Goal: Task Accomplishment & Management: Complete application form

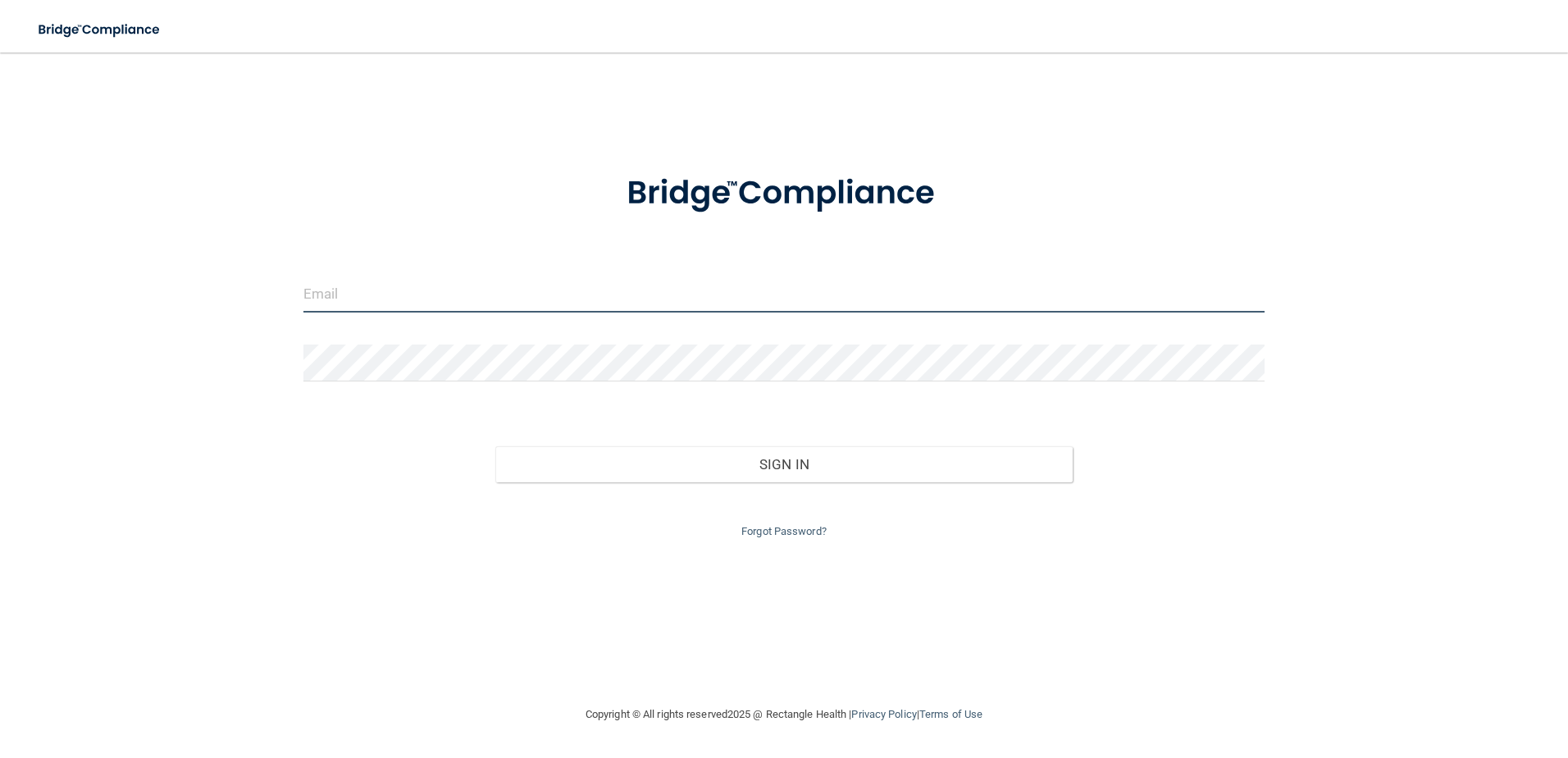
type input "[PERSON_NAME][EMAIL_ADDRESS][DOMAIN_NAME]"
click at [758, 483] on div "Forgot Password?" at bounding box center [784, 511] width 987 height 59
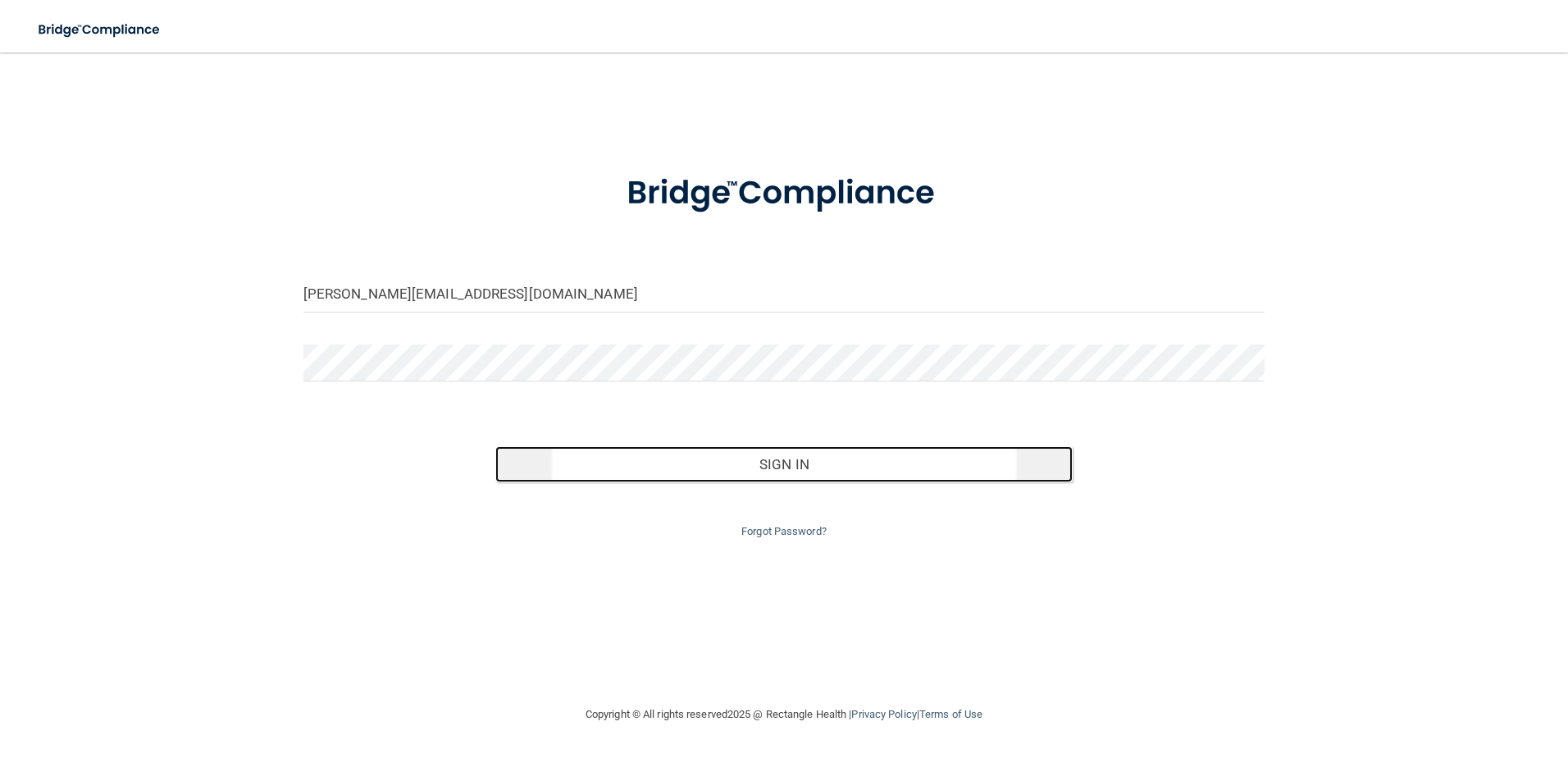
click at [760, 473] on button "Sign In" at bounding box center [784, 464] width 577 height 36
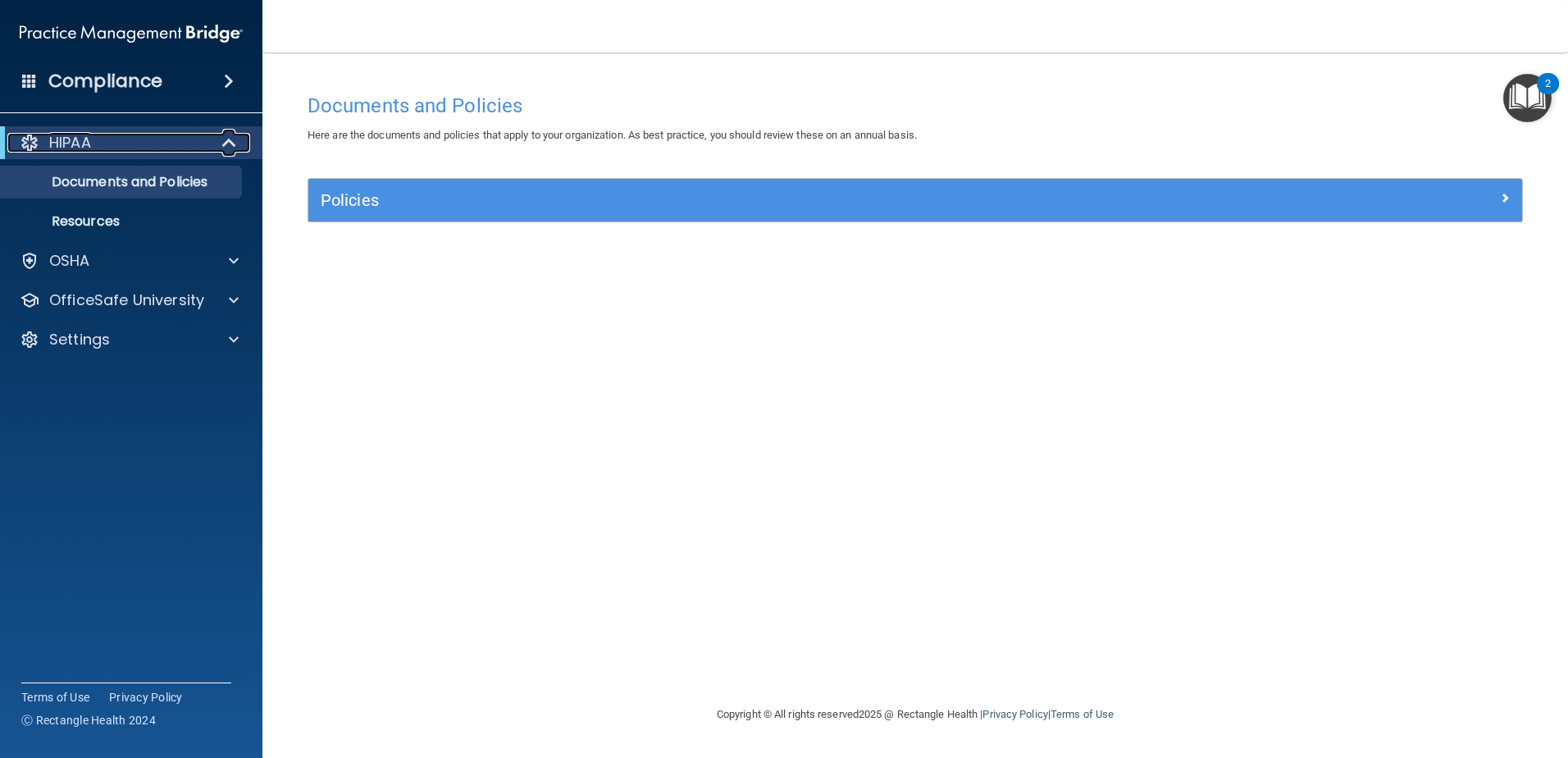
click at [93, 141] on div "HIPAA" at bounding box center [109, 142] width 203 height 20
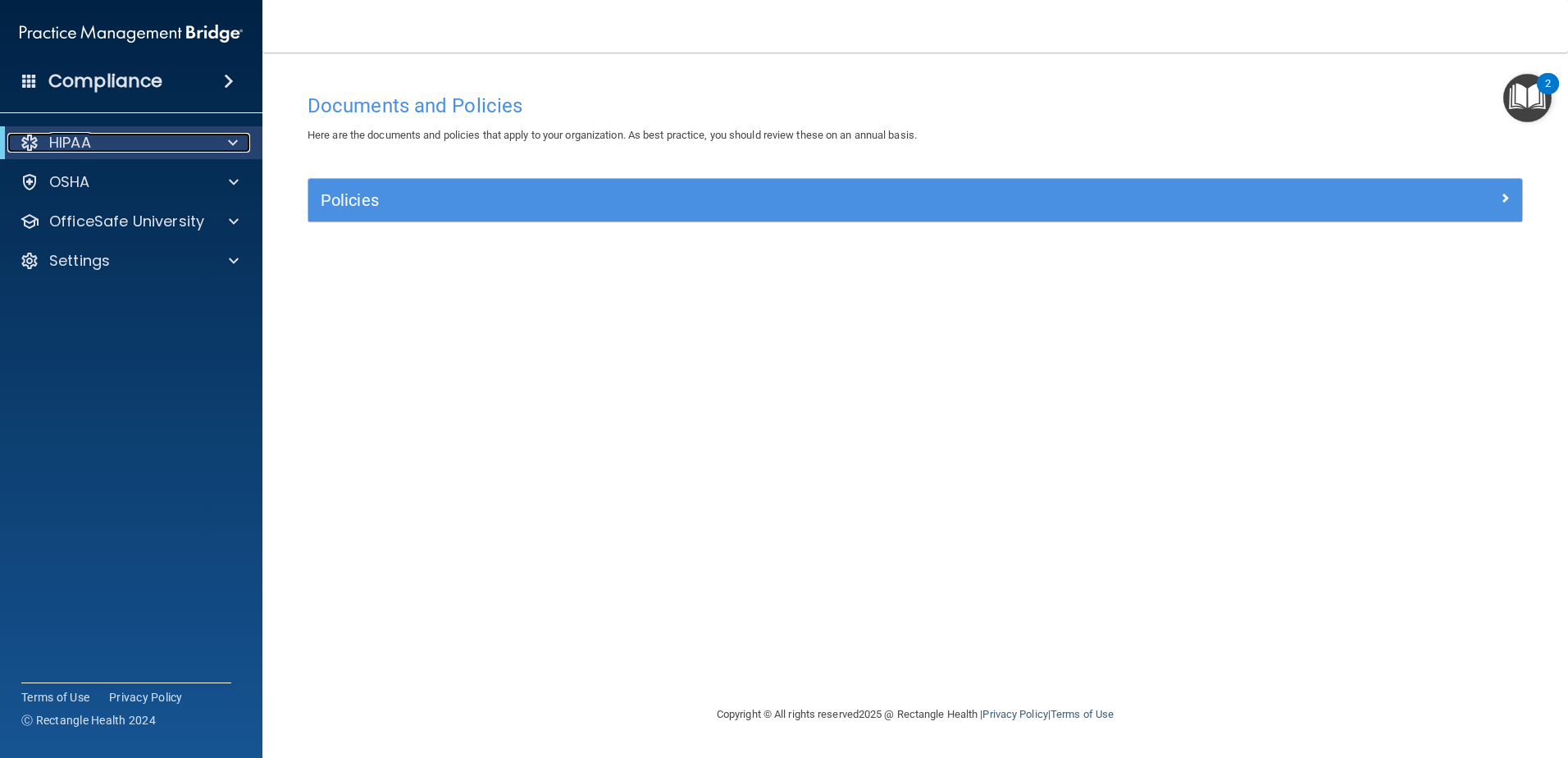
click at [93, 141] on div "HIPAA" at bounding box center [109, 142] width 203 height 20
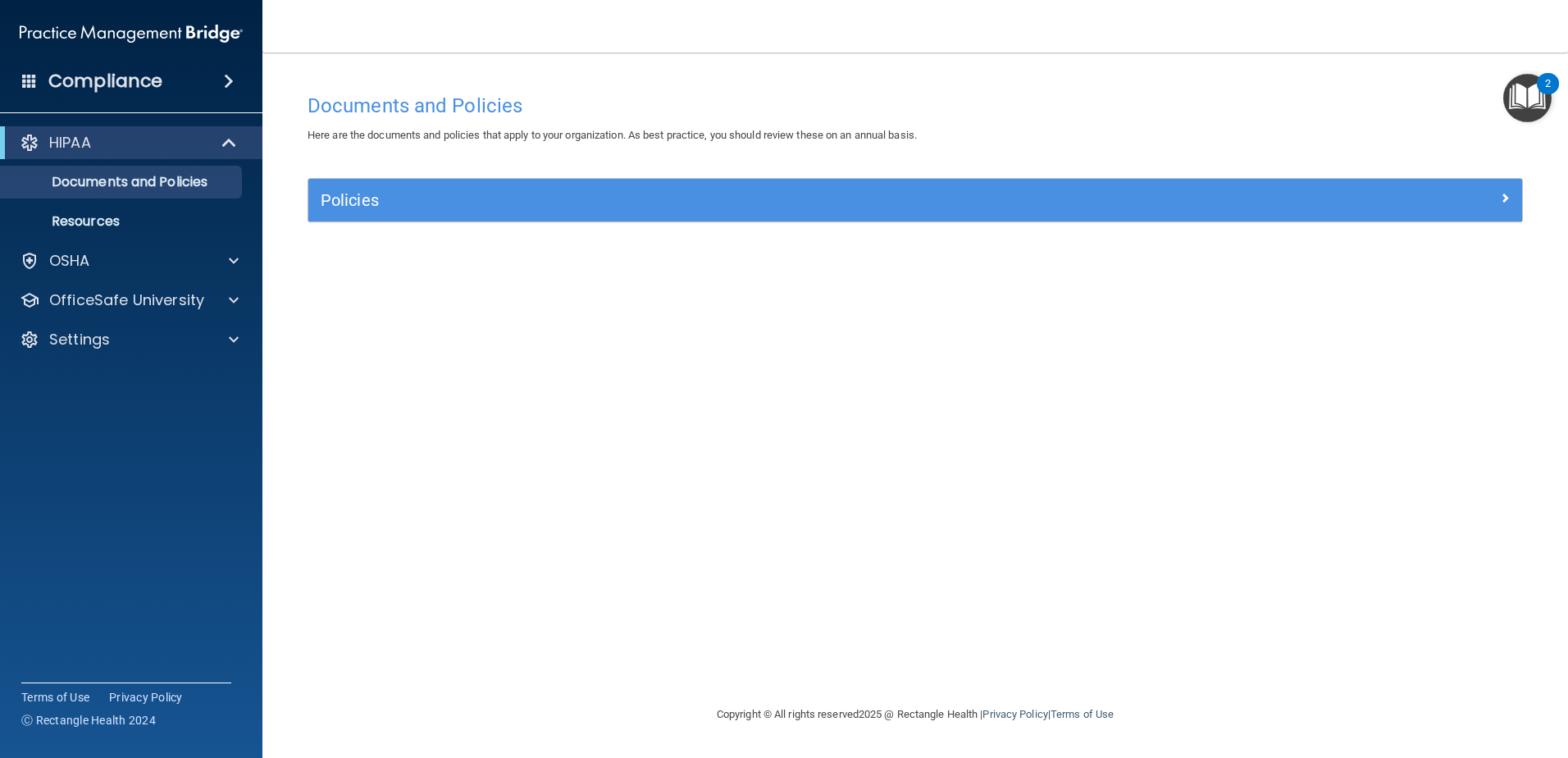
click at [1530, 107] on img "Open Resource Center, 2 new notifications" at bounding box center [1527, 98] width 49 height 49
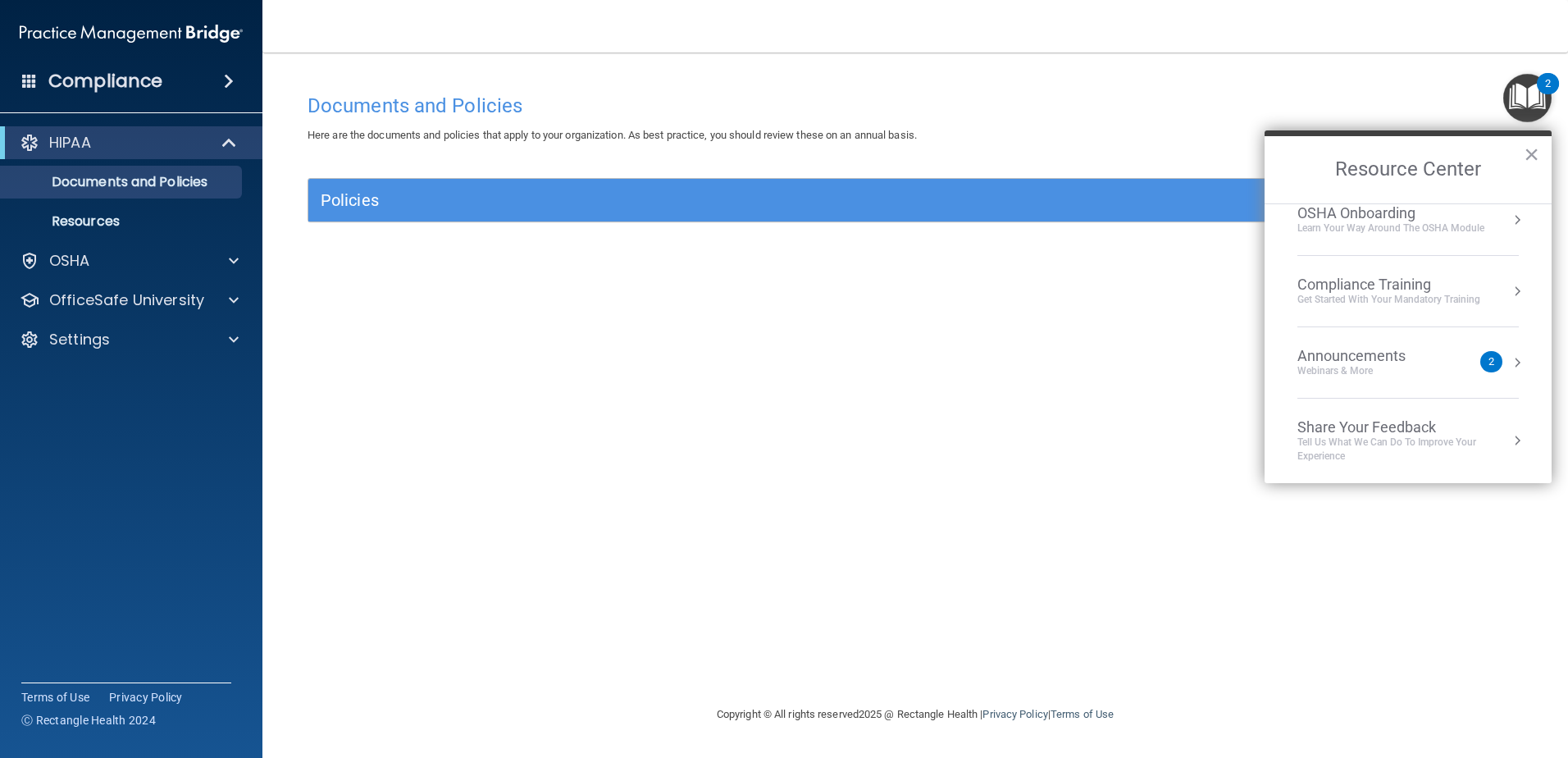
scroll to position [92, 0]
click at [722, 489] on div "Documents and Policies Here are the documents and policies that apply to your o…" at bounding box center [915, 394] width 1240 height 619
click at [1526, 144] on button "×" at bounding box center [1531, 154] width 15 height 26
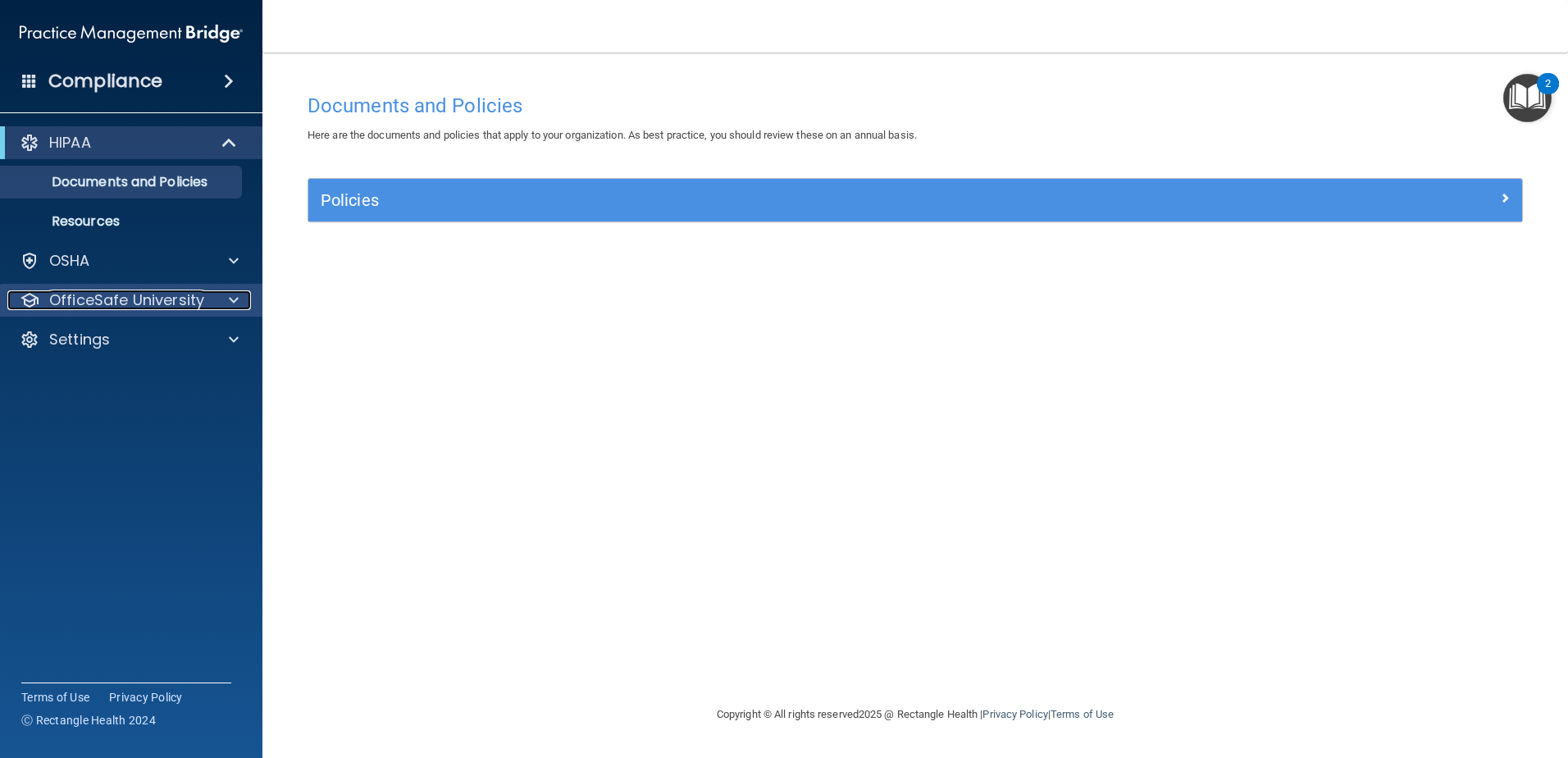
click at [103, 301] on p "OfficeSafe University" at bounding box center [127, 300] width 155 height 20
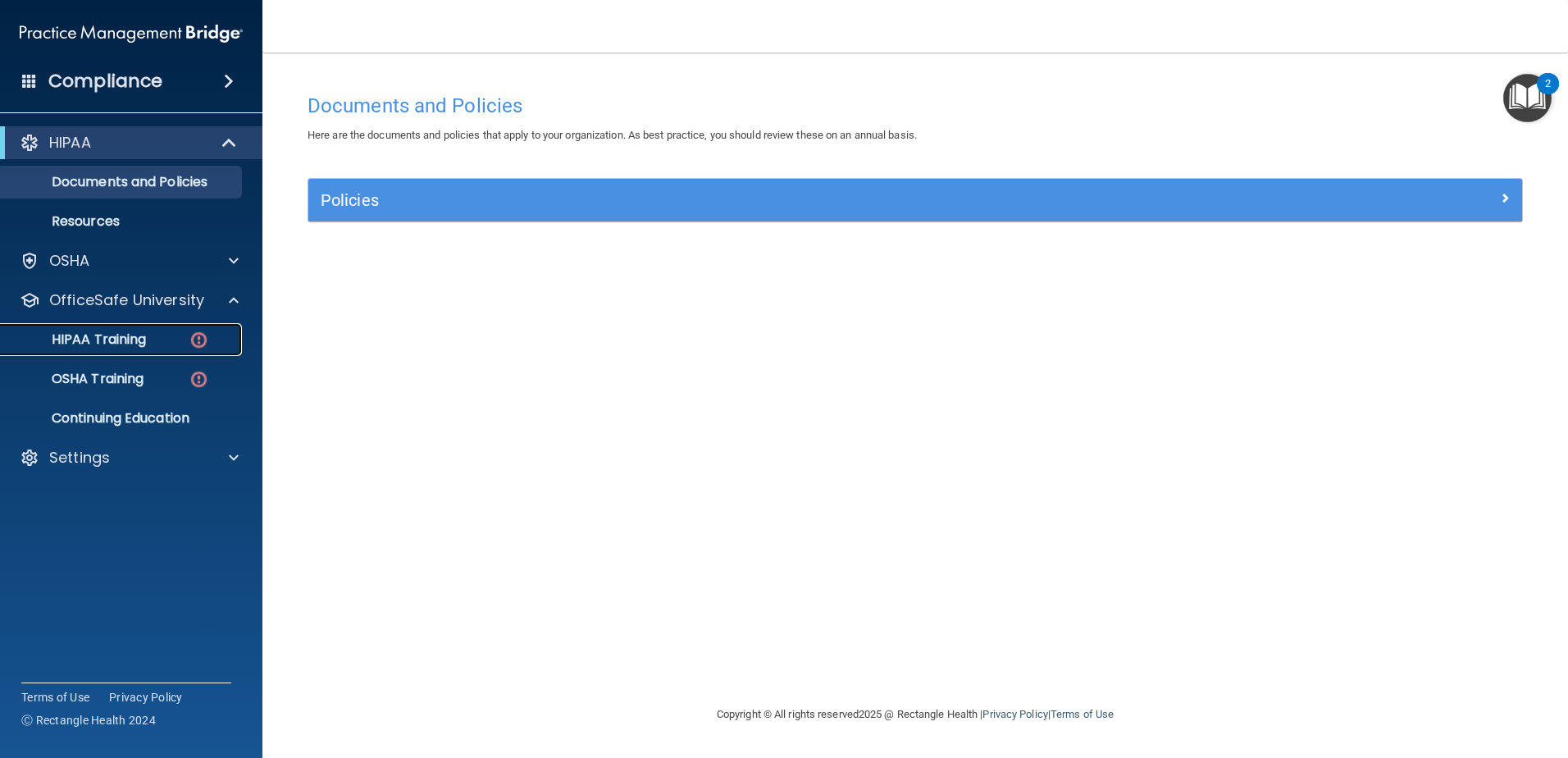
click at [102, 342] on p "HIPAA Training" at bounding box center [78, 339] width 135 height 16
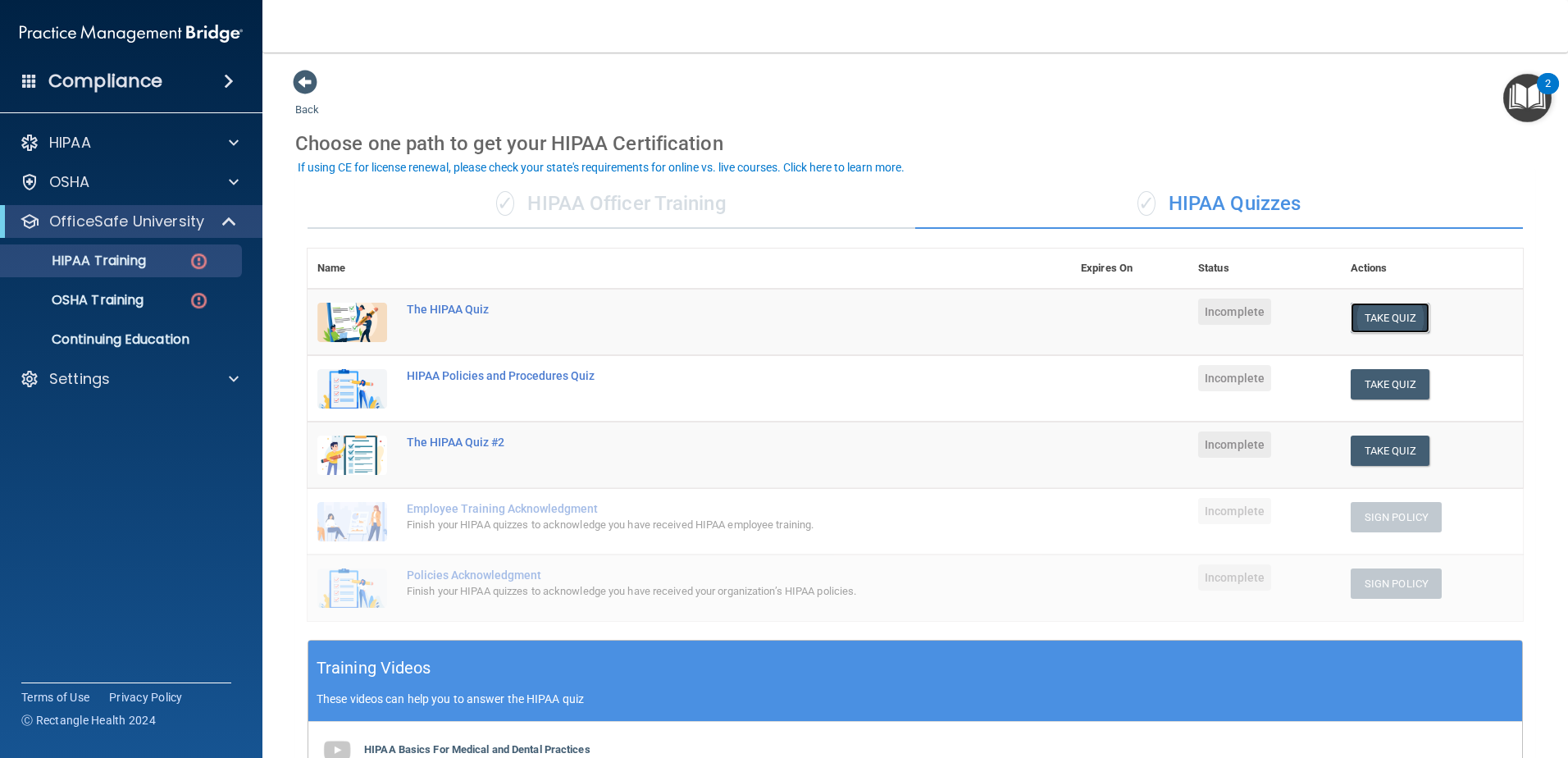
click at [1371, 319] on button "Take Quiz" at bounding box center [1390, 319] width 78 height 31
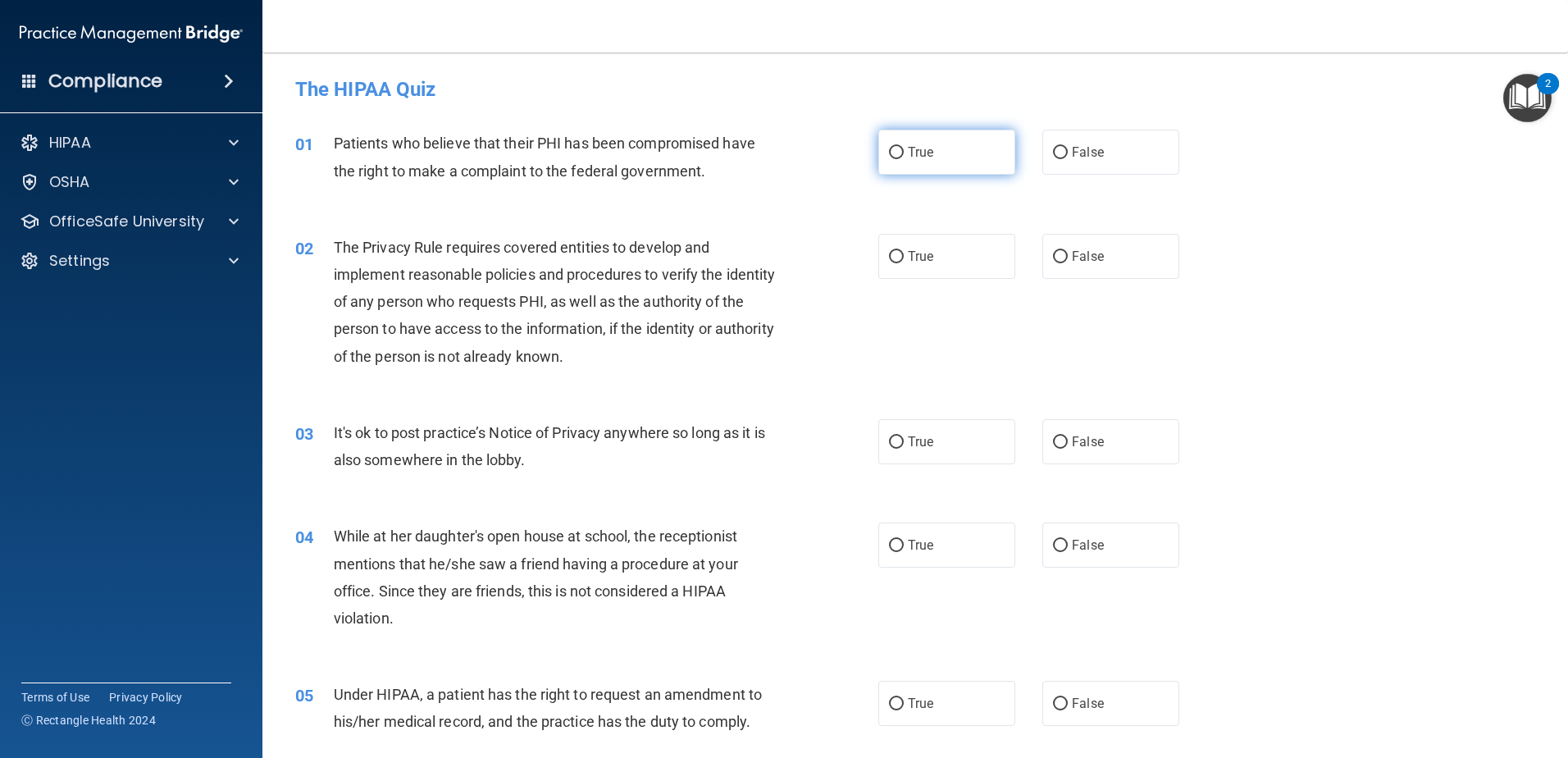
click at [898, 153] on label "True" at bounding box center [947, 152] width 137 height 45
click at [898, 153] on input "True" at bounding box center [896, 152] width 14 height 12
radio input "true"
click at [887, 276] on label "True" at bounding box center [947, 256] width 137 height 45
click at [889, 263] on input "True" at bounding box center [896, 257] width 14 height 12
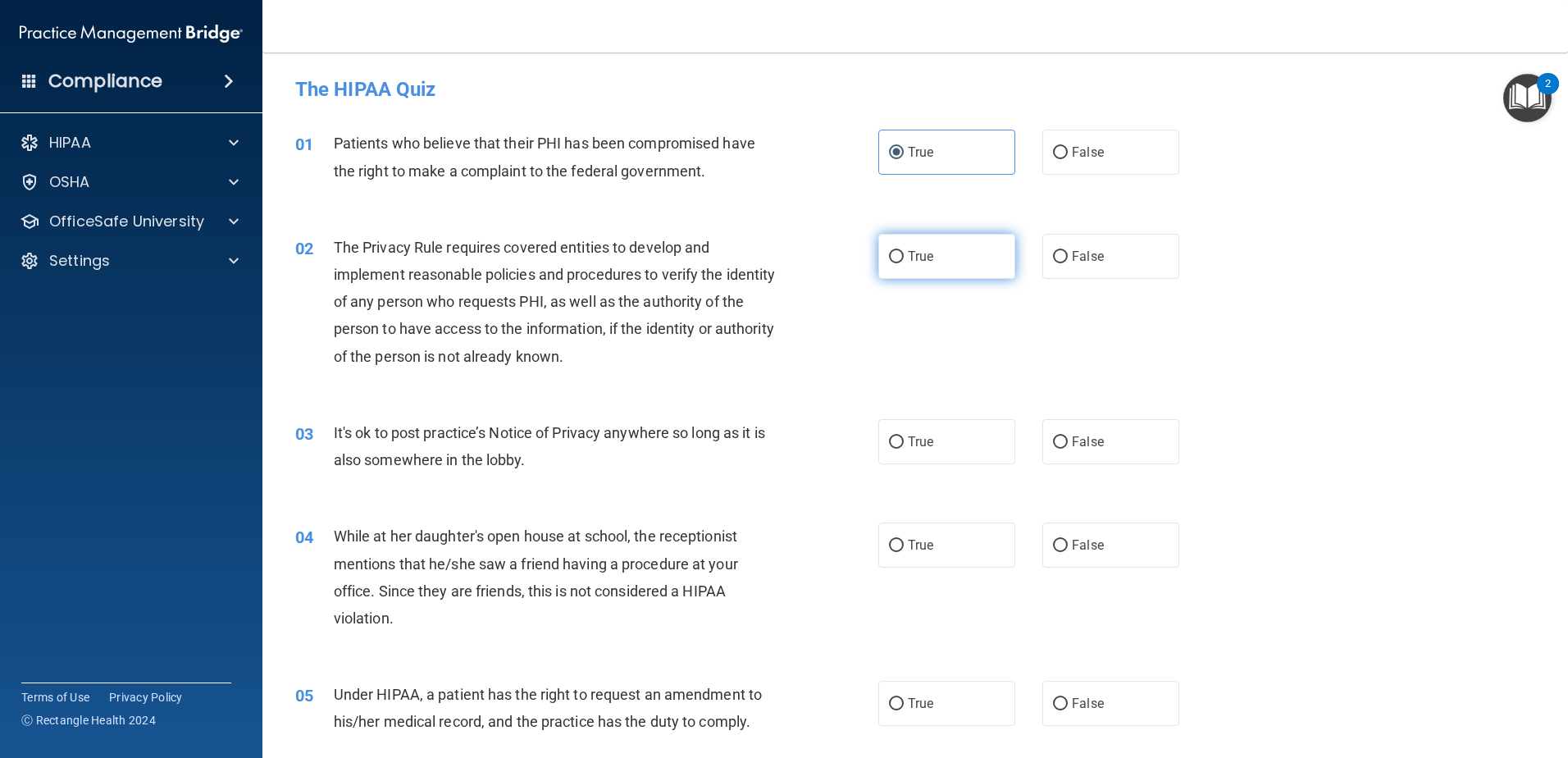
radio input "true"
click at [1079, 459] on label "False" at bounding box center [1111, 441] width 137 height 45
click at [1067, 449] on input "False" at bounding box center [1060, 443] width 14 height 12
radio input "true"
click at [1093, 550] on span "False" at bounding box center [1088, 545] width 32 height 15
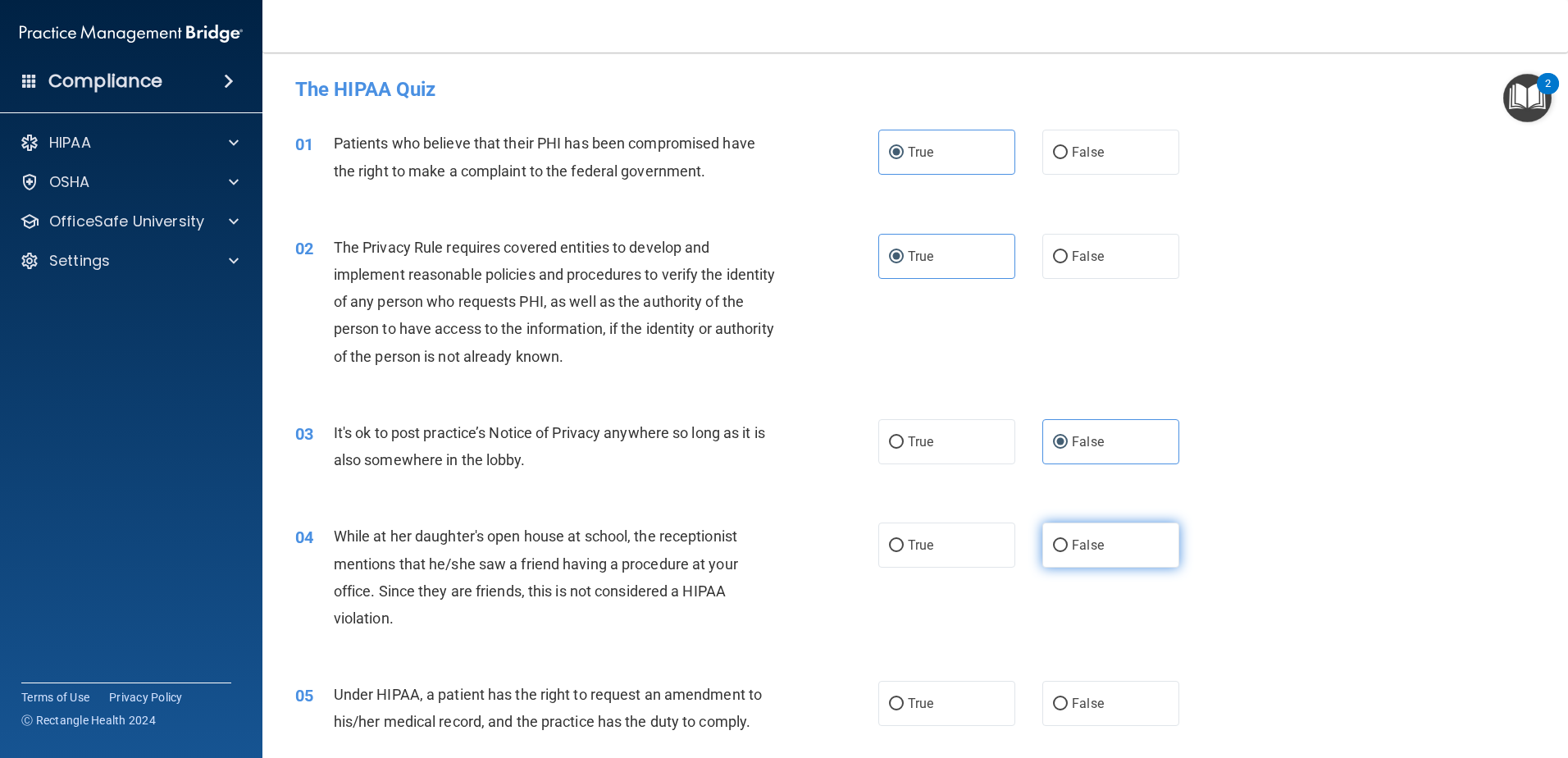
click at [1067, 550] on input "False" at bounding box center [1060, 546] width 14 height 12
radio input "true"
click at [1094, 723] on label "False" at bounding box center [1111, 703] width 137 height 45
click at [1067, 710] on input "False" at bounding box center [1060, 704] width 14 height 12
radio input "true"
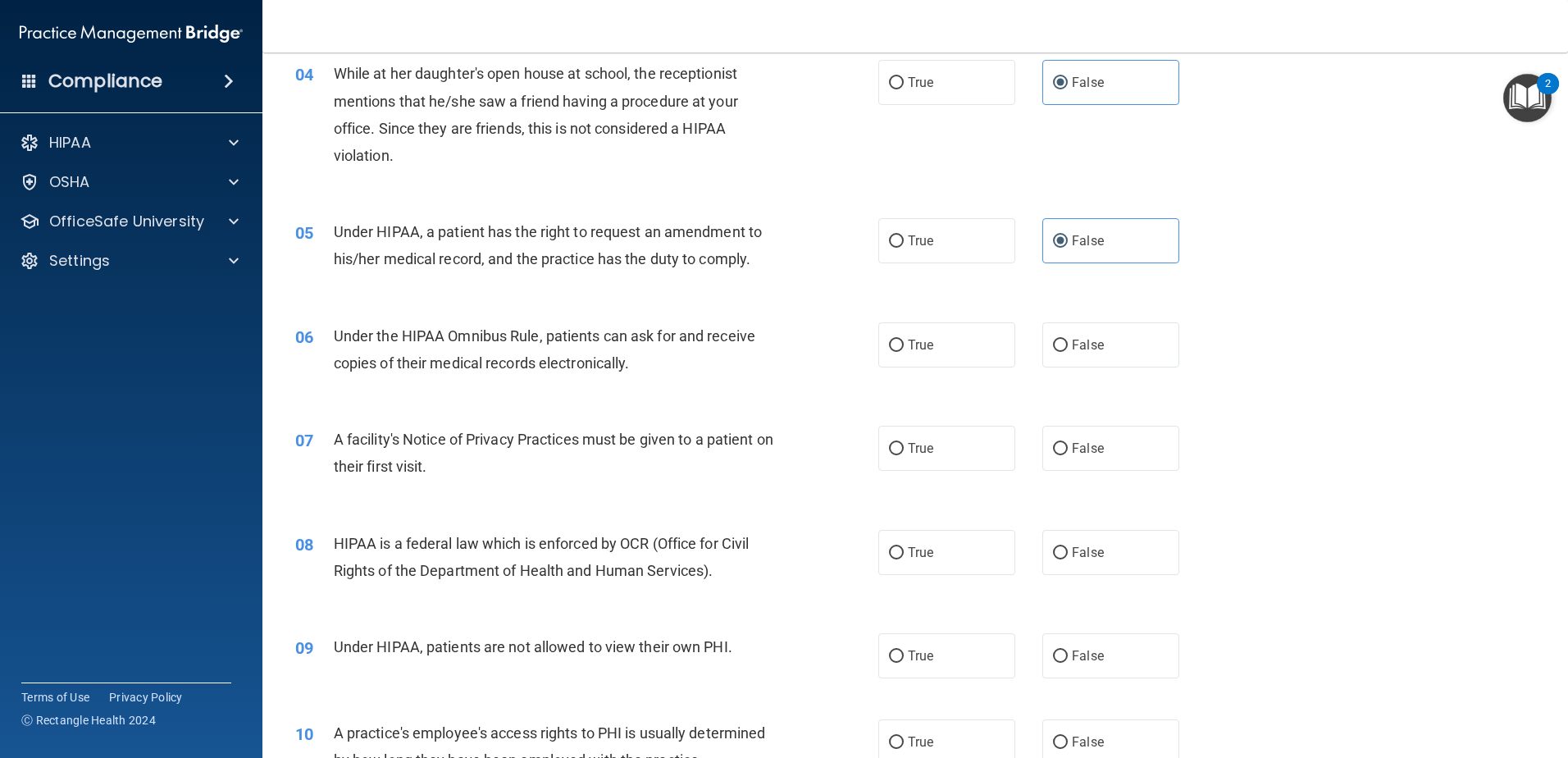
scroll to position [411, 0]
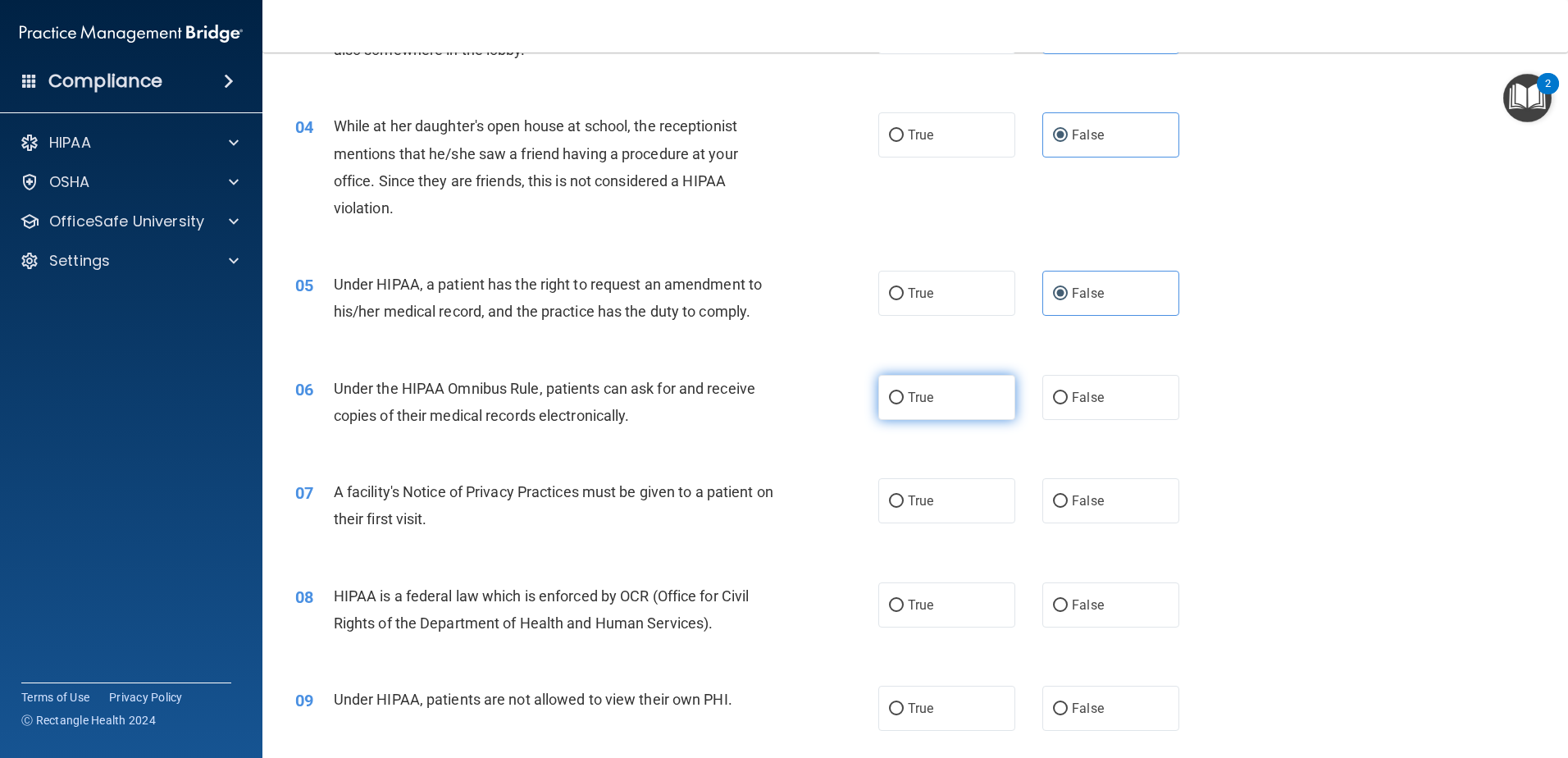
click at [934, 408] on label "True" at bounding box center [947, 397] width 137 height 45
click at [904, 405] on input "True" at bounding box center [896, 399] width 14 height 12
radio input "true"
click at [930, 485] on label "True" at bounding box center [947, 501] width 137 height 45
click at [904, 496] on input "True" at bounding box center [896, 502] width 14 height 12
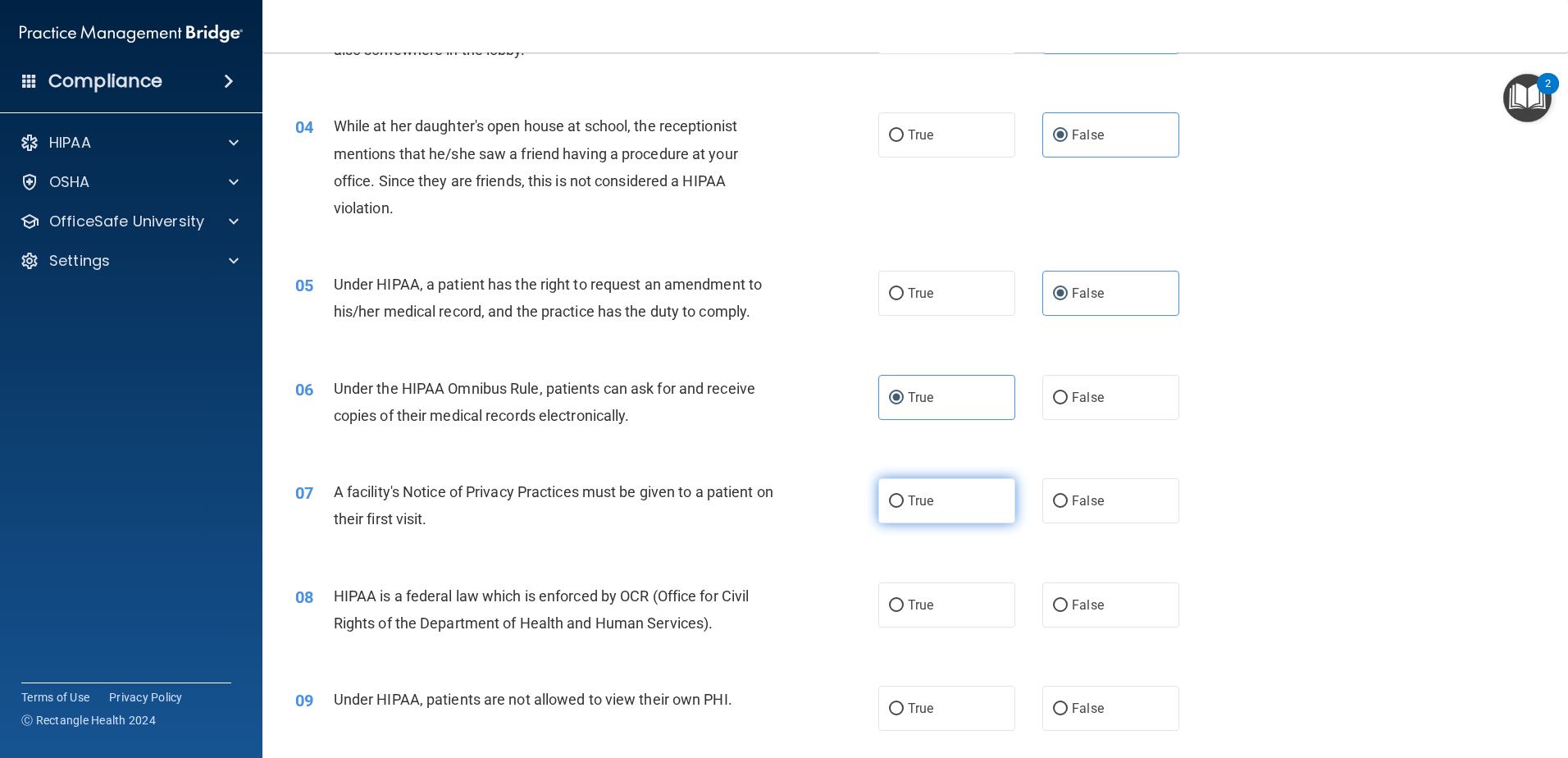
radio input "true"
click at [931, 600] on label "True" at bounding box center [947, 605] width 137 height 45
click at [904, 600] on input "True" at bounding box center [896, 606] width 14 height 12
radio input "true"
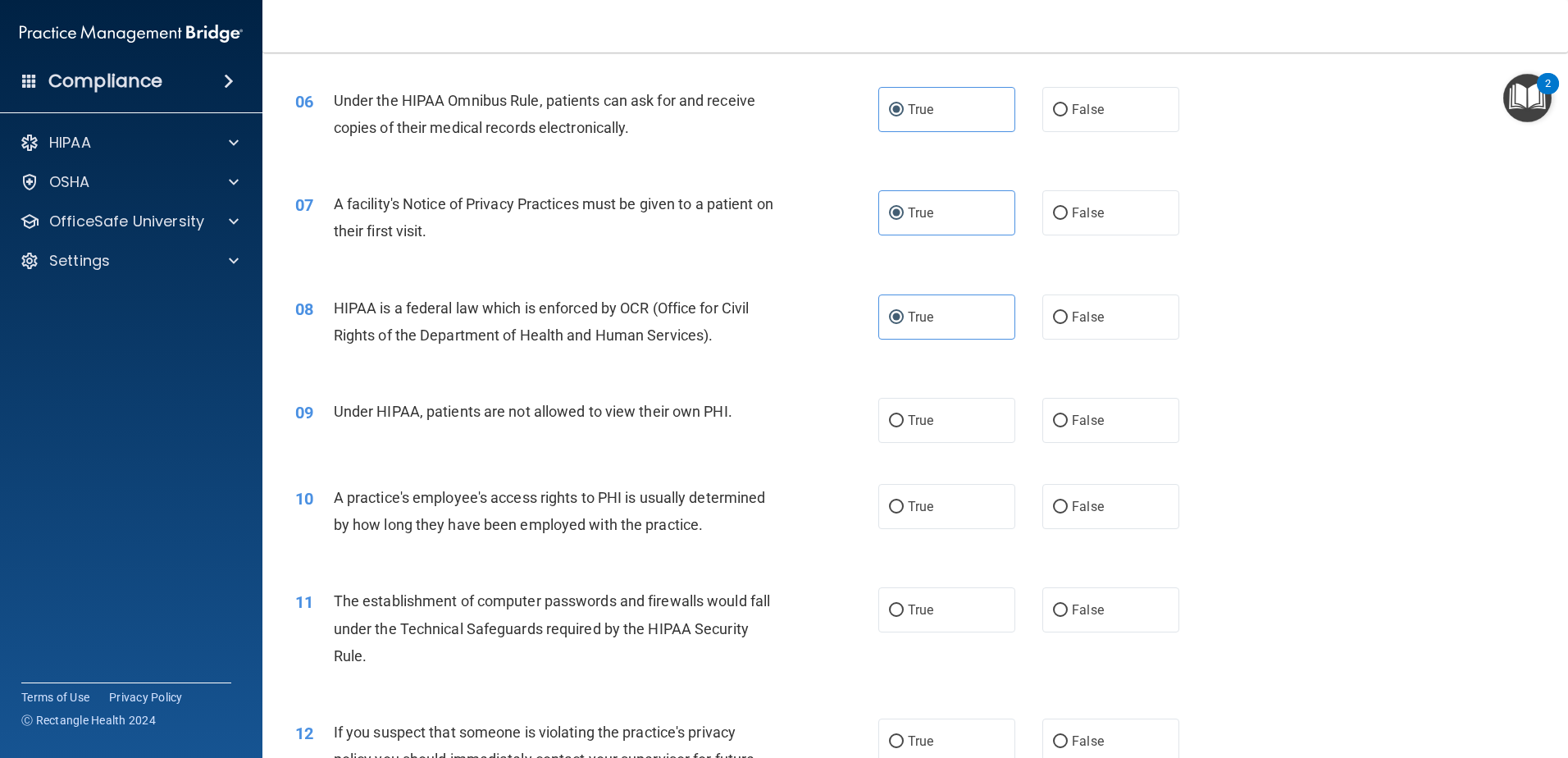
scroll to position [738, 0]
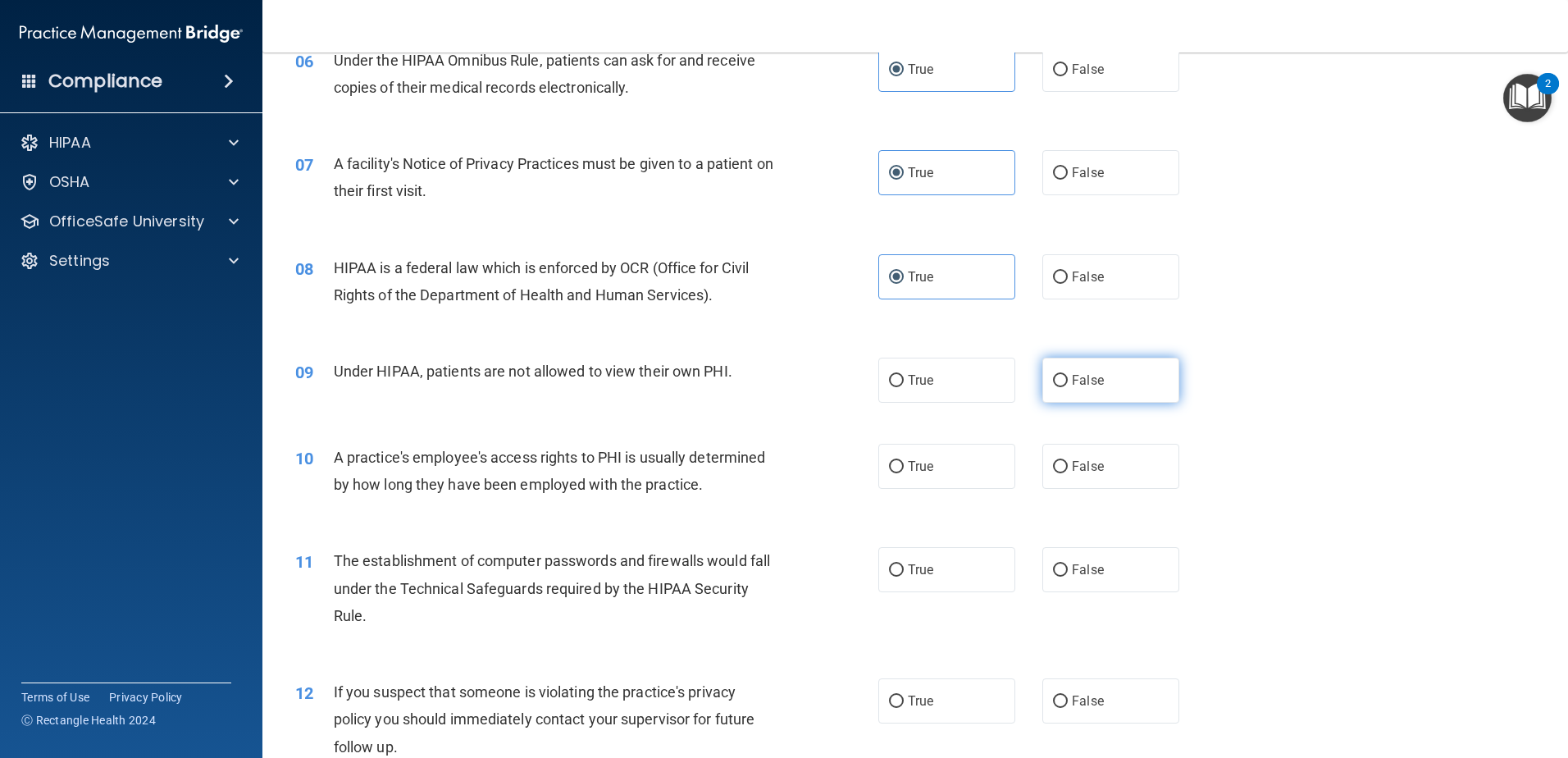
click at [1101, 382] on label "False" at bounding box center [1111, 380] width 137 height 45
click at [1067, 382] on input "False" at bounding box center [1060, 381] width 14 height 12
radio input "true"
click at [1117, 470] on label "False" at bounding box center [1111, 466] width 137 height 45
click at [1067, 470] on input "False" at bounding box center [1060, 467] width 14 height 12
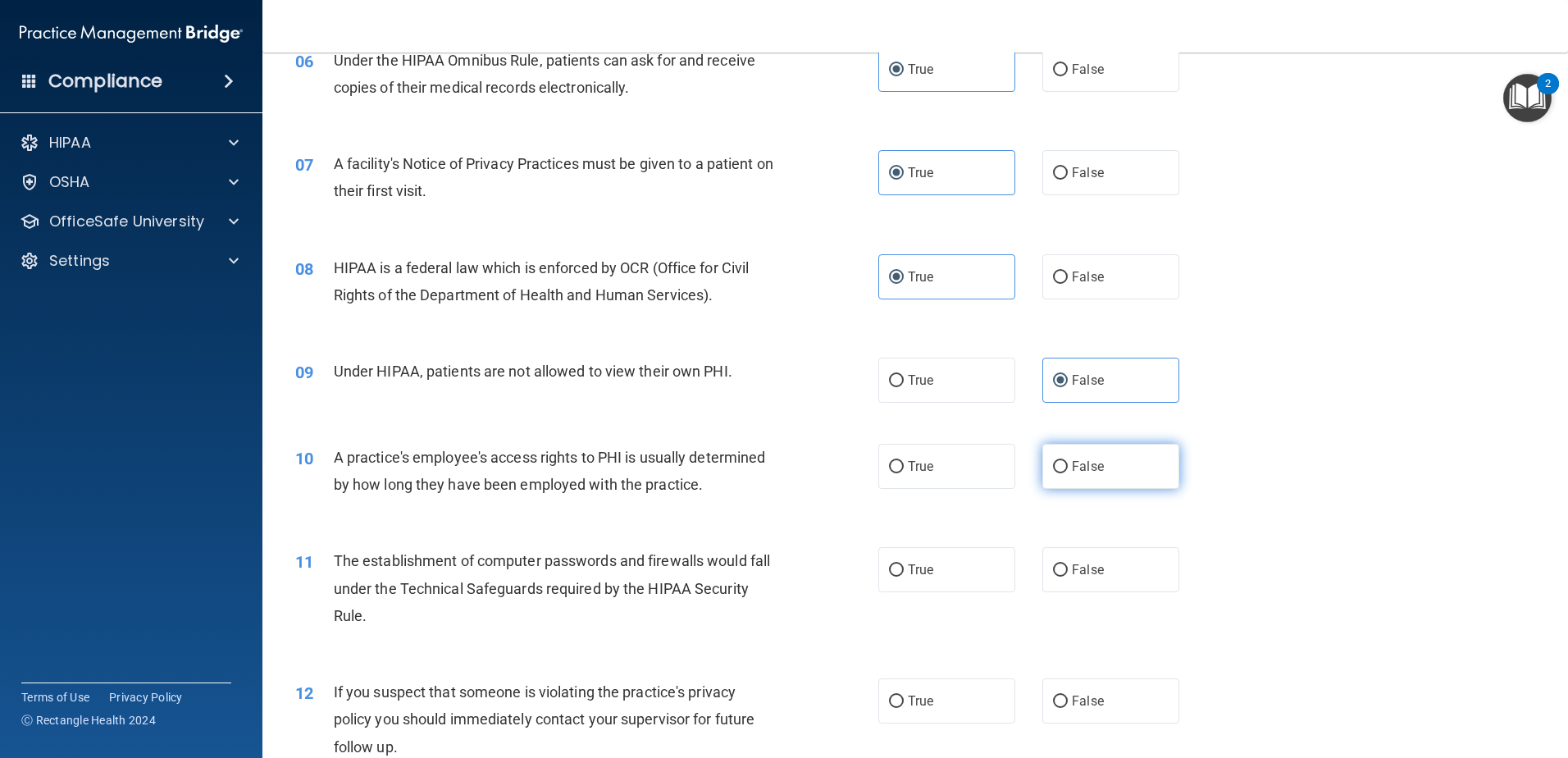
radio input "true"
click at [878, 577] on label "True" at bounding box center [947, 570] width 137 height 45
click at [889, 577] on input "True" at bounding box center [896, 571] width 14 height 12
radio input "true"
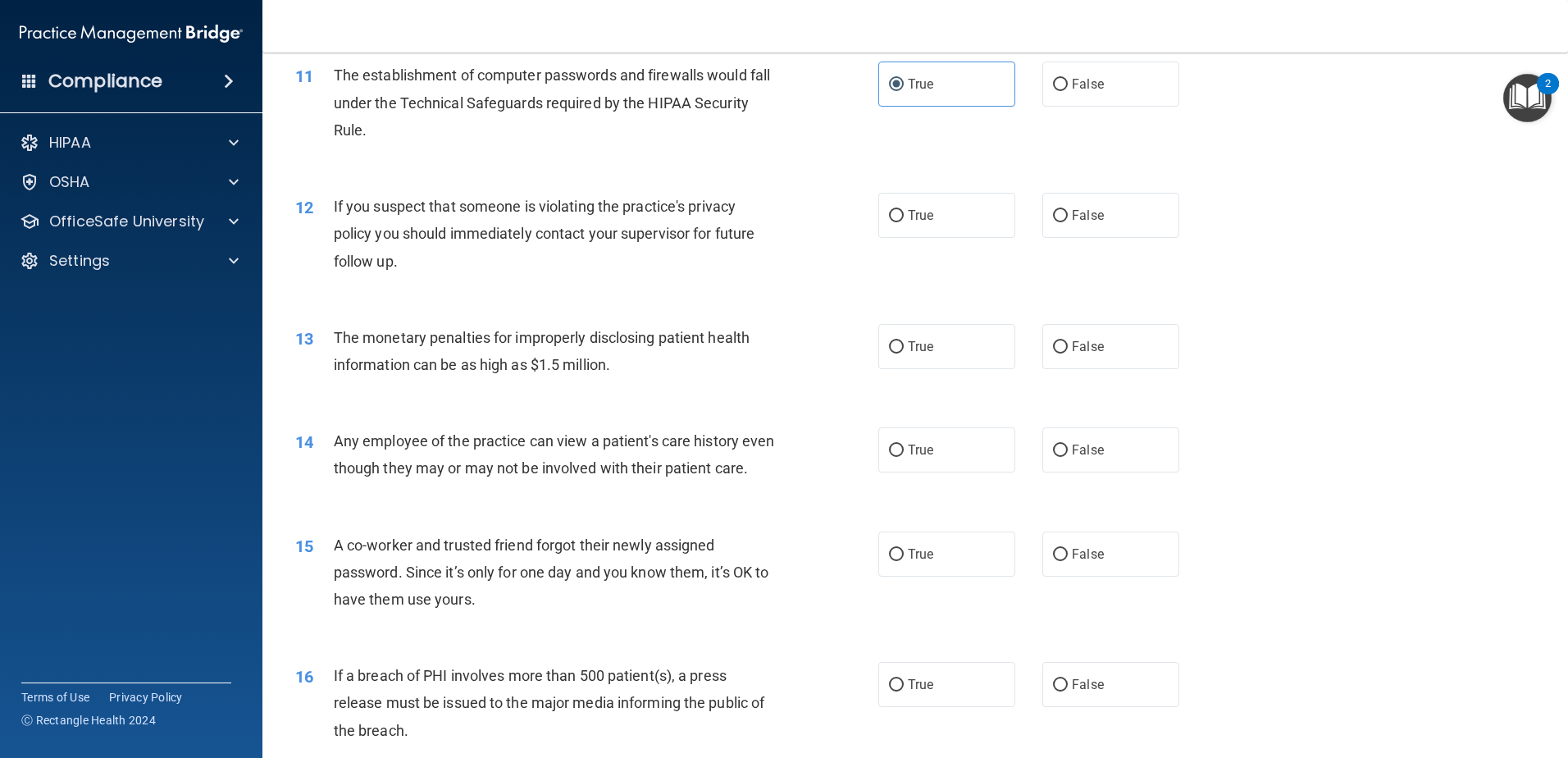
scroll to position [1231, 0]
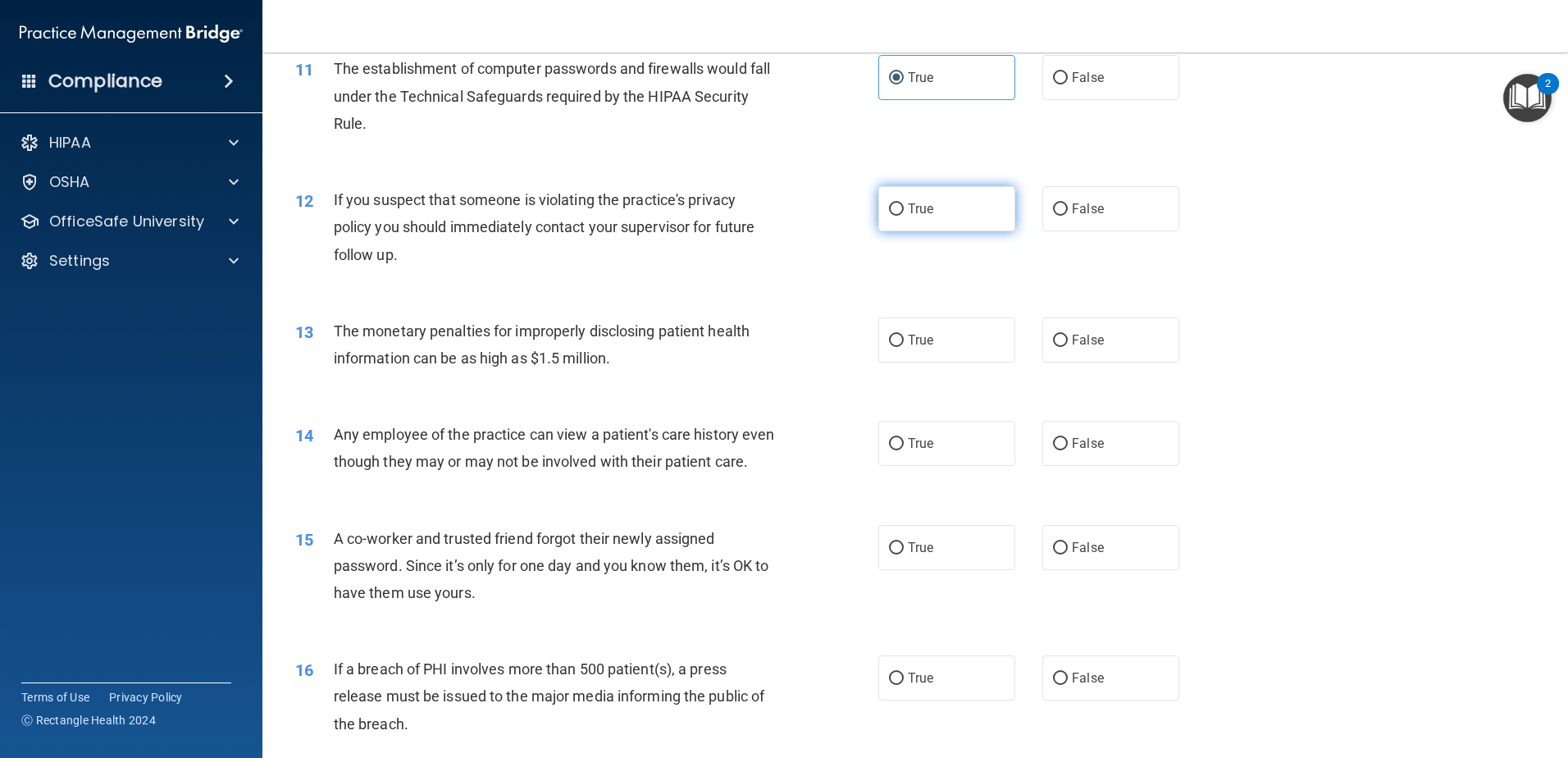
click at [889, 211] on input "True" at bounding box center [896, 210] width 14 height 12
radio input "true"
click at [870, 345] on div "13 The monetary penalties for improperly disclosing patient health information …" at bounding box center [587, 348] width 632 height 62
click at [903, 326] on label "True" at bounding box center [947, 340] width 137 height 45
click at [903, 335] on input "True" at bounding box center [896, 341] width 14 height 12
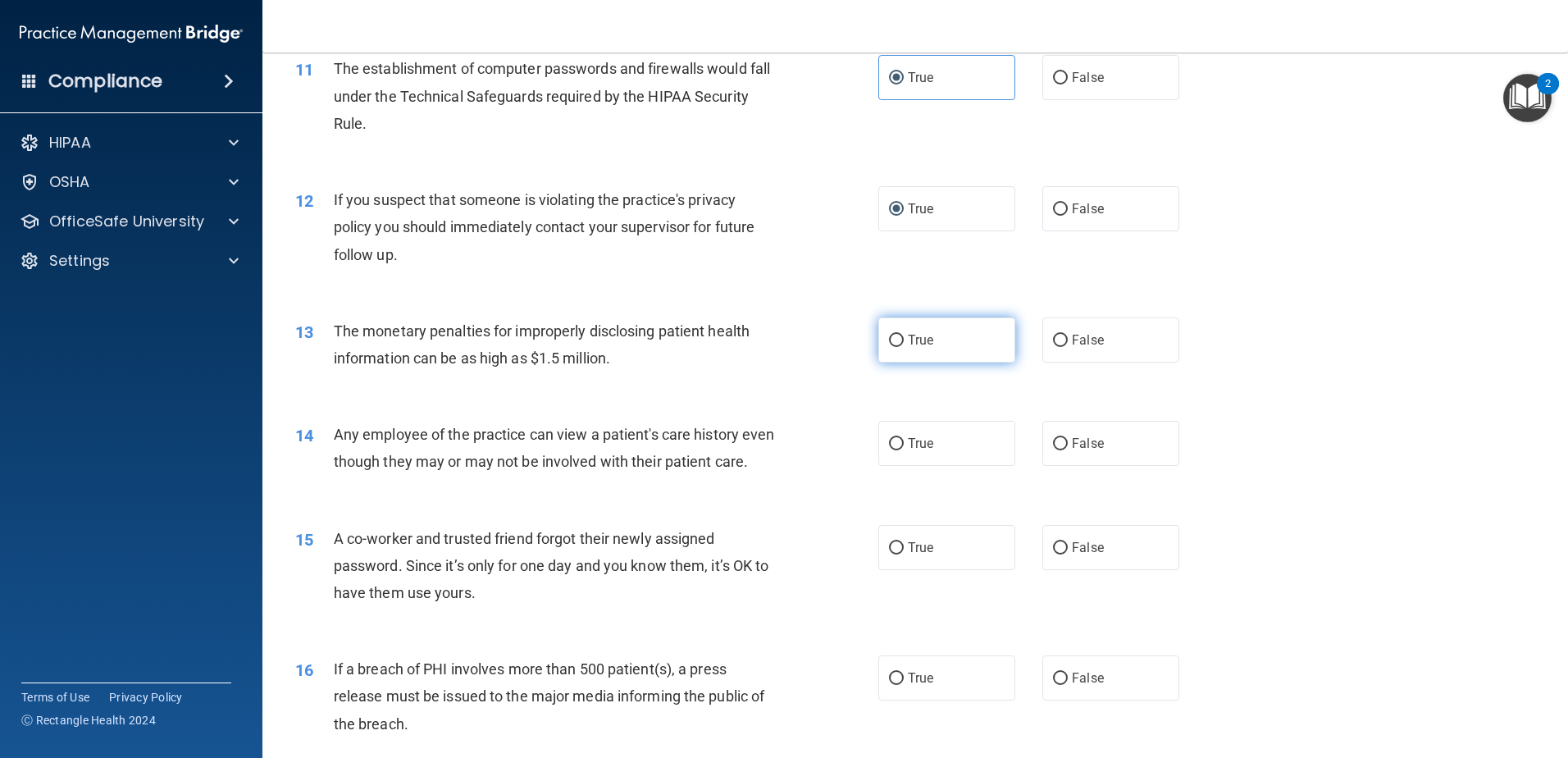
radio input "true"
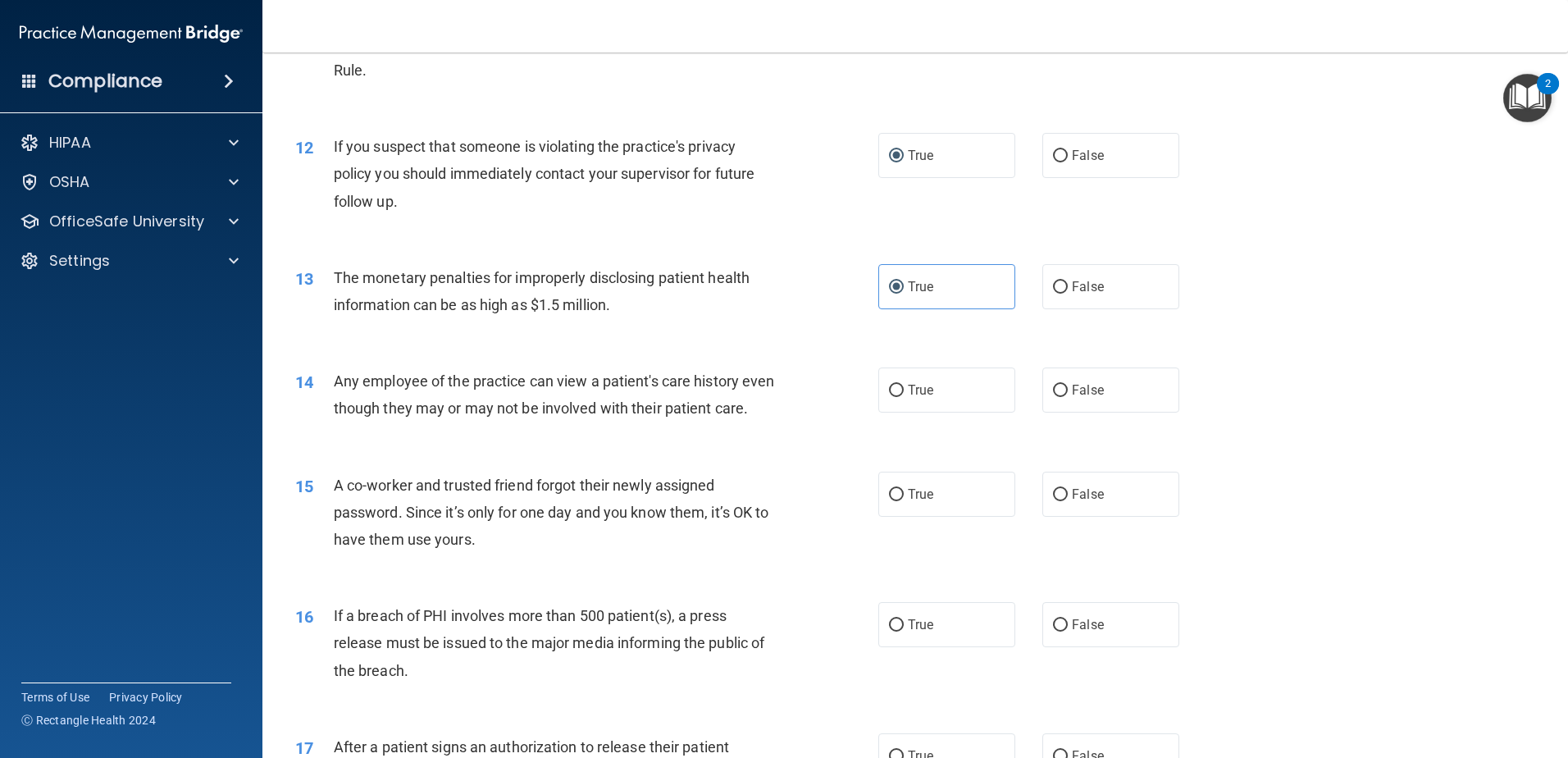
scroll to position [1312, 0]
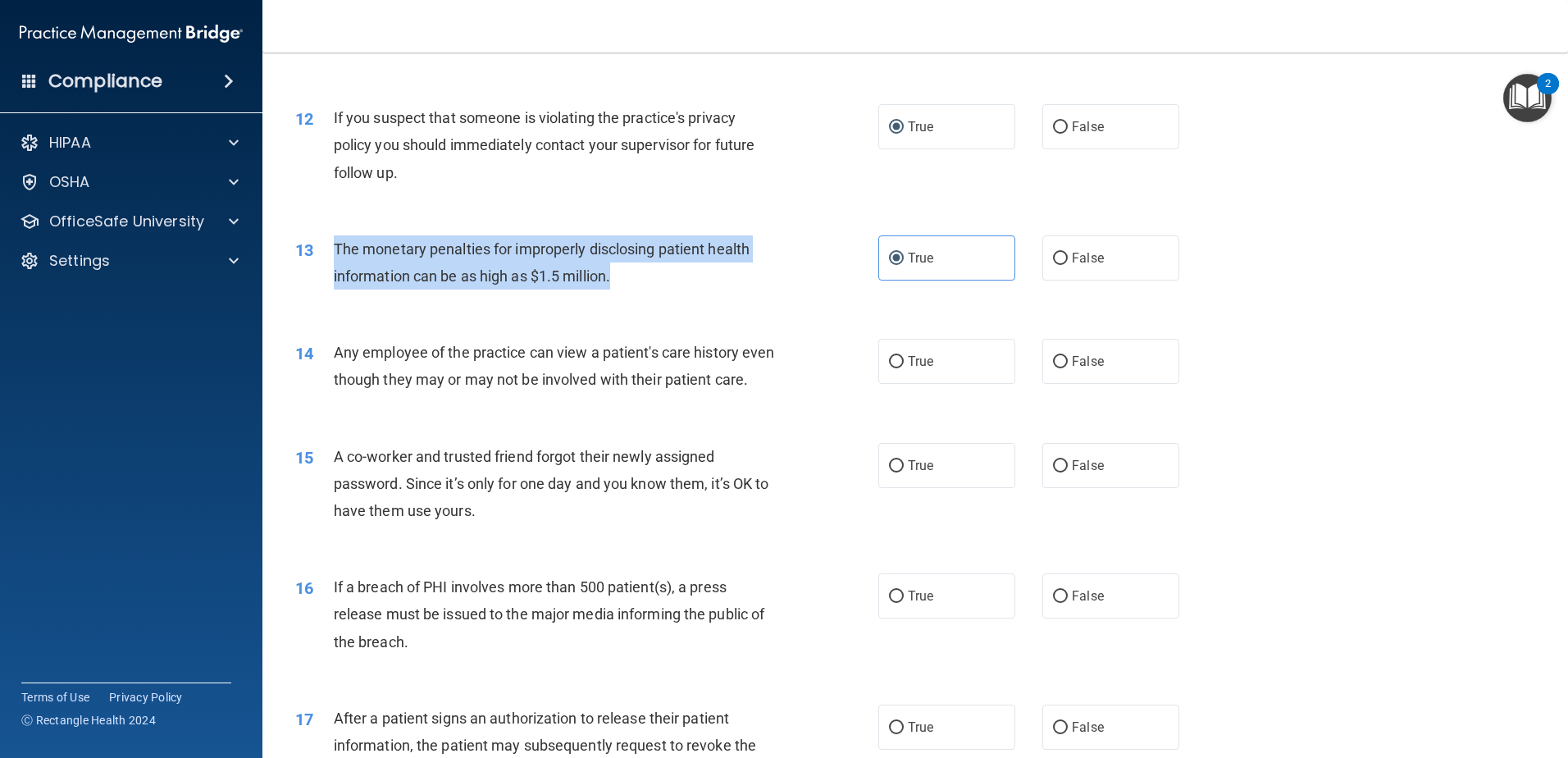
drag, startPoint x: 620, startPoint y: 284, endPoint x: 328, endPoint y: 245, distance: 294.6
click at [328, 245] on div "13 The monetary penalties for improperly disclosing patient health information …" at bounding box center [587, 267] width 632 height 62
drag, startPoint x: 328, startPoint y: 245, endPoint x: 359, endPoint y: 238, distance: 31.8
copy div "The monetary penalties for improperly disclosing patient health information can…"
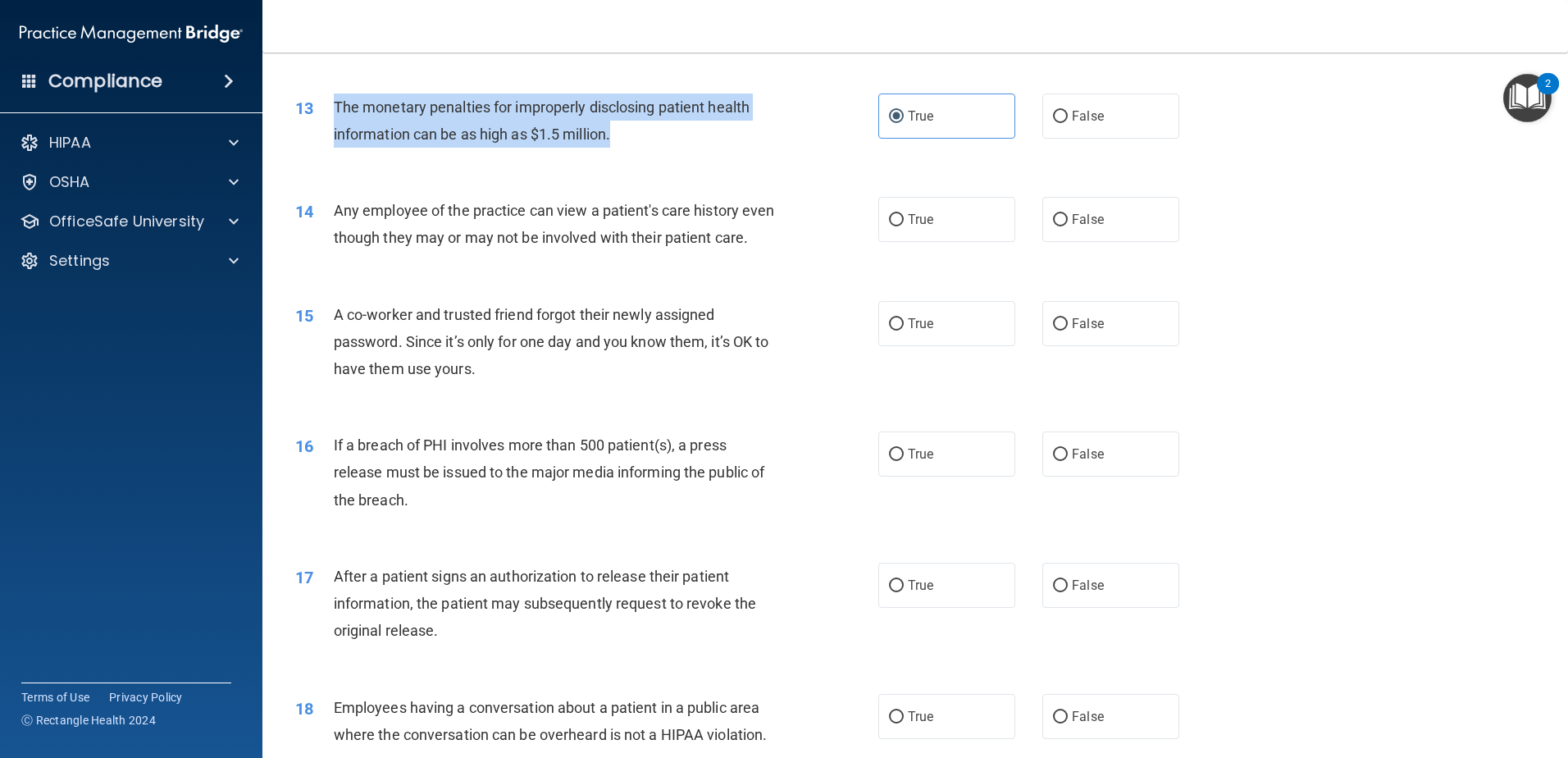
scroll to position [1477, 0]
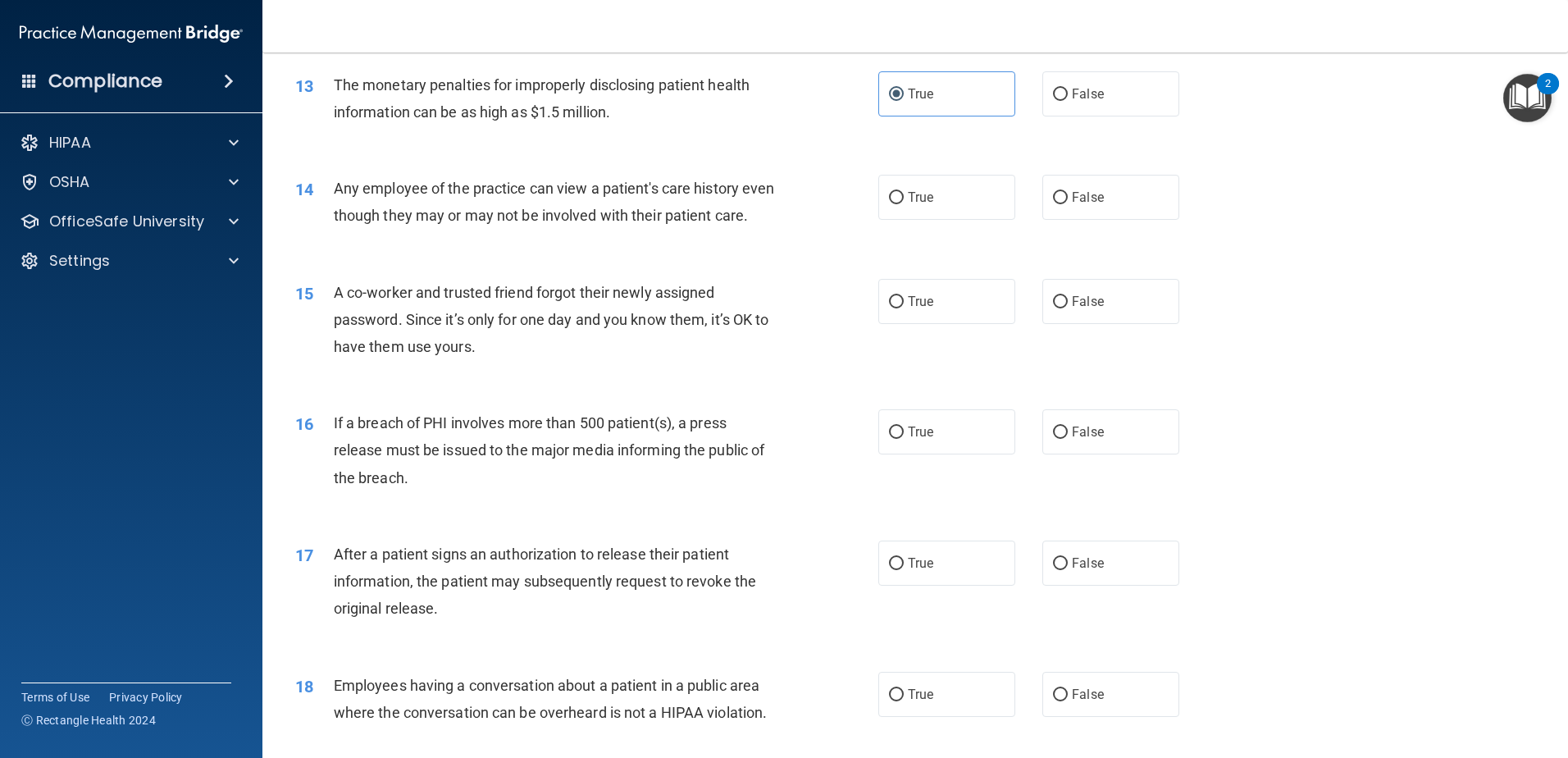
click at [752, 258] on div "14 Any employee of the practice can view a patient's care history even though t…" at bounding box center [915, 205] width 1265 height 103
click at [1089, 210] on label "False" at bounding box center [1111, 197] width 137 height 45
click at [1067, 204] on input "False" at bounding box center [1060, 198] width 14 height 12
radio input "true"
click at [1126, 324] on label "False" at bounding box center [1111, 301] width 137 height 45
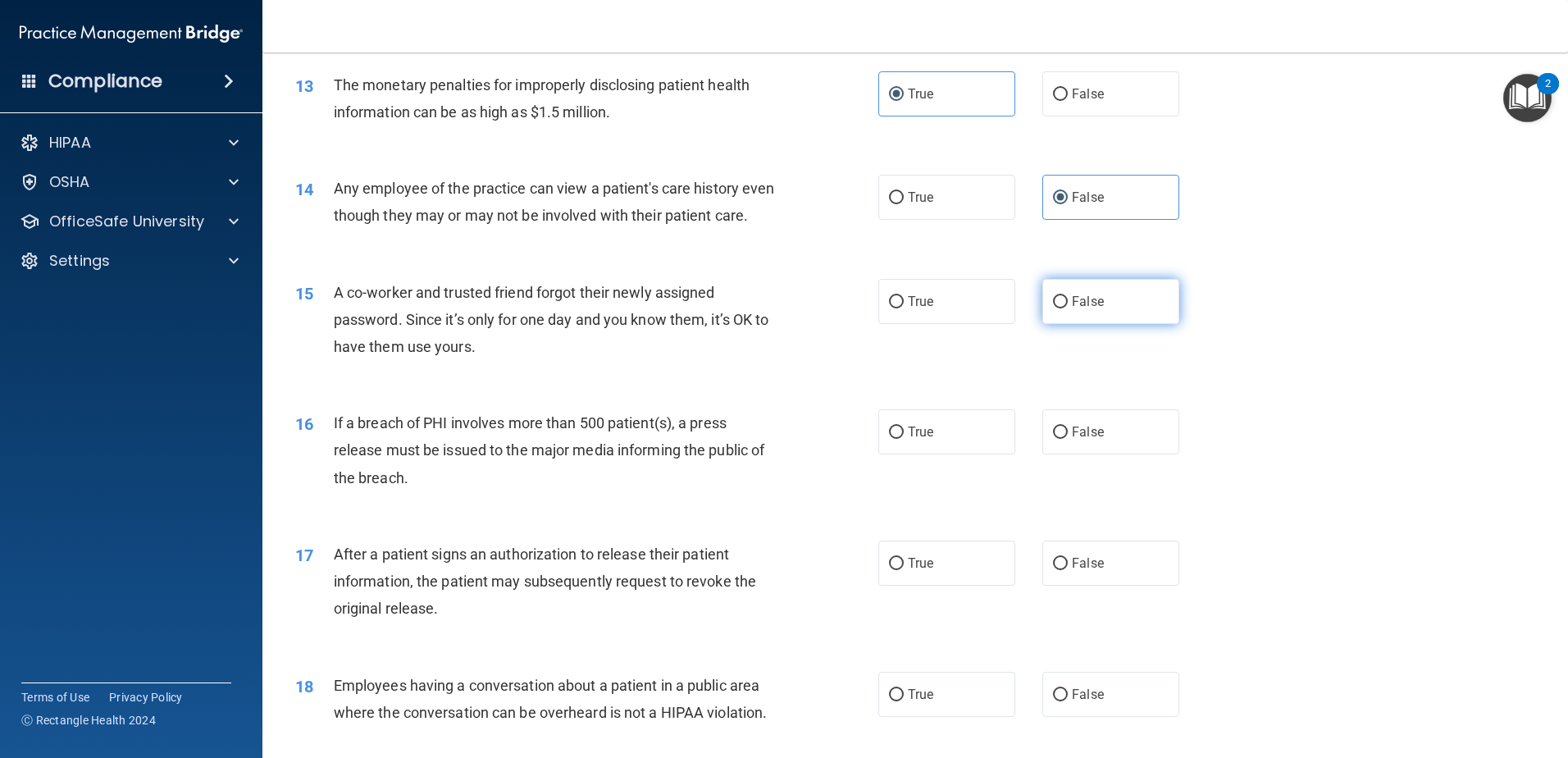
click at [1067, 308] on input "False" at bounding box center [1060, 302] width 14 height 12
radio input "true"
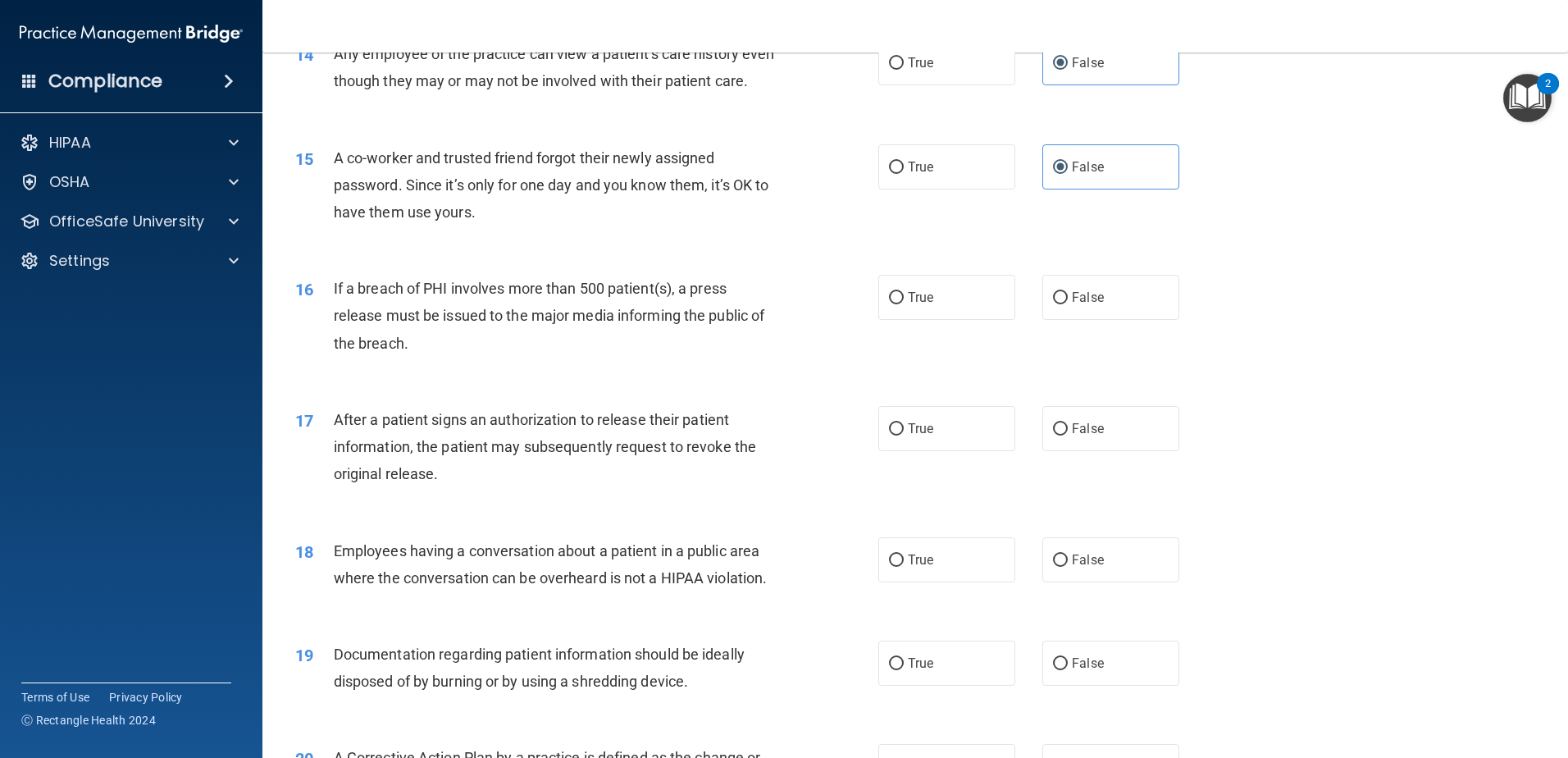
scroll to position [1641, 0]
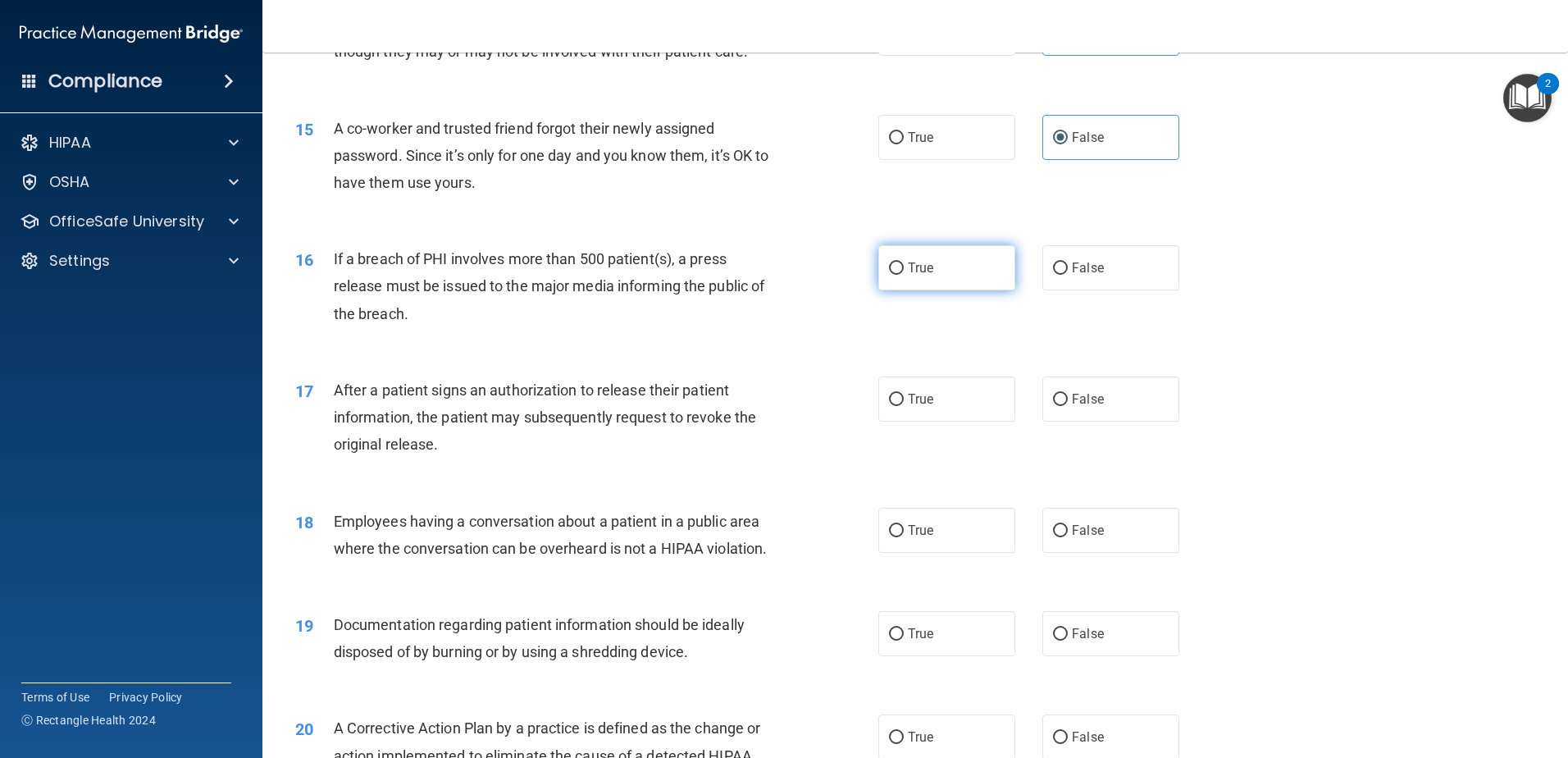
click at [946, 290] on label "True" at bounding box center [947, 267] width 137 height 45
click at [904, 275] on input "True" at bounding box center [896, 268] width 14 height 12
radio input "true"
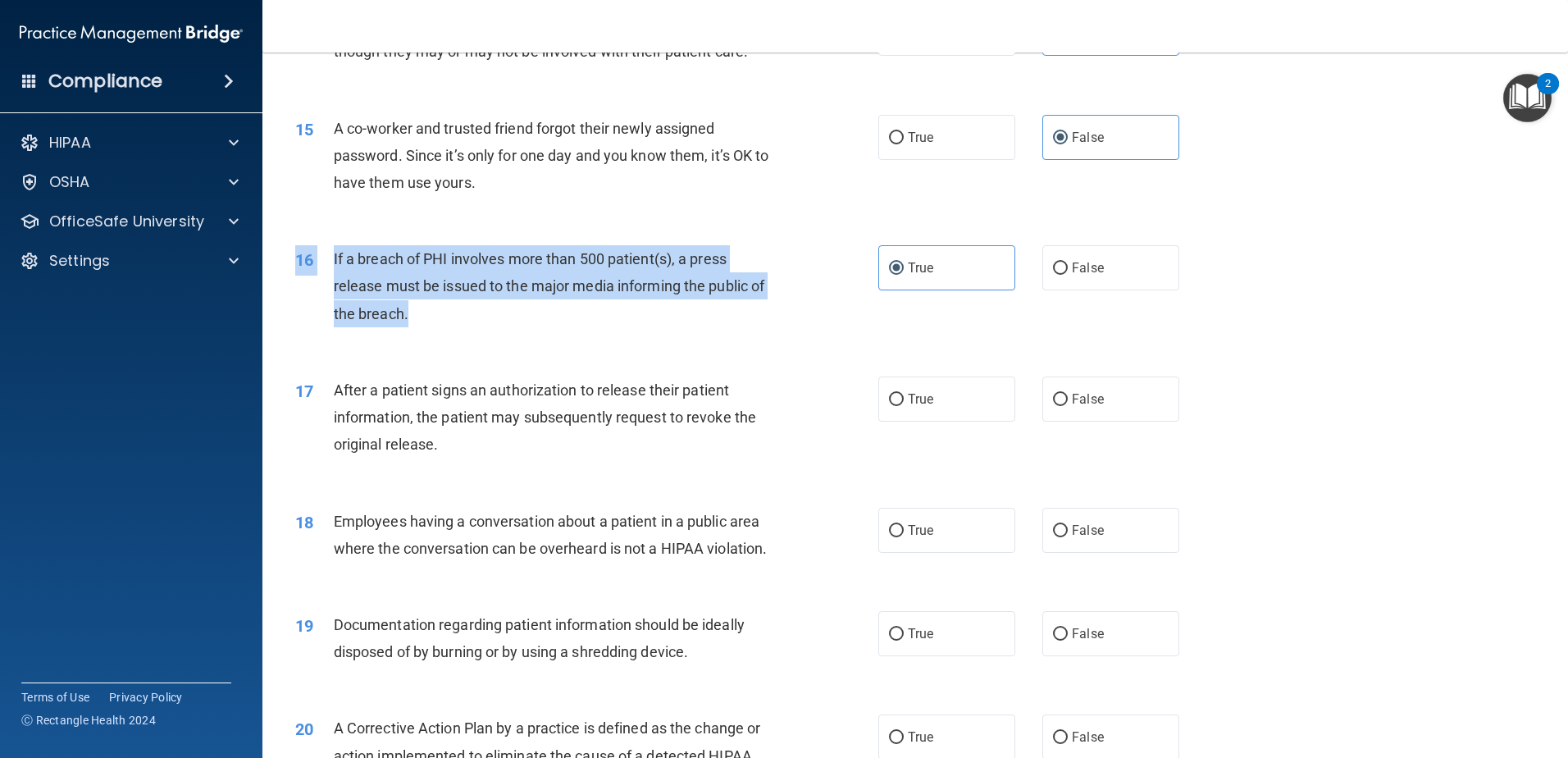
drag, startPoint x: 433, startPoint y: 329, endPoint x: 324, endPoint y: 262, distance: 127.9
click at [324, 262] on div "16 If a breach of PHI involves more than 500 patient(s), a press release must b…" at bounding box center [915, 290] width 1265 height 131
drag, startPoint x: 324, startPoint y: 262, endPoint x: 377, endPoint y: 299, distance: 64.6
copy div "16 If a breach of PHI involves more than 500 patient(s), a press release must b…"
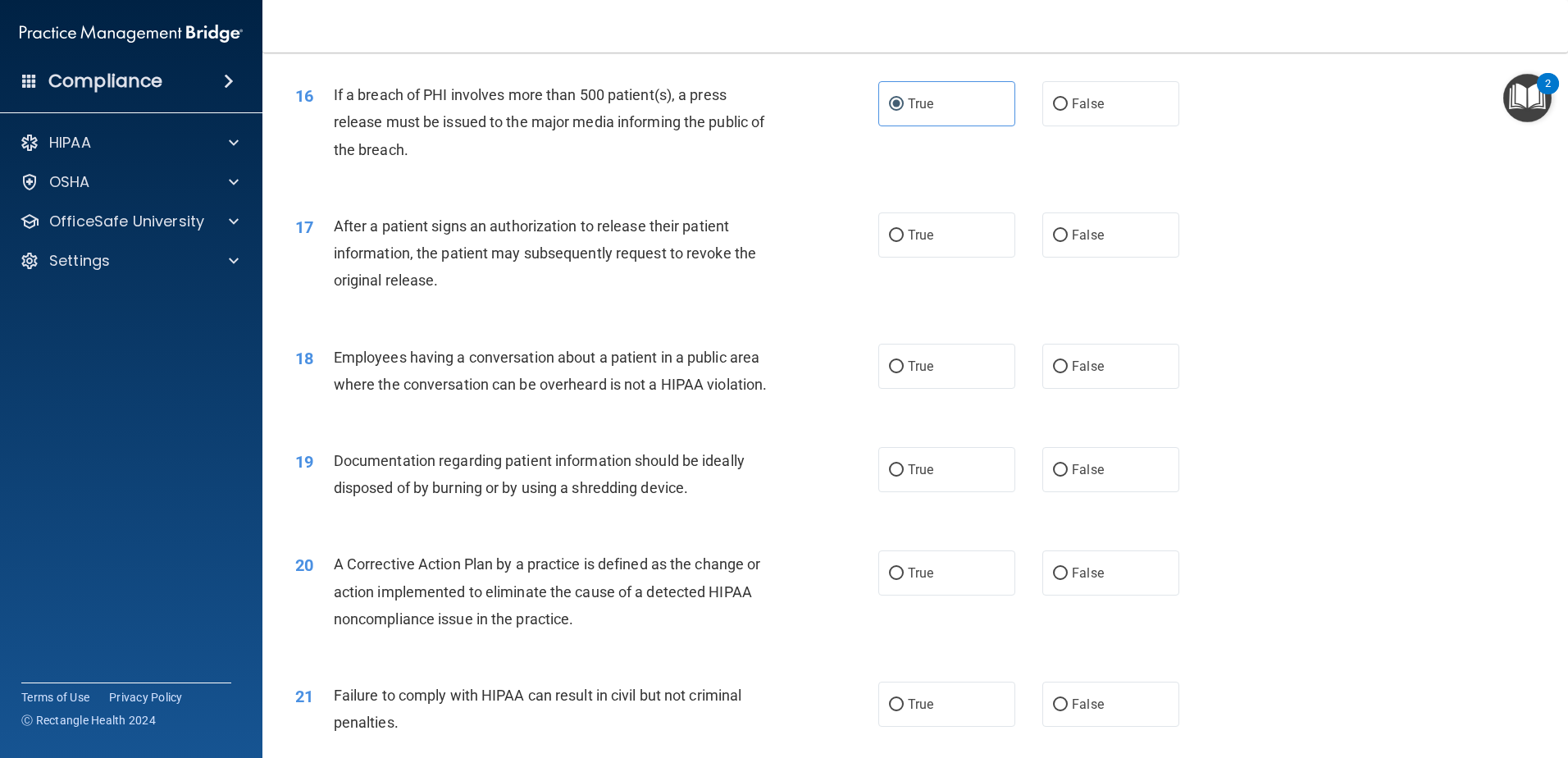
click at [741, 324] on div "17 After a patient signs an authorization to release their patient information,…" at bounding box center [915, 257] width 1265 height 131
click at [938, 258] on label "True" at bounding box center [947, 235] width 137 height 45
click at [904, 242] on input "True" at bounding box center [896, 236] width 14 height 12
radio input "true"
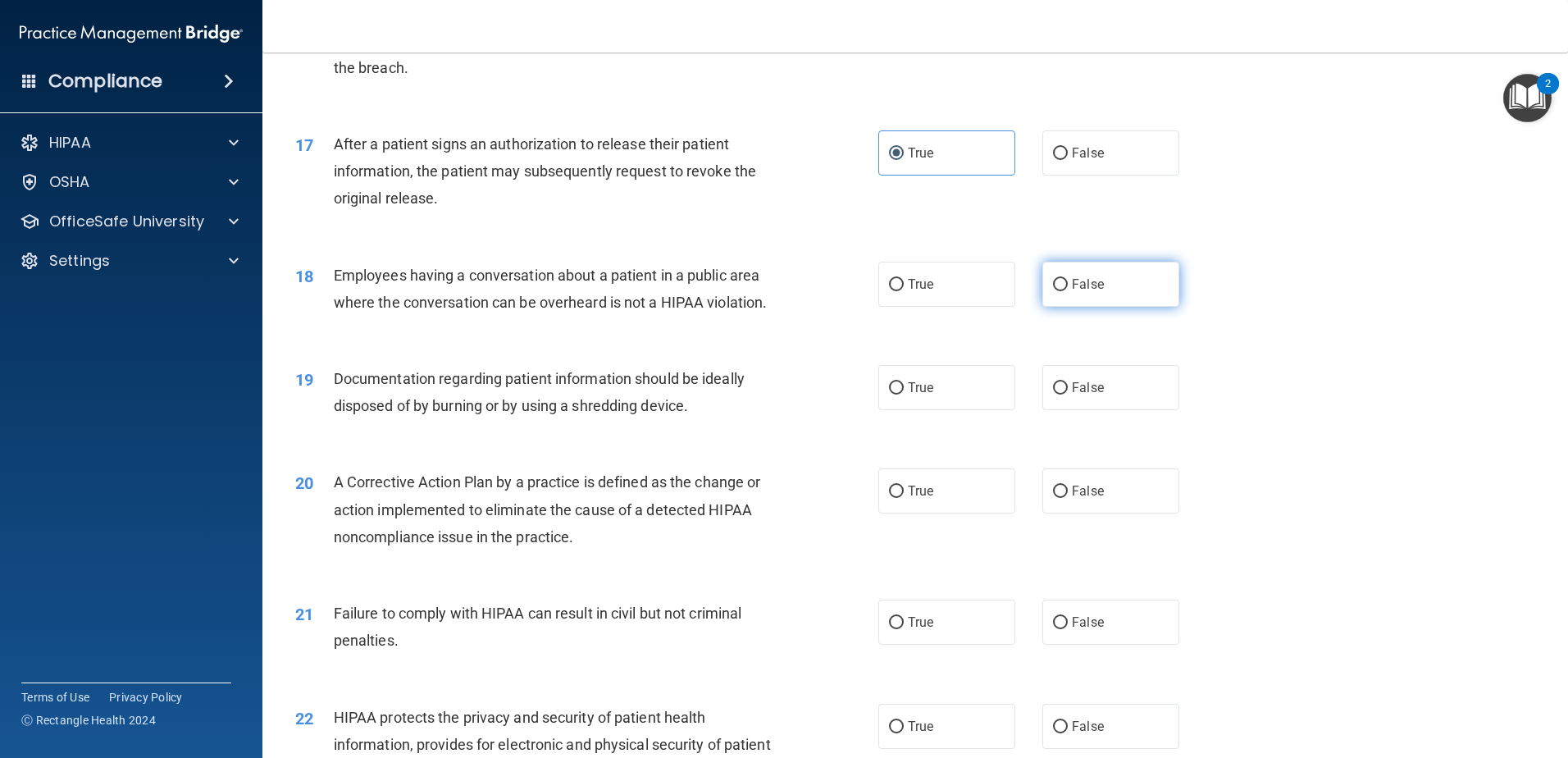
click at [1113, 307] on label "False" at bounding box center [1111, 284] width 137 height 45
click at [1067, 291] on input "False" at bounding box center [1060, 285] width 14 height 12
radio input "true"
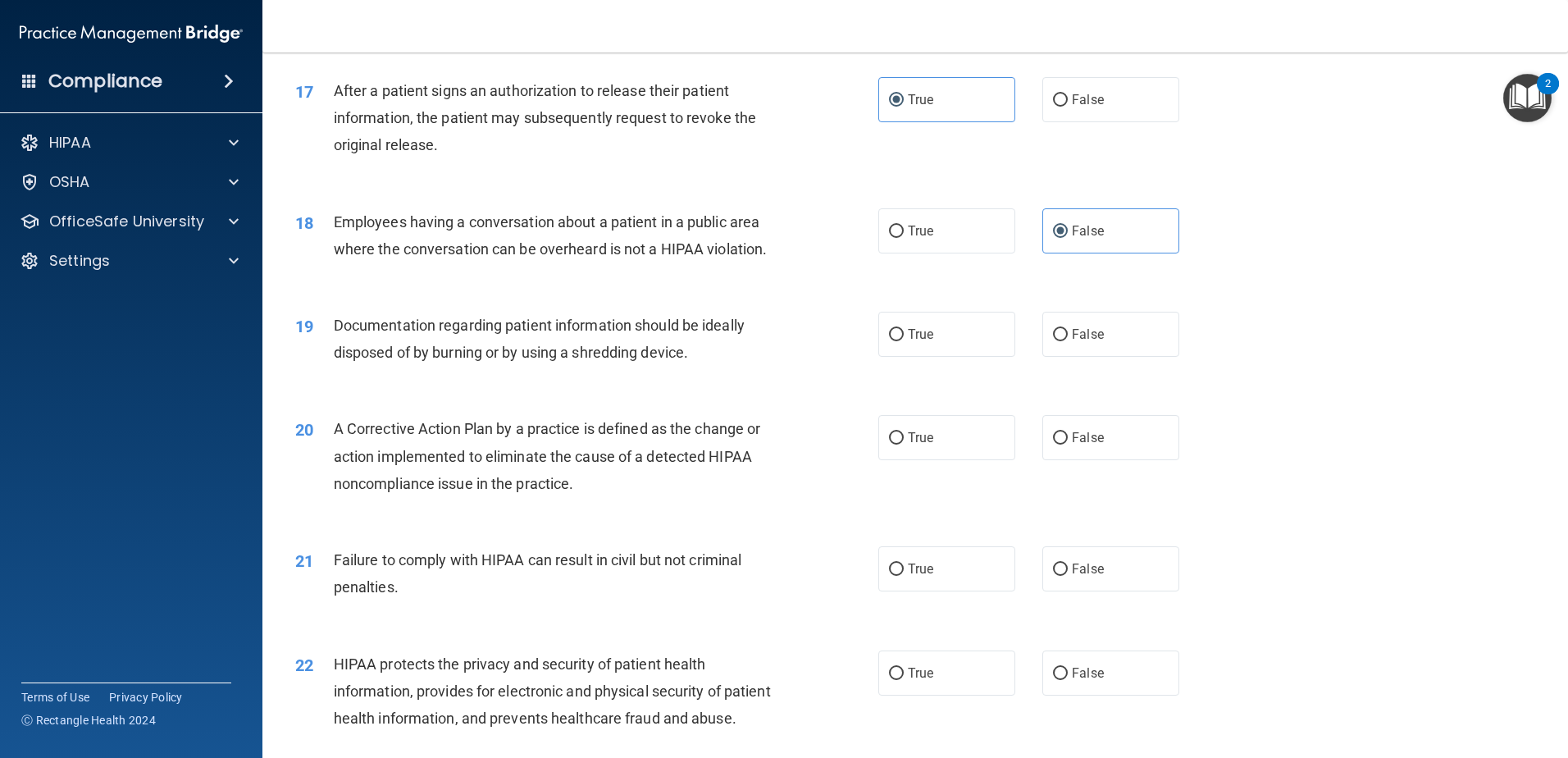
scroll to position [1969, 0]
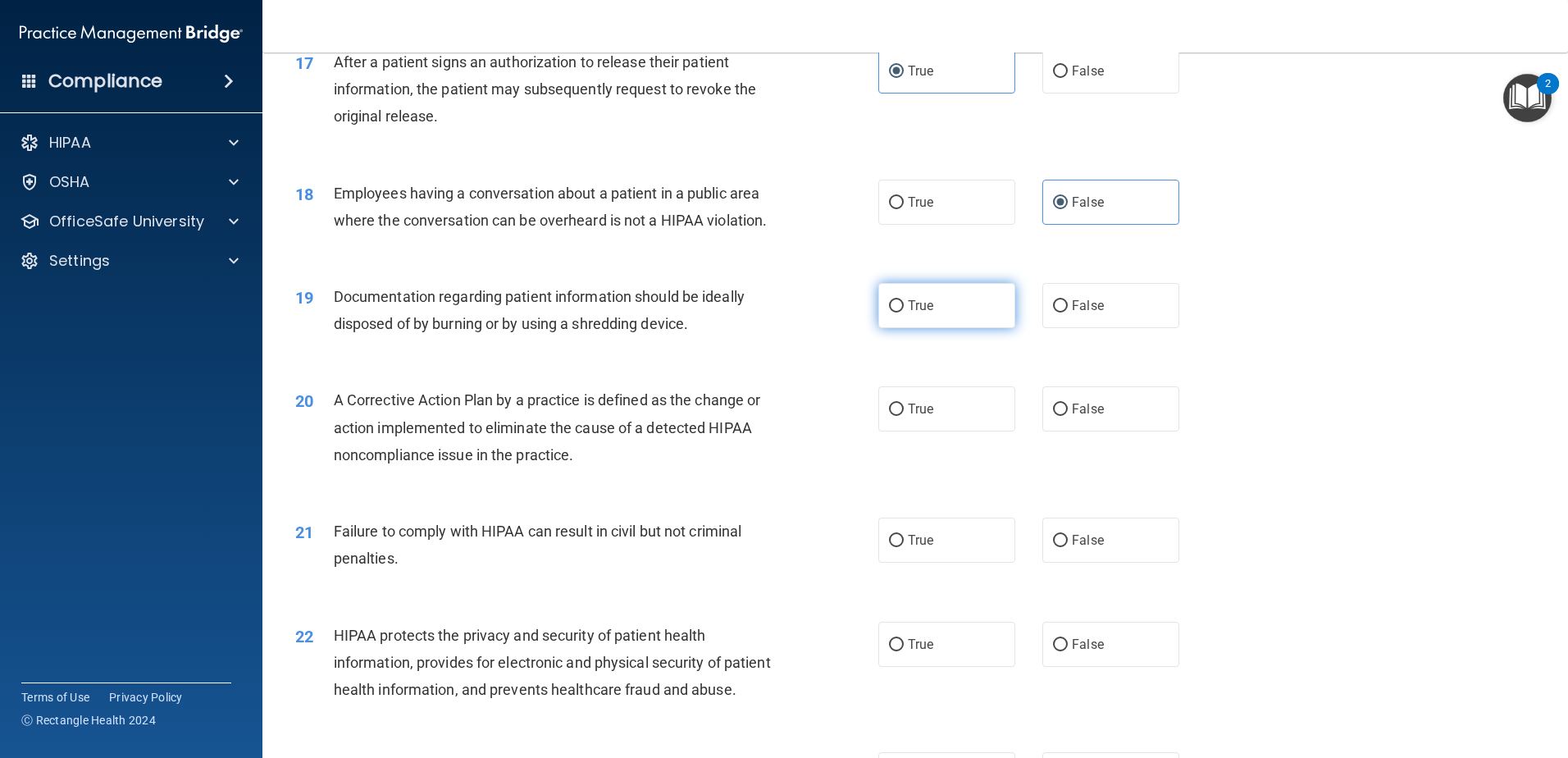
click at [901, 328] on label "True" at bounding box center [947, 305] width 137 height 45
click at [901, 313] on input "True" at bounding box center [896, 307] width 14 height 12
radio input "true"
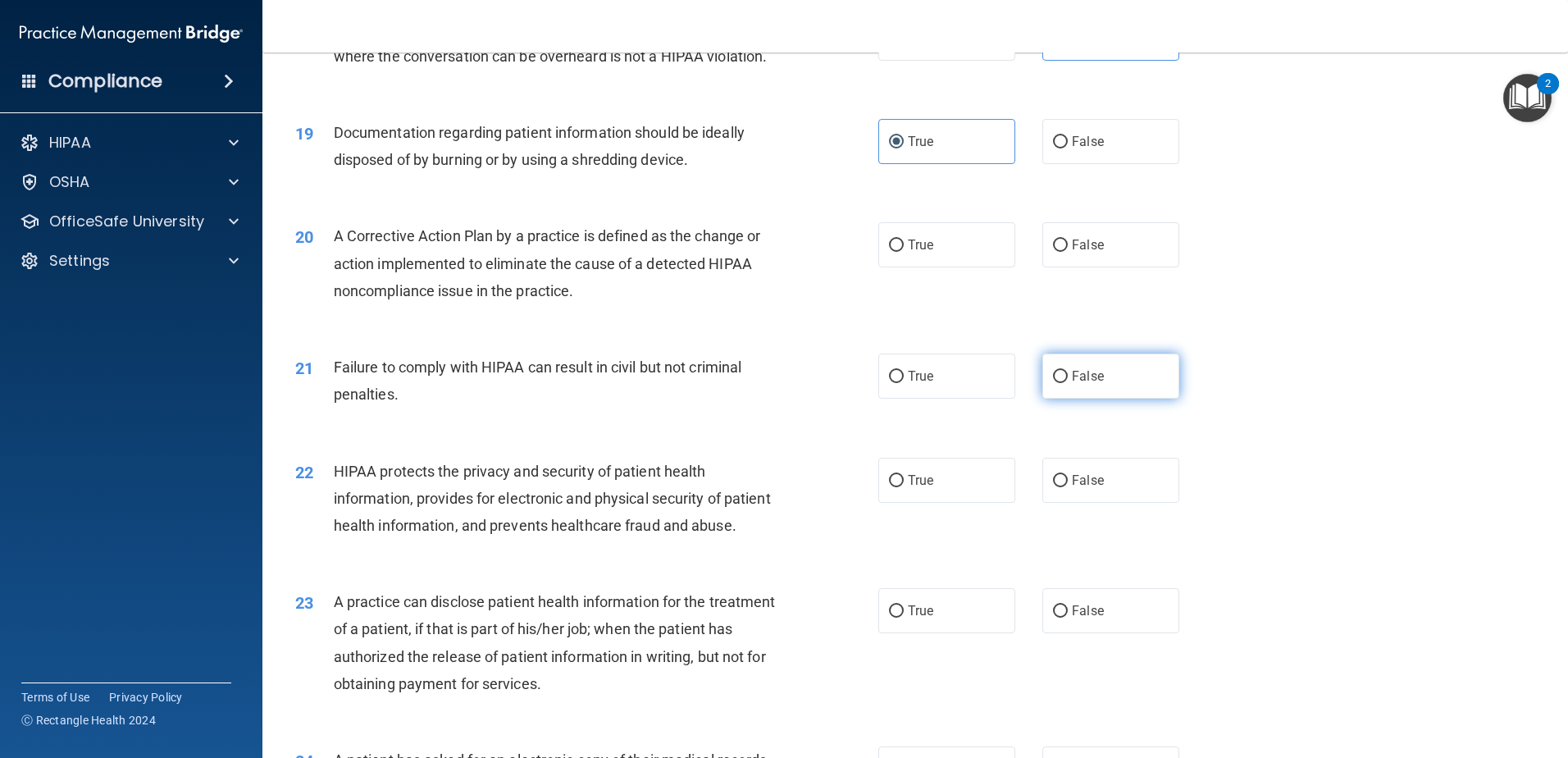
click at [1096, 399] on label "False" at bounding box center [1111, 376] width 137 height 45
click at [1067, 383] on input "False" at bounding box center [1060, 376] width 14 height 12
radio input "true"
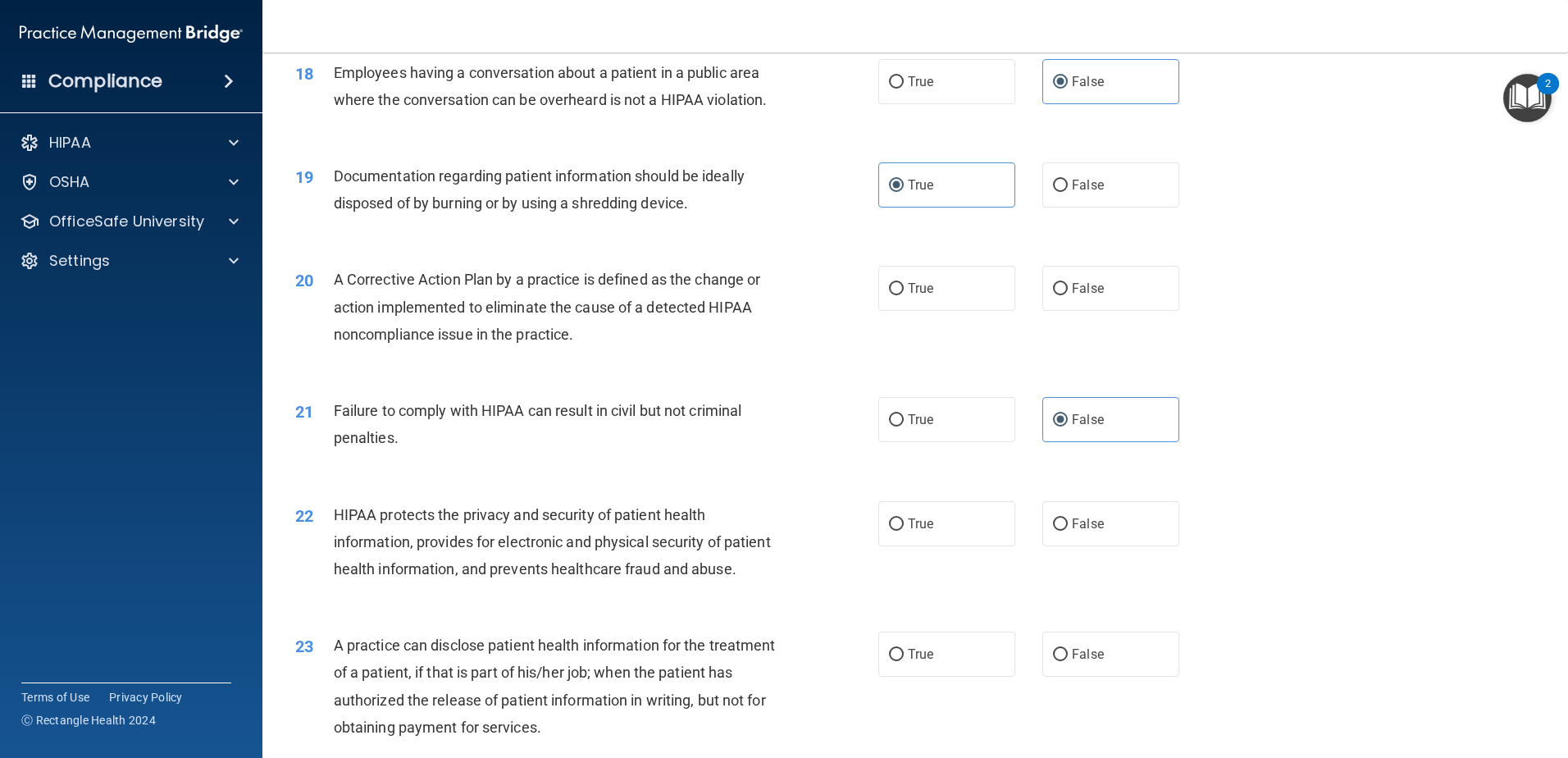
scroll to position [2052, 0]
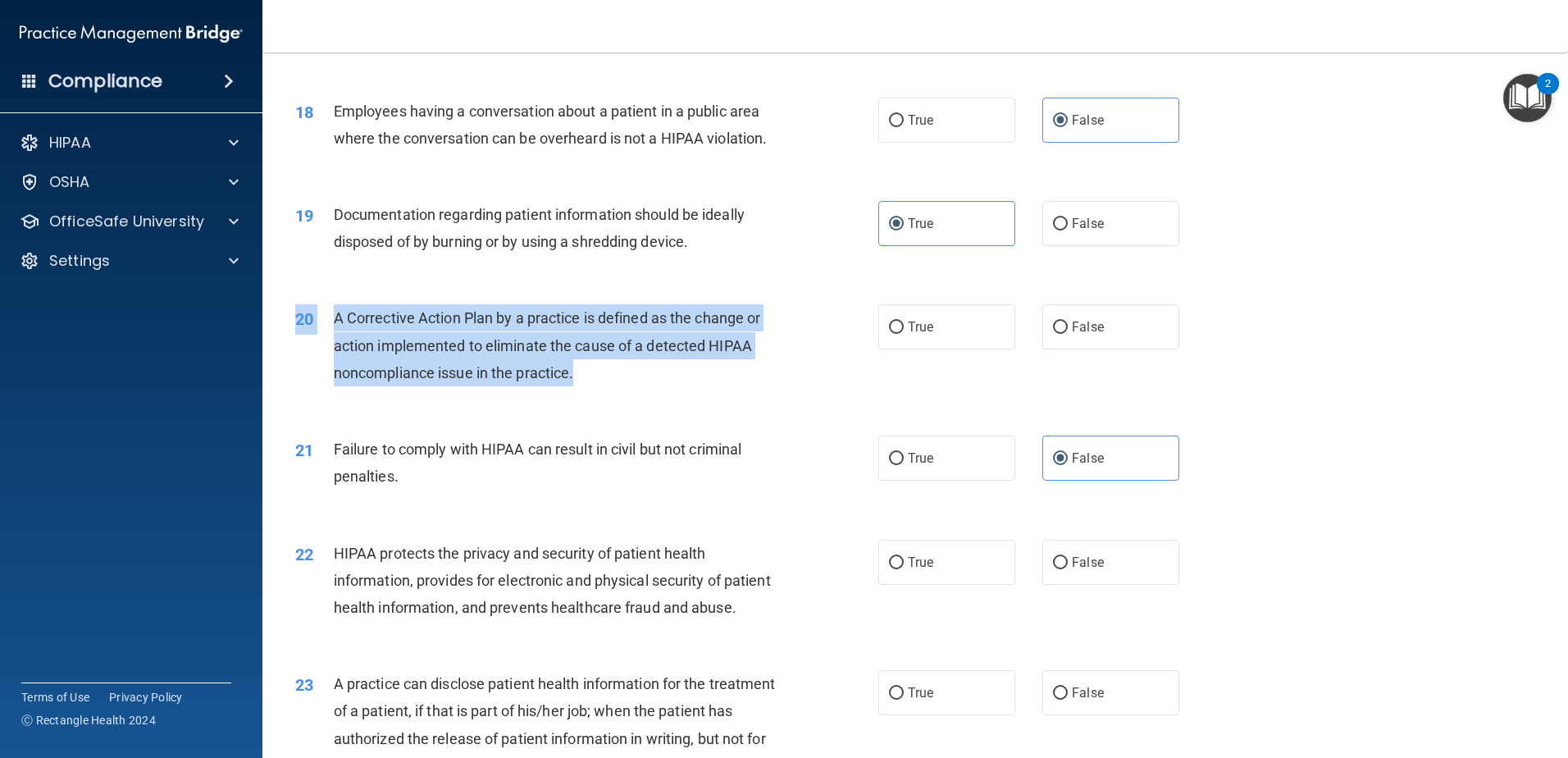
drag, startPoint x: 581, startPoint y: 404, endPoint x: 294, endPoint y: 339, distance: 294.3
click at [294, 339] on div "20 A Corrective Action Plan by a practice is defined as the change or action im…" at bounding box center [587, 349] width 632 height 90
drag, startPoint x: 294, startPoint y: 339, endPoint x: 384, endPoint y: 347, distance: 90.4
copy div "20 A Corrective Action Plan by a practice is defined as the change or action im…"
click at [698, 394] on div "20 A Corrective Action Plan by a practice is defined as the change or action im…" at bounding box center [587, 349] width 632 height 90
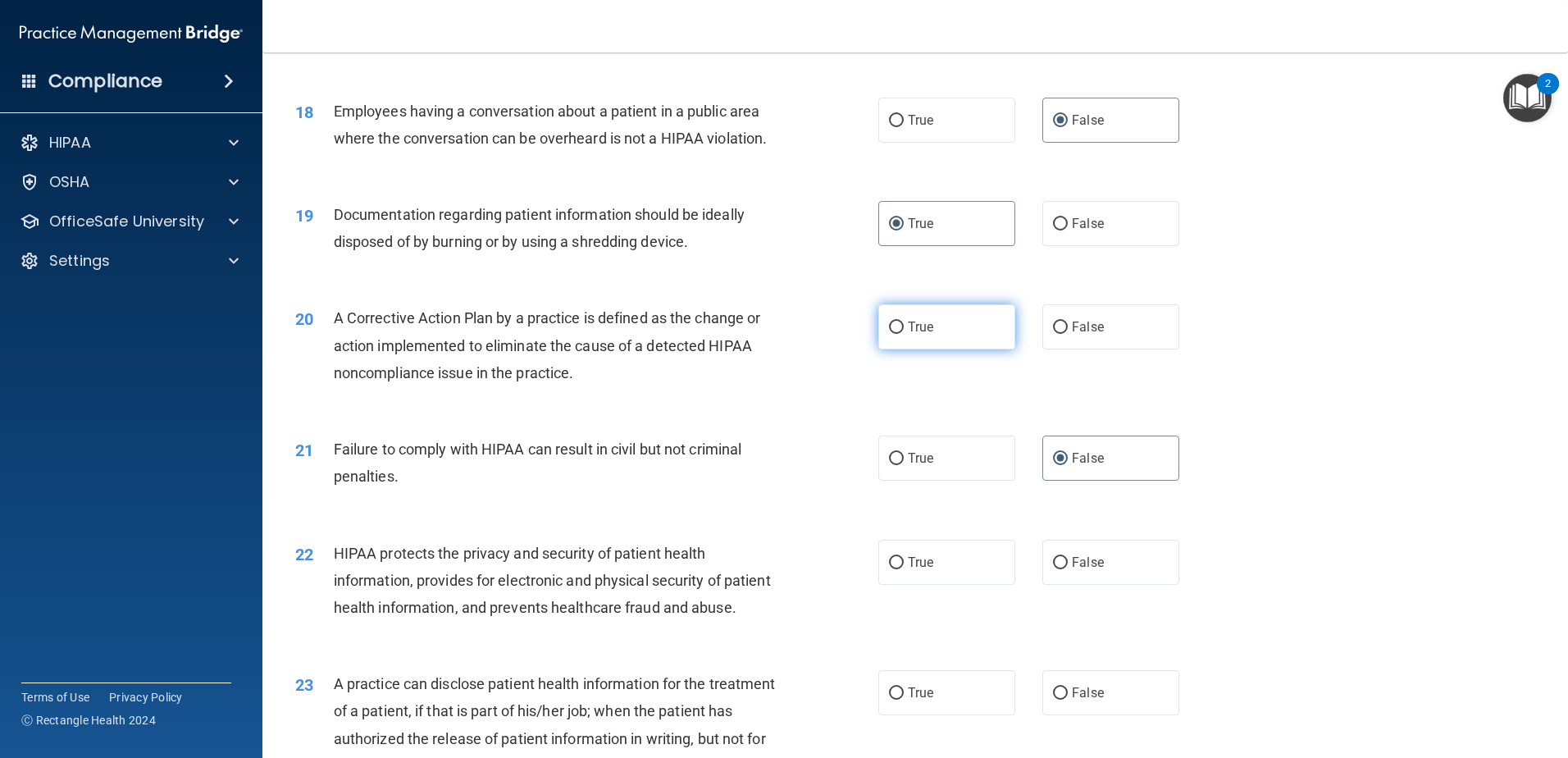
click at [878, 349] on label "True" at bounding box center [947, 326] width 137 height 45
click at [889, 334] on input "True" at bounding box center [896, 328] width 14 height 12
radio input "true"
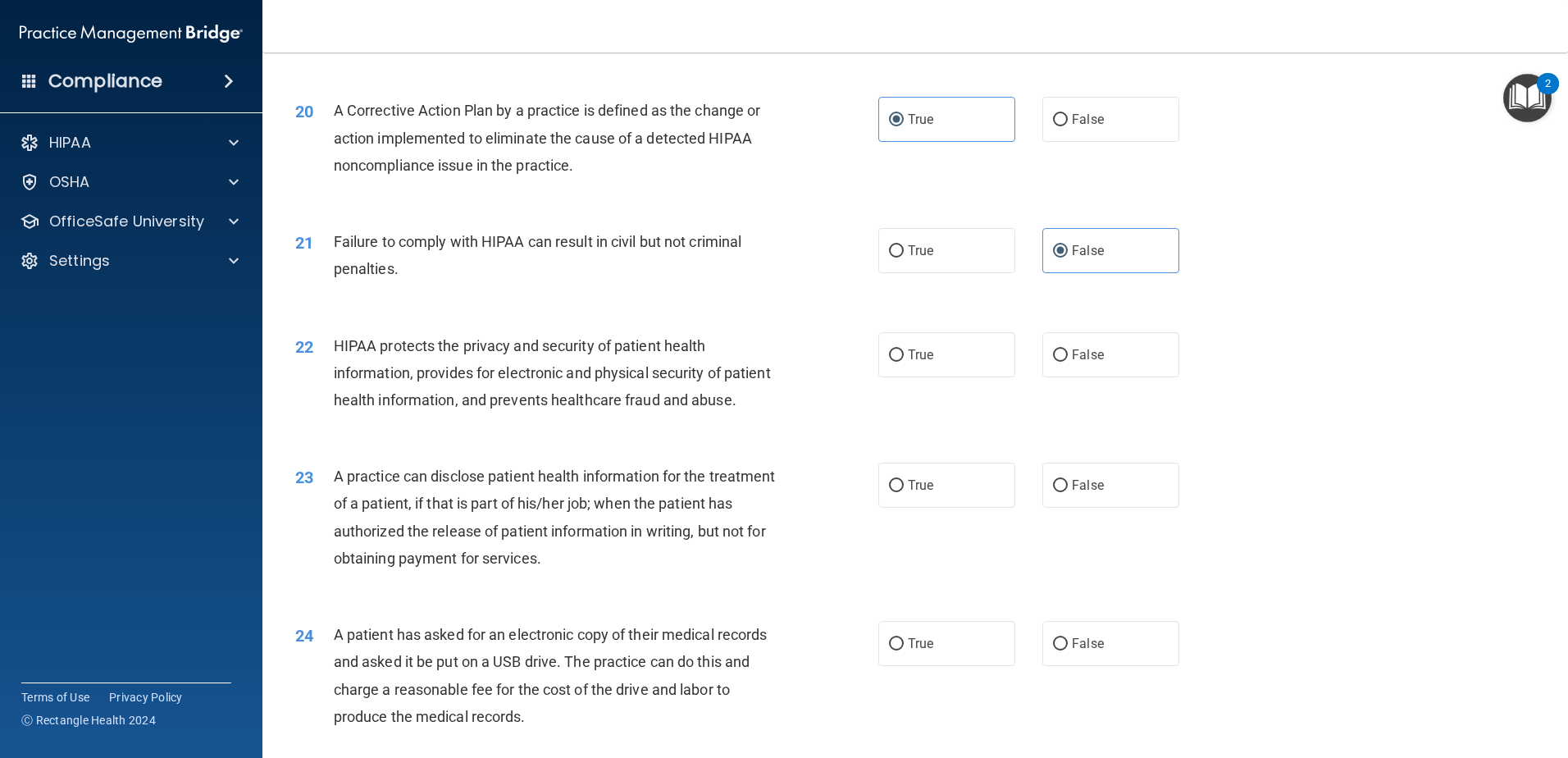
scroll to position [2298, 0]
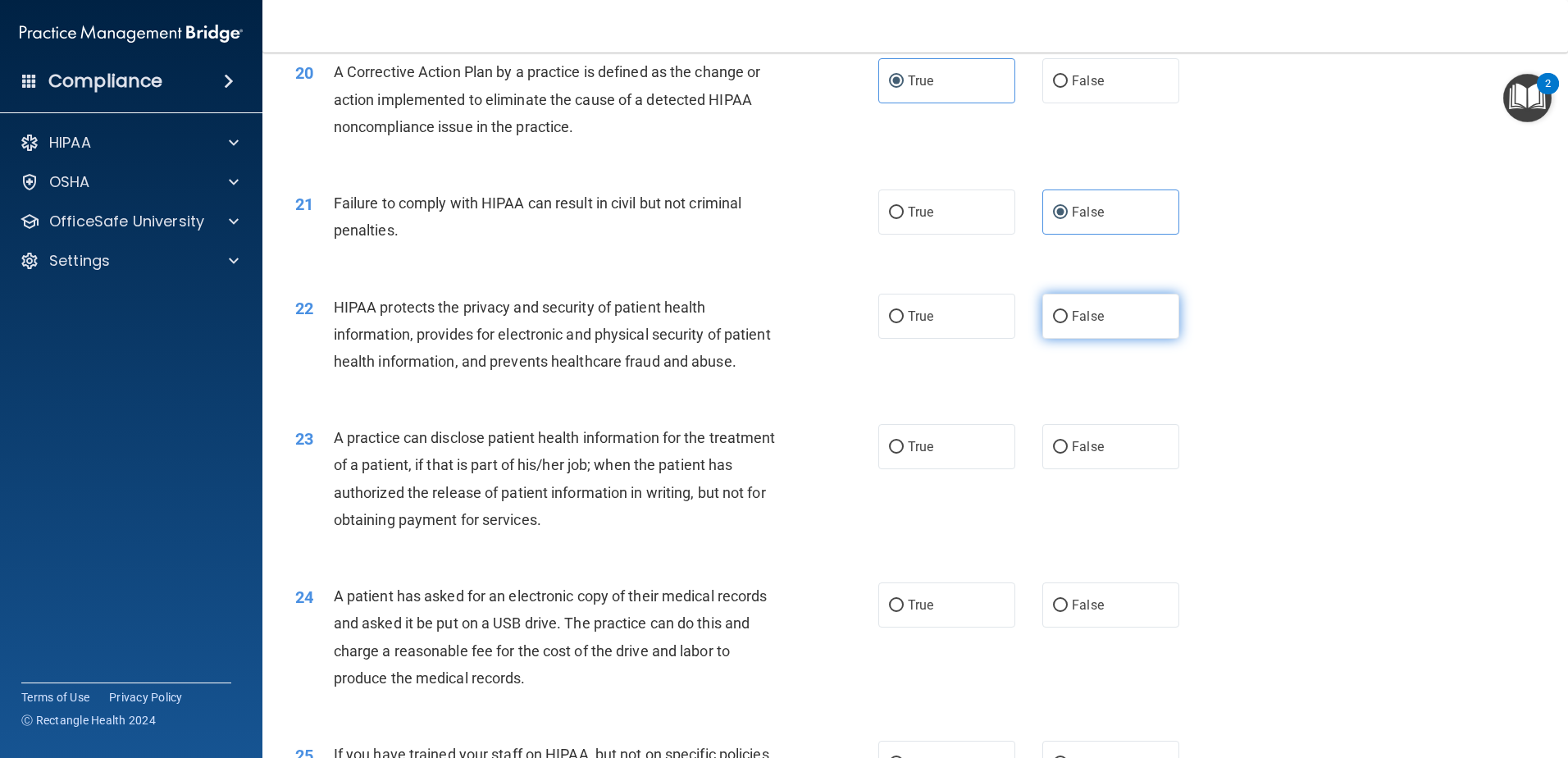
click at [1108, 339] on label "False" at bounding box center [1111, 316] width 137 height 45
click at [1067, 324] on input "False" at bounding box center [1060, 317] width 14 height 12
radio input "true"
click at [902, 324] on label "True" at bounding box center [947, 316] width 137 height 45
click at [902, 324] on input "True" at bounding box center [896, 317] width 14 height 12
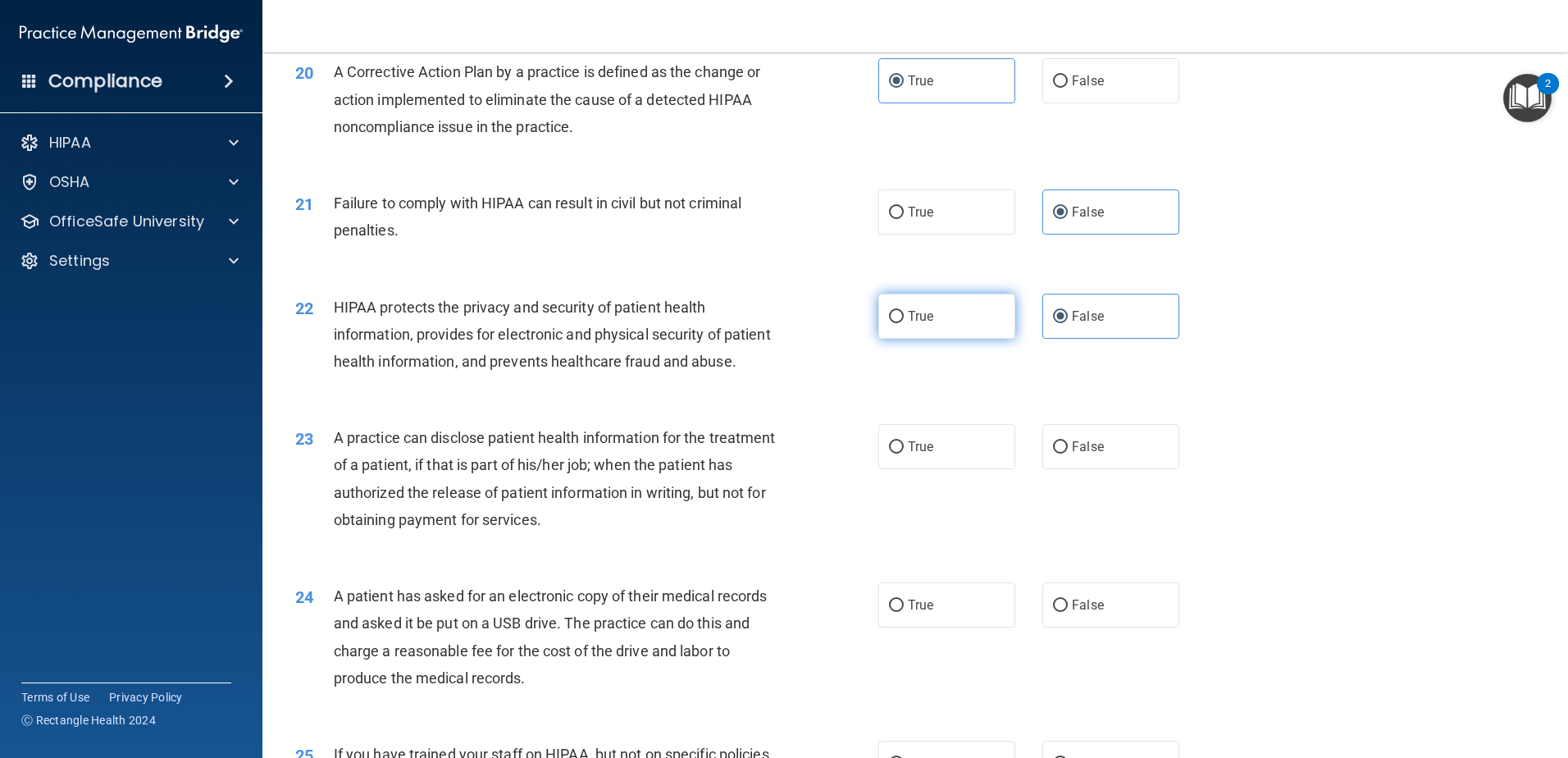
radio input "true"
radio input "false"
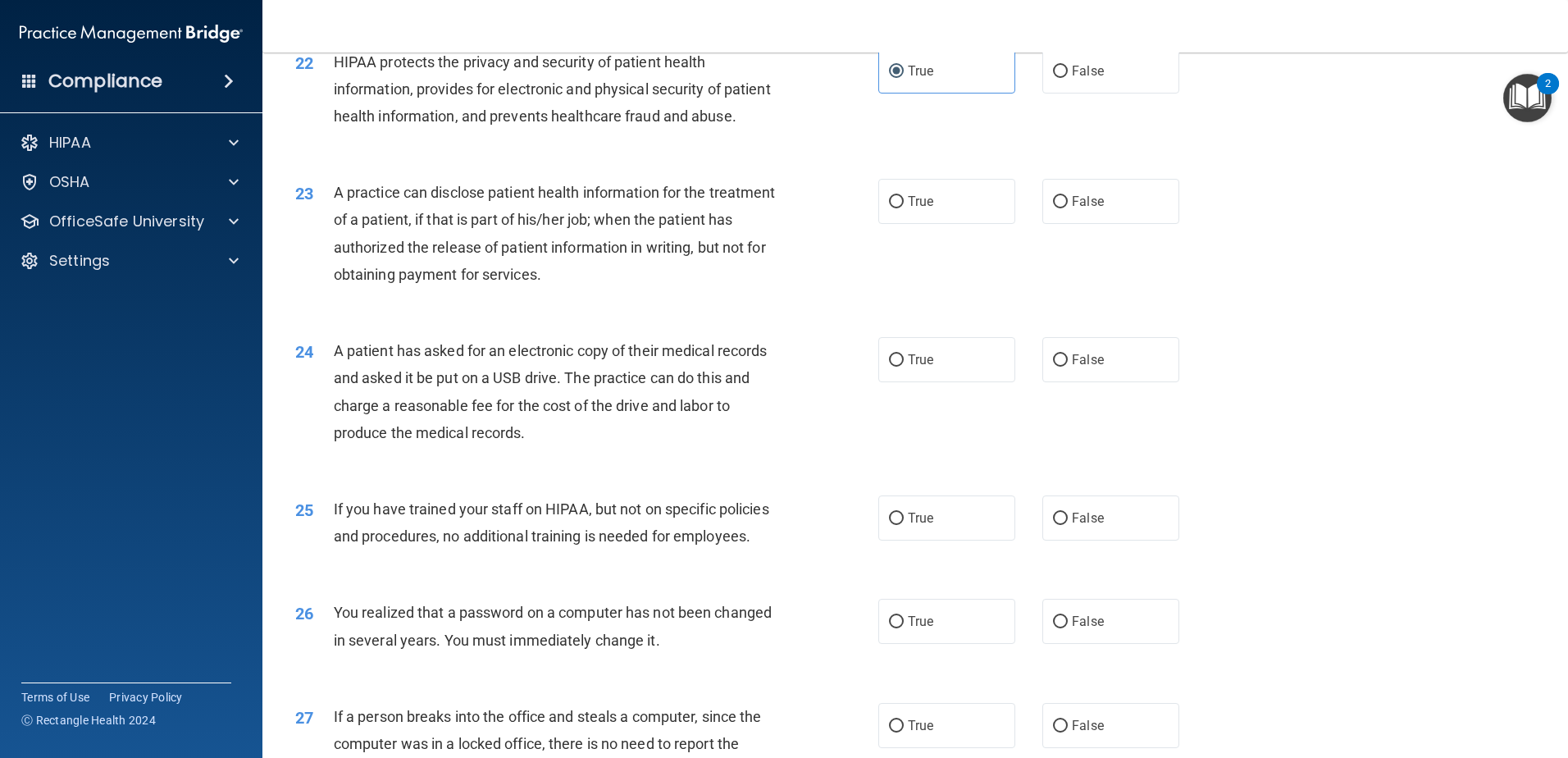
scroll to position [2544, 0]
click at [908, 209] on span "True" at bounding box center [921, 200] width 26 height 15
click at [904, 208] on input "True" at bounding box center [896, 201] width 14 height 12
radio input "true"
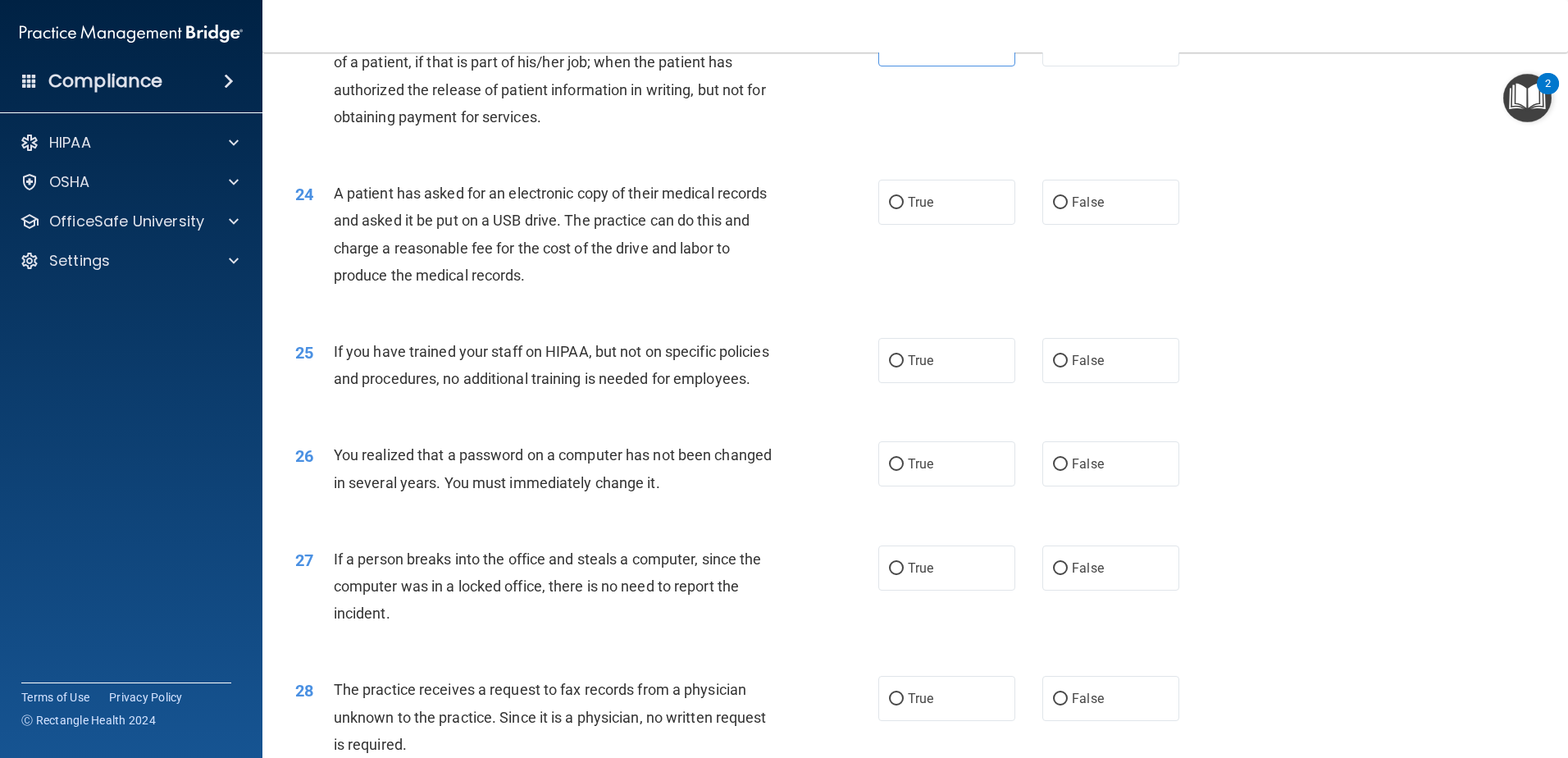
scroll to position [2708, 0]
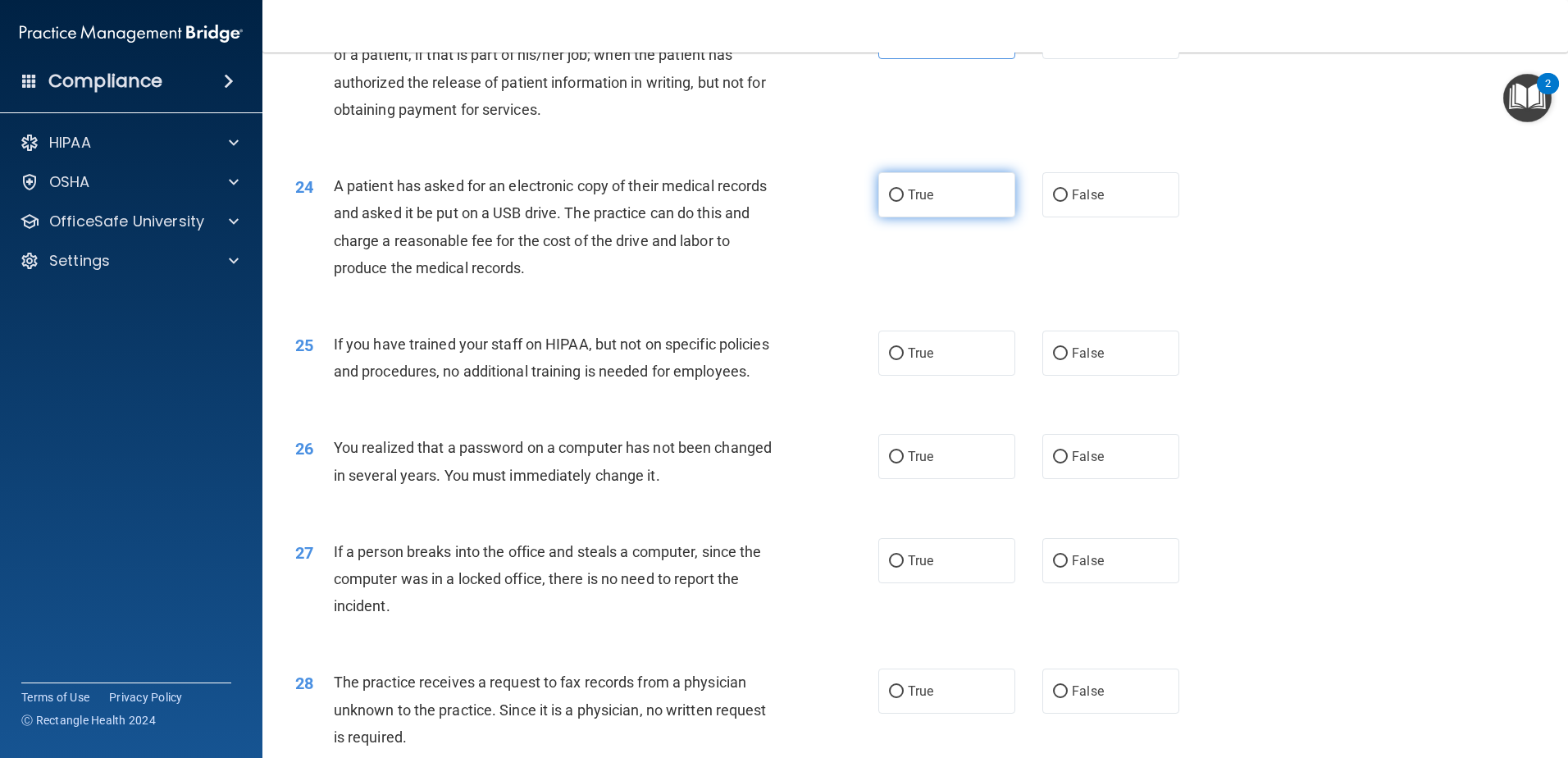
click at [910, 203] on span "True" at bounding box center [921, 195] width 26 height 15
click at [904, 202] on input "True" at bounding box center [896, 196] width 14 height 12
radio input "true"
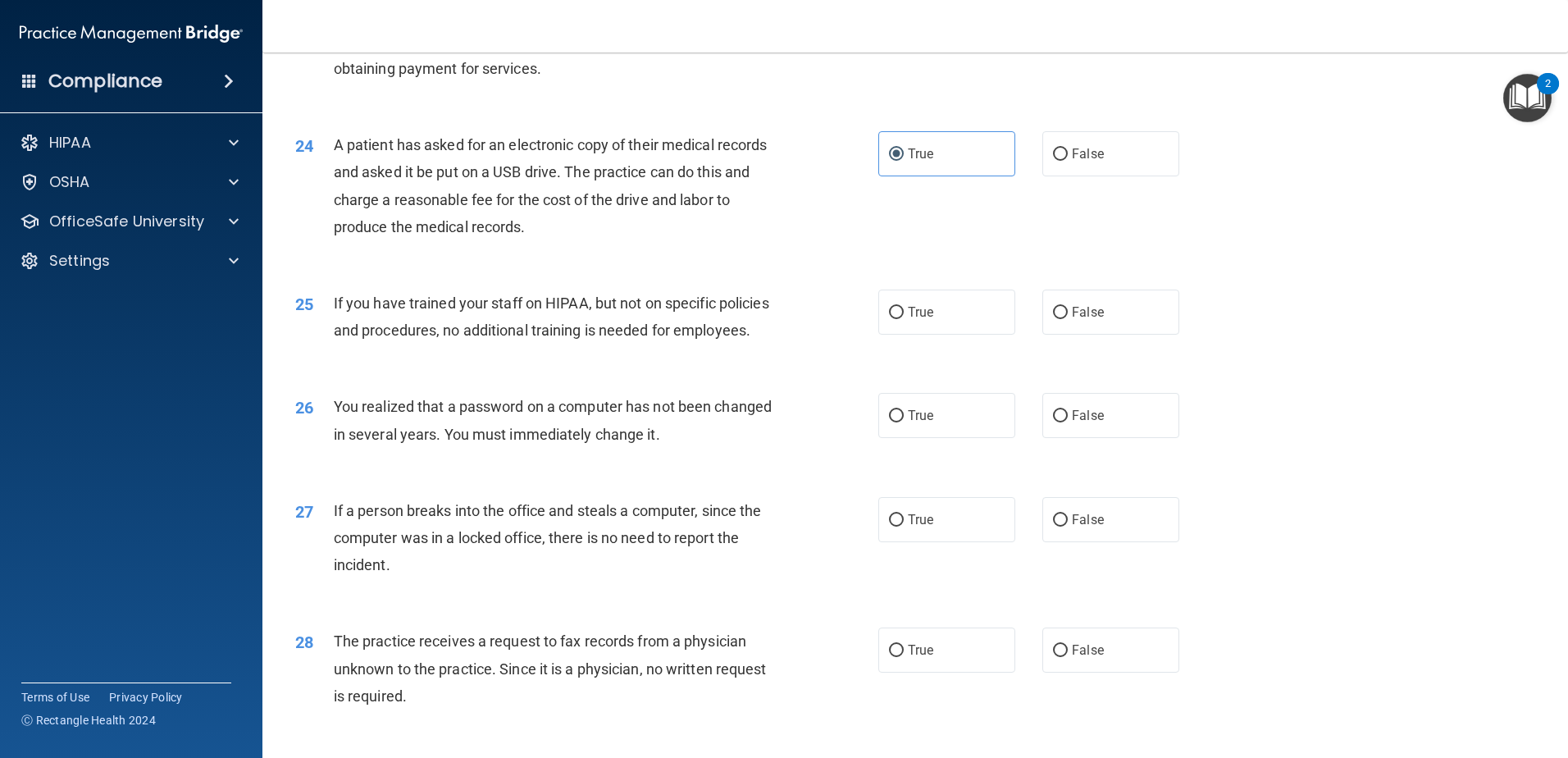
scroll to position [2790, 0]
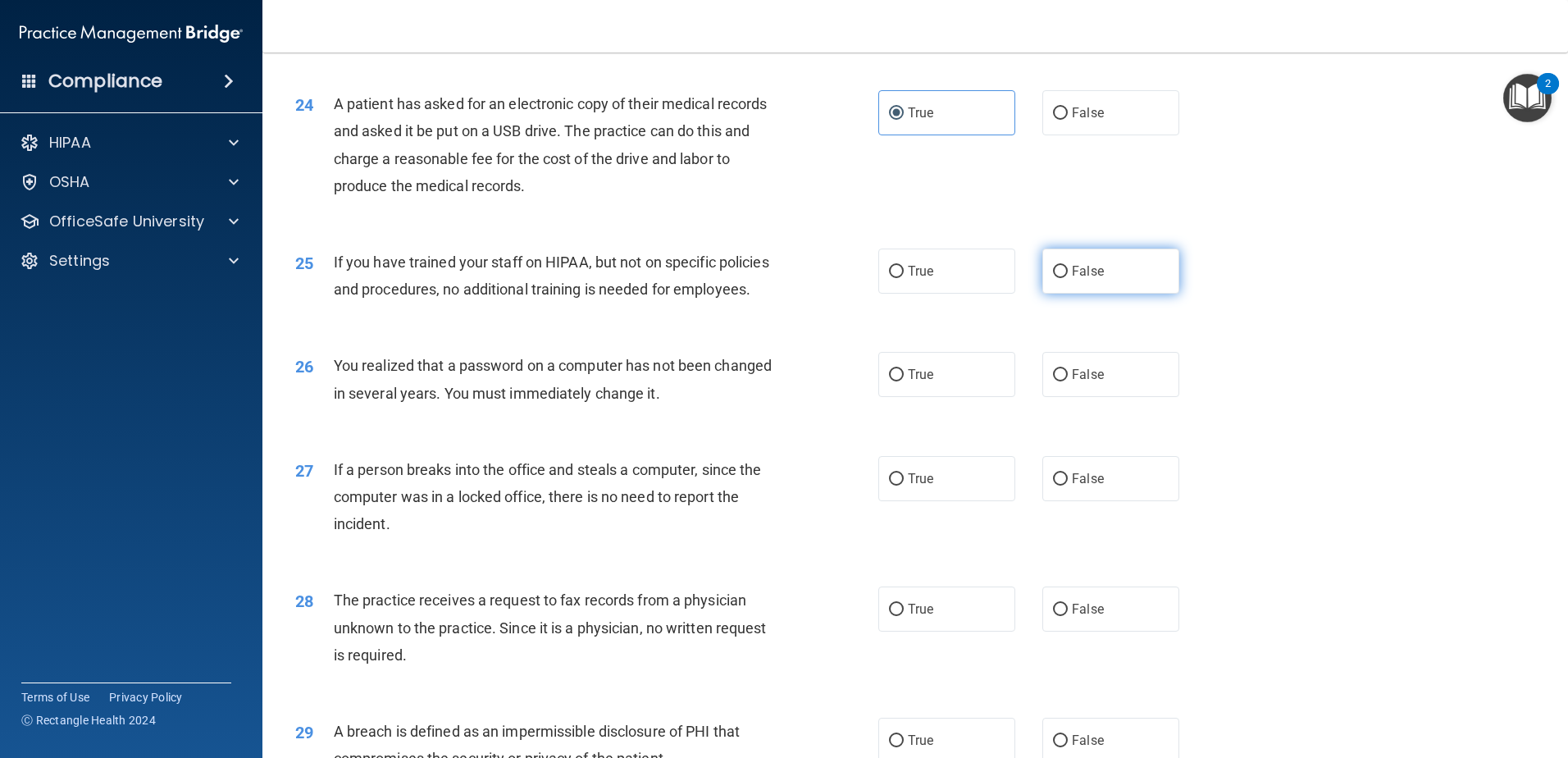
click at [1043, 294] on label "False" at bounding box center [1111, 271] width 137 height 45
click at [1053, 279] on input "False" at bounding box center [1060, 272] width 14 height 12
radio input "true"
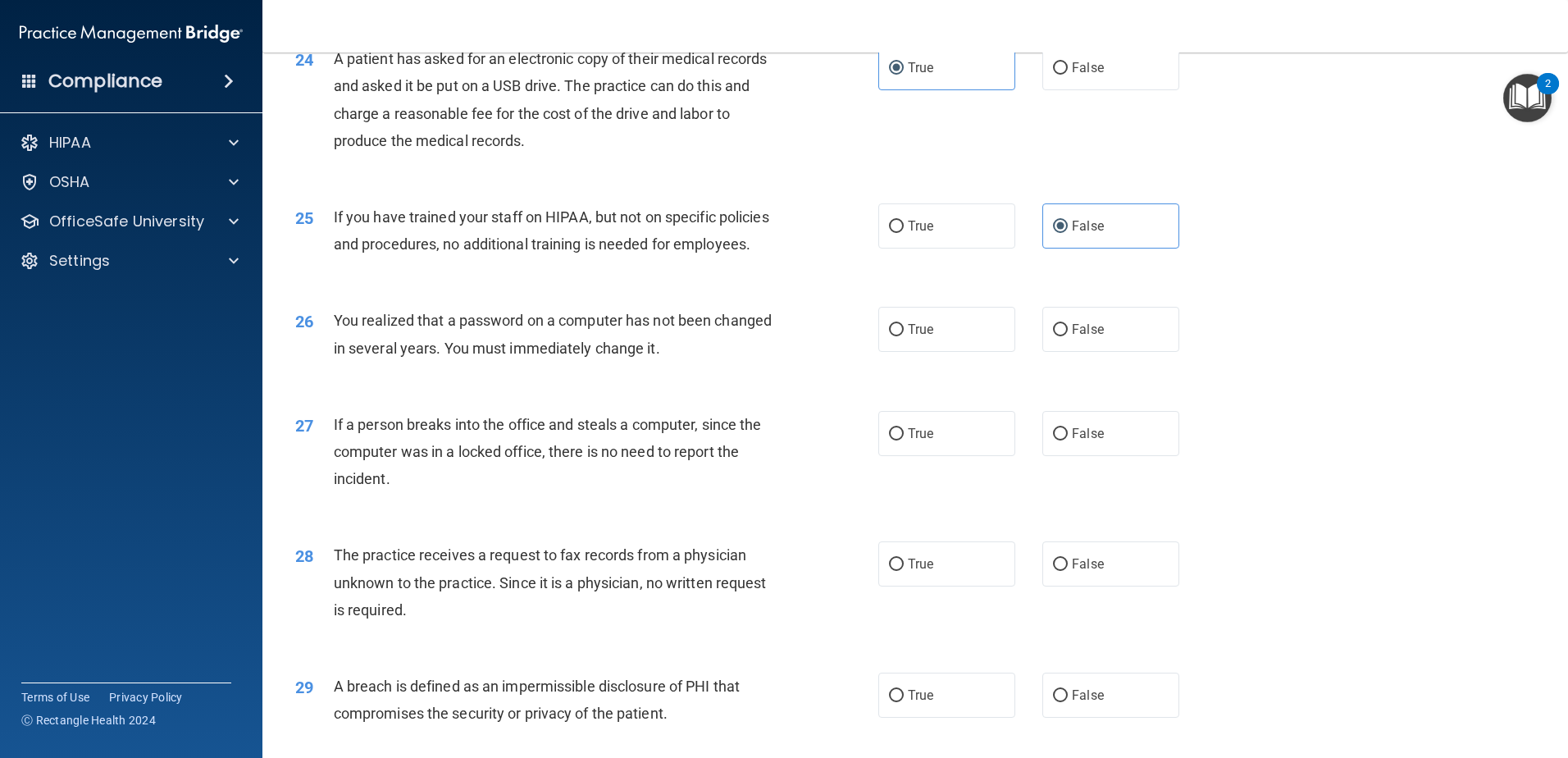
scroll to position [2872, 0]
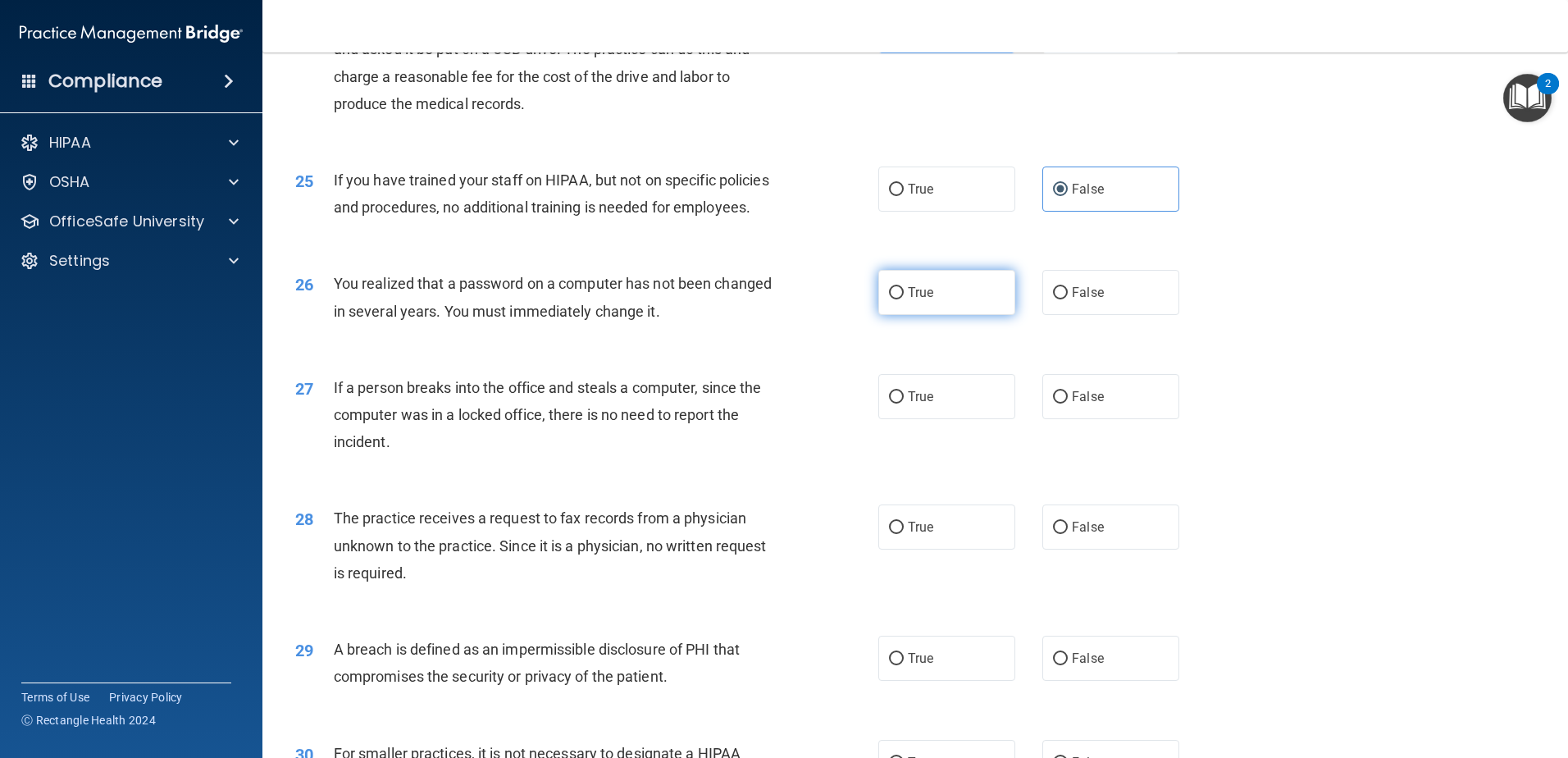
click at [941, 315] on label "True" at bounding box center [947, 292] width 137 height 45
click at [904, 300] on input "True" at bounding box center [896, 293] width 14 height 12
radio input "true"
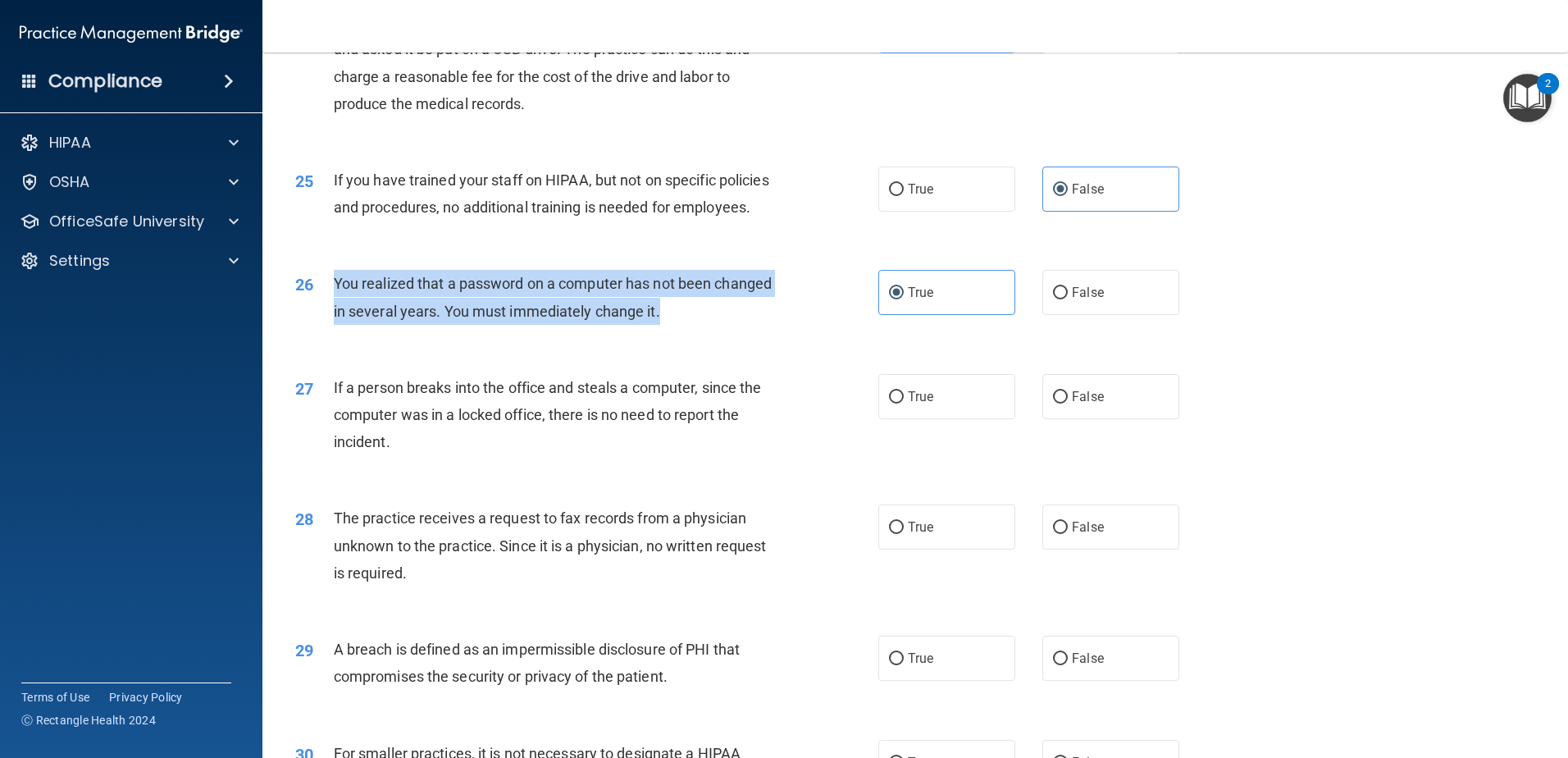
drag, startPoint x: 742, startPoint y: 399, endPoint x: 332, endPoint y: 359, distance: 411.9
click at [332, 332] on div "26 You realized that a password on a computer has not been changed in several y…" at bounding box center [587, 301] width 632 height 62
drag, startPoint x: 332, startPoint y: 359, endPoint x: 381, endPoint y: 369, distance: 50.0
copy div "You realized that a password on a computer has not been changed in several year…"
click at [802, 464] on div "27 If a person breaks into the office and steals a computer, since the computer…" at bounding box center [587, 419] width 632 height 90
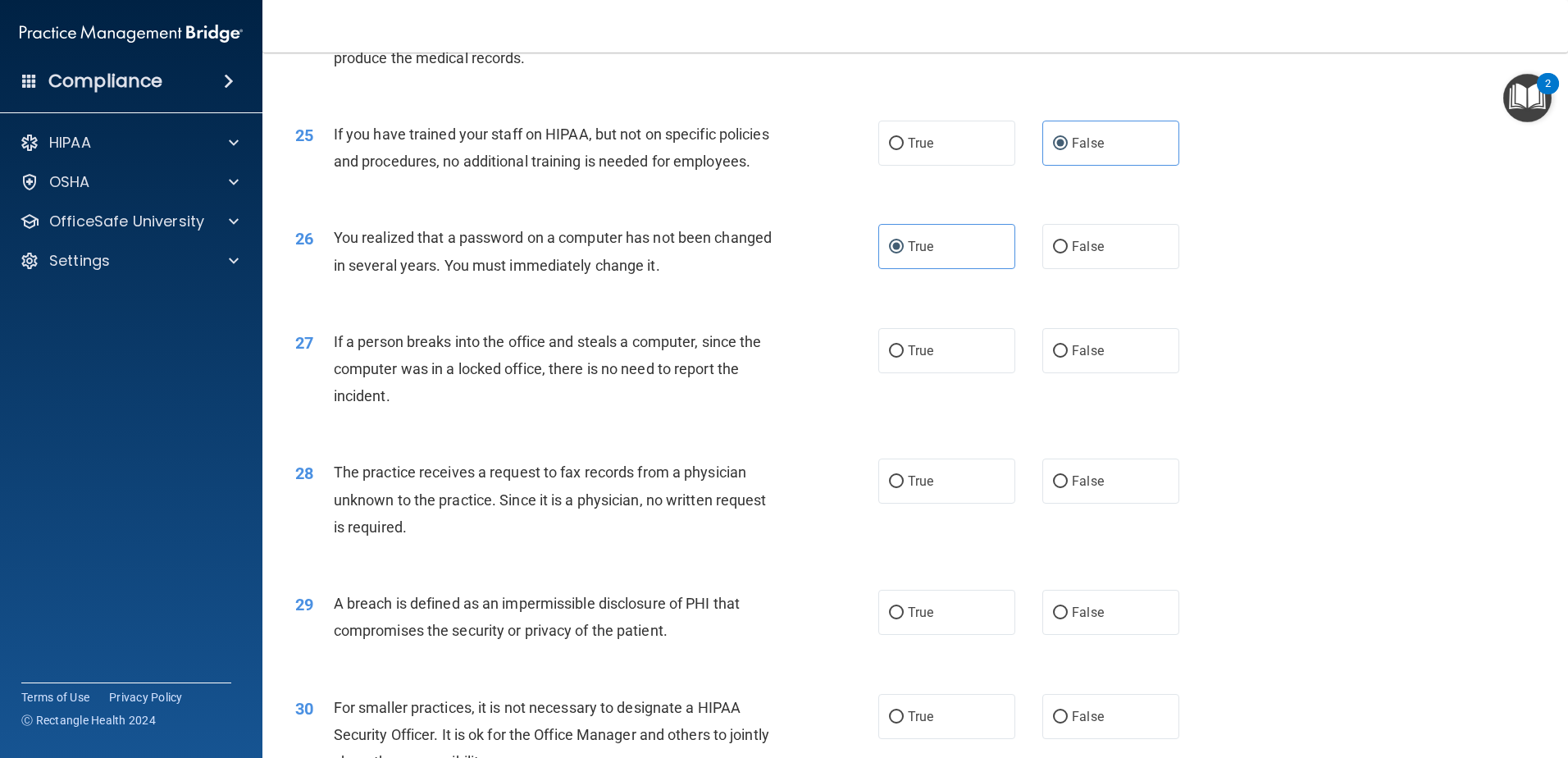
scroll to position [2954, 0]
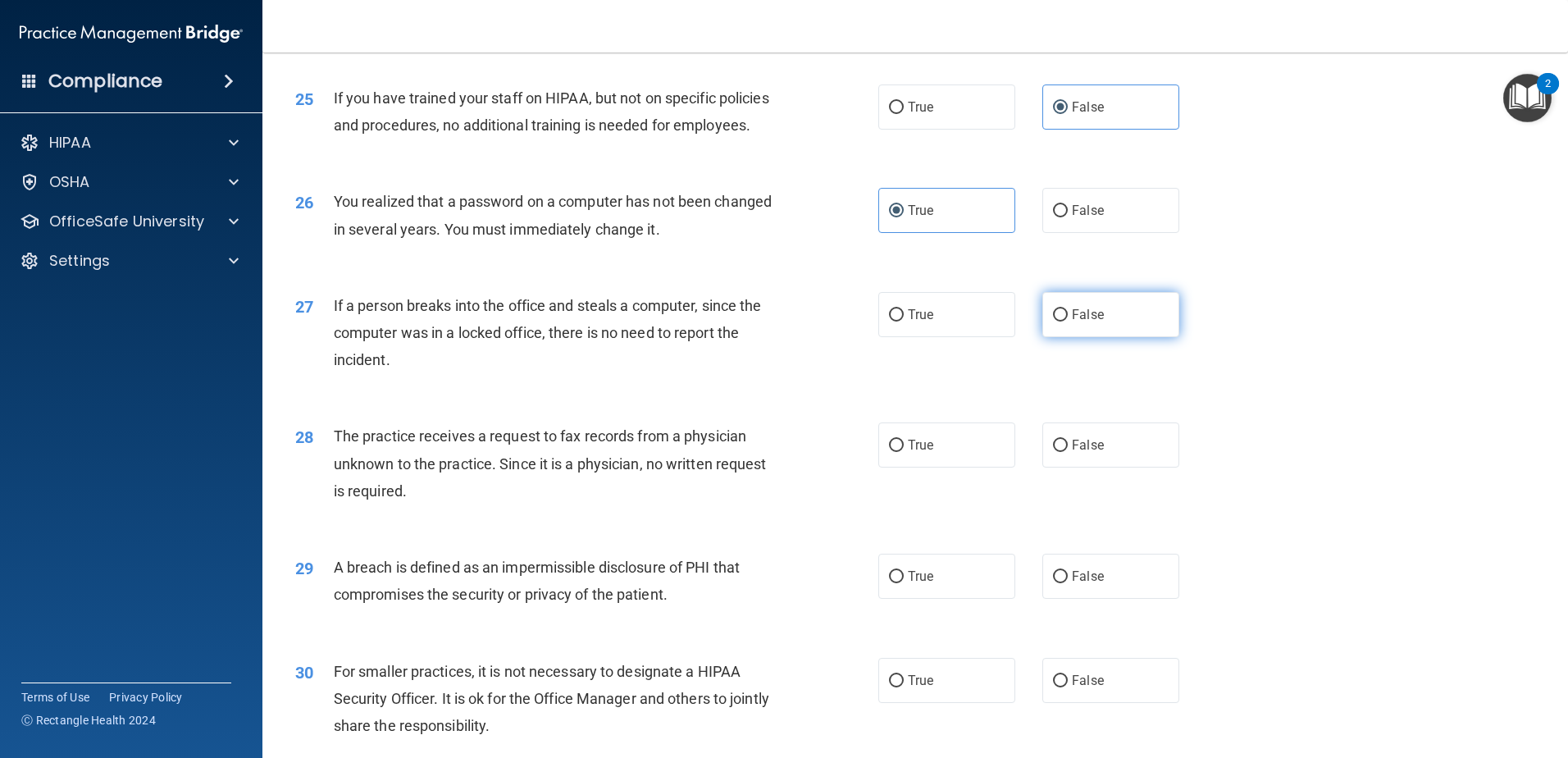
click at [1079, 323] on span "False" at bounding box center [1088, 314] width 32 height 15
click at [1067, 322] on input "False" at bounding box center [1060, 315] width 14 height 12
radio input "true"
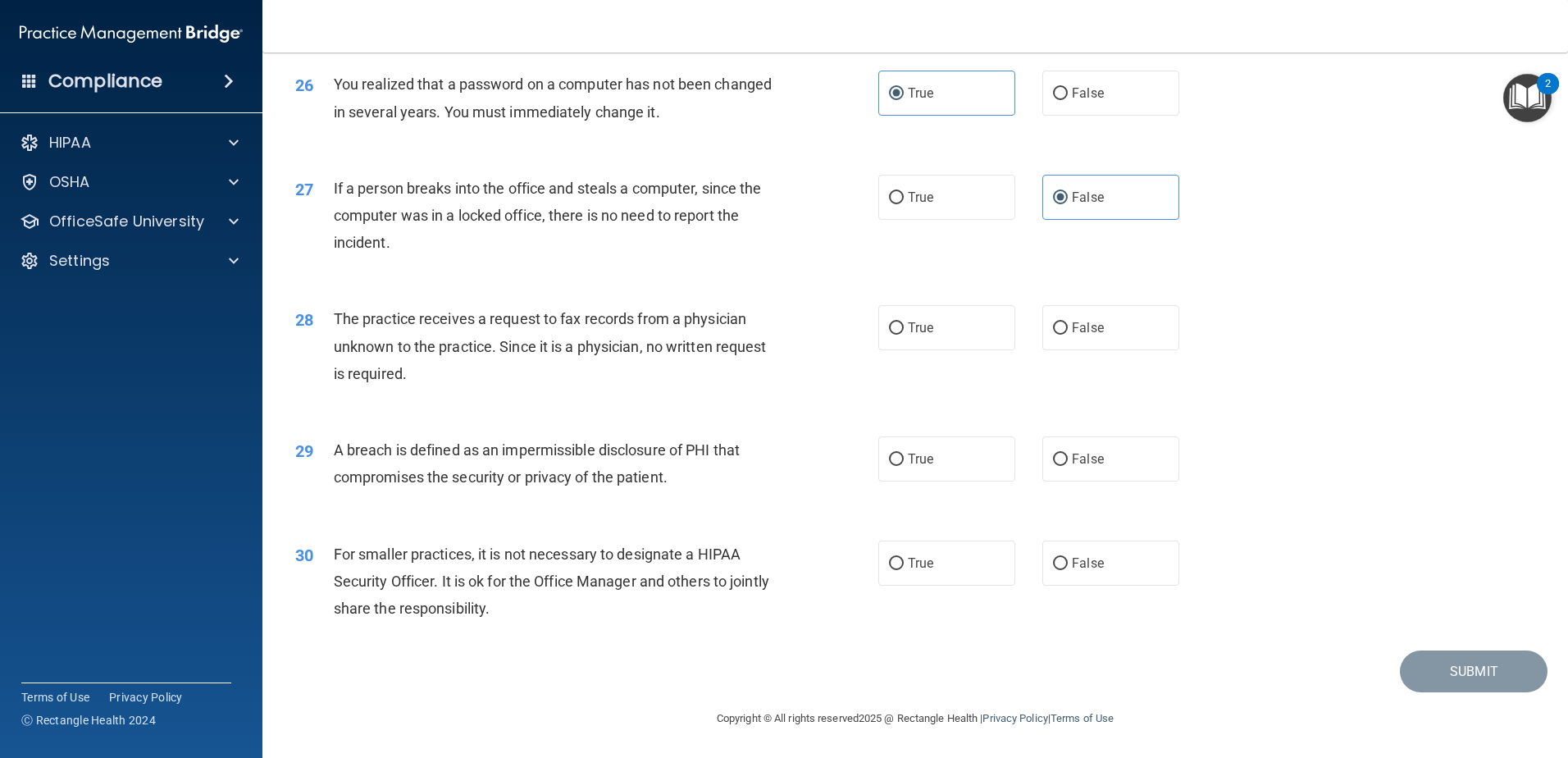
scroll to position [3118, 0]
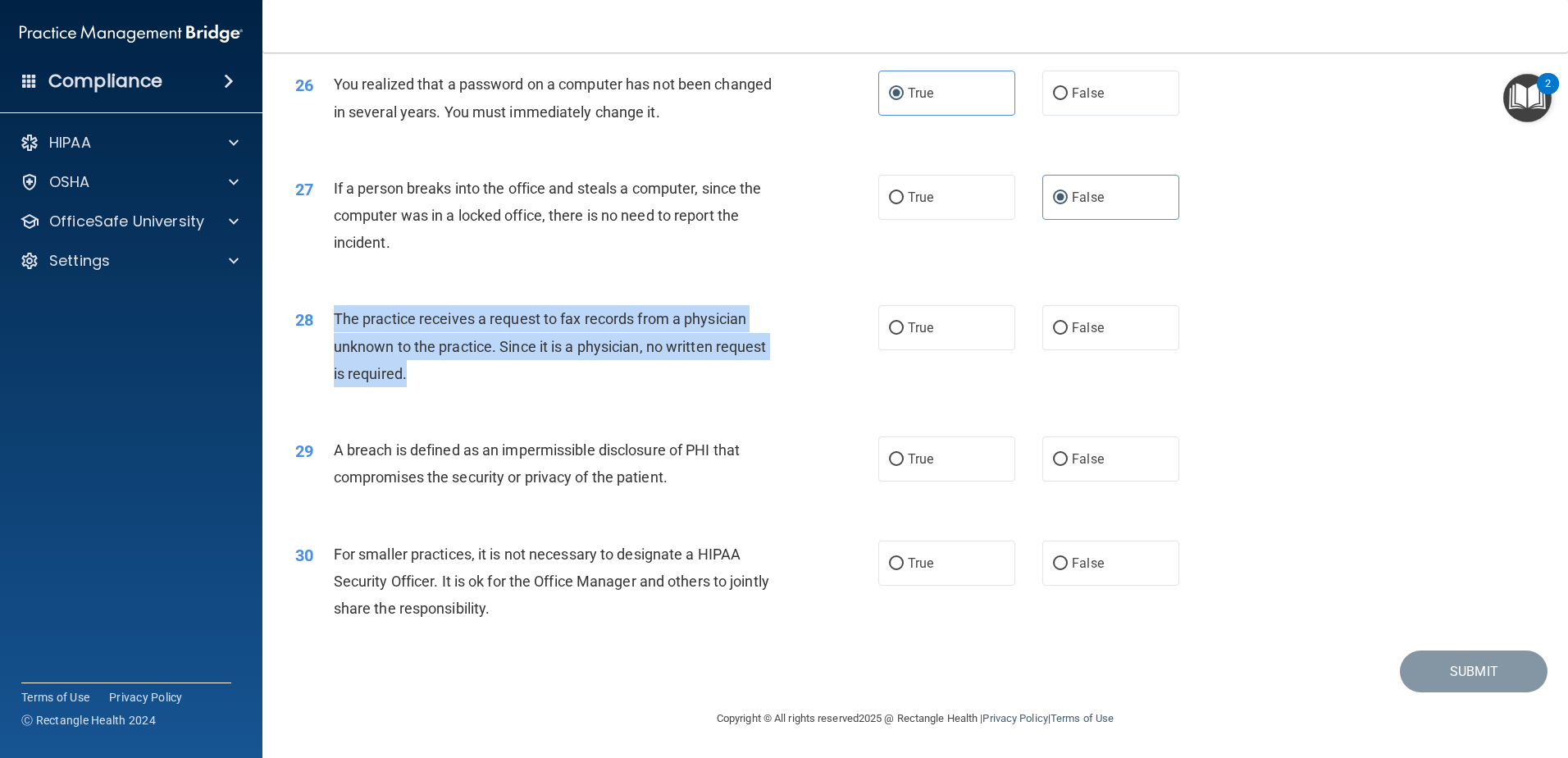
drag, startPoint x: 325, startPoint y: 400, endPoint x: 330, endPoint y: 355, distance: 45.3
click at [330, 355] on div "28 The practice receives a request to fax records from a physician unknown to t…" at bounding box center [587, 350] width 632 height 90
drag, startPoint x: 330, startPoint y: 355, endPoint x: 369, endPoint y: 355, distance: 39.0
copy div "The practice receives a request to fax records from a physician unknown to the …"
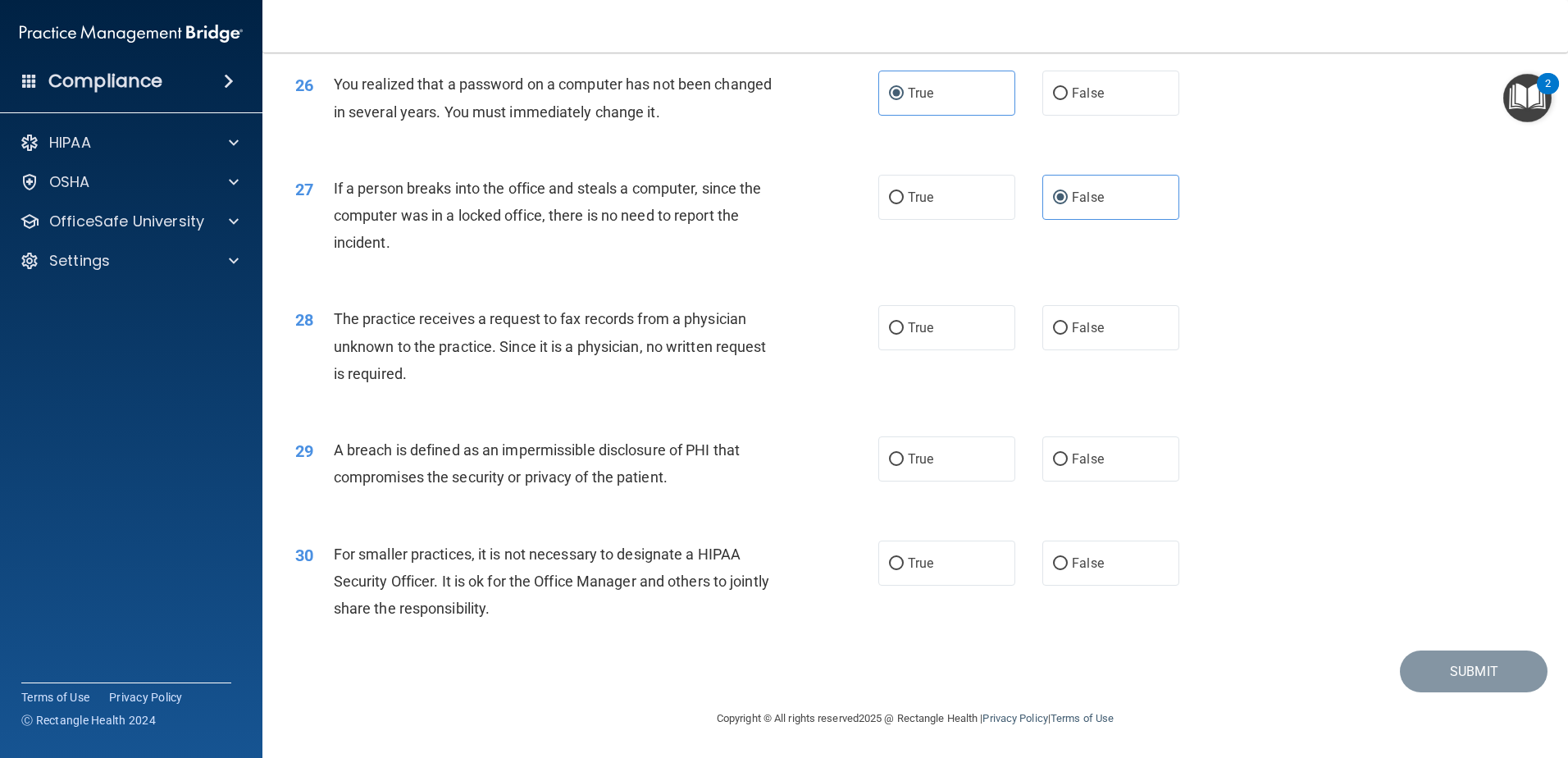
click at [646, 472] on div "A breach is defined as an impermissible disclosure of PHI that compromises the …" at bounding box center [562, 464] width 456 height 55
click at [958, 341] on label "True" at bounding box center [947, 327] width 137 height 45
click at [904, 335] on input "True" at bounding box center [896, 329] width 14 height 12
radio input "true"
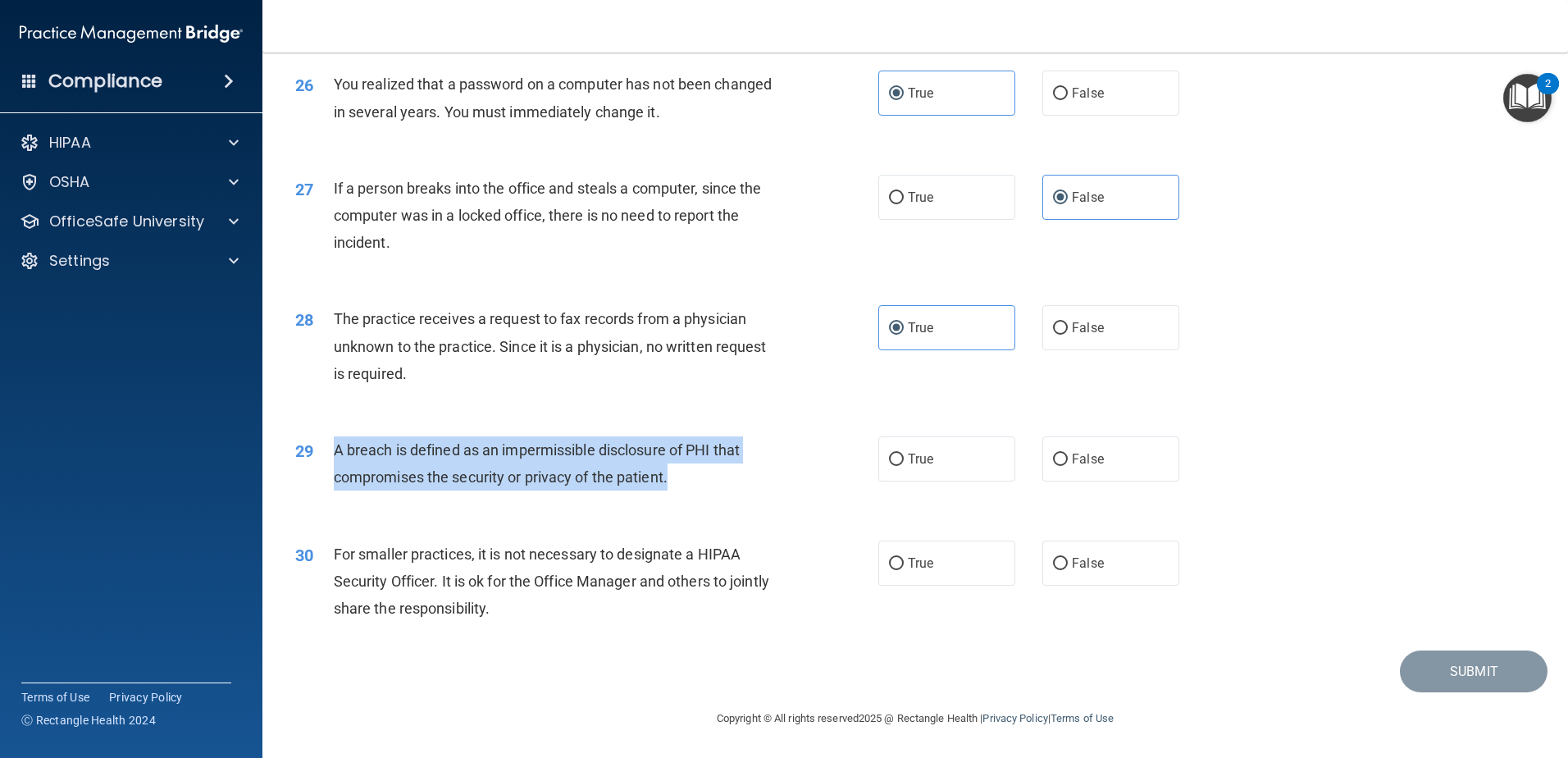
drag, startPoint x: 676, startPoint y: 474, endPoint x: 327, endPoint y: 442, distance: 350.5
click at [327, 442] on div "29 A breach is defined as an impermissible disclosure of PHI that compromises t…" at bounding box center [587, 468] width 632 height 62
drag, startPoint x: 327, startPoint y: 442, endPoint x: 386, endPoint y: 456, distance: 60.6
copy div "A breach is defined as an impermissible disclosure of PHI that compromises the …"
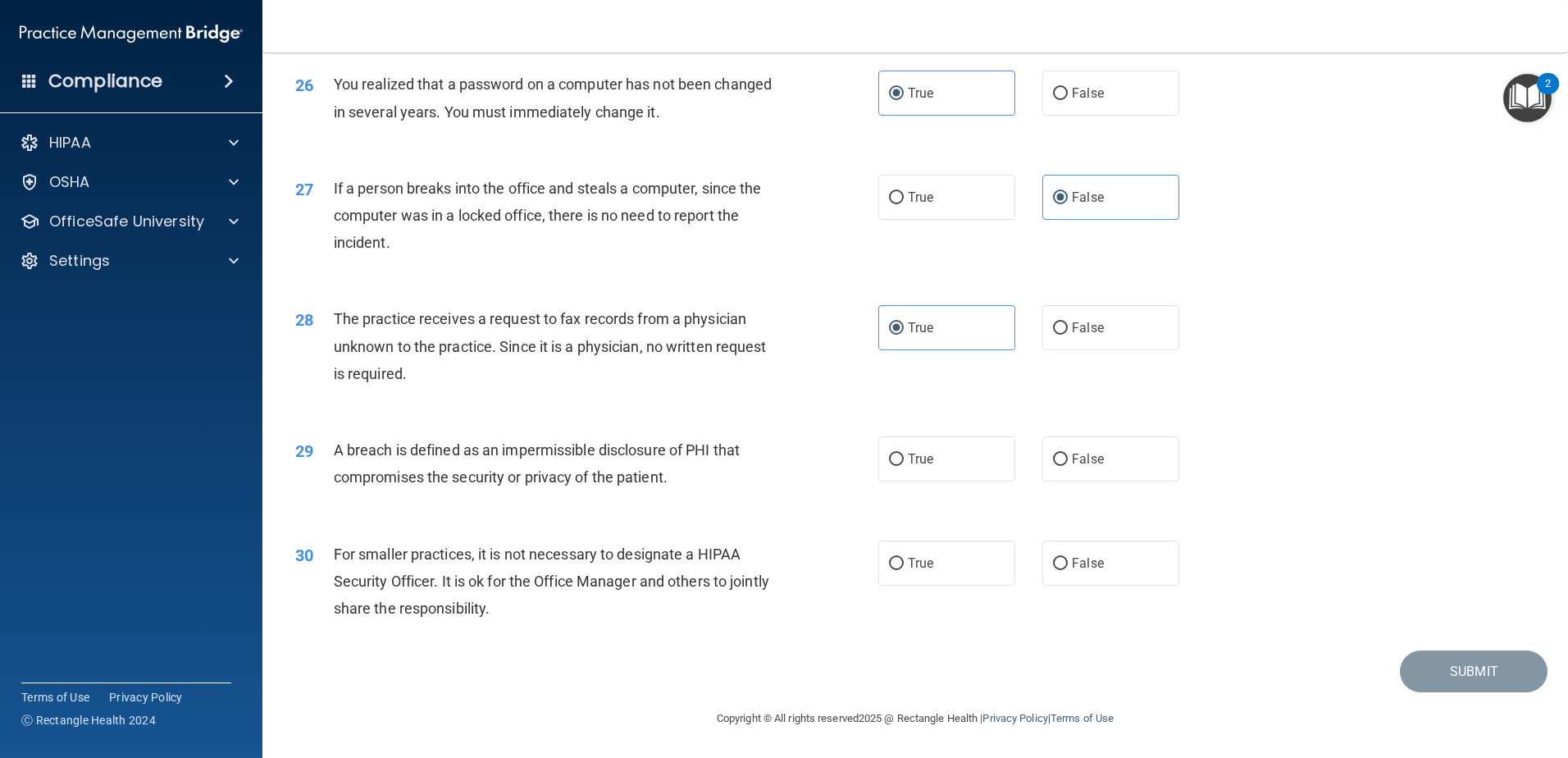
click at [786, 519] on div "29 A breach is defined as an impermissible disclosure of PHI that compromises t…" at bounding box center [915, 467] width 1265 height 103
click at [951, 462] on label "True" at bounding box center [947, 459] width 137 height 45
click at [904, 462] on input "True" at bounding box center [896, 460] width 14 height 12
radio input "true"
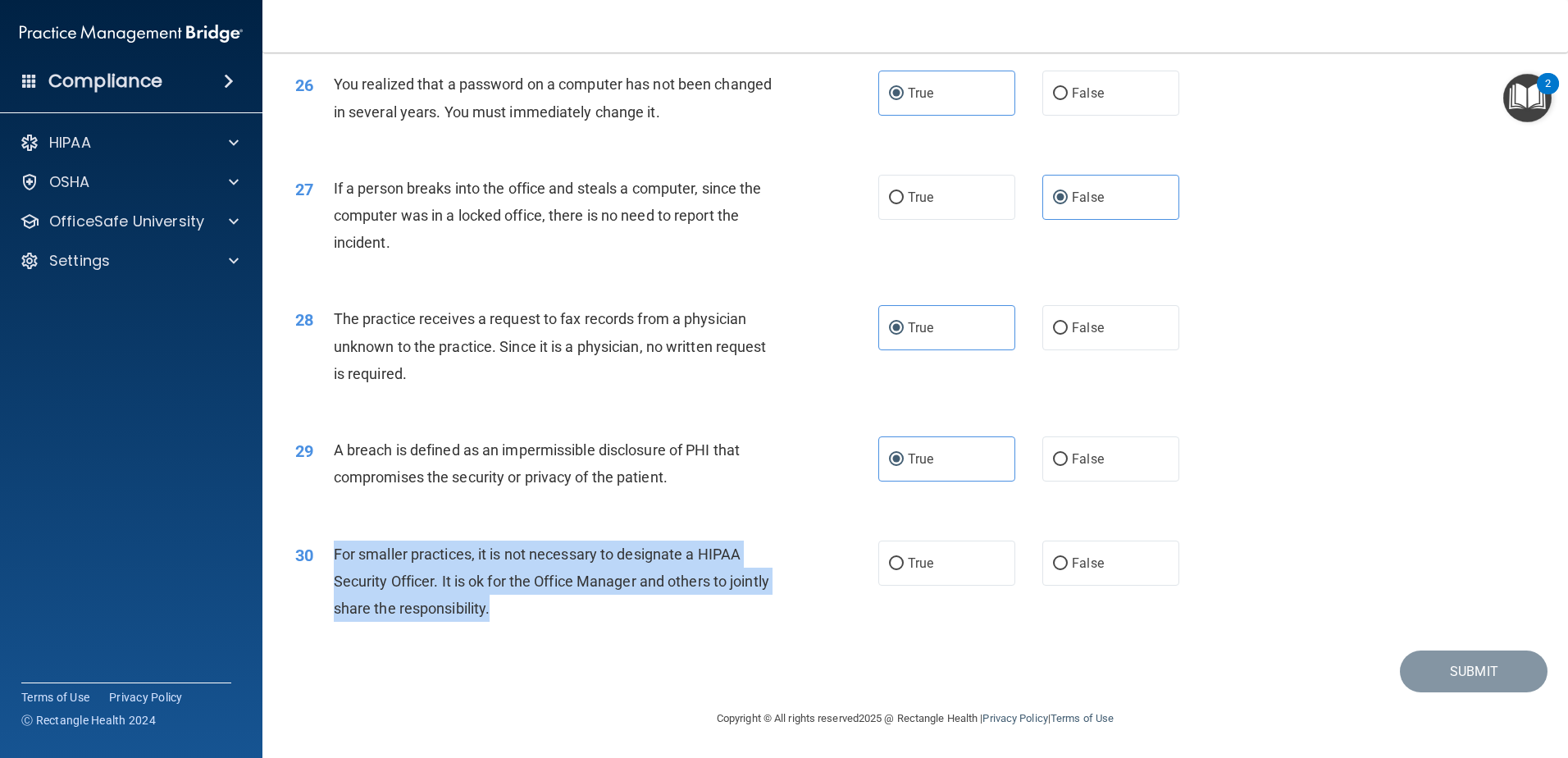
drag, startPoint x: 557, startPoint y: 616, endPoint x: 330, endPoint y: 560, distance: 233.8
click at [330, 560] on div "30 For smaller practices, it is not necessary to designate a HIPAA Security Off…" at bounding box center [587, 586] width 632 height 90
drag, startPoint x: 330, startPoint y: 560, endPoint x: 354, endPoint y: 570, distance: 26.0
copy div "For smaller practices, it is not necessary to designate a HIPAA Security Office…"
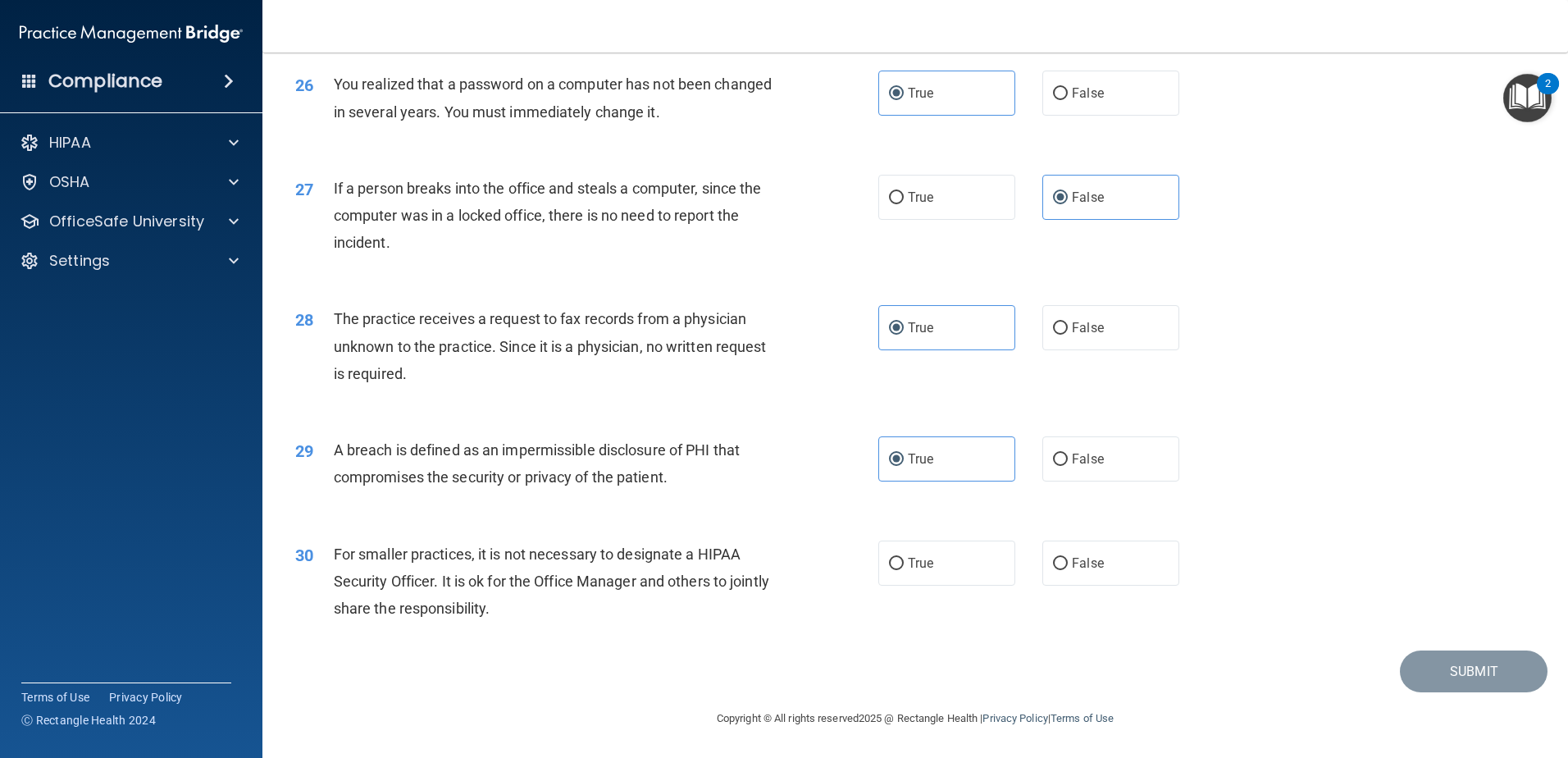
click at [838, 668] on div "Submit" at bounding box center [915, 671] width 1265 height 42
click at [930, 566] on label "True" at bounding box center [947, 563] width 137 height 45
click at [904, 566] on input "True" at bounding box center [896, 564] width 14 height 12
radio input "true"
click at [1429, 663] on button "Submit" at bounding box center [1474, 671] width 147 height 42
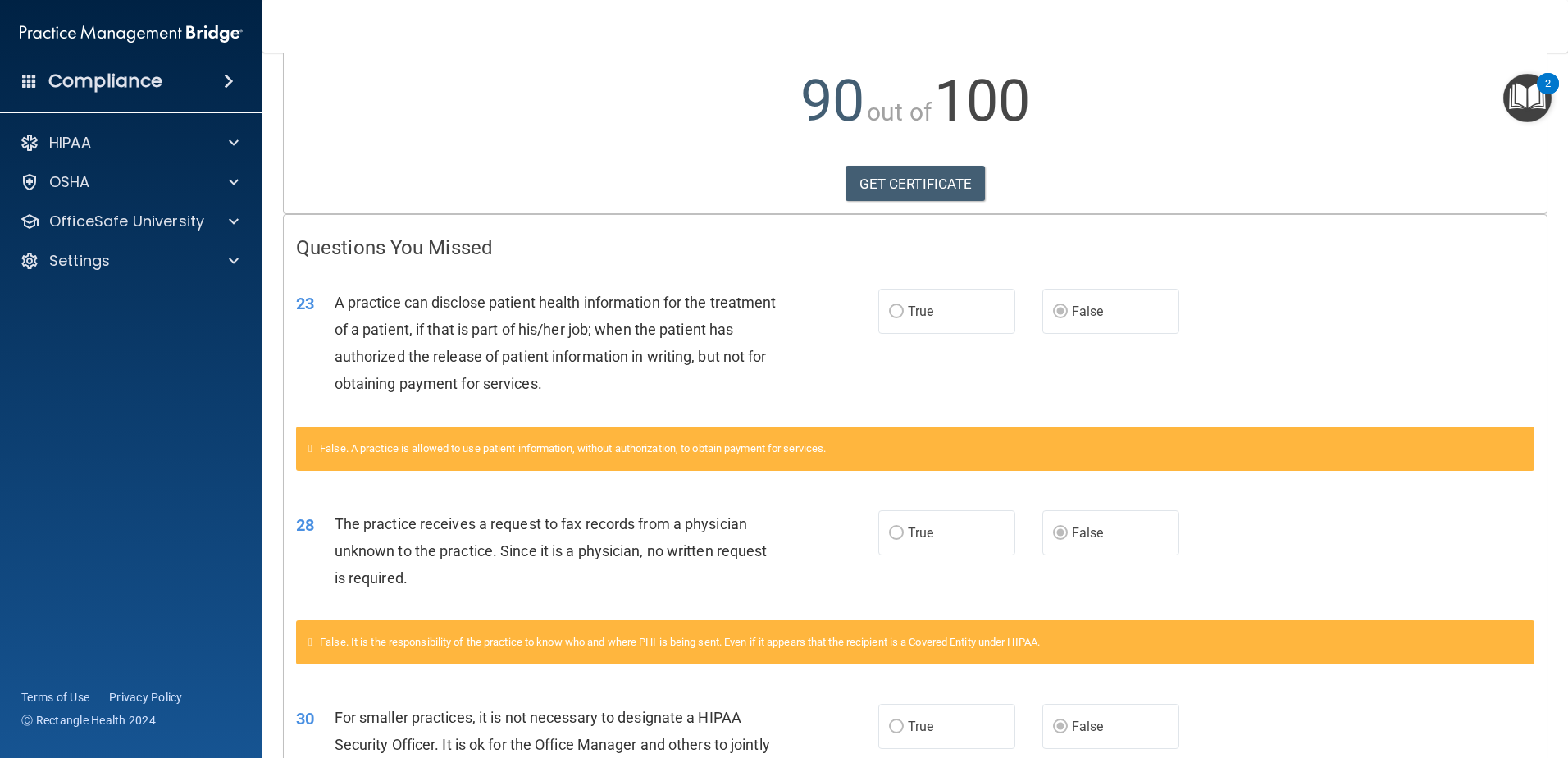
scroll to position [124, 0]
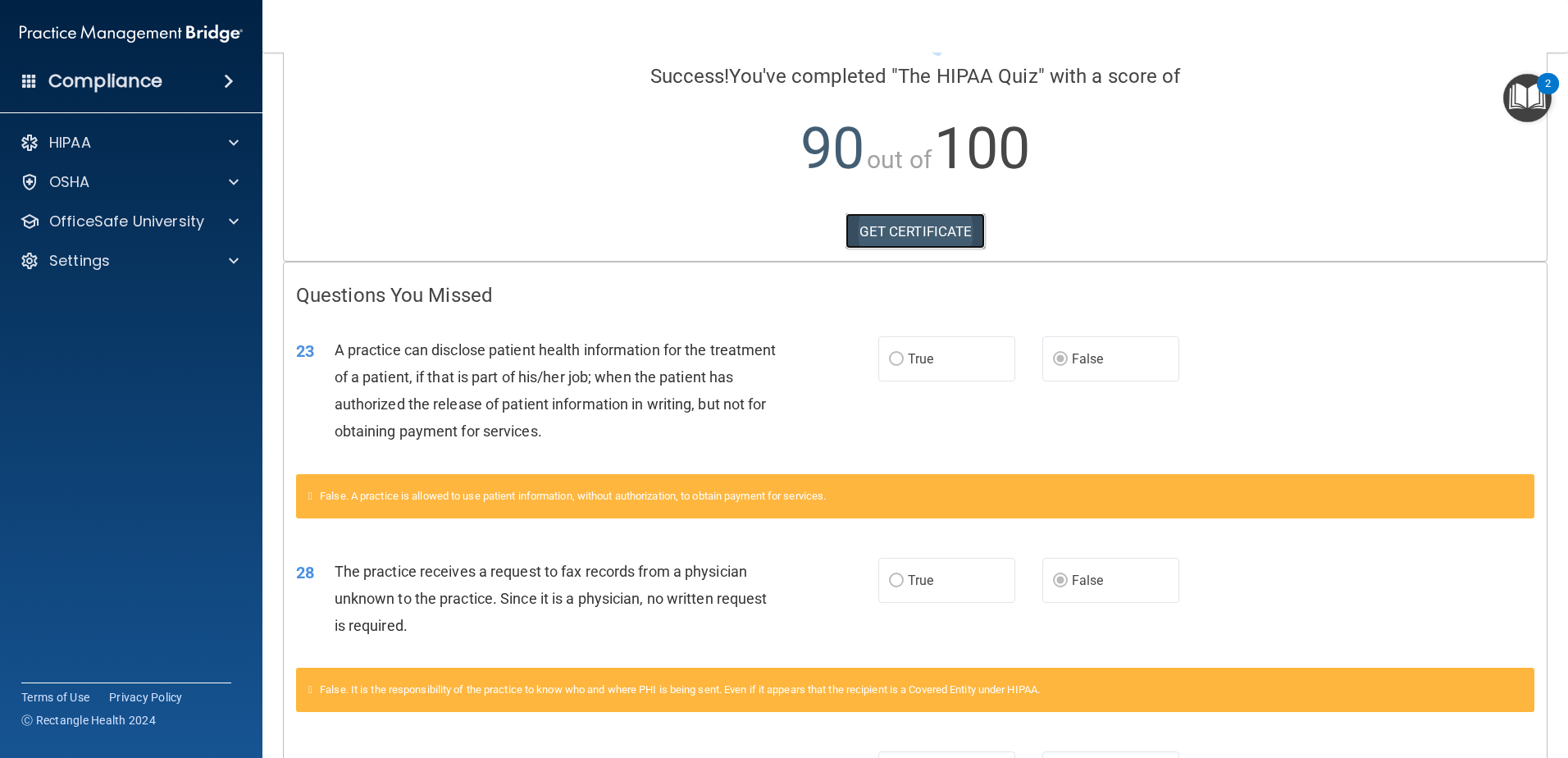
click at [915, 224] on link "GET CERTIFICATE" at bounding box center [915, 231] width 140 height 36
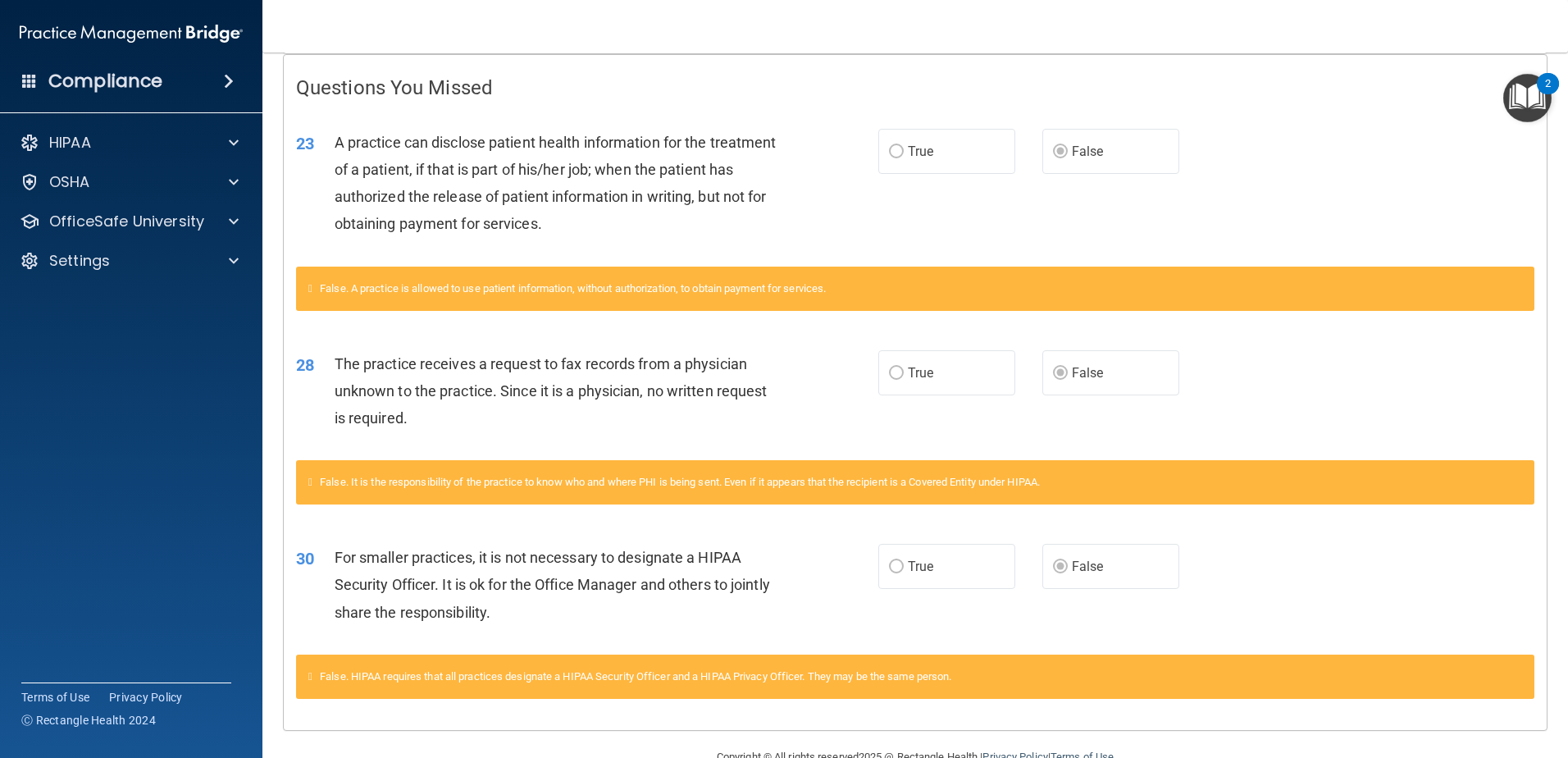
scroll to position [370, 0]
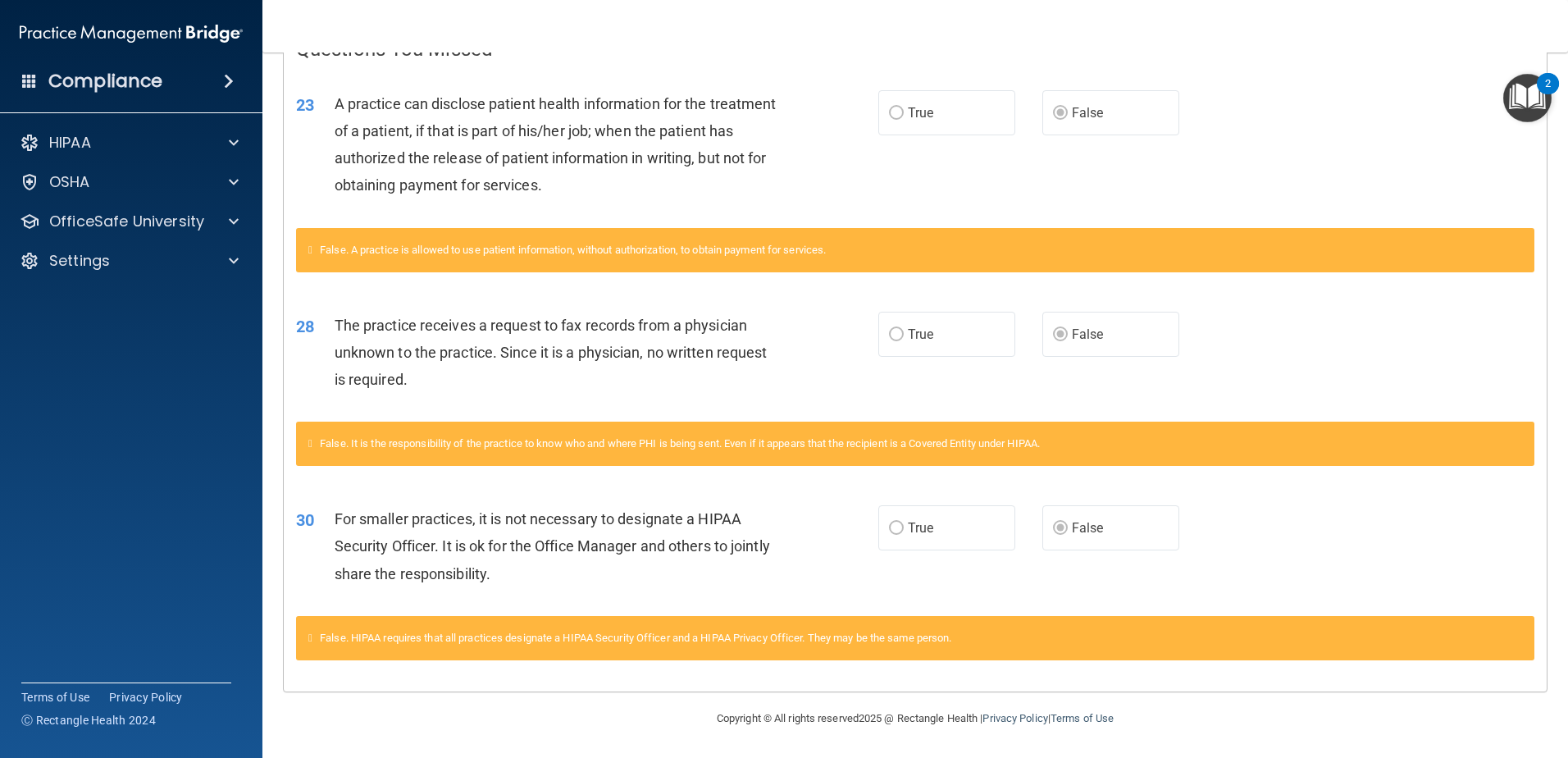
click at [908, 525] on span "True" at bounding box center [921, 528] width 26 height 15
click at [878, 529] on label "True" at bounding box center [947, 527] width 137 height 45
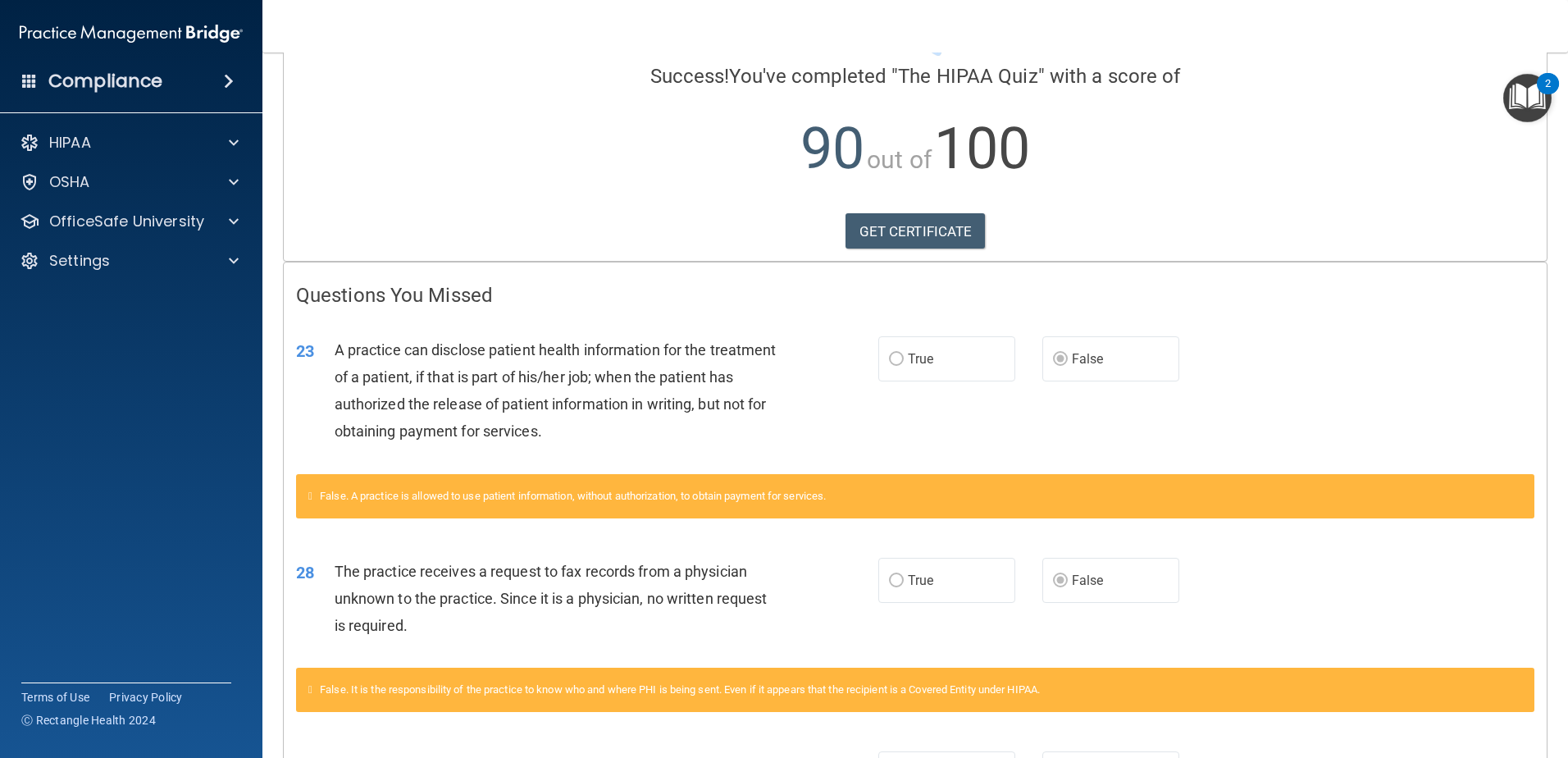
scroll to position [0, 0]
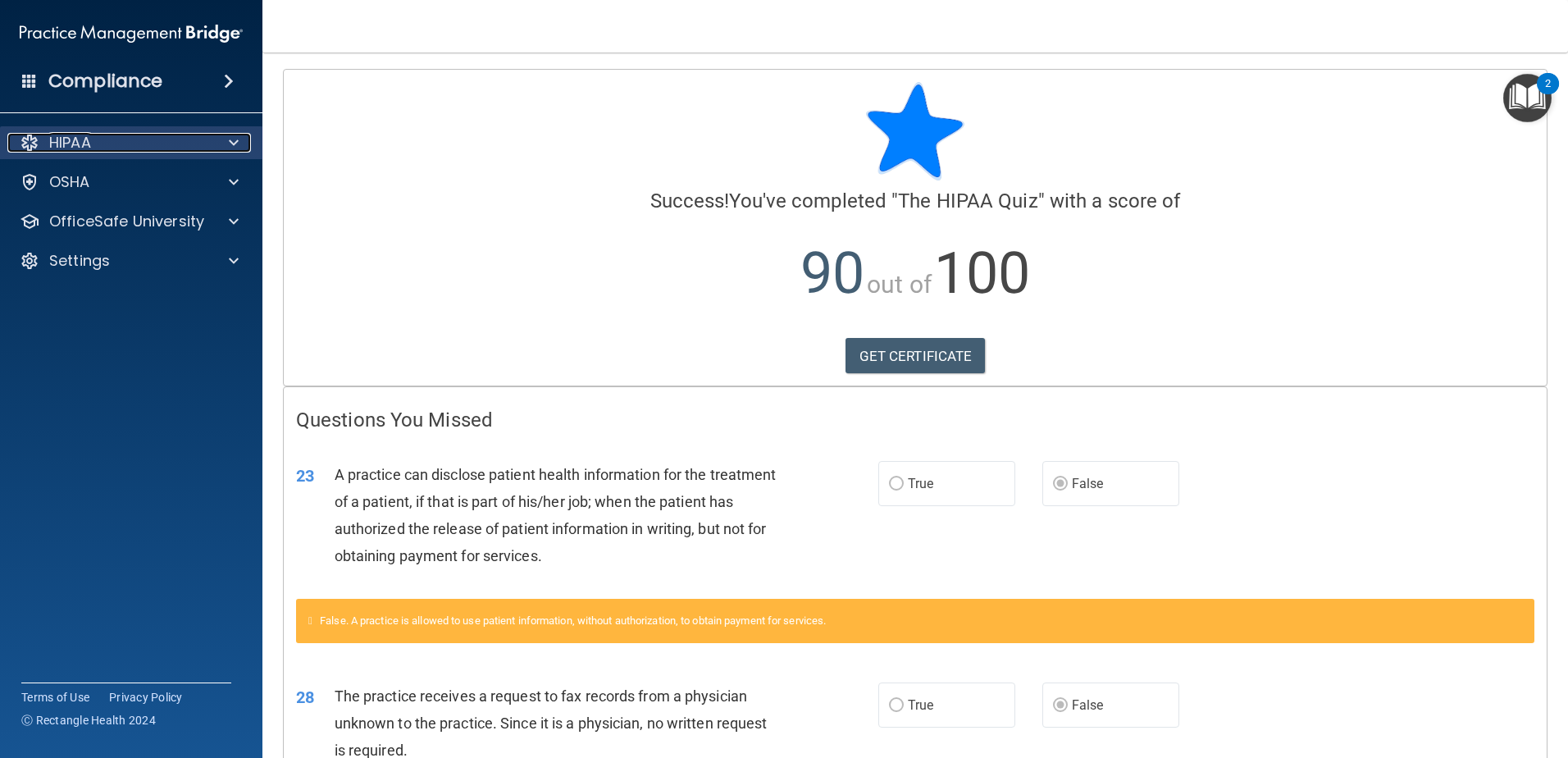
click at [129, 135] on div "HIPAA" at bounding box center [109, 142] width 203 height 20
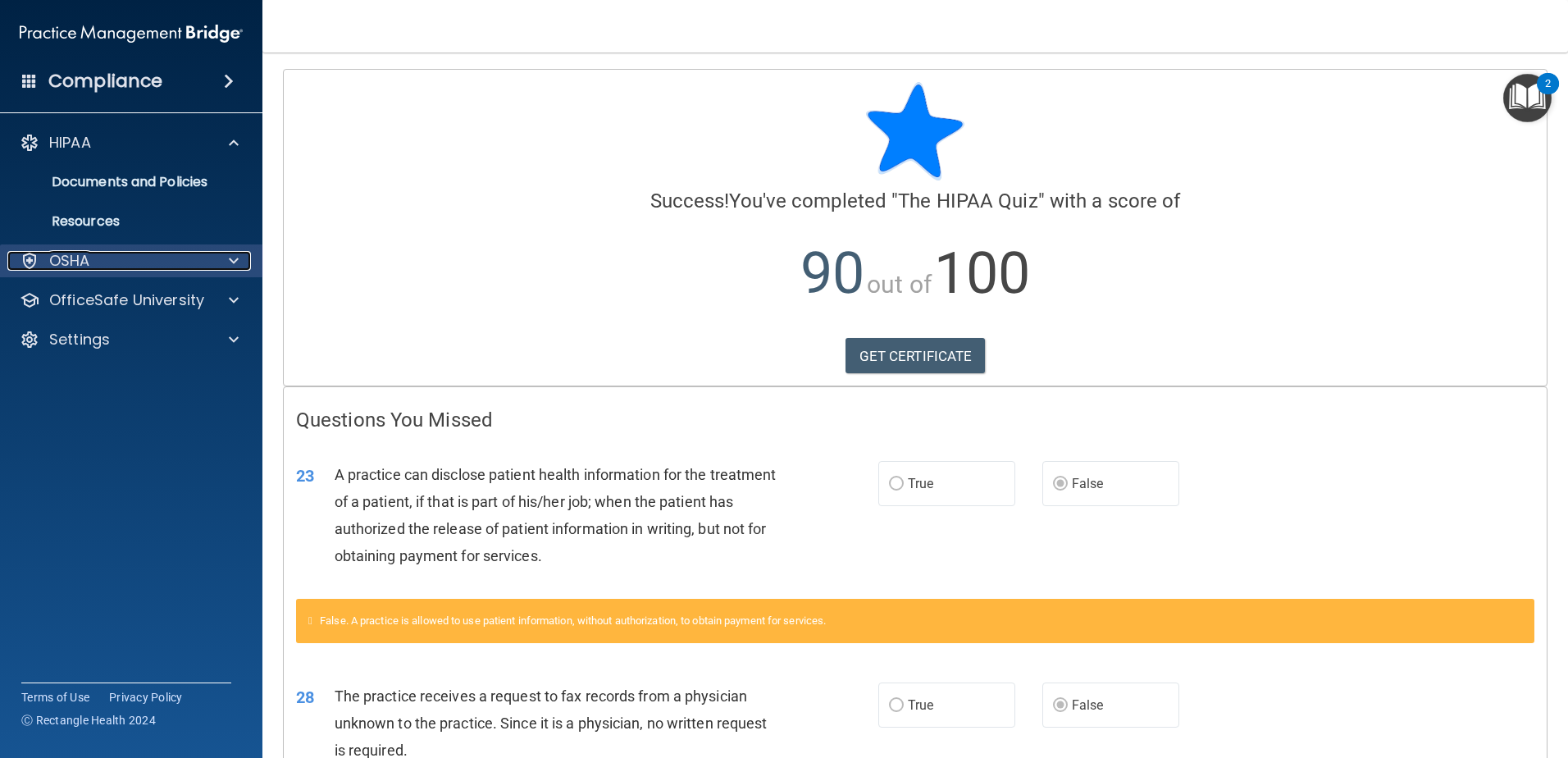
click at [99, 267] on div "OSHA" at bounding box center [109, 261] width 203 height 20
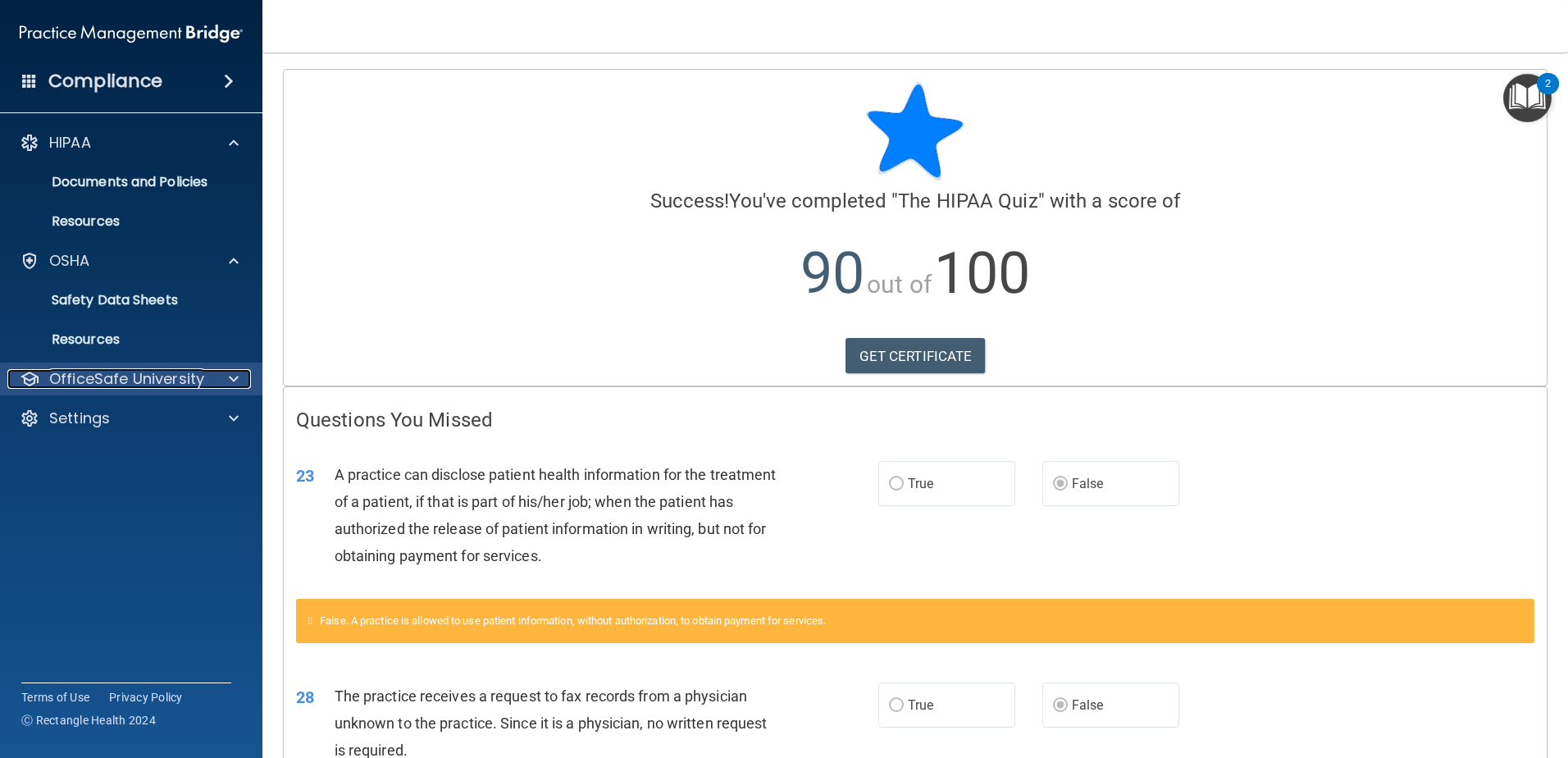
click at [82, 374] on p "OfficeSafe University" at bounding box center [127, 379] width 155 height 20
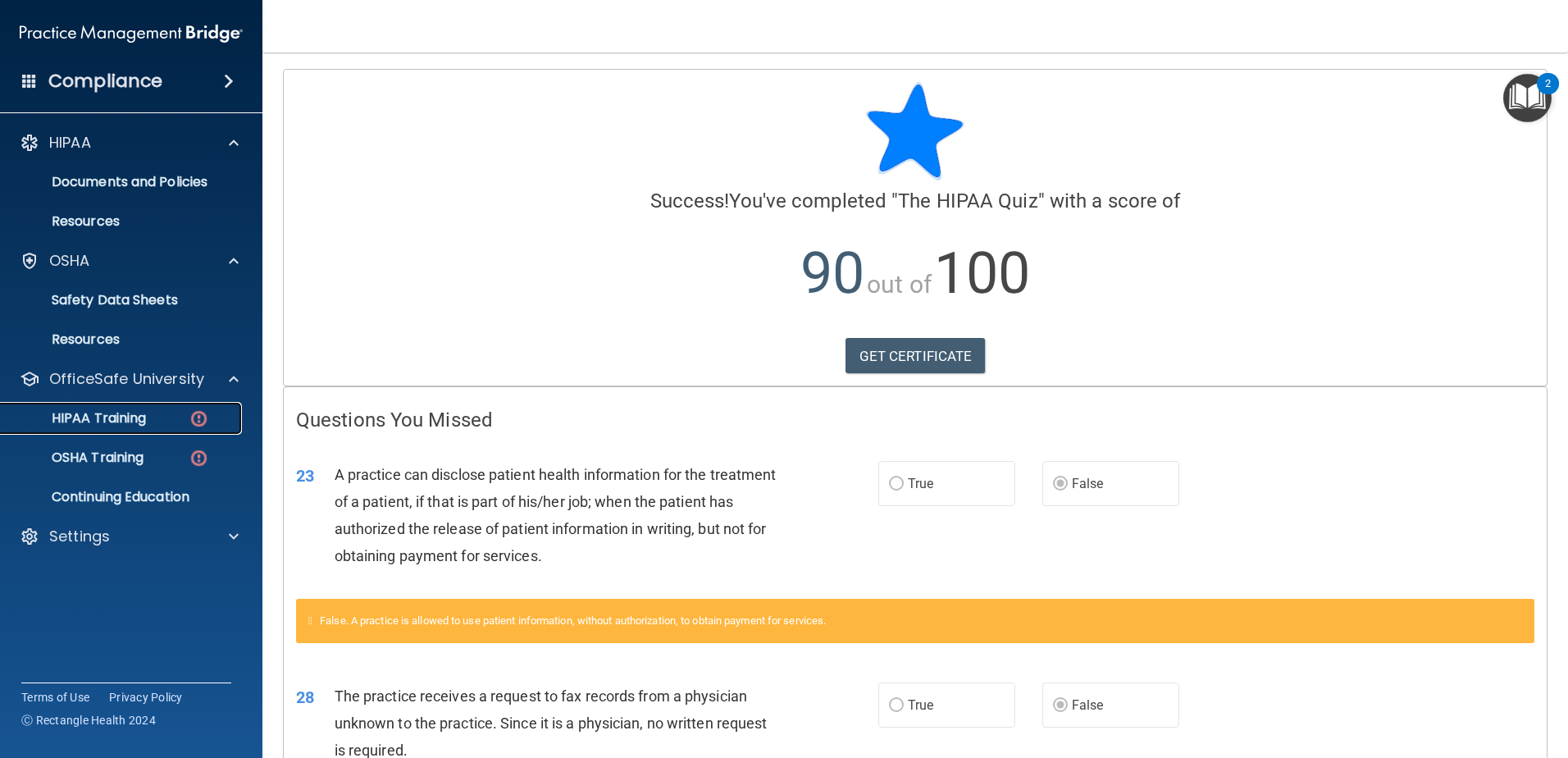
click at [73, 418] on p "HIPAA Training" at bounding box center [78, 418] width 135 height 16
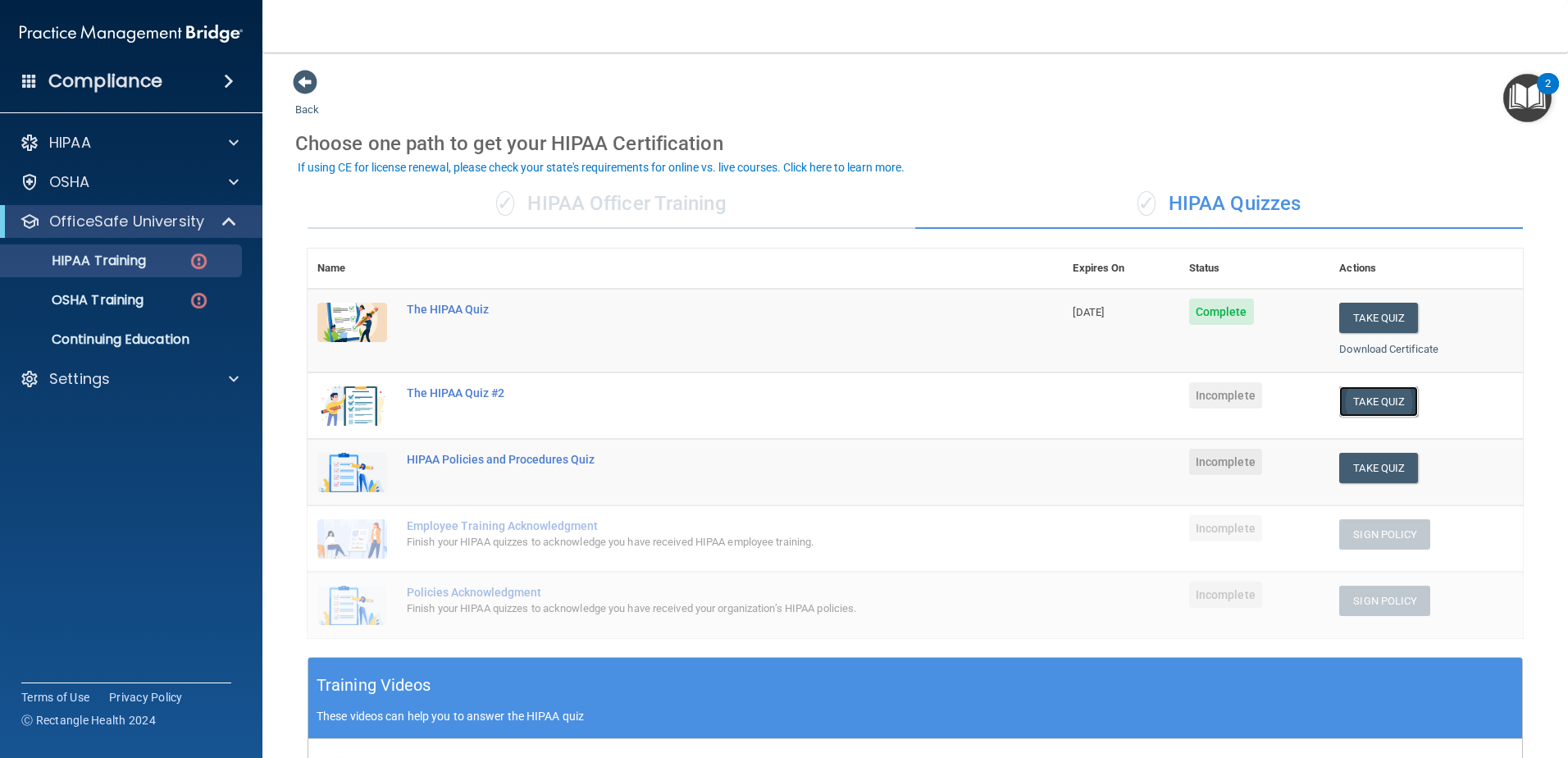
click at [1358, 404] on button "Take Quiz" at bounding box center [1378, 402] width 78 height 31
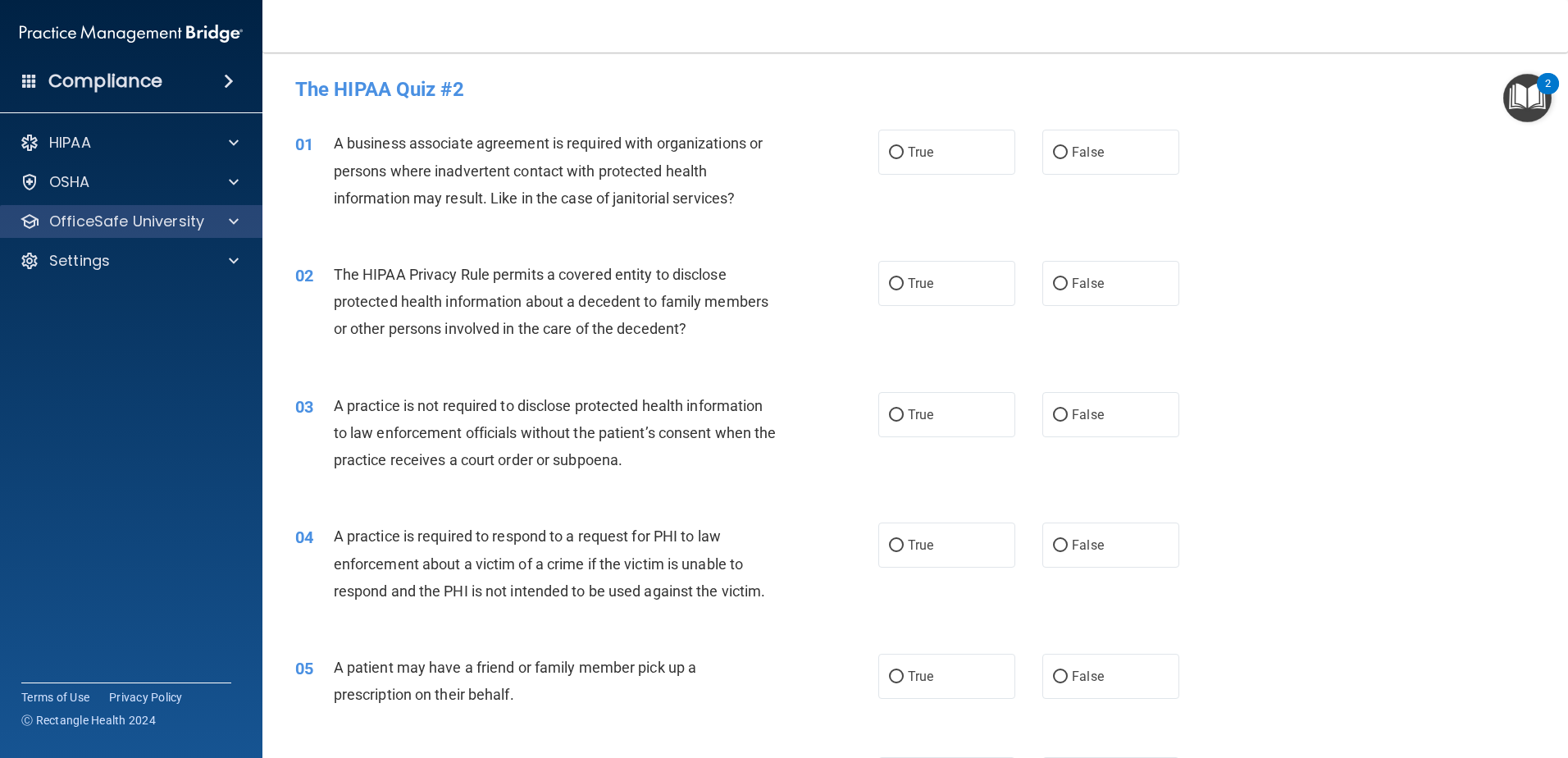
click at [74, 210] on div "OfficeSafe University" at bounding box center [131, 221] width 263 height 33
click at [83, 226] on p "OfficeSafe University" at bounding box center [127, 221] width 155 height 20
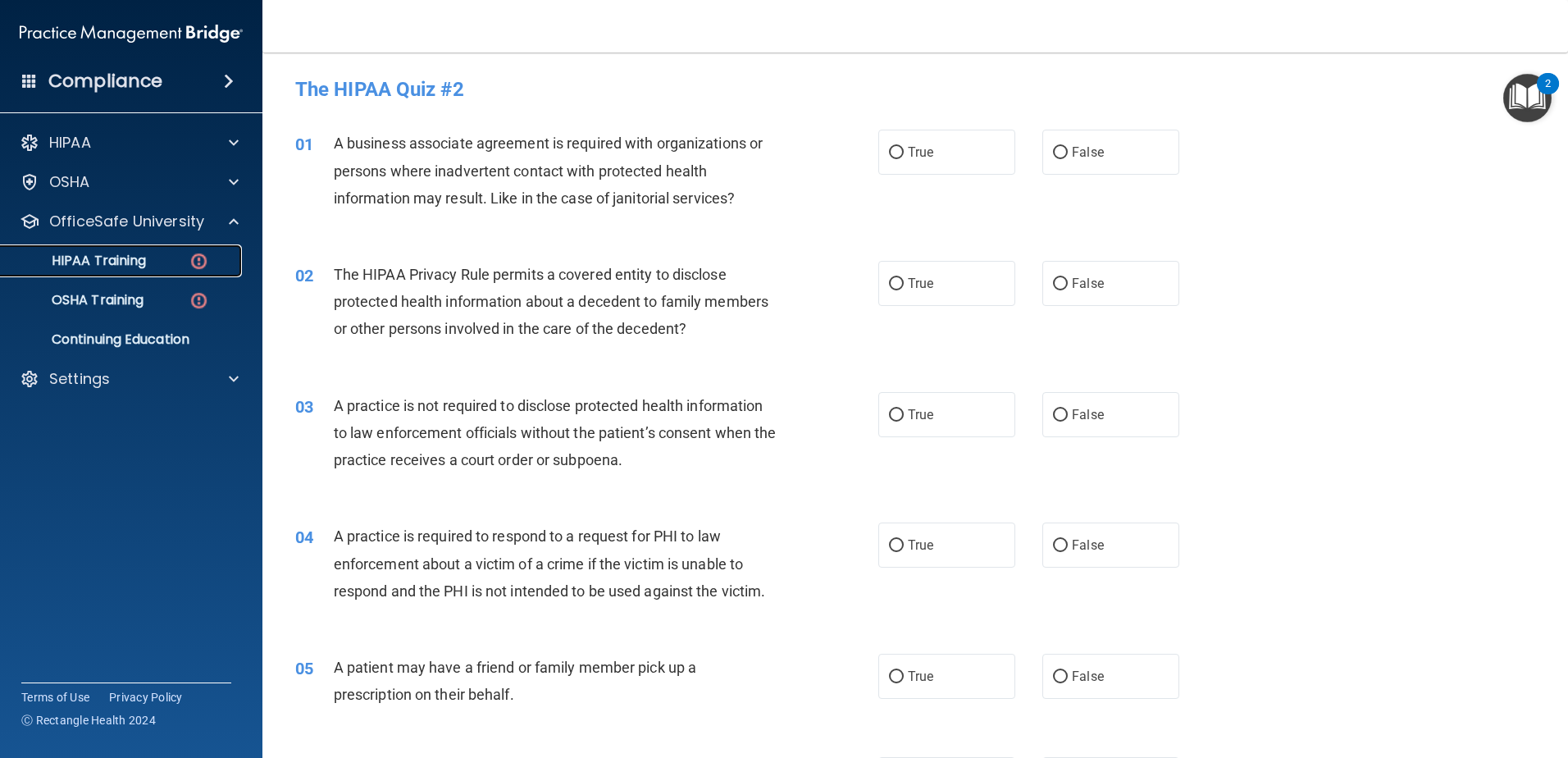
click at [119, 267] on p "HIPAA Training" at bounding box center [78, 261] width 135 height 16
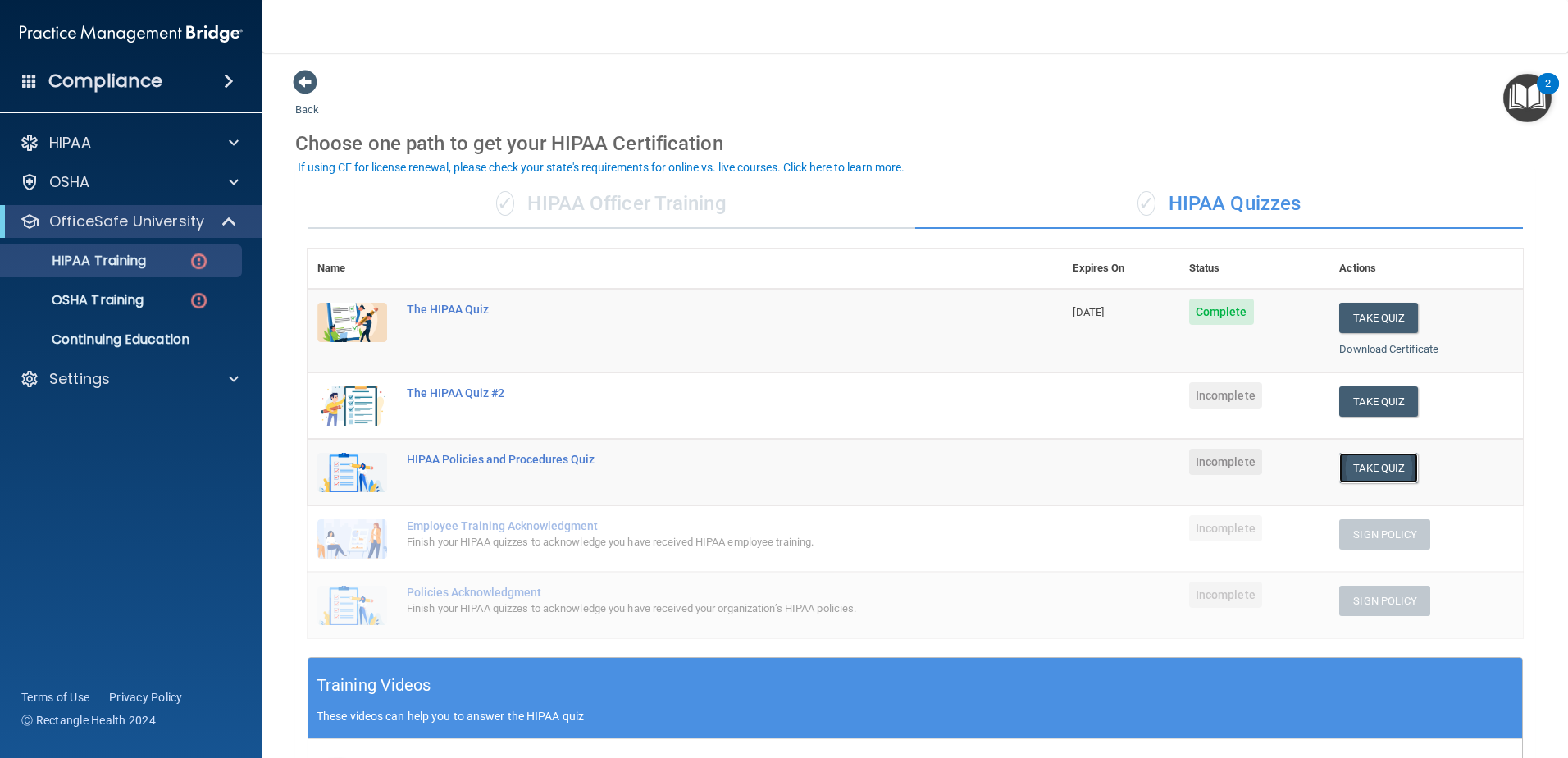
click at [1383, 470] on button "Take Quiz" at bounding box center [1378, 468] width 78 height 31
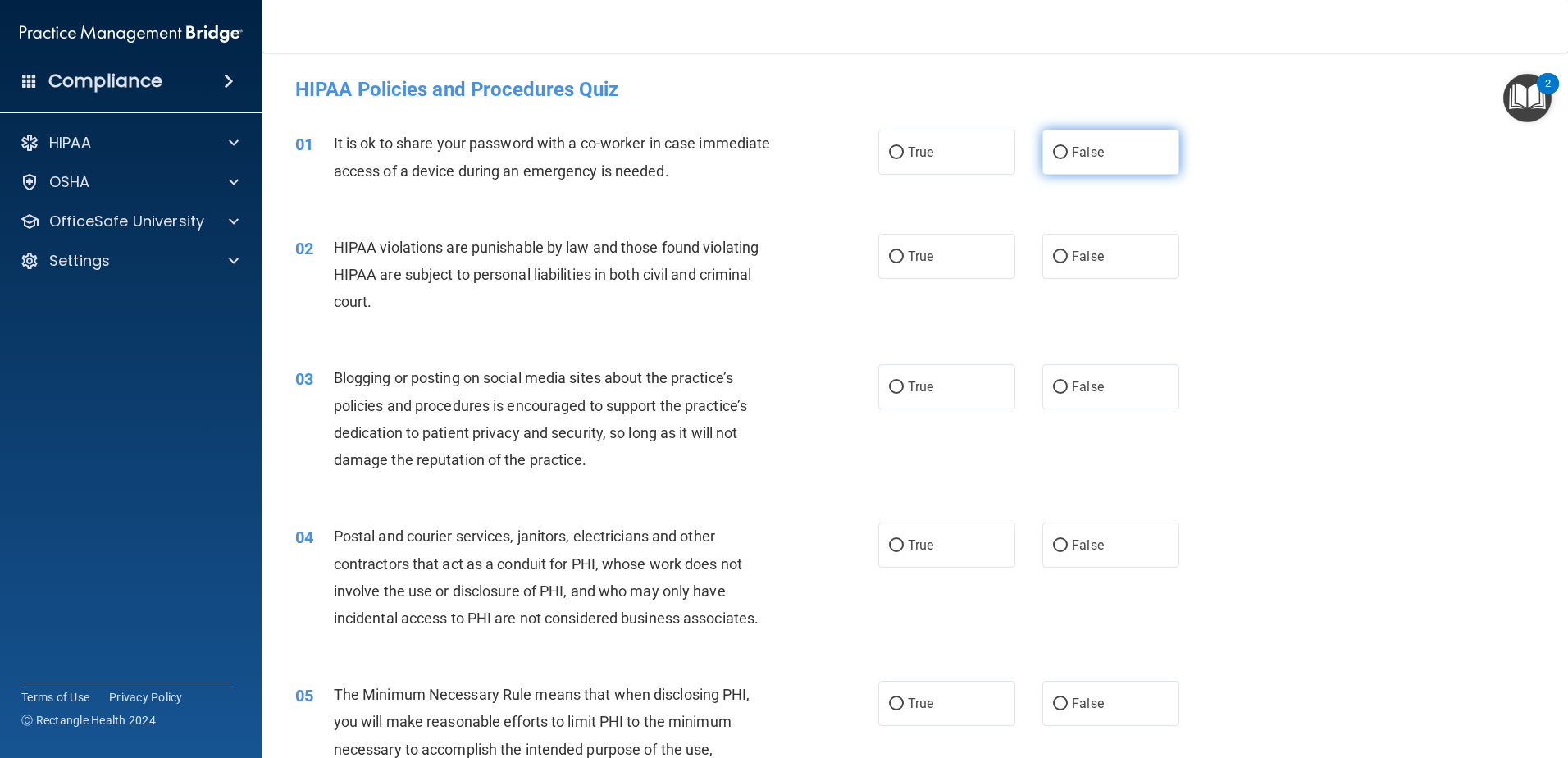
click at [1062, 155] on label "False" at bounding box center [1111, 152] width 137 height 45
click at [1062, 155] on input "False" at bounding box center [1060, 152] width 14 height 12
radio input "true"
click at [947, 252] on label "True" at bounding box center [947, 256] width 137 height 45
click at [904, 252] on input "True" at bounding box center [896, 257] width 14 height 12
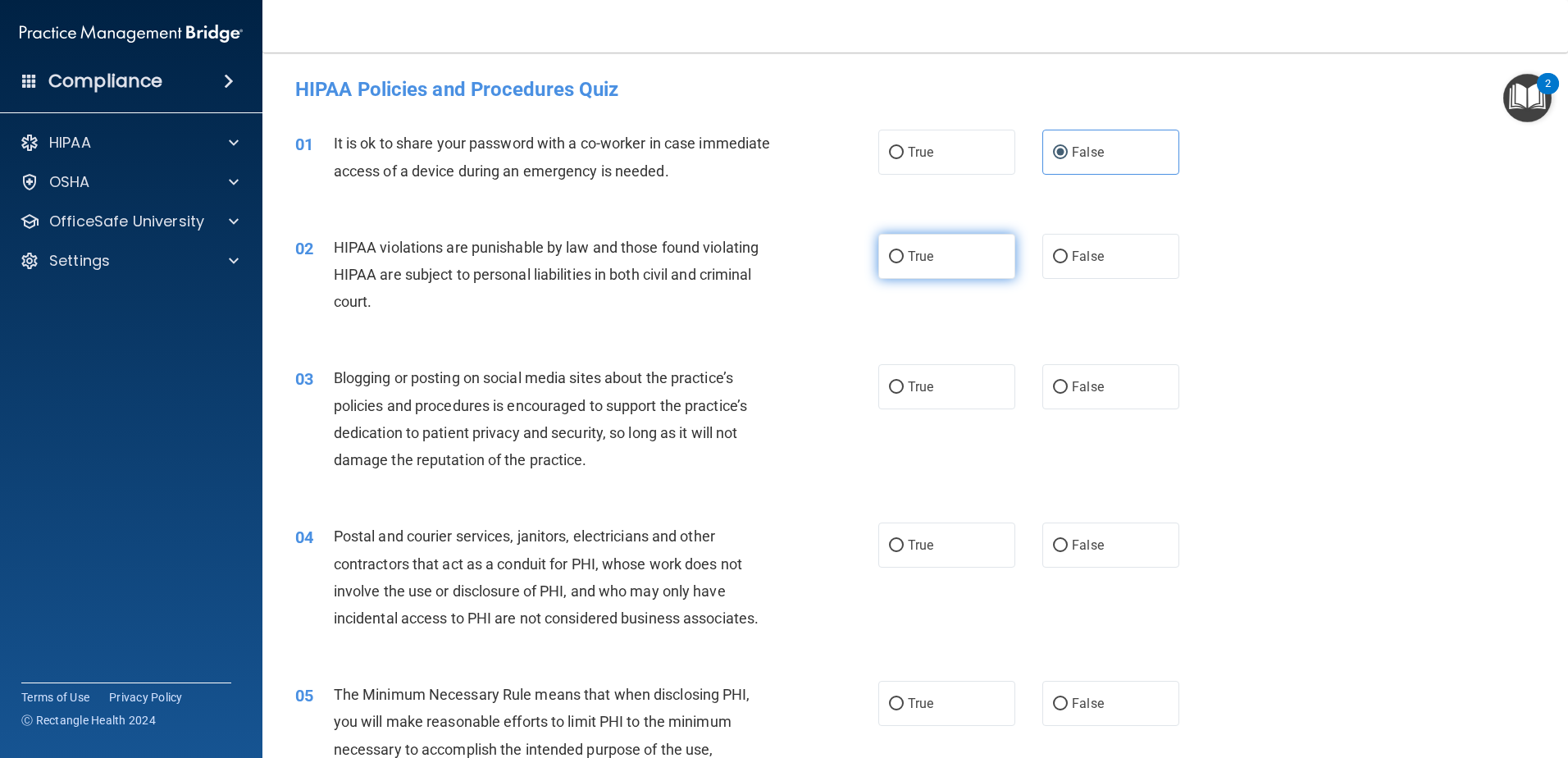
radio input "true"
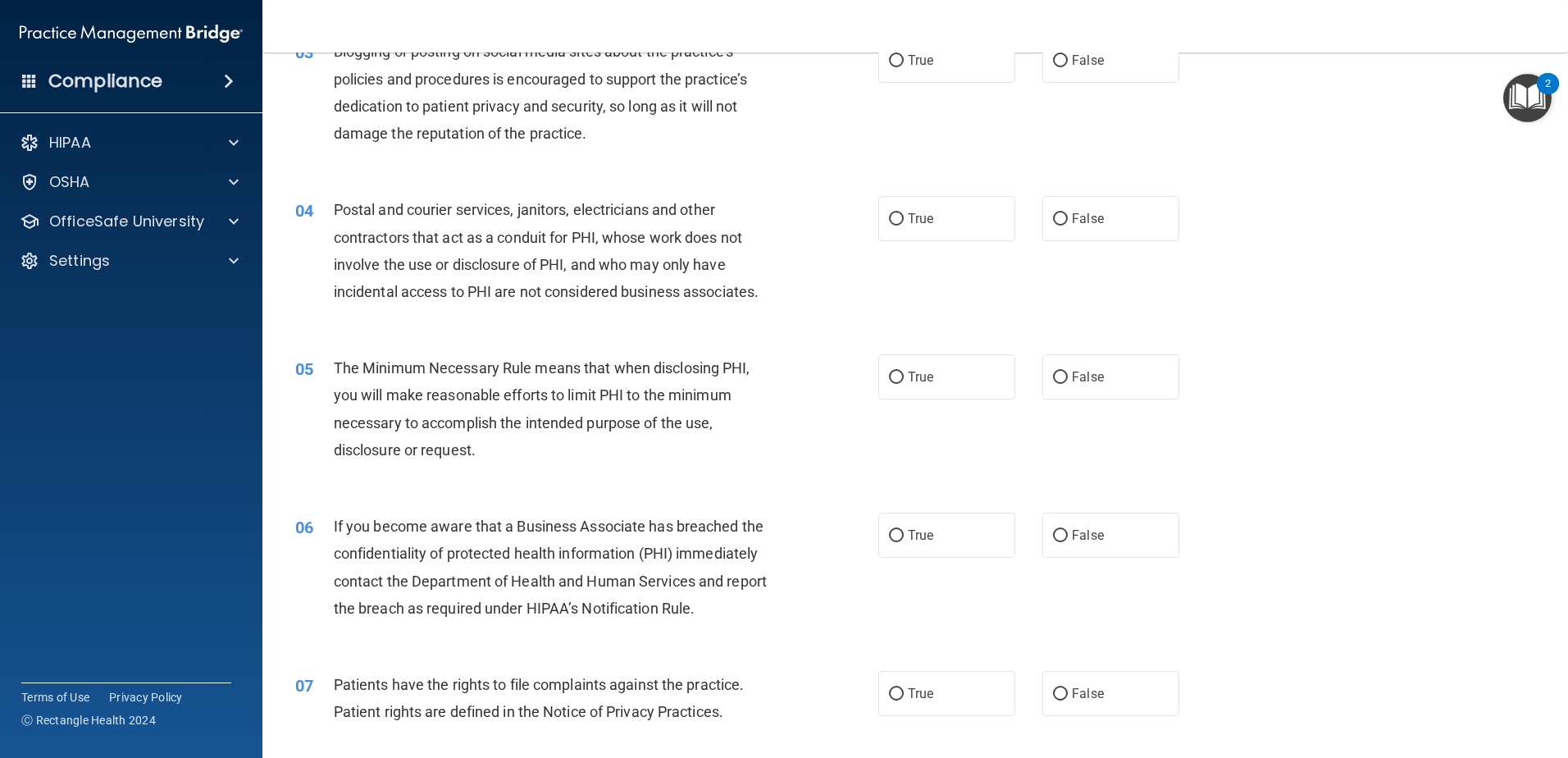
scroll to position [328, 0]
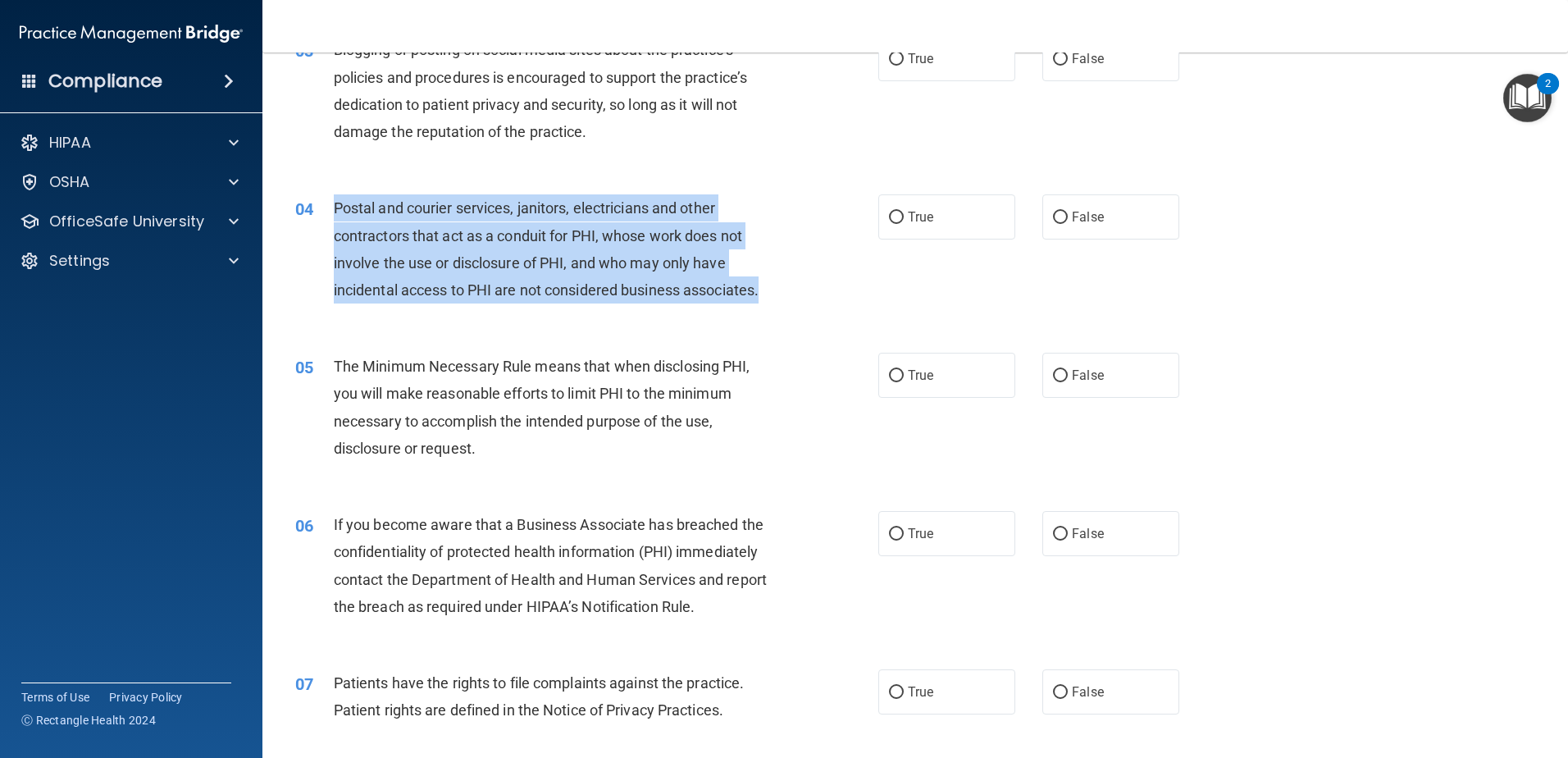
drag, startPoint x: 776, startPoint y: 291, endPoint x: 310, endPoint y: 217, distance: 471.8
click at [310, 217] on div "04 Postal and courier services, janitors, electricians and other contractors th…" at bounding box center [587, 253] width 632 height 118
drag, startPoint x: 310, startPoint y: 217, endPoint x: 398, endPoint y: 228, distance: 88.7
copy div "Postal and courier services, janitors, electricians and other contractors that …"
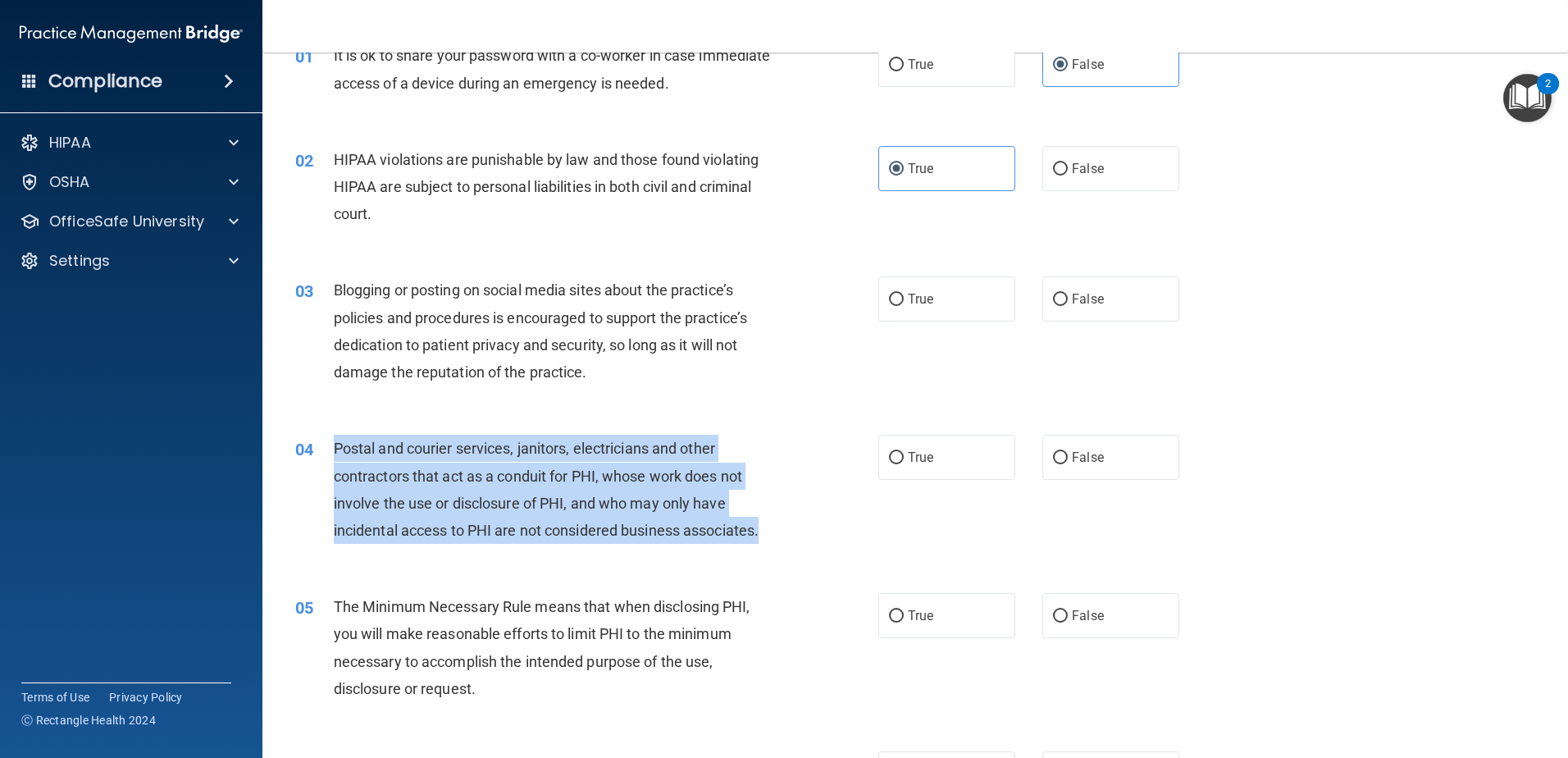
scroll to position [82, 0]
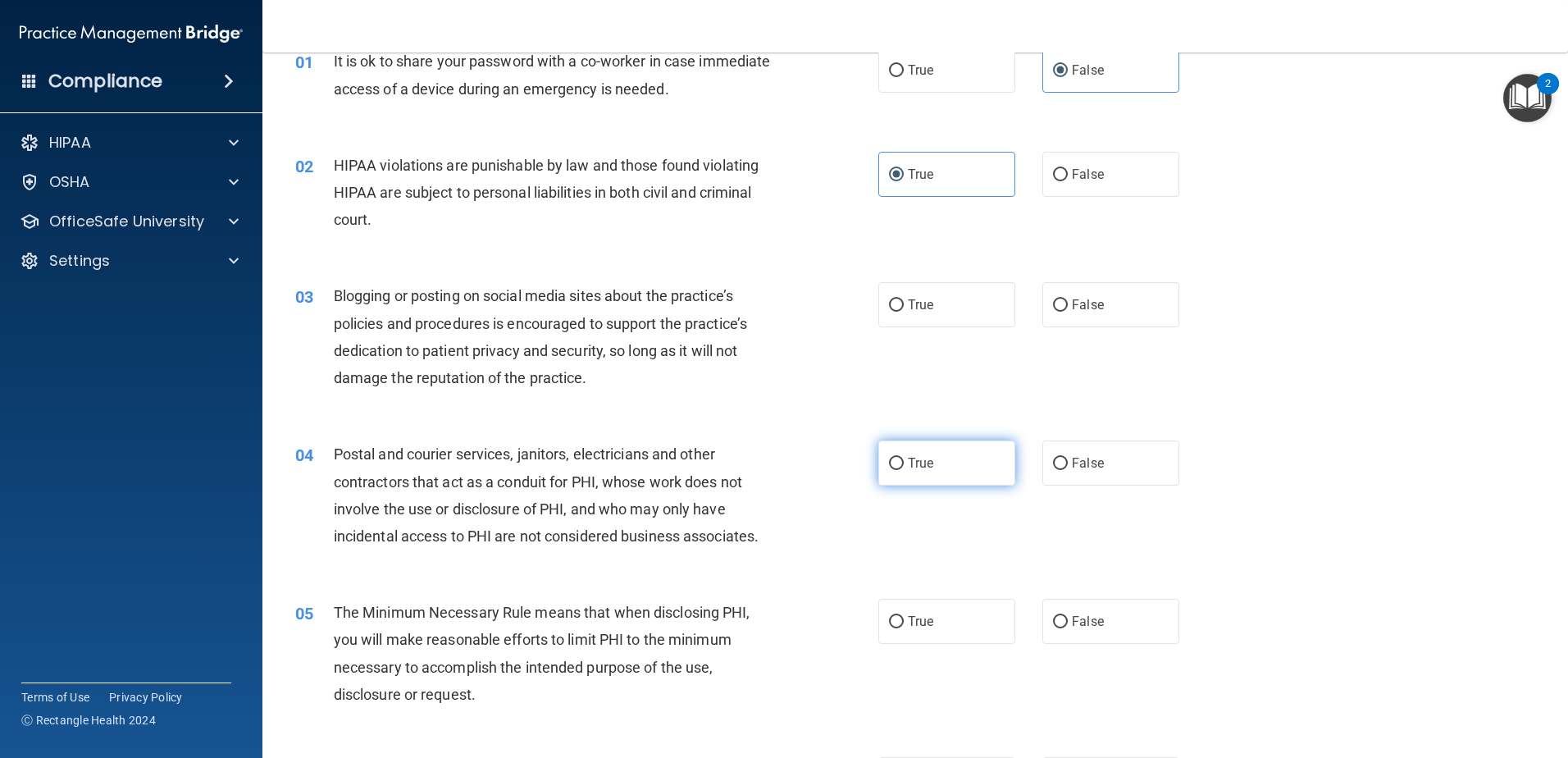
click at [901, 469] on label "True" at bounding box center [947, 462] width 137 height 45
click at [901, 469] on input "True" at bounding box center [896, 464] width 14 height 12
radio input "true"
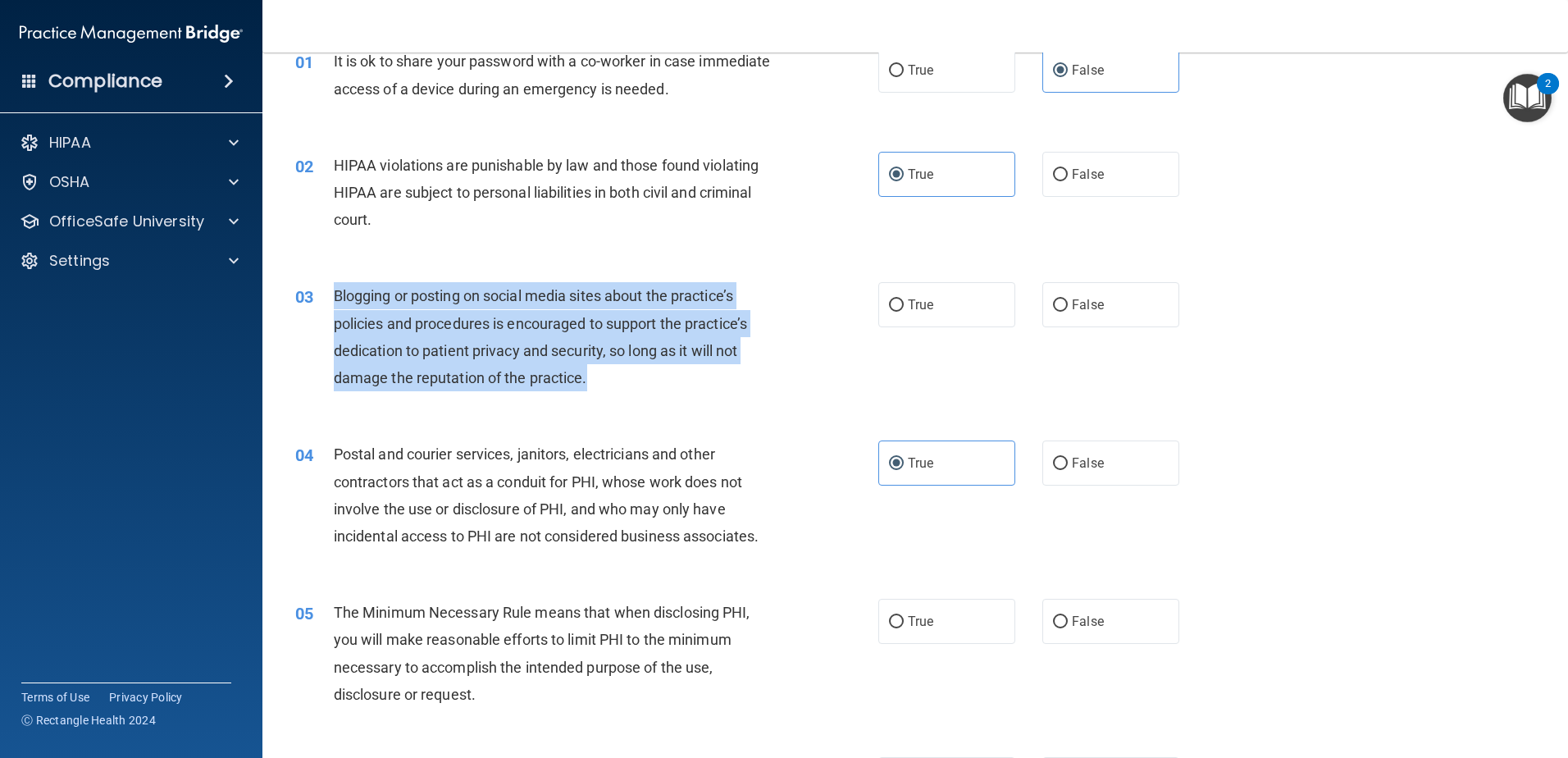
drag, startPoint x: 596, startPoint y: 372, endPoint x: 312, endPoint y: 307, distance: 291.3
click at [312, 307] on div "03 Blogging or posting on social media sites about the practice’s policies and …" at bounding box center [587, 341] width 632 height 118
drag, startPoint x: 312, startPoint y: 307, endPoint x: 370, endPoint y: 307, distance: 58.0
copy div "Blogging or posting on social media sites about the practice’s policies and pro…"
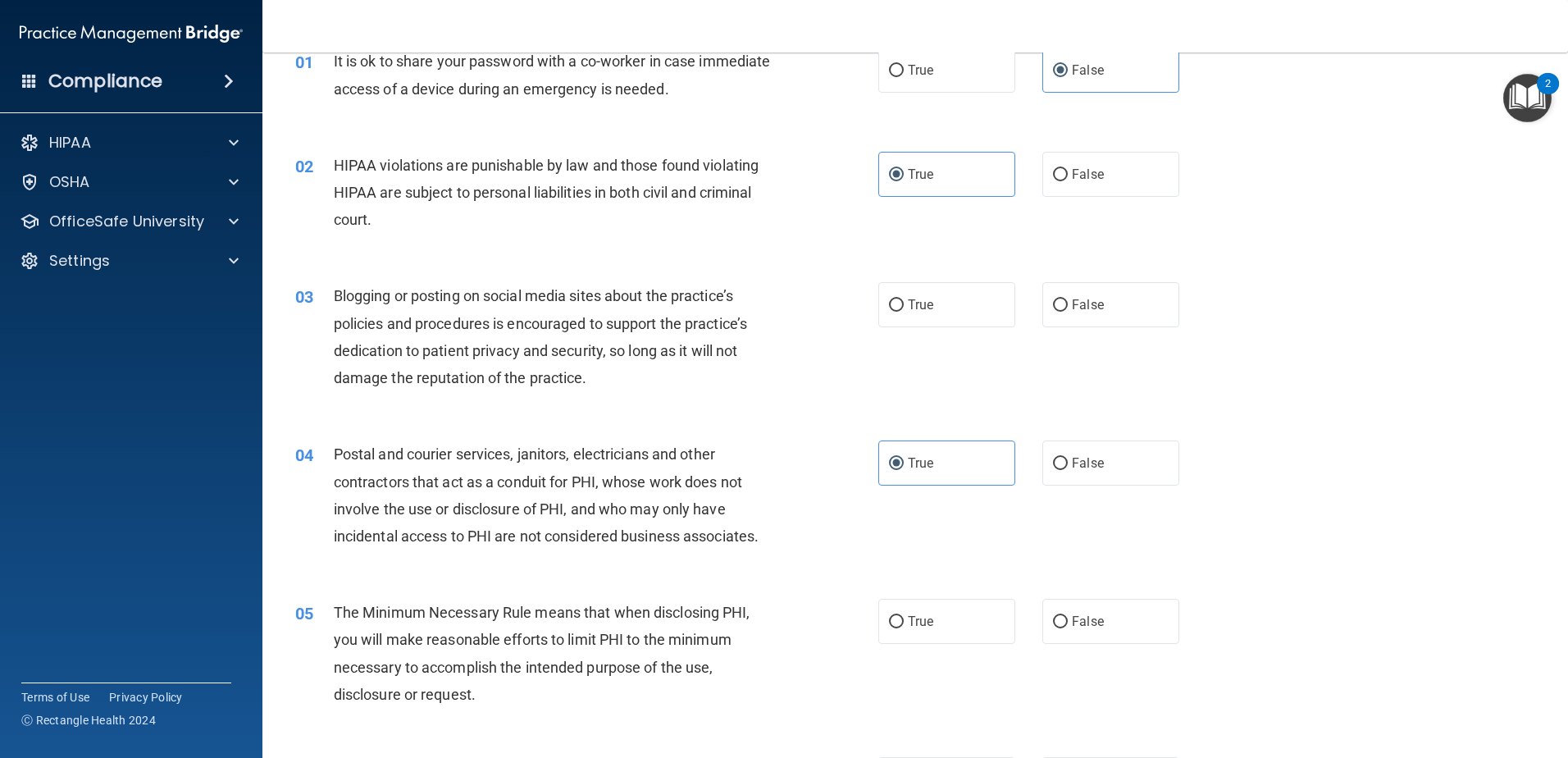
click at [813, 436] on div "04 Postal and courier services, janitors, electricians and other contractors th…" at bounding box center [915, 499] width 1265 height 158
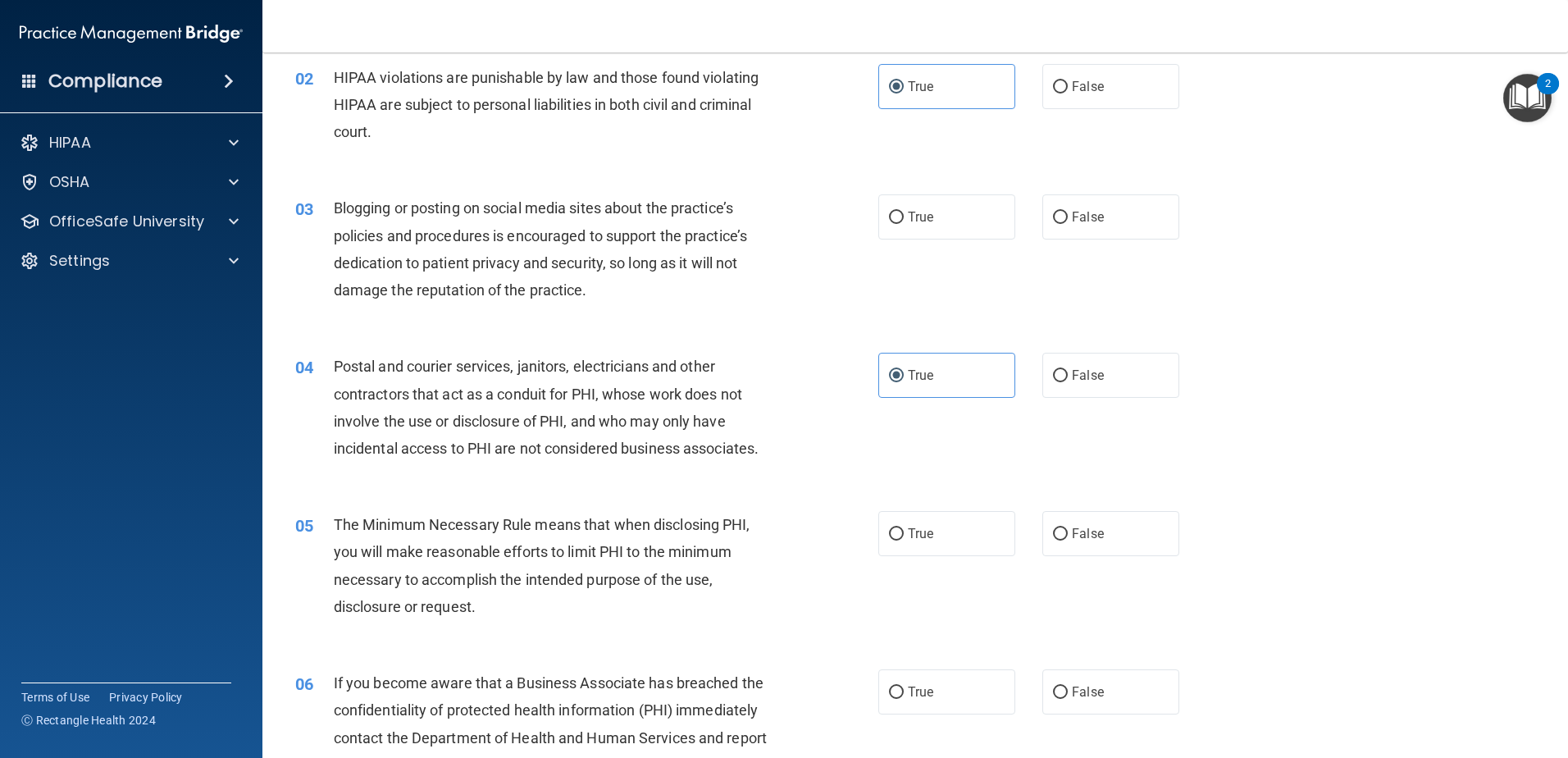
scroll to position [164, 0]
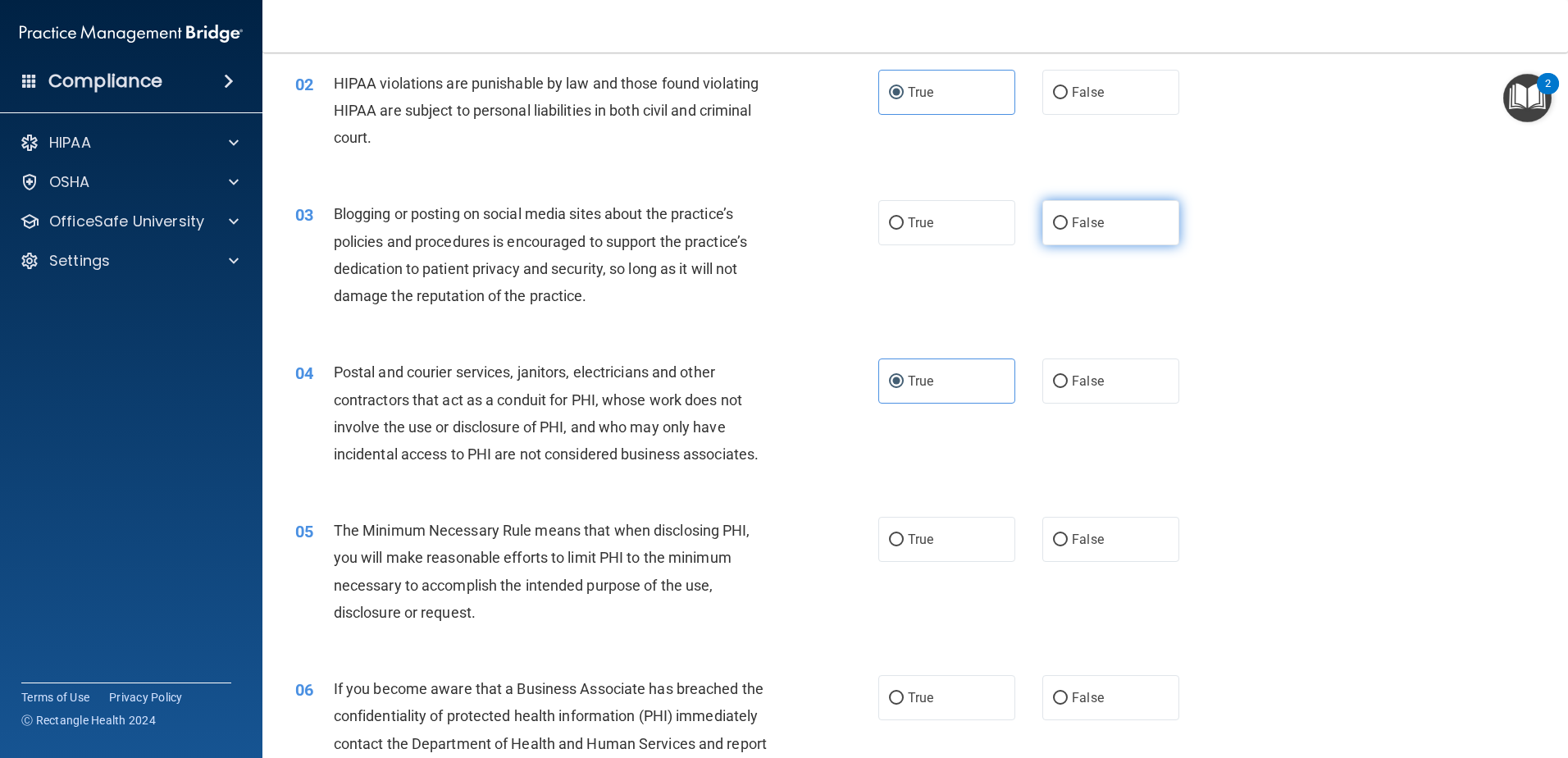
click at [1072, 228] on span "False" at bounding box center [1088, 222] width 32 height 15
click at [1067, 228] on input "False" at bounding box center [1060, 223] width 14 height 12
radio input "true"
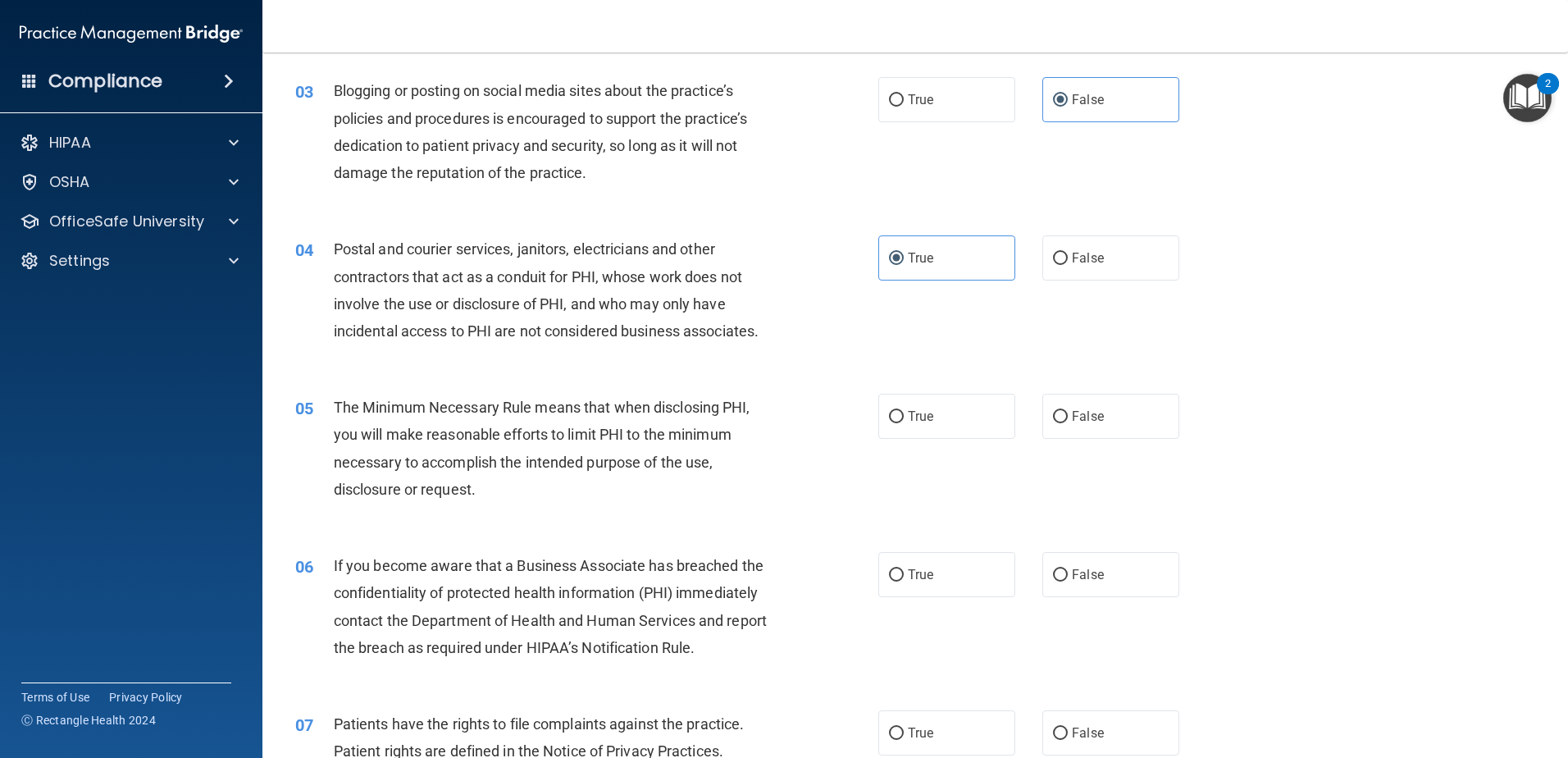
scroll to position [246, 0]
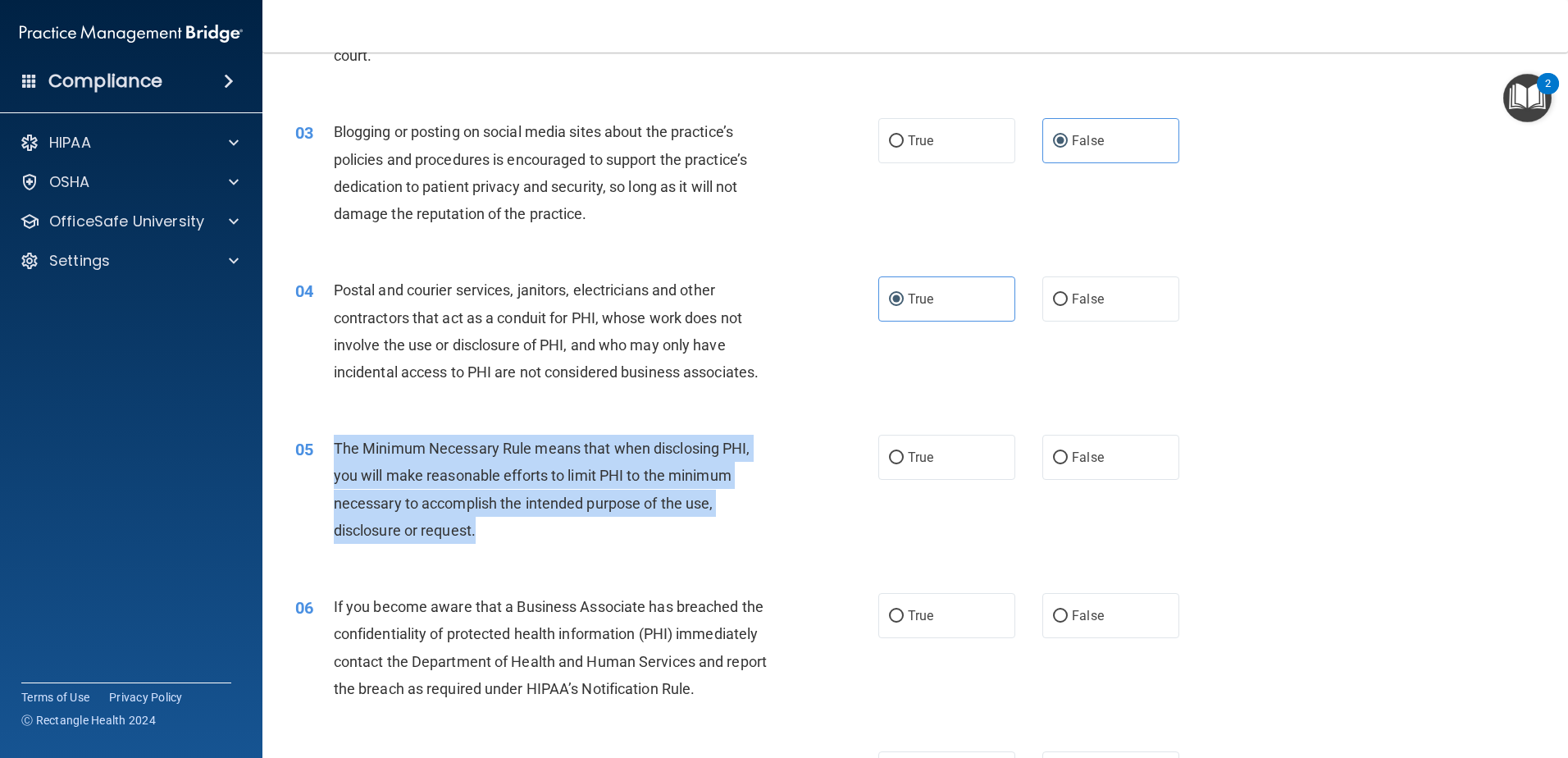
drag, startPoint x: 511, startPoint y: 534, endPoint x: 321, endPoint y: 458, distance: 204.6
click at [321, 458] on div "05 The Minimum Necessary Rule means that when disclosing PHI, you will make rea…" at bounding box center [587, 494] width 632 height 118
drag, startPoint x: 321, startPoint y: 458, endPoint x: 434, endPoint y: 463, distance: 113.1
copy div "The Minimum Necessary Rule means that when disclosing PHI, you will make reason…"
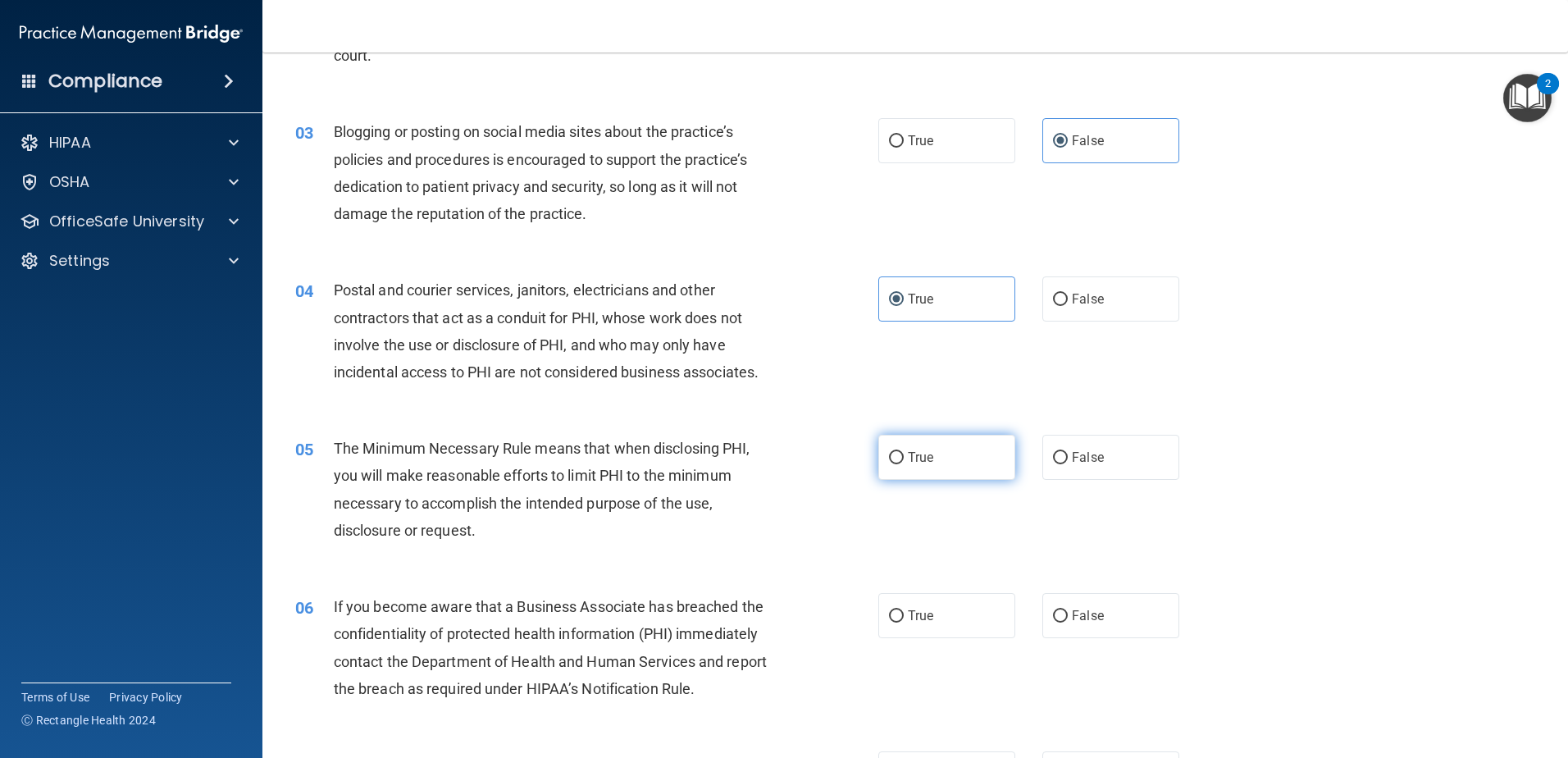
click at [945, 468] on label "True" at bounding box center [947, 457] width 137 height 45
click at [904, 464] on input "True" at bounding box center [896, 458] width 14 height 12
radio input "true"
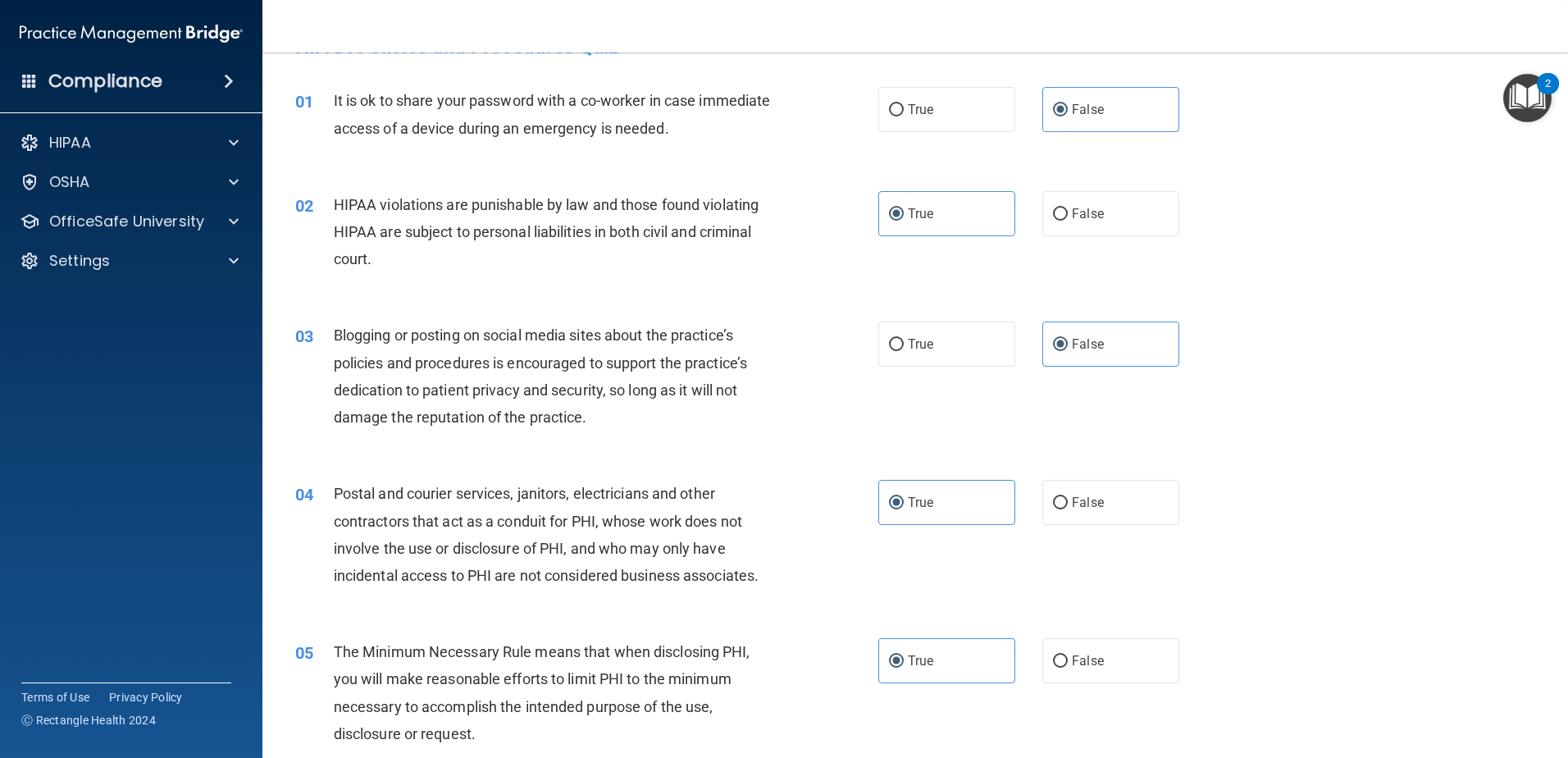
scroll to position [0, 0]
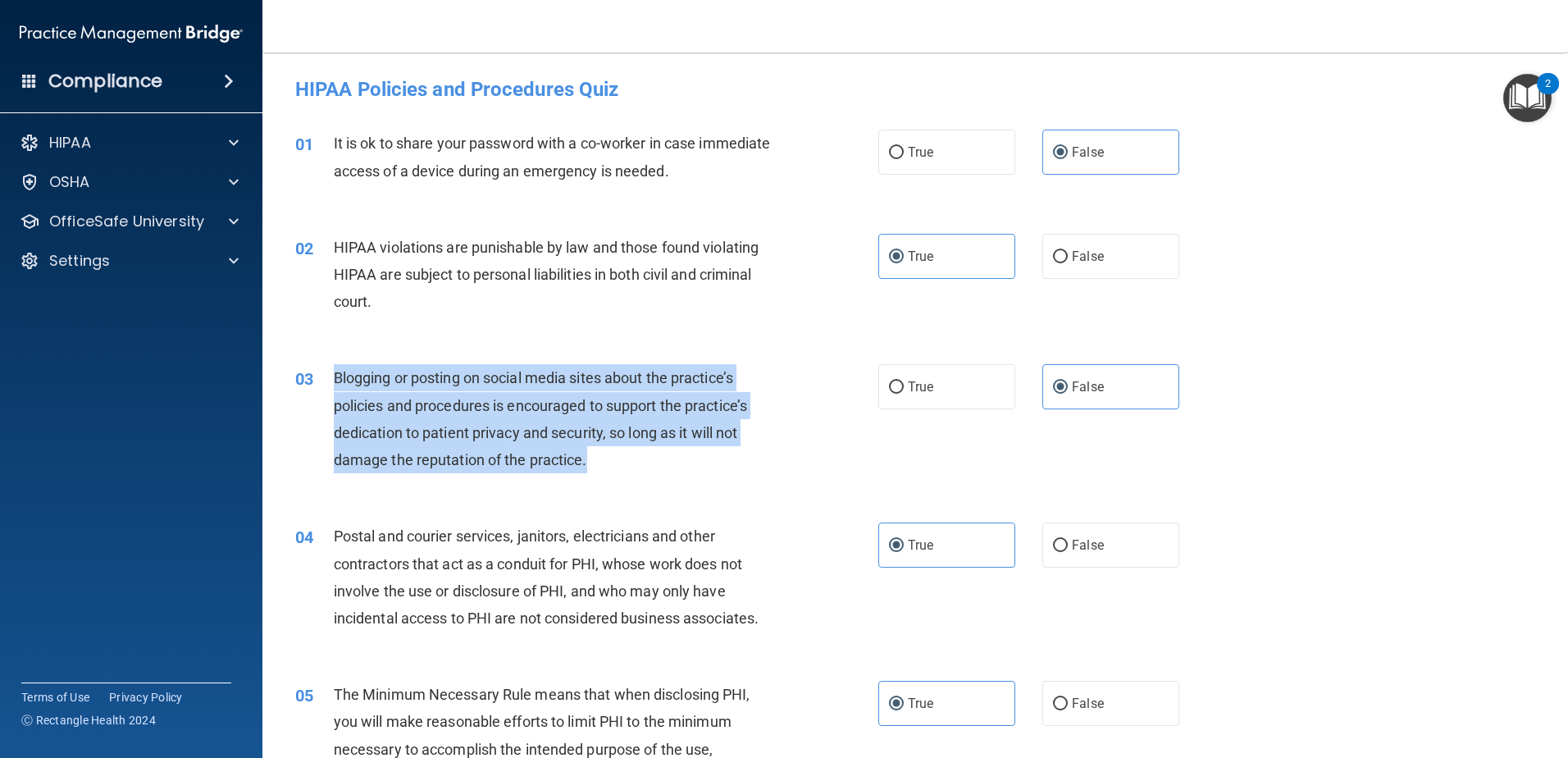
drag, startPoint x: 598, startPoint y: 461, endPoint x: 337, endPoint y: 387, distance: 271.3
click at [337, 387] on div "Blogging or posting on social media sites about the practice’s policies and pro…" at bounding box center [562, 419] width 456 height 109
drag, startPoint x: 337, startPoint y: 387, endPoint x: 353, endPoint y: 383, distance: 16.5
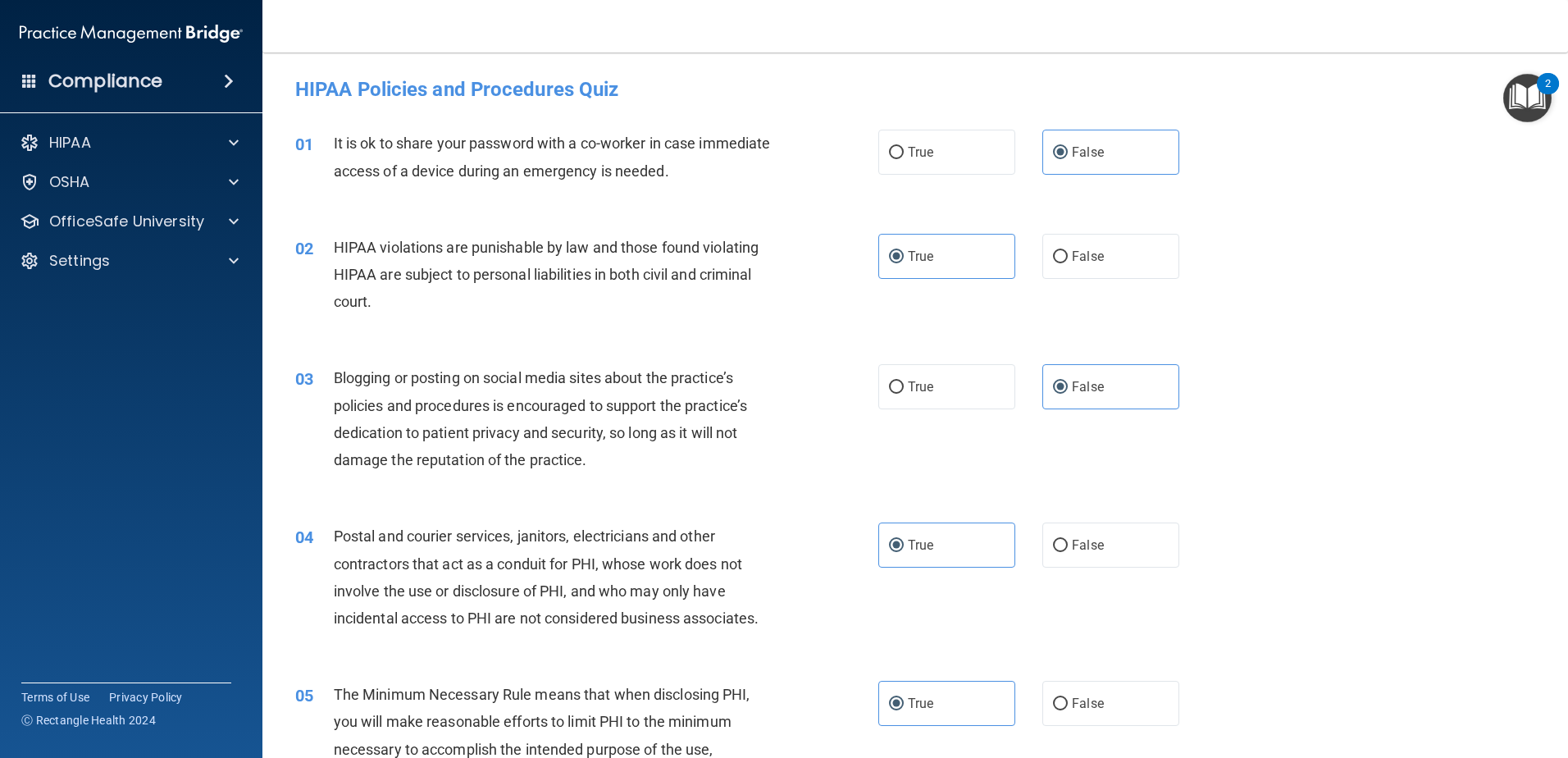
click at [633, 508] on div "04 Postal and courier services, janitors, electricians and other contractors th…" at bounding box center [915, 582] width 1265 height 158
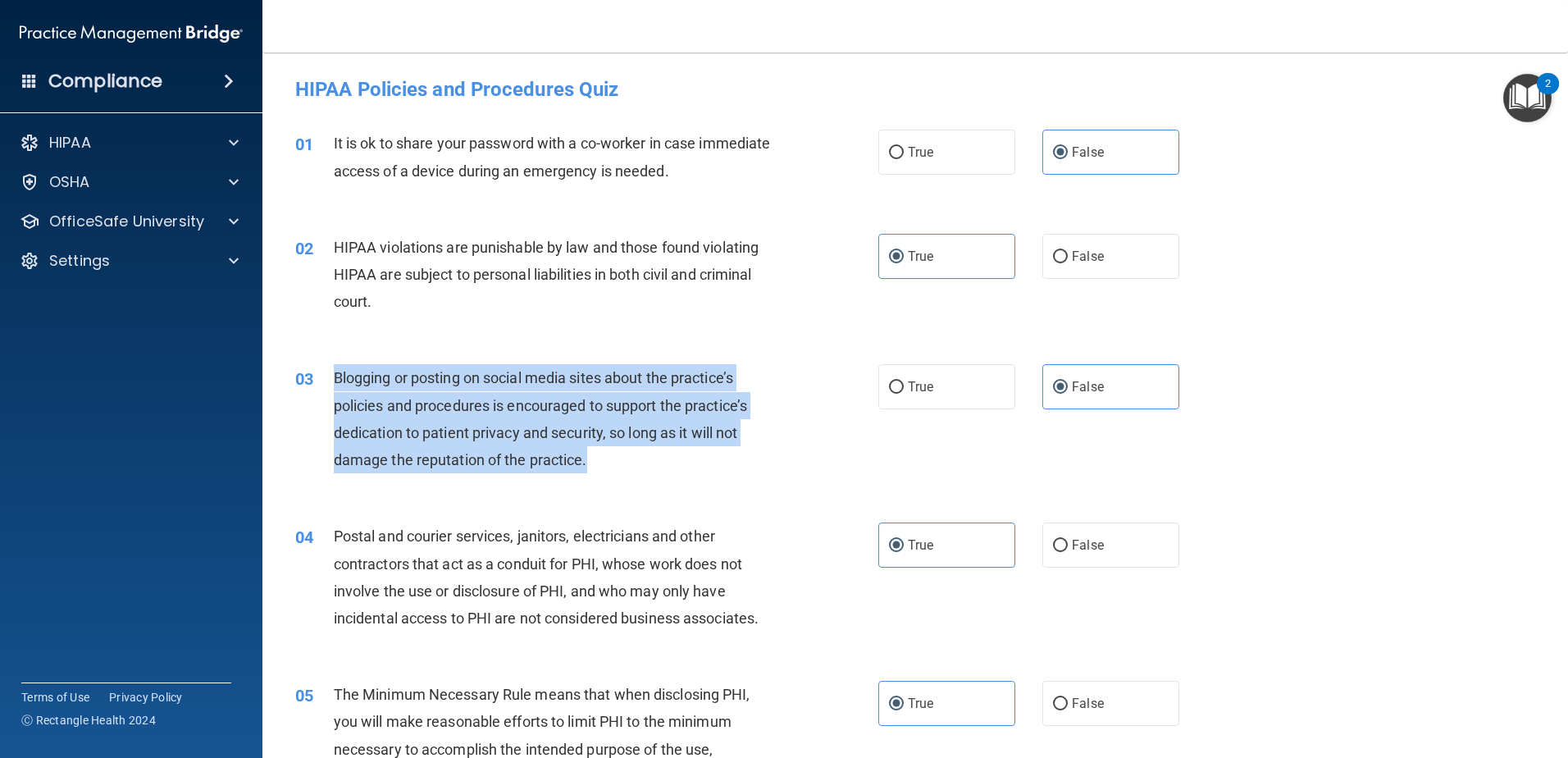
drag, startPoint x: 588, startPoint y: 468, endPoint x: 329, endPoint y: 382, distance: 272.9
click at [329, 382] on div "03 Blogging or posting on social media sites about the practice’s policies and …" at bounding box center [587, 423] width 632 height 118
drag, startPoint x: 329, startPoint y: 382, endPoint x: 379, endPoint y: 386, distance: 50.2
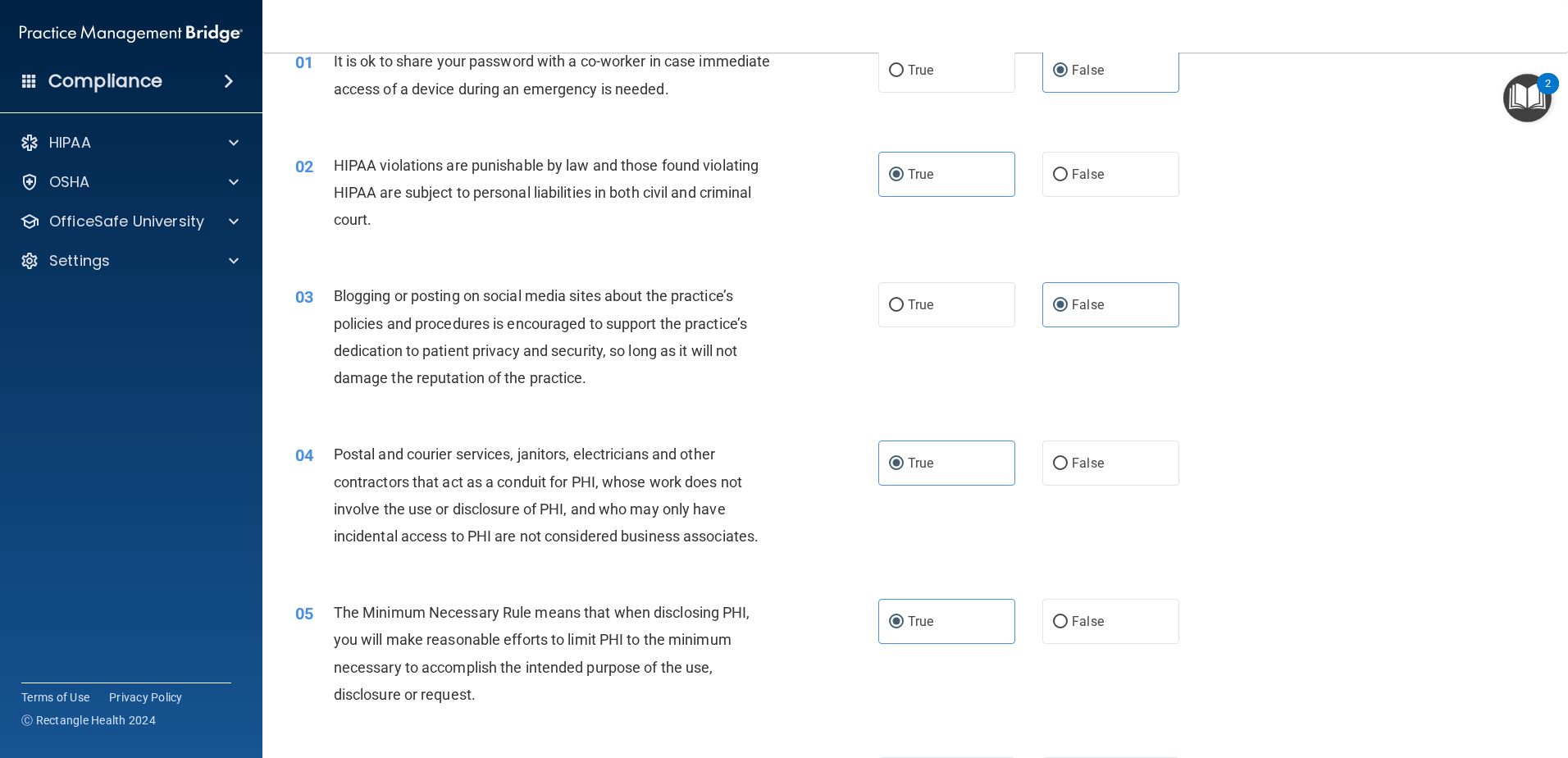
click at [779, 470] on div "Postal and courier services, janitors, electricians and other contractors that …" at bounding box center [562, 495] width 456 height 109
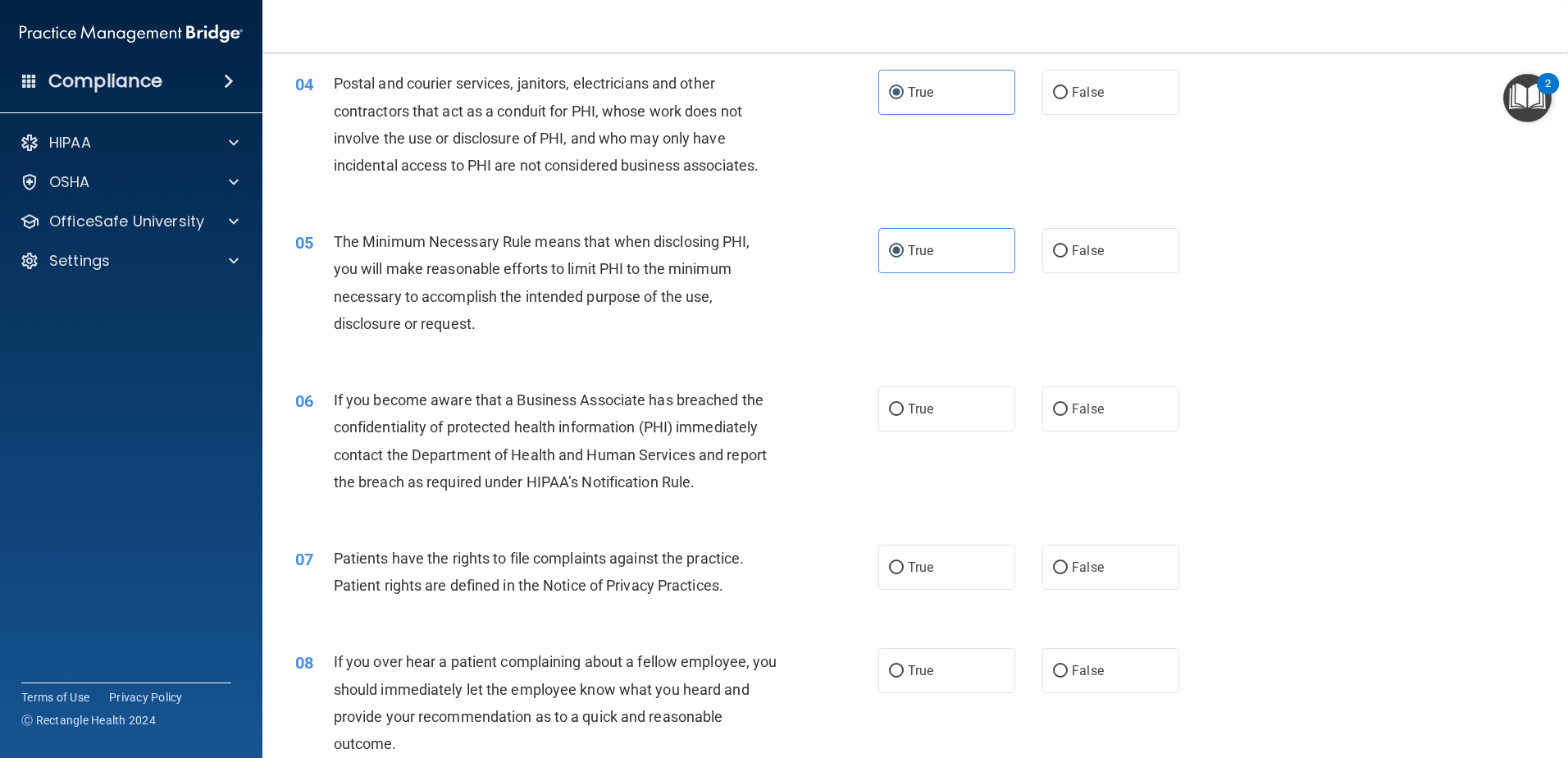
scroll to position [492, 0]
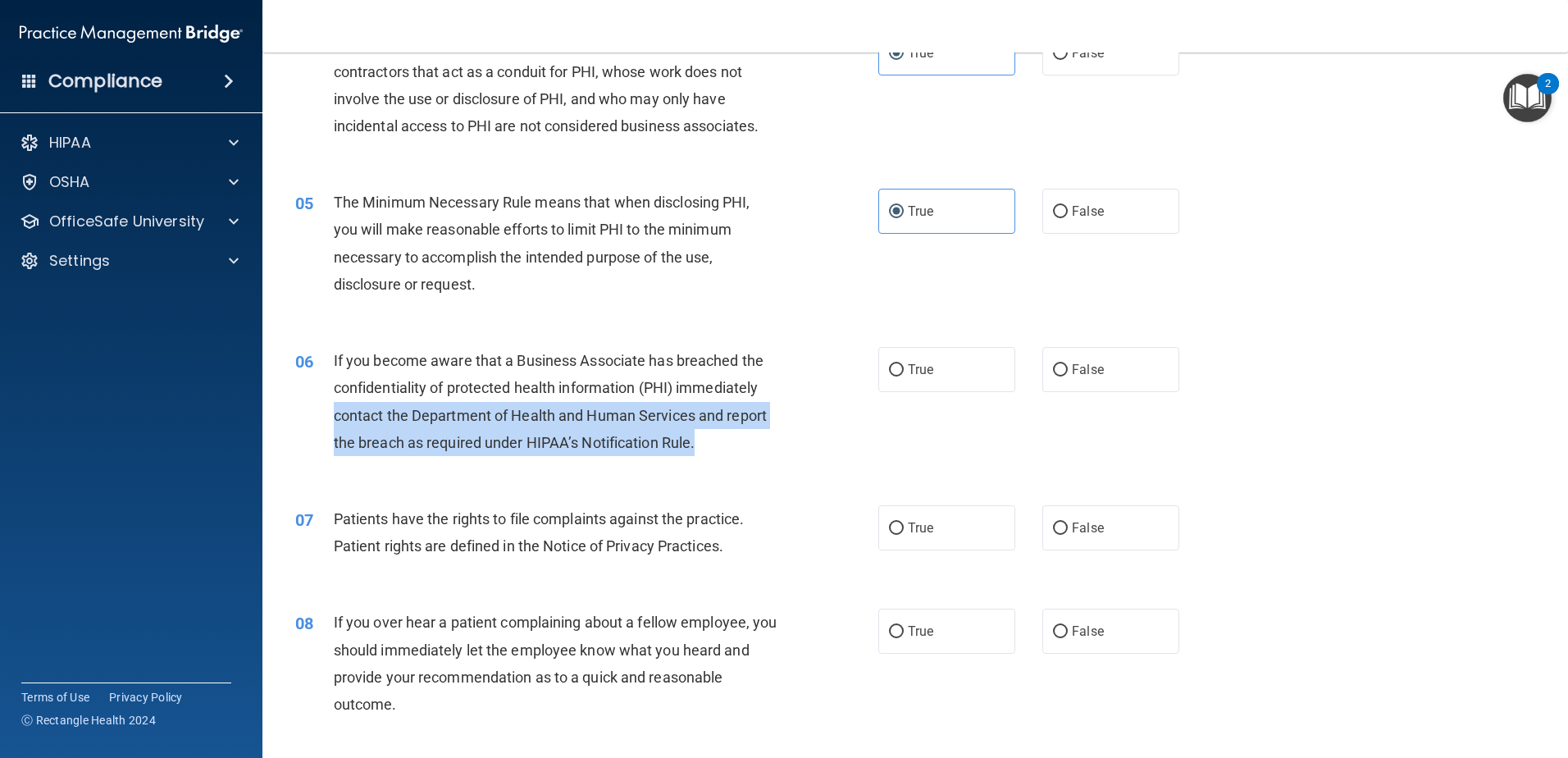
drag, startPoint x: 551, startPoint y: 435, endPoint x: 328, endPoint y: 413, distance: 224.1
click at [328, 413] on div "06 If you become aware that a Business Associate has breached the confidentiali…" at bounding box center [587, 406] width 632 height 118
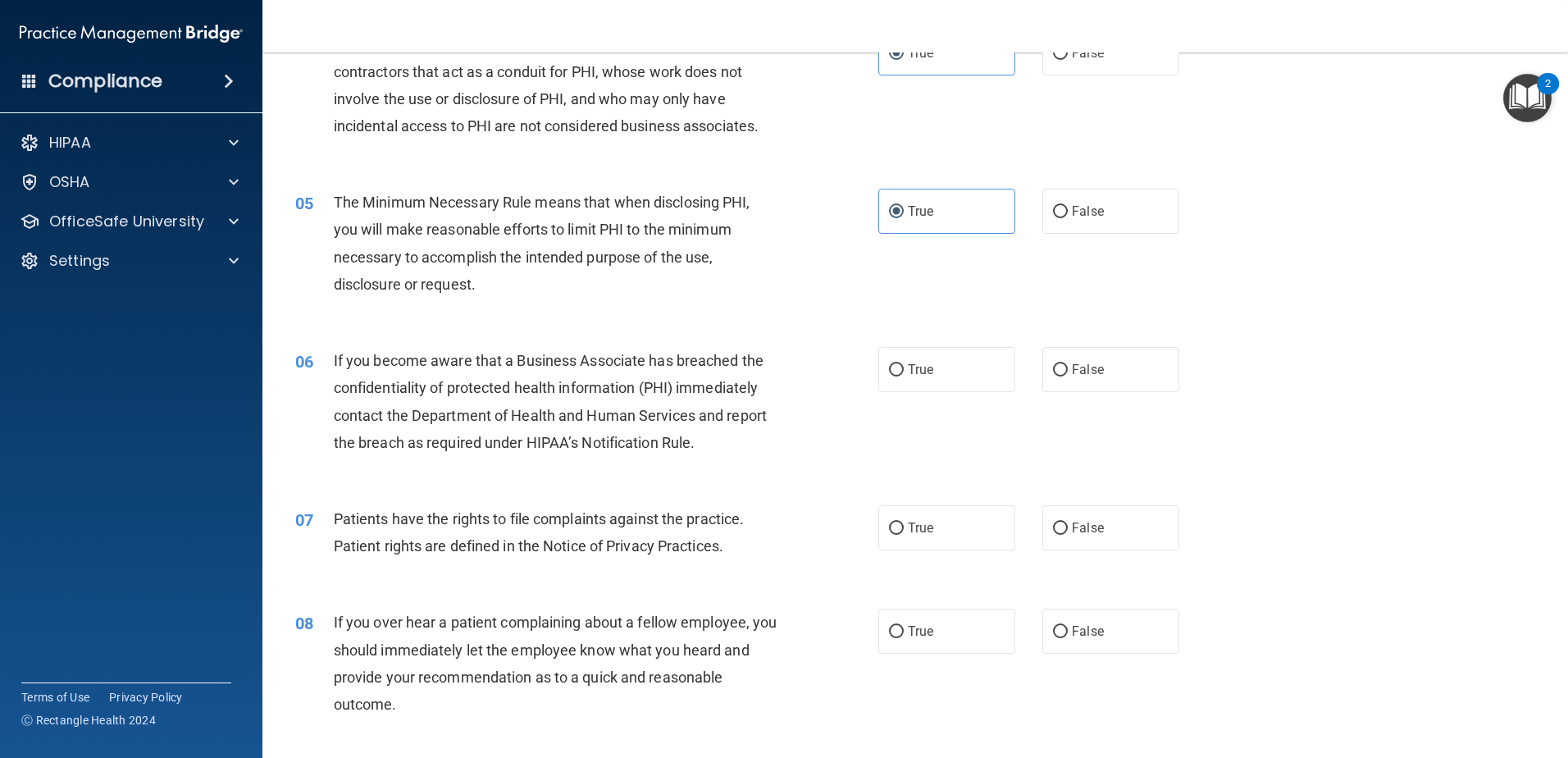
drag, startPoint x: 328, startPoint y: 413, endPoint x: 286, endPoint y: 436, distance: 47.9
click at [284, 435] on div "06 If you become aware that a Business Associate has breached the confidentiali…" at bounding box center [587, 406] width 632 height 118
click at [925, 359] on label "True" at bounding box center [947, 370] width 137 height 45
click at [904, 365] on input "True" at bounding box center [896, 370] width 14 height 12
radio input "true"
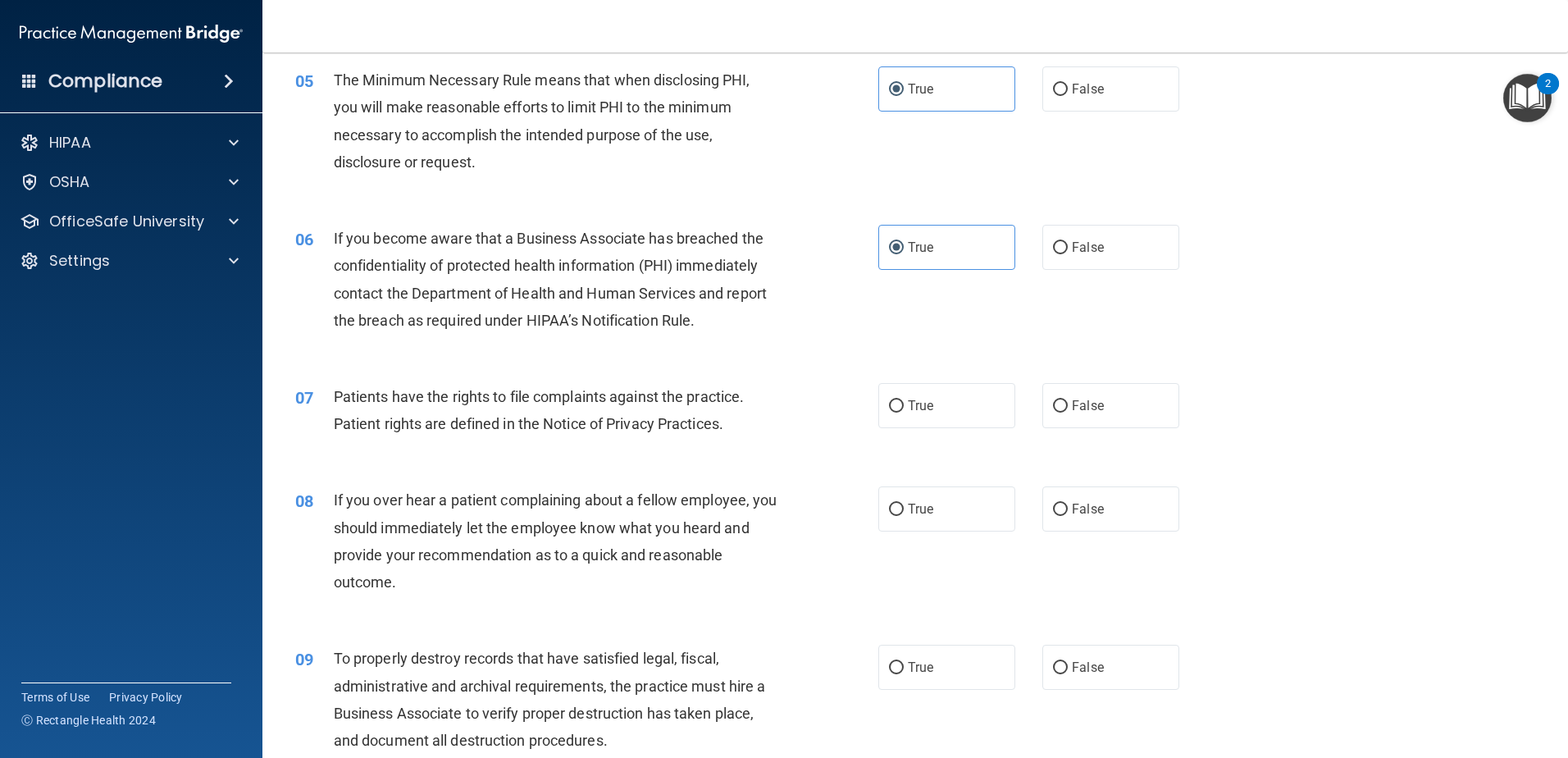
scroll to position [657, 0]
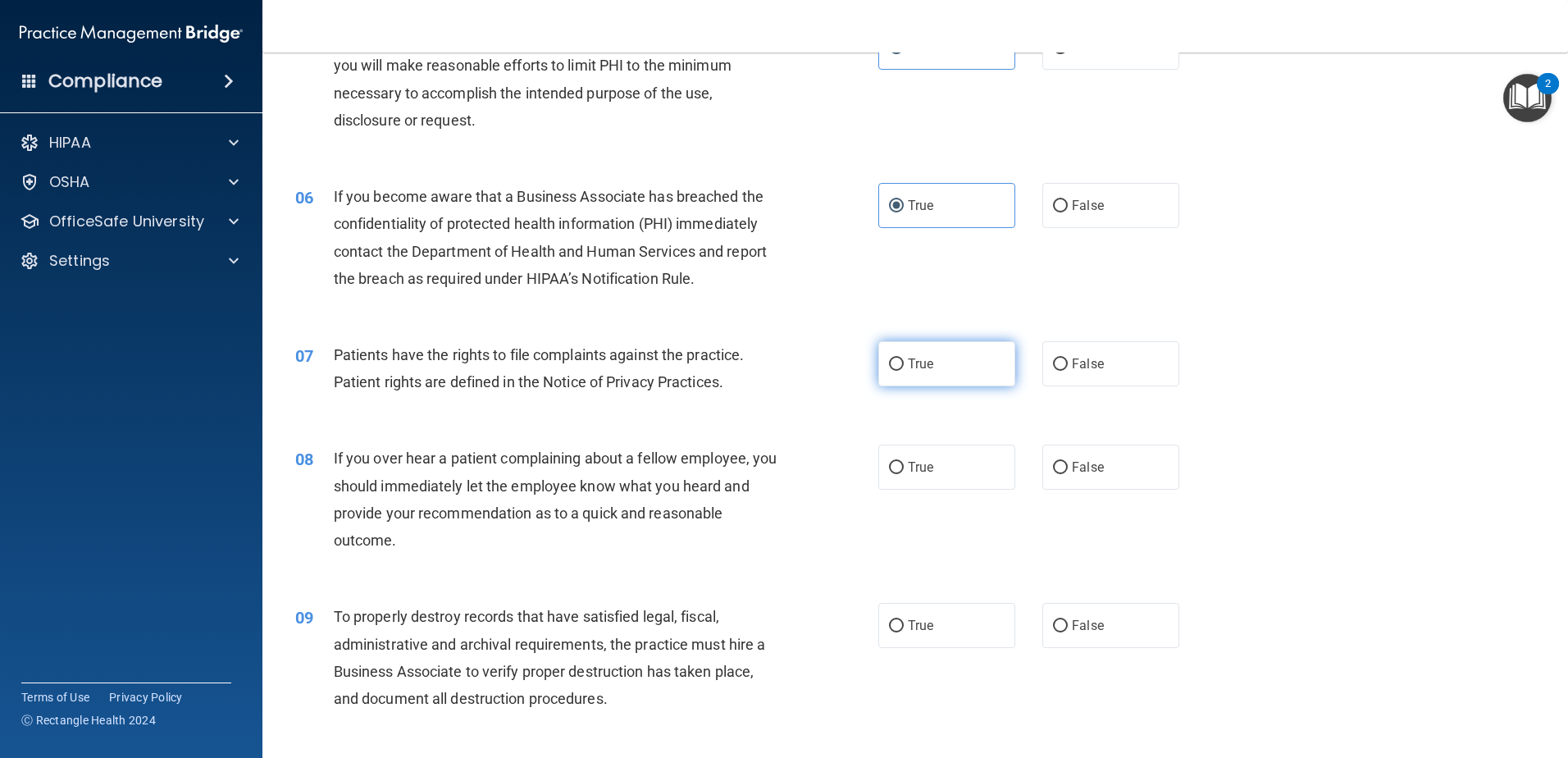
click at [892, 366] on input "True" at bounding box center [896, 365] width 14 height 12
radio input "true"
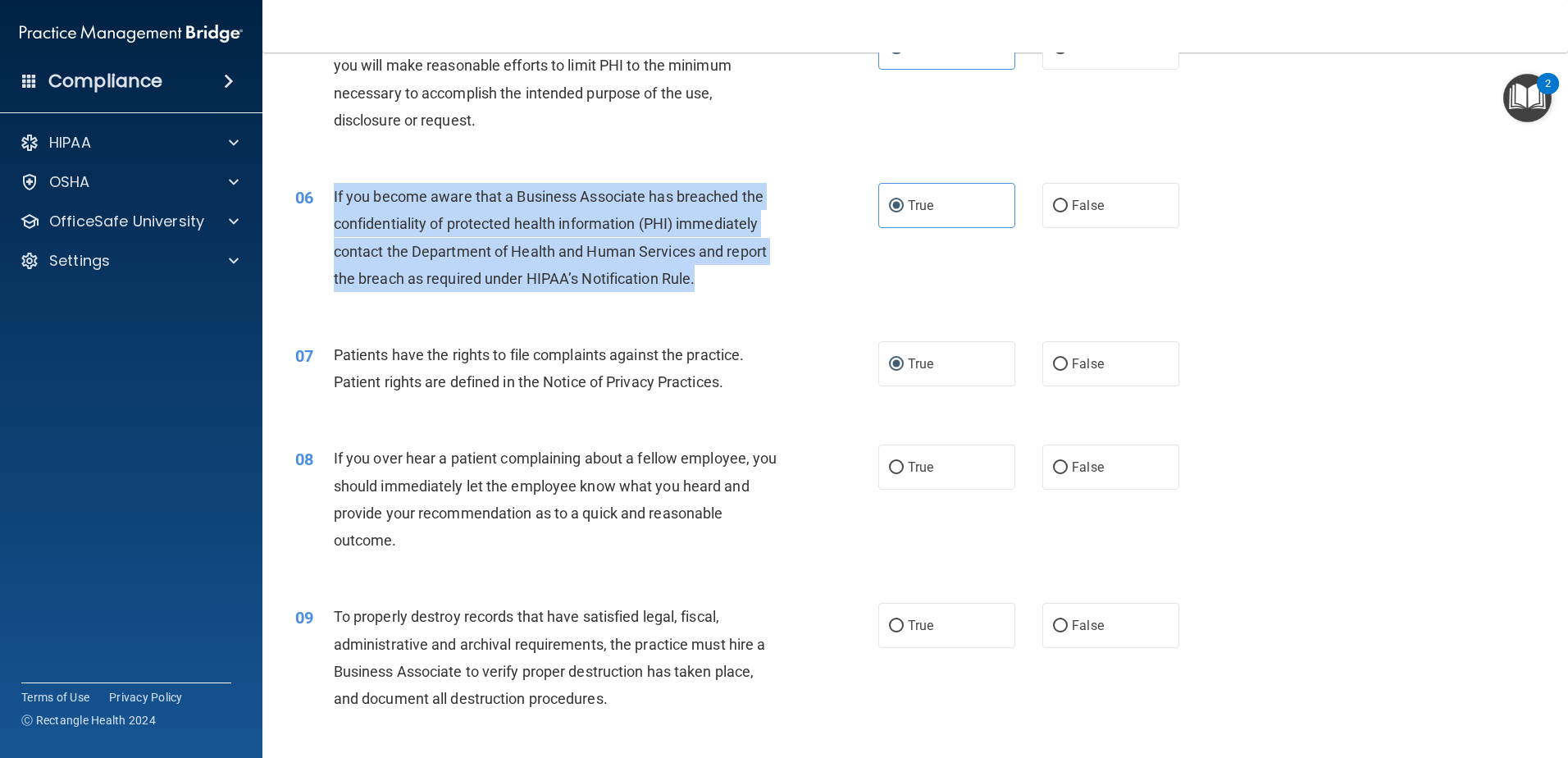
drag, startPoint x: 713, startPoint y: 273, endPoint x: 310, endPoint y: 185, distance: 412.5
click at [310, 185] on div "06 If you become aware that a Business Associate has breached the confidentiali…" at bounding box center [587, 242] width 632 height 118
drag, startPoint x: 310, startPoint y: 185, endPoint x: 398, endPoint y: 209, distance: 91.2
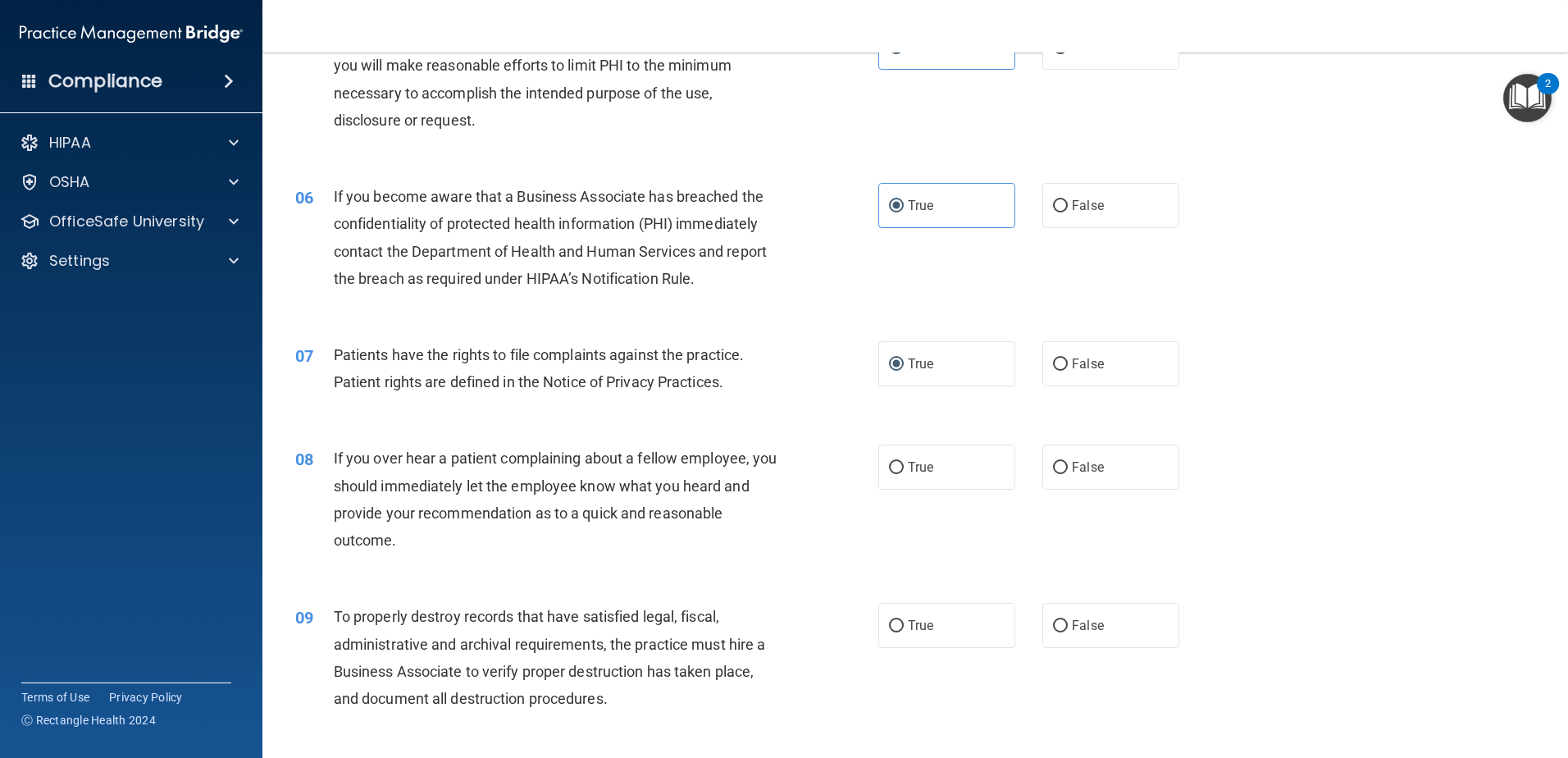
click at [742, 356] on span "Patients have the rights to file complaints against the practice. Patient right…" at bounding box center [539, 369] width 411 height 44
click at [1064, 198] on label "False" at bounding box center [1111, 205] width 137 height 45
click at [1064, 200] on input "False" at bounding box center [1060, 206] width 14 height 12
radio input "true"
radio input "false"
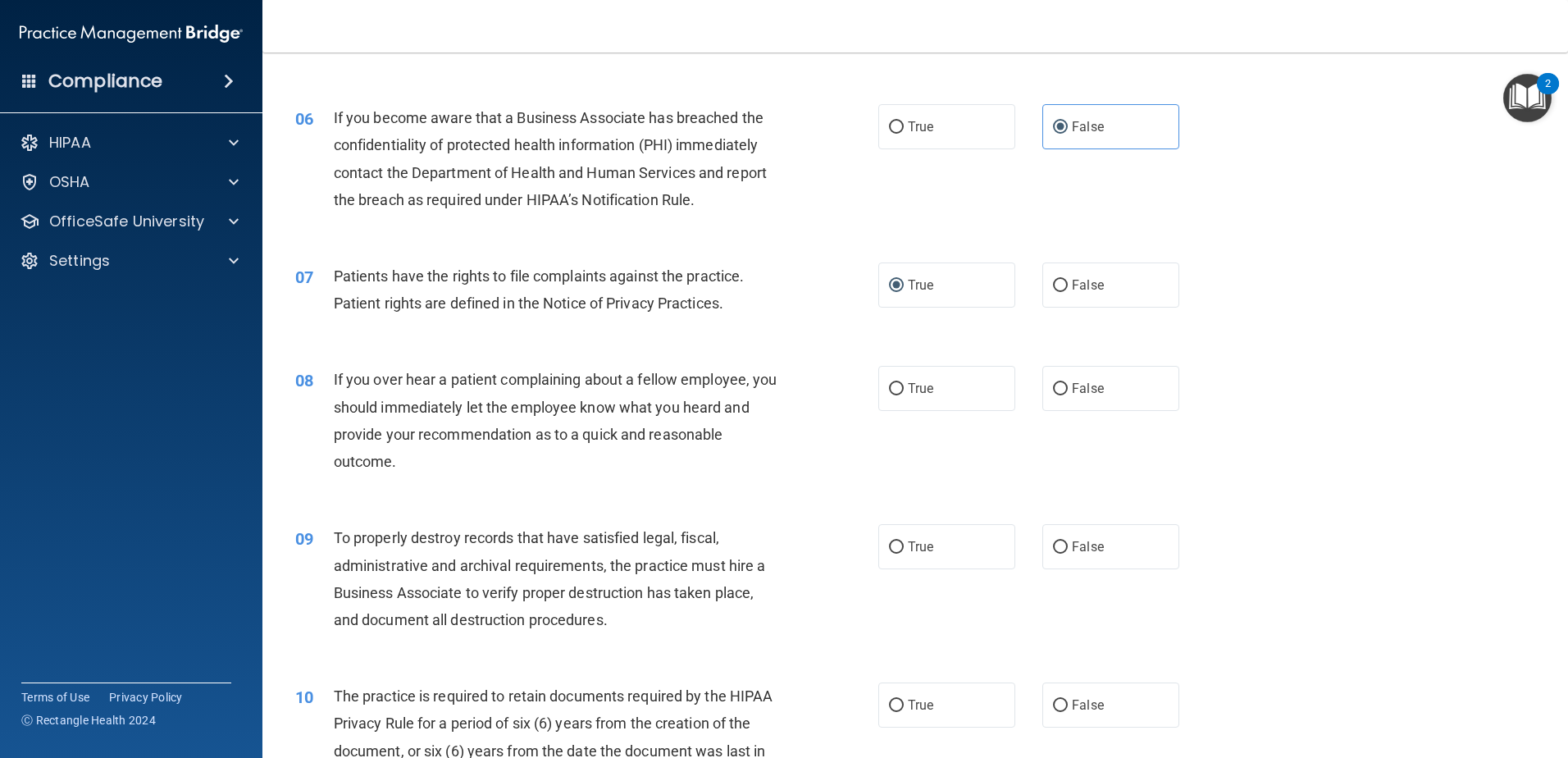
scroll to position [738, 0]
click at [1072, 391] on span "False" at bounding box center [1088, 385] width 32 height 15
click at [1067, 391] on input "False" at bounding box center [1060, 386] width 14 height 12
radio input "true"
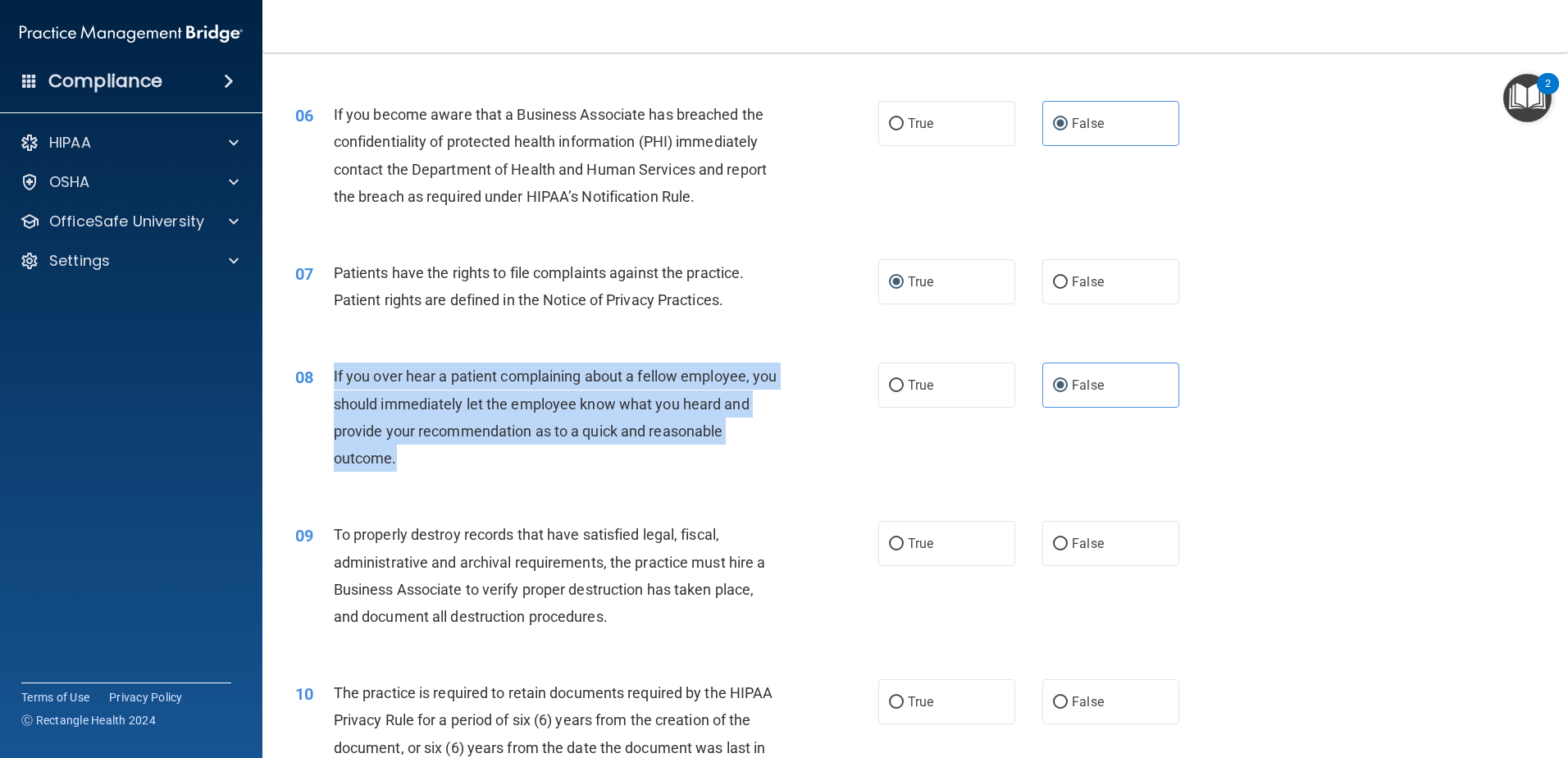
drag, startPoint x: 409, startPoint y: 460, endPoint x: 329, endPoint y: 391, distance: 105.6
click at [329, 391] on div "08 If you over hear a patient complaining about a fellow employee, you should i…" at bounding box center [587, 422] width 632 height 118
drag, startPoint x: 329, startPoint y: 391, endPoint x: 375, endPoint y: 380, distance: 47.3
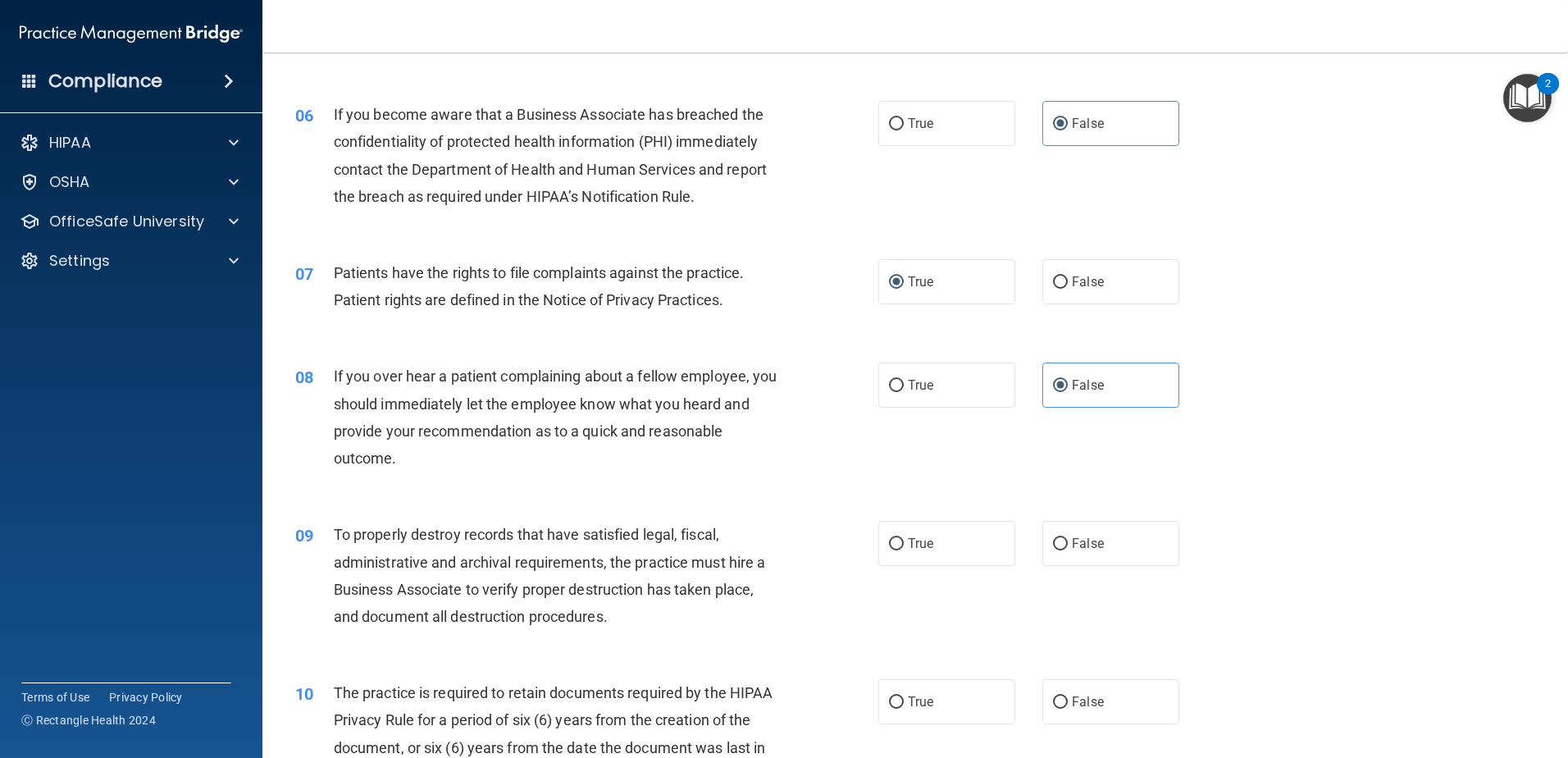
click at [795, 571] on div "09 To properly destroy records that have satisfied legal, fiscal, administrativ…" at bounding box center [587, 580] width 632 height 118
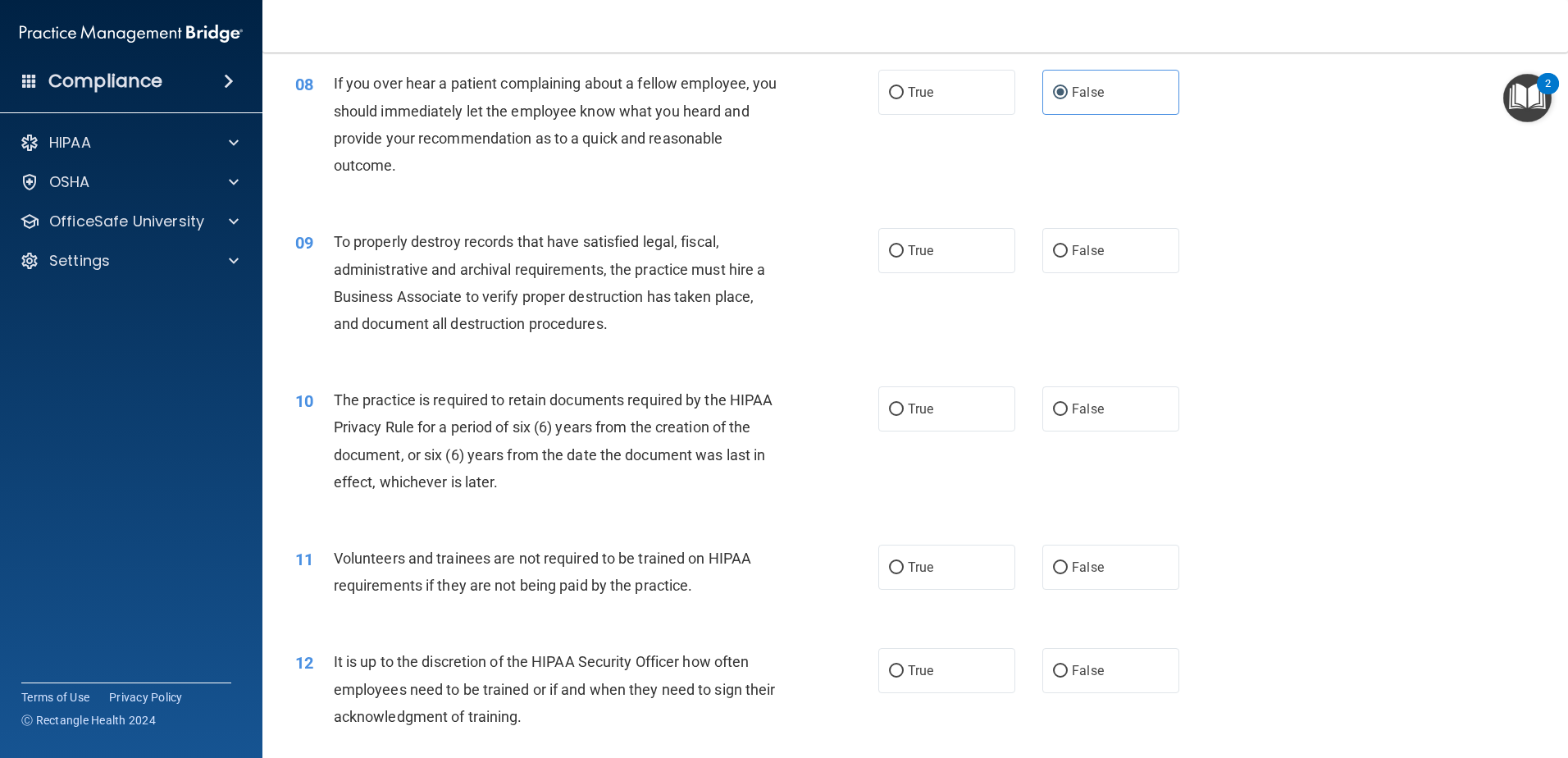
scroll to position [1066, 0]
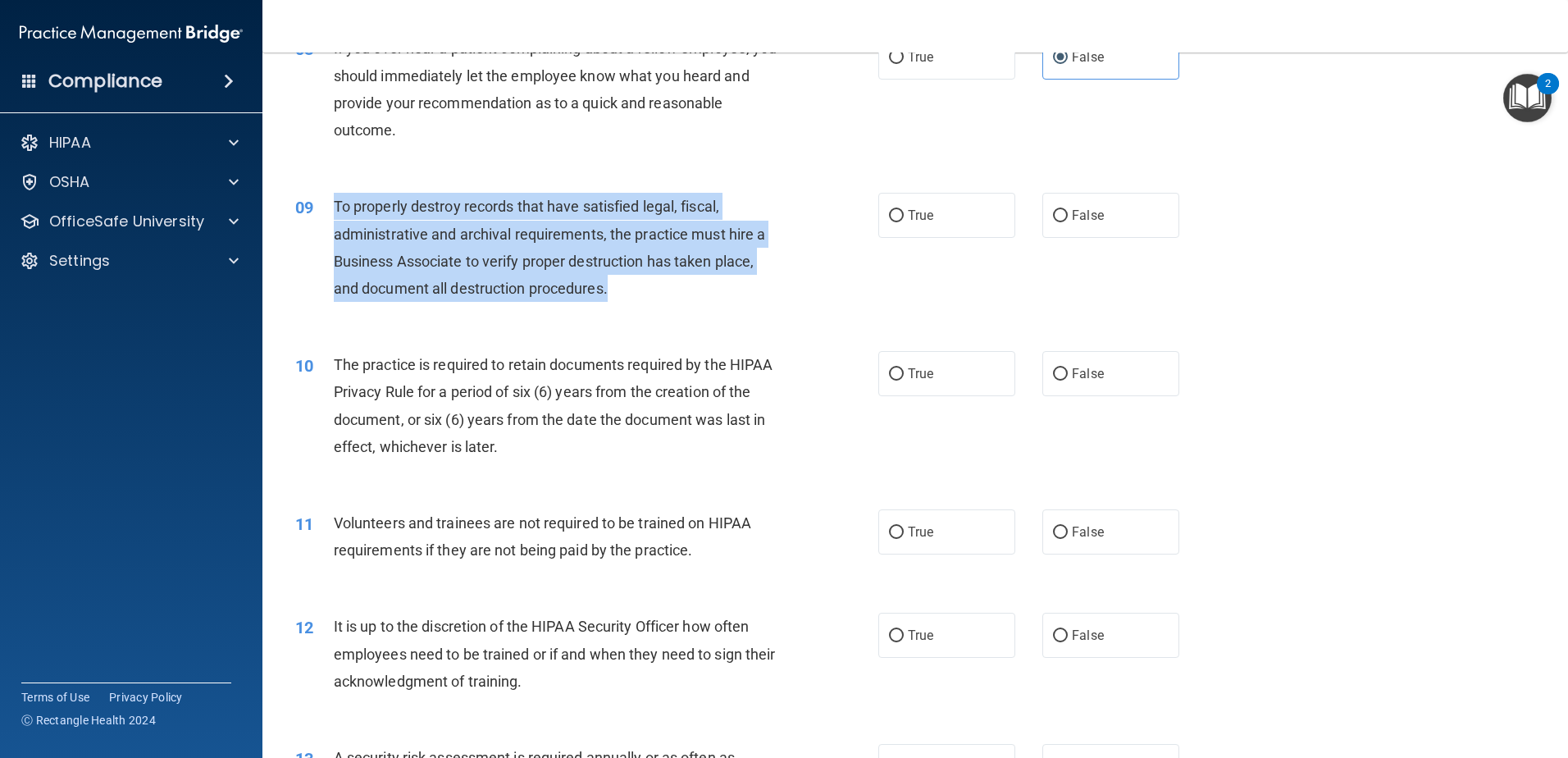
drag, startPoint x: 641, startPoint y: 296, endPoint x: 325, endPoint y: 210, distance: 327.5
click at [325, 210] on div "09 To properly destroy records that have satisfied legal, fiscal, administrativ…" at bounding box center [587, 251] width 632 height 118
drag, startPoint x: 325, startPoint y: 210, endPoint x: 386, endPoint y: 223, distance: 62.4
click at [1058, 219] on input "False" at bounding box center [1060, 216] width 14 height 12
radio input "true"
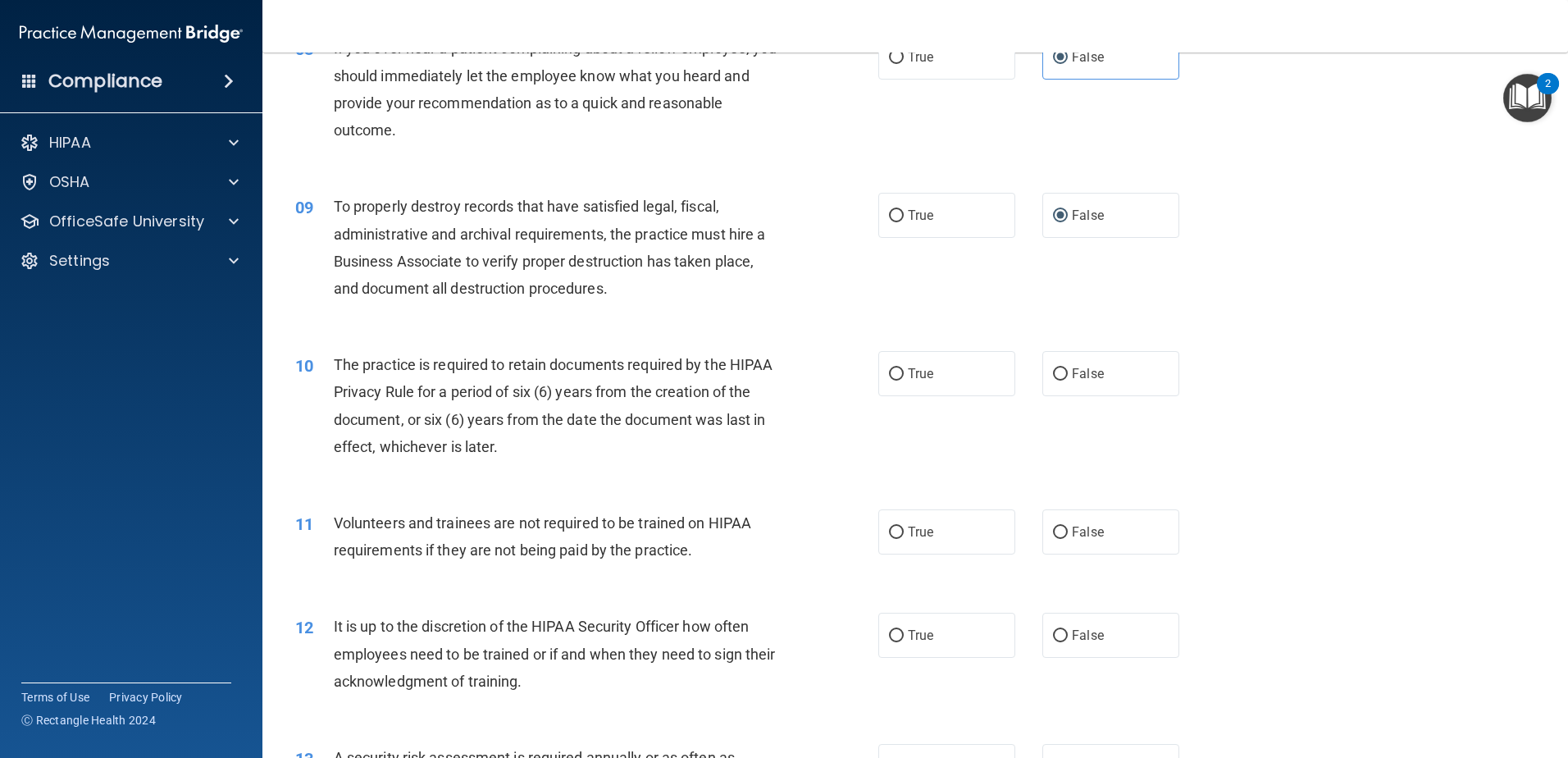
click at [679, 467] on div "10 The practice is required to retain documents required by the HIPAA Privacy R…" at bounding box center [587, 410] width 632 height 118
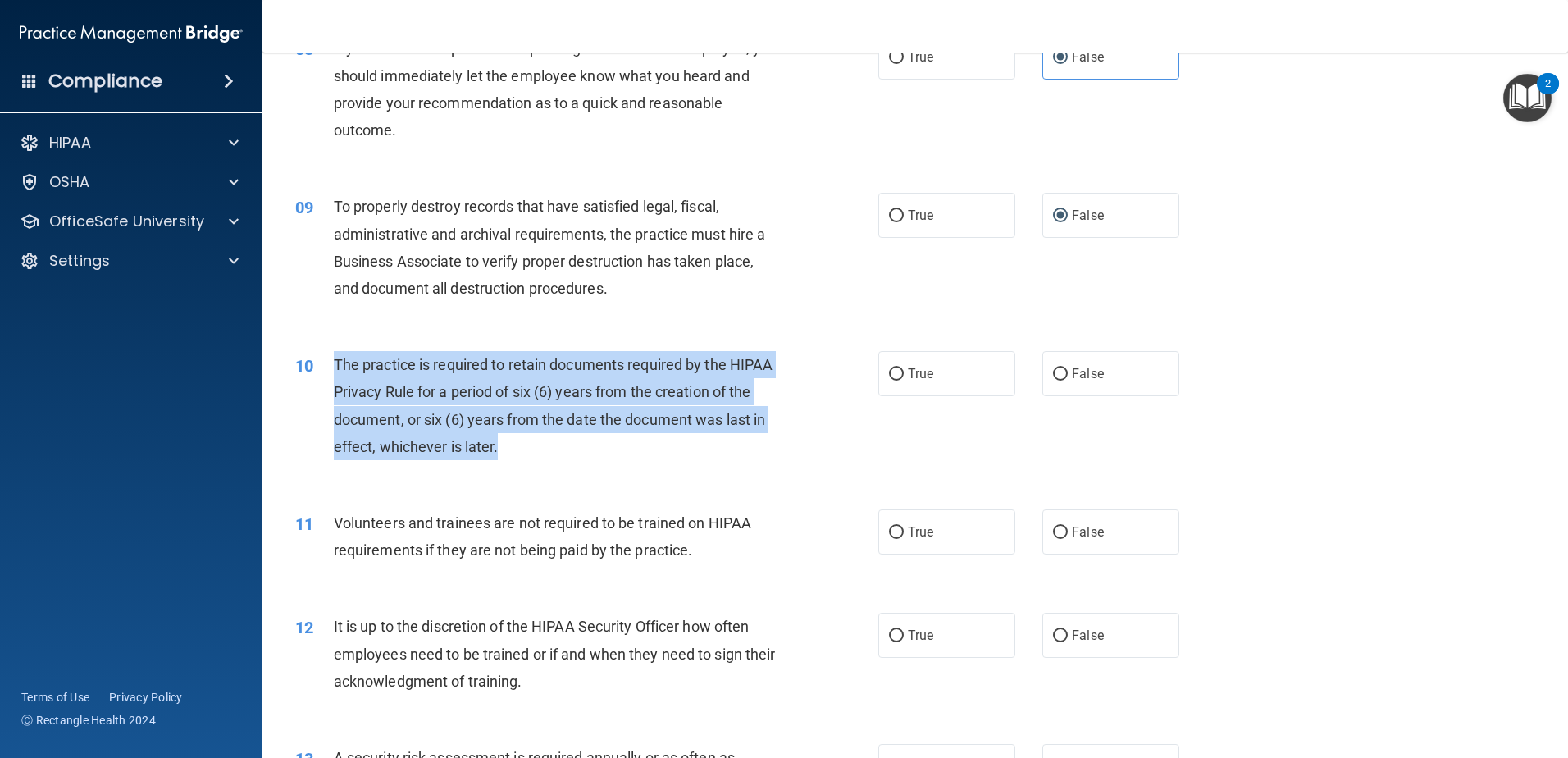
drag, startPoint x: 551, startPoint y: 460, endPoint x: 336, endPoint y: 357, distance: 238.4
click at [336, 357] on div "The practice is required to retain documents required by the HIPAA Privacy Rule…" at bounding box center [562, 405] width 456 height 109
drag, startPoint x: 336, startPoint y: 357, endPoint x: 374, endPoint y: 376, distance: 42.5
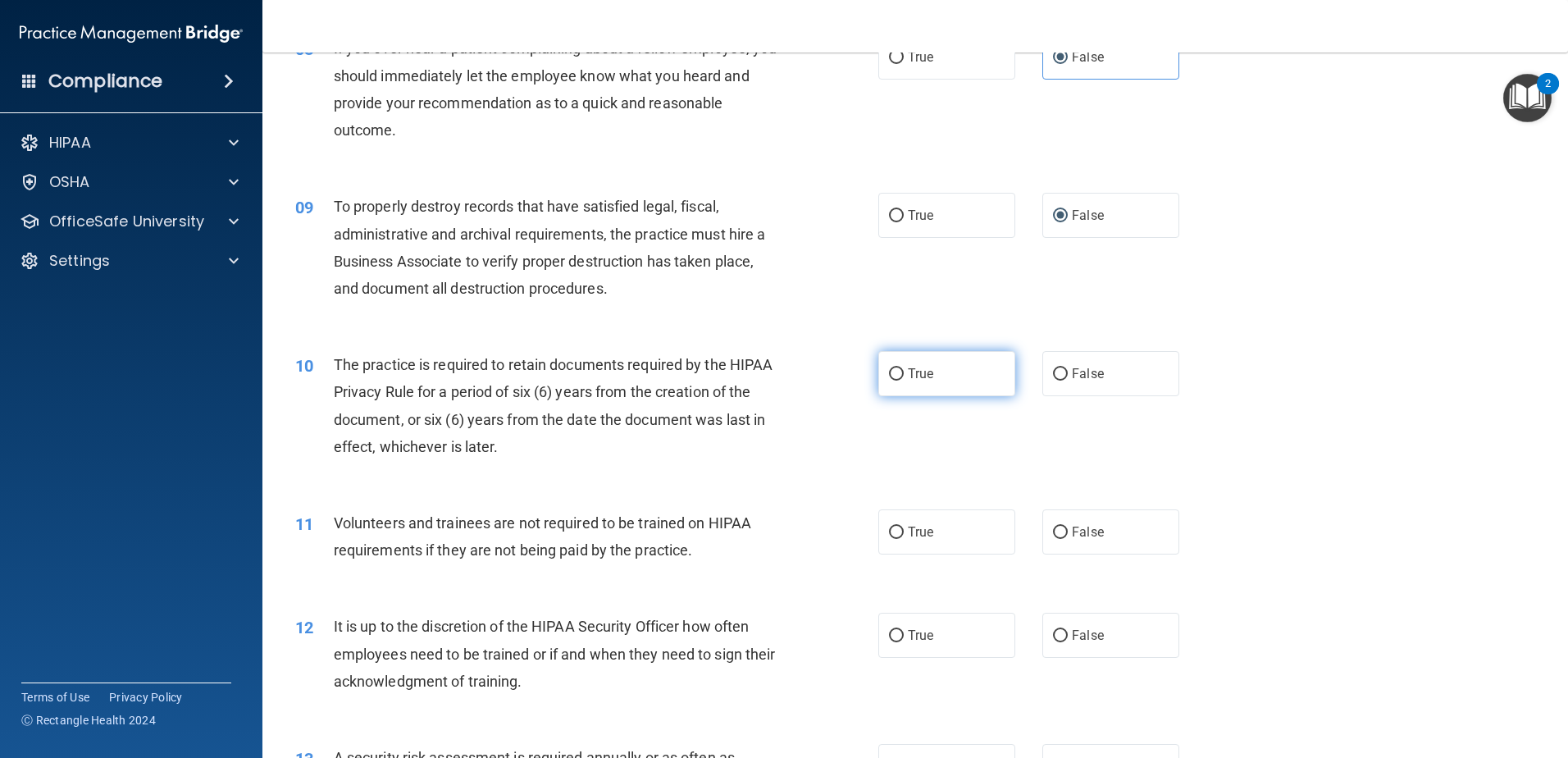
click at [913, 377] on span "True" at bounding box center [921, 374] width 26 height 15
click at [904, 377] on input "True" at bounding box center [896, 375] width 14 height 12
radio input "true"
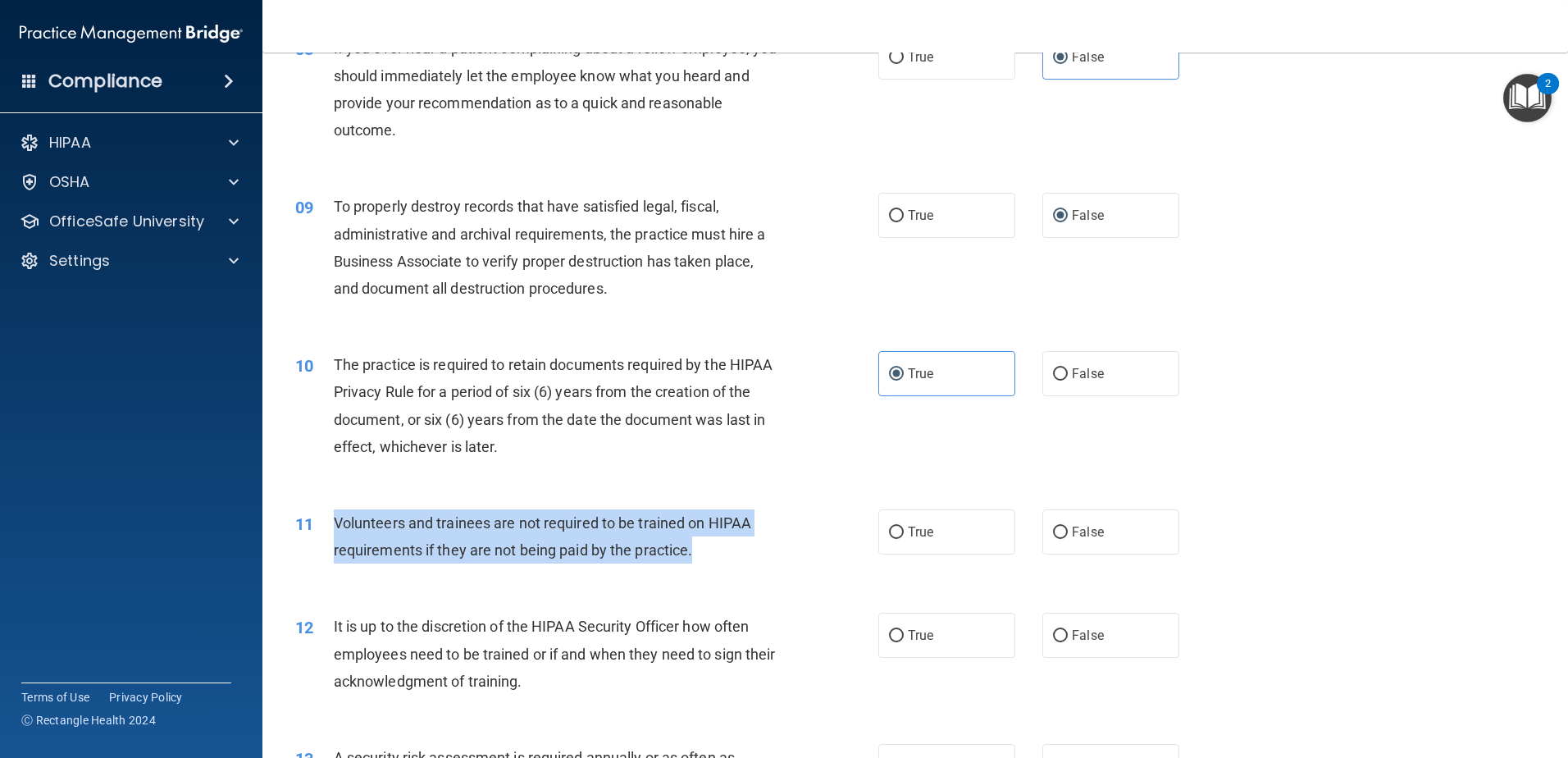
drag, startPoint x: 727, startPoint y: 554, endPoint x: 327, endPoint y: 531, distance: 400.7
click at [327, 531] on div "11 Volunteers and trainees are not required to be trained on HIPAA requirements…" at bounding box center [587, 540] width 632 height 62
drag, startPoint x: 327, startPoint y: 531, endPoint x: 346, endPoint y: 527, distance: 19.4
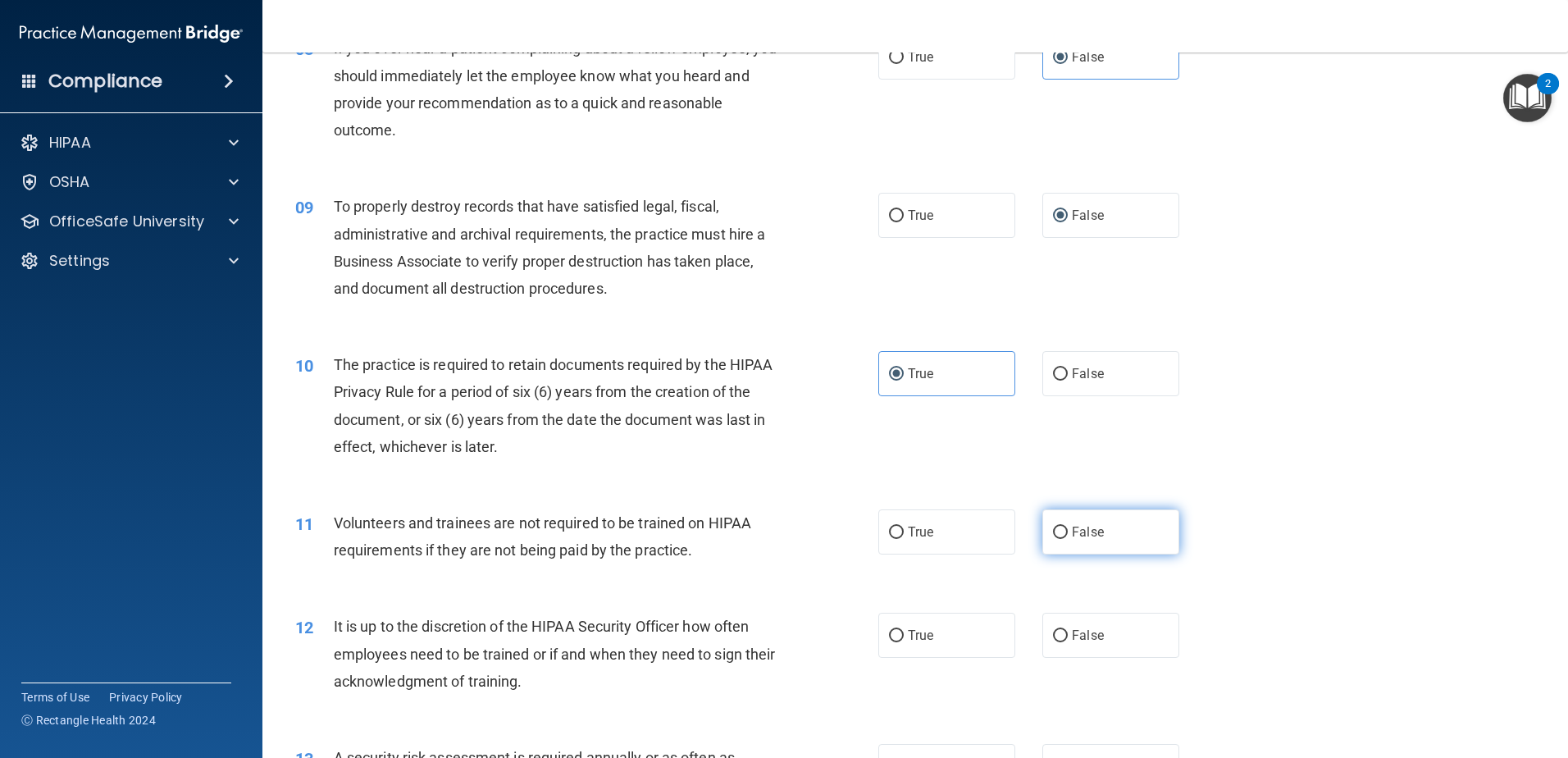
click at [1072, 531] on span "False" at bounding box center [1088, 532] width 32 height 15
click at [1067, 531] on input "False" at bounding box center [1060, 533] width 14 height 12
radio input "true"
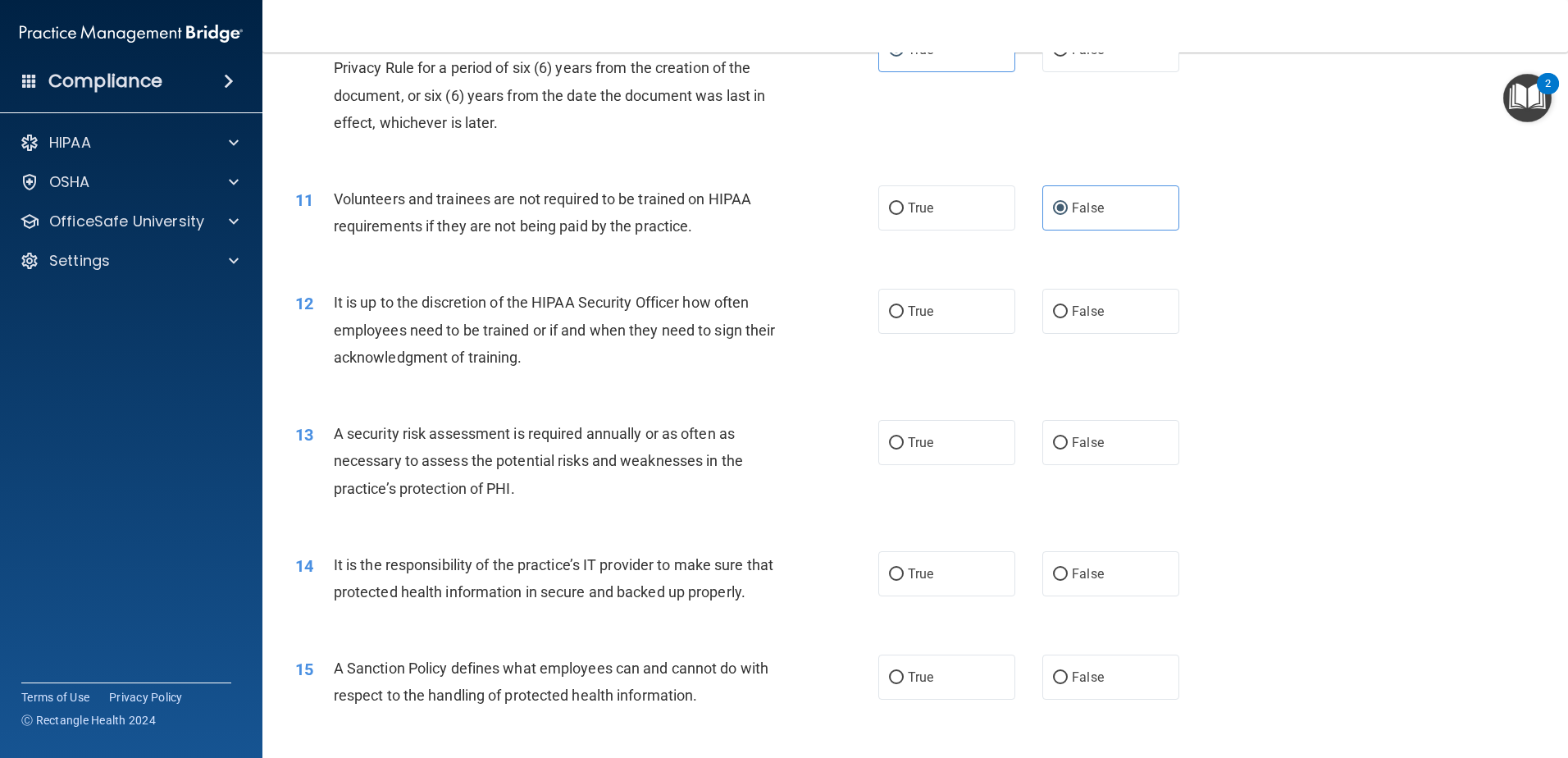
scroll to position [1395, 0]
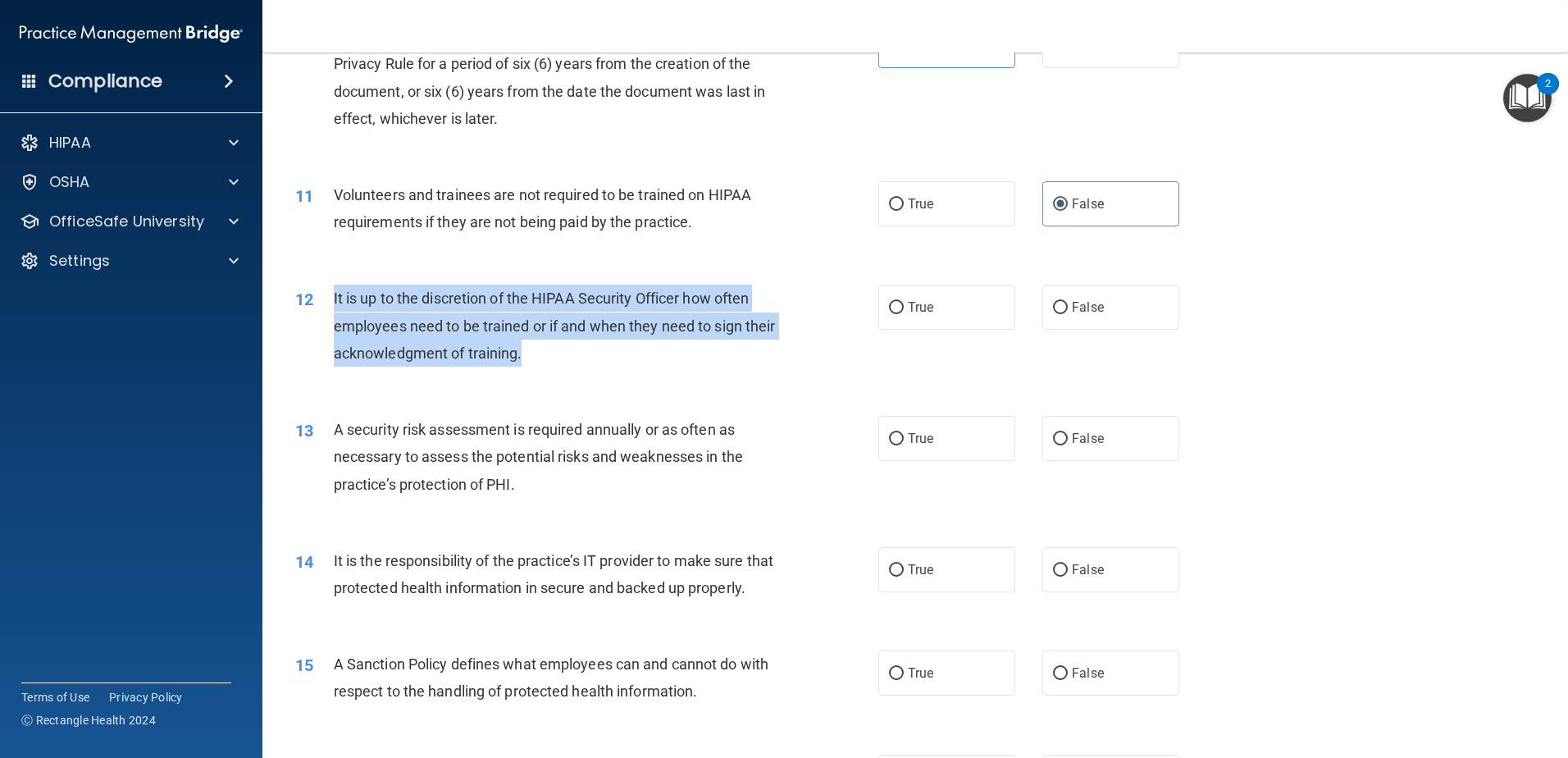
drag, startPoint x: 574, startPoint y: 349, endPoint x: 327, endPoint y: 306, distance: 250.7
click at [327, 306] on div "12 It is up to the discretion of the HIPAA Security Officer how often employees…" at bounding box center [587, 330] width 632 height 90
drag, startPoint x: 327, startPoint y: 306, endPoint x: 397, endPoint y: 311, distance: 70.2
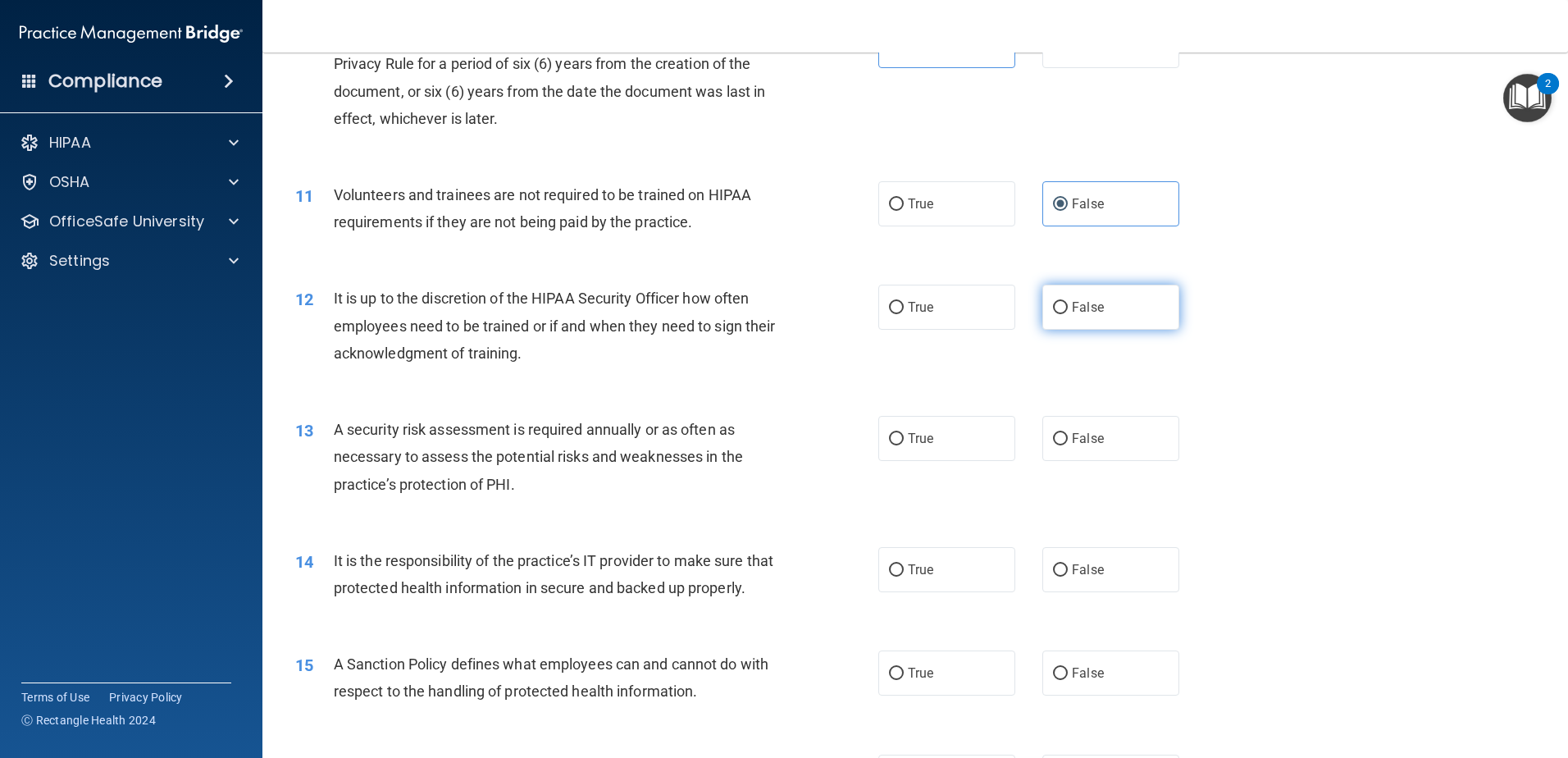
click at [1096, 320] on label "False" at bounding box center [1111, 307] width 137 height 45
click at [1067, 314] on input "False" at bounding box center [1060, 308] width 14 height 12
radio input "true"
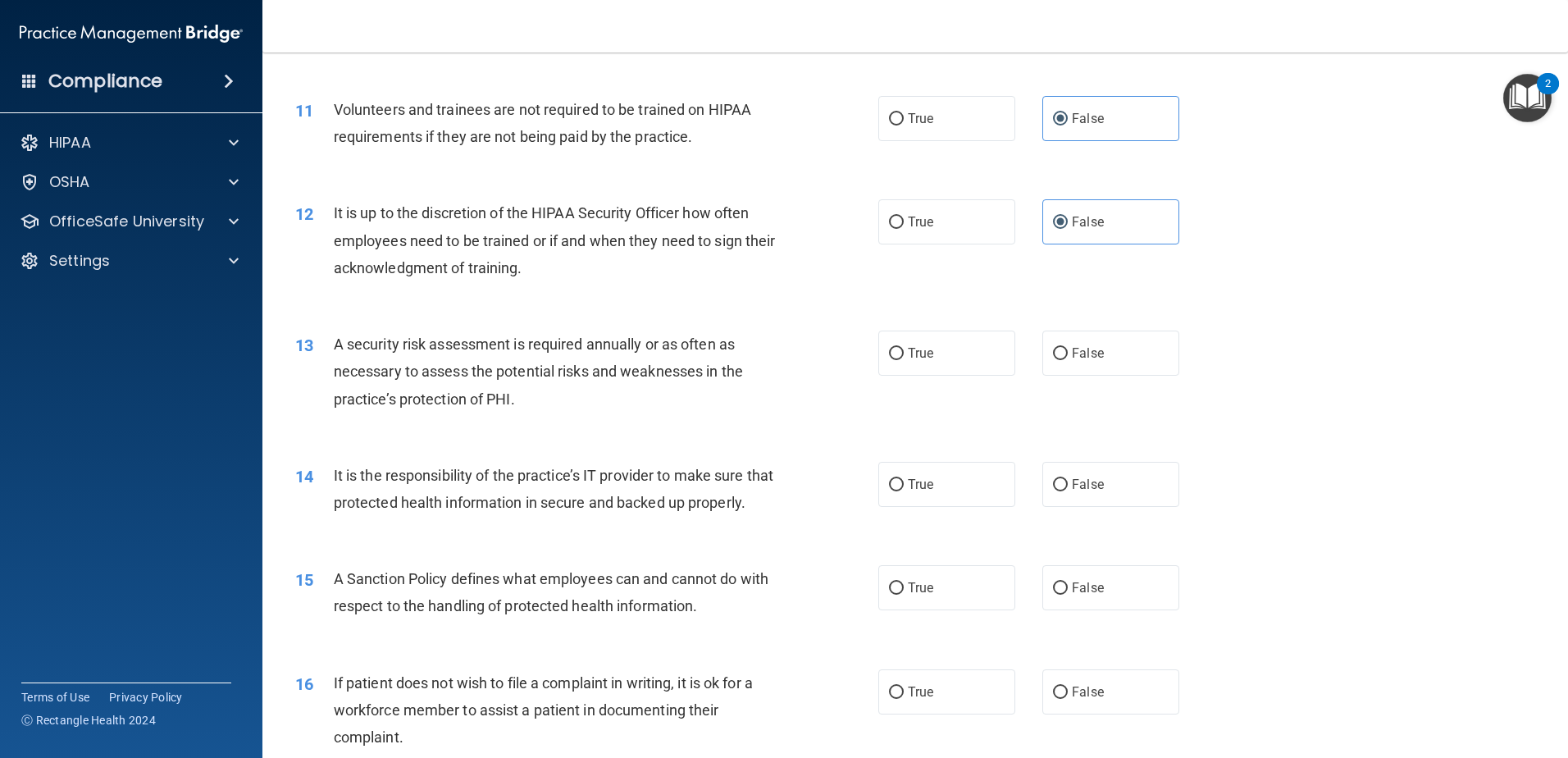
scroll to position [1477, 0]
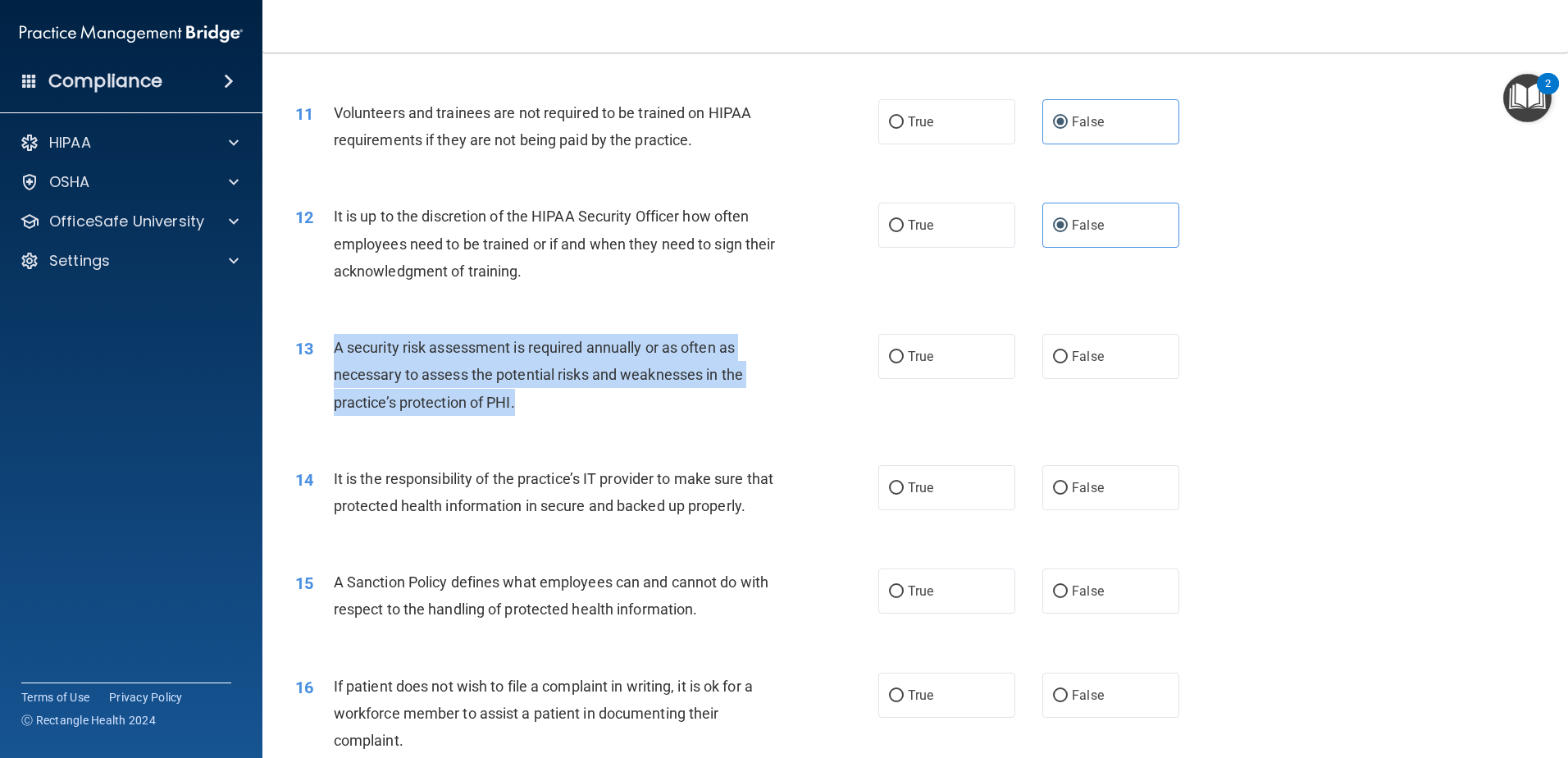
drag, startPoint x: 526, startPoint y: 393, endPoint x: 338, endPoint y: 342, distance: 194.8
click at [338, 342] on div "A security risk assessment is required annually or as often as necessary to ass…" at bounding box center [562, 375] width 456 height 82
drag, startPoint x: 338, startPoint y: 342, endPoint x: 386, endPoint y: 357, distance: 50.3
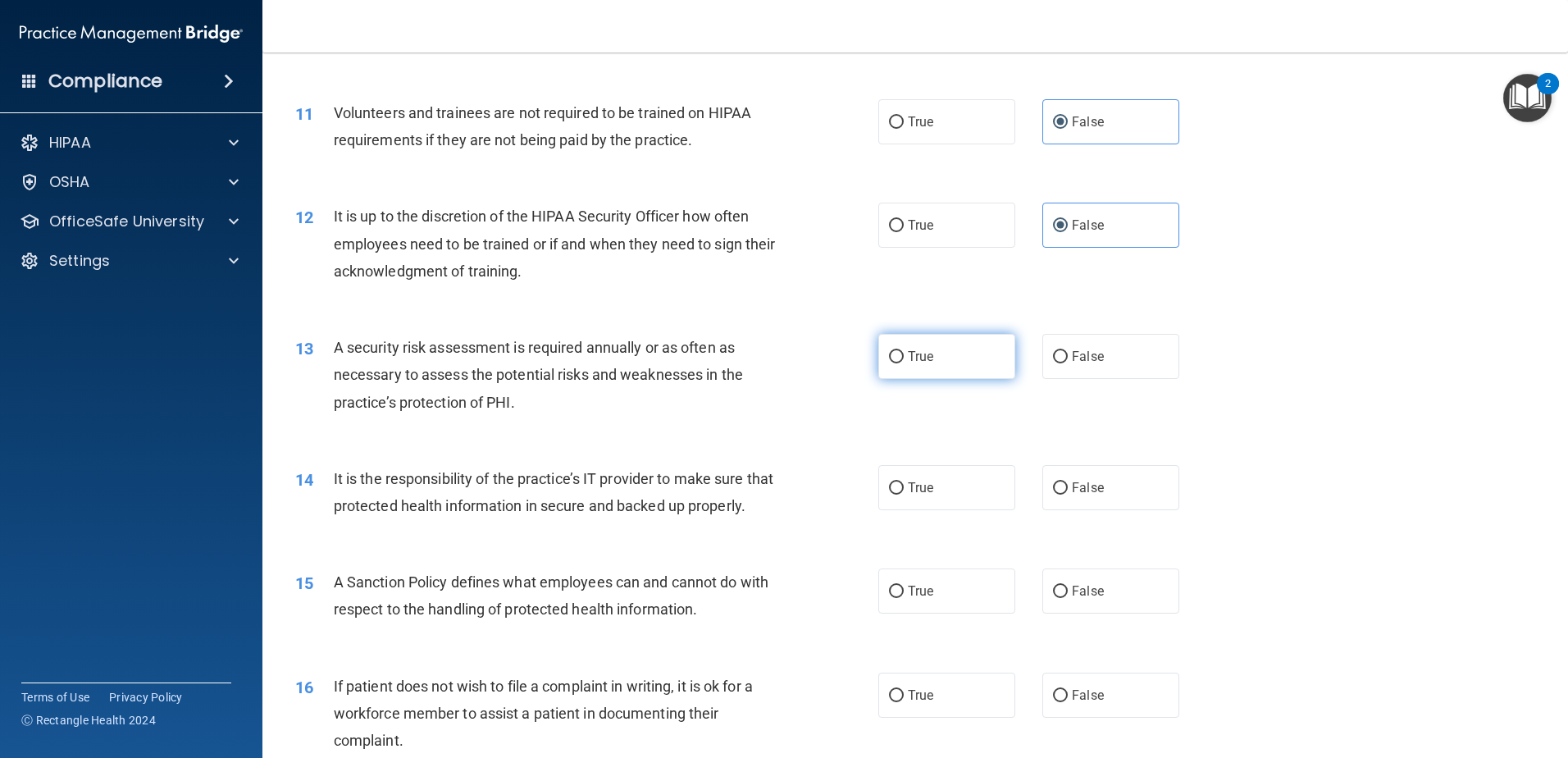
click at [918, 348] on span "True" at bounding box center [921, 356] width 26 height 15
click at [904, 351] on input "True" at bounding box center [896, 357] width 14 height 12
radio input "true"
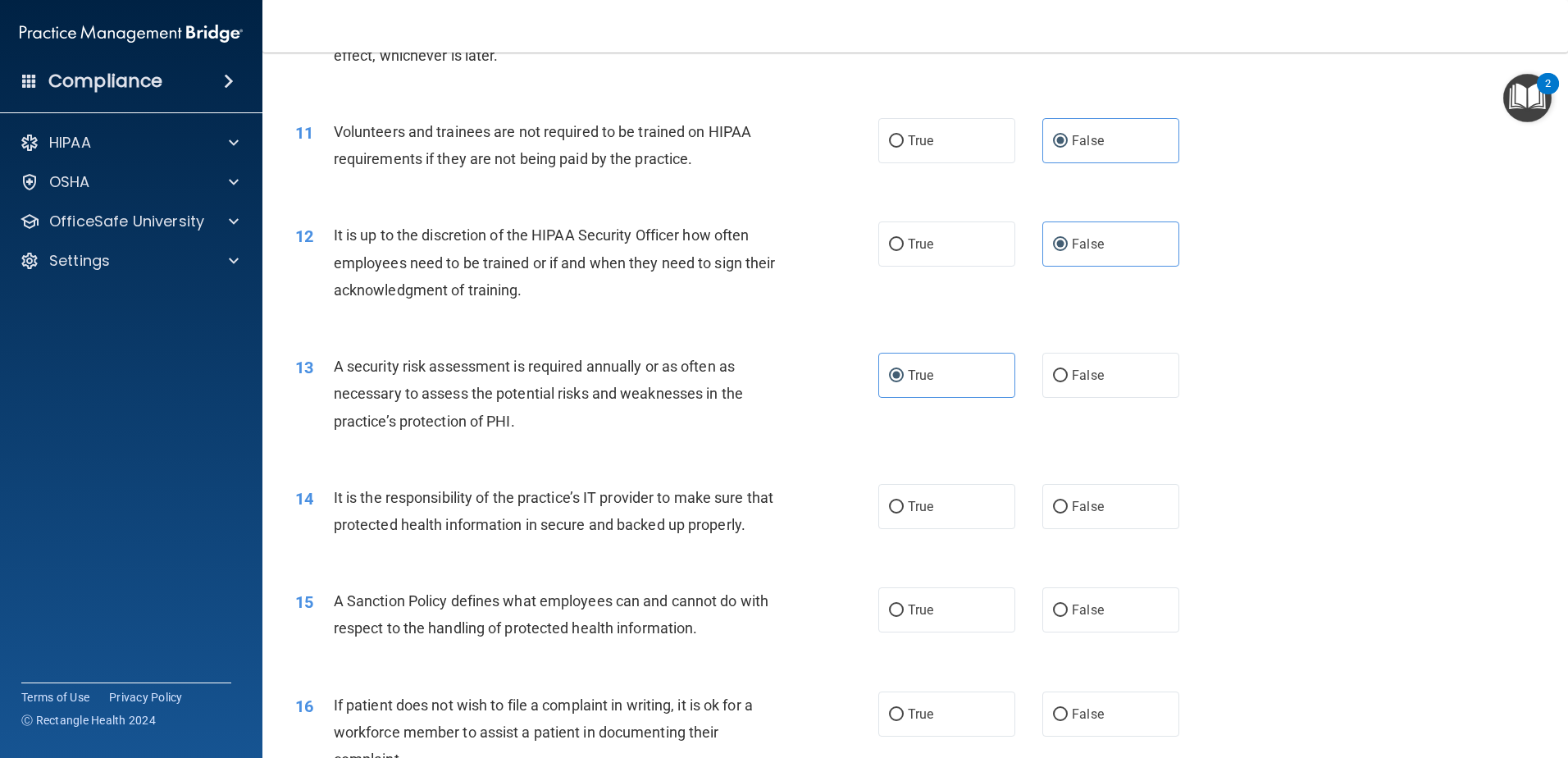
scroll to position [1641, 0]
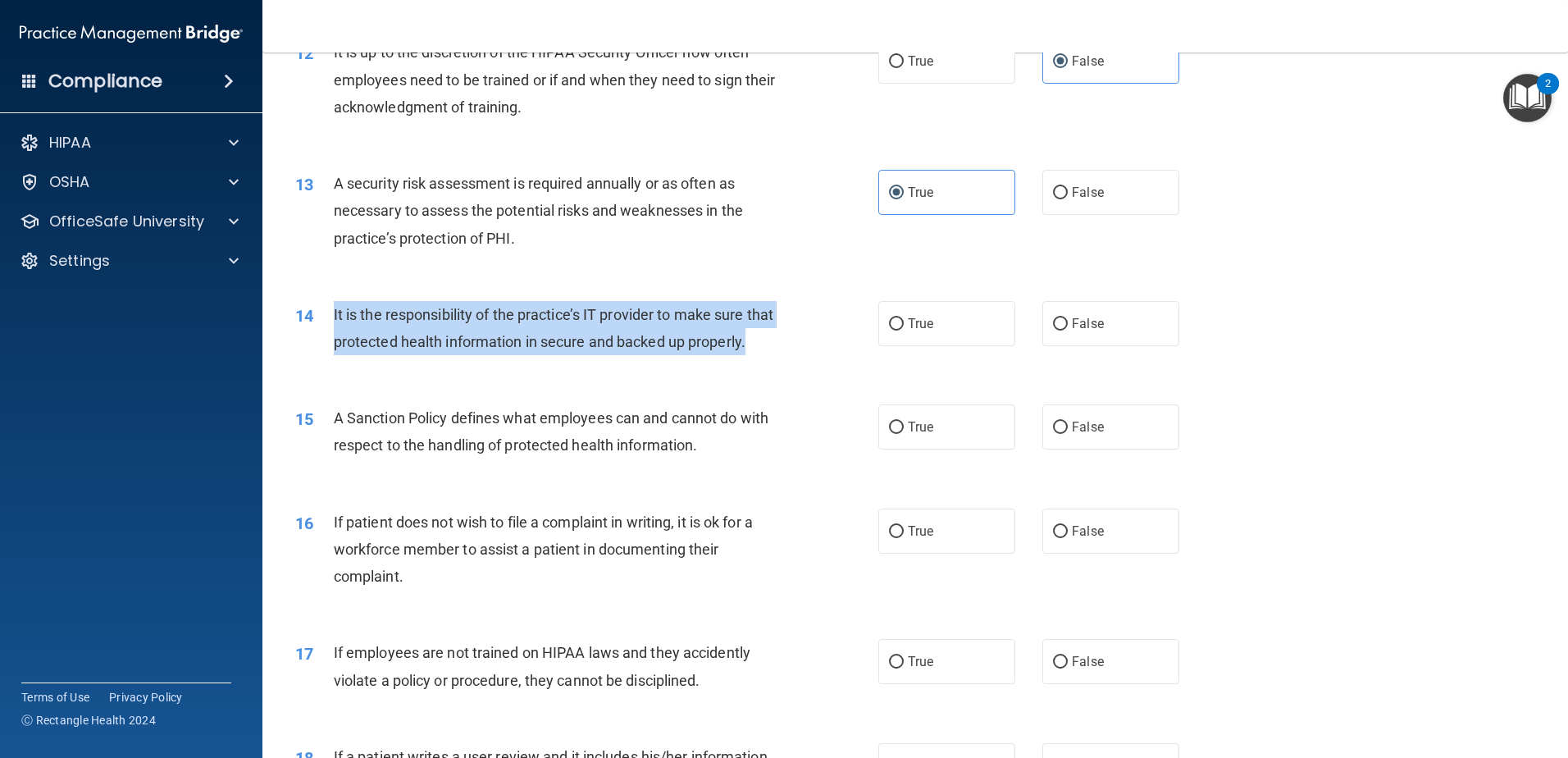
drag, startPoint x: 382, startPoint y: 381, endPoint x: 333, endPoint y: 320, distance: 78.2
click at [334, 320] on div "It is the responsibility of the practice’s IT provider to make sure that protec…" at bounding box center [562, 329] width 456 height 55
drag, startPoint x: 333, startPoint y: 320, endPoint x: 341, endPoint y: 319, distance: 8.1
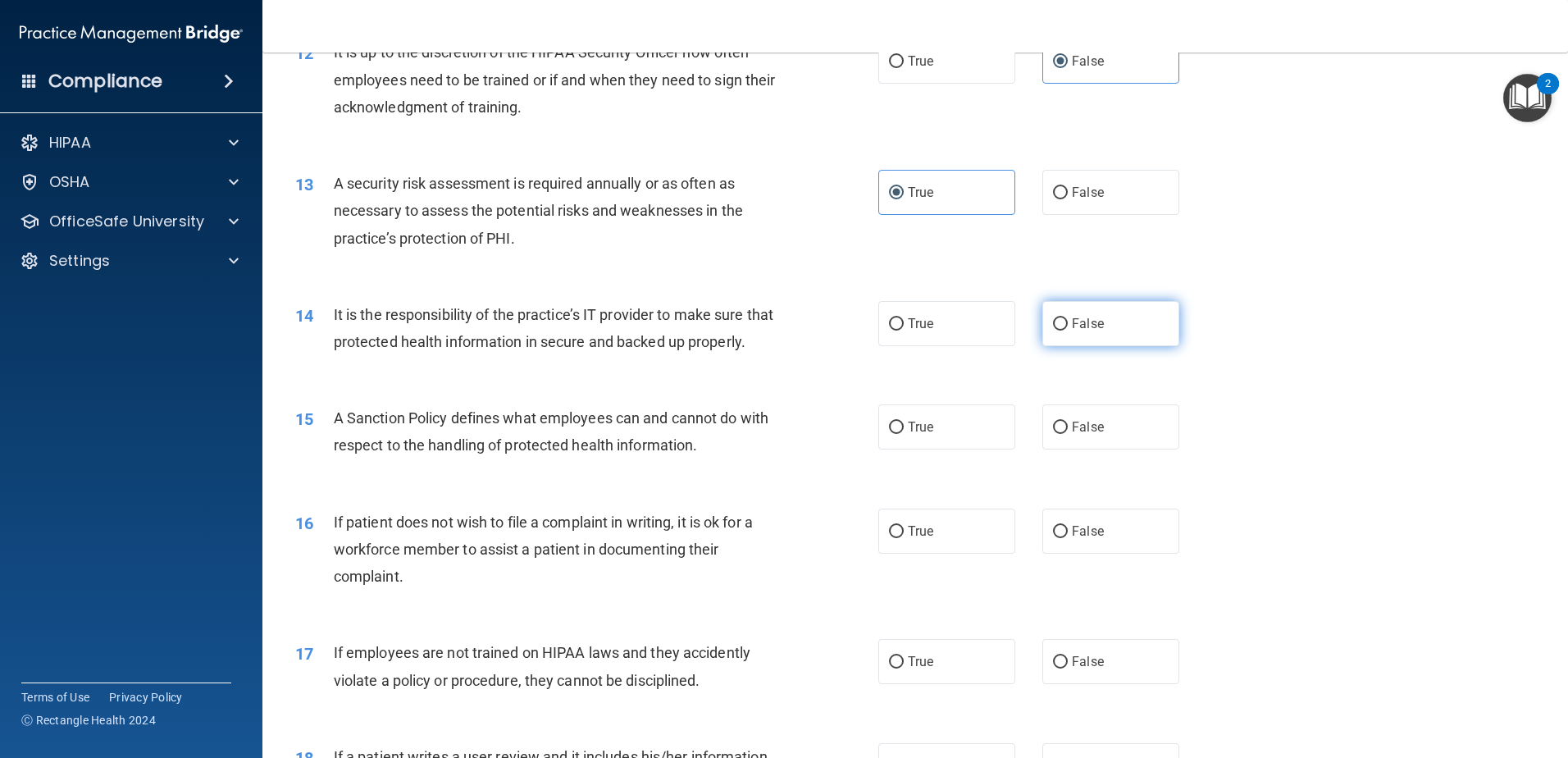
click at [1060, 314] on label "False" at bounding box center [1111, 324] width 137 height 45
click at [1060, 319] on input "False" at bounding box center [1060, 324] width 14 height 12
radio input "true"
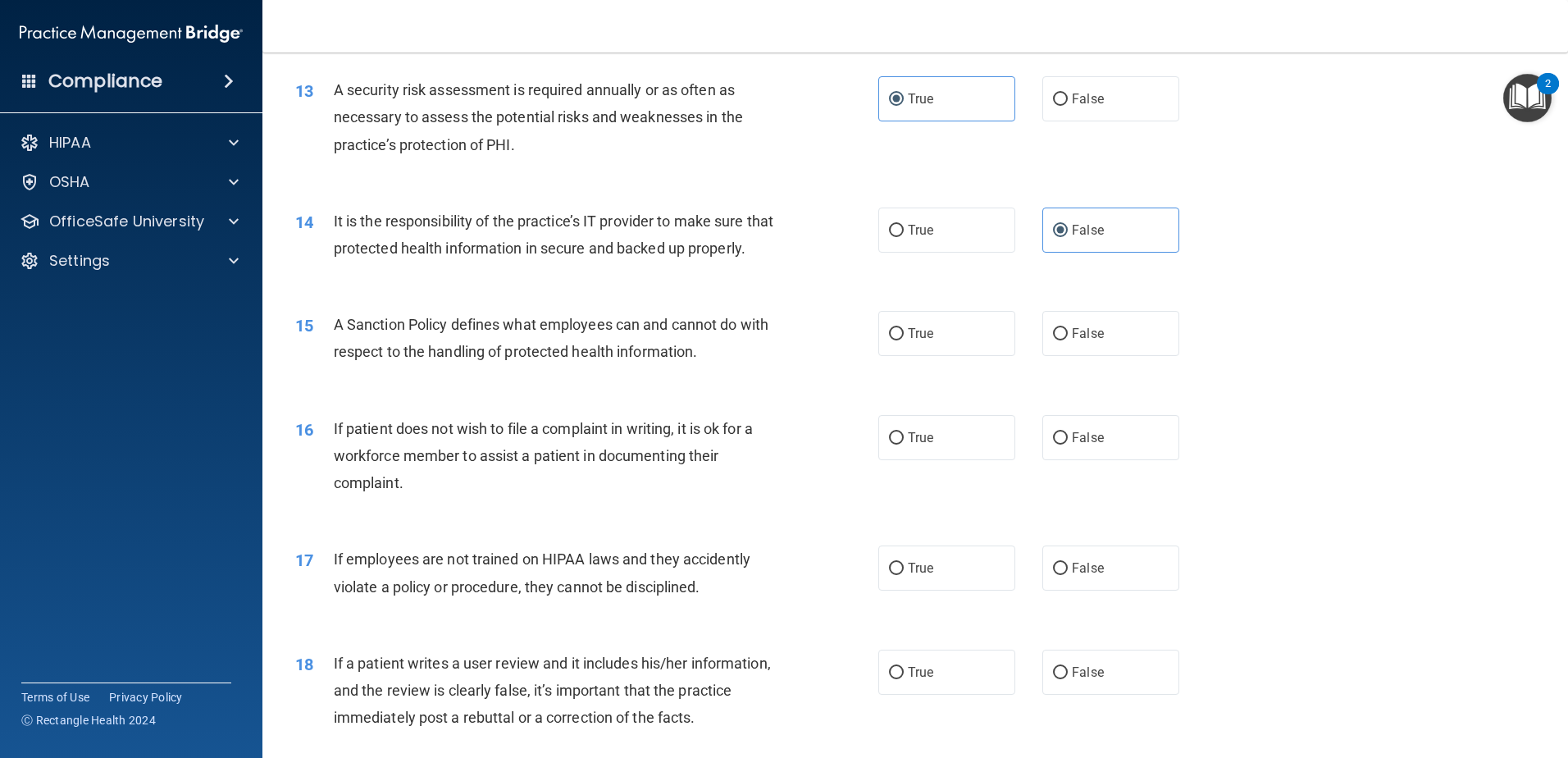
scroll to position [1887, 0]
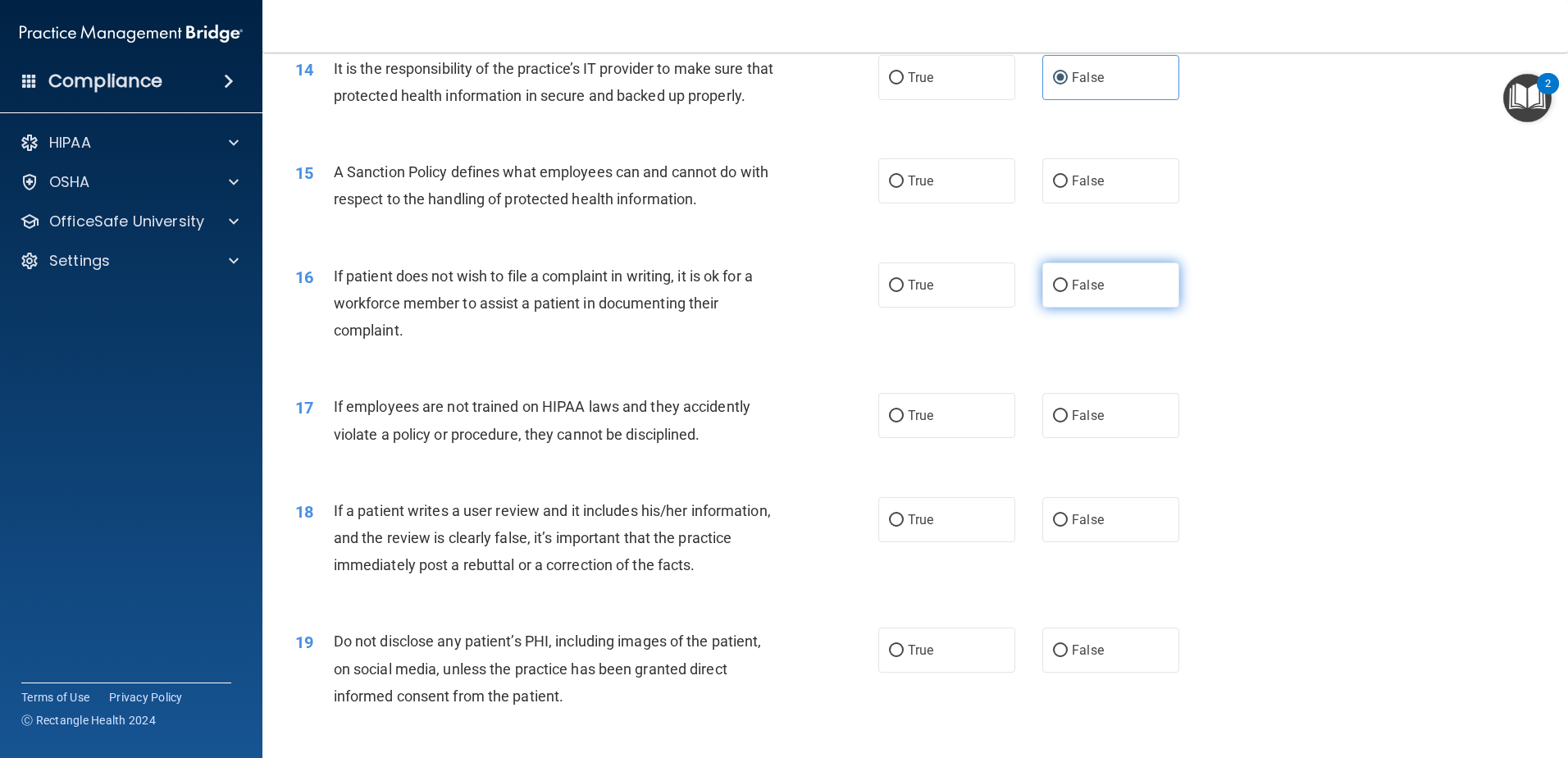
click at [1110, 305] on label "False" at bounding box center [1111, 284] width 137 height 45
click at [1067, 292] on input "False" at bounding box center [1060, 286] width 14 height 12
radio input "true"
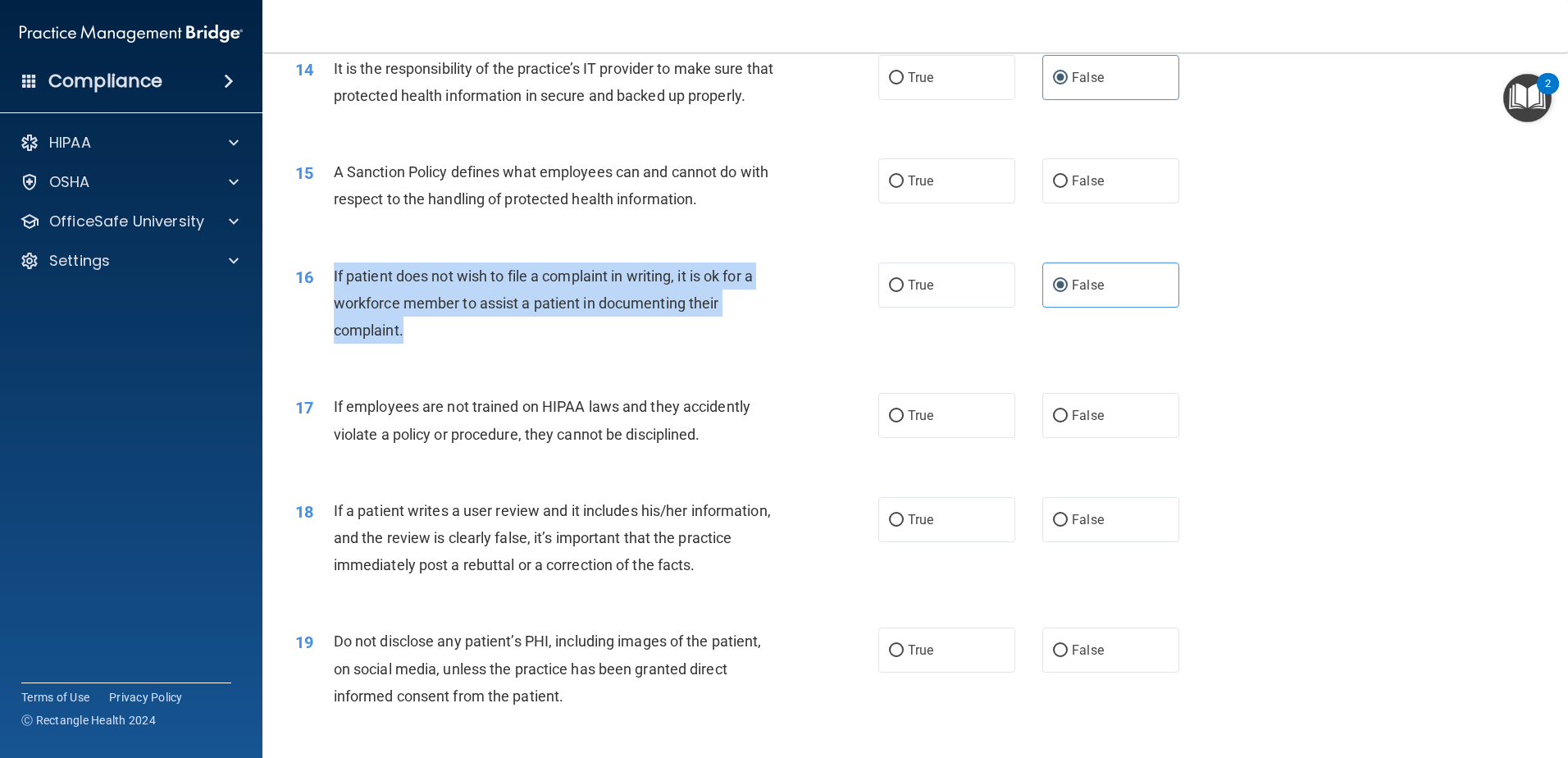
drag, startPoint x: 348, startPoint y: 358, endPoint x: 322, endPoint y: 309, distance: 55.5
click at [322, 309] on div "16 If patient does not wish to file a complaint in writing, it is ok for a work…" at bounding box center [587, 307] width 632 height 90
drag, startPoint x: 322, startPoint y: 309, endPoint x: 410, endPoint y: 326, distance: 89.6
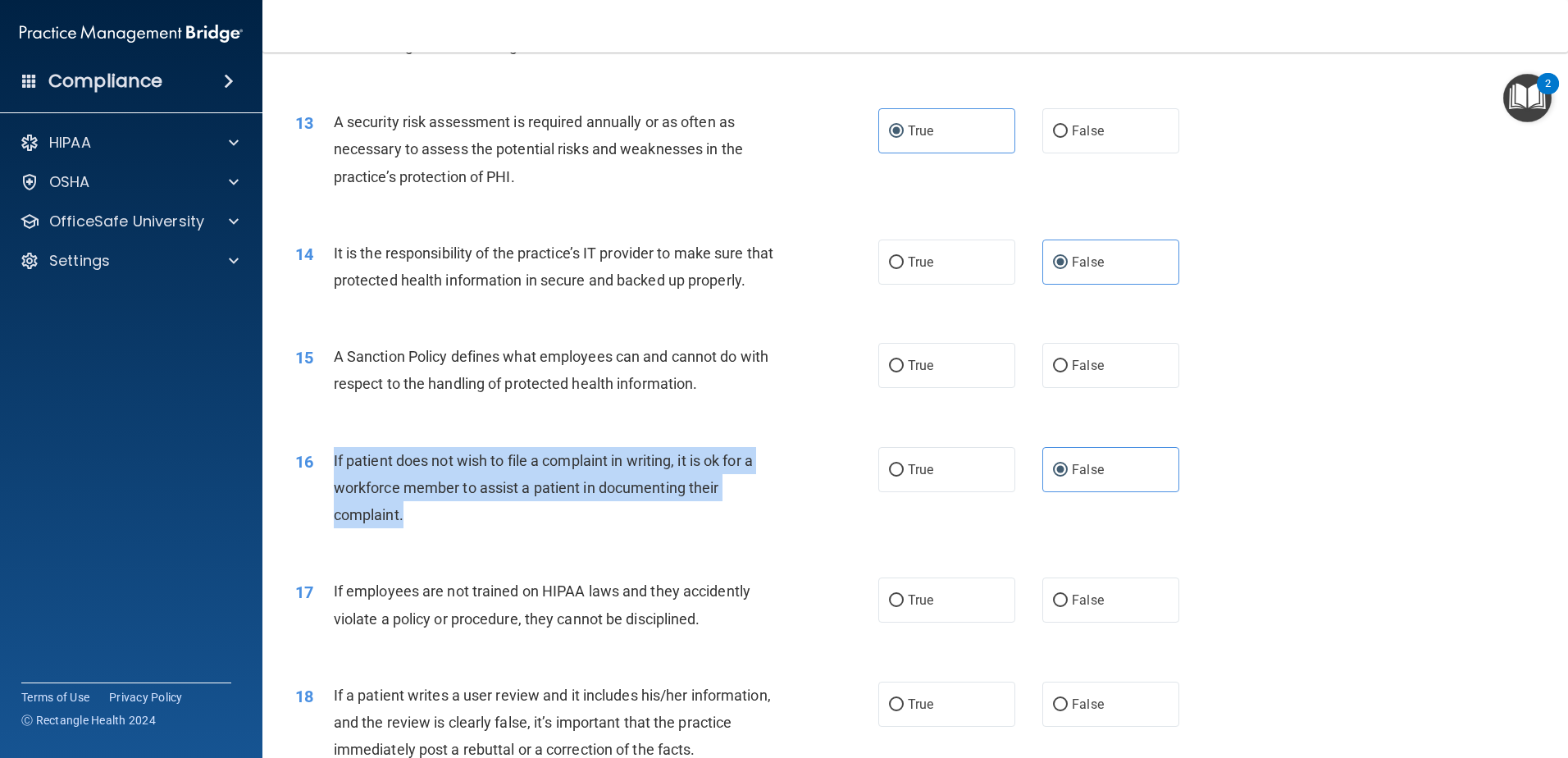
scroll to position [1806, 0]
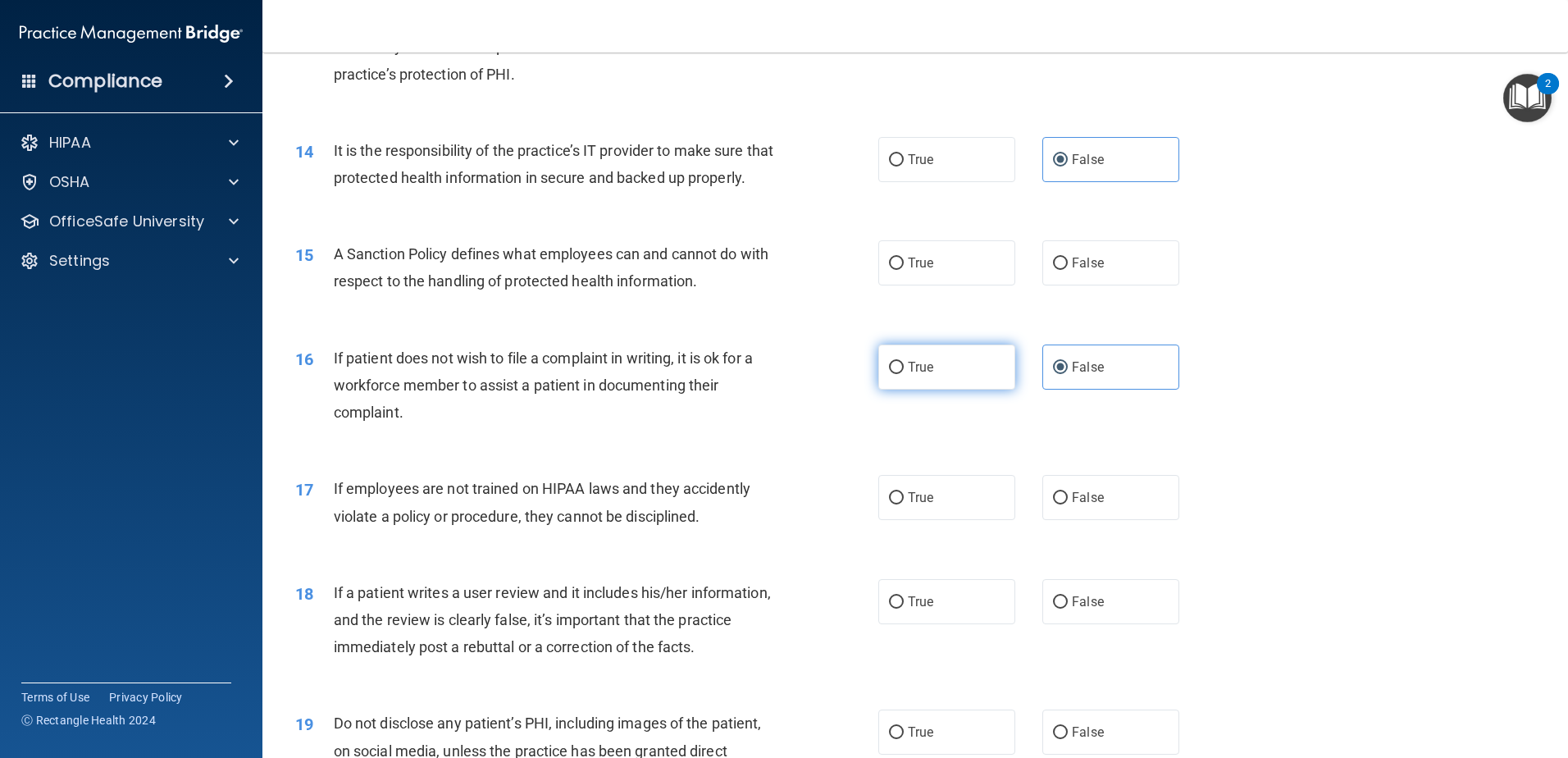
click at [921, 384] on label "True" at bounding box center [947, 367] width 137 height 45
click at [904, 374] on input "True" at bounding box center [896, 368] width 14 height 12
radio input "true"
radio input "false"
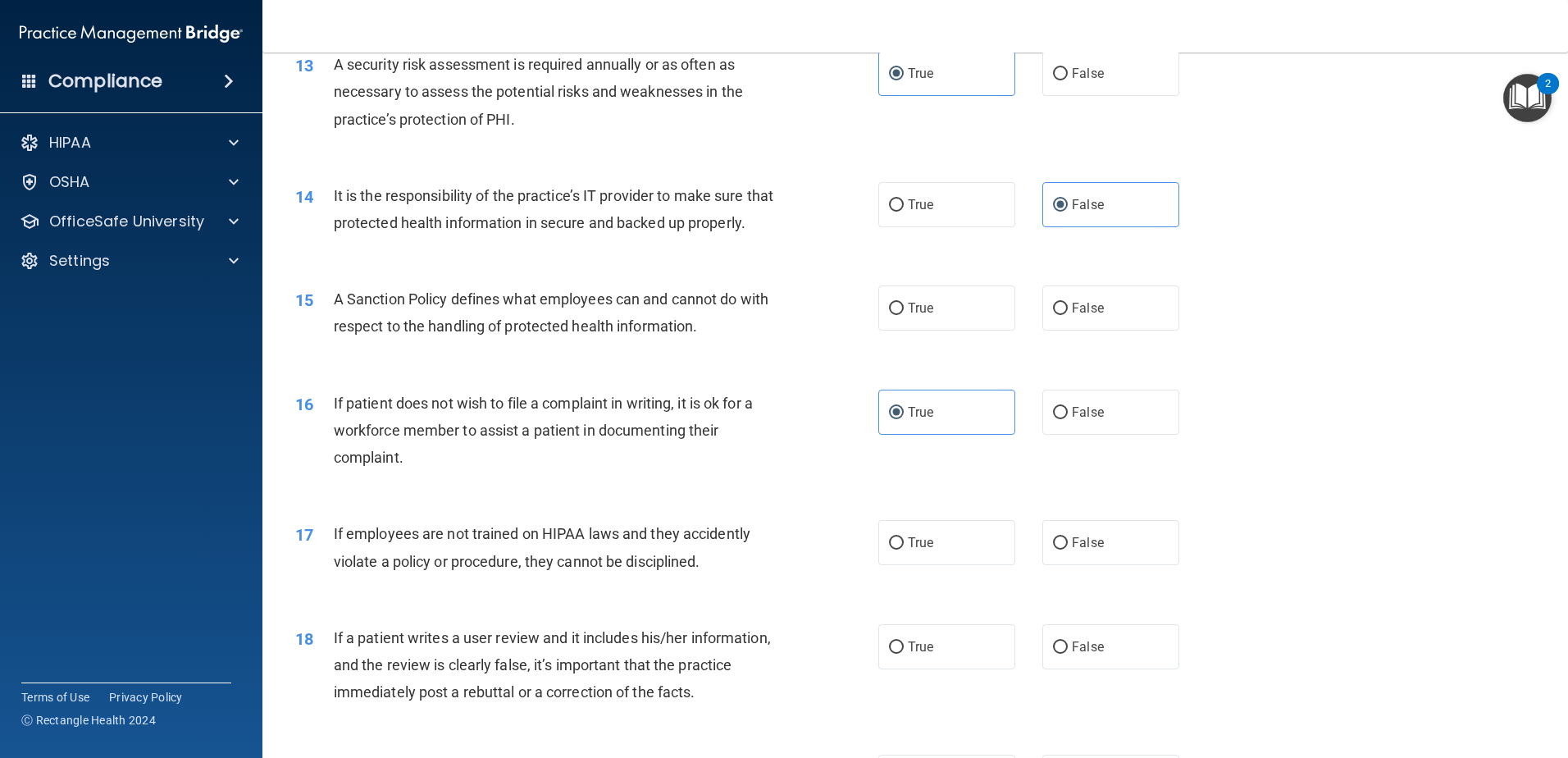
scroll to position [1723, 0]
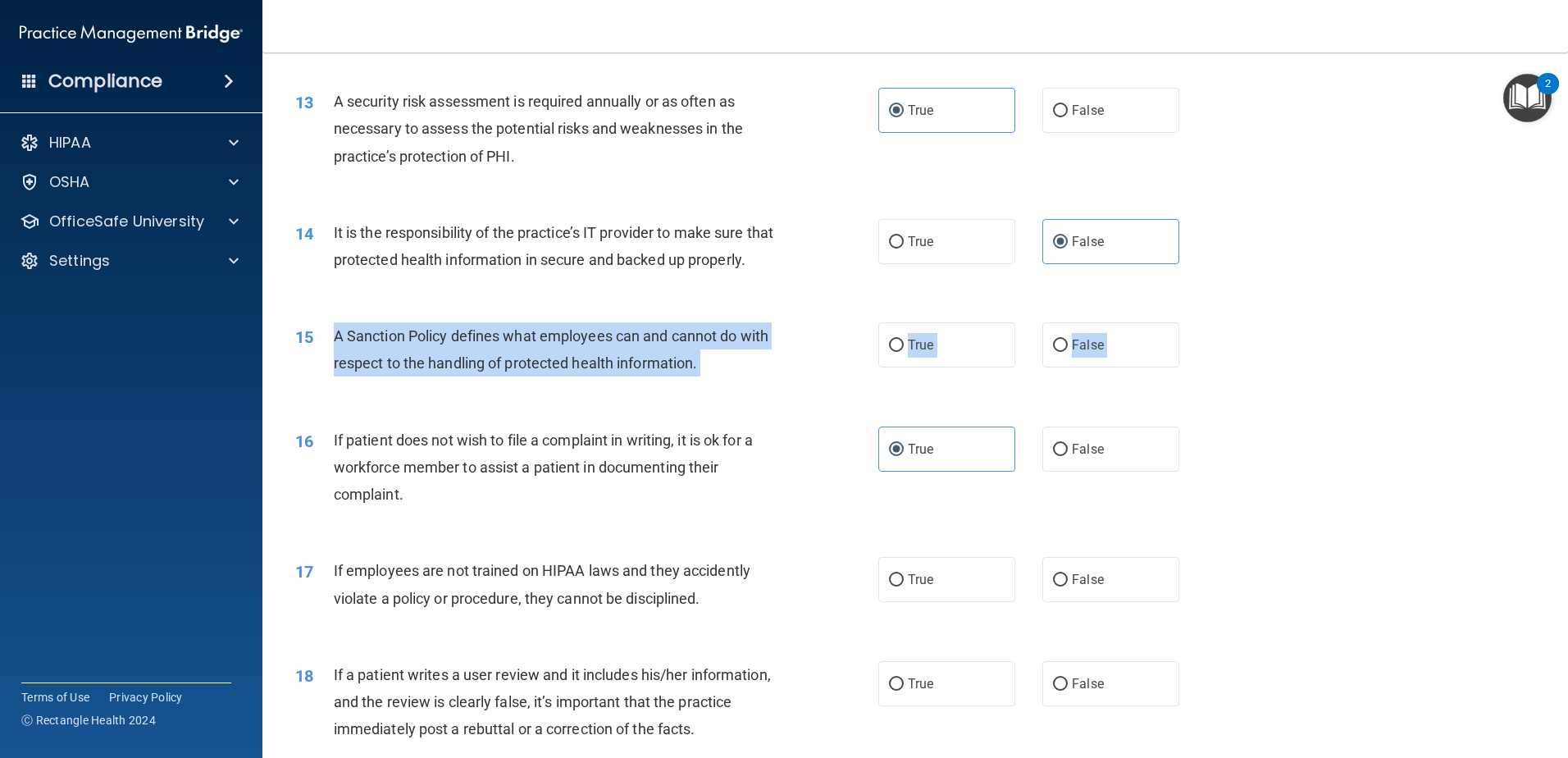
drag, startPoint x: 424, startPoint y: 360, endPoint x: 827, endPoint y: 447, distance: 412.3
click at [827, 447] on div "01 It is ok to share your password with a co-worker in case immediate access of…" at bounding box center [915, 324] width 1265 height 3875
click at [715, 376] on div "A Sanction Policy defines what employees can and cannot do with respect to the …" at bounding box center [562, 350] width 456 height 55
drag, startPoint x: 681, startPoint y: 397, endPoint x: 325, endPoint y: 375, distance: 356.7
click at [325, 375] on div "15 A Sanction Policy defines what employees can and cannot do with respect to t…" at bounding box center [587, 353] width 632 height 62
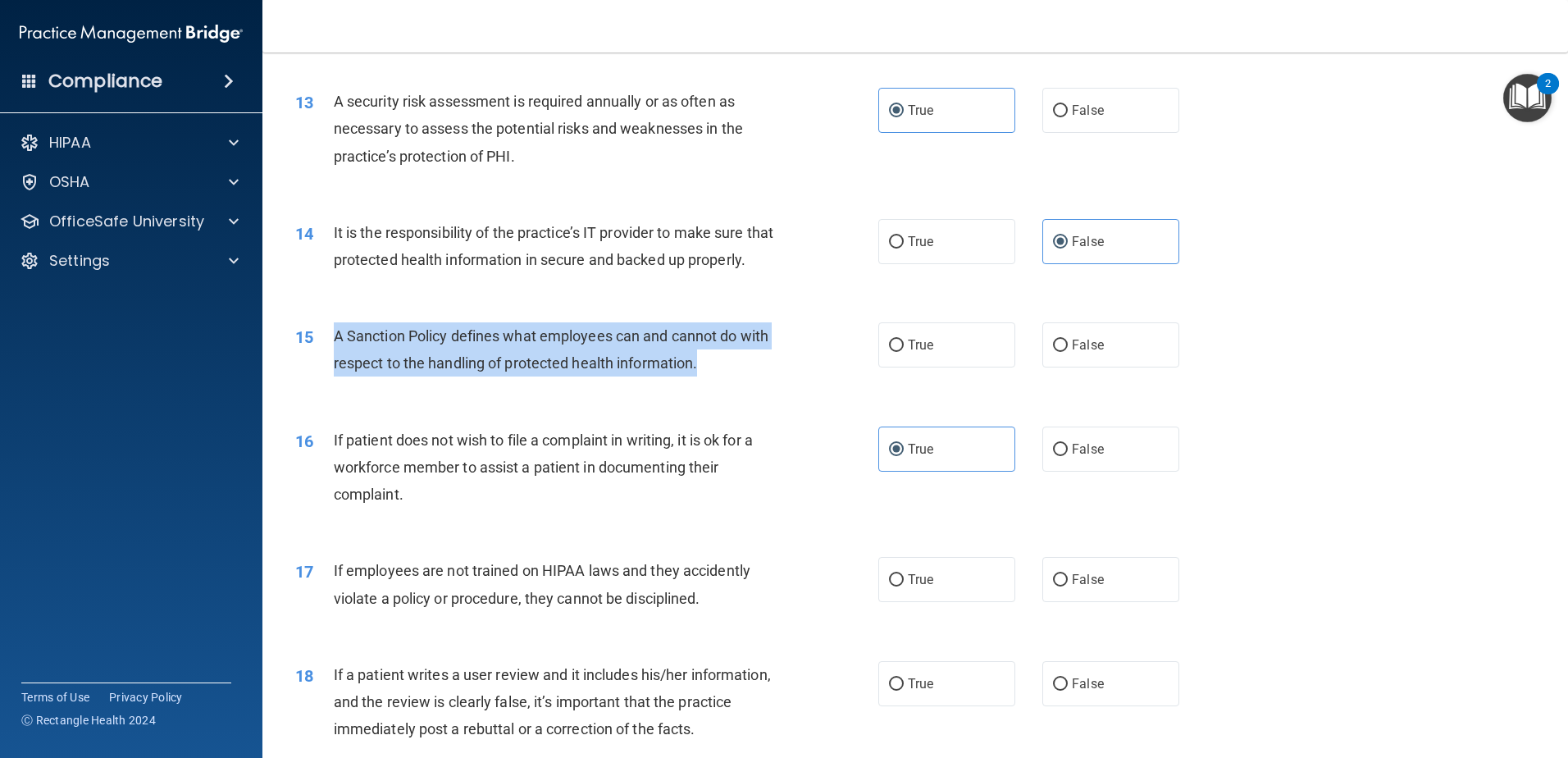
drag, startPoint x: 325, startPoint y: 375, endPoint x: 376, endPoint y: 376, distance: 51.0
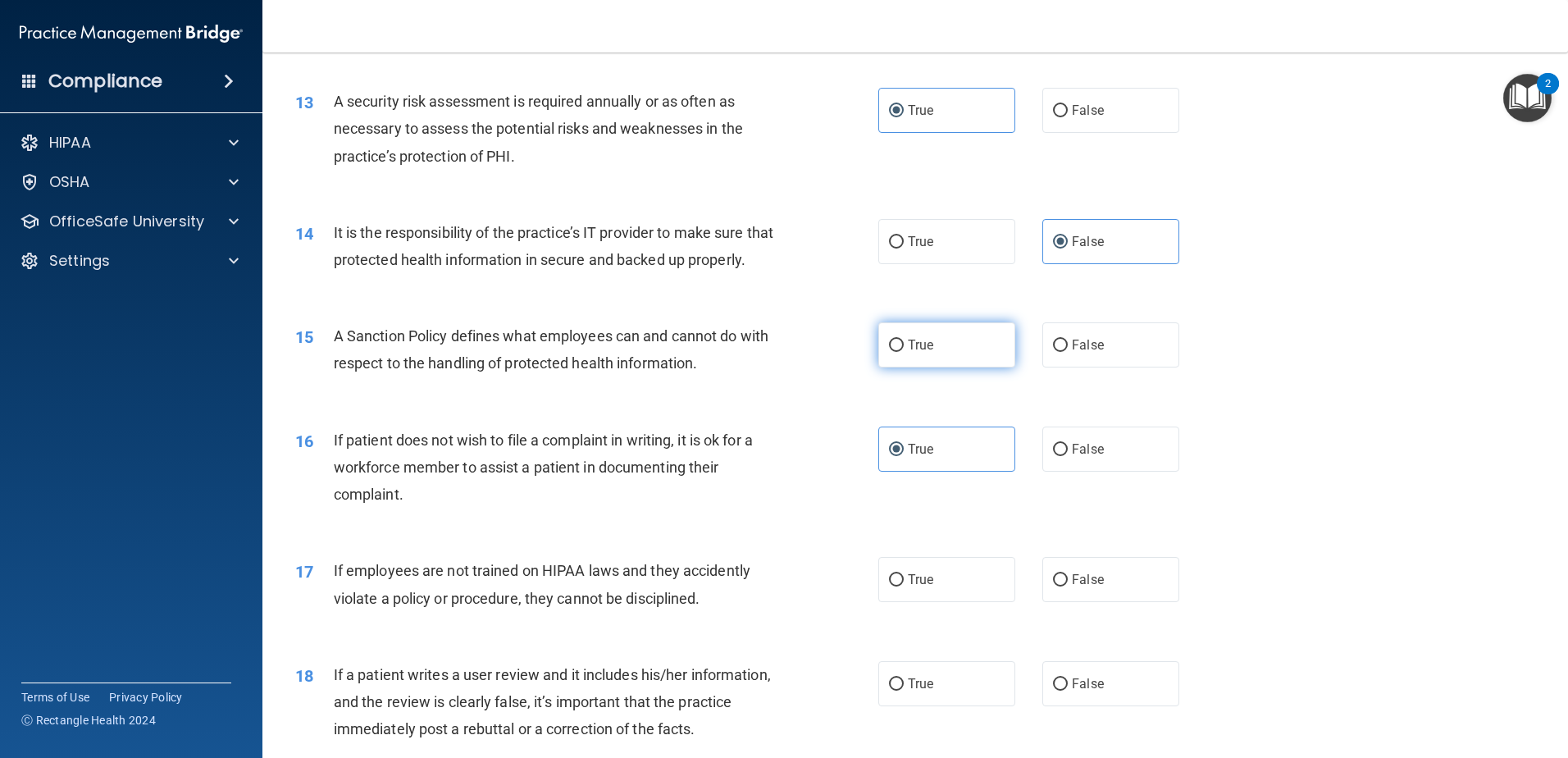
click at [968, 368] on label "True" at bounding box center [947, 345] width 137 height 45
click at [904, 352] on input "True" at bounding box center [896, 346] width 14 height 12
radio input "true"
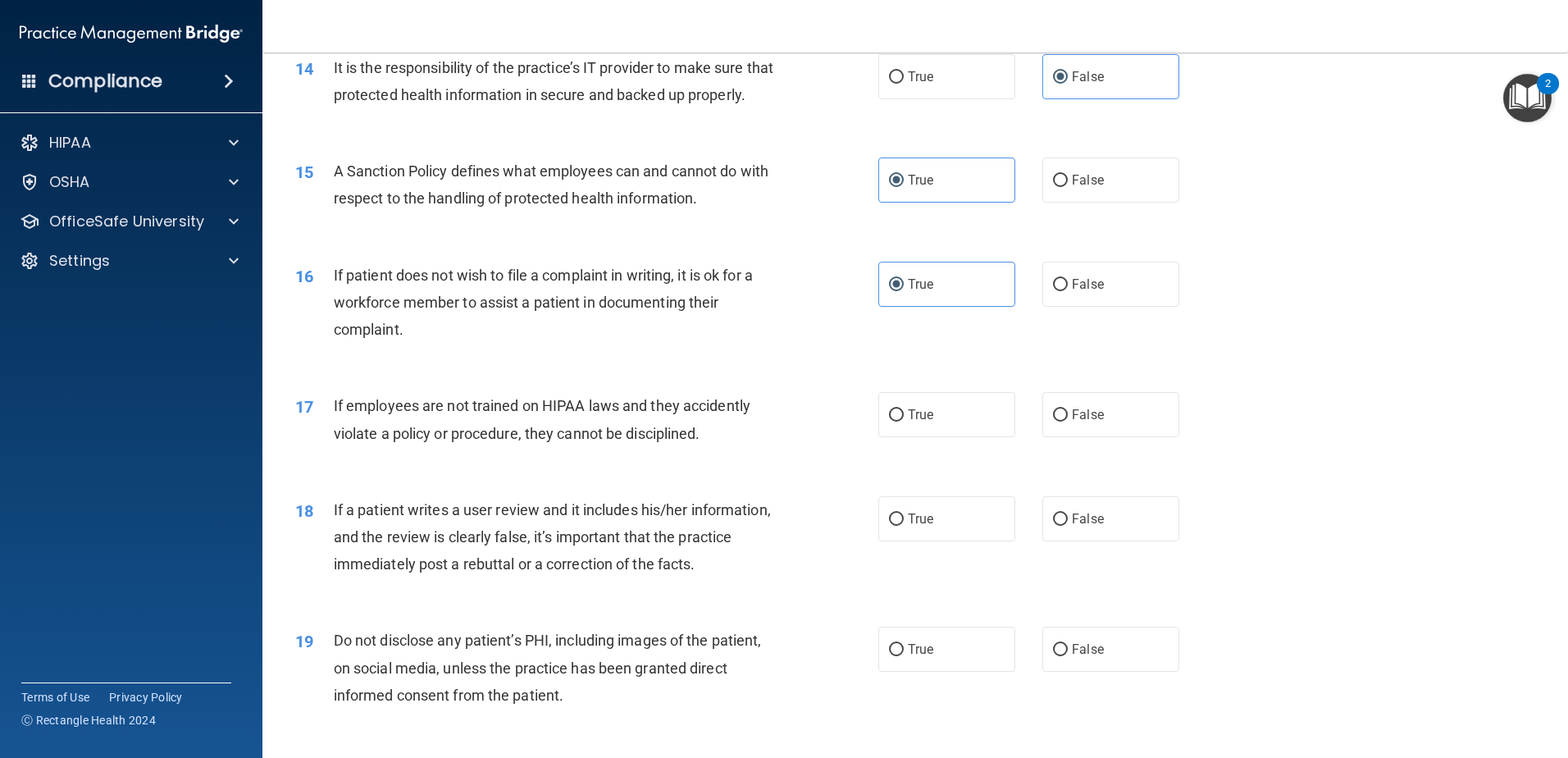
scroll to position [1969, 0]
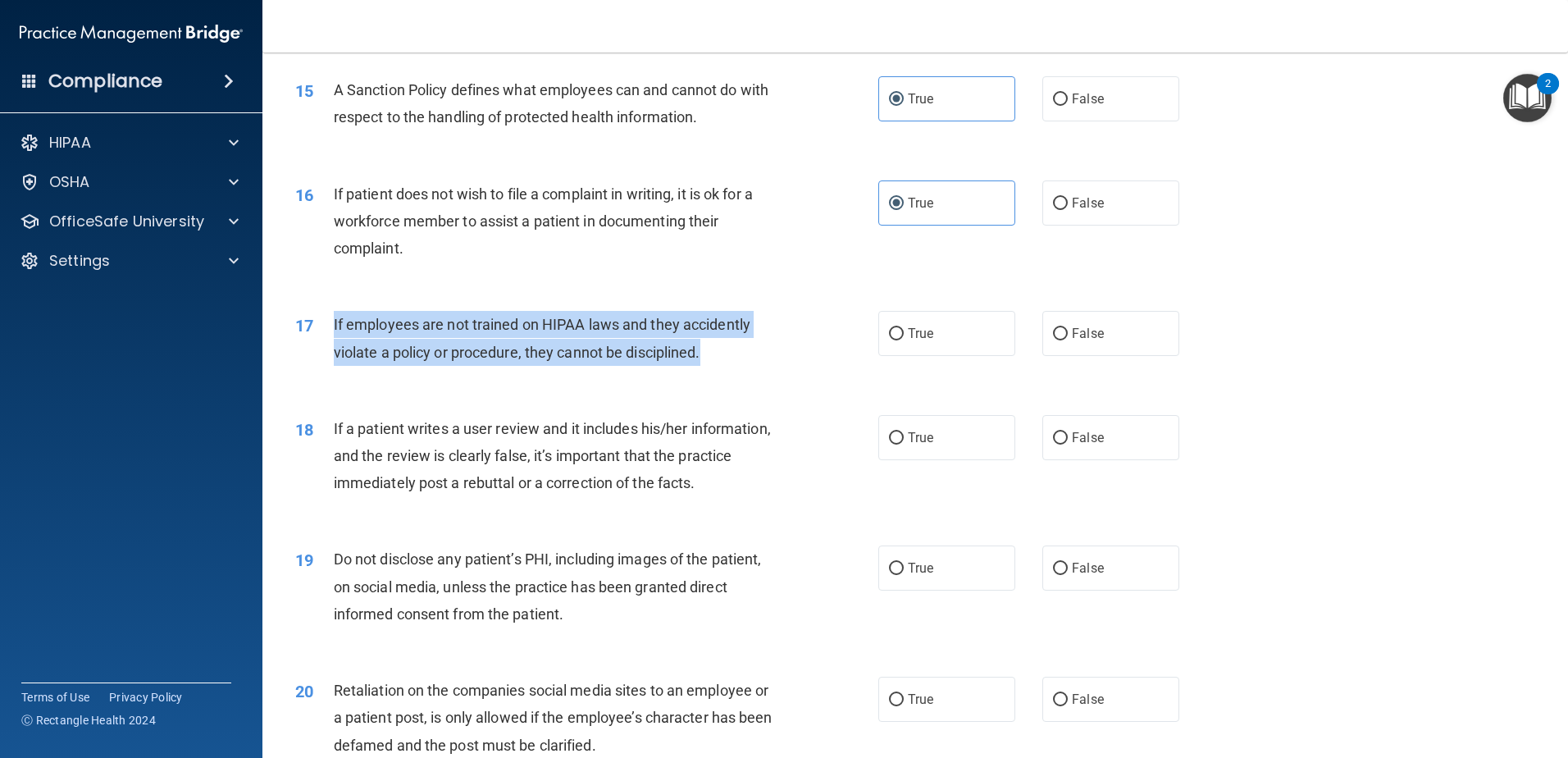
drag, startPoint x: 707, startPoint y: 387, endPoint x: 329, endPoint y: 365, distance: 378.6
click at [329, 365] on div "17 If employees are not trained on HIPAA laws and they accidently violate a pol…" at bounding box center [587, 342] width 632 height 62
drag, startPoint x: 329, startPoint y: 365, endPoint x: 376, endPoint y: 356, distance: 47.9
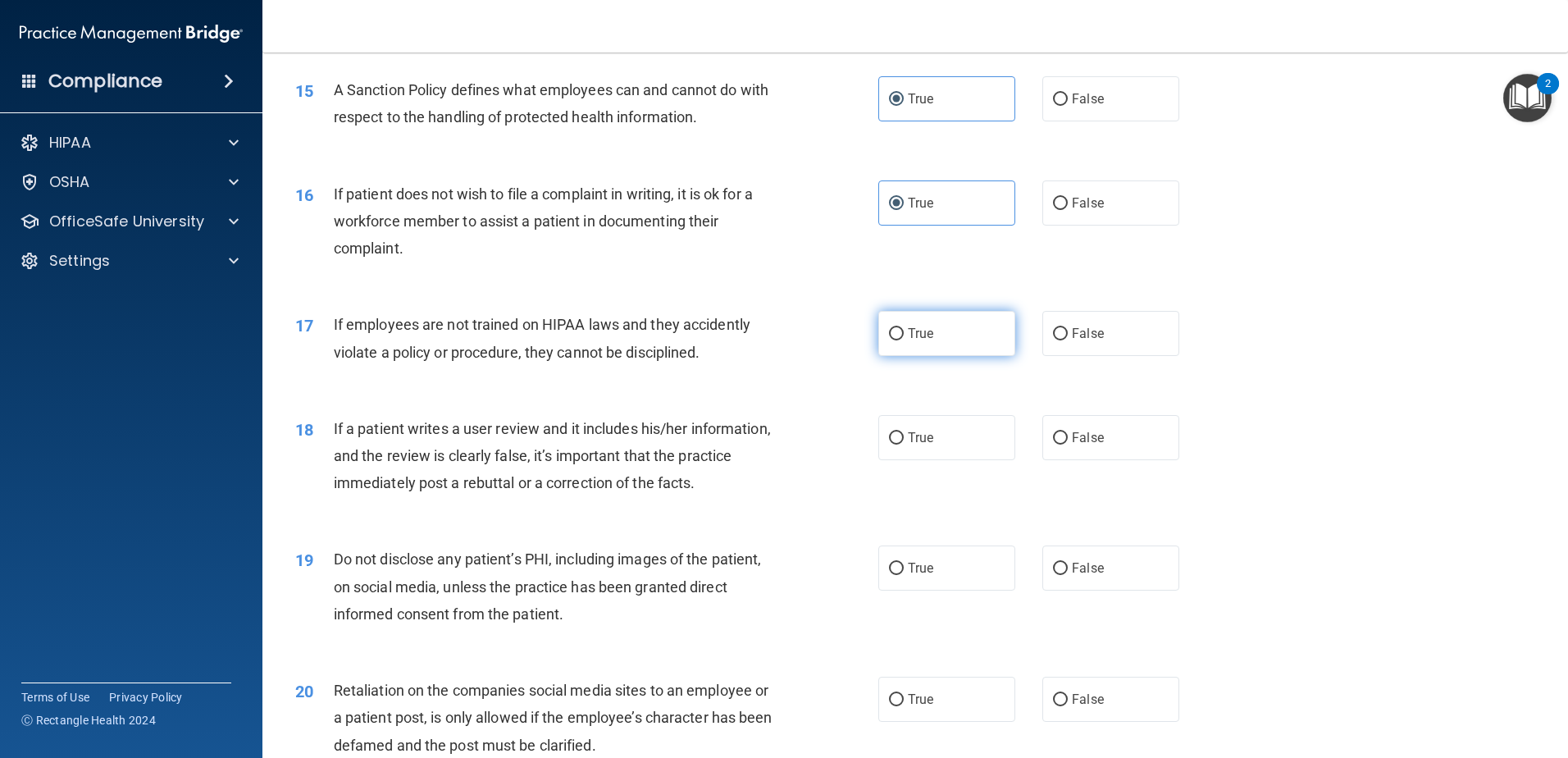
click at [934, 356] on label "True" at bounding box center [947, 333] width 137 height 45
click at [904, 341] on input "True" at bounding box center [896, 334] width 14 height 12
radio input "true"
click at [1155, 352] on label "False" at bounding box center [1111, 333] width 137 height 45
click at [1067, 341] on input "False" at bounding box center [1060, 334] width 14 height 12
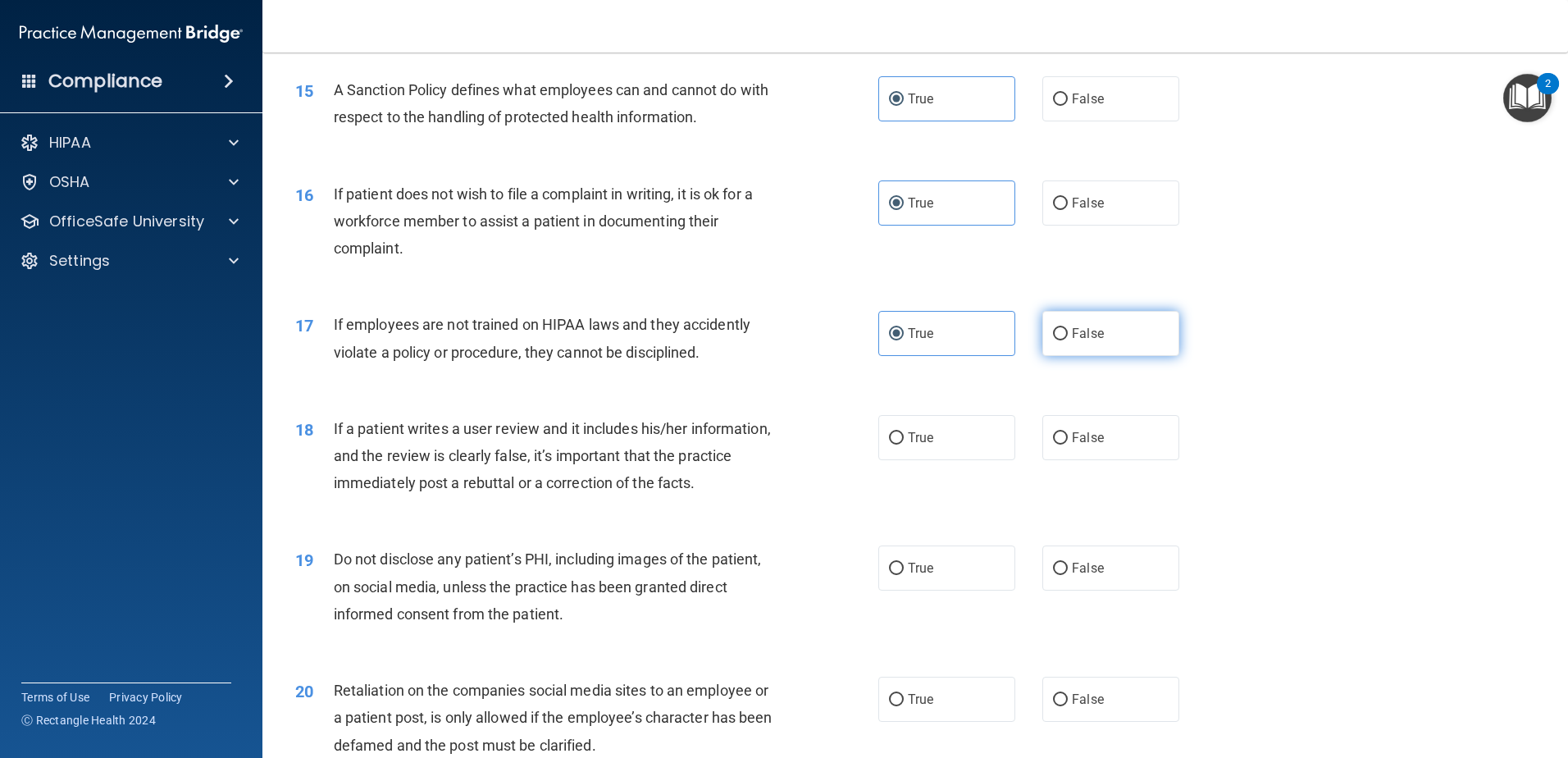
radio input "true"
radio input "false"
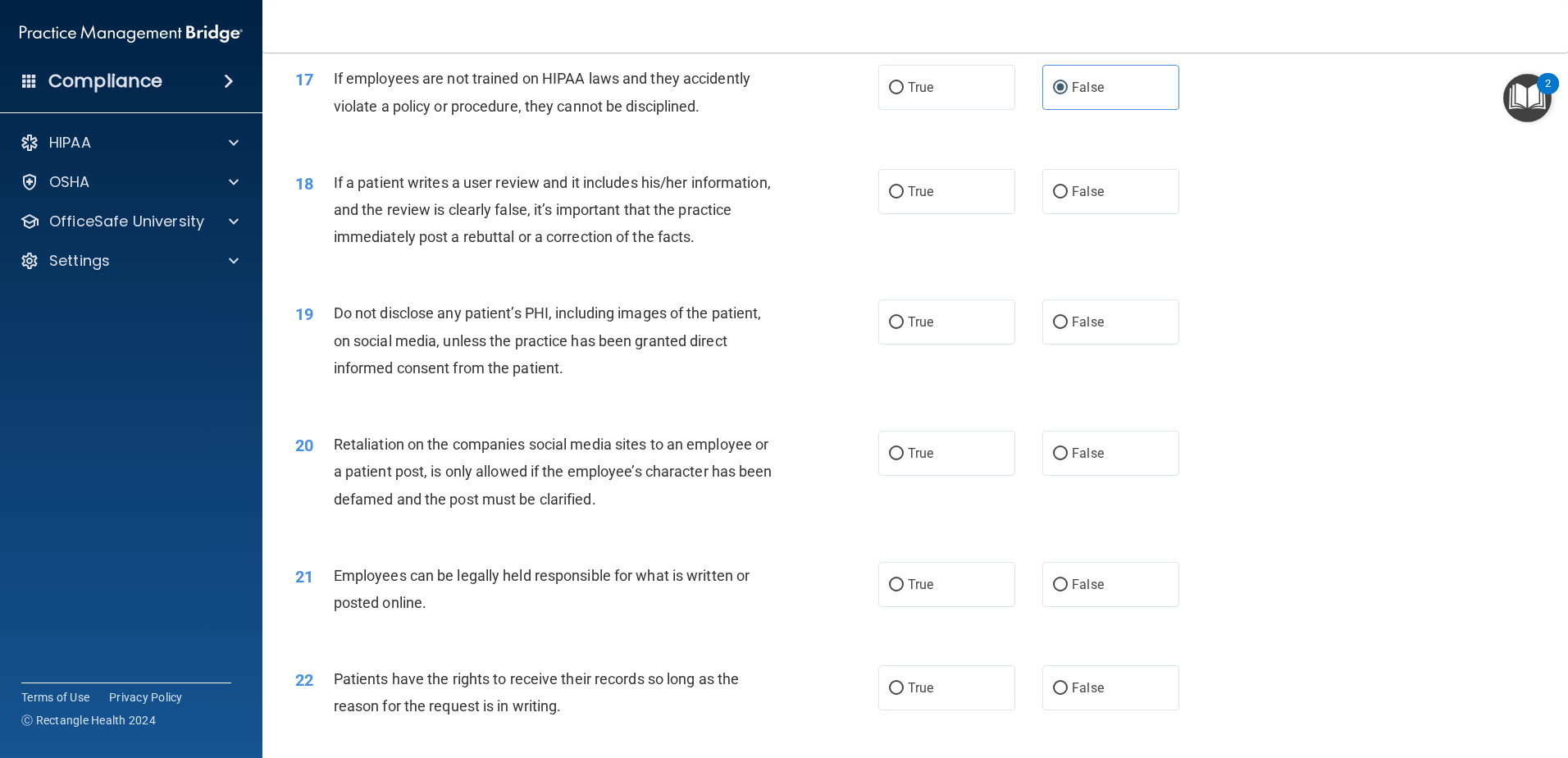
scroll to position [2133, 0]
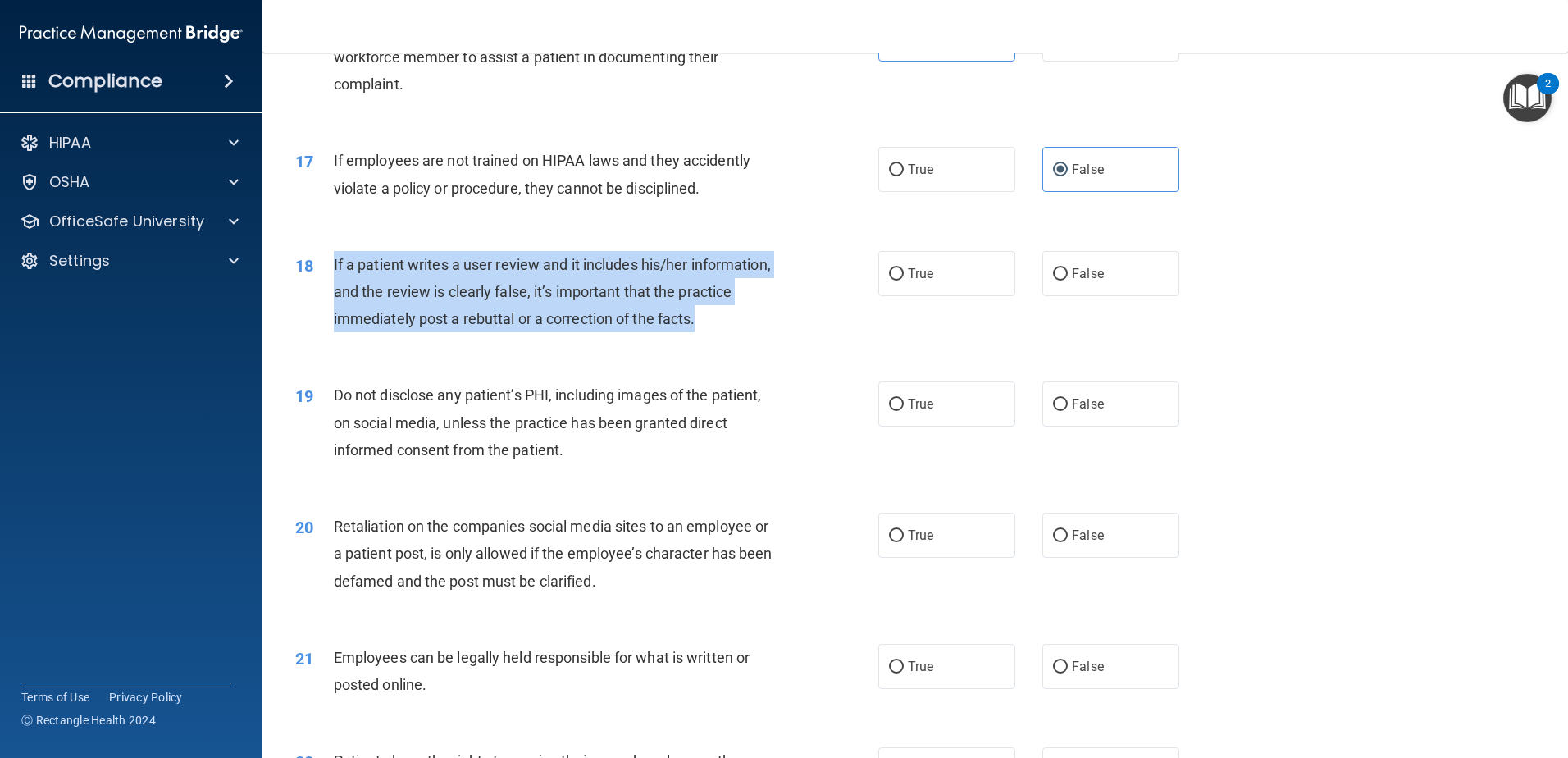
drag, startPoint x: 684, startPoint y: 345, endPoint x: 333, endPoint y: 299, distance: 354.0
click at [334, 299] on div "If a patient writes a user review and it includes his/her information, and the …" at bounding box center [562, 292] width 456 height 82
drag, startPoint x: 333, startPoint y: 299, endPoint x: 359, endPoint y: 311, distance: 28.6
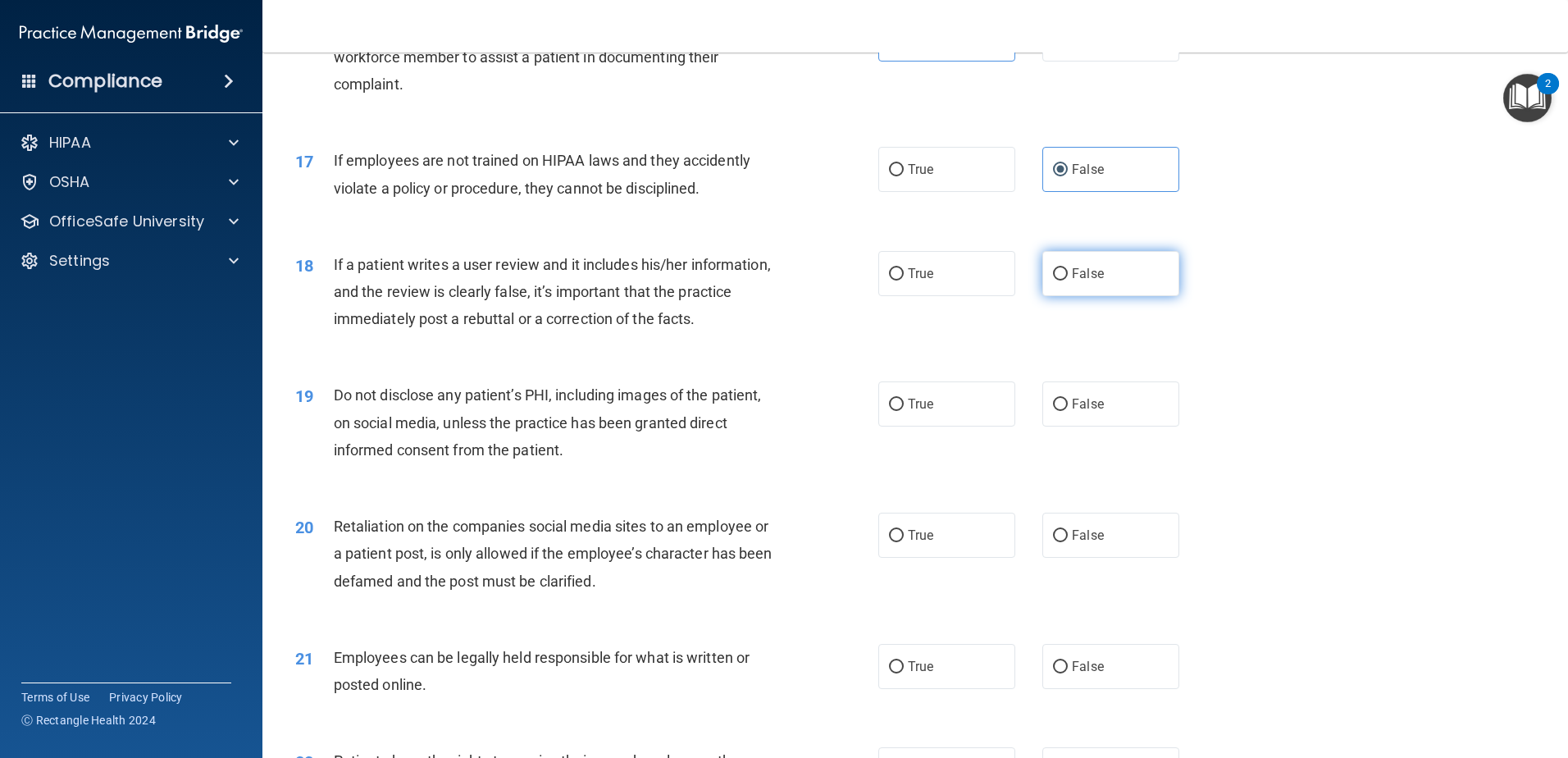
click at [1043, 296] on label "False" at bounding box center [1111, 273] width 137 height 45
click at [1053, 280] on input "False" at bounding box center [1060, 274] width 14 height 12
radio input "true"
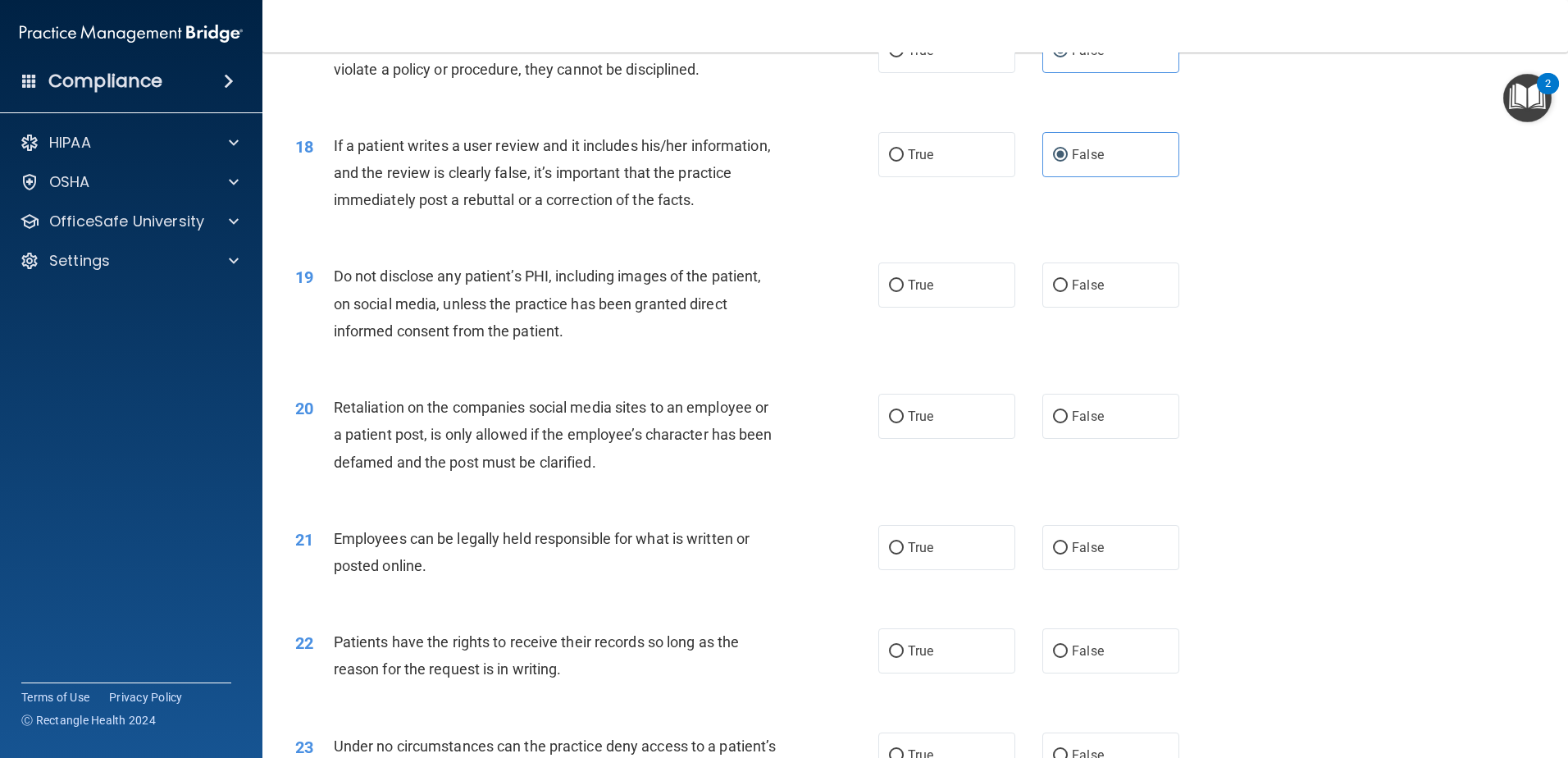
scroll to position [2215, 0]
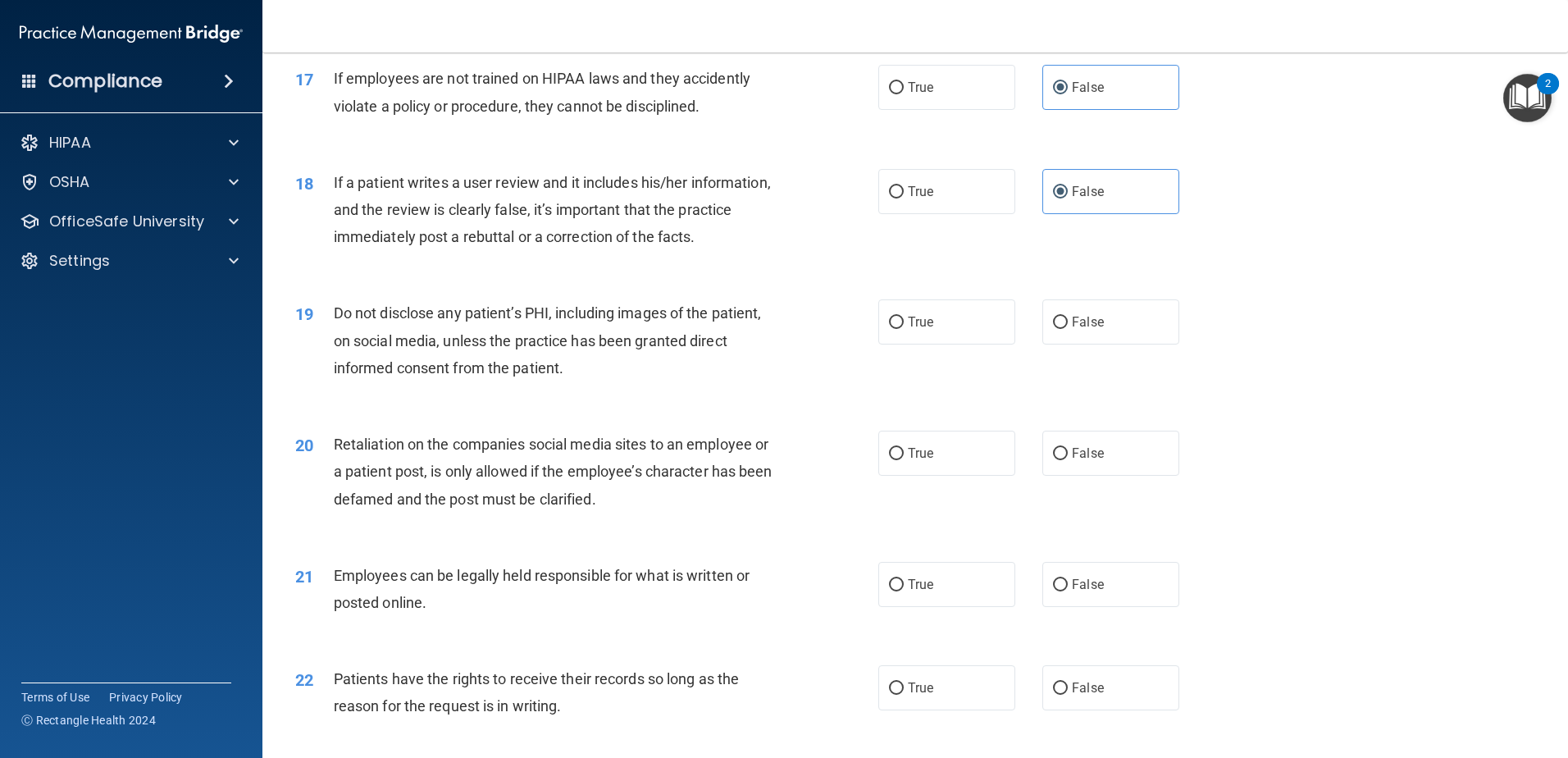
click at [860, 328] on div "19 Do not disclose any patient’s PHI, including images of the patient, on socia…" at bounding box center [587, 345] width 632 height 90
click at [933, 345] on label "True" at bounding box center [947, 322] width 137 height 45
click at [904, 329] on input "True" at bounding box center [896, 323] width 14 height 12
radio input "true"
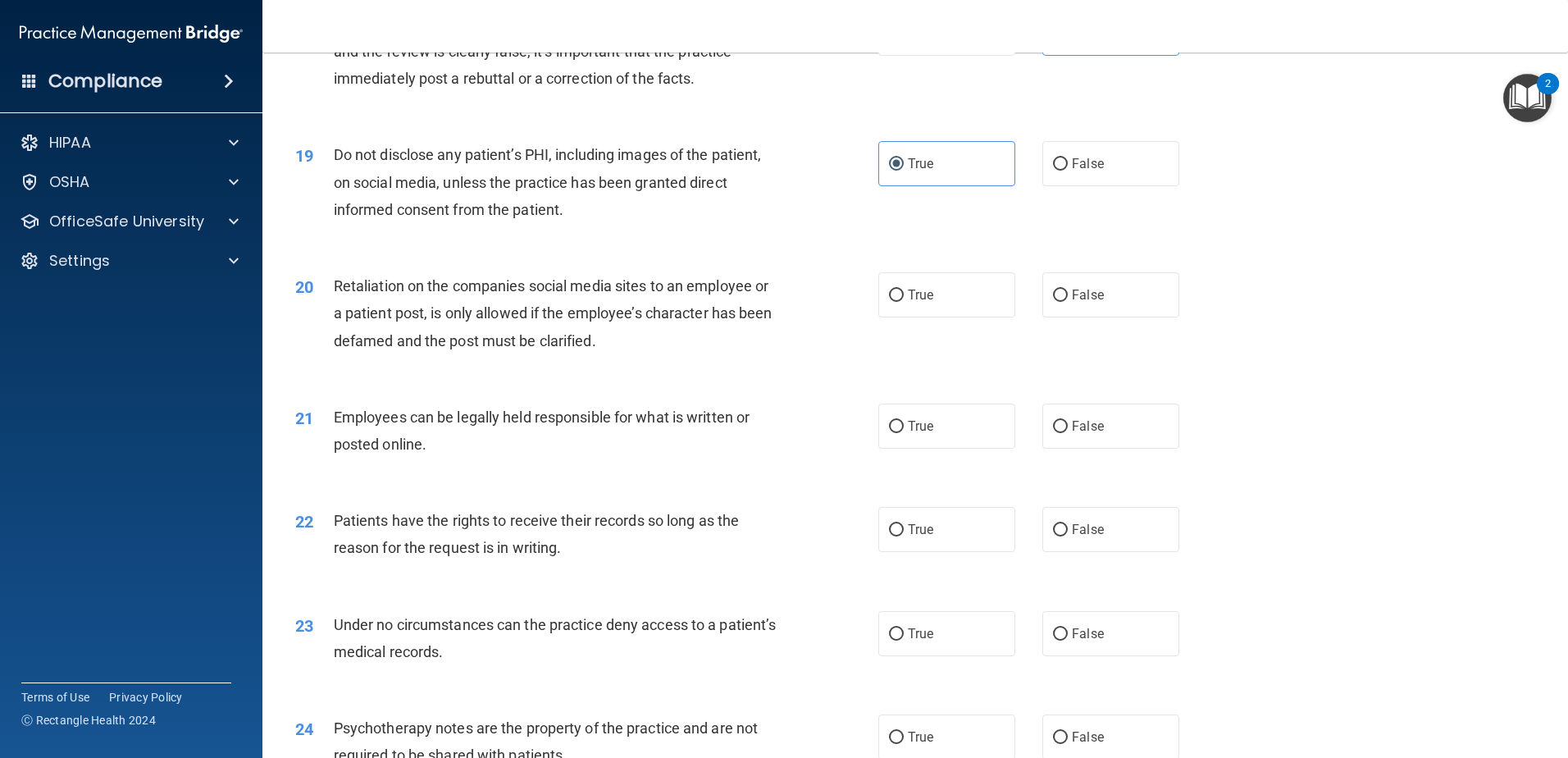
scroll to position [2380, 0]
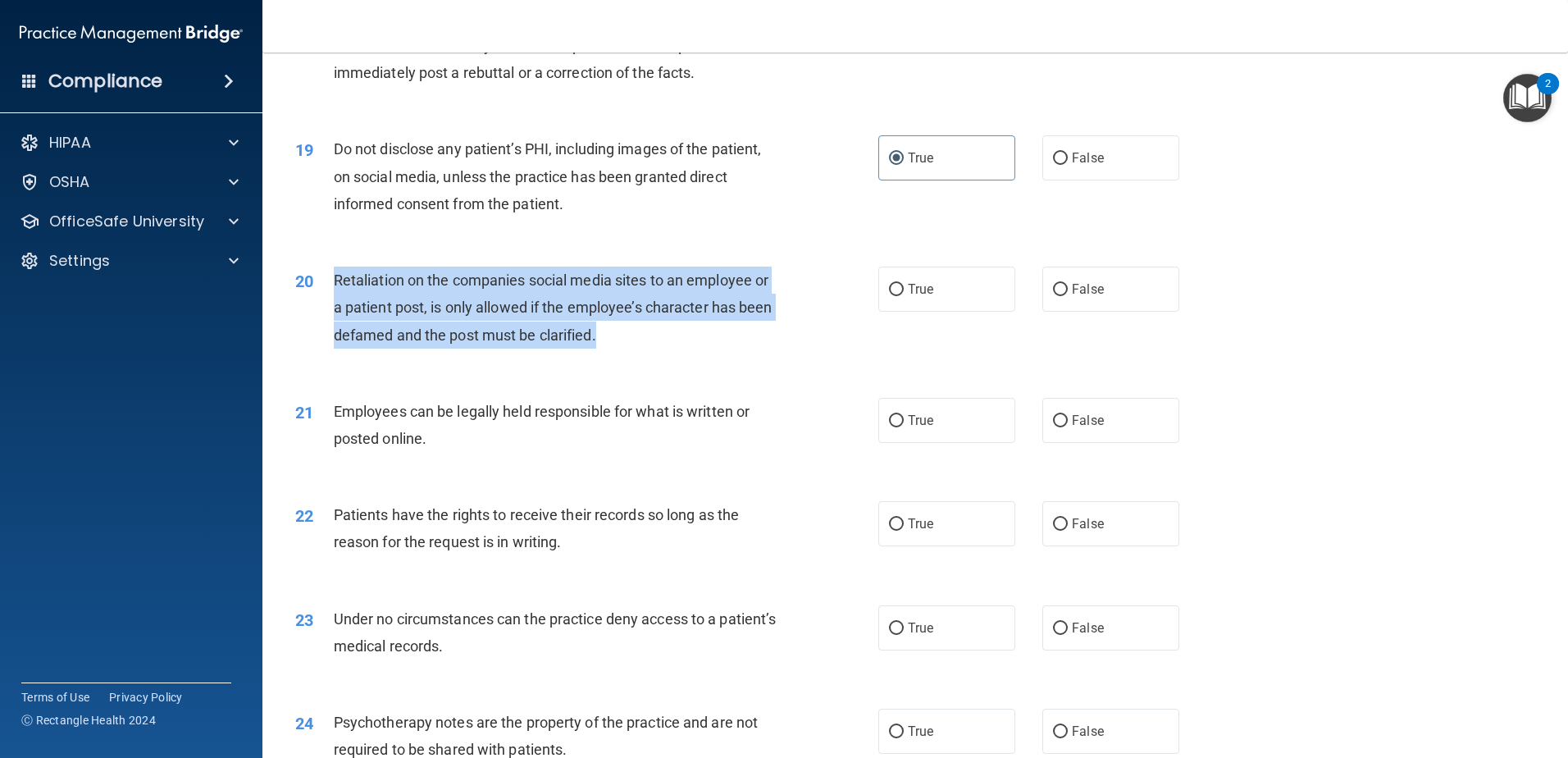
drag, startPoint x: 625, startPoint y: 370, endPoint x: 318, endPoint y: 312, distance: 312.4
click at [318, 312] on div "20 Retaliation on the companies social media sites to an employee or a patient …" at bounding box center [587, 312] width 632 height 90
drag, startPoint x: 318, startPoint y: 312, endPoint x: 398, endPoint y: 317, distance: 80.2
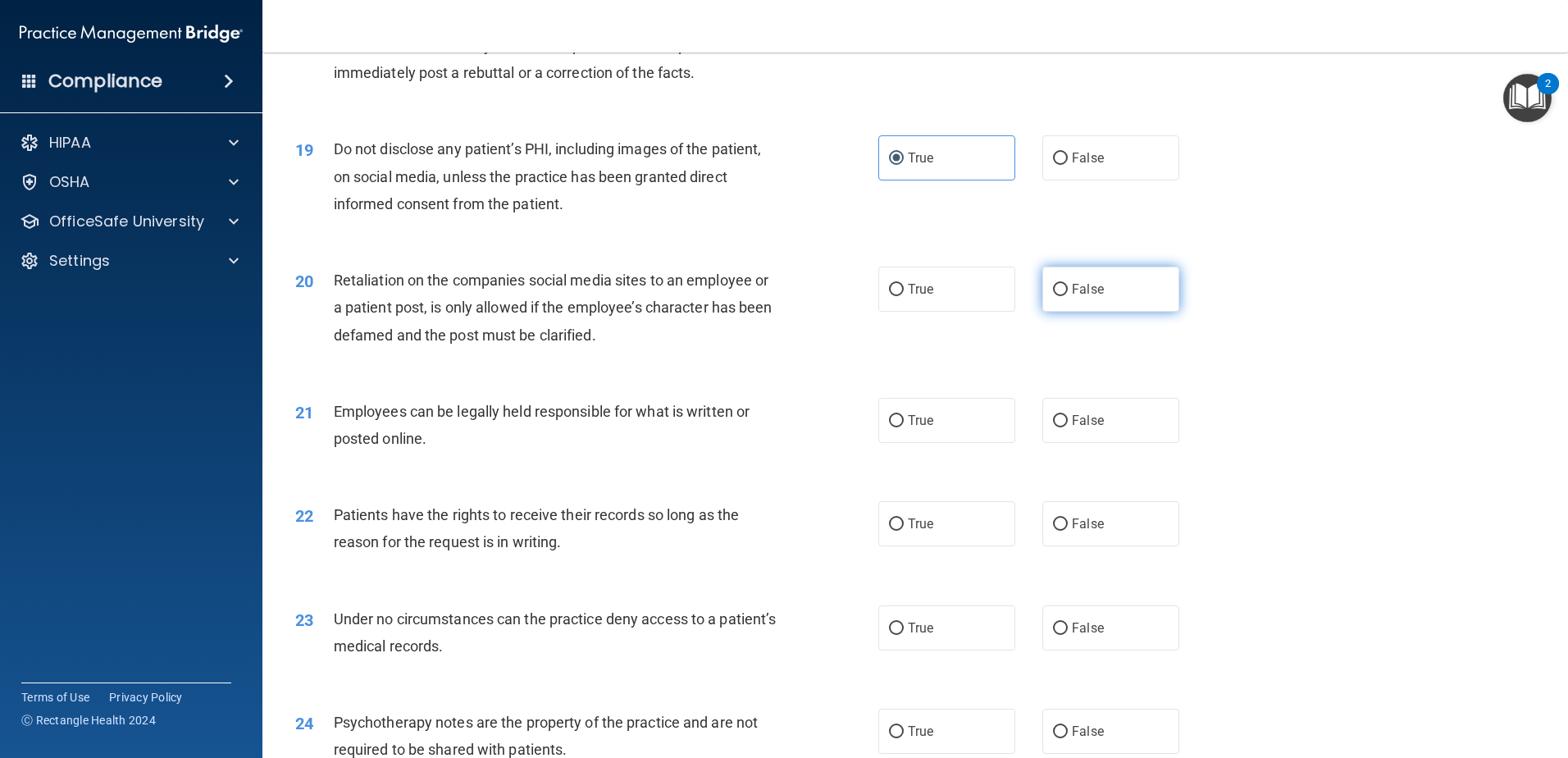
click at [1077, 297] on span "False" at bounding box center [1088, 289] width 32 height 15
click at [1067, 296] on input "False" at bounding box center [1060, 290] width 14 height 12
radio input "true"
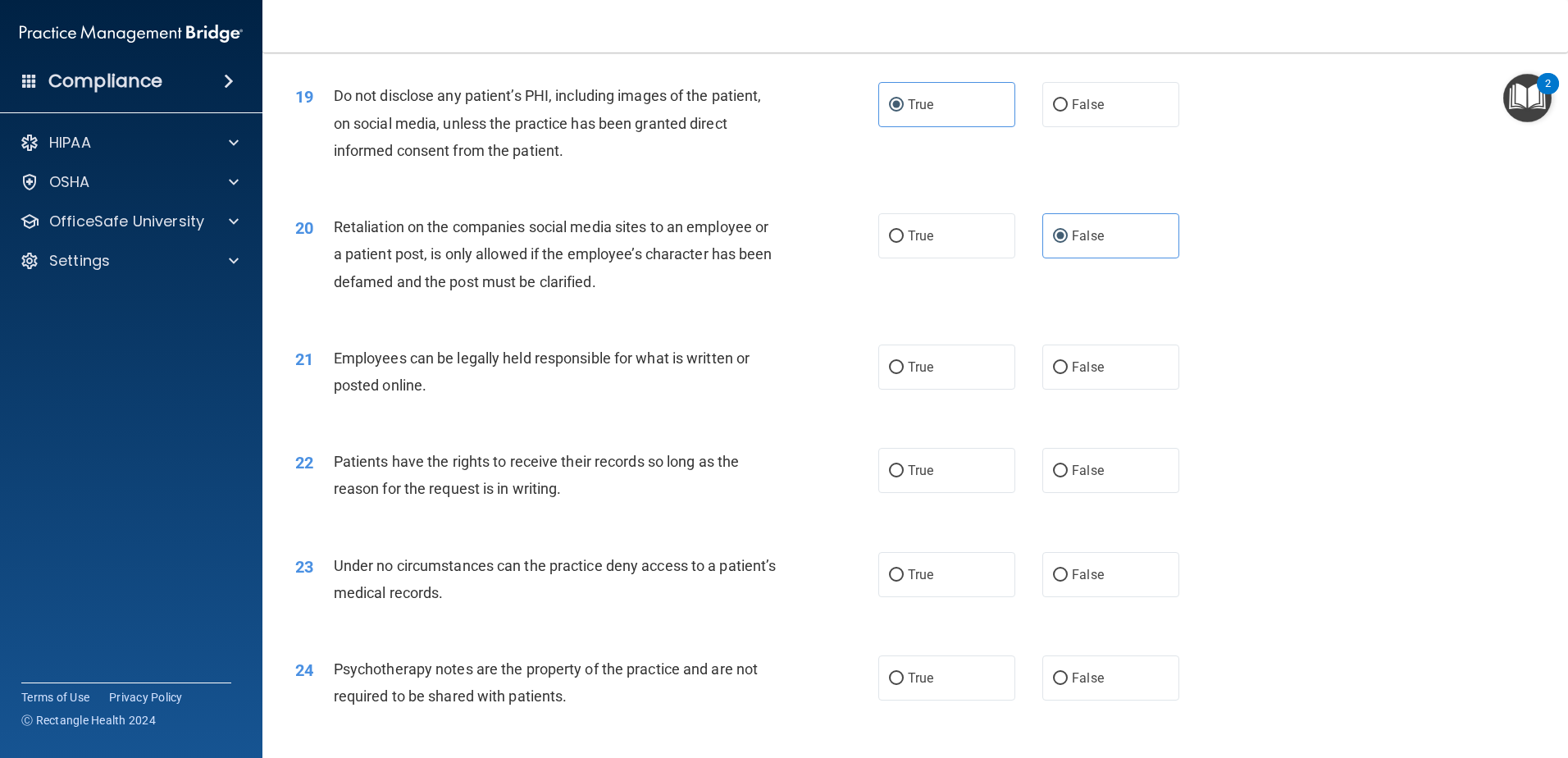
scroll to position [2544, 0]
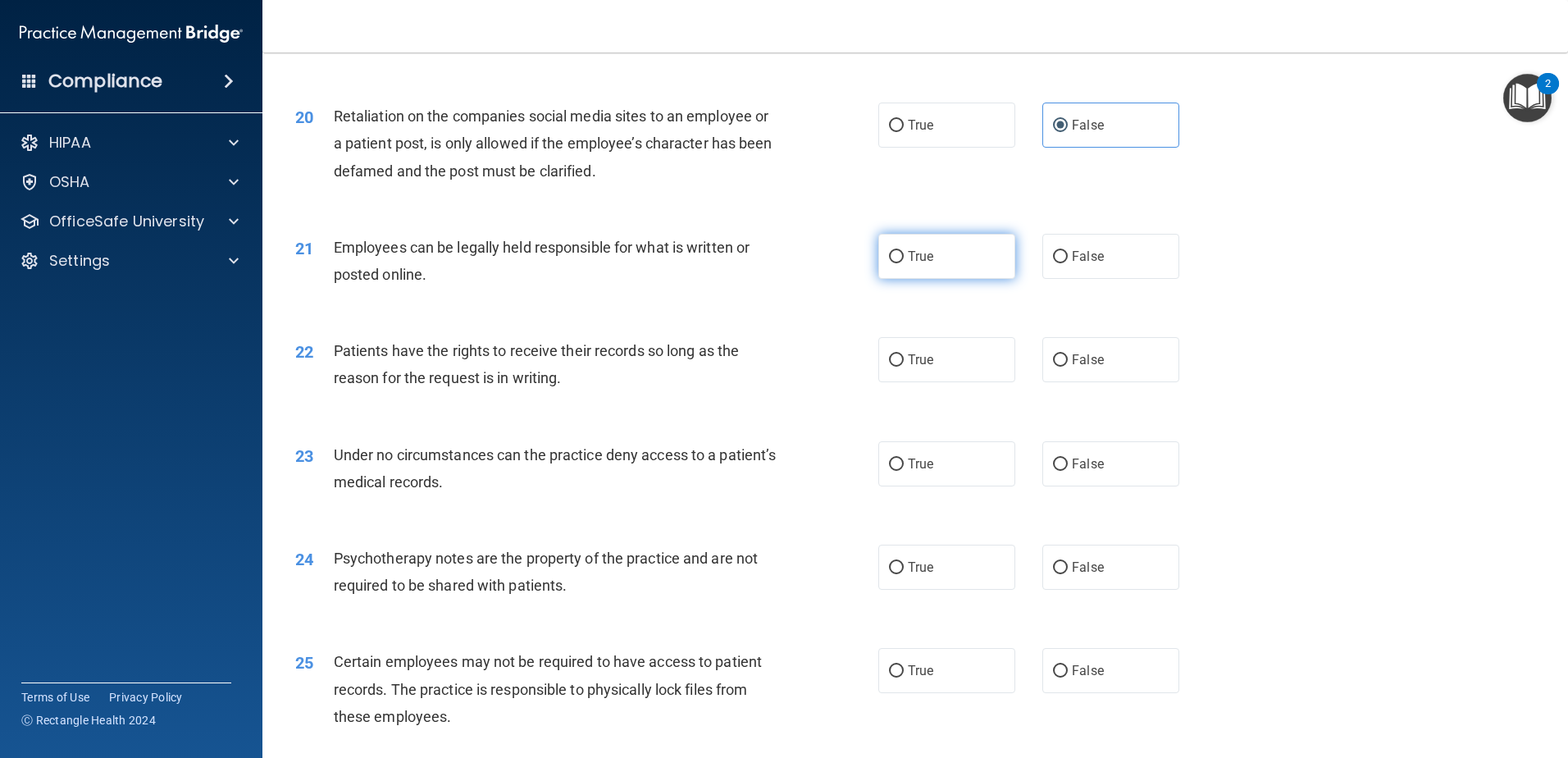
click at [970, 279] on label "True" at bounding box center [947, 256] width 137 height 45
click at [904, 263] on input "True" at bounding box center [896, 257] width 14 height 12
radio input "true"
click at [890, 382] on label "True" at bounding box center [947, 359] width 137 height 45
click at [890, 367] on input "True" at bounding box center [896, 360] width 14 height 12
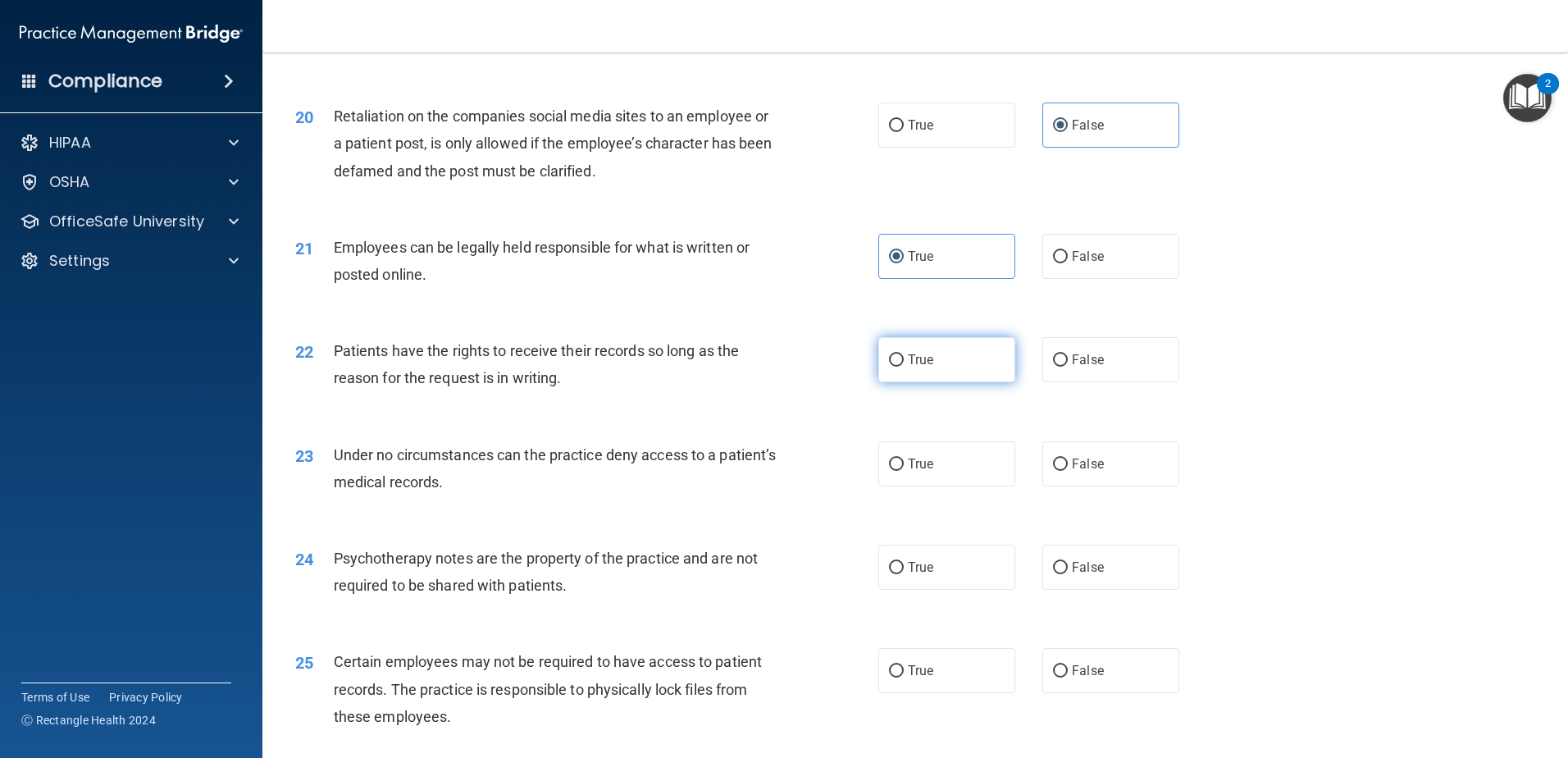
radio input "true"
click at [890, 382] on label "True" at bounding box center [947, 359] width 137 height 45
click at [890, 367] on input "True" at bounding box center [896, 360] width 14 height 12
click at [622, 392] on div "Patients have the rights to receive their records so long as the reason for the…" at bounding box center [562, 365] width 456 height 55
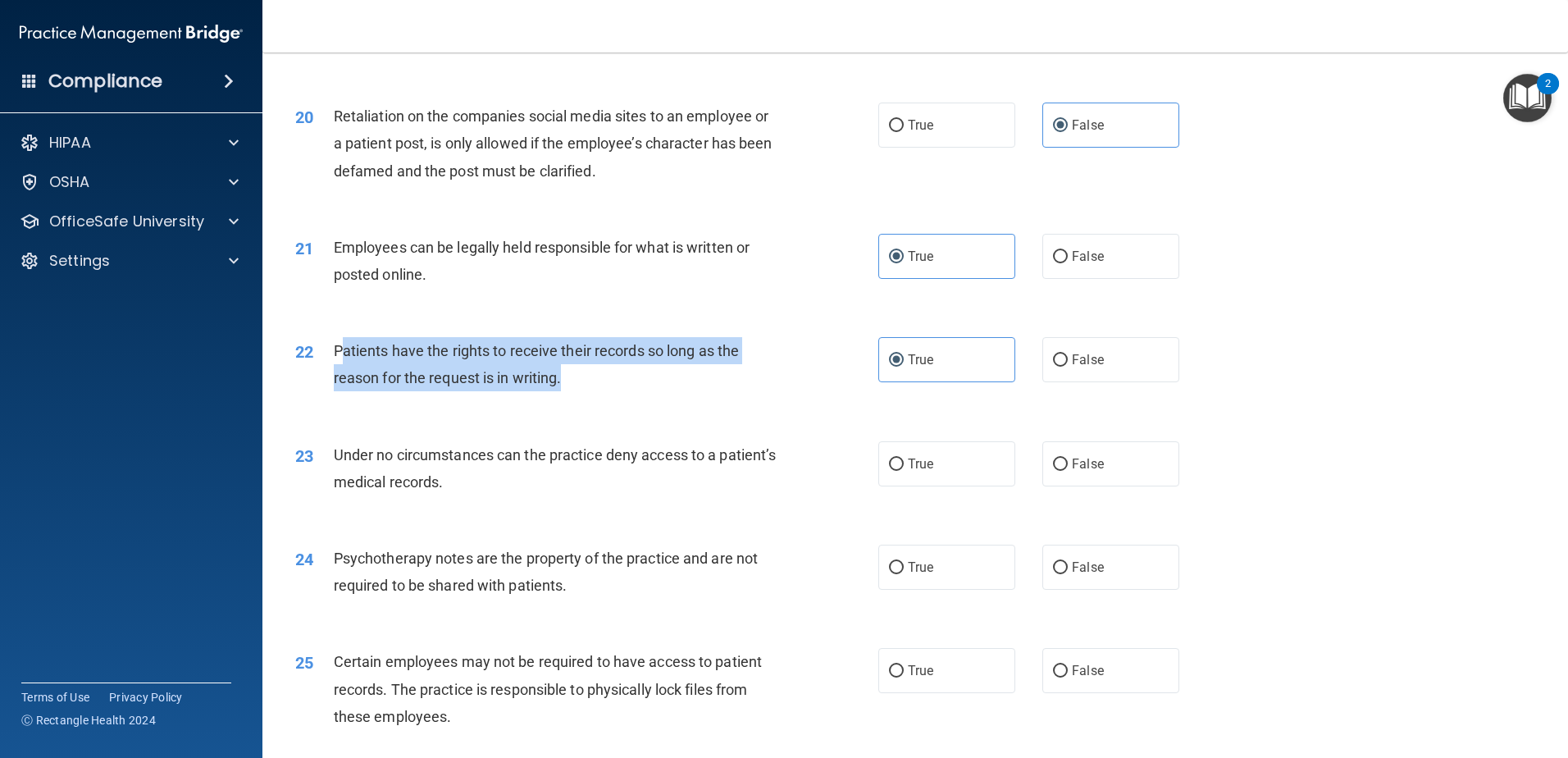
drag, startPoint x: 559, startPoint y: 416, endPoint x: 341, endPoint y: 373, distance: 222.2
click at [341, 373] on div "Patients have the rights to receive their records so long as the reason for the…" at bounding box center [562, 365] width 456 height 55
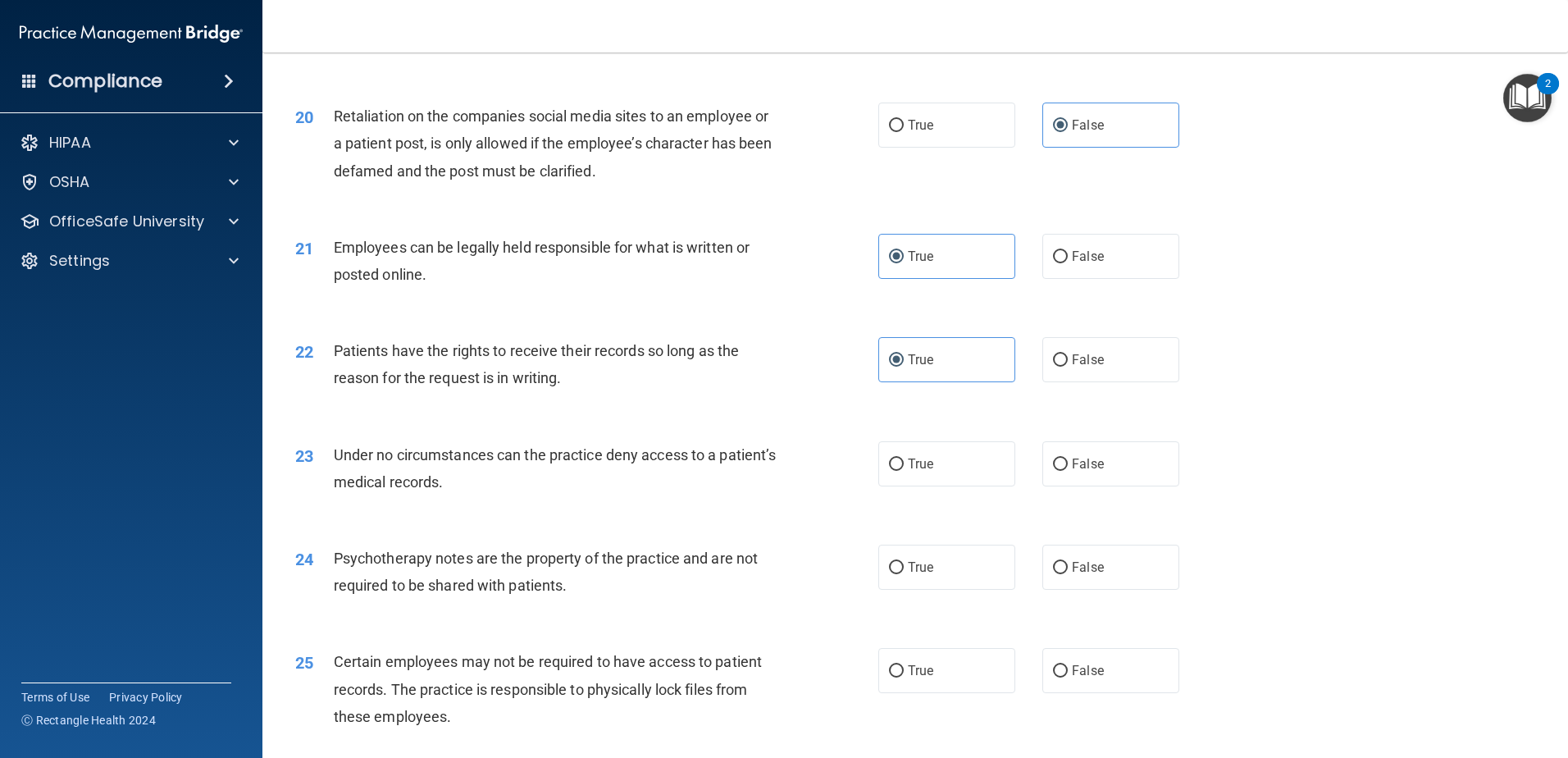
click at [593, 459] on div "23 Under no circumstances can the practice deny access to a patient’s medical r…" at bounding box center [915, 472] width 1265 height 103
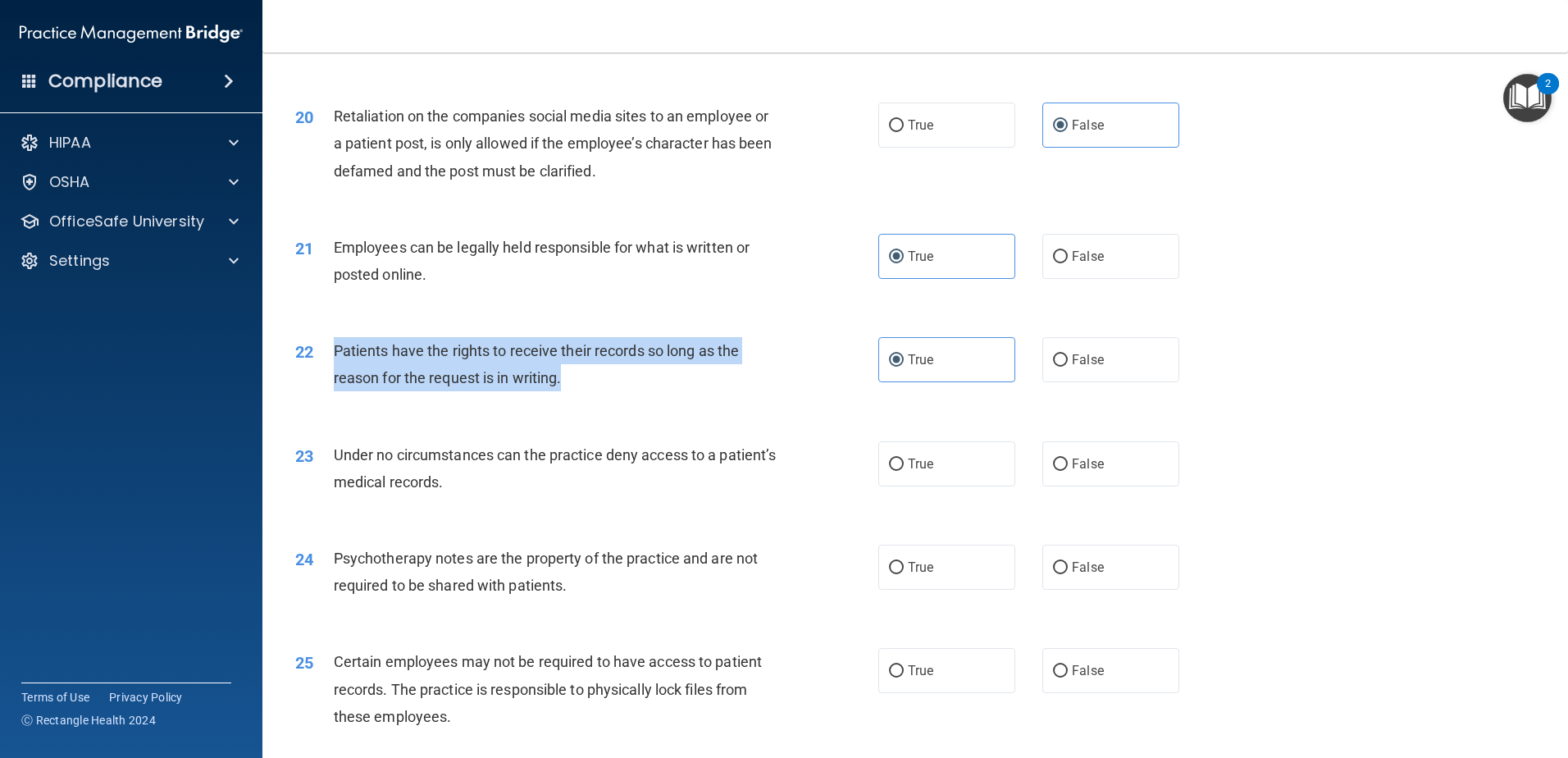
drag, startPoint x: 551, startPoint y: 416, endPoint x: 331, endPoint y: 386, distance: 222.0
click at [331, 386] on div "22 Patients have the rights to receive their records so long as the reason for …" at bounding box center [587, 368] width 632 height 62
drag, startPoint x: 331, startPoint y: 386, endPoint x: 363, endPoint y: 384, distance: 32.1
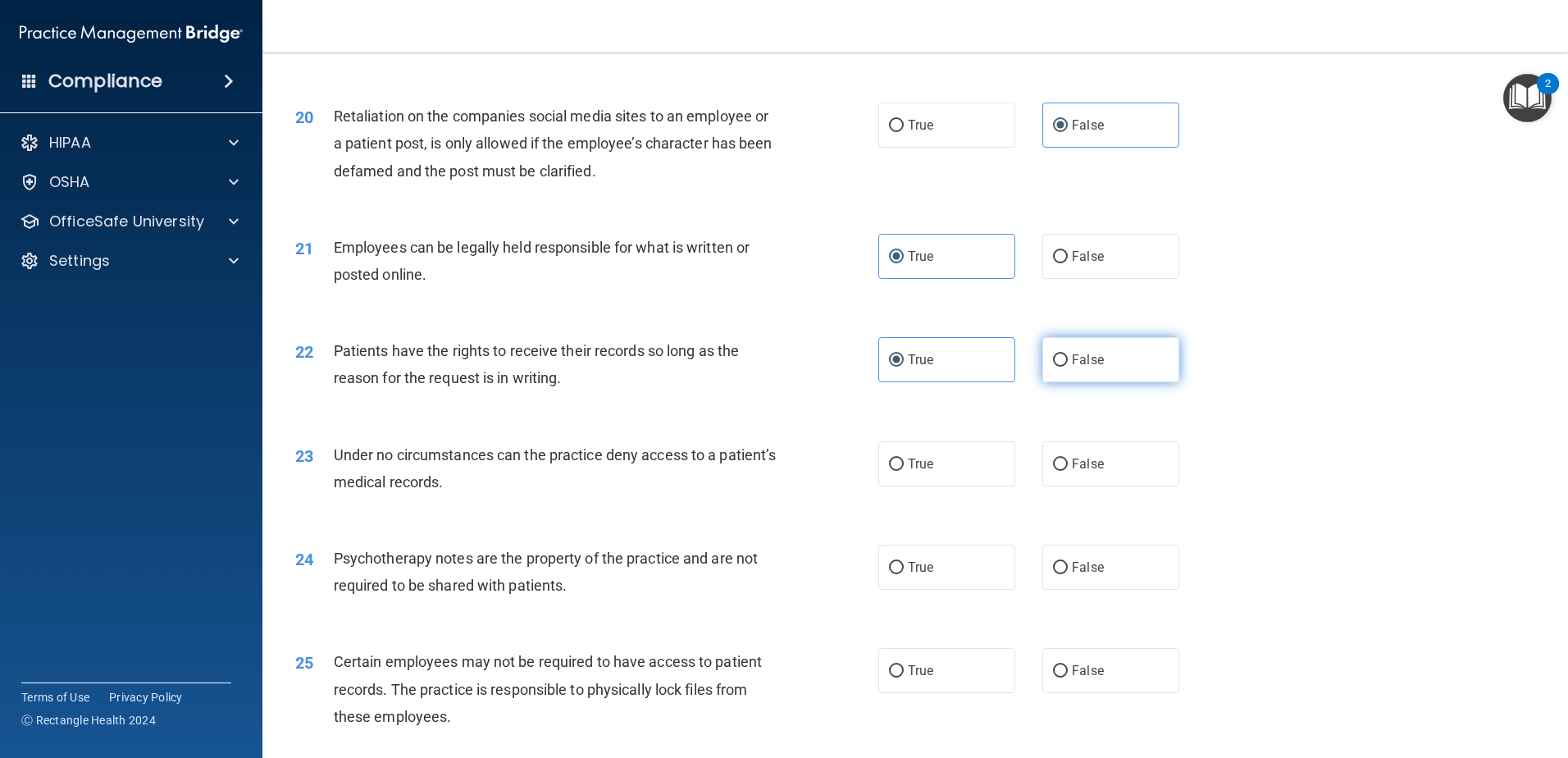
click at [1084, 382] on label "False" at bounding box center [1111, 359] width 137 height 45
click at [1067, 367] on input "False" at bounding box center [1060, 360] width 14 height 12
radio input "true"
click at [971, 382] on label "True" at bounding box center [947, 359] width 137 height 45
click at [904, 367] on input "True" at bounding box center [896, 360] width 14 height 12
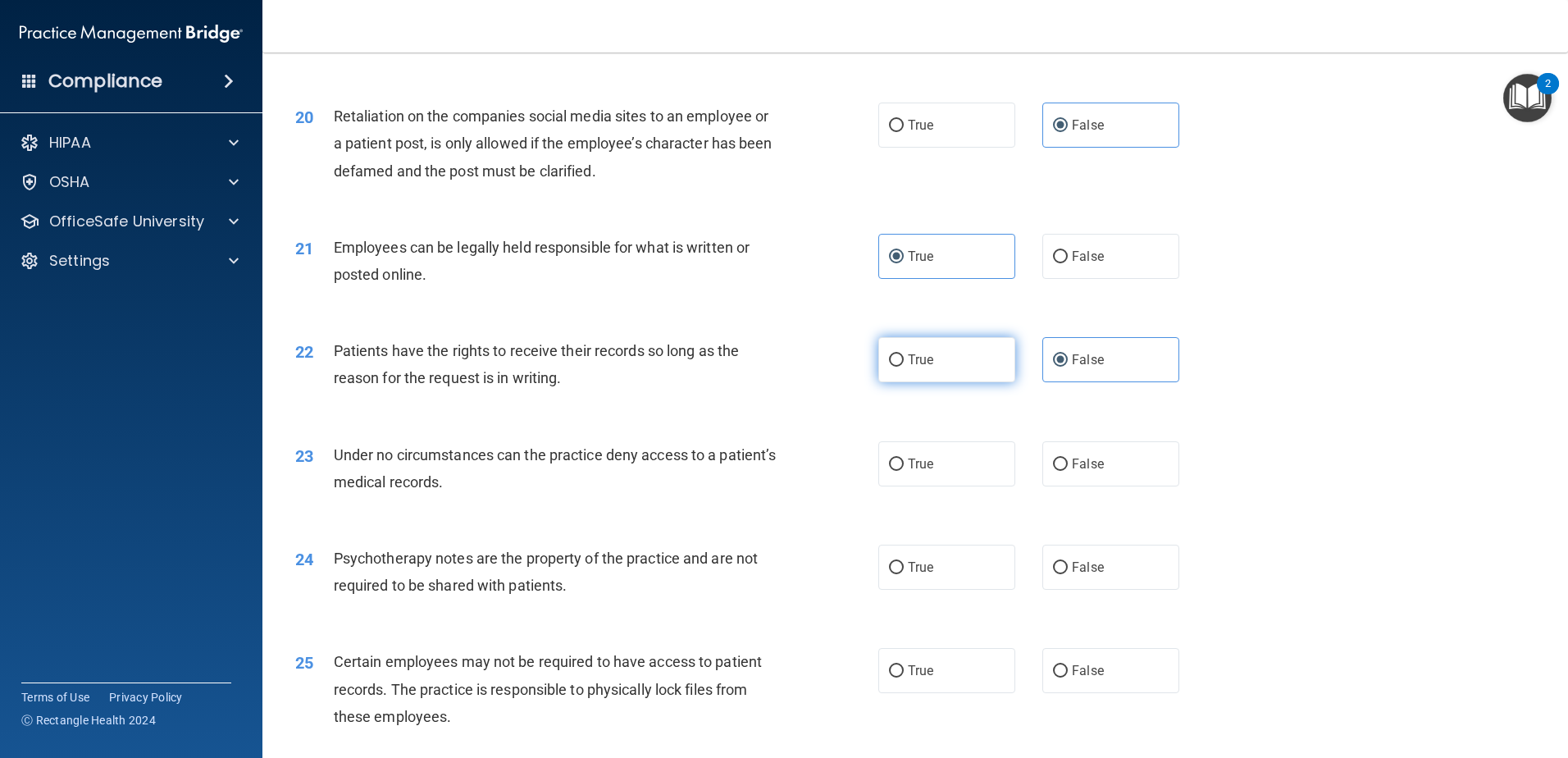
radio input "true"
click at [1073, 368] on span "False" at bounding box center [1088, 359] width 32 height 15
click at [1067, 367] on input "False" at bounding box center [1060, 360] width 14 height 12
radio input "true"
radio input "false"
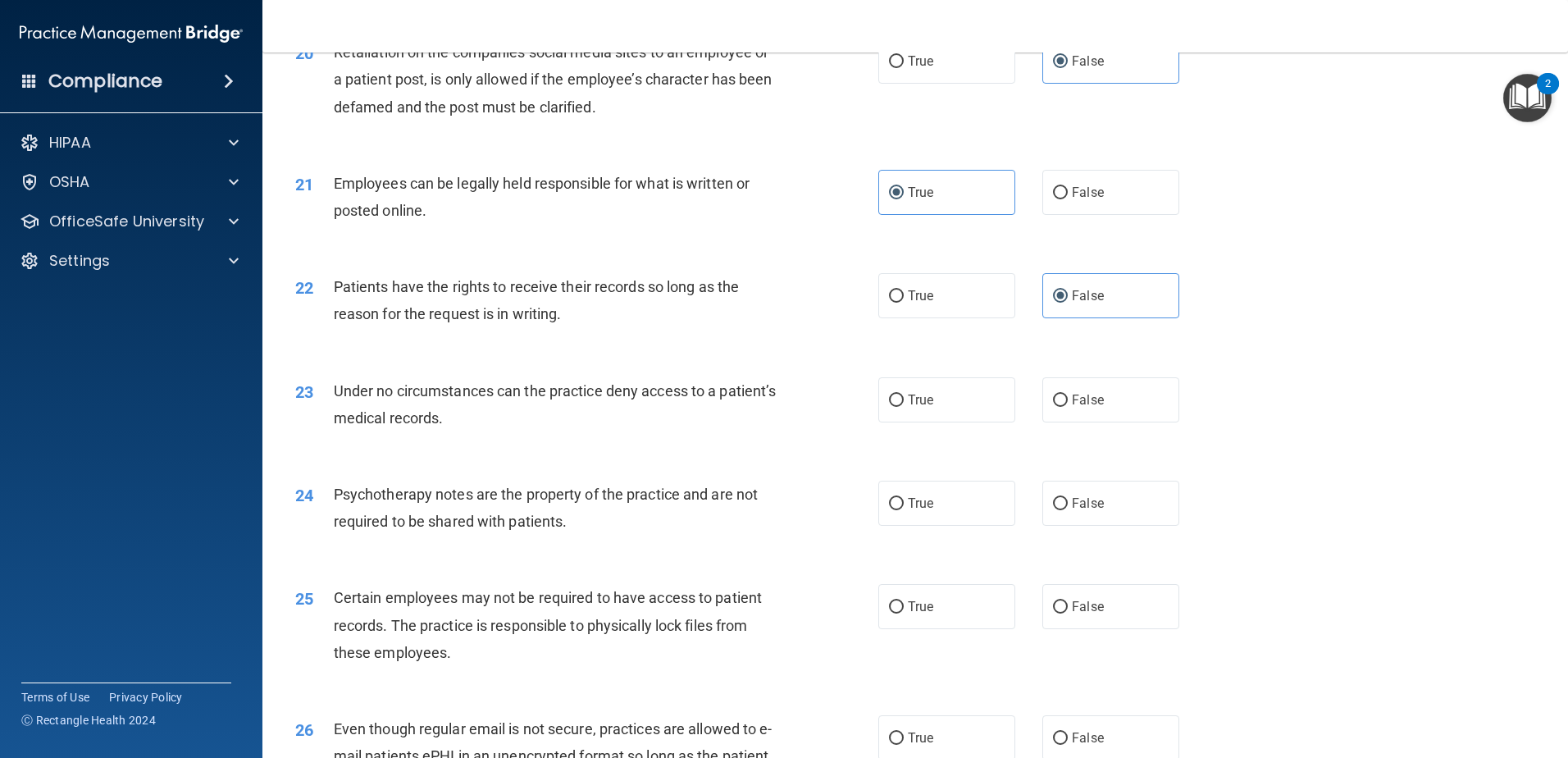
scroll to position [2708, 0]
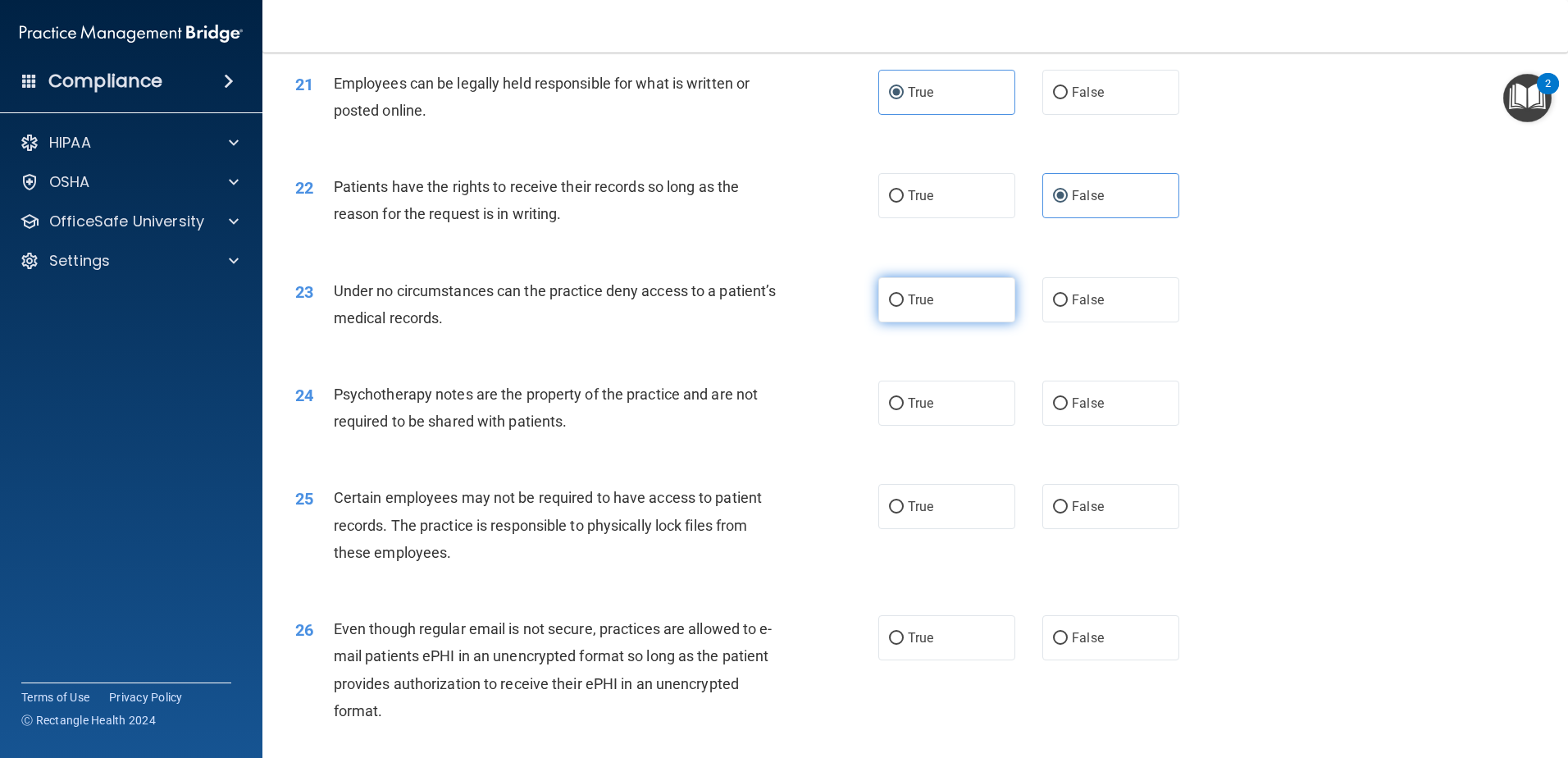
click at [914, 307] on span "True" at bounding box center [921, 300] width 26 height 15
click at [904, 307] on input "True" at bounding box center [896, 301] width 14 height 12
radio input "true"
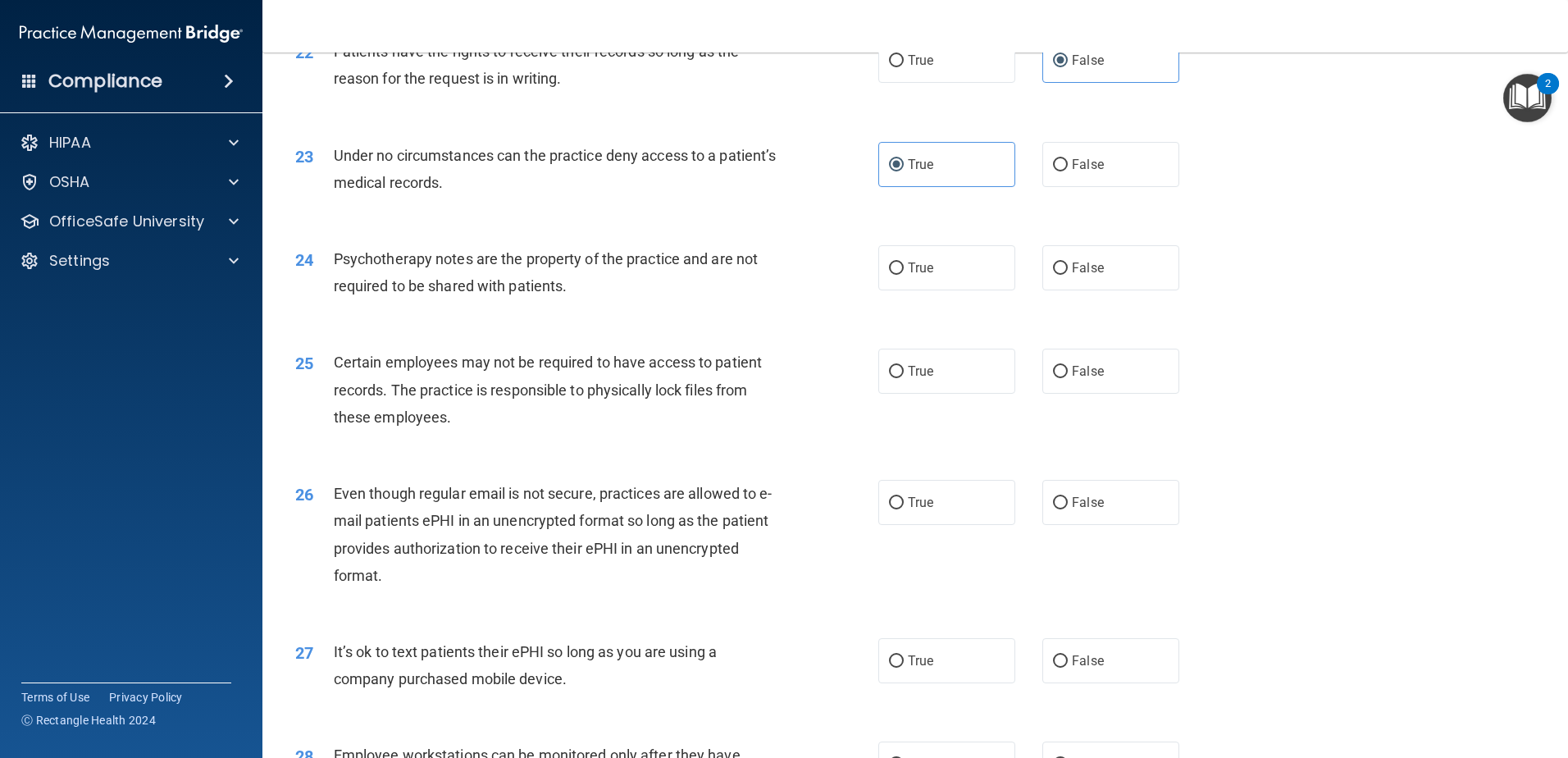
scroll to position [2872, 0]
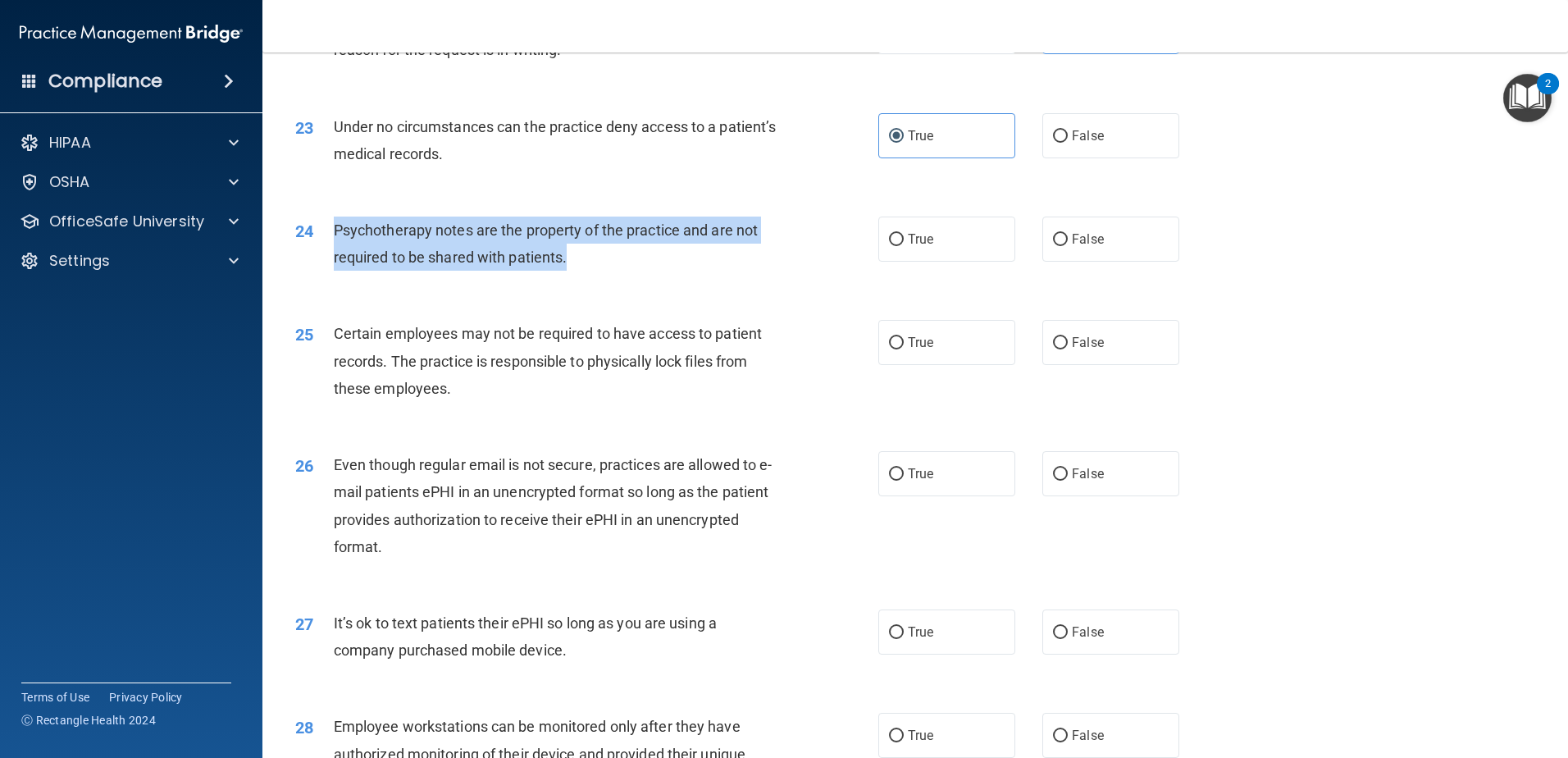
drag, startPoint x: 494, startPoint y: 285, endPoint x: 328, endPoint y: 272, distance: 166.5
click at [328, 272] on div "24 Psychotherapy notes are the property of the practice and are not required to…" at bounding box center [587, 247] width 632 height 62
drag, startPoint x: 328, startPoint y: 272, endPoint x: 355, endPoint y: 261, distance: 29.2
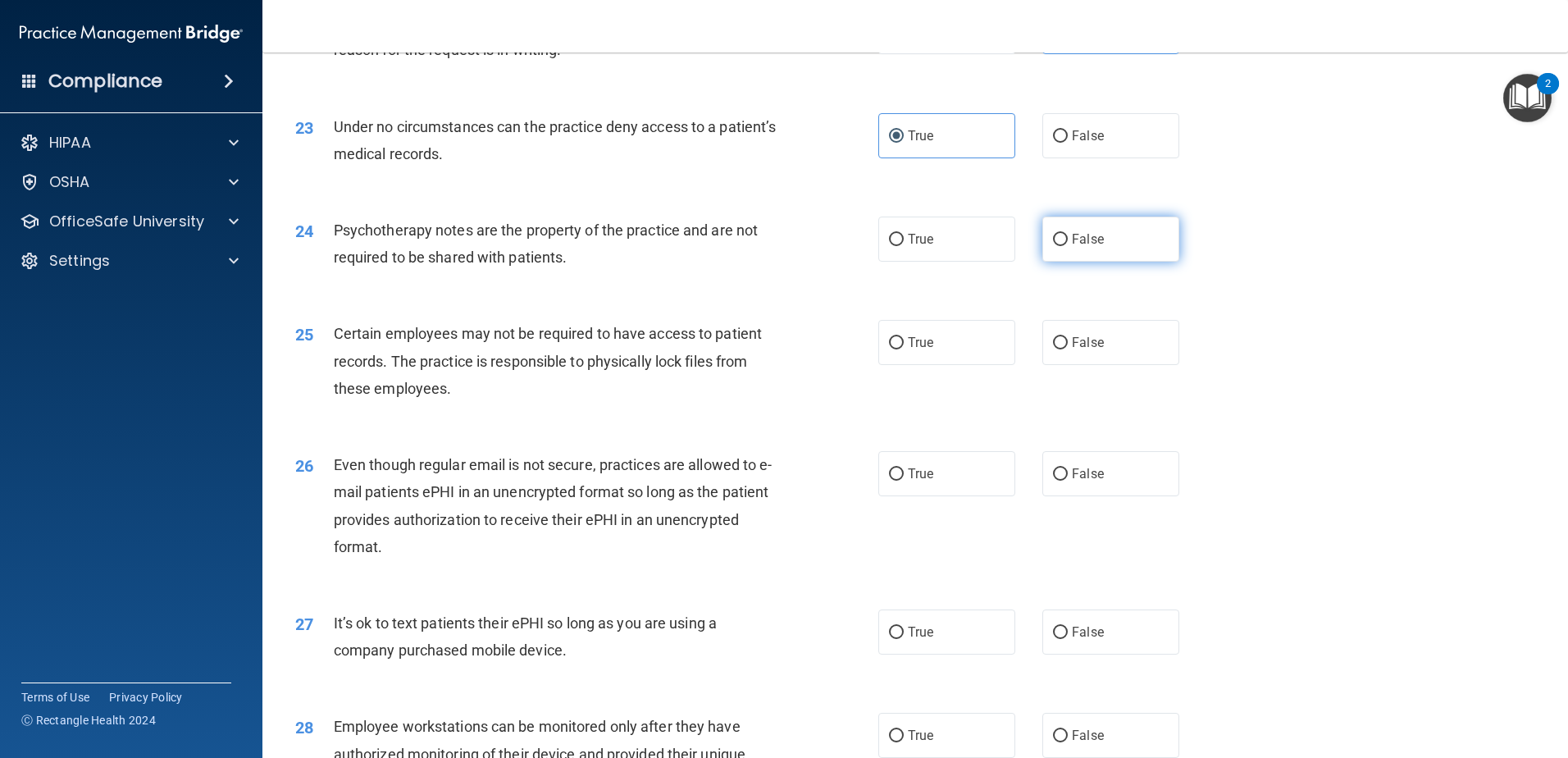
click at [1080, 247] on span "False" at bounding box center [1088, 239] width 32 height 15
click at [1067, 246] on input "False" at bounding box center [1060, 240] width 14 height 12
radio input "true"
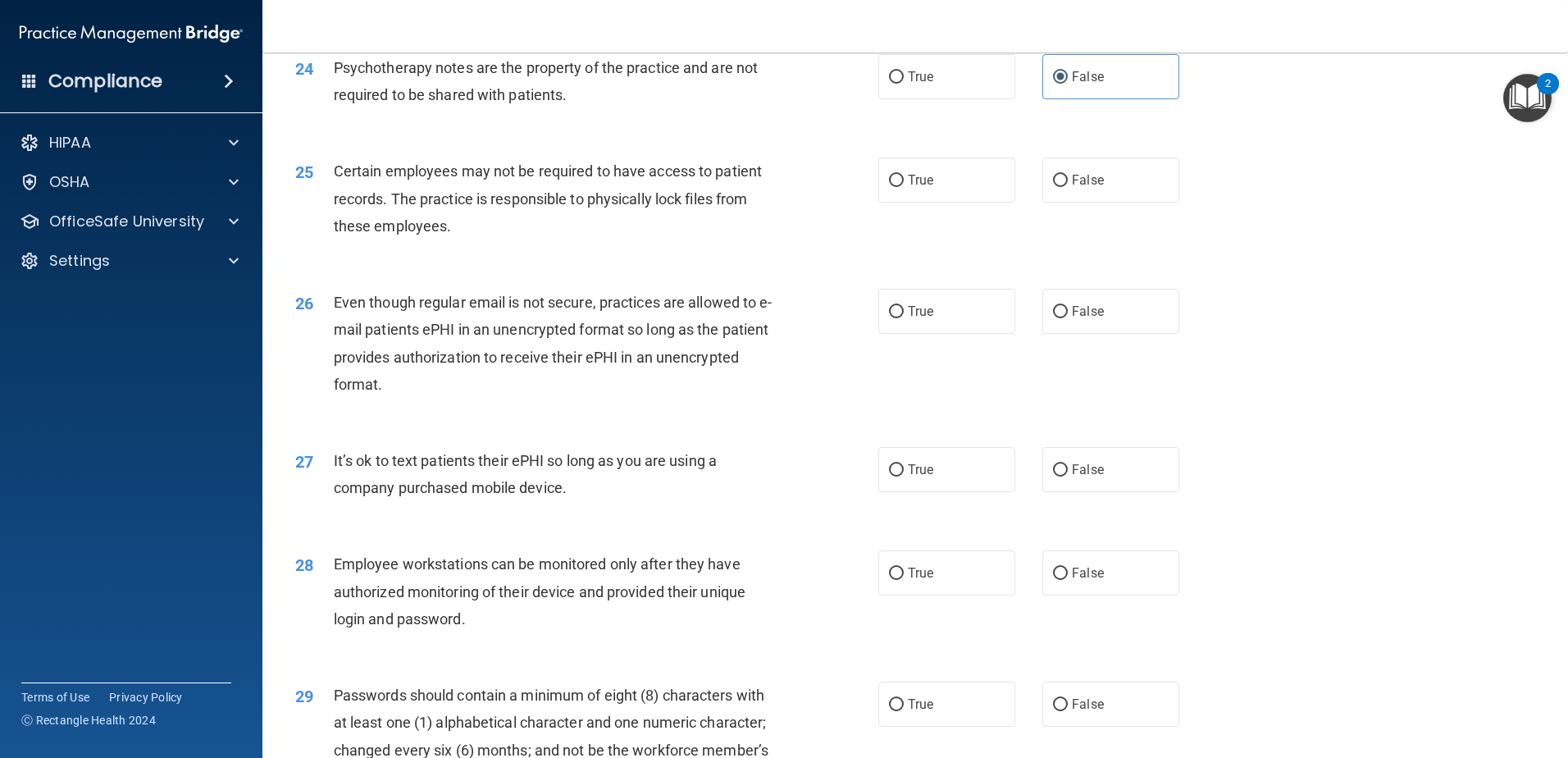
scroll to position [3036, 0]
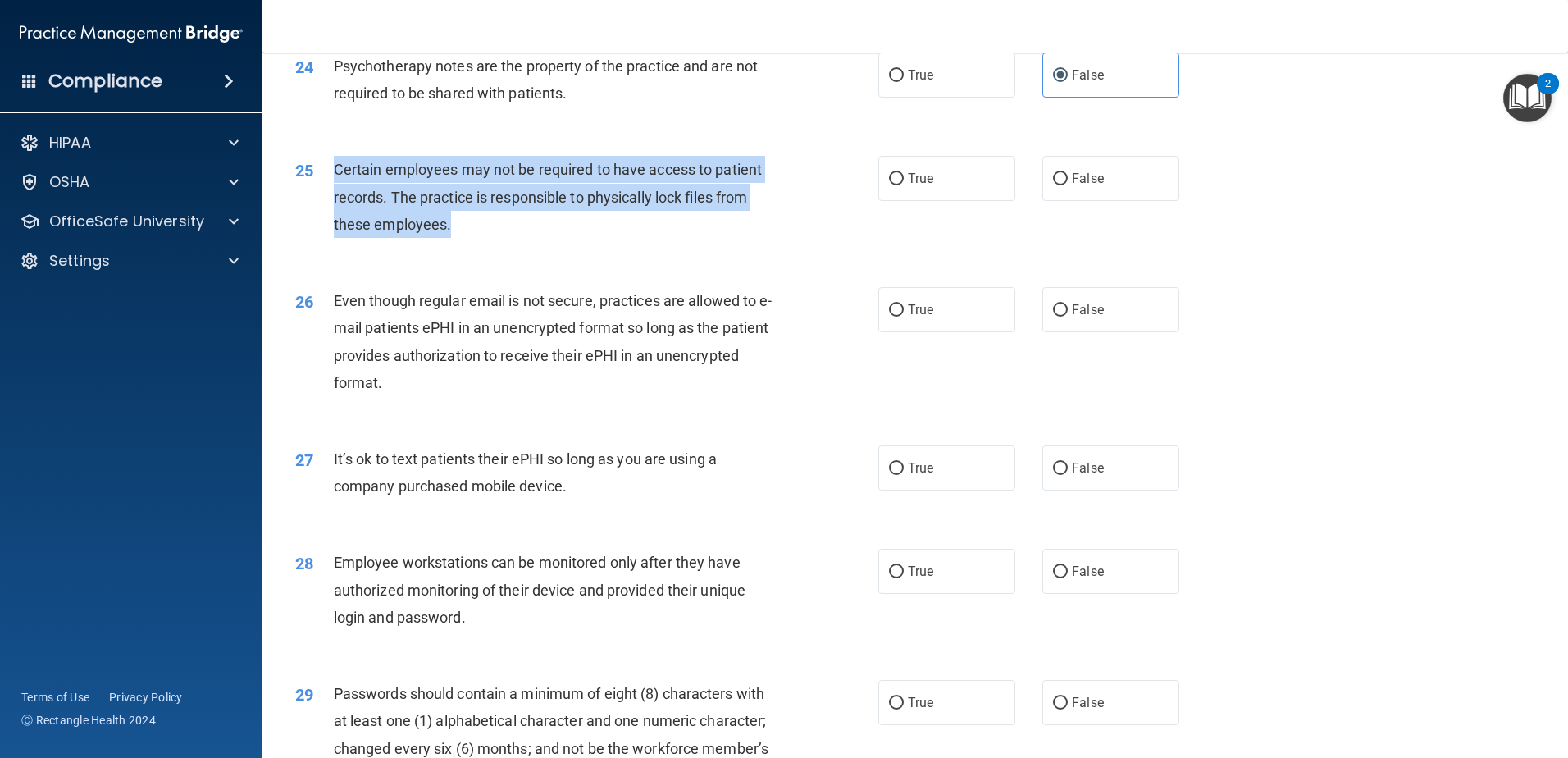
drag, startPoint x: 452, startPoint y: 253, endPoint x: 331, endPoint y: 203, distance: 130.9
click at [331, 203] on div "25 Certain employees may not be required to have access to patient records. The…" at bounding box center [587, 201] width 632 height 90
drag, startPoint x: 331, startPoint y: 203, endPoint x: 369, endPoint y: 201, distance: 38.1
click at [921, 187] on span "True" at bounding box center [921, 178] width 26 height 15
click at [904, 186] on input "True" at bounding box center [896, 179] width 14 height 12
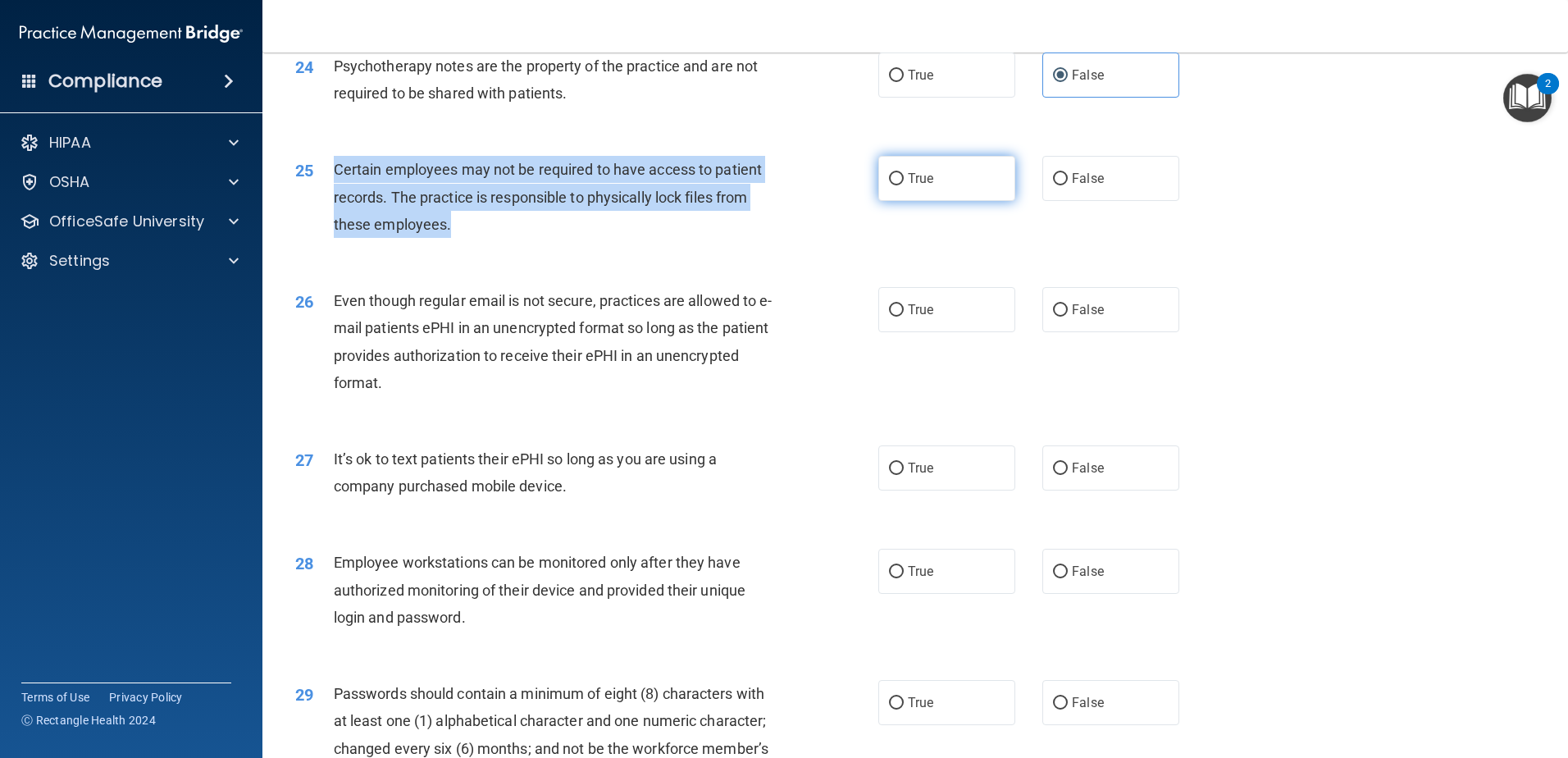
radio input "true"
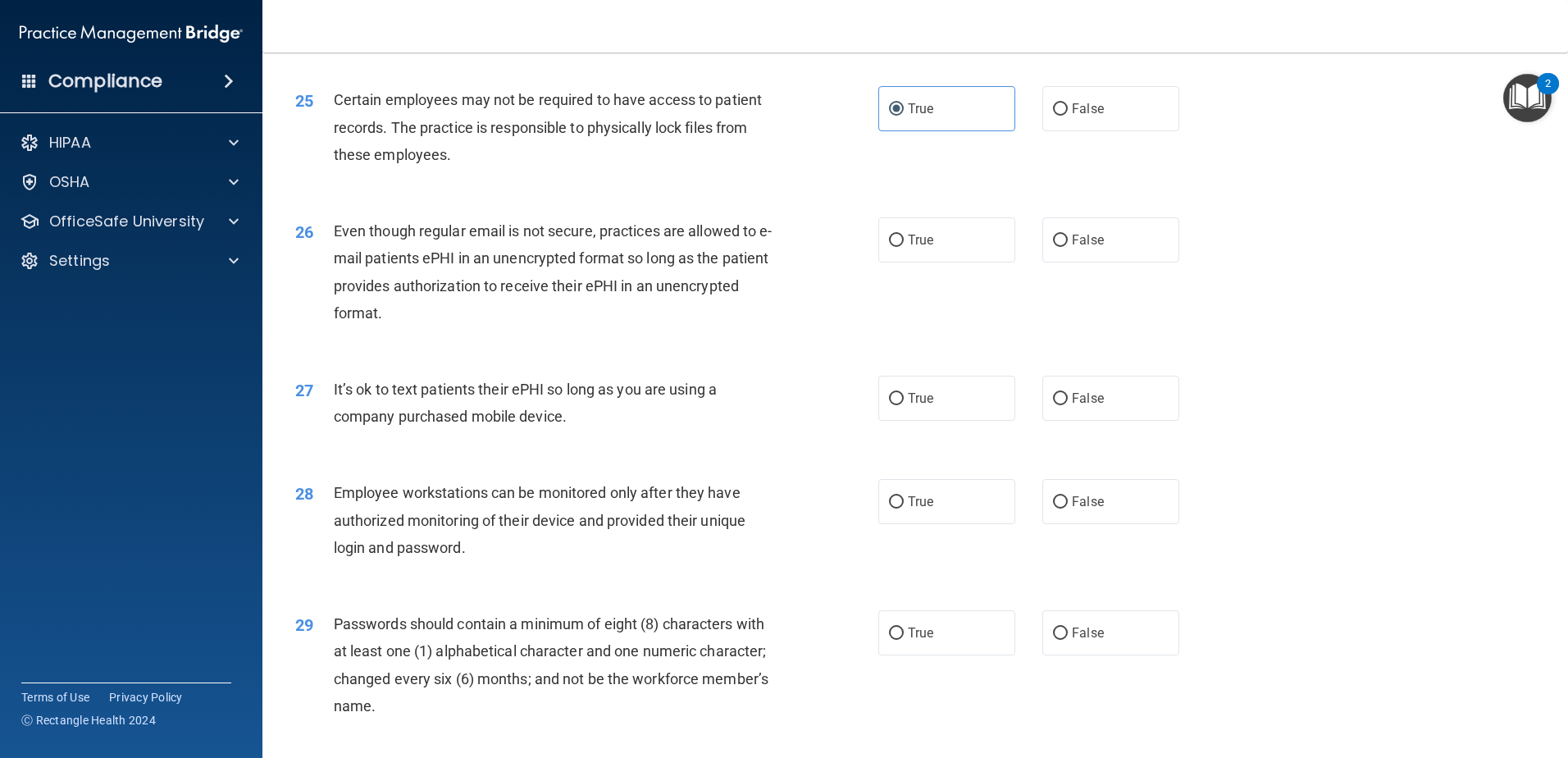
scroll to position [3118, 0]
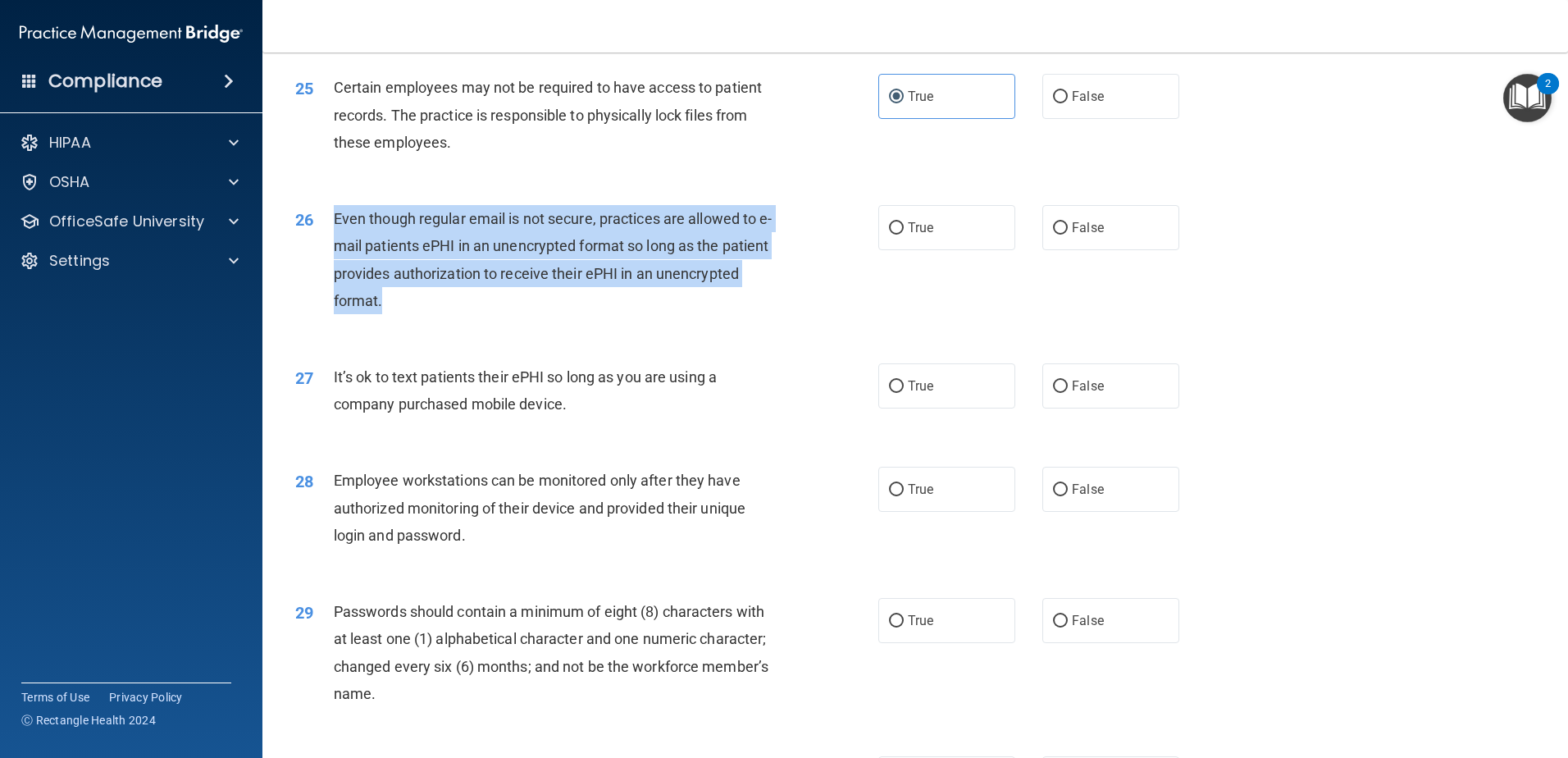
drag, startPoint x: 504, startPoint y: 322, endPoint x: 335, endPoint y: 240, distance: 187.8
click at [335, 240] on div "Even though regular email is not secure, practices are allowed to e-mail patien…" at bounding box center [562, 260] width 456 height 109
drag, startPoint x: 335, startPoint y: 240, endPoint x: 422, endPoint y: 286, distance: 98.4
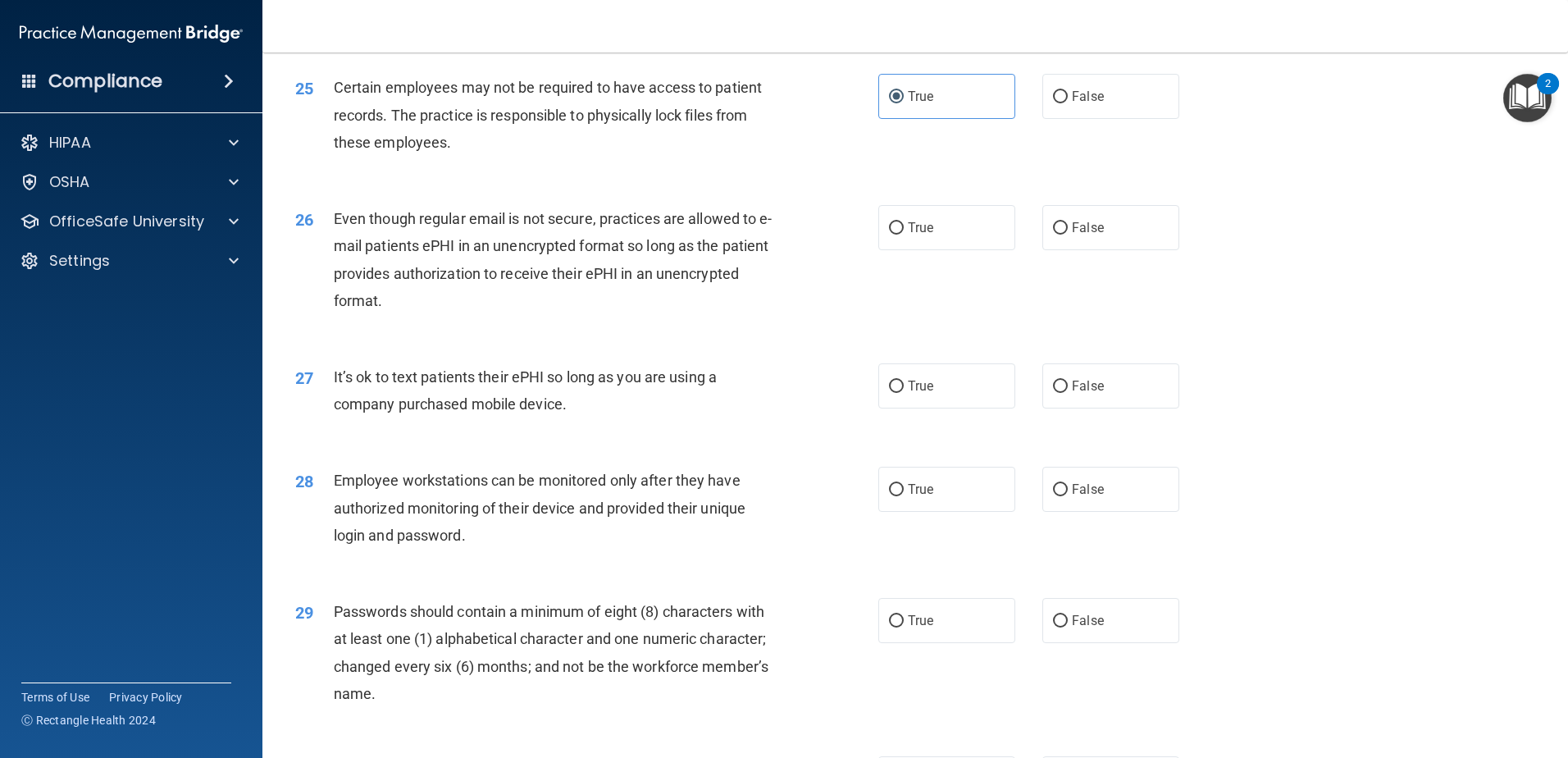
click at [777, 417] on div "It’s ok to text patients their ePHI so long as you are using a company purchase…" at bounding box center [562, 391] width 456 height 55
click at [1137, 250] on label "False" at bounding box center [1111, 227] width 137 height 45
click at [1067, 235] on input "False" at bounding box center [1060, 228] width 14 height 12
radio input "true"
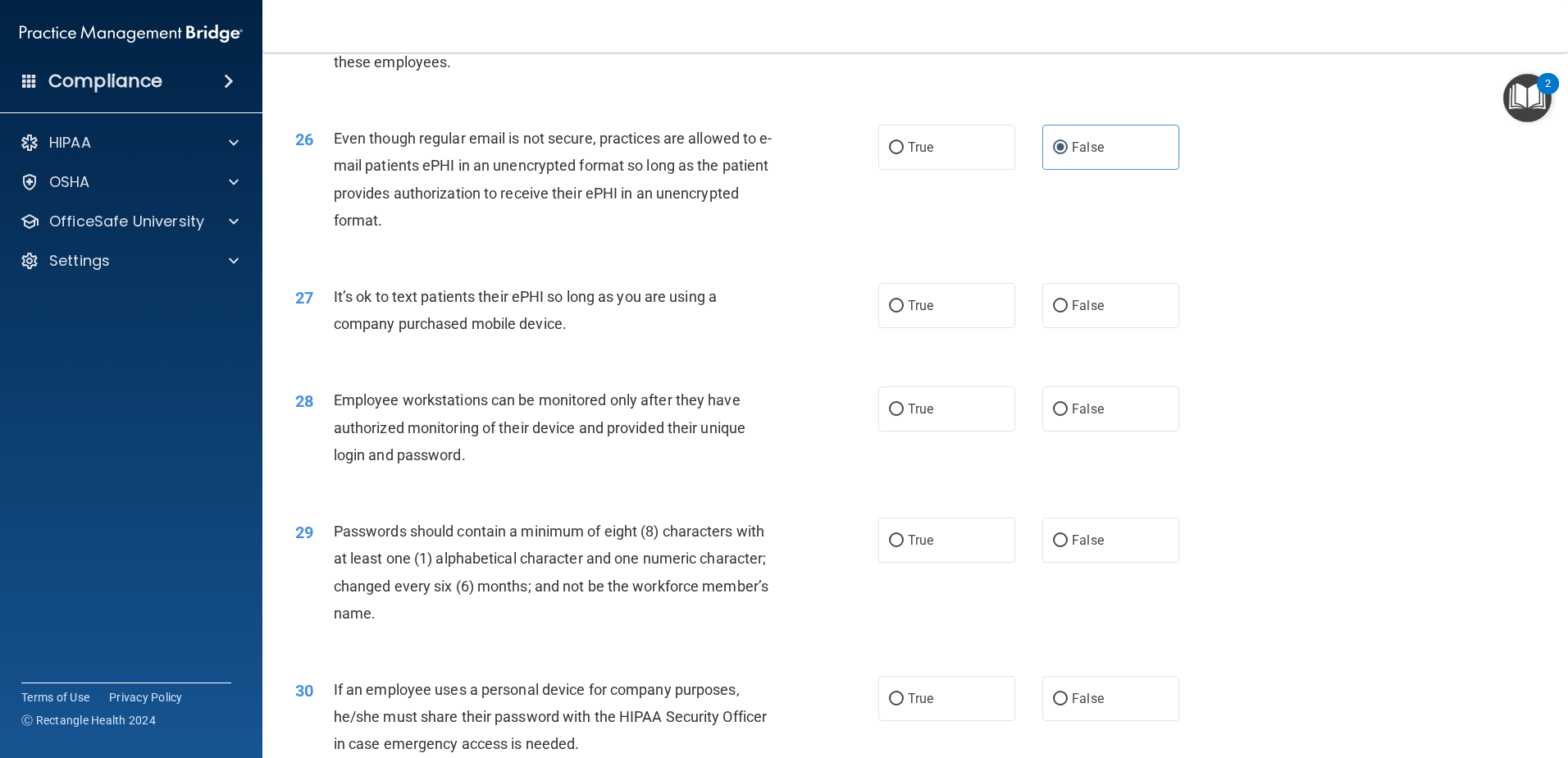
scroll to position [3197, 0]
drag, startPoint x: 599, startPoint y: 359, endPoint x: 335, endPoint y: 325, distance: 266.2
click at [335, 325] on div "It’s ok to text patients their ePHI so long as you are using a company purchase…" at bounding box center [562, 312] width 456 height 55
drag, startPoint x: 335, startPoint y: 325, endPoint x: 363, endPoint y: 333, distance: 29.1
click at [1055, 314] on input "False" at bounding box center [1060, 308] width 14 height 12
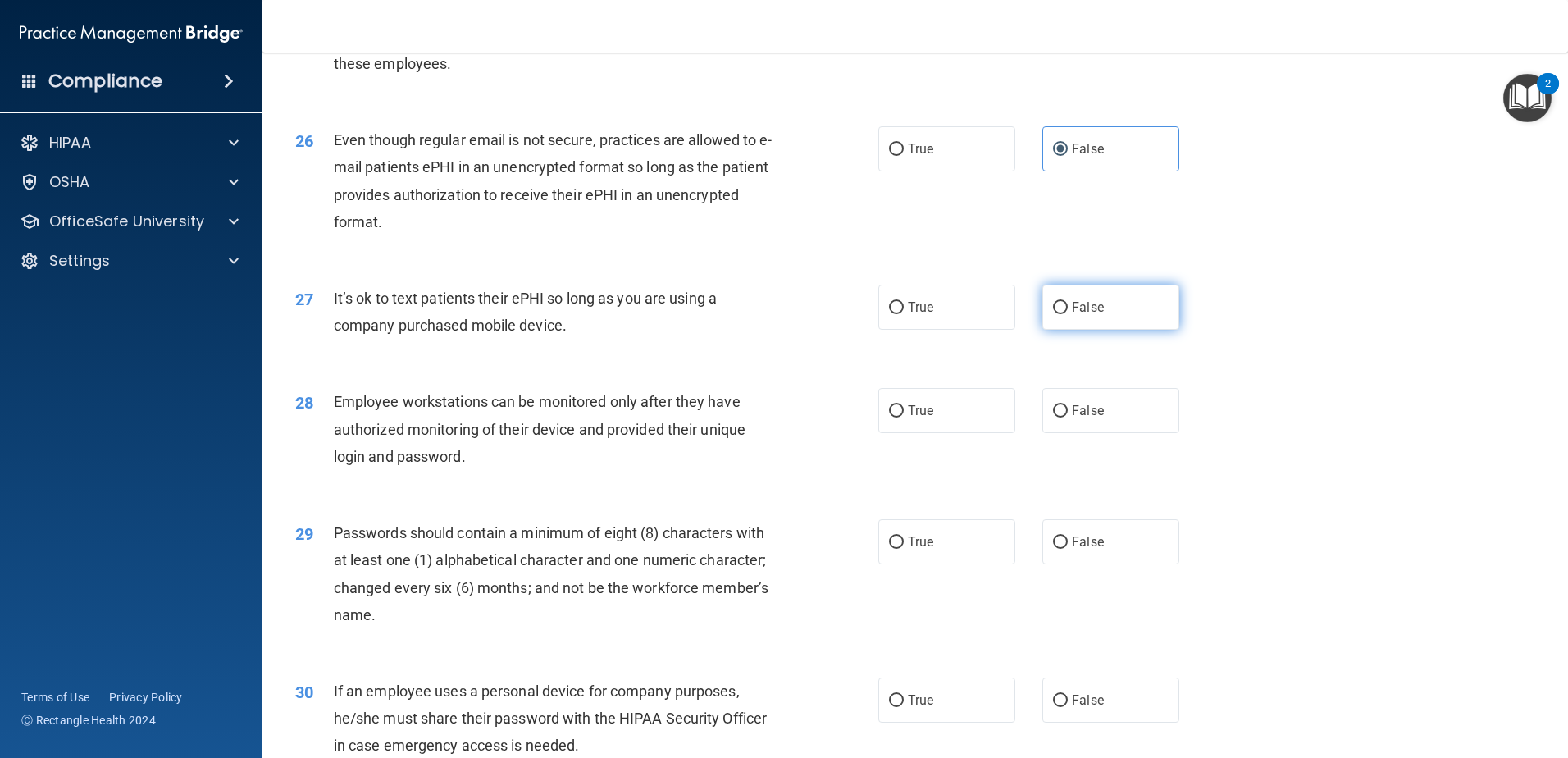
radio input "true"
click at [817, 347] on div "27 It’s ok to text patients their ePHI so long as you are using a company purch…" at bounding box center [587, 315] width 632 height 62
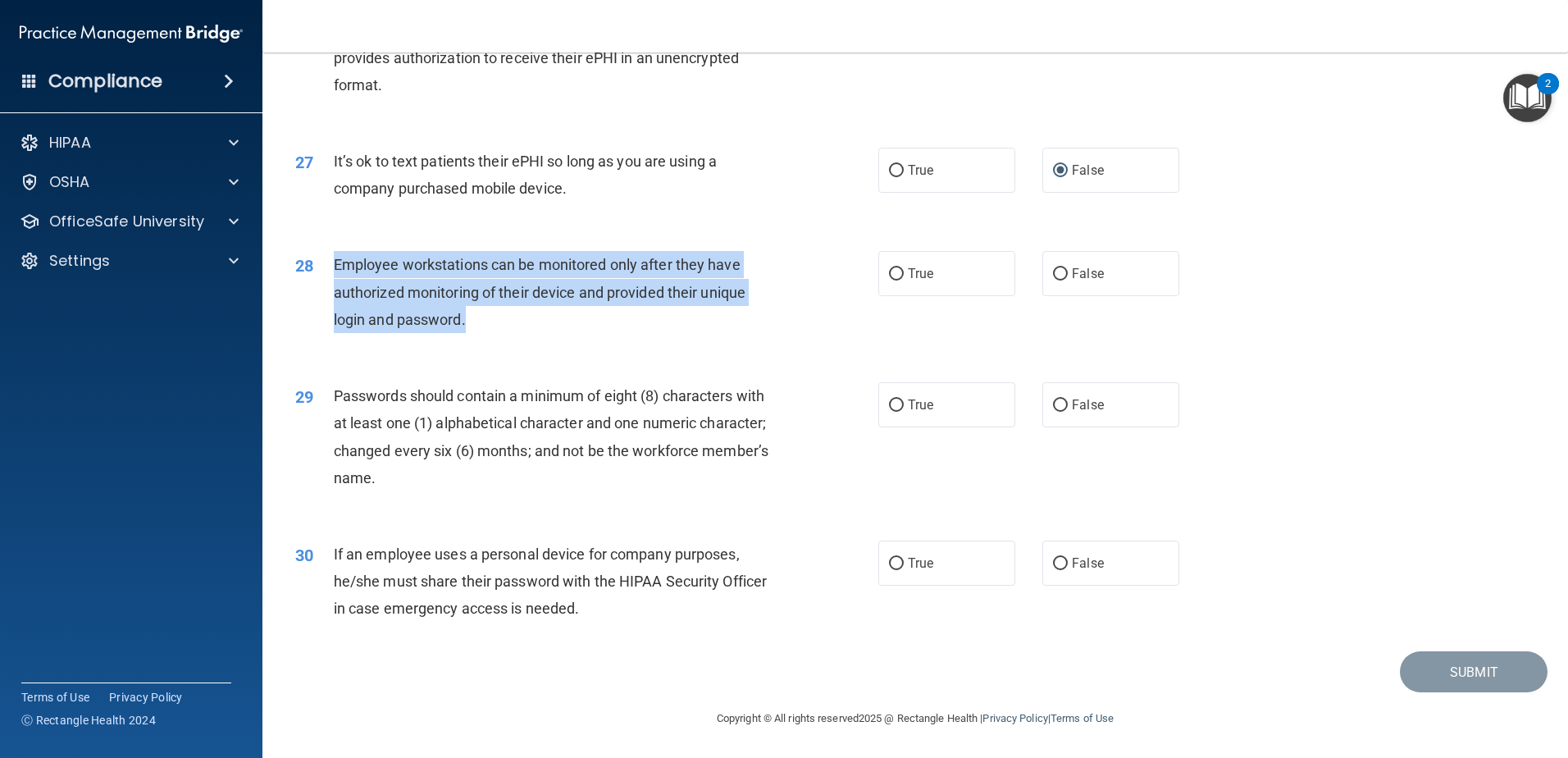
drag, startPoint x: 495, startPoint y: 322, endPoint x: 323, endPoint y: 275, distance: 178.3
click at [323, 275] on div "28 Employee workstations can be monitored only after they have authorized monit…" at bounding box center [587, 296] width 632 height 90
drag, startPoint x: 323, startPoint y: 275, endPoint x: 367, endPoint y: 283, distance: 44.7
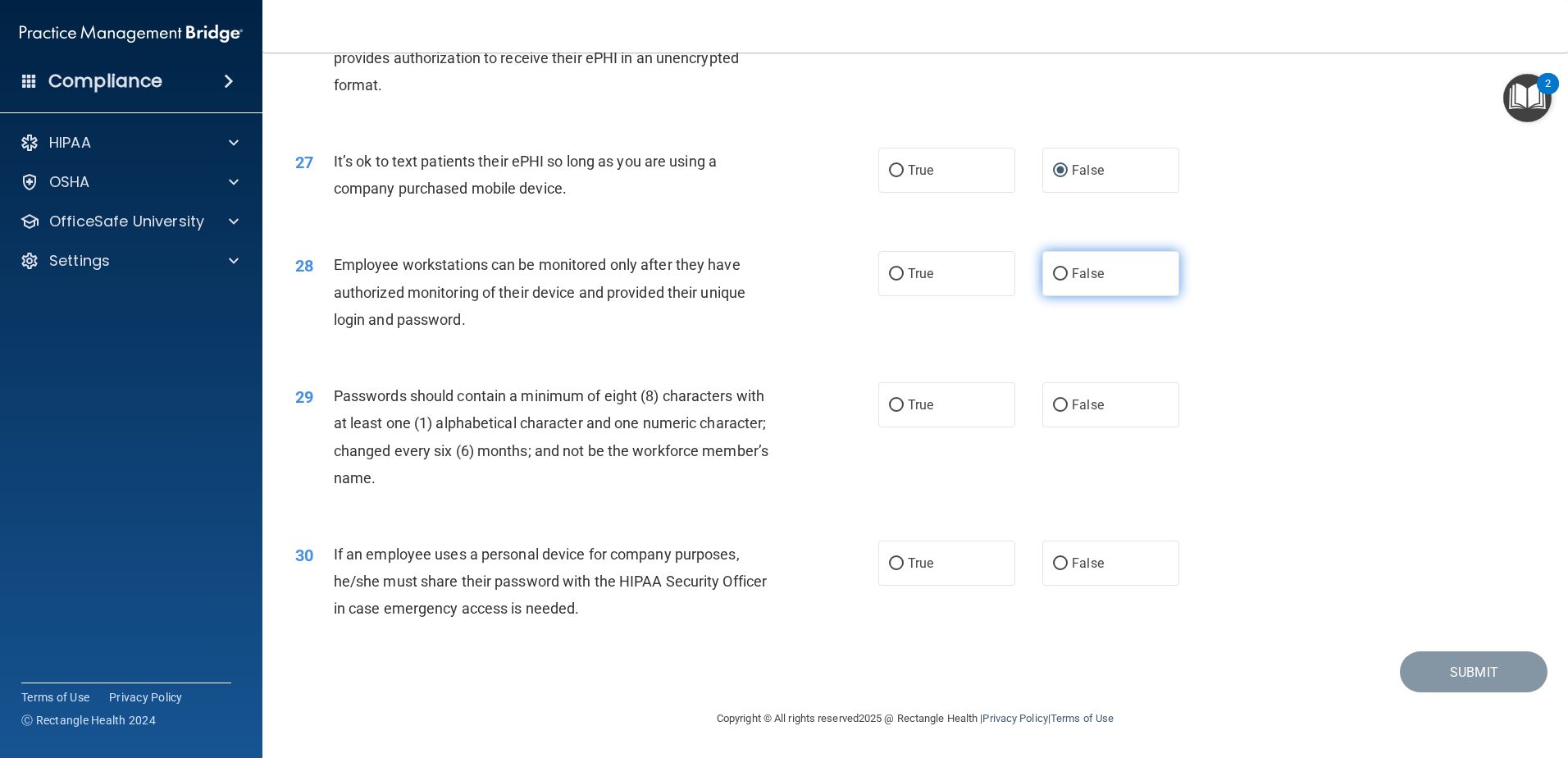
click at [1063, 268] on label "False" at bounding box center [1111, 273] width 137 height 45
click at [1063, 268] on input "False" at bounding box center [1060, 274] width 14 height 12
radio input "true"
click at [785, 319] on div "28 Employee workstations can be monitored only after they have authorized monit…" at bounding box center [587, 296] width 632 height 90
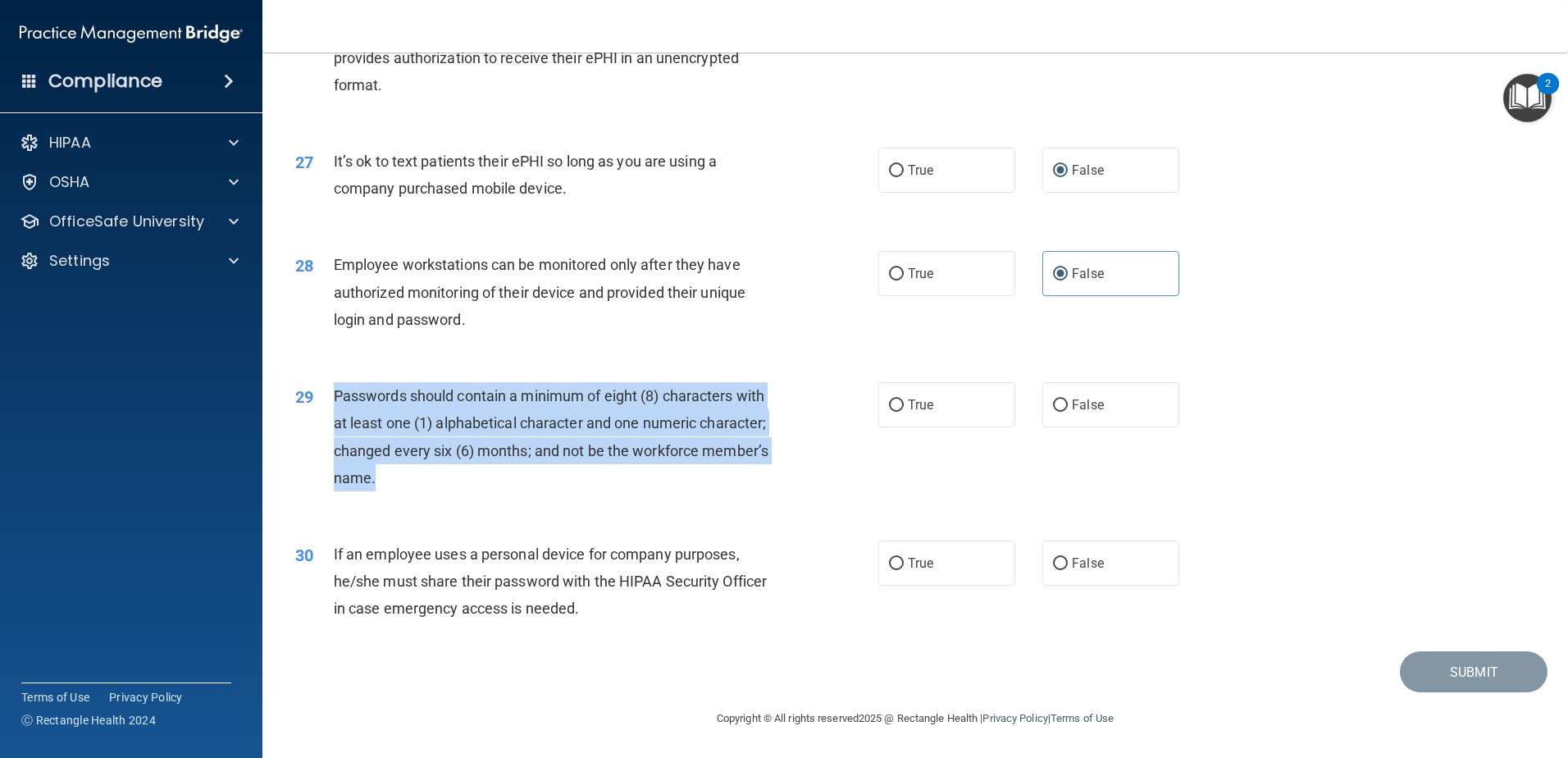
drag, startPoint x: 392, startPoint y: 479, endPoint x: 327, endPoint y: 397, distance: 104.6
click at [327, 397] on div "29 Passwords should contain a minimum of eight (8) characters with at least one…" at bounding box center [587, 441] width 632 height 118
drag, startPoint x: 327, startPoint y: 397, endPoint x: 347, endPoint y: 399, distance: 20.1
click at [855, 418] on div "29 Passwords should contain a minimum of eight (8) characters with at least one…" at bounding box center [587, 441] width 632 height 118
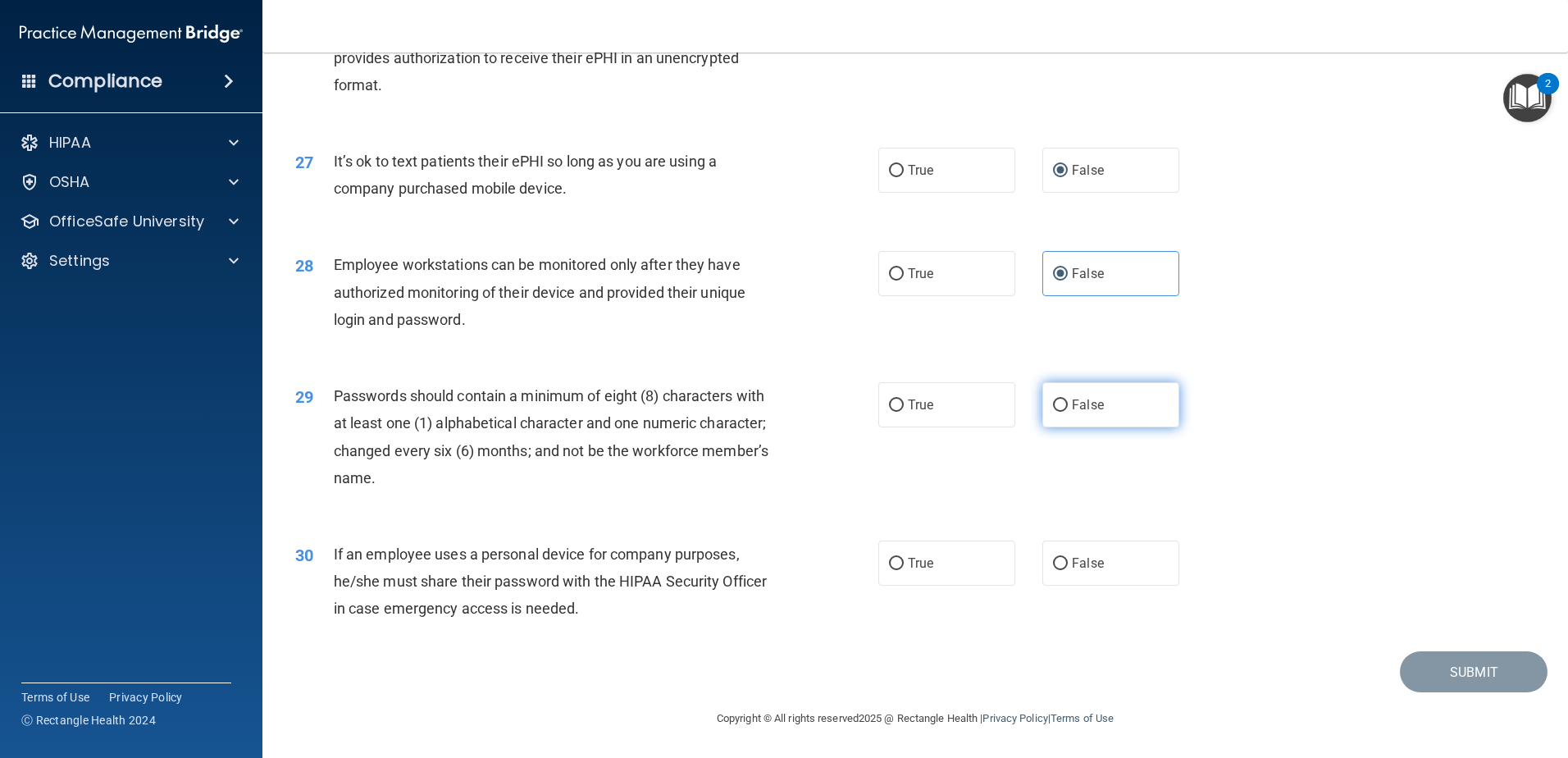
click at [1062, 415] on label "False" at bounding box center [1111, 405] width 137 height 45
click at [1062, 412] on input "False" at bounding box center [1060, 405] width 14 height 12
radio input "true"
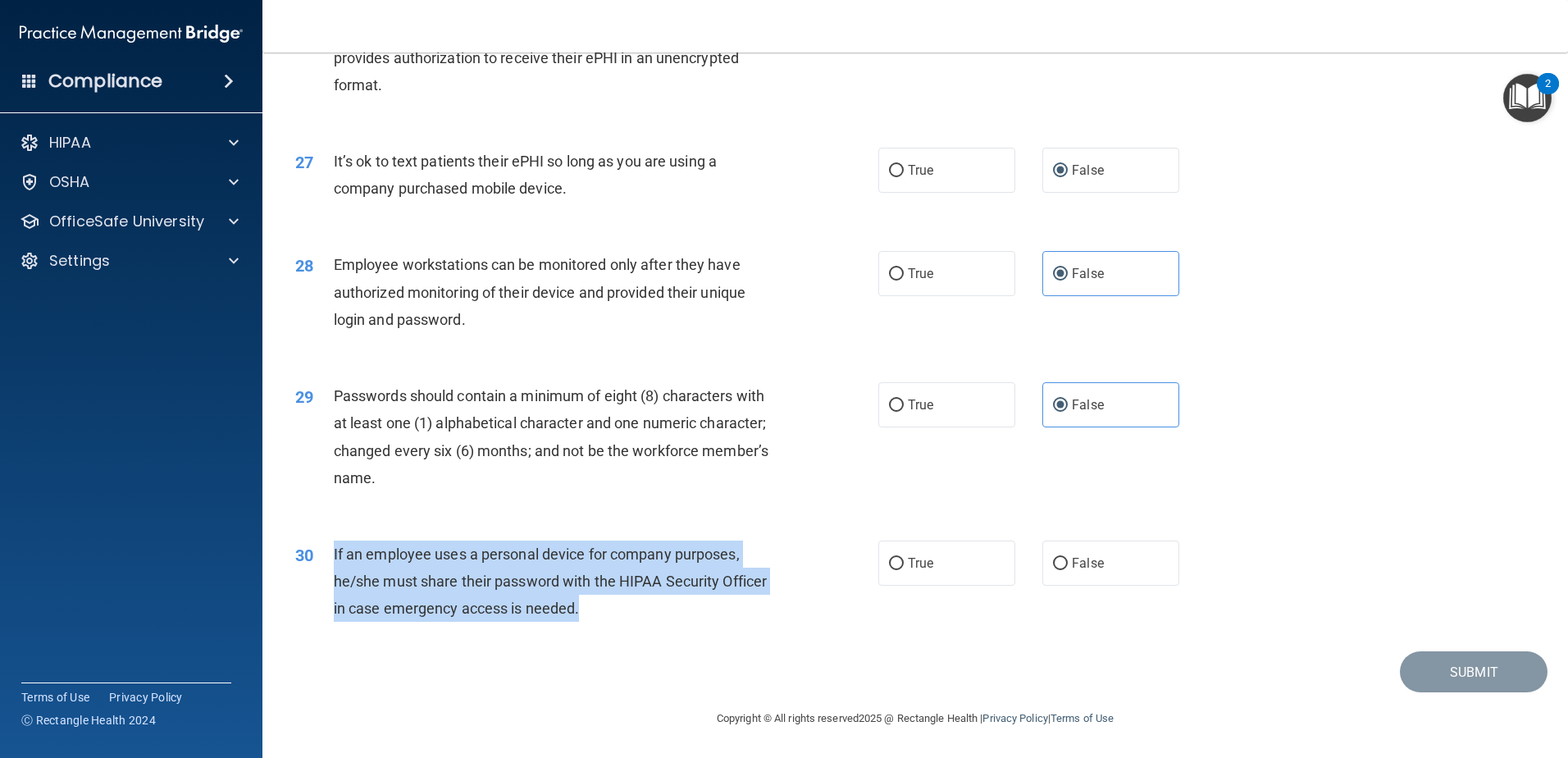
drag, startPoint x: 616, startPoint y: 611, endPoint x: 331, endPoint y: 554, distance: 290.6
click at [331, 554] on div "30 If an employee uses a personal device for company purposes, he/she must shar…" at bounding box center [587, 586] width 632 height 90
drag, startPoint x: 331, startPoint y: 554, endPoint x: 371, endPoint y: 553, distance: 40.0
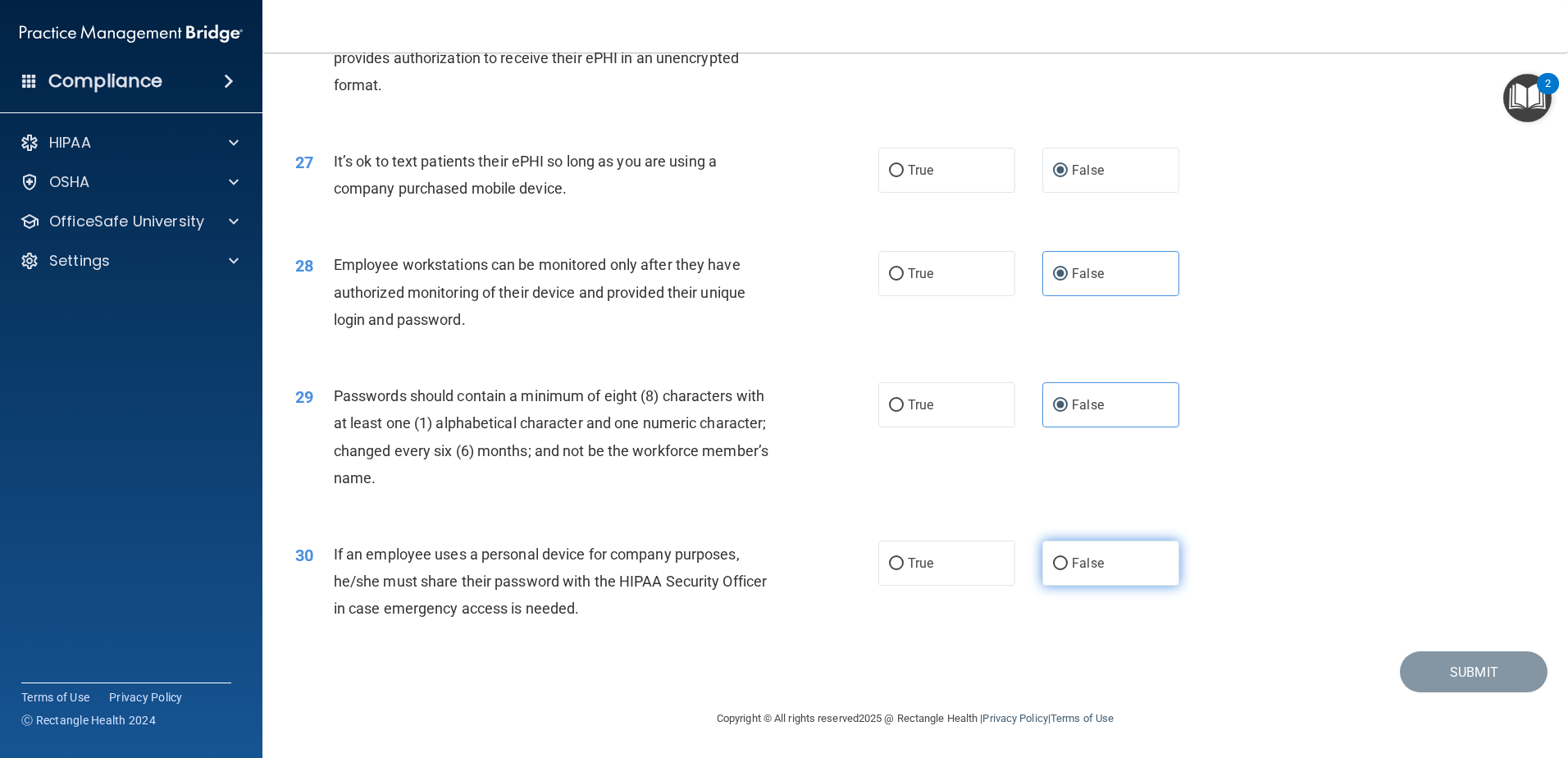
click at [1054, 572] on label "False" at bounding box center [1111, 563] width 137 height 45
click at [1054, 571] on input "False" at bounding box center [1060, 564] width 14 height 12
radio input "true"
click at [1468, 680] on button "Submit" at bounding box center [1474, 672] width 147 height 42
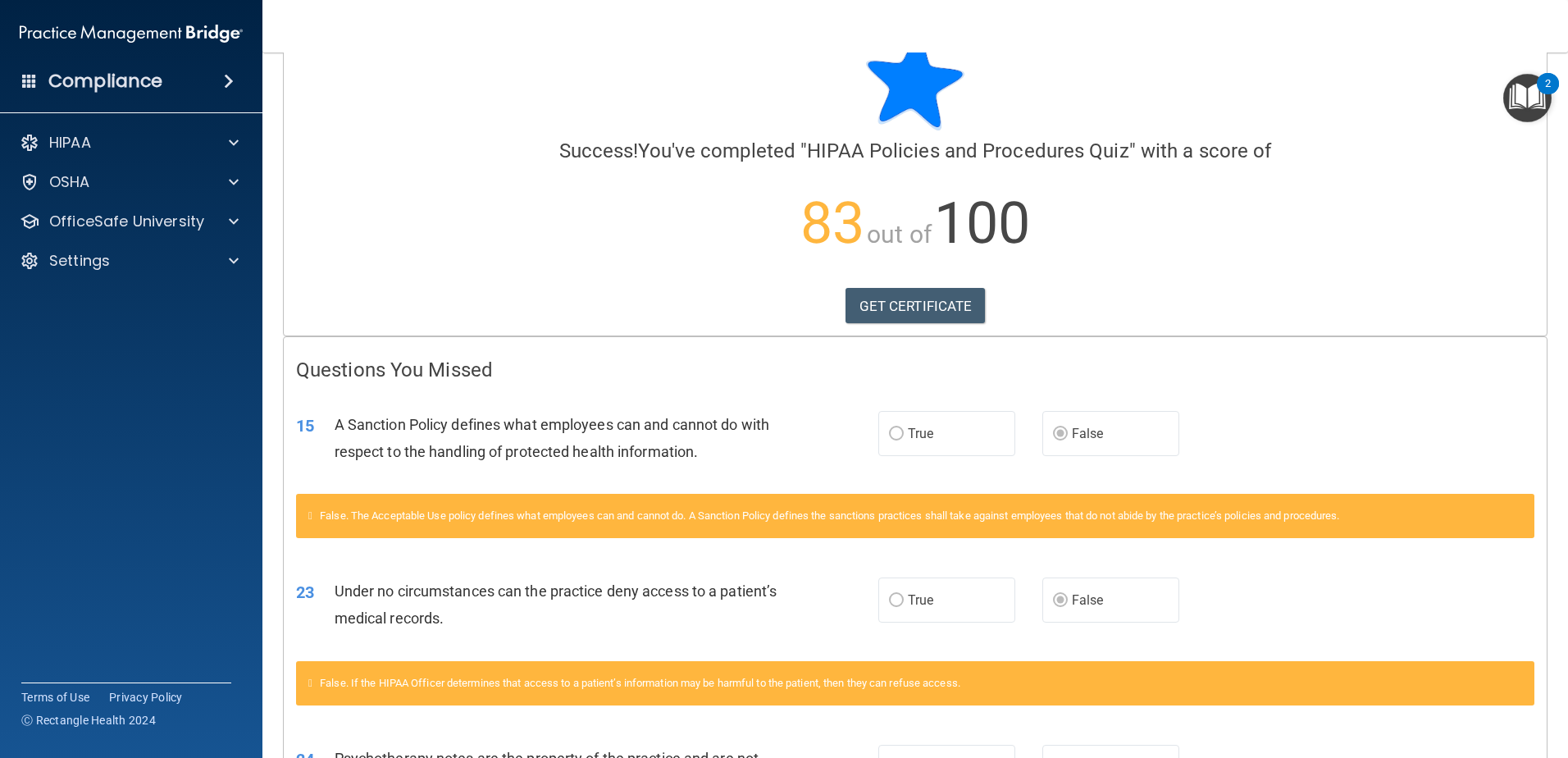
scroll to position [49, 0]
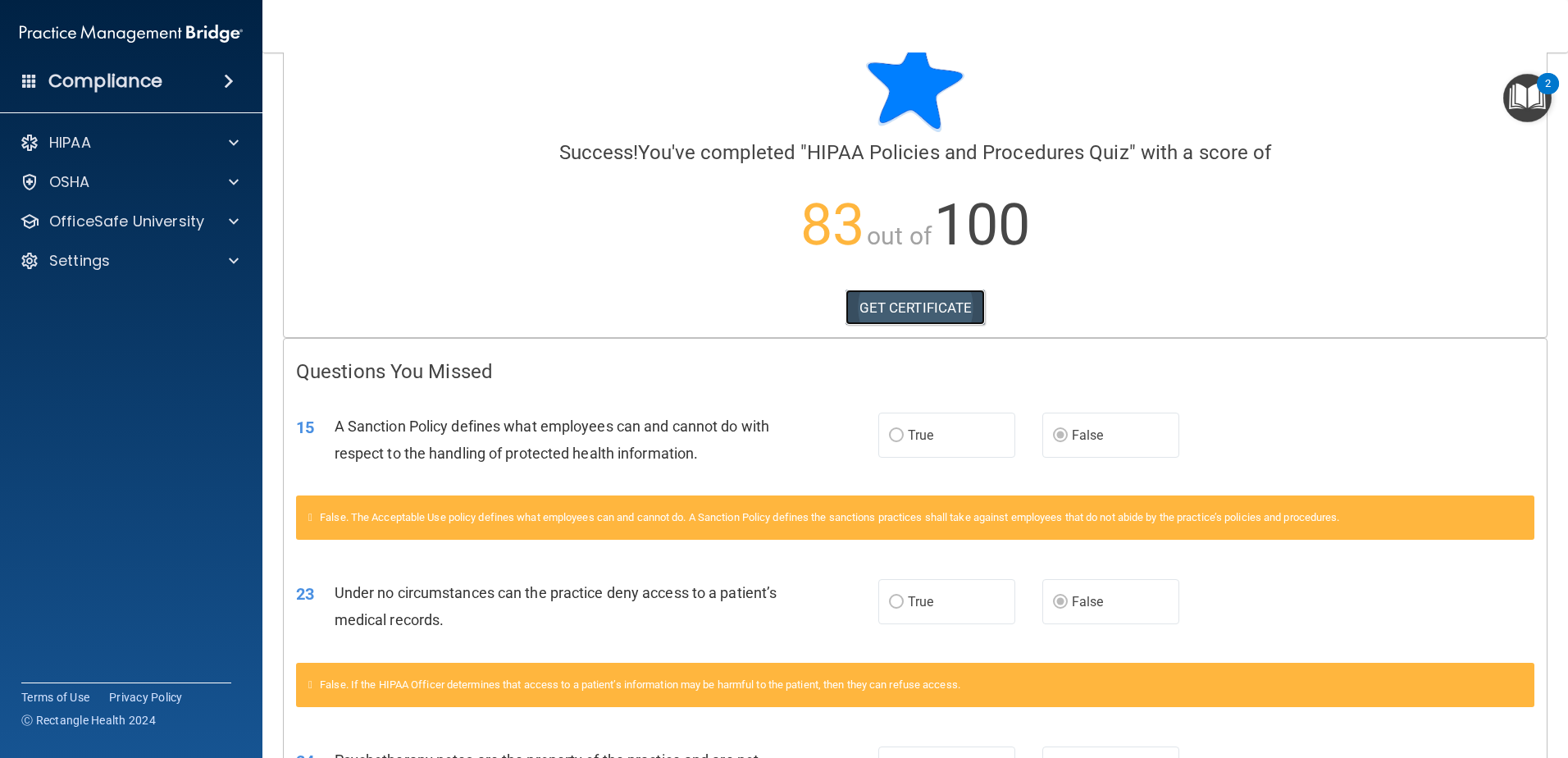
click at [953, 315] on link "GET CERTIFICATE" at bounding box center [915, 307] width 140 height 36
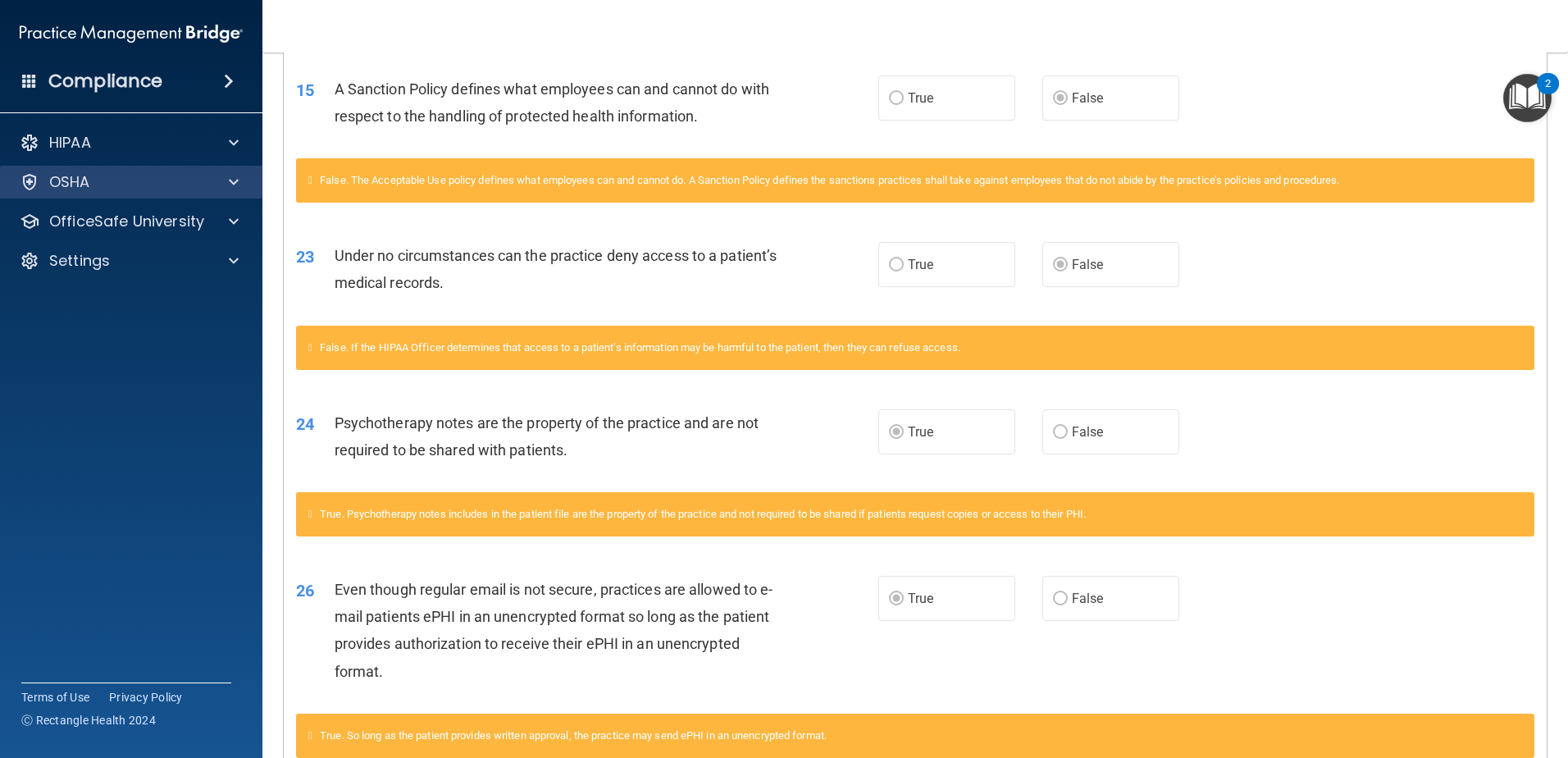
scroll to position [376, 0]
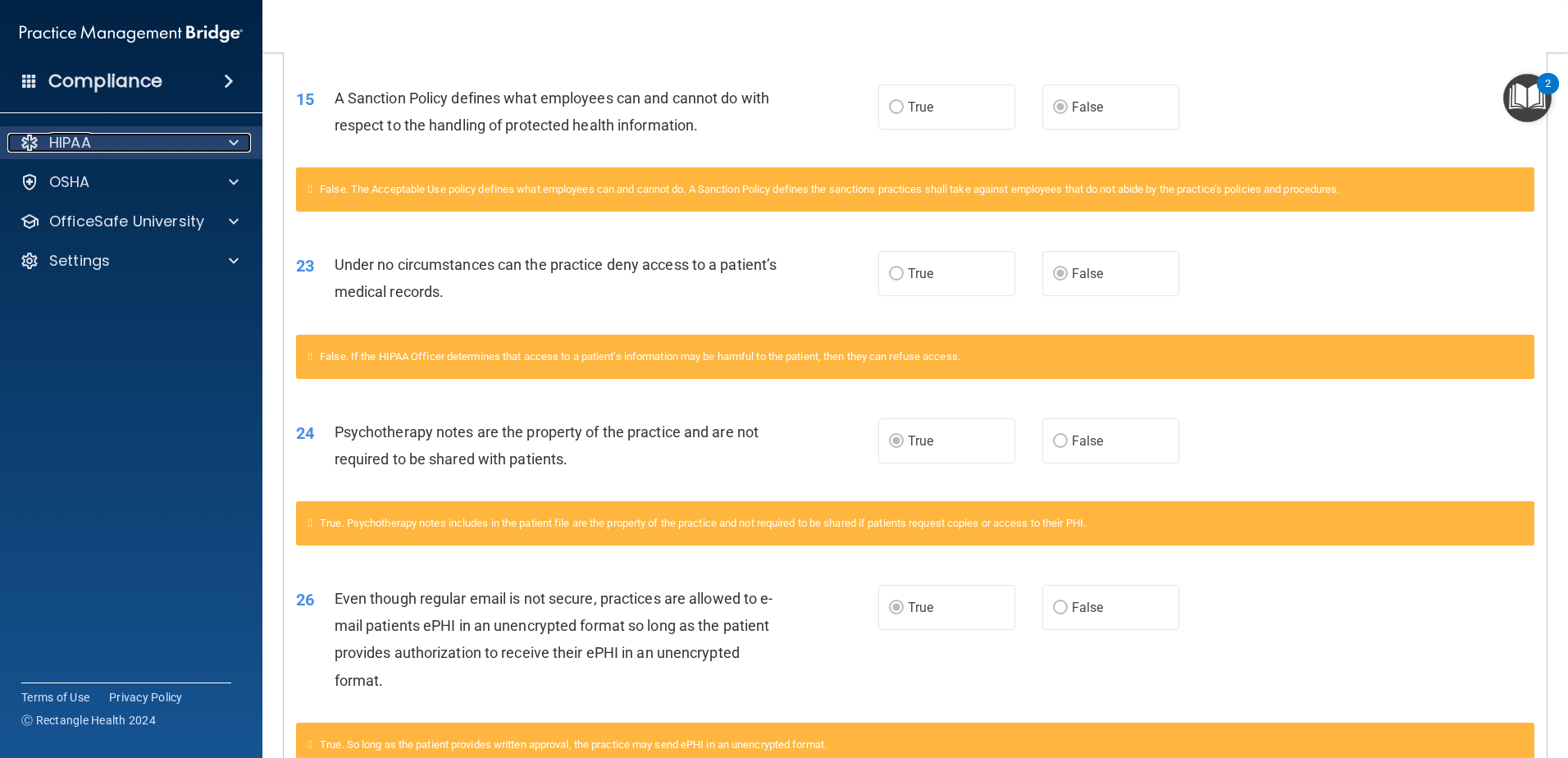
click at [132, 143] on div "HIPAA" at bounding box center [109, 142] width 203 height 20
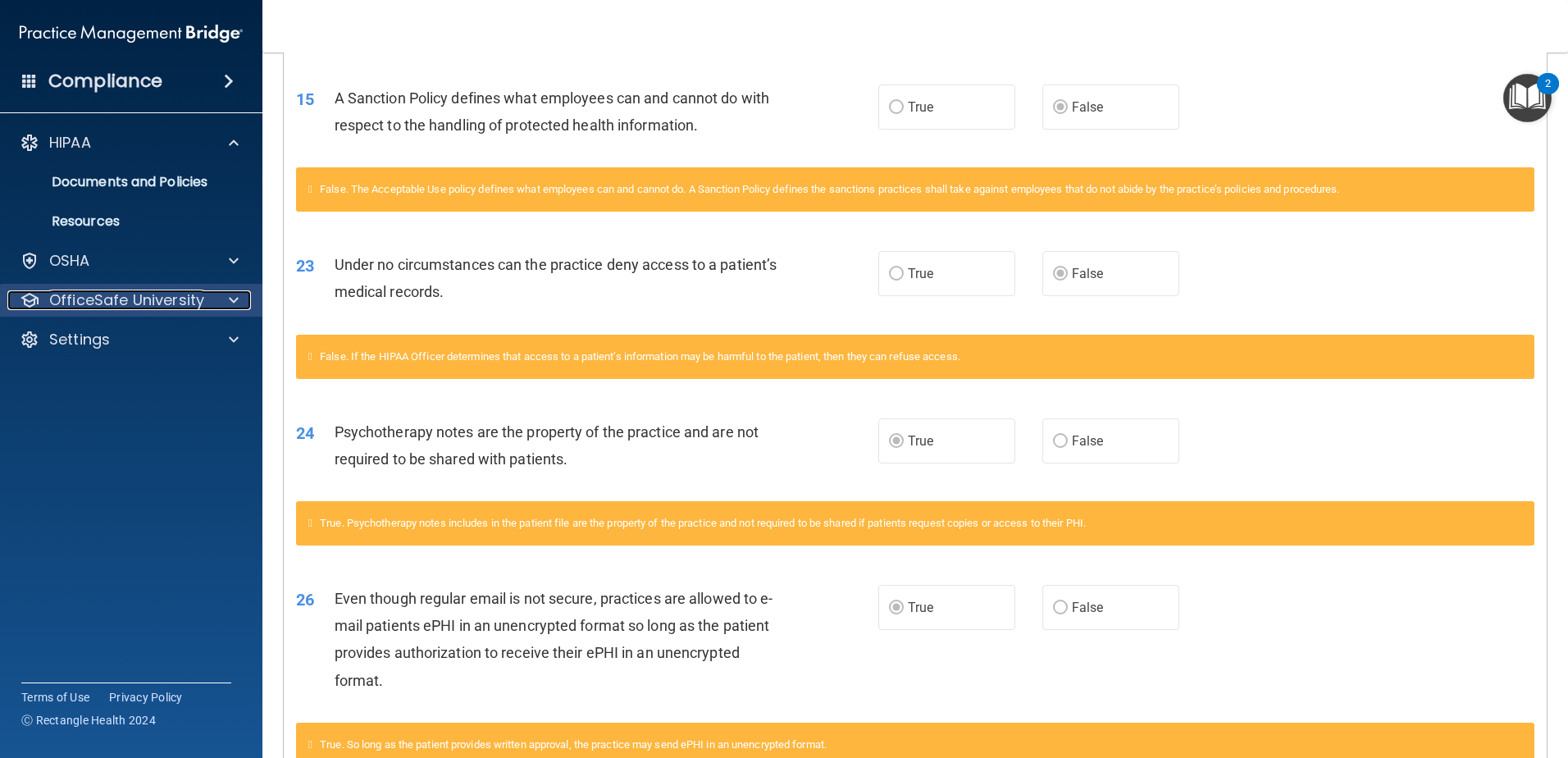
click at [118, 305] on p "OfficeSafe University" at bounding box center [127, 300] width 155 height 20
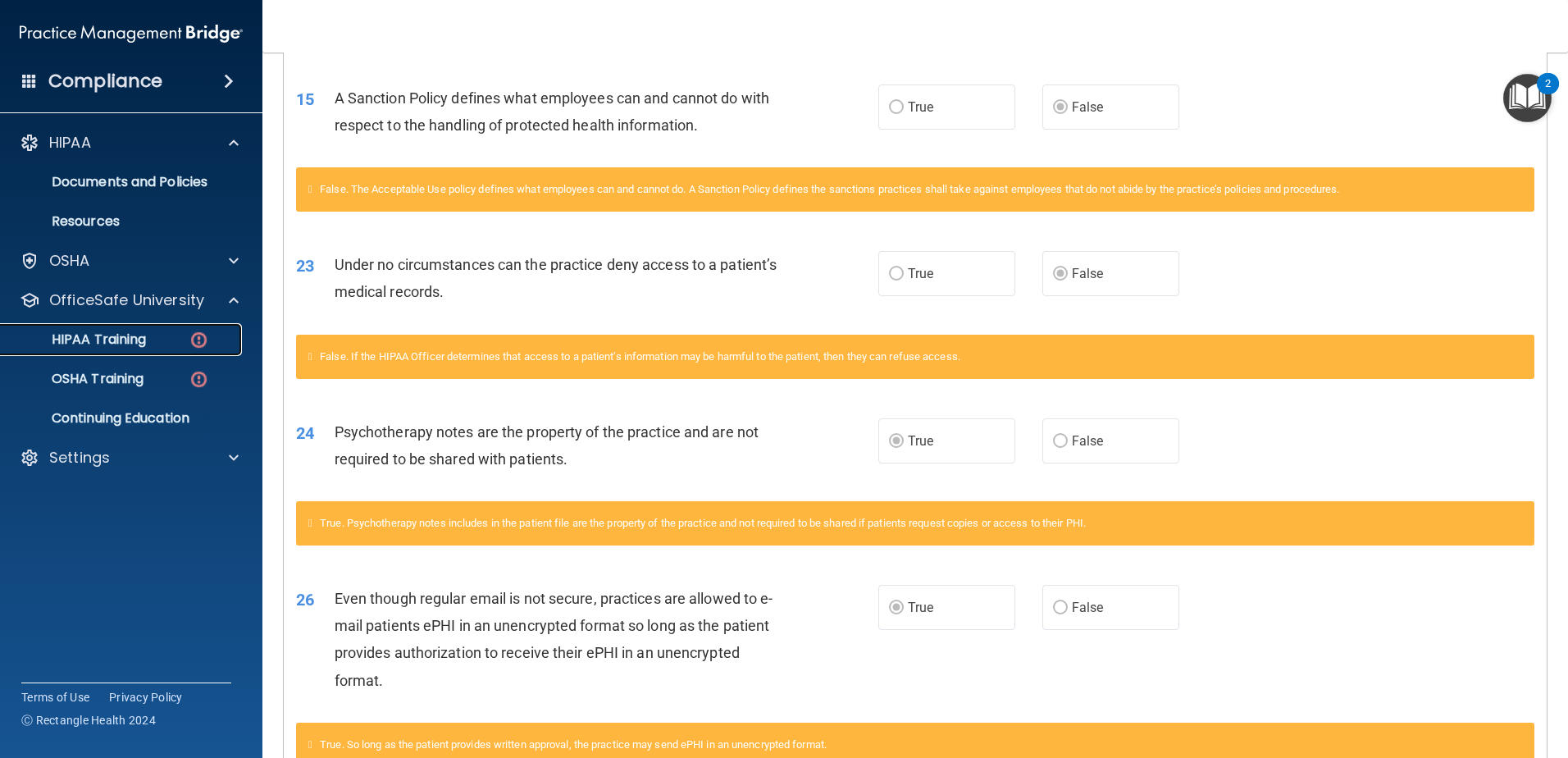
click at [117, 347] on p "HIPAA Training" at bounding box center [78, 339] width 135 height 16
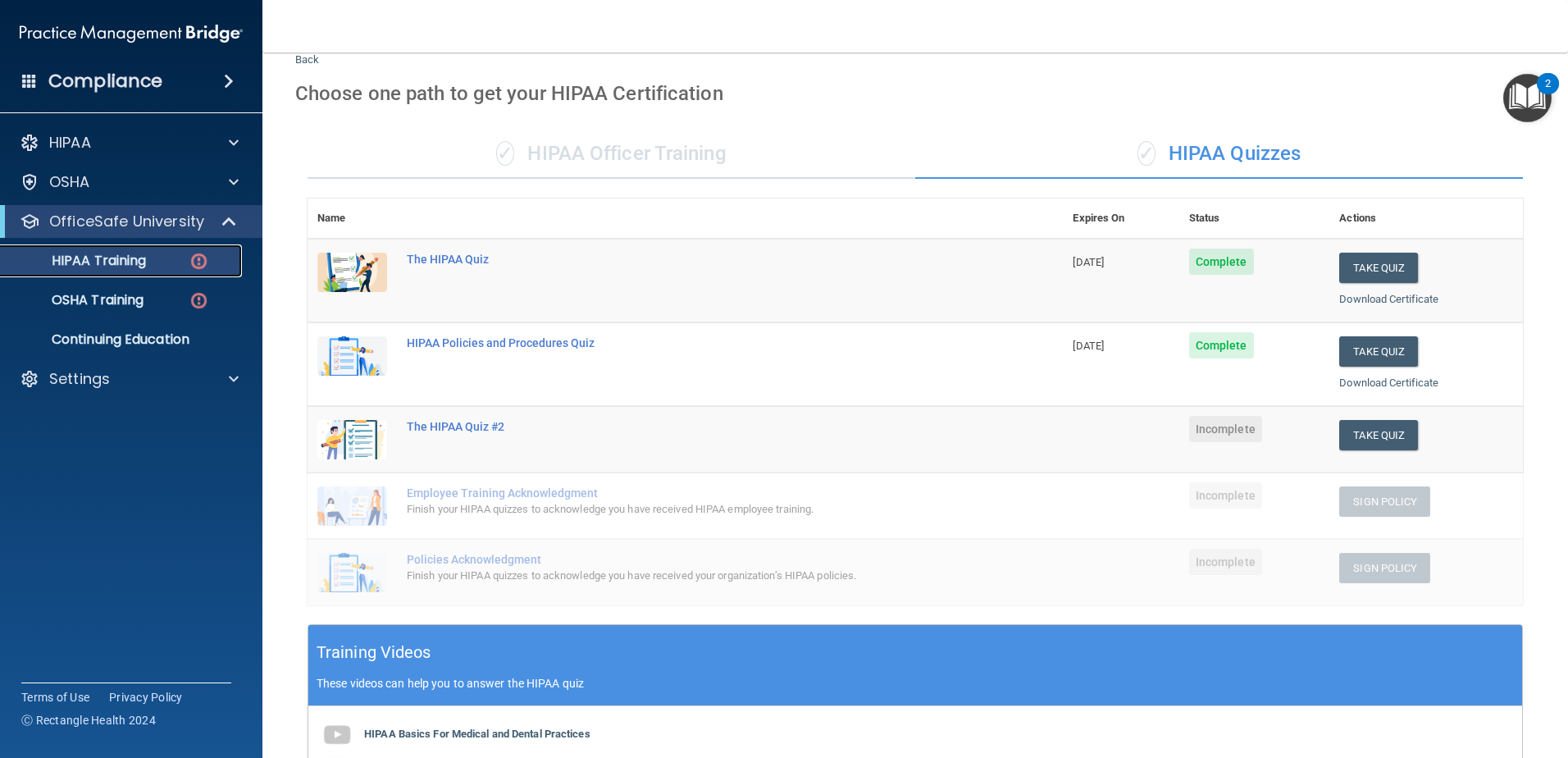
scroll to position [49, 0]
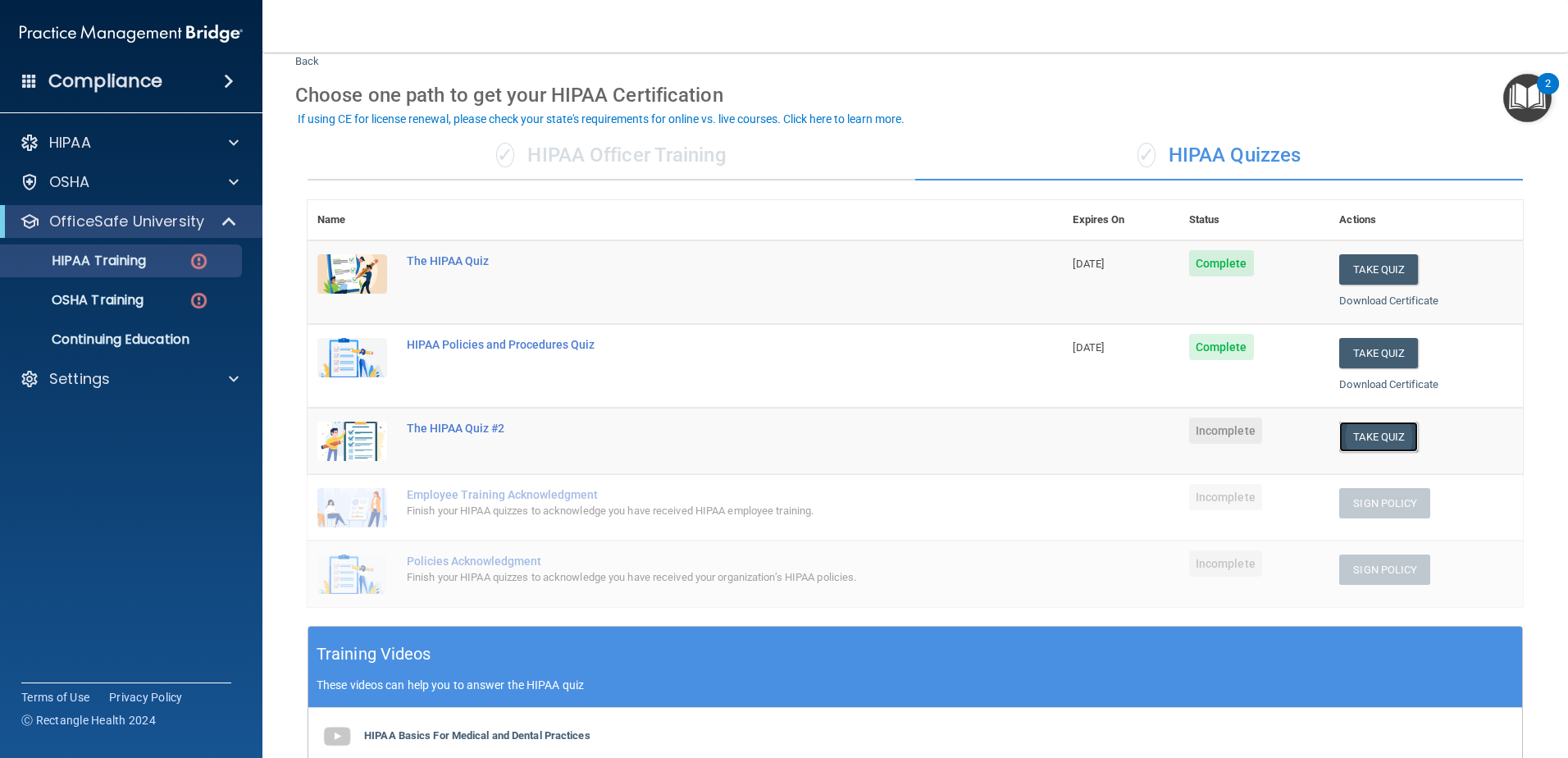
click at [1373, 436] on button "Take Quiz" at bounding box center [1378, 437] width 78 height 31
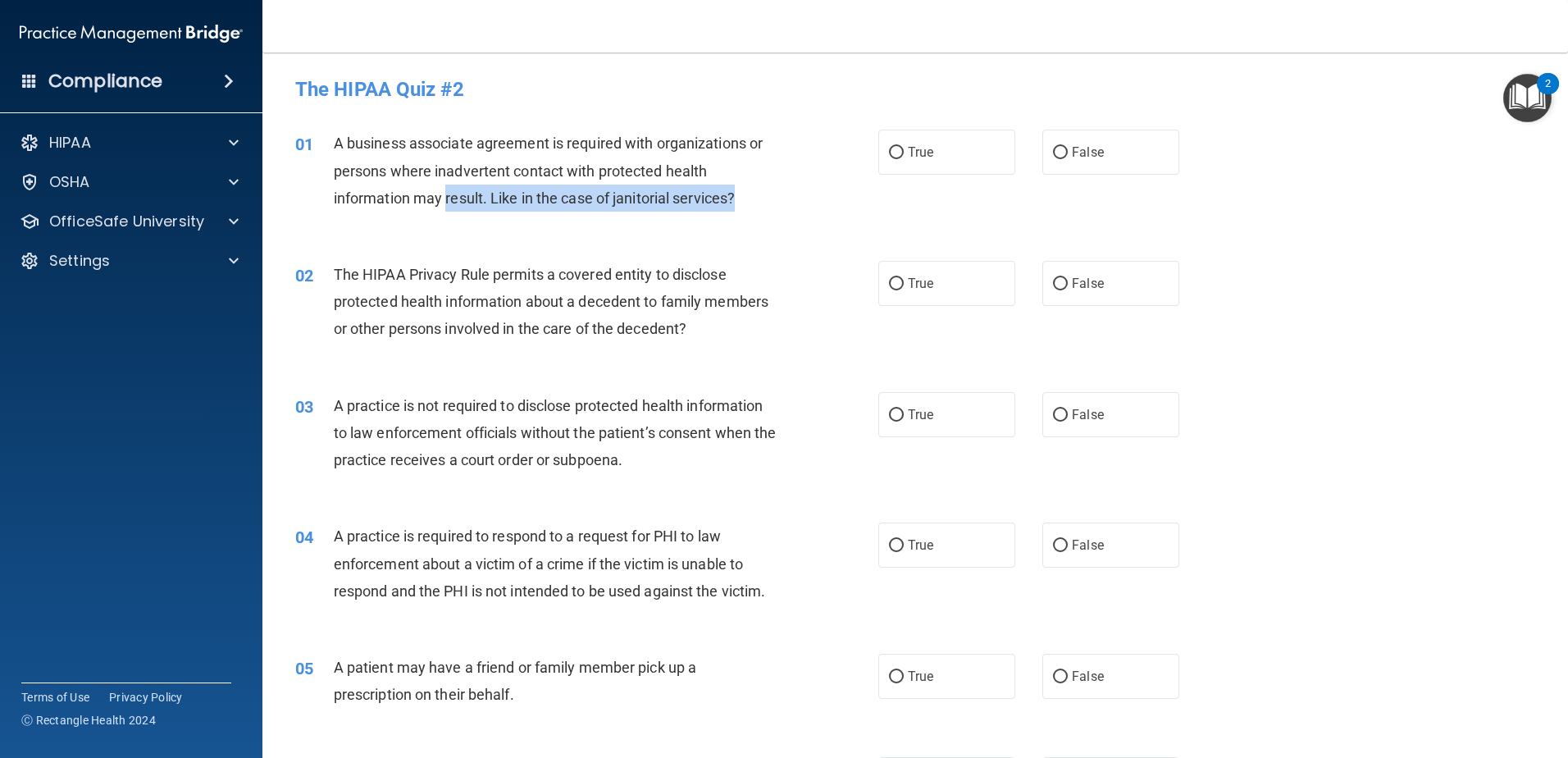
drag, startPoint x: 743, startPoint y: 198, endPoint x: 444, endPoint y: 217, distance: 299.6
click at [444, 217] on div "01 A business associate agreement is required with organizations or persons whe…" at bounding box center [587, 175] width 632 height 90
drag, startPoint x: 444, startPoint y: 217, endPoint x: 334, endPoint y: 161, distance: 123.4
click at [334, 162] on span "A business associate agreement is required with organizations or persons where …" at bounding box center [548, 170] width 429 height 72
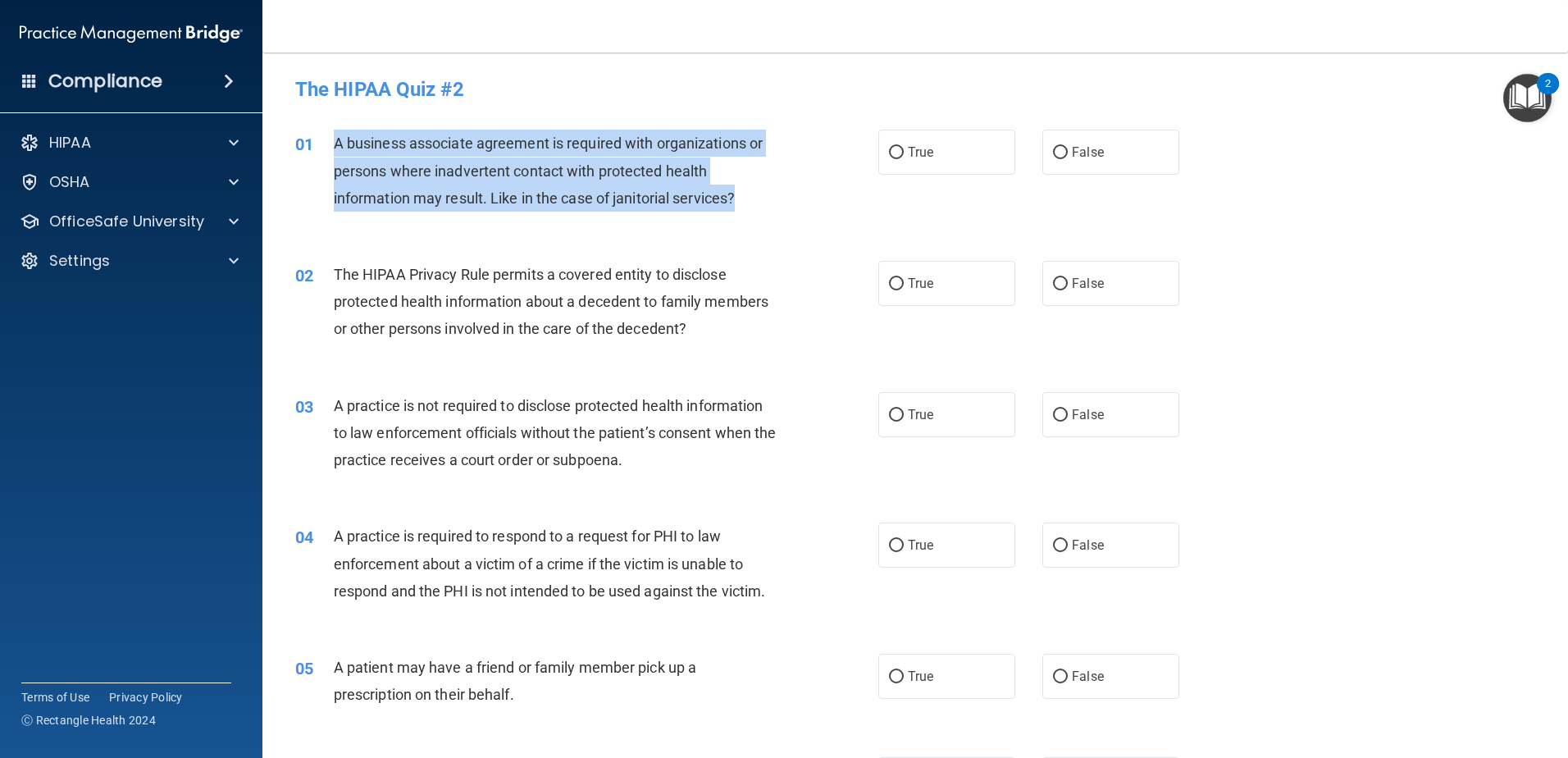
drag, startPoint x: 333, startPoint y: 141, endPoint x: 775, endPoint y: 215, distance: 448.2
click at [775, 215] on div "01 A business associate agreement is required with organizations or persons whe…" at bounding box center [587, 175] width 632 height 90
drag, startPoint x: 775, startPoint y: 215, endPoint x: 622, endPoint y: 186, distance: 155.7
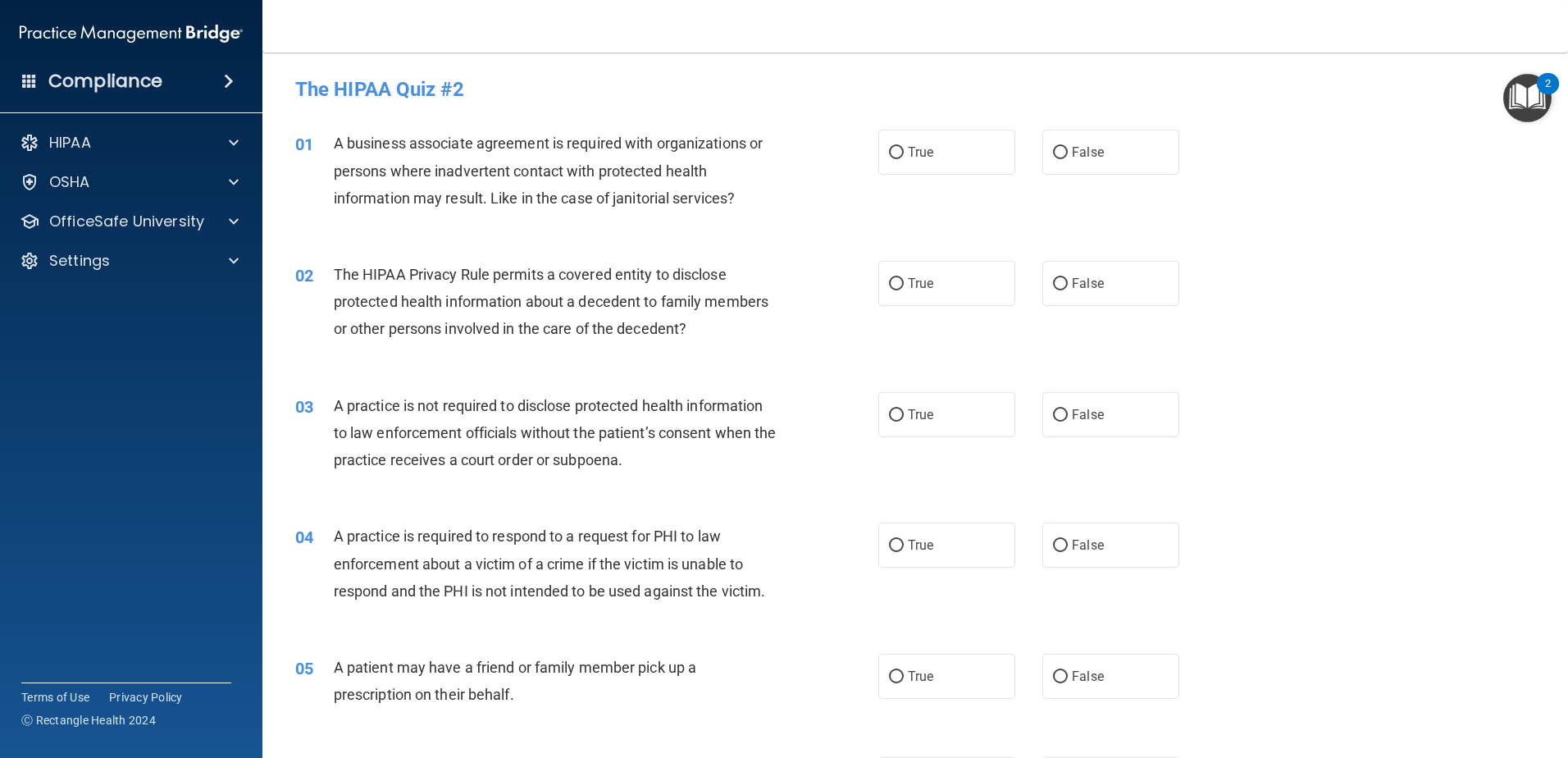
click at [777, 233] on div "01 A business associate agreement is required with organizations or persons whe…" at bounding box center [915, 175] width 1265 height 131
click at [1072, 146] on span "False" at bounding box center [1088, 152] width 32 height 15
click at [1067, 146] on input "False" at bounding box center [1060, 152] width 14 height 12
radio input "true"
click at [1080, 677] on span "False" at bounding box center [1088, 676] width 32 height 15
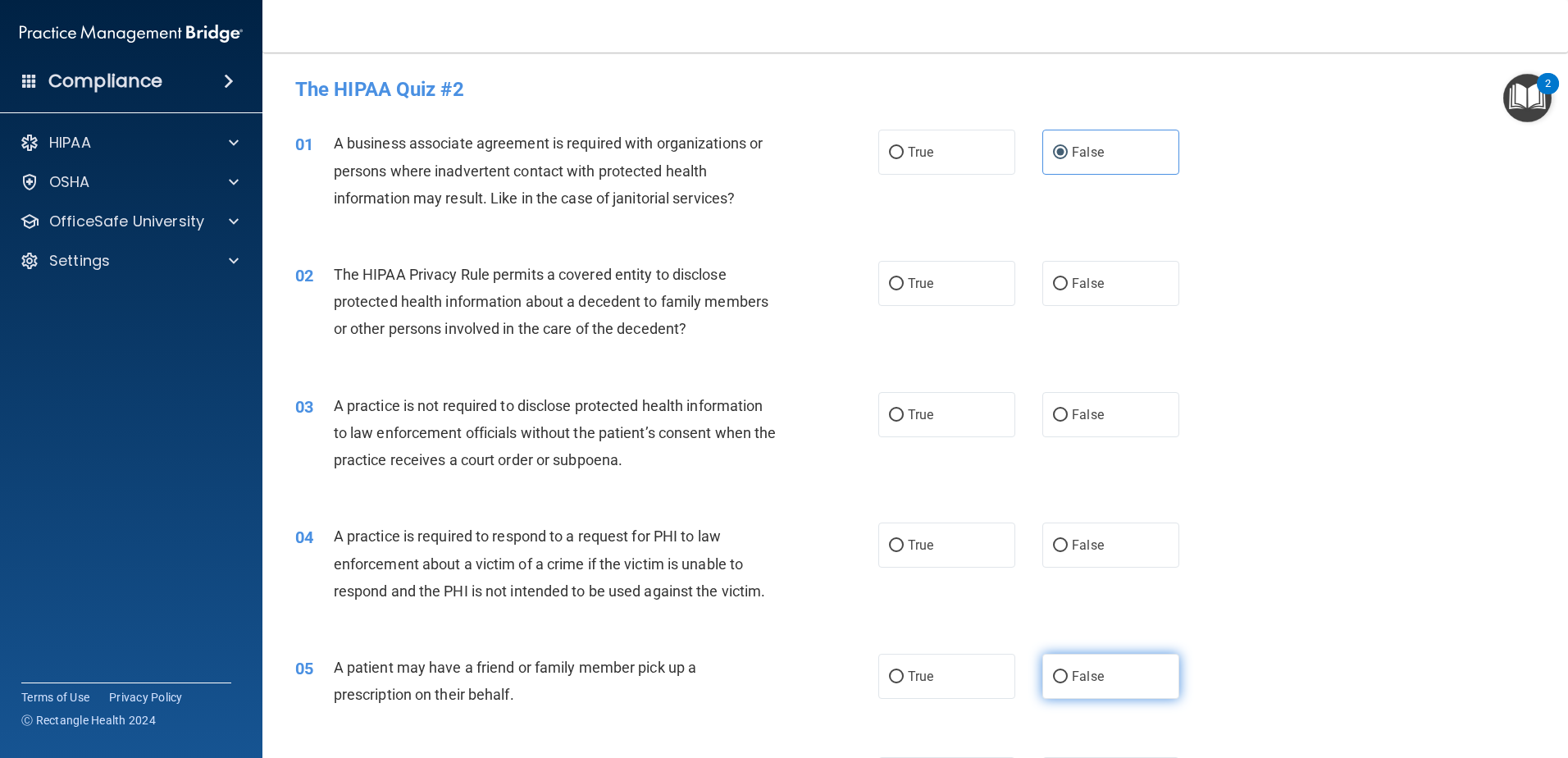
click at [1067, 677] on input "False" at bounding box center [1060, 677] width 14 height 12
radio input "true"
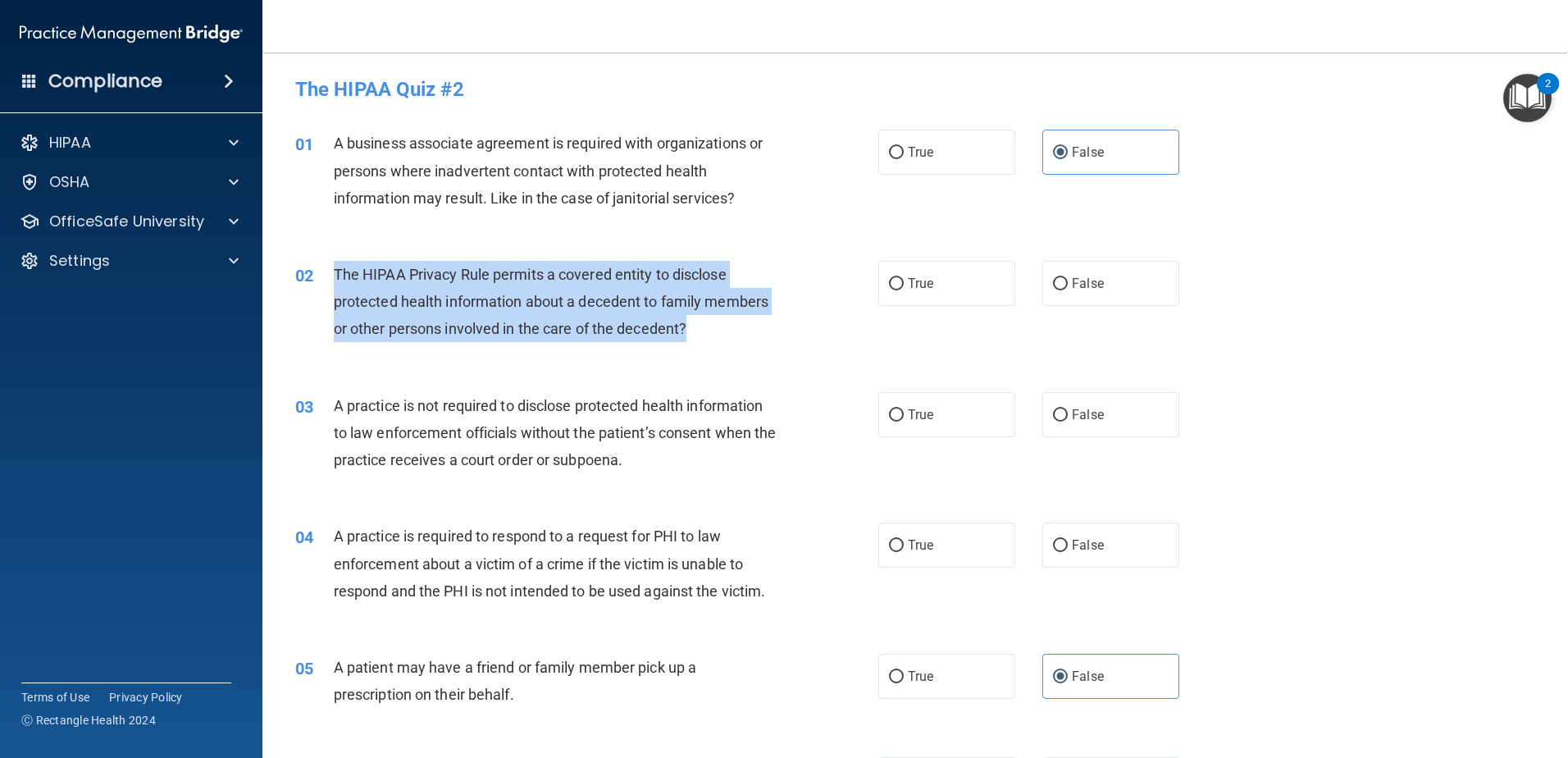
drag, startPoint x: 687, startPoint y: 333, endPoint x: 333, endPoint y: 283, distance: 357.5
click at [334, 283] on div "The HIPAA Privacy Rule permits a covered entity to disclose protected health in…" at bounding box center [562, 301] width 456 height 82
drag, startPoint x: 333, startPoint y: 283, endPoint x: 366, endPoint y: 293, distance: 34.5
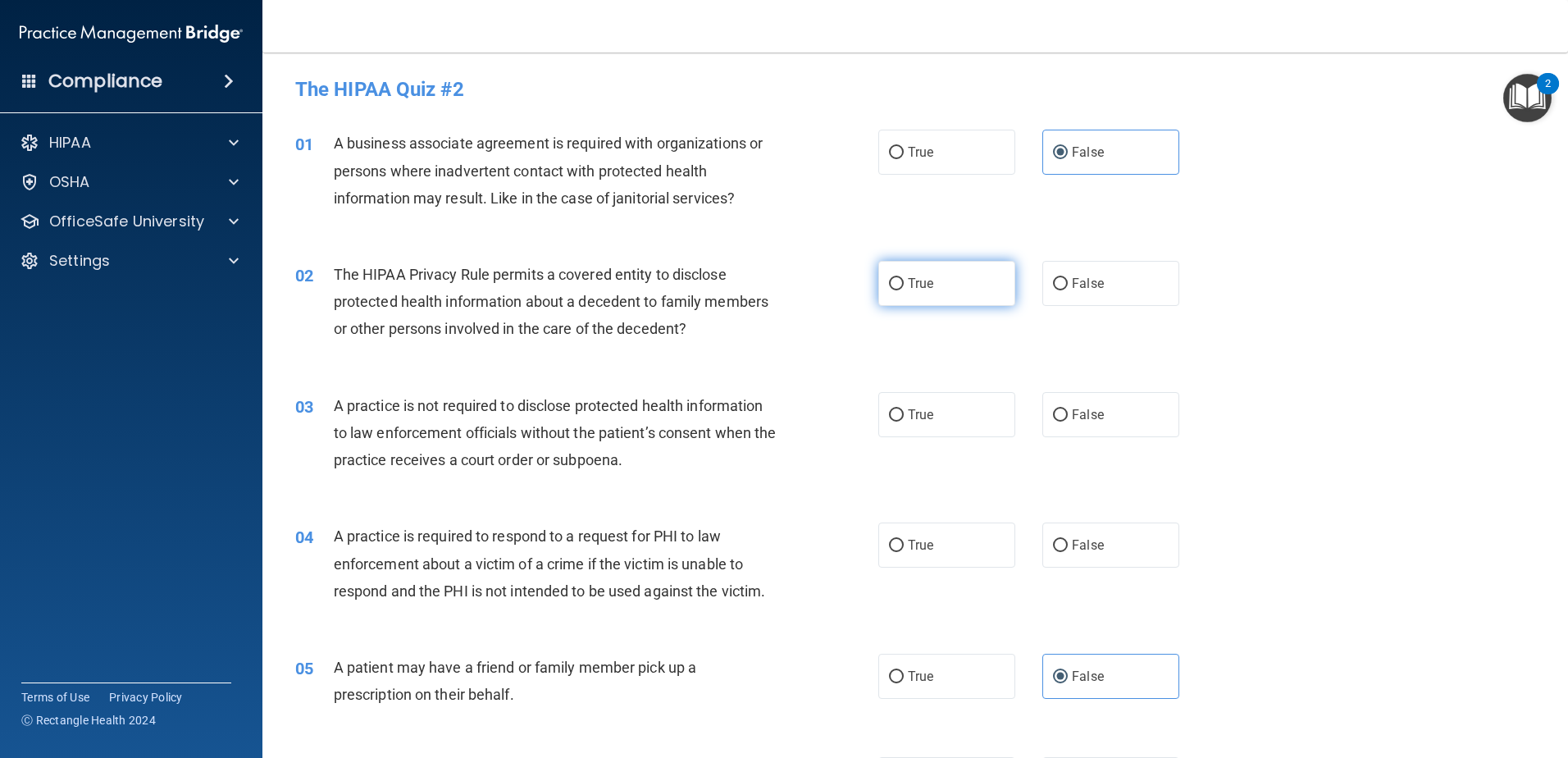
click at [950, 275] on label "True" at bounding box center [947, 283] width 137 height 45
click at [904, 279] on input "True" at bounding box center [896, 284] width 14 height 12
radio input "true"
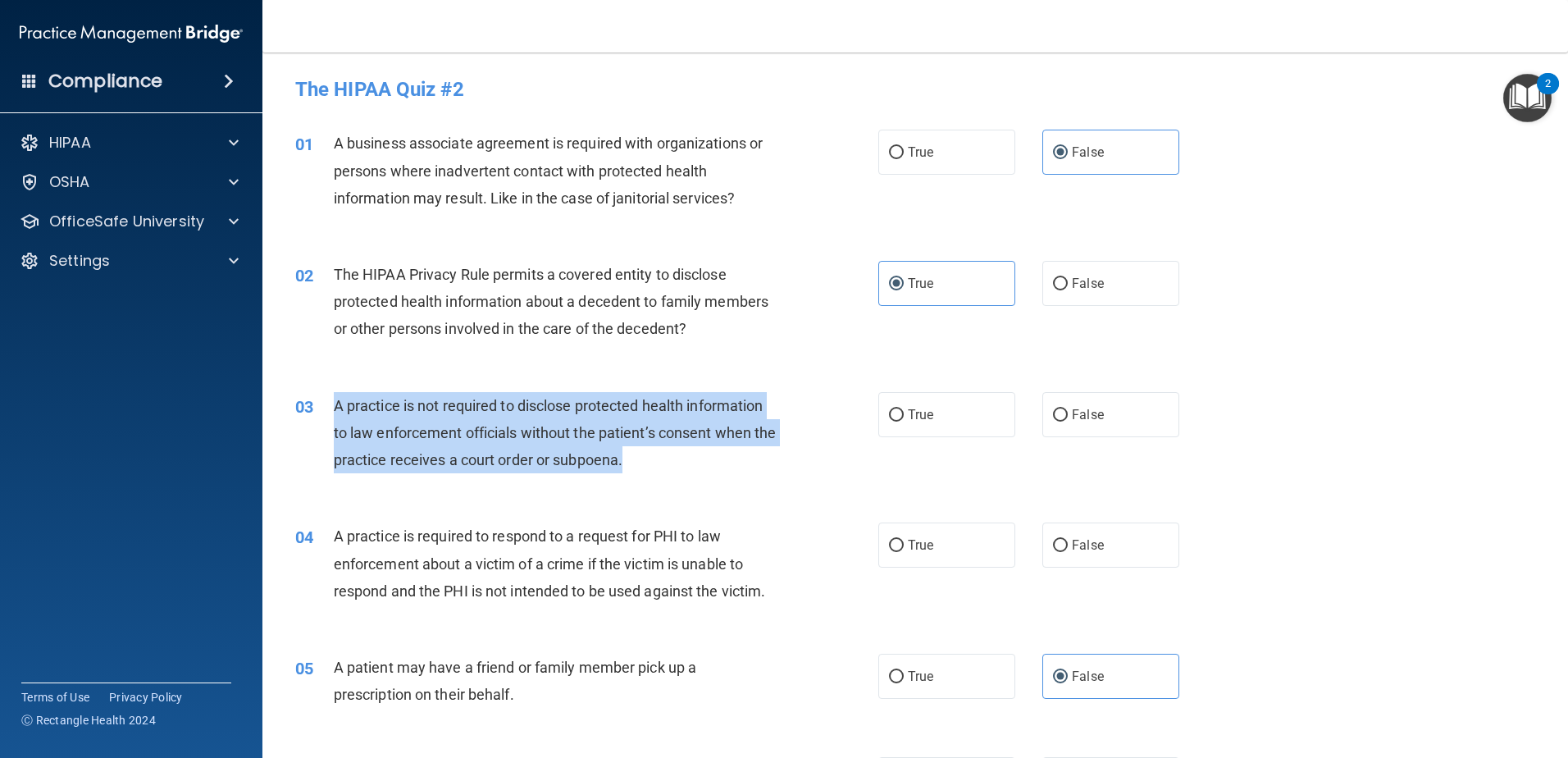
drag, startPoint x: 563, startPoint y: 464, endPoint x: 317, endPoint y: 406, distance: 252.7
click at [316, 406] on div "03 A practice is not required to disclose protected health information to law e…" at bounding box center [587, 438] width 632 height 90
drag, startPoint x: 317, startPoint y: 406, endPoint x: 365, endPoint y: 411, distance: 48.3
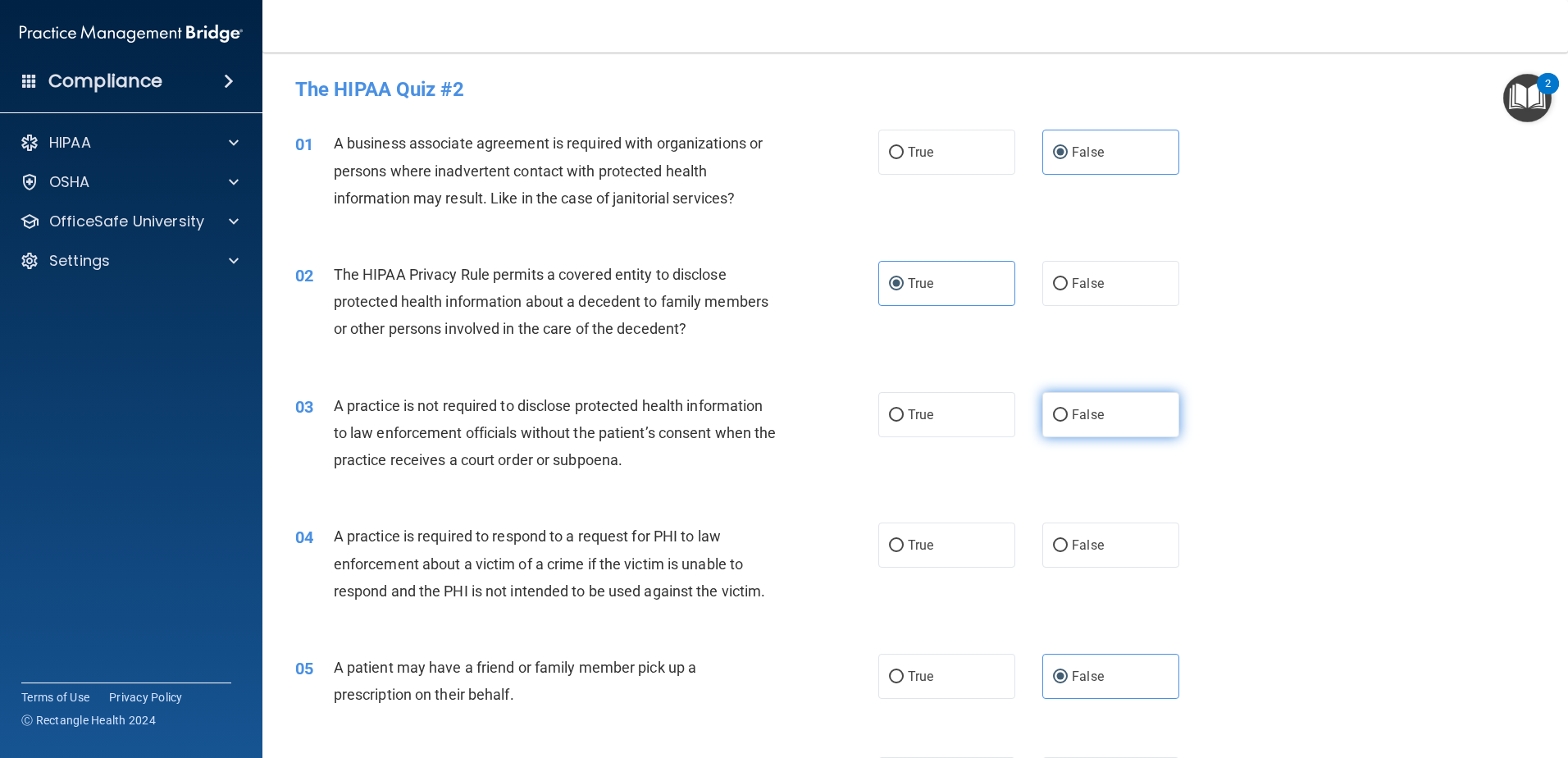
click at [1092, 413] on span "False" at bounding box center [1088, 415] width 32 height 15
click at [1067, 413] on input "False" at bounding box center [1060, 416] width 14 height 12
radio input "true"
click at [834, 439] on div "03 A practice is not required to disclose protected health information to law e…" at bounding box center [587, 438] width 632 height 90
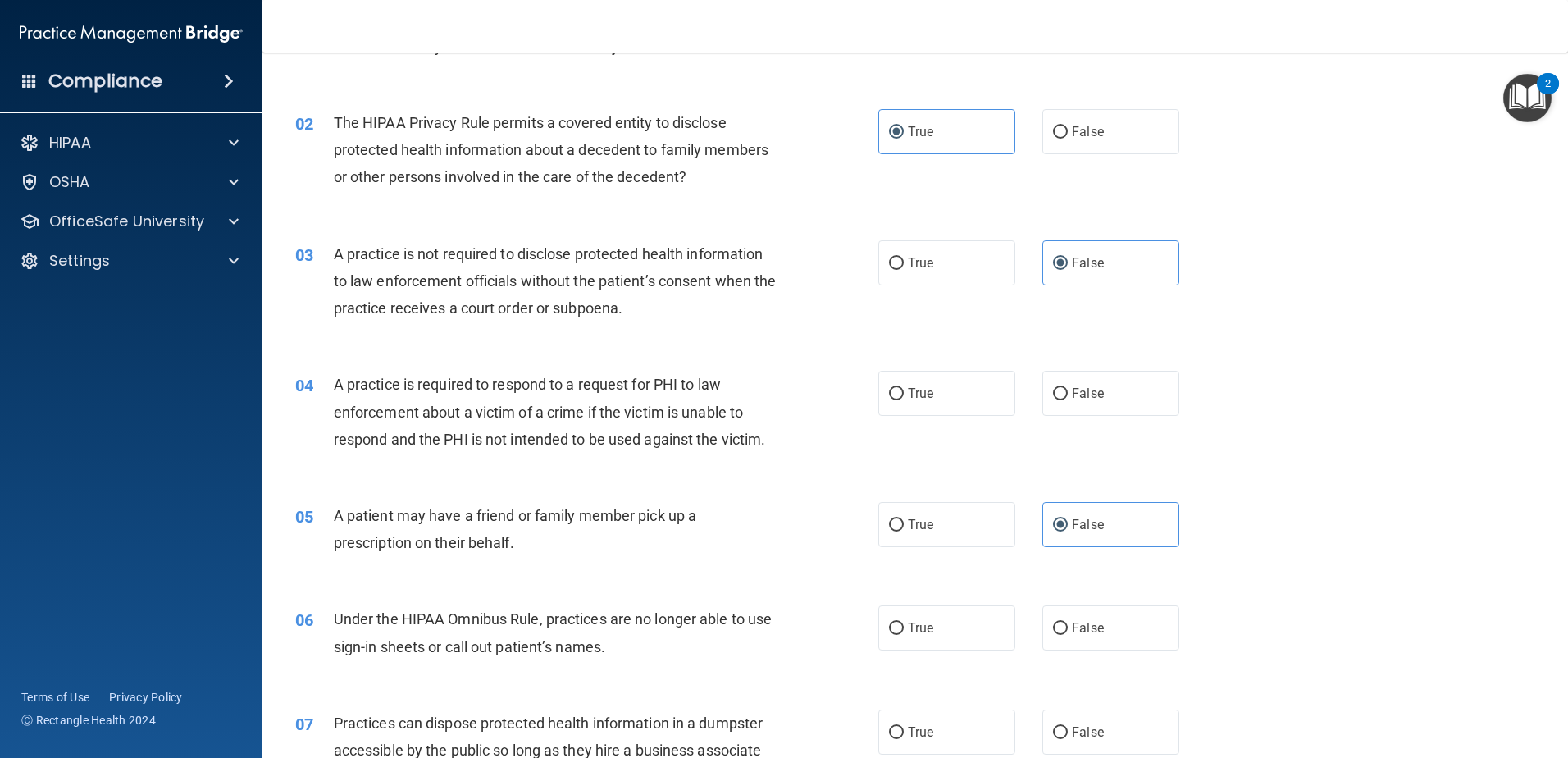
scroll to position [328, 0]
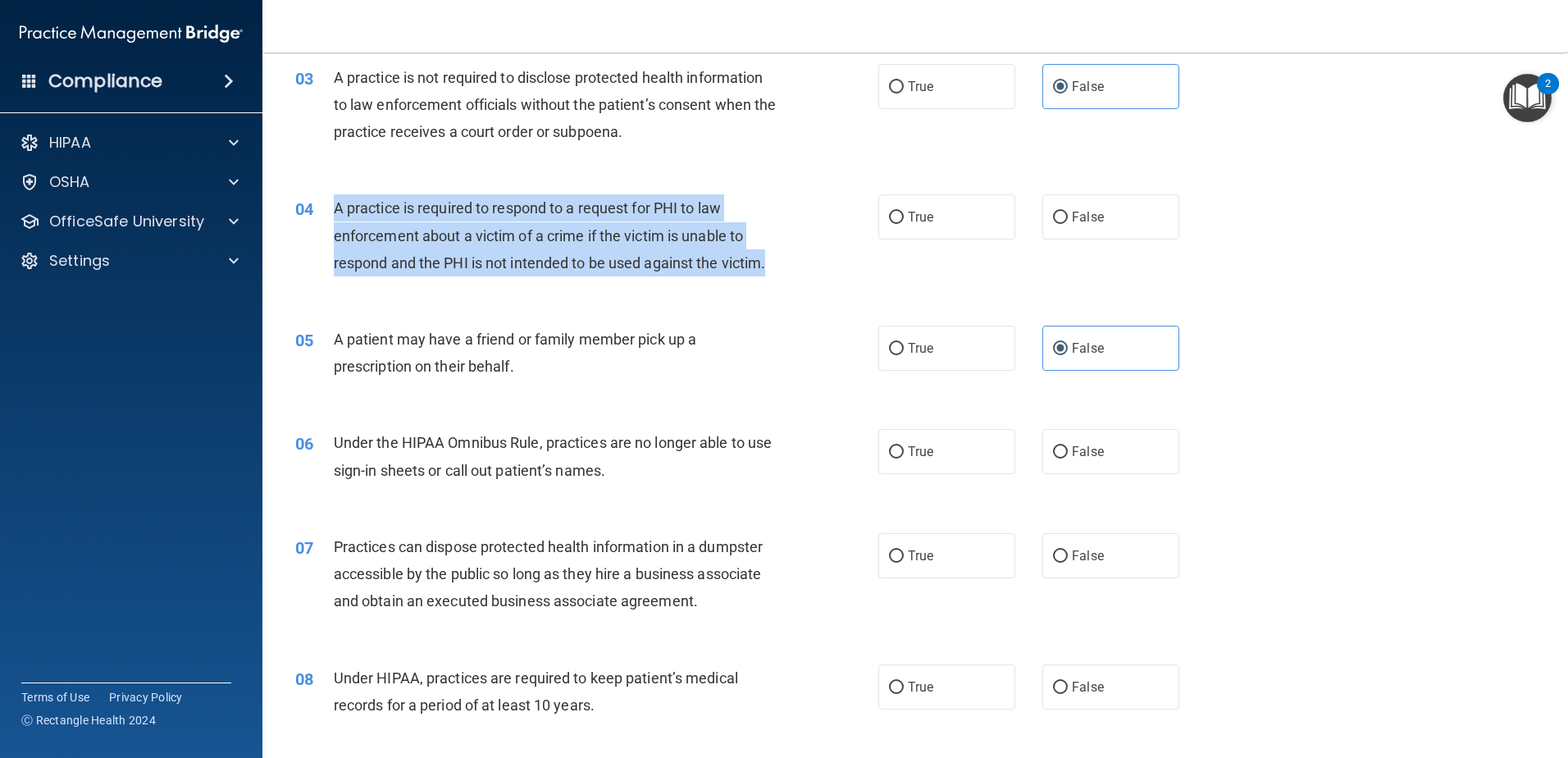
drag, startPoint x: 766, startPoint y: 267, endPoint x: 324, endPoint y: 217, distance: 444.8
click at [324, 217] on div "04 A practice is required to respond to a request for PHI to law enforcement ab…" at bounding box center [587, 239] width 632 height 90
drag, startPoint x: 324, startPoint y: 217, endPoint x: 409, endPoint y: 231, distance: 86.1
click at [1054, 215] on input "False" at bounding box center [1060, 218] width 14 height 12
radio input "true"
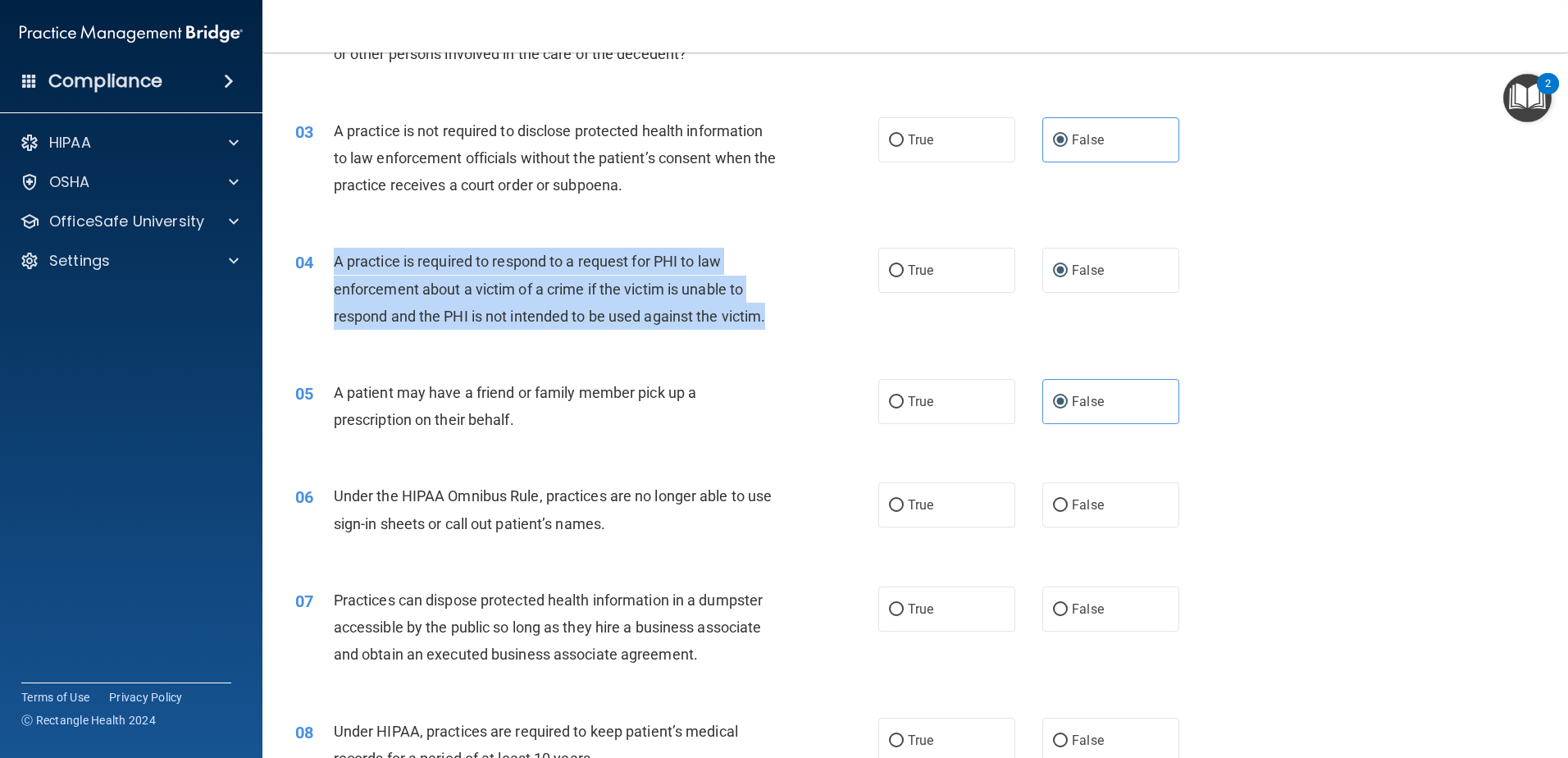
scroll to position [246, 0]
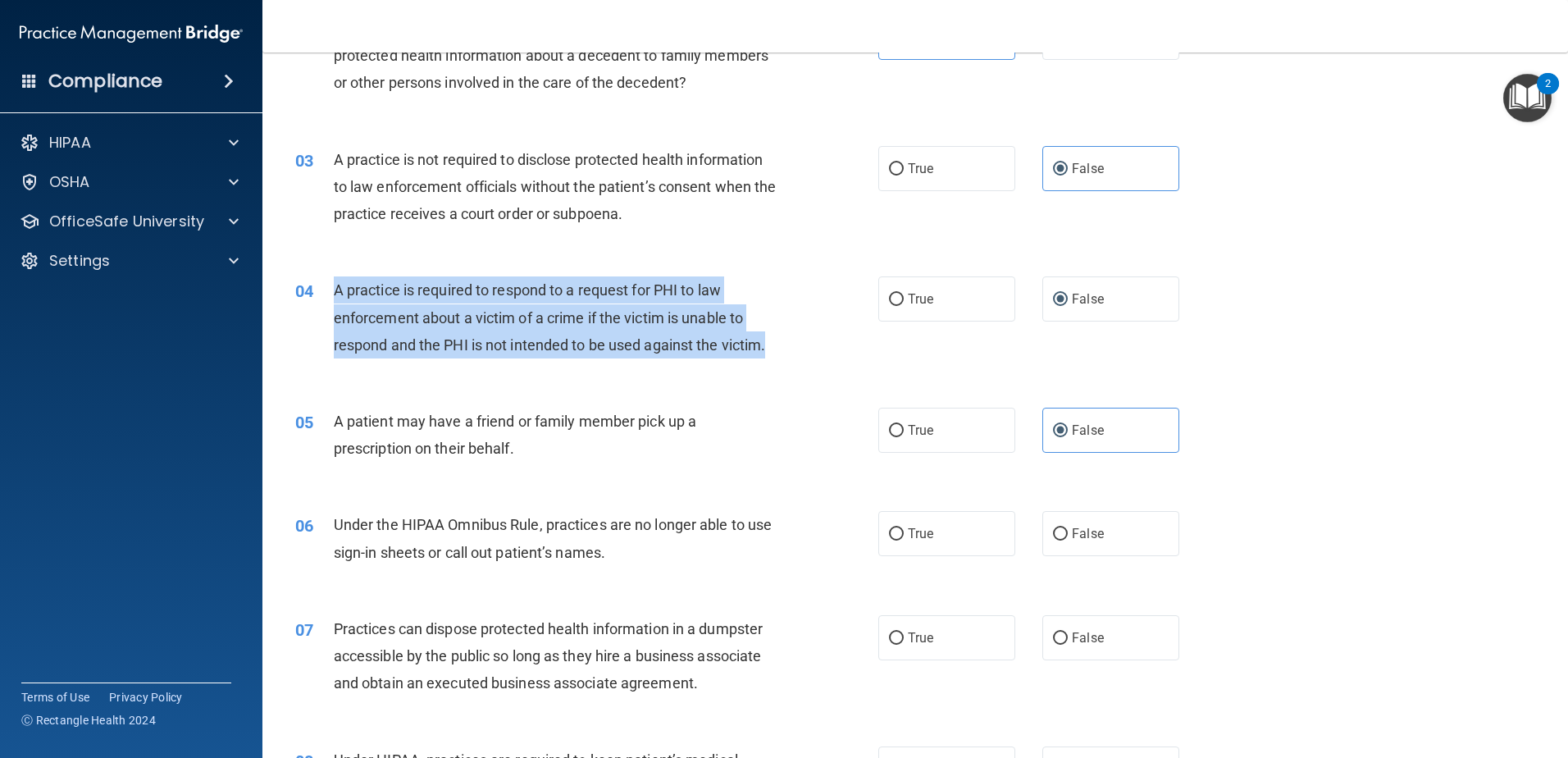
click at [786, 286] on div "04 A practice is required to respond to a request for PHI to law enforcement ab…" at bounding box center [587, 322] width 632 height 90
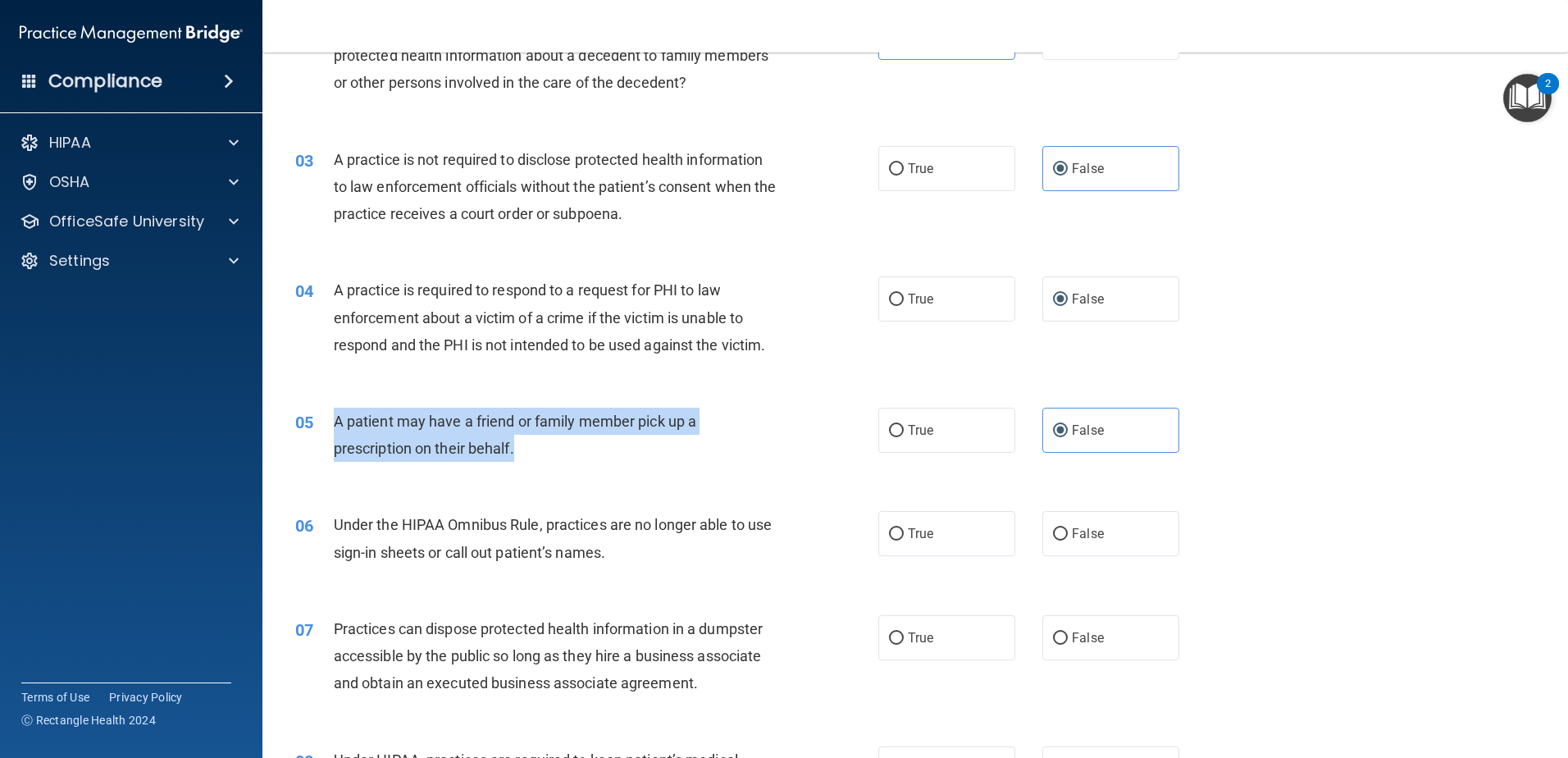
drag, startPoint x: 462, startPoint y: 462, endPoint x: 318, endPoint y: 438, distance: 146.0
click at [318, 438] on div "05 A patient may have a friend or family member pick up a prescription on their…" at bounding box center [587, 439] width 632 height 62
drag, startPoint x: 318, startPoint y: 438, endPoint x: 420, endPoint y: 439, distance: 102.0
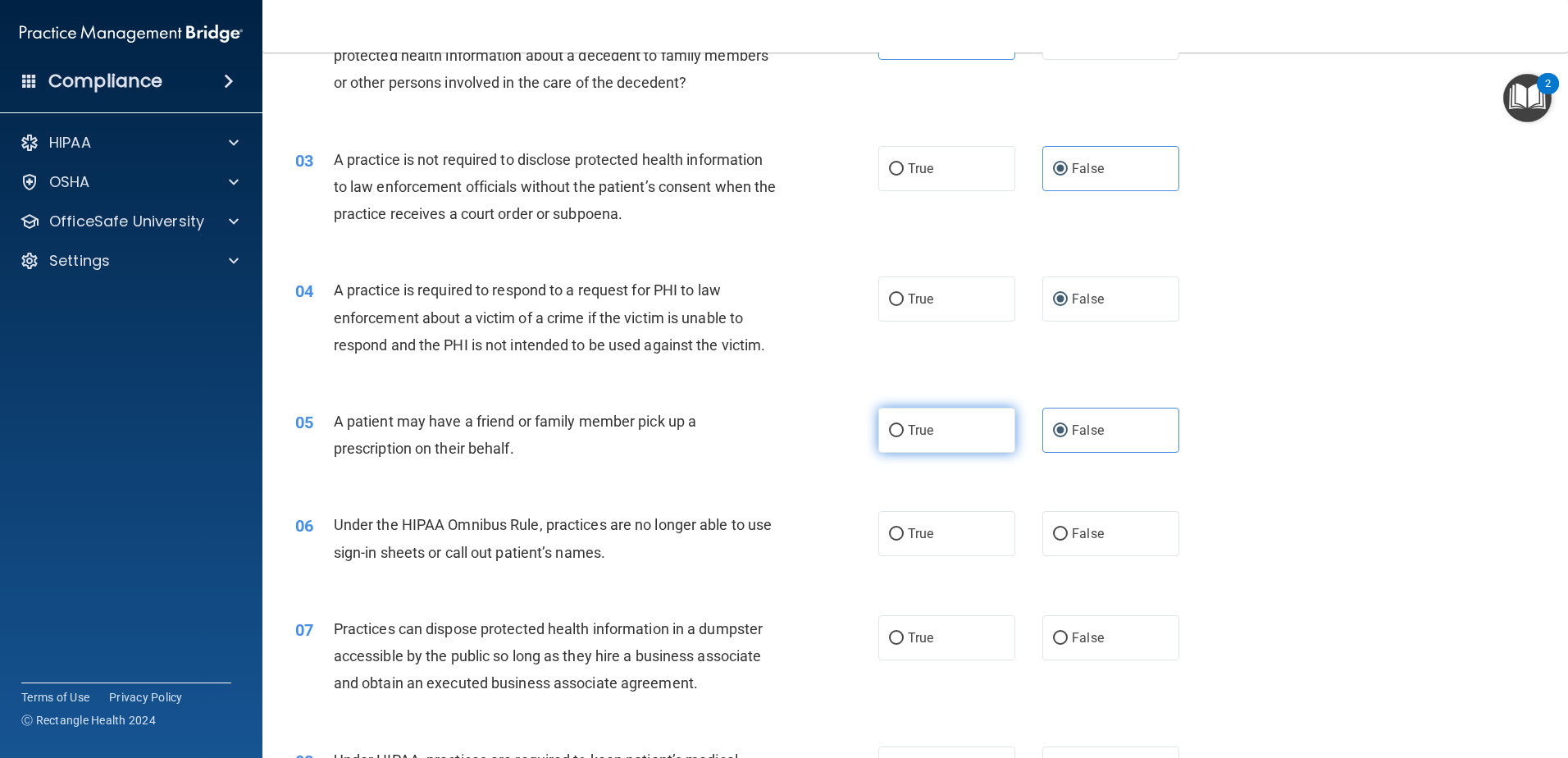
click at [961, 428] on label "True" at bounding box center [947, 430] width 137 height 45
click at [904, 428] on input "True" at bounding box center [896, 431] width 14 height 12
radio input "true"
radio input "false"
click at [753, 439] on div "A patient may have a friend or family member pick up a prescription on their be…" at bounding box center [562, 435] width 456 height 55
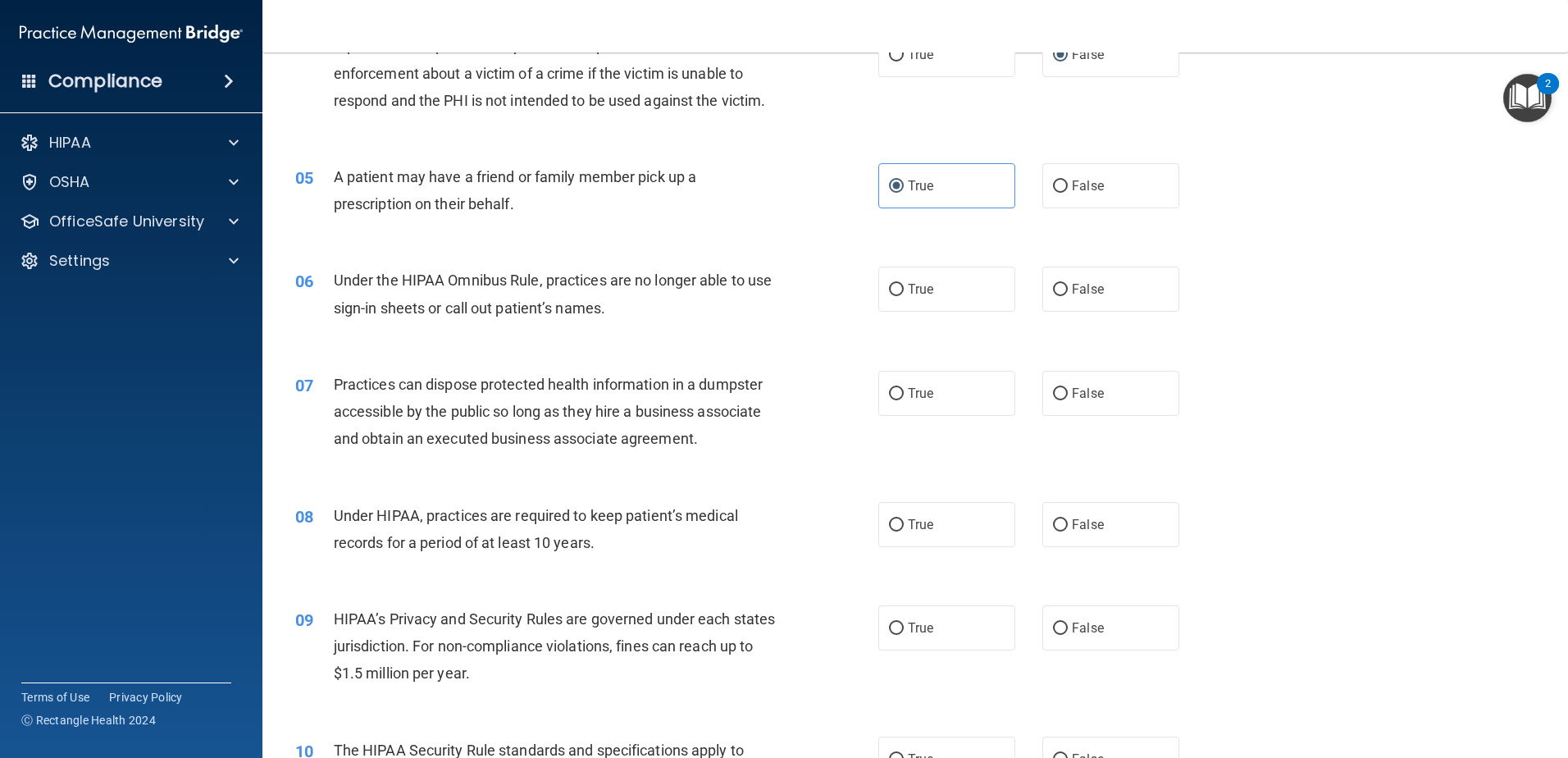
scroll to position [492, 0]
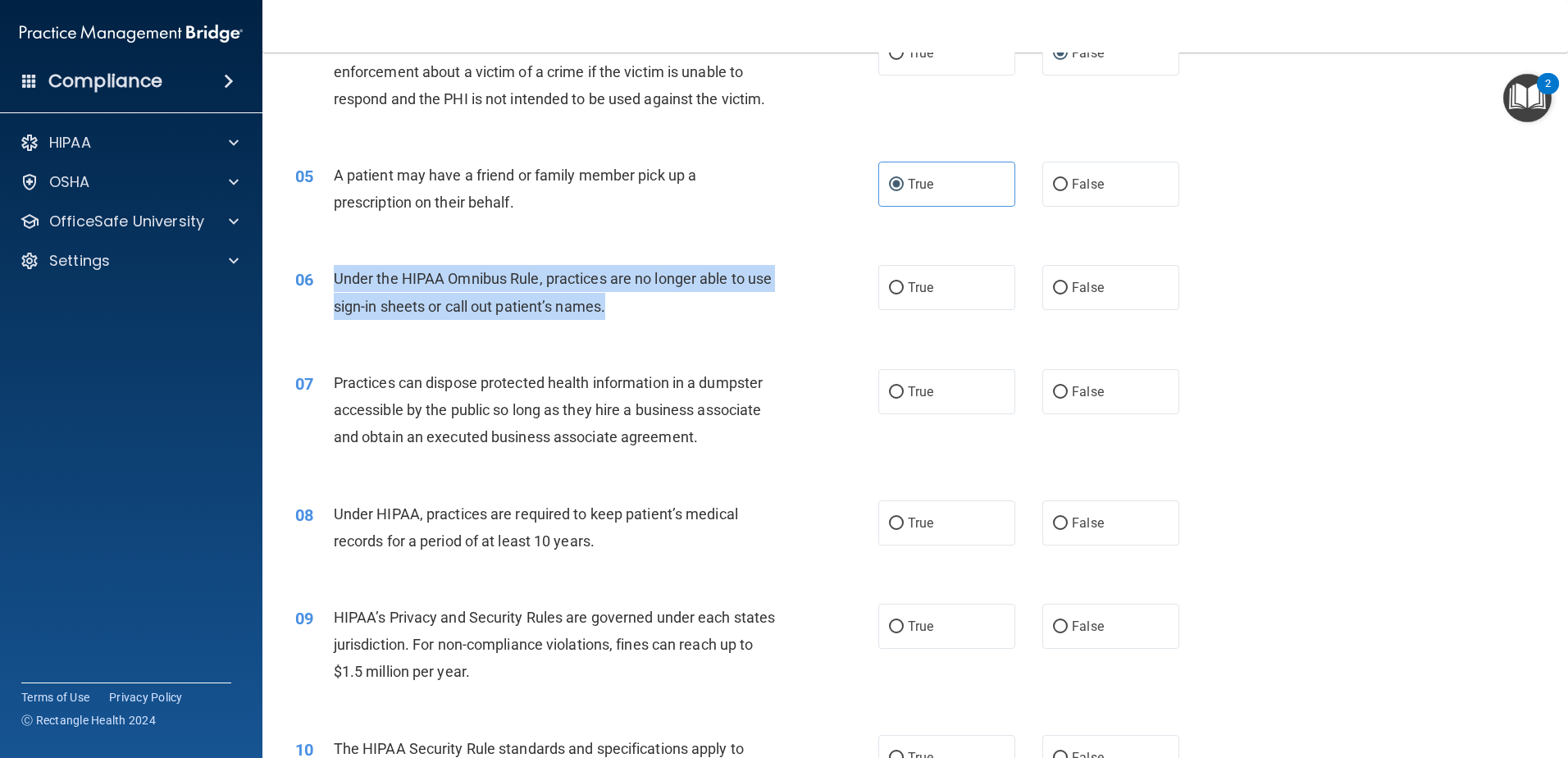
drag, startPoint x: 654, startPoint y: 307, endPoint x: 325, endPoint y: 266, distance: 331.5
click at [325, 266] on div "06 Under the HIPAA Omnibus Rule, practices are no longer able to use sign-in sh…" at bounding box center [587, 296] width 632 height 62
drag, startPoint x: 325, startPoint y: 266, endPoint x: 432, endPoint y: 298, distance: 111.7
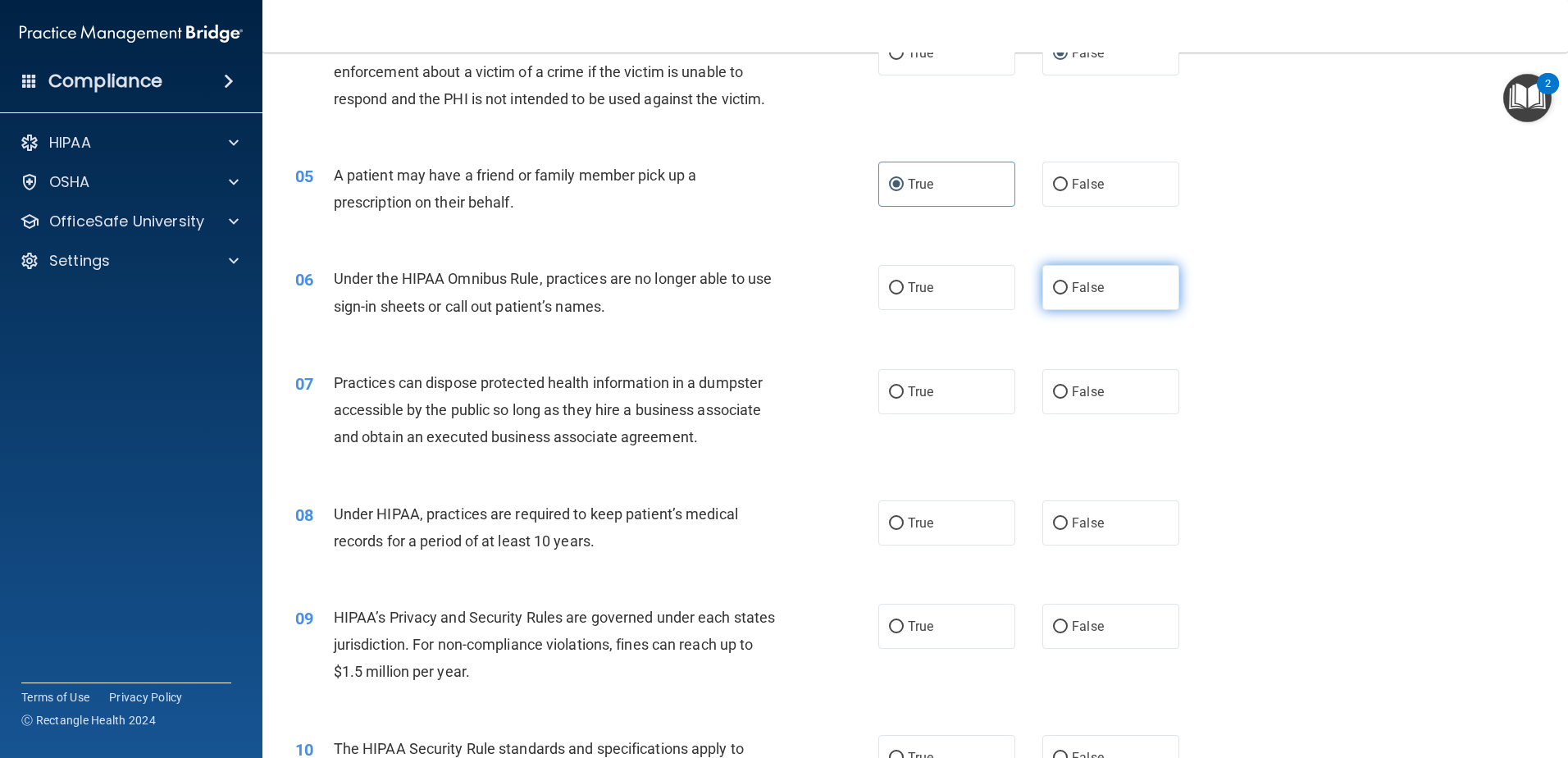
click at [1080, 298] on label "False" at bounding box center [1111, 287] width 137 height 45
click at [1067, 295] on input "False" at bounding box center [1060, 288] width 14 height 12
radio input "true"
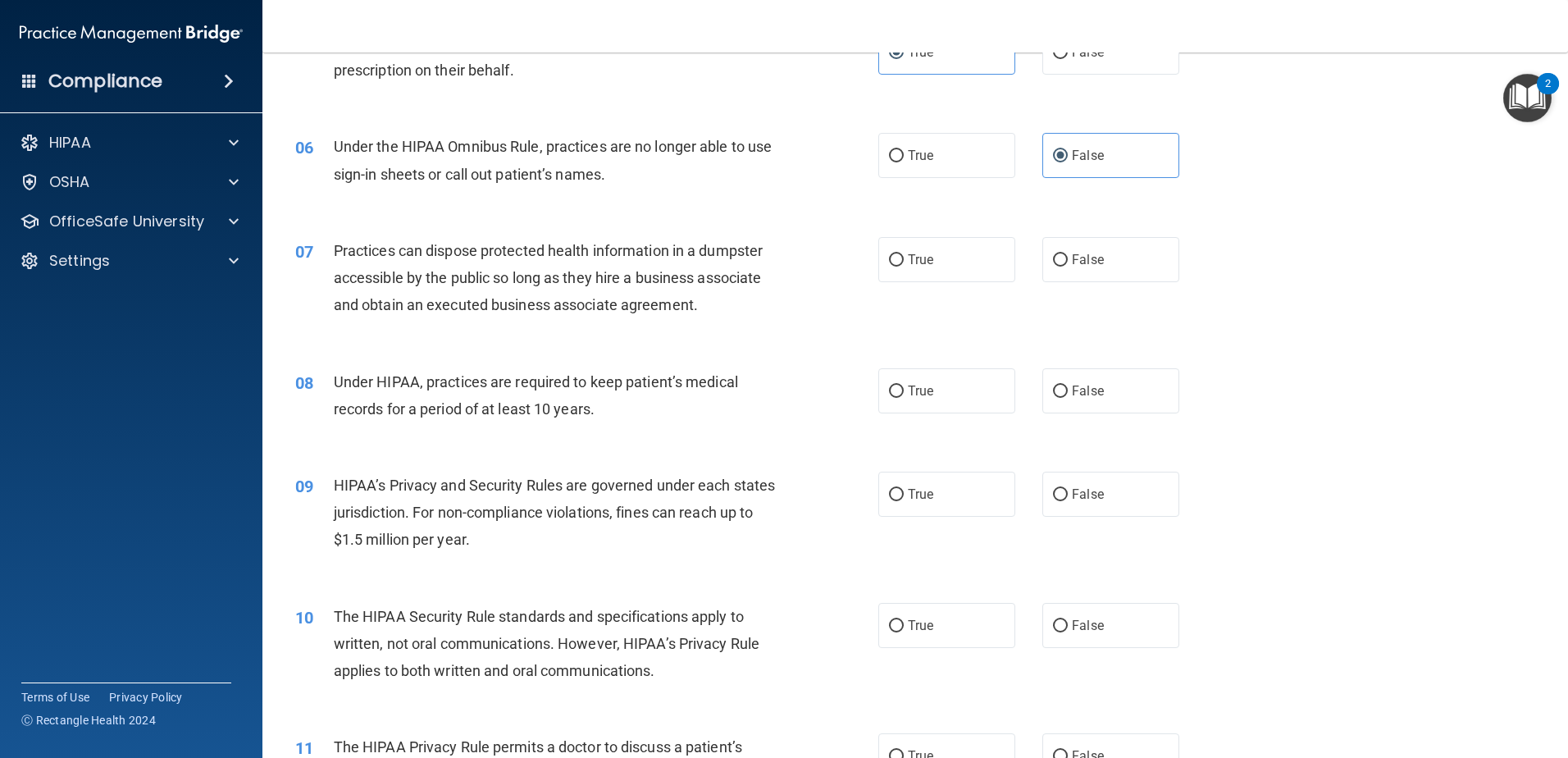
scroll to position [657, 0]
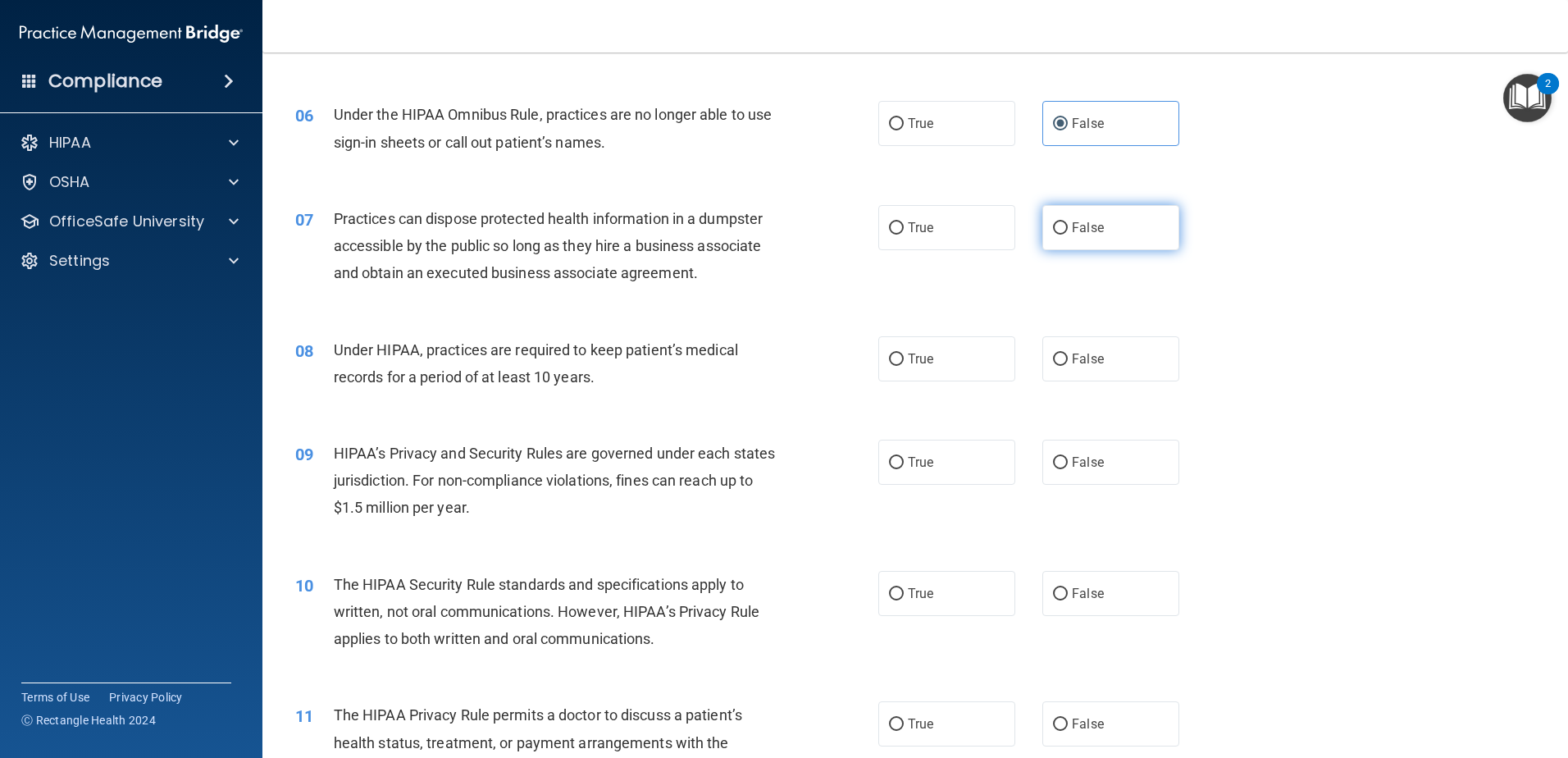
click at [1061, 225] on label "False" at bounding box center [1111, 227] width 137 height 45
click at [1061, 225] on input "False" at bounding box center [1060, 228] width 14 height 12
radio input "true"
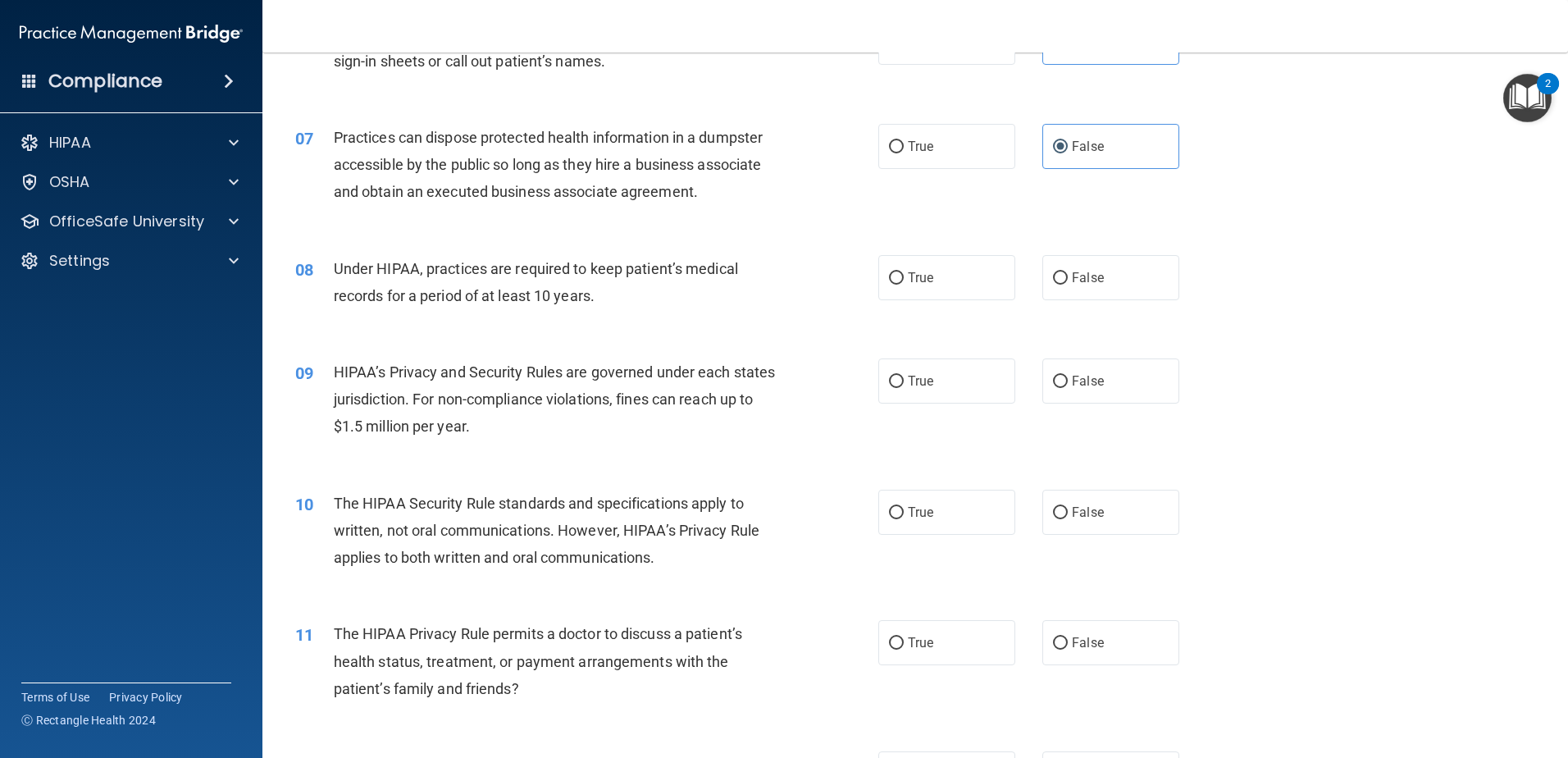
scroll to position [738, 0]
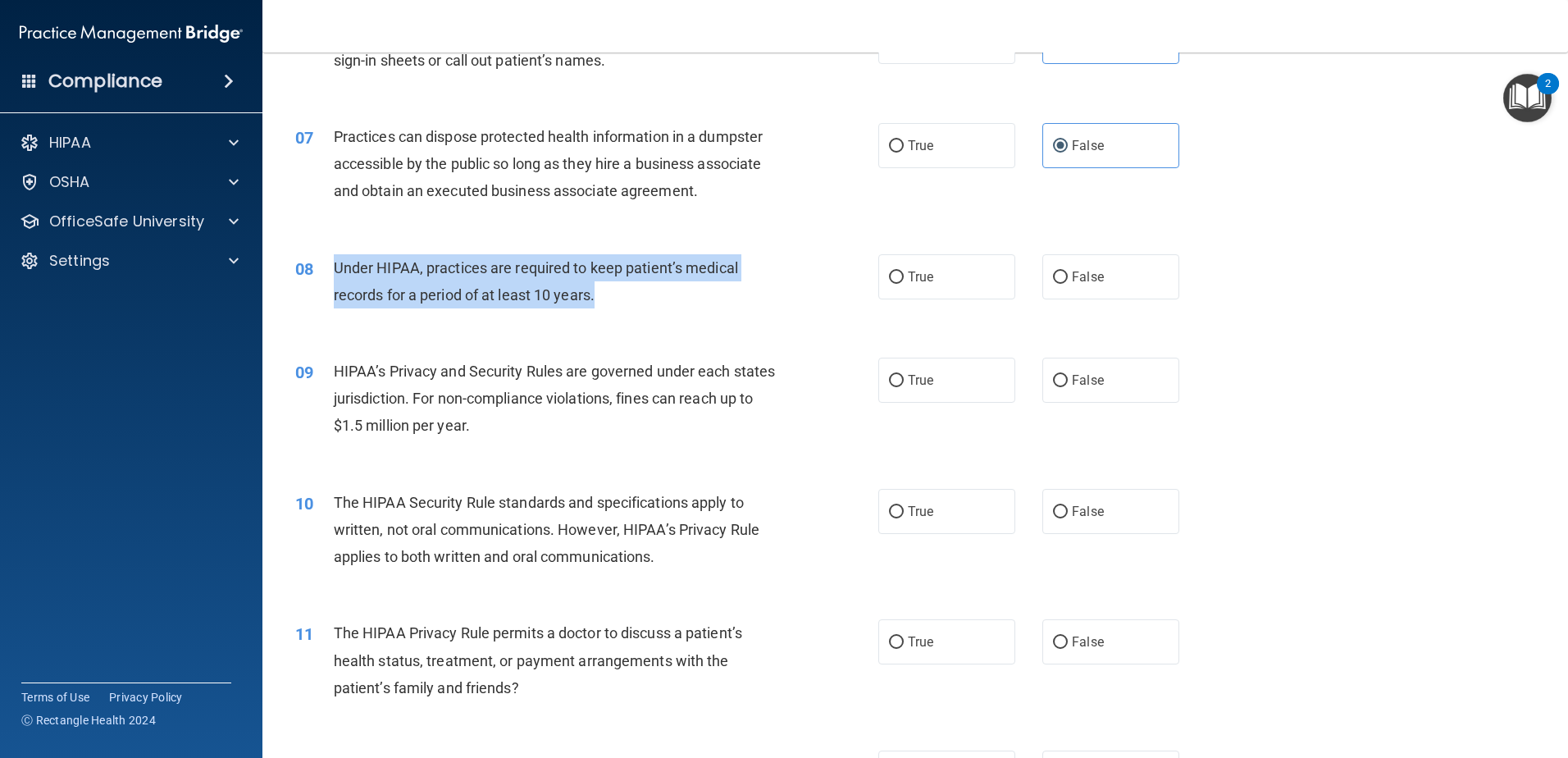
drag, startPoint x: 574, startPoint y: 301, endPoint x: 327, endPoint y: 268, distance: 249.2
click at [327, 268] on div "08 Under HIPAA, practices are required to keep patient’s medical records for a …" at bounding box center [587, 285] width 632 height 62
drag, startPoint x: 327, startPoint y: 268, endPoint x: 372, endPoint y: 264, distance: 45.2
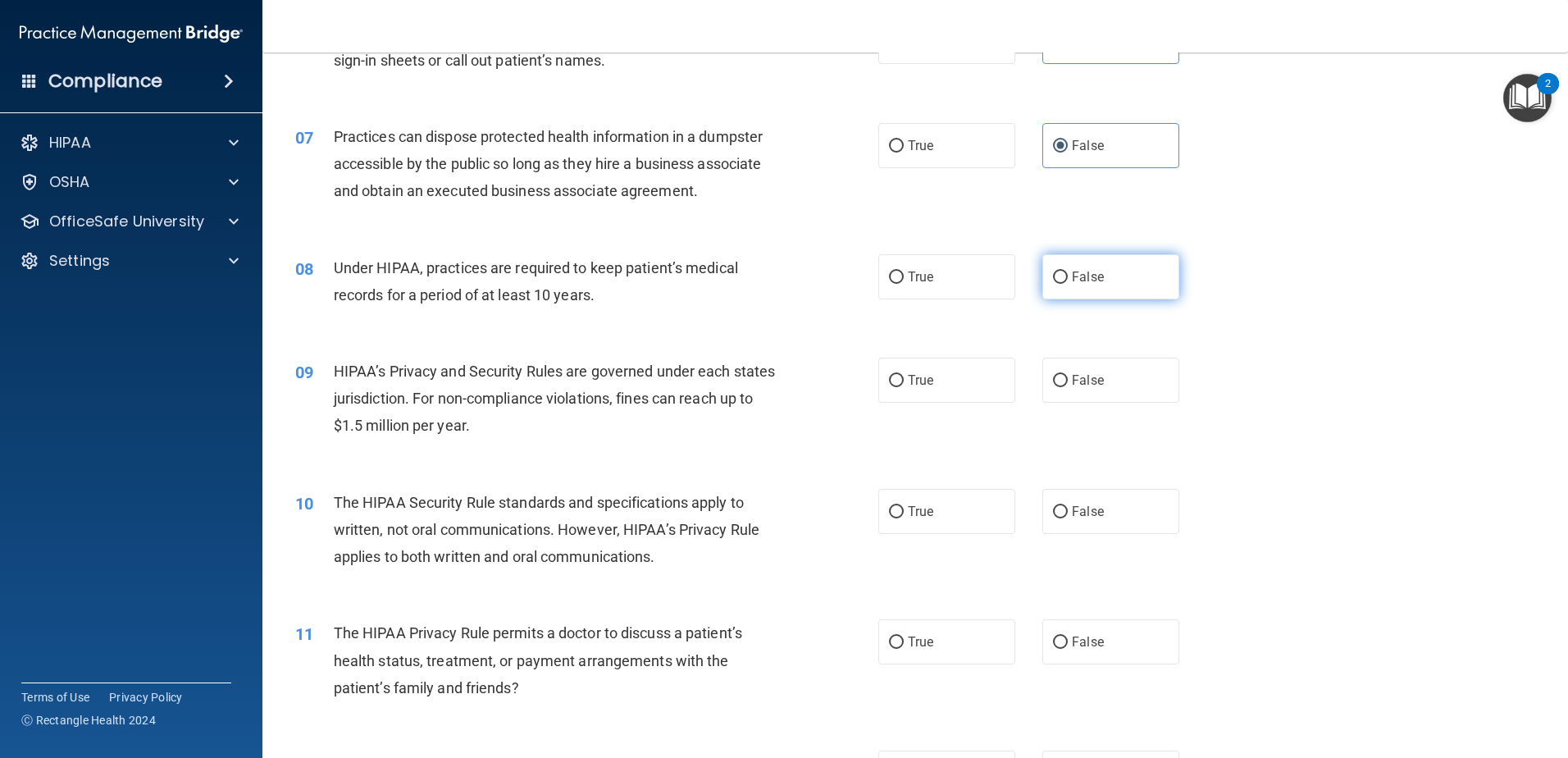
click at [1084, 286] on label "False" at bounding box center [1111, 277] width 137 height 45
click at [1067, 284] on input "False" at bounding box center [1060, 278] width 14 height 12
radio input "true"
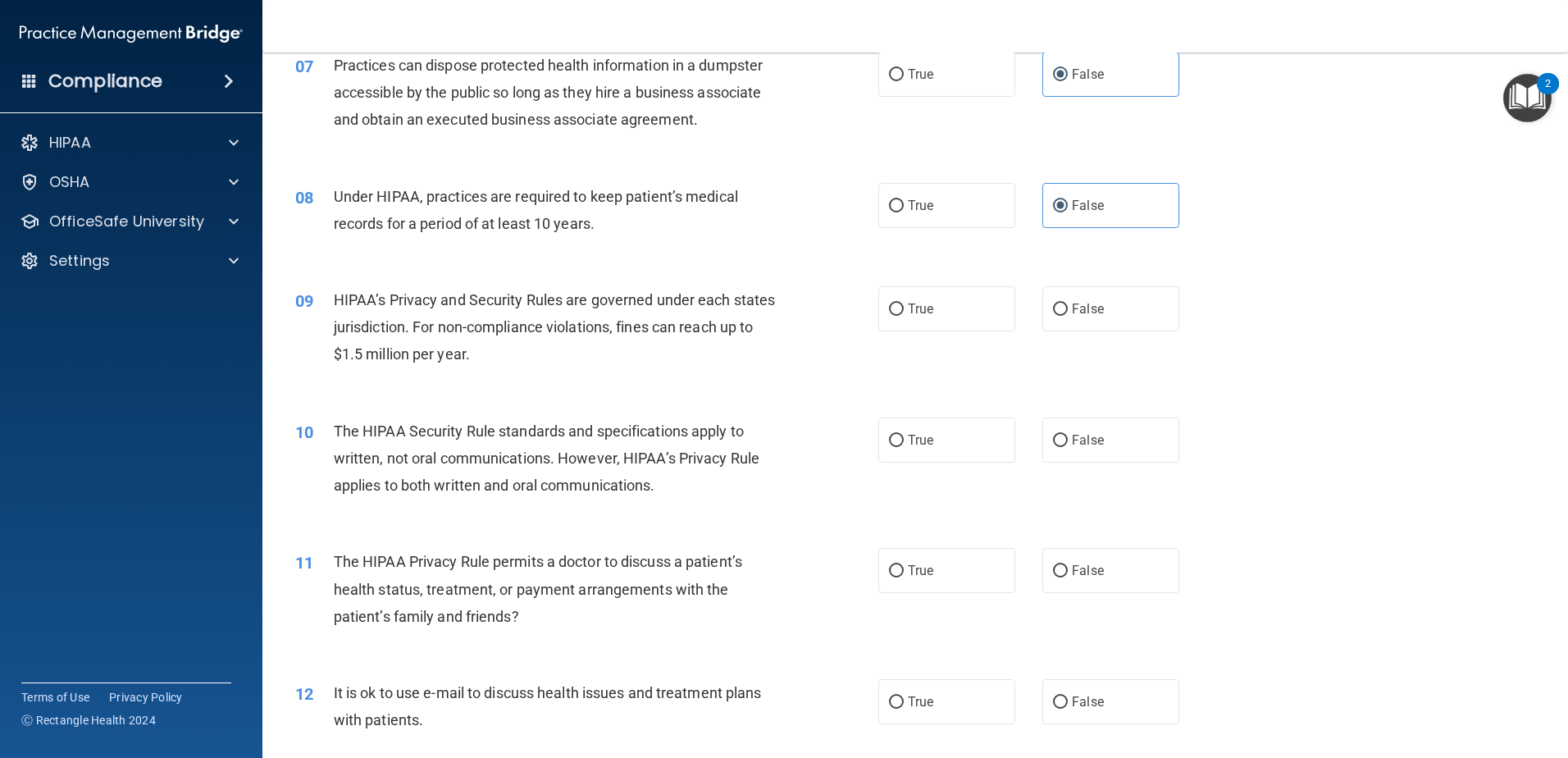
scroll to position [903, 0]
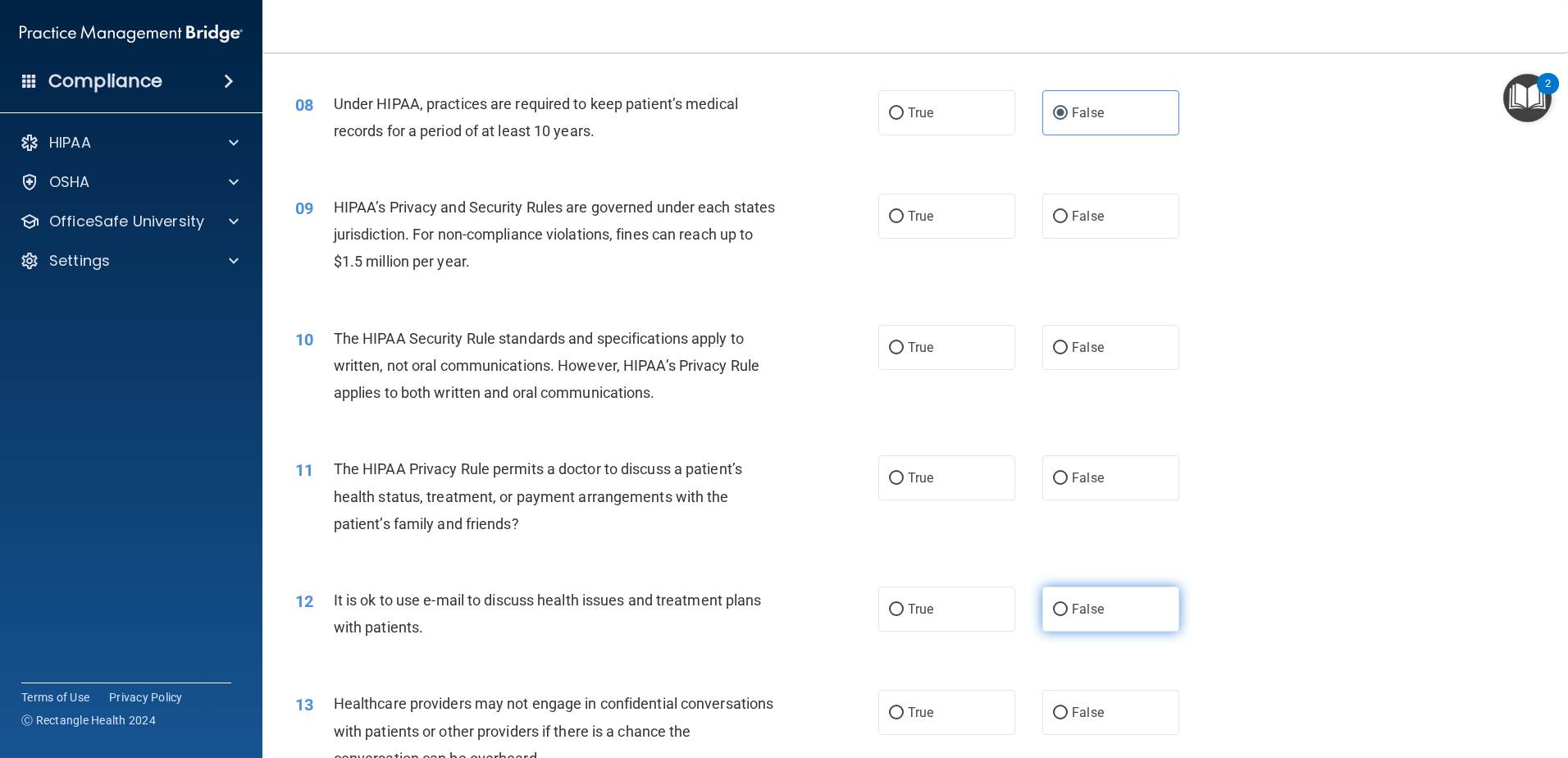
click at [1129, 617] on label "False" at bounding box center [1111, 609] width 137 height 45
click at [1067, 617] on input "False" at bounding box center [1060, 610] width 14 height 12
radio input "true"
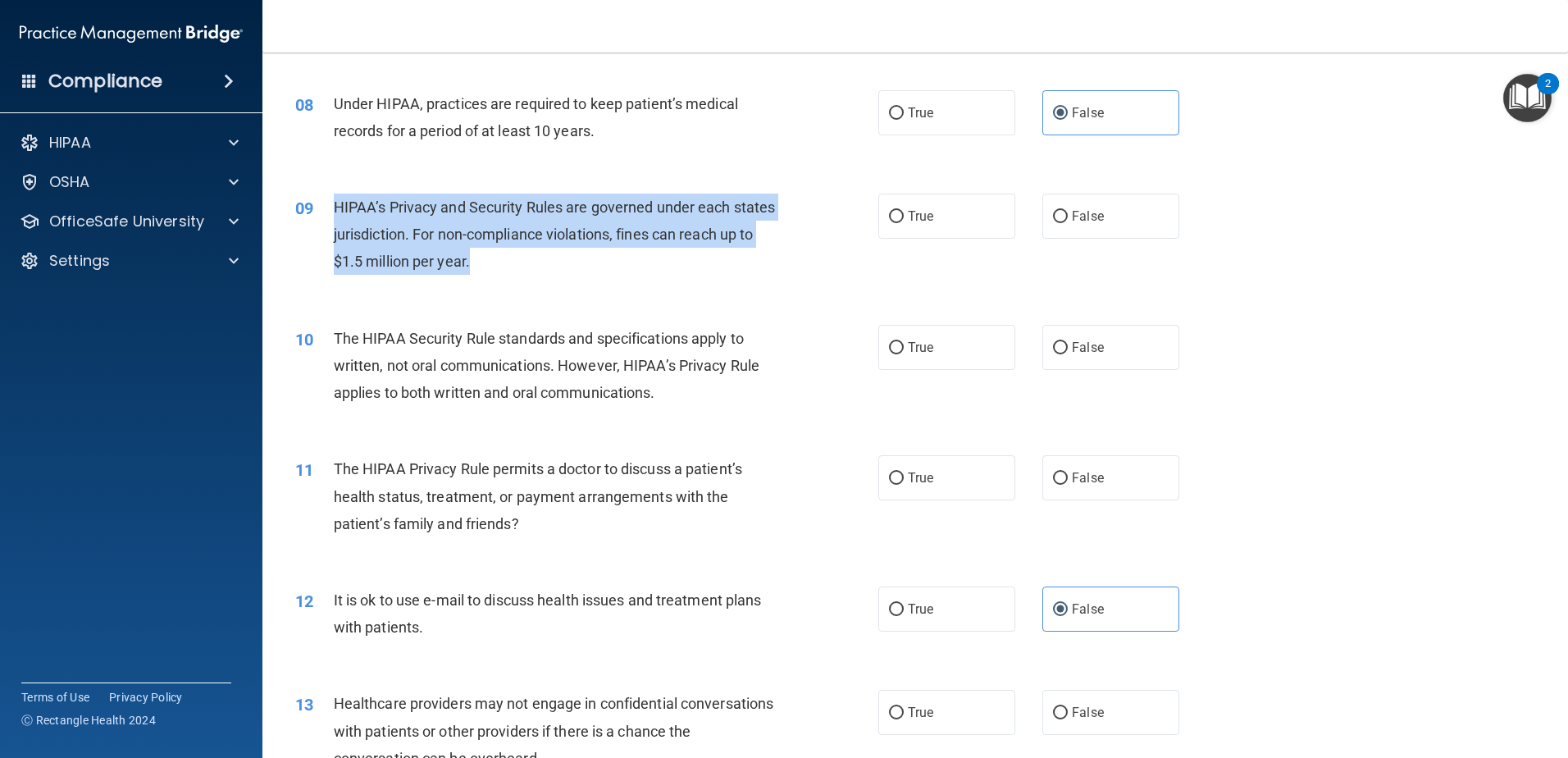
drag, startPoint x: 506, startPoint y: 260, endPoint x: 338, endPoint y: 205, distance: 176.8
click at [338, 205] on span "HIPAA’s Privacy and Security Rules are governed under each states jurisdiction.…" at bounding box center [554, 234] width 442 height 72
drag, startPoint x: 338, startPoint y: 205, endPoint x: 392, endPoint y: 218, distance: 55.5
click at [793, 486] on div "11 The HIPAA Privacy Rule permits a doctor to discuss a patient’s health status…" at bounding box center [587, 501] width 632 height 90
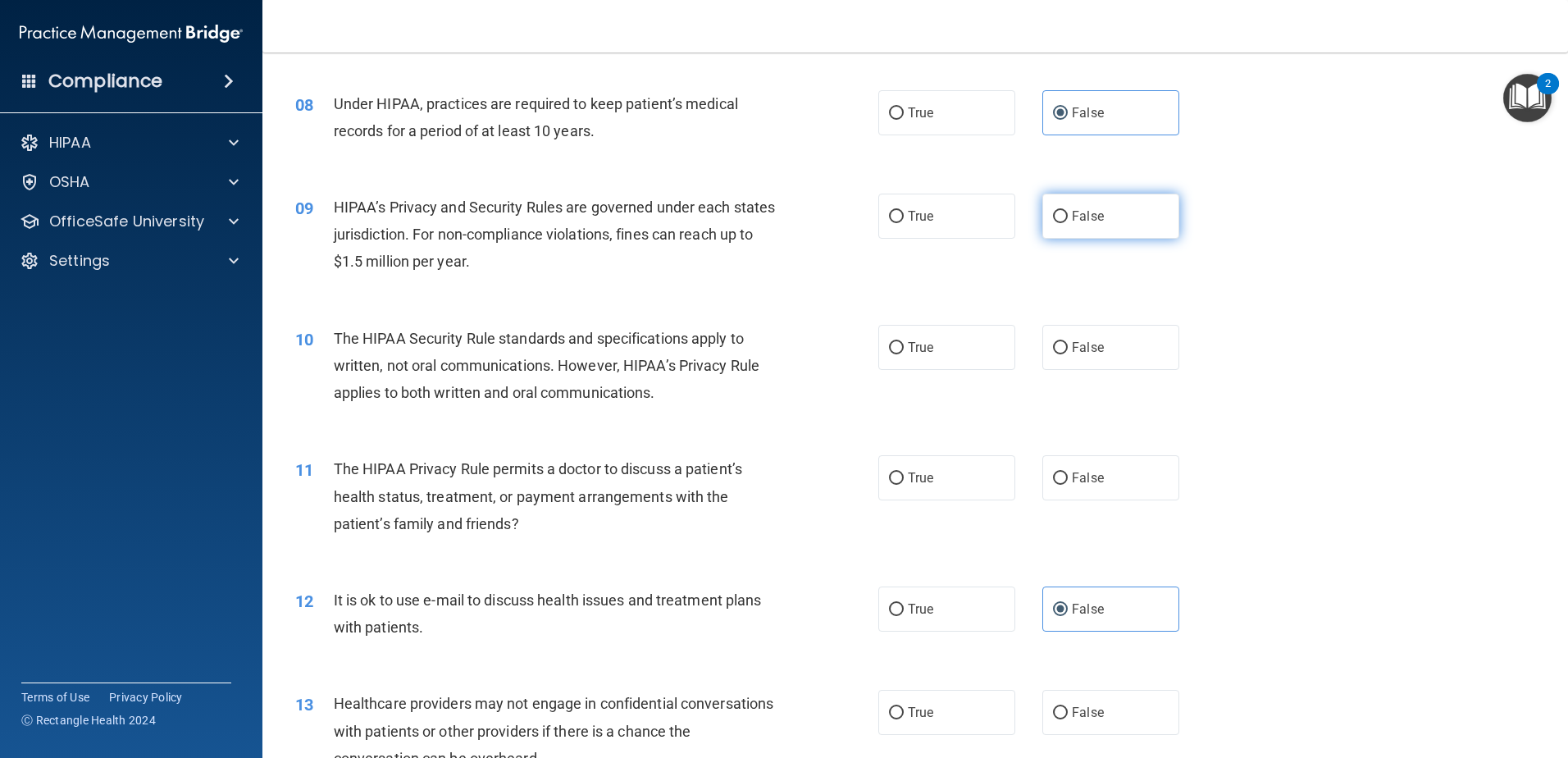
click at [1102, 223] on label "False" at bounding box center [1111, 215] width 137 height 45
click at [1067, 223] on input "False" at bounding box center [1060, 217] width 14 height 12
radio input "true"
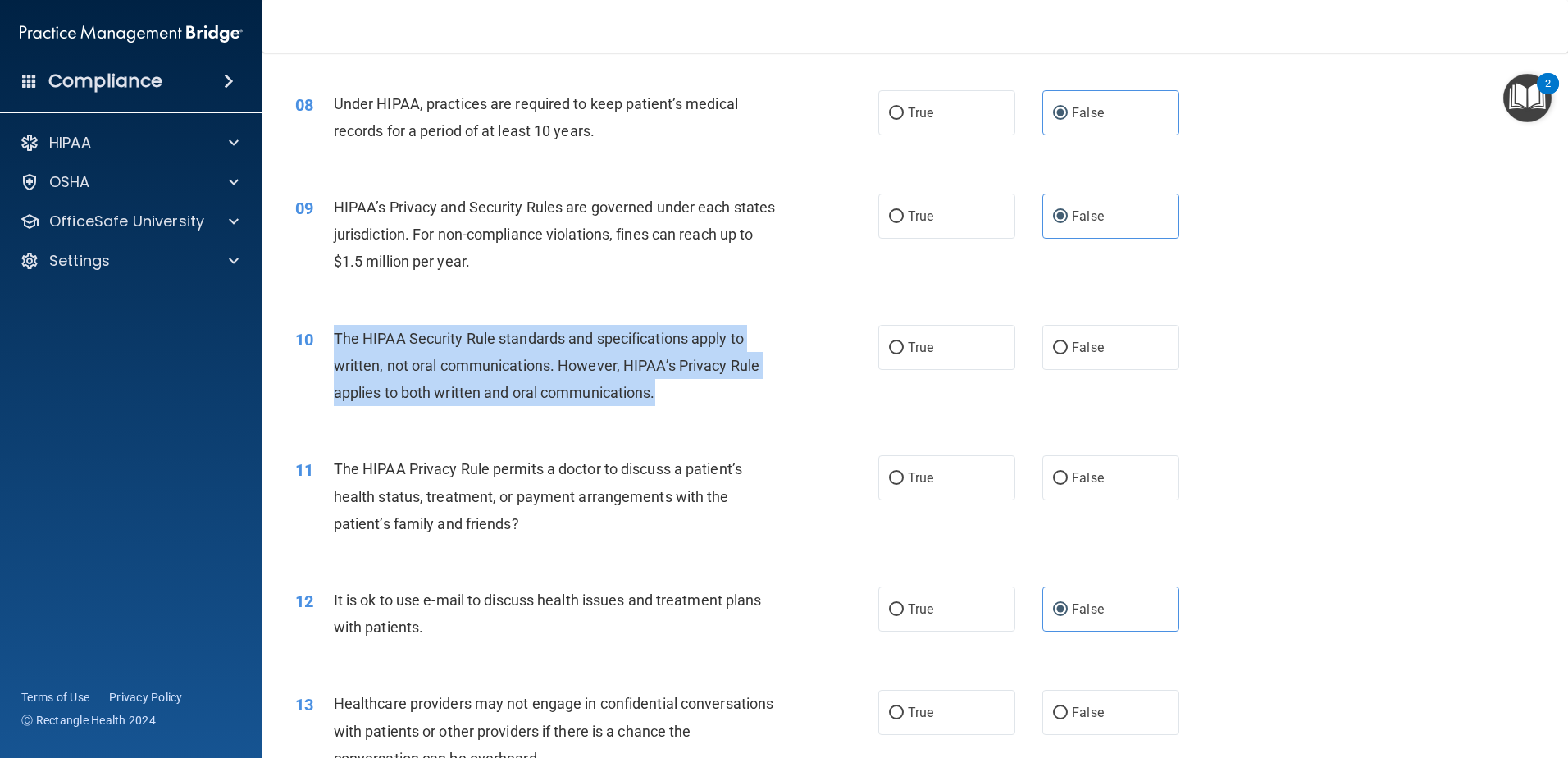
drag, startPoint x: 671, startPoint y: 394, endPoint x: 312, endPoint y: 334, distance: 364.0
click at [312, 334] on div "10 The HIPAA Security Rule standards and specifications apply to written, not o…" at bounding box center [587, 370] width 632 height 90
drag, startPoint x: 312, startPoint y: 334, endPoint x: 398, endPoint y: 346, distance: 86.8
click at [947, 350] on label "True" at bounding box center [947, 347] width 137 height 45
click at [904, 350] on input "True" at bounding box center [896, 348] width 14 height 12
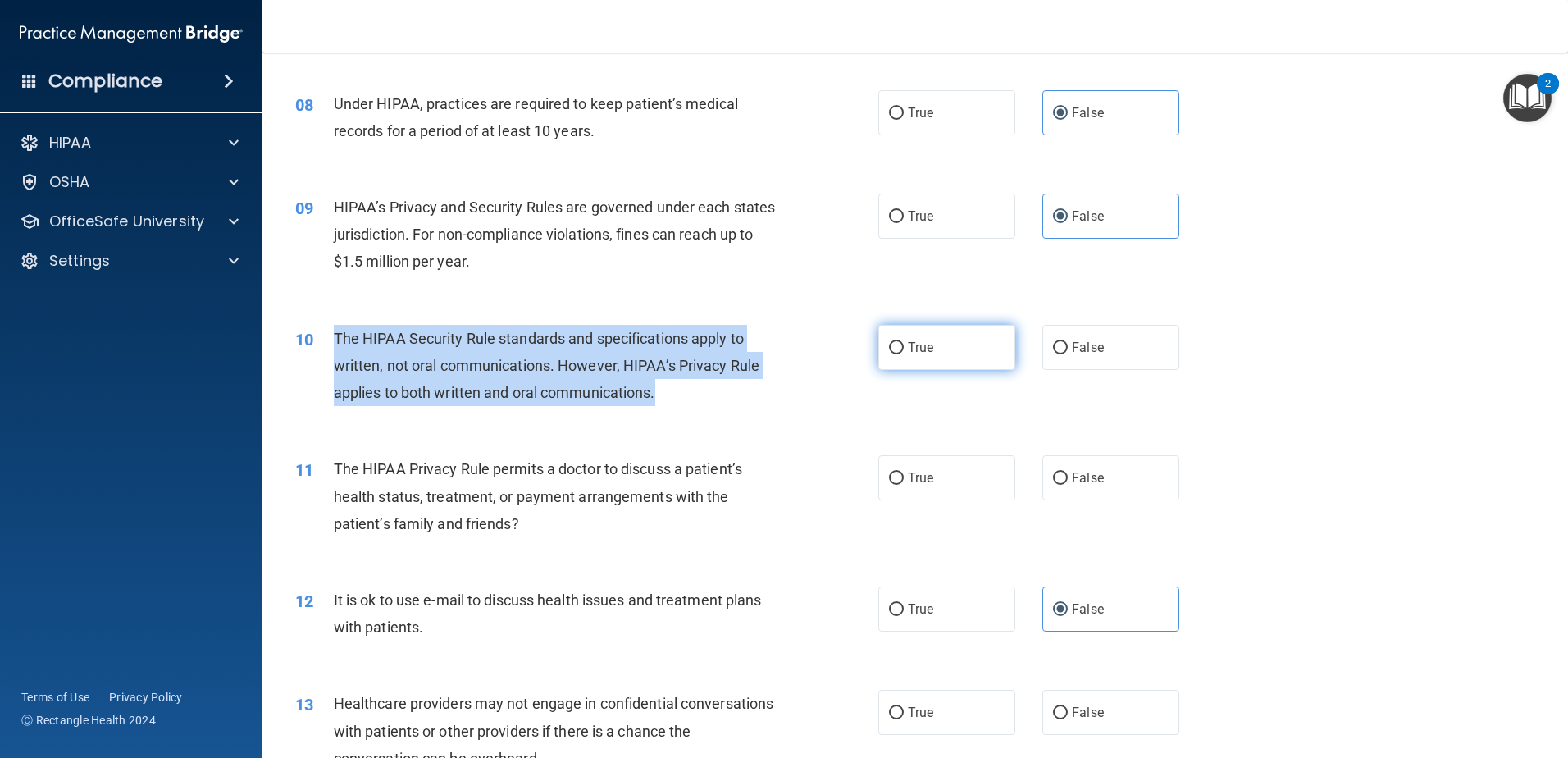
radio input "true"
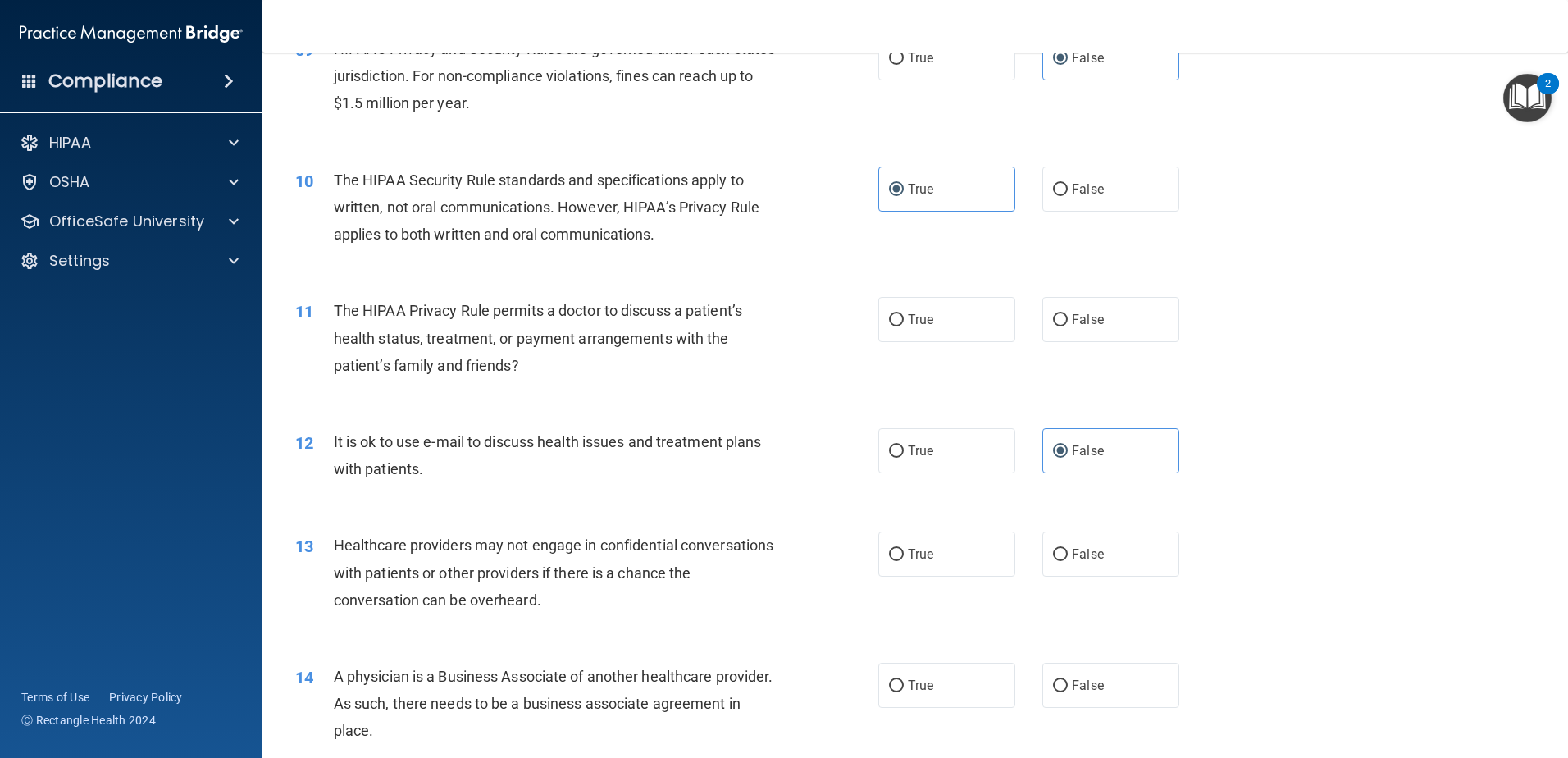
scroll to position [1066, 0]
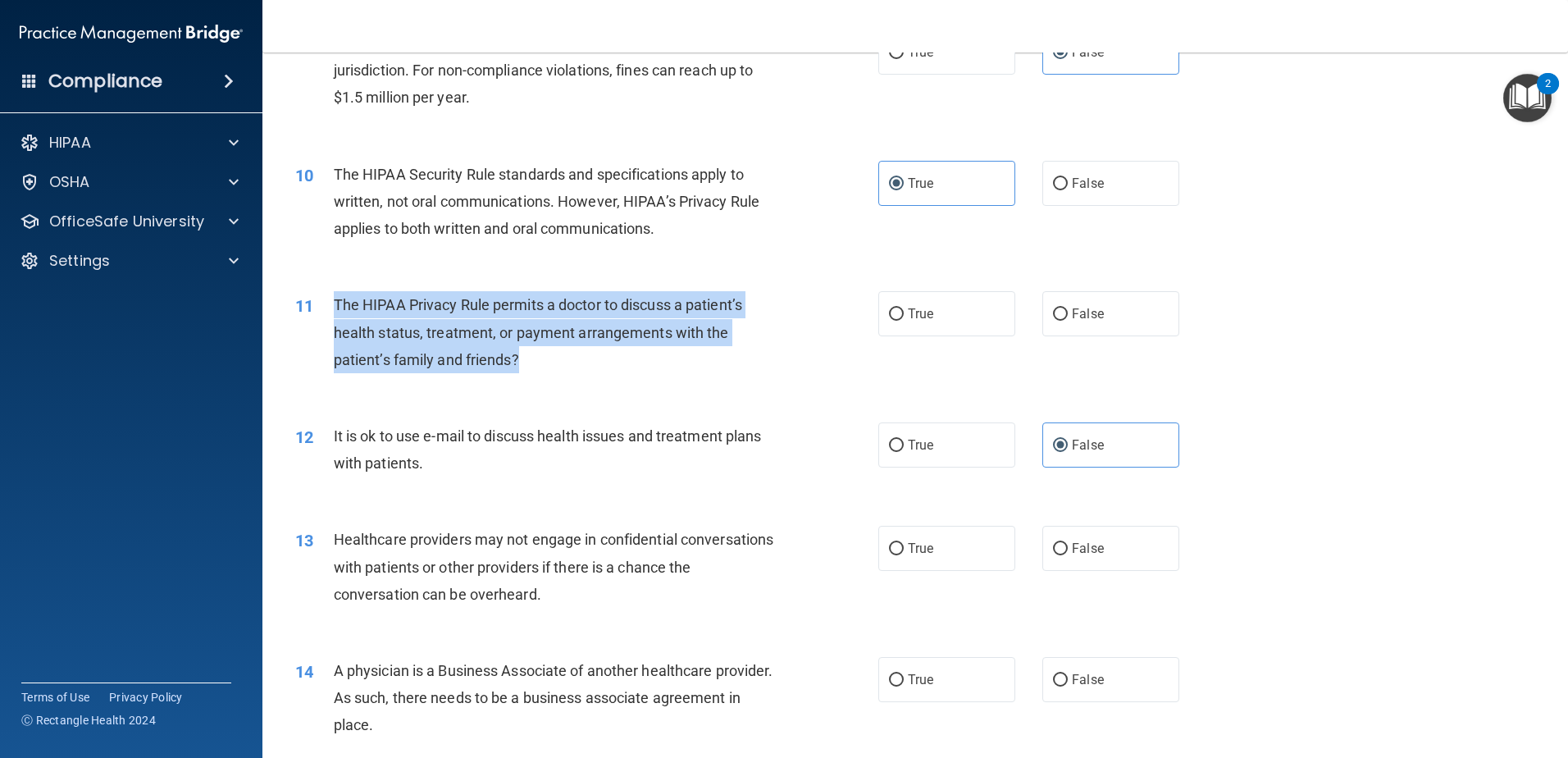
drag, startPoint x: 537, startPoint y: 360, endPoint x: 335, endPoint y: 310, distance: 208.1
click at [335, 310] on div "The HIPAA Privacy Rule permits a doctor to discuss a patient’s health status, t…" at bounding box center [562, 332] width 456 height 82
drag, startPoint x: 335, startPoint y: 310, endPoint x: 376, endPoint y: 322, distance: 42.7
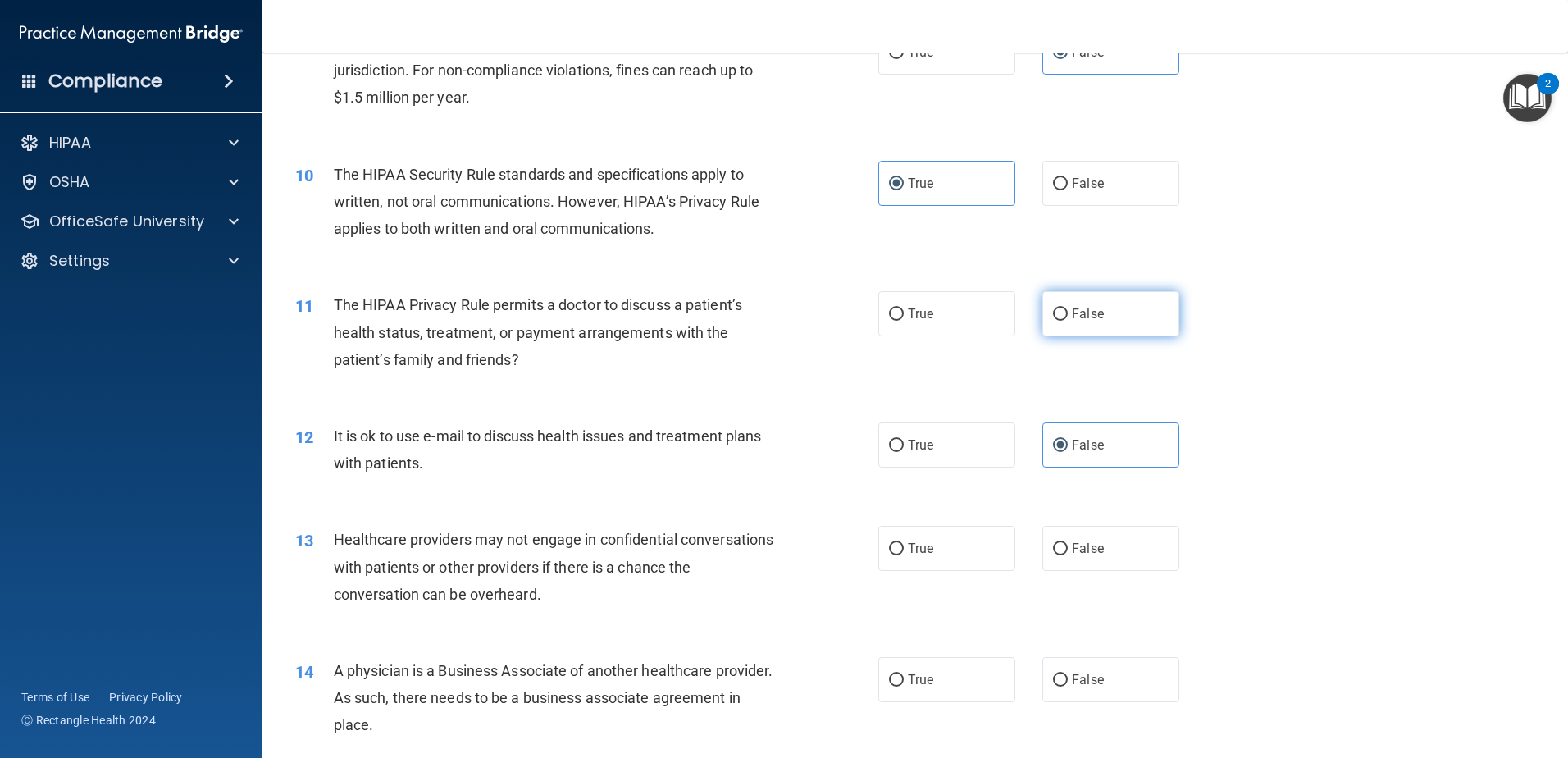
click at [1047, 324] on label "False" at bounding box center [1111, 313] width 137 height 45
click at [1053, 321] on input "False" at bounding box center [1060, 314] width 14 height 12
radio input "true"
click at [802, 347] on div "11 The HIPAA Privacy Rule permits a doctor to discuss a patient’s health status…" at bounding box center [587, 336] width 632 height 90
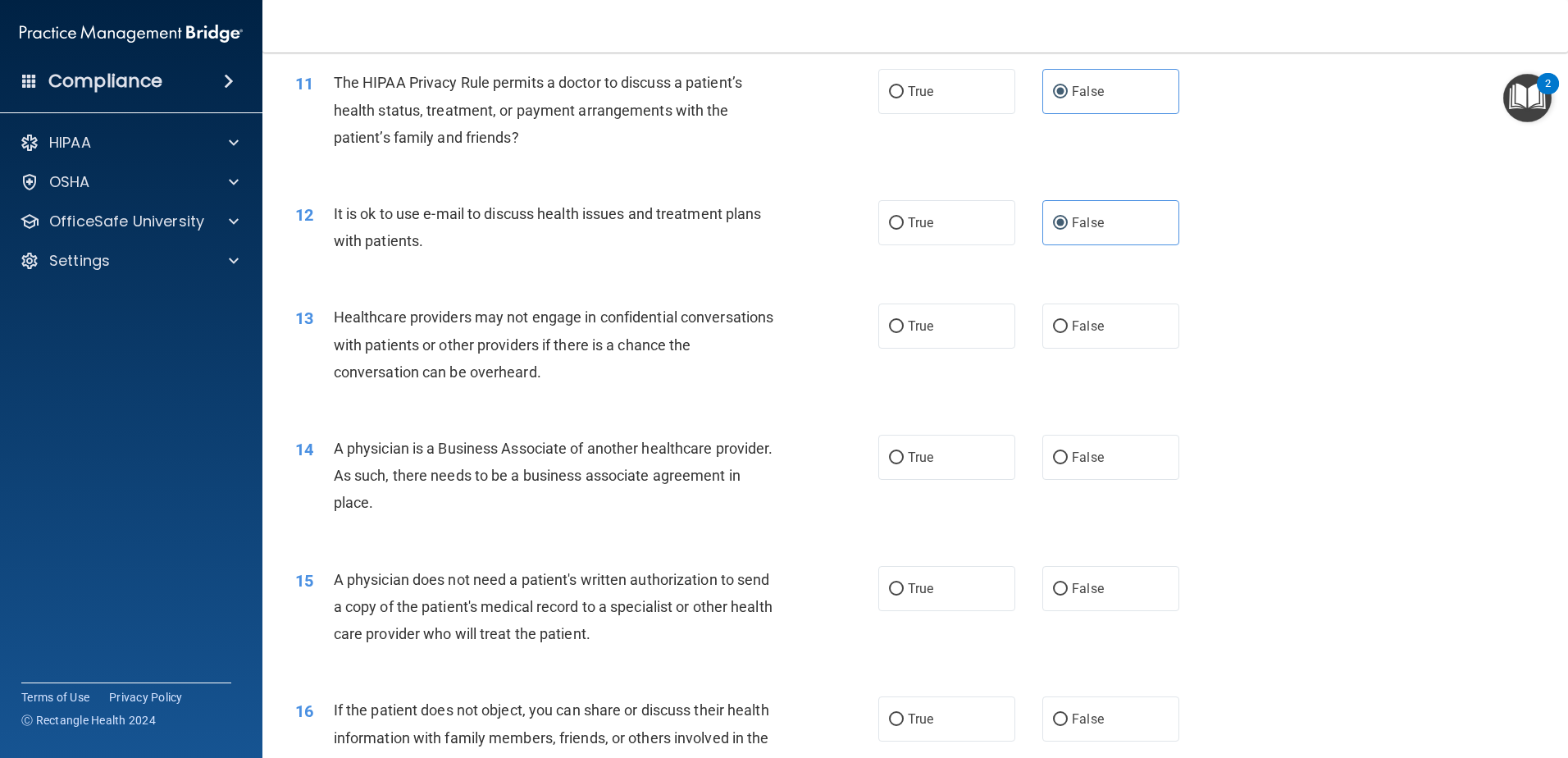
scroll to position [1312, 0]
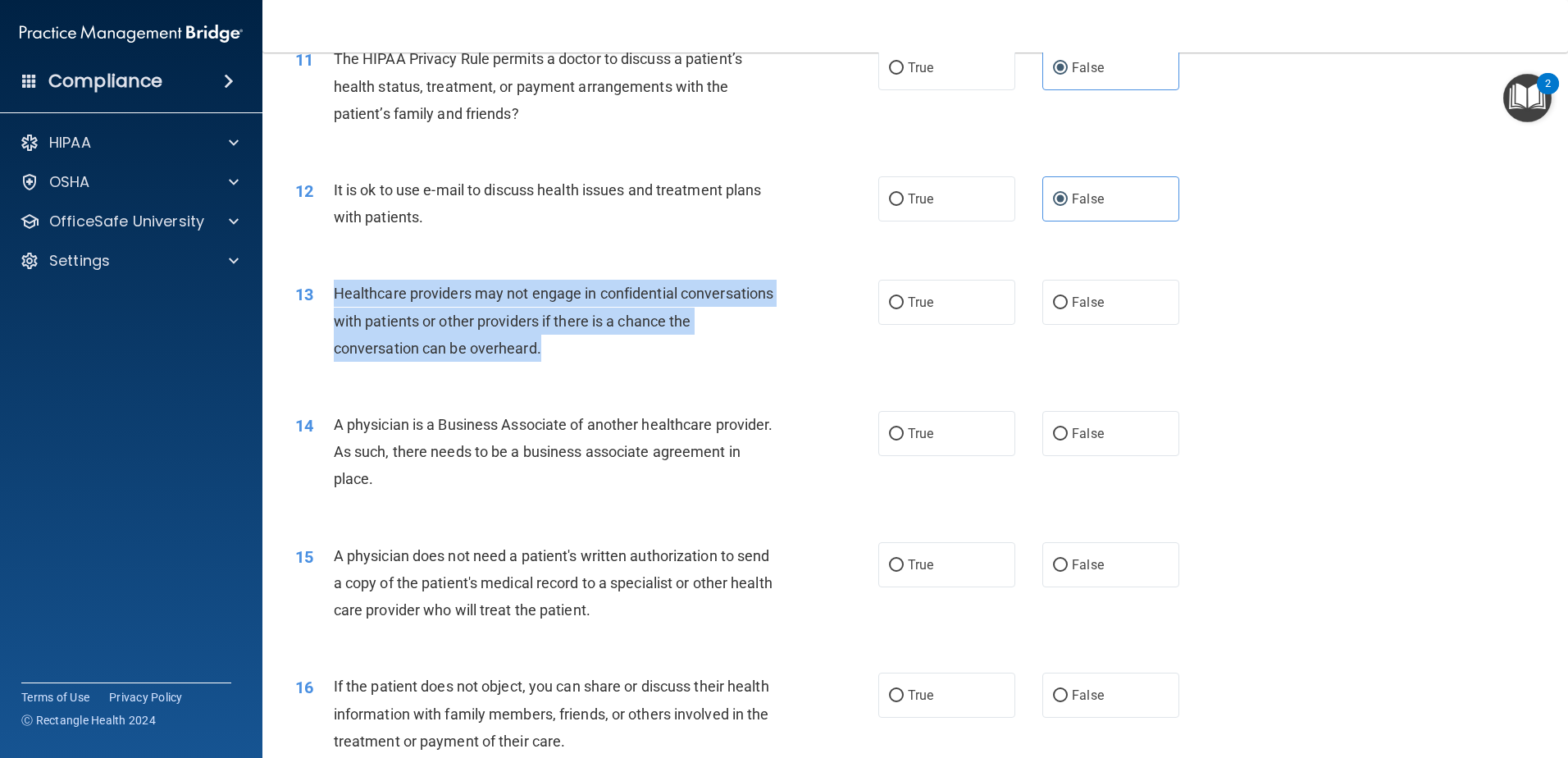
drag, startPoint x: 581, startPoint y: 358, endPoint x: 328, endPoint y: 301, distance: 259.3
click at [328, 301] on div "13 Healthcare providers may not engage in confidential conversations with patie…" at bounding box center [587, 325] width 632 height 90
drag, startPoint x: 328, startPoint y: 301, endPoint x: 380, endPoint y: 299, distance: 52.0
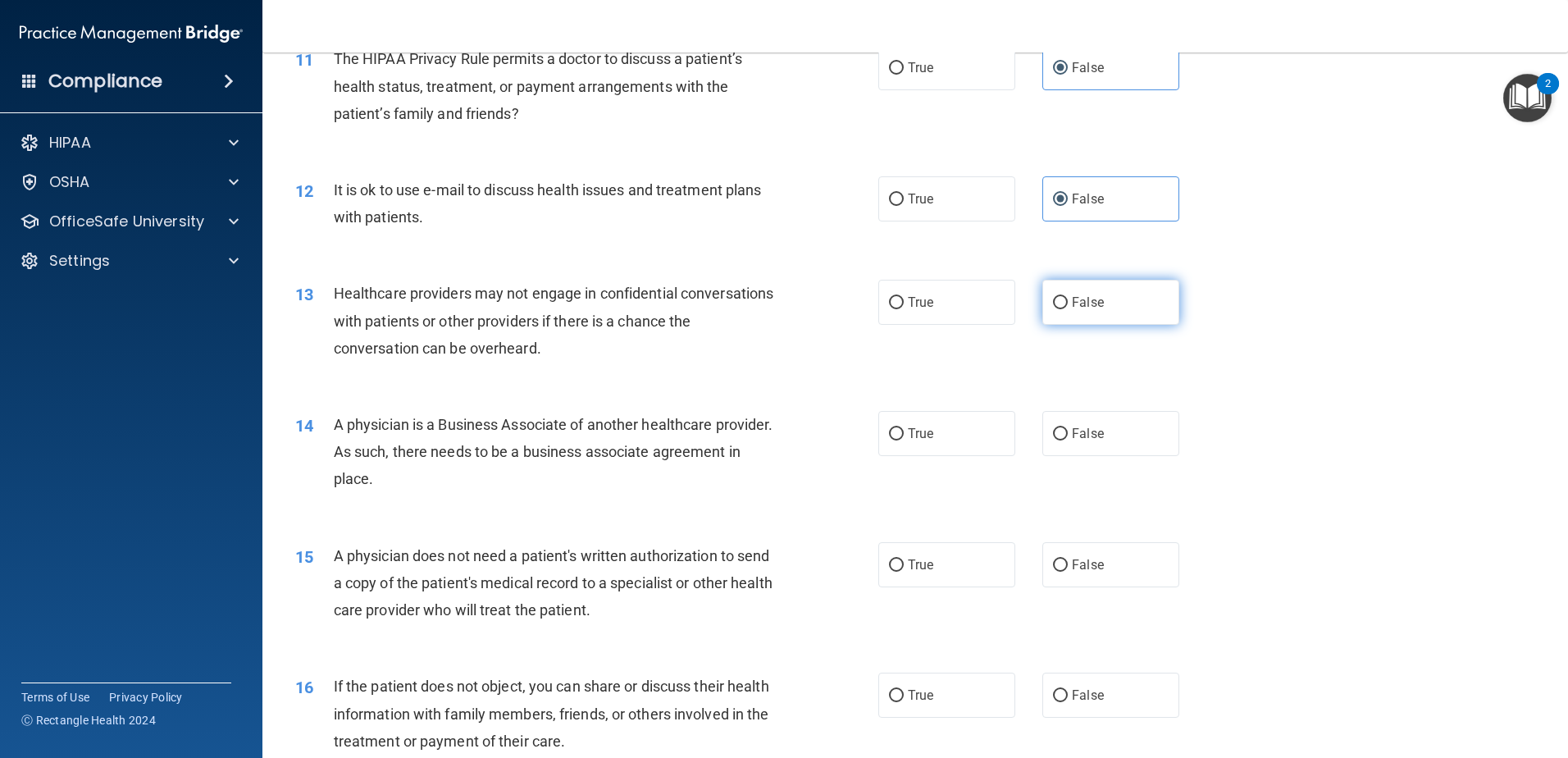
click at [1085, 301] on span "False" at bounding box center [1088, 302] width 32 height 15
click at [1067, 301] on input "False" at bounding box center [1060, 303] width 14 height 12
radio input "true"
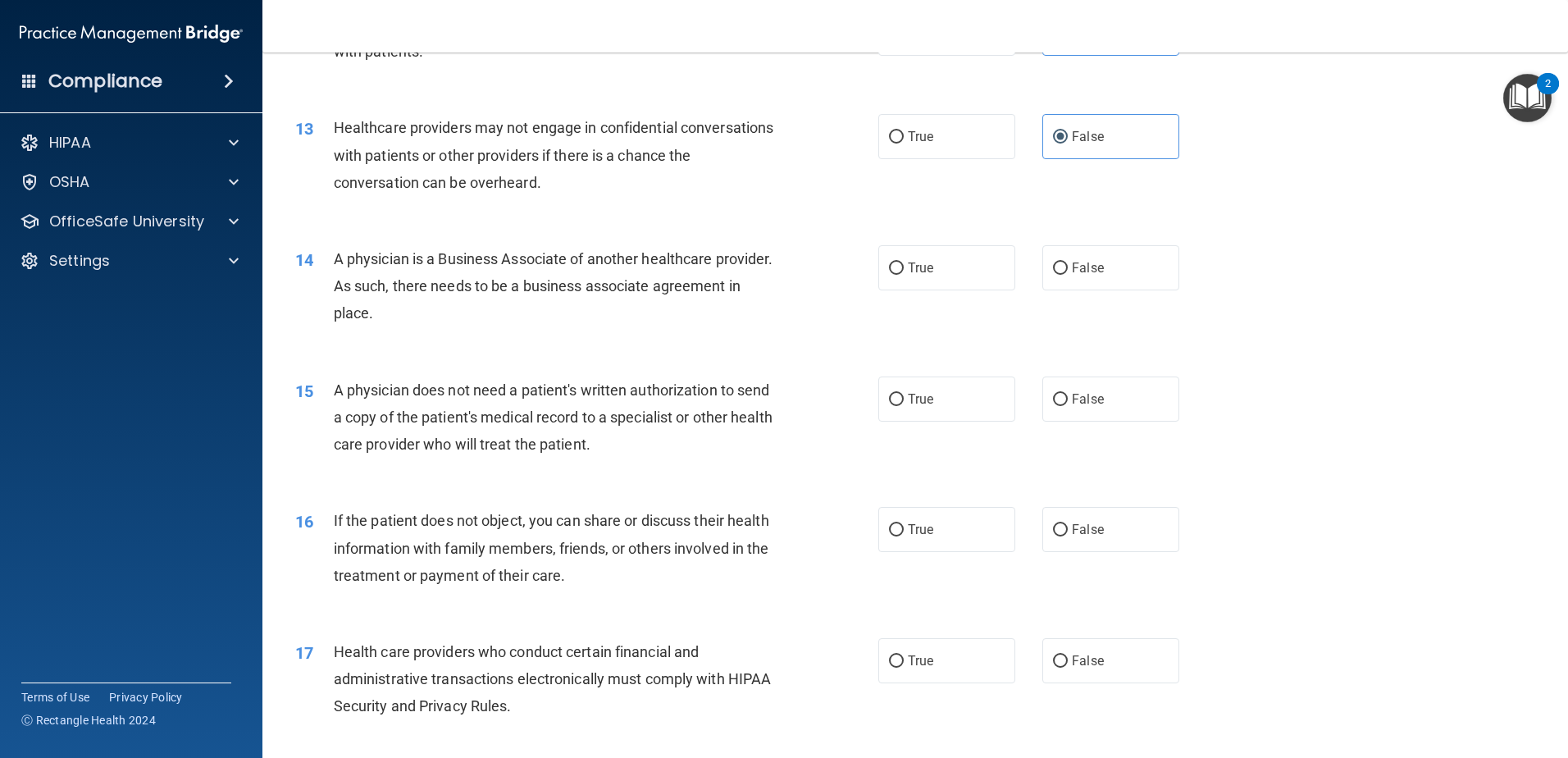
scroll to position [1559, 0]
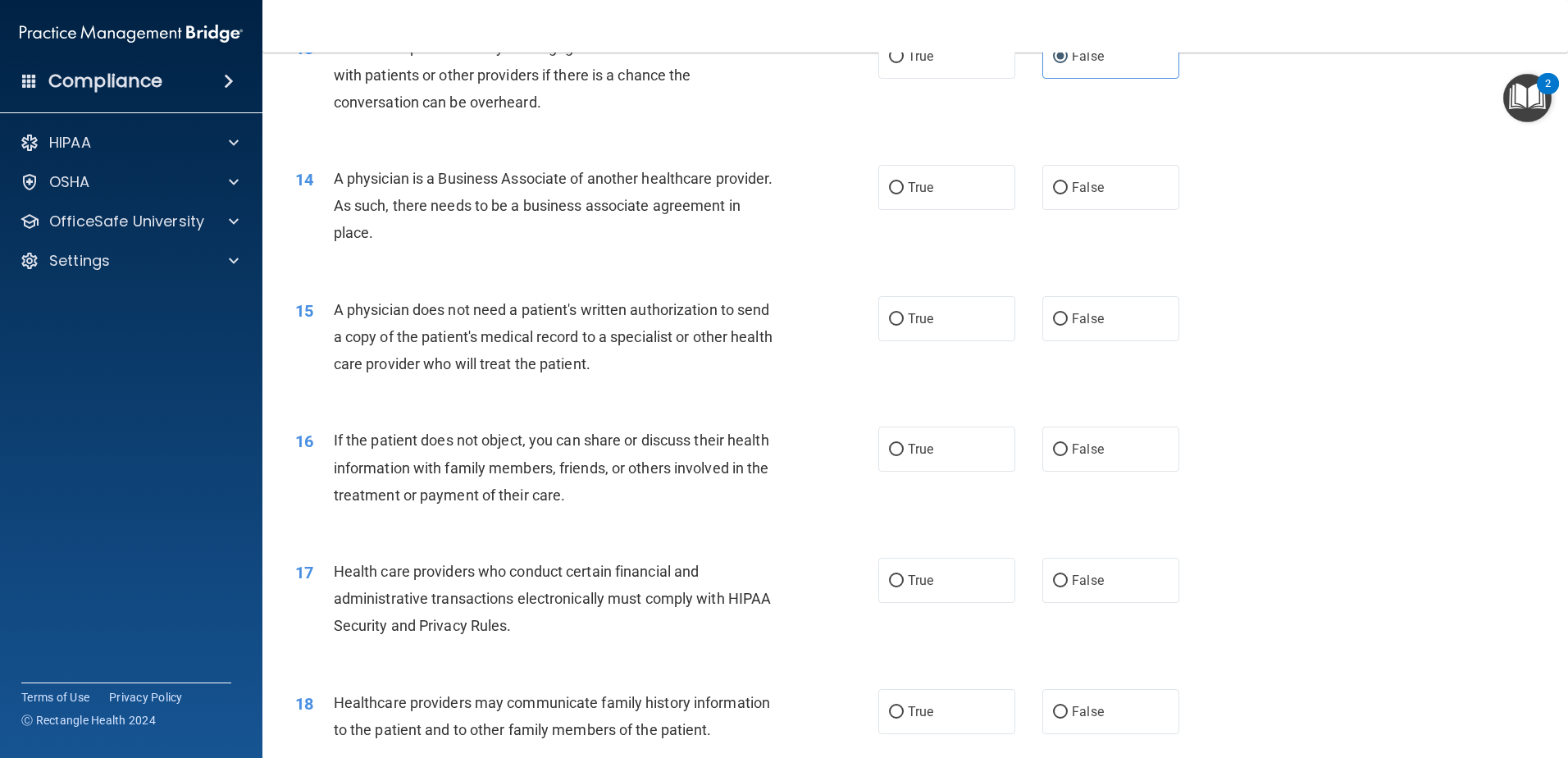
drag, startPoint x: 460, startPoint y: 230, endPoint x: 336, endPoint y: 182, distance: 133.0
click at [336, 182] on div "A physician is a Business Associate of another healthcare provider. As such, th…" at bounding box center [562, 206] width 456 height 82
drag, startPoint x: 336, startPoint y: 182, endPoint x: 390, endPoint y: 191, distance: 54.7
click at [1073, 186] on span "False" at bounding box center [1088, 187] width 32 height 15
click at [1067, 186] on input "False" at bounding box center [1060, 188] width 14 height 12
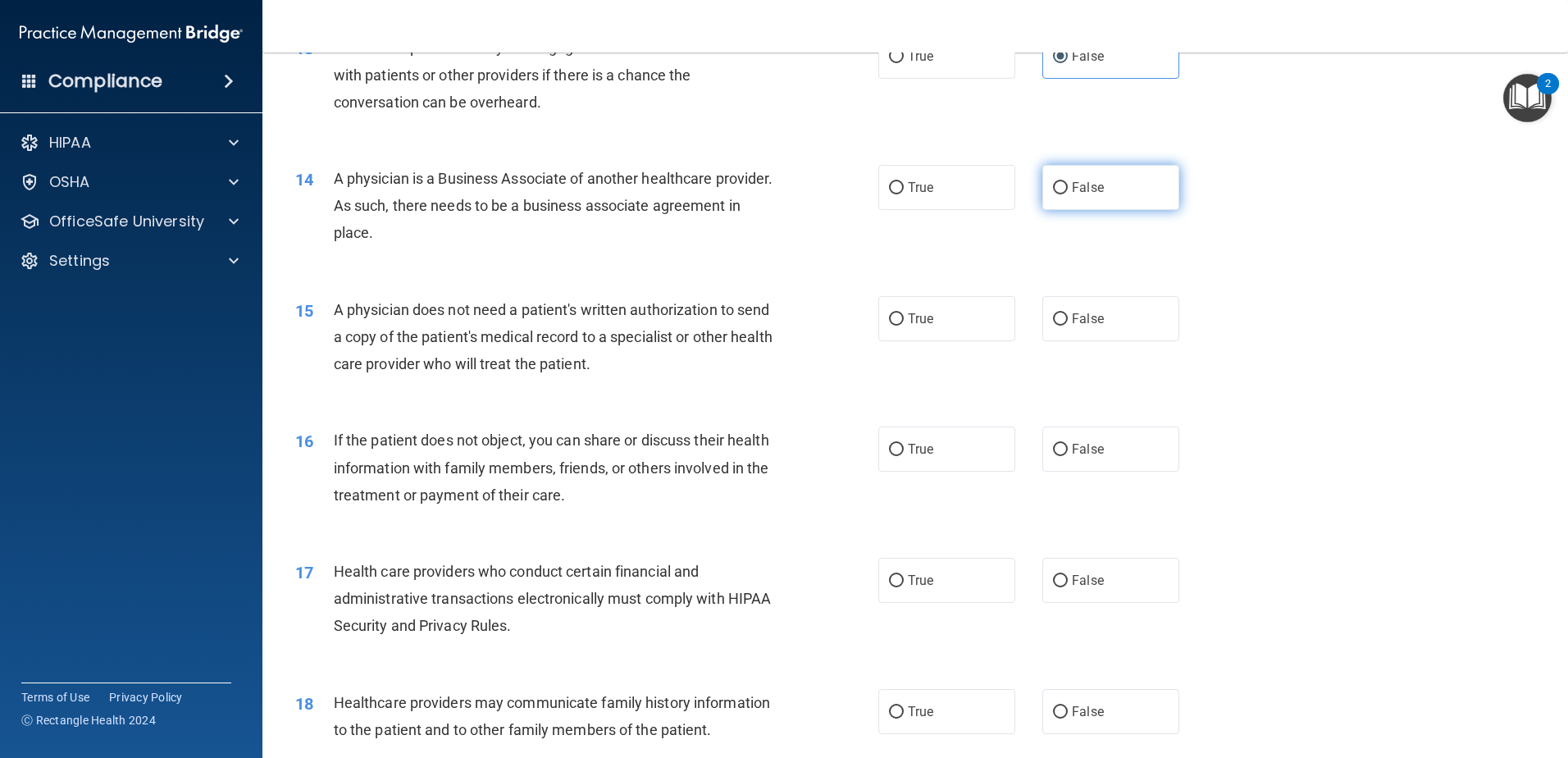
radio input "true"
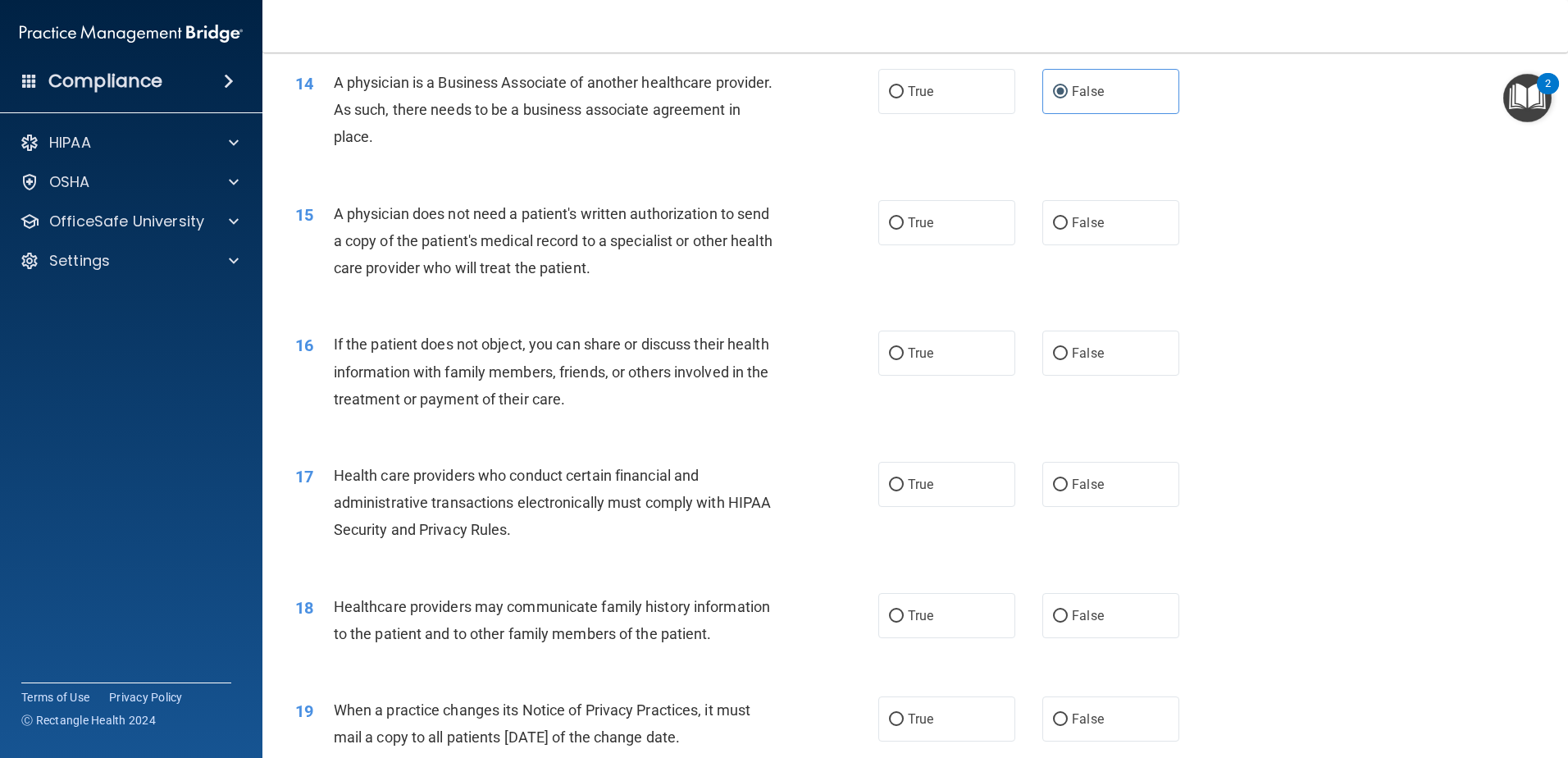
scroll to position [1723, 0]
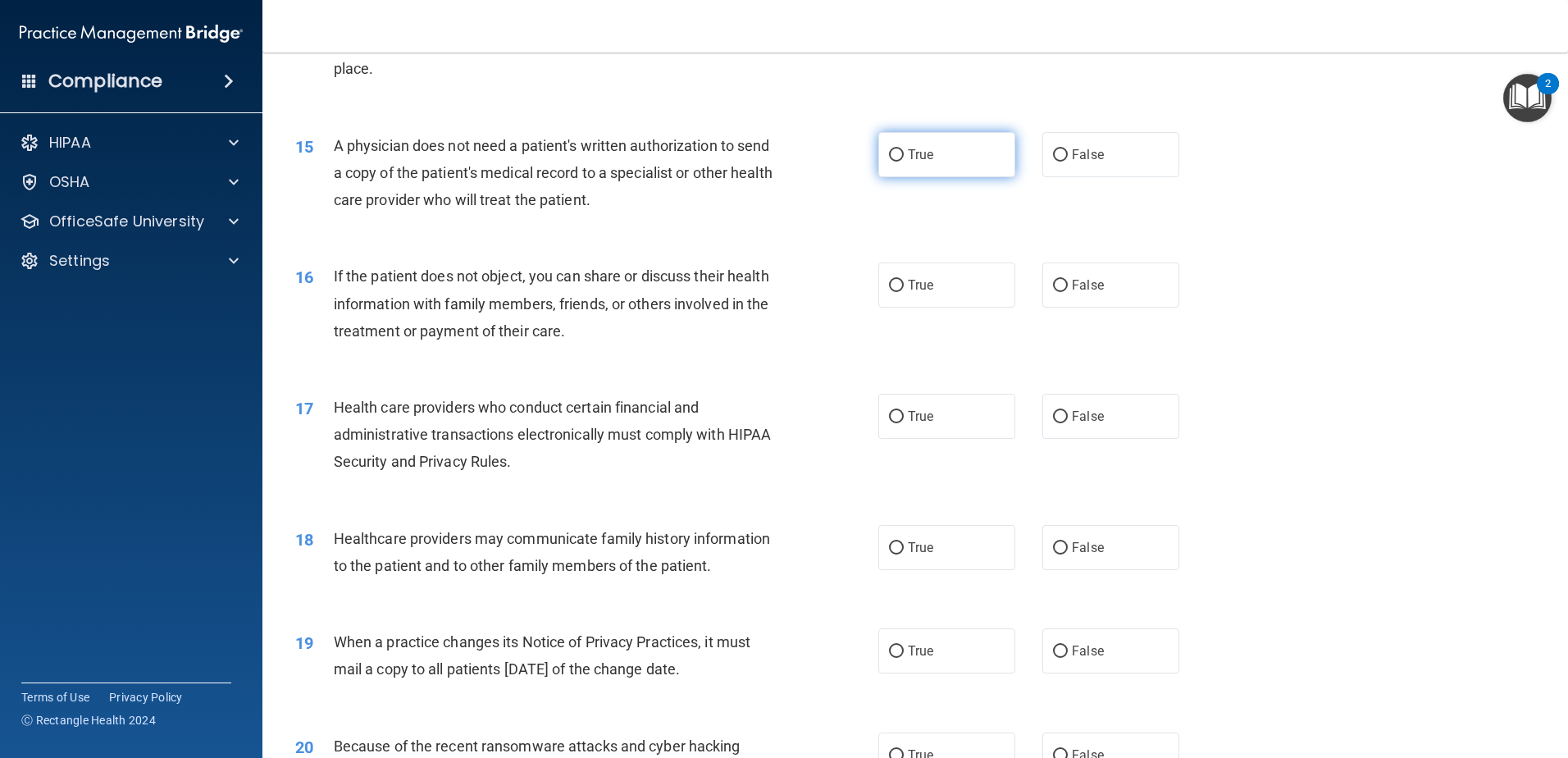
click at [896, 165] on label "True" at bounding box center [947, 154] width 137 height 45
click at [896, 162] on input "True" at bounding box center [896, 155] width 14 height 12
radio input "true"
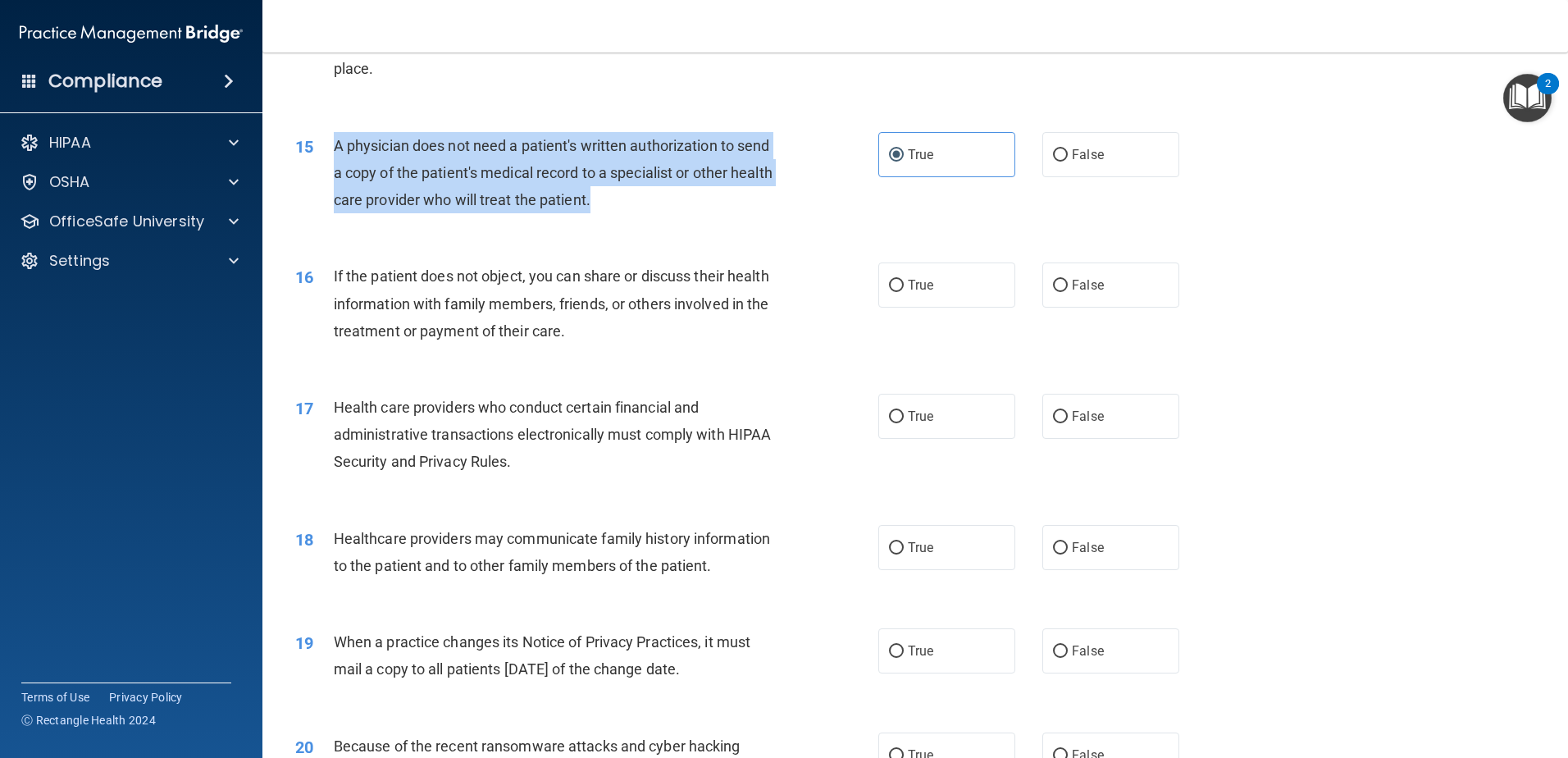
drag, startPoint x: 616, startPoint y: 210, endPoint x: 335, endPoint y: 142, distance: 289.1
click at [335, 142] on div "A physician does not need a patient's written authorization to send a copy of t…" at bounding box center [562, 173] width 456 height 82
drag, startPoint x: 335, startPoint y: 142, endPoint x: 368, endPoint y: 169, distance: 42.6
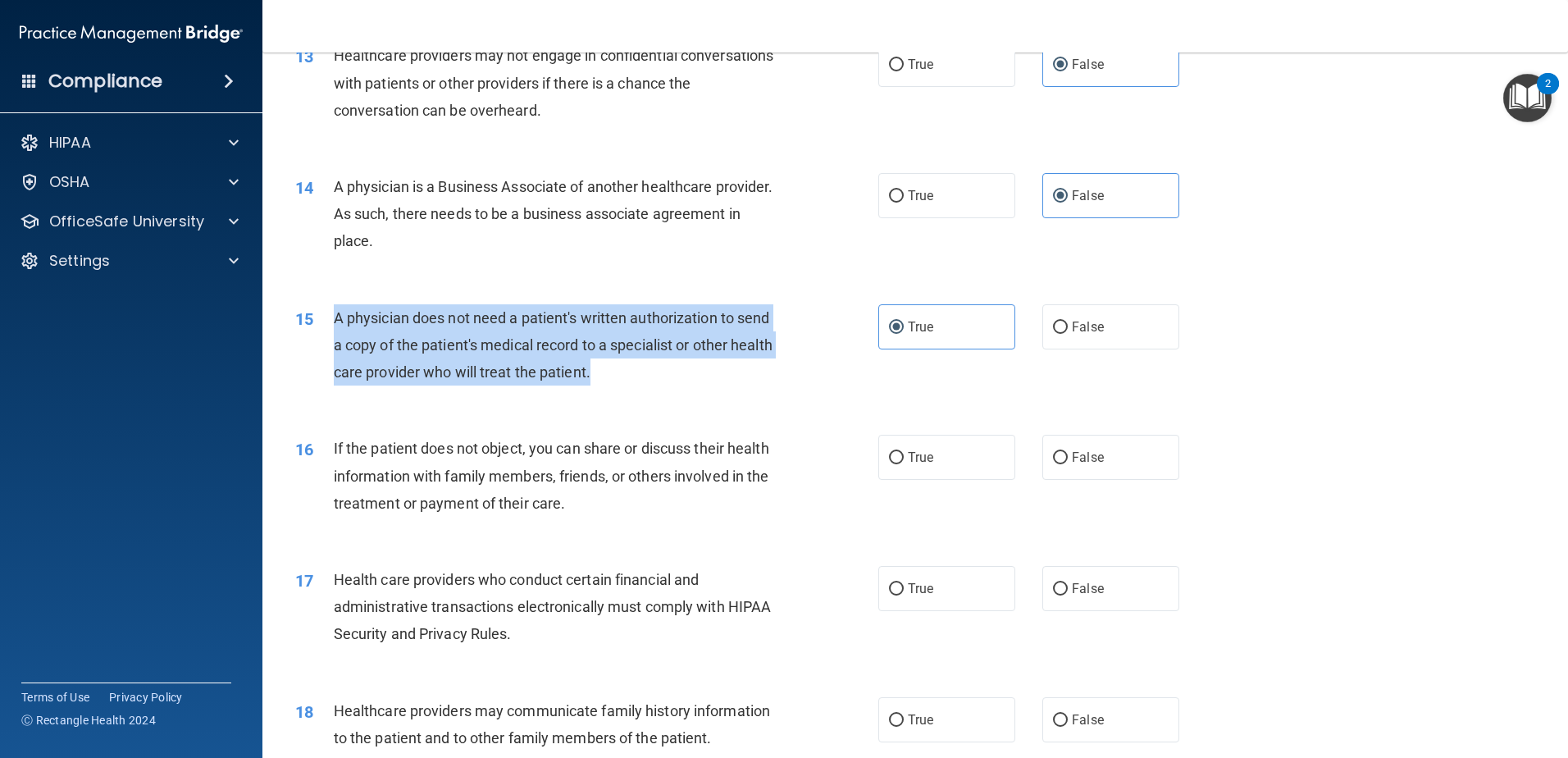
scroll to position [1559, 0]
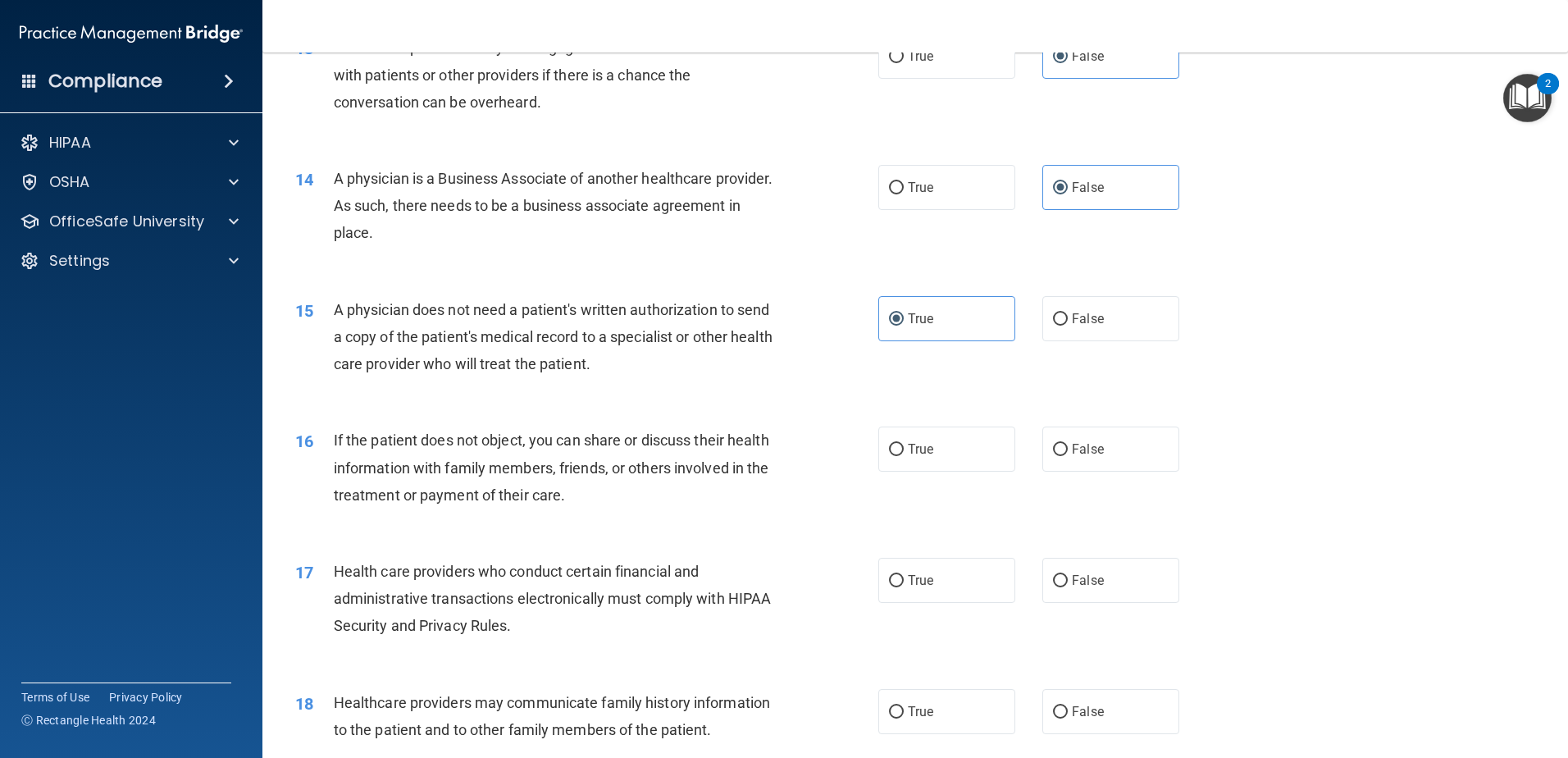
click at [777, 483] on div "If the patient does not object, you can share or discuss their health informati…" at bounding box center [562, 468] width 456 height 82
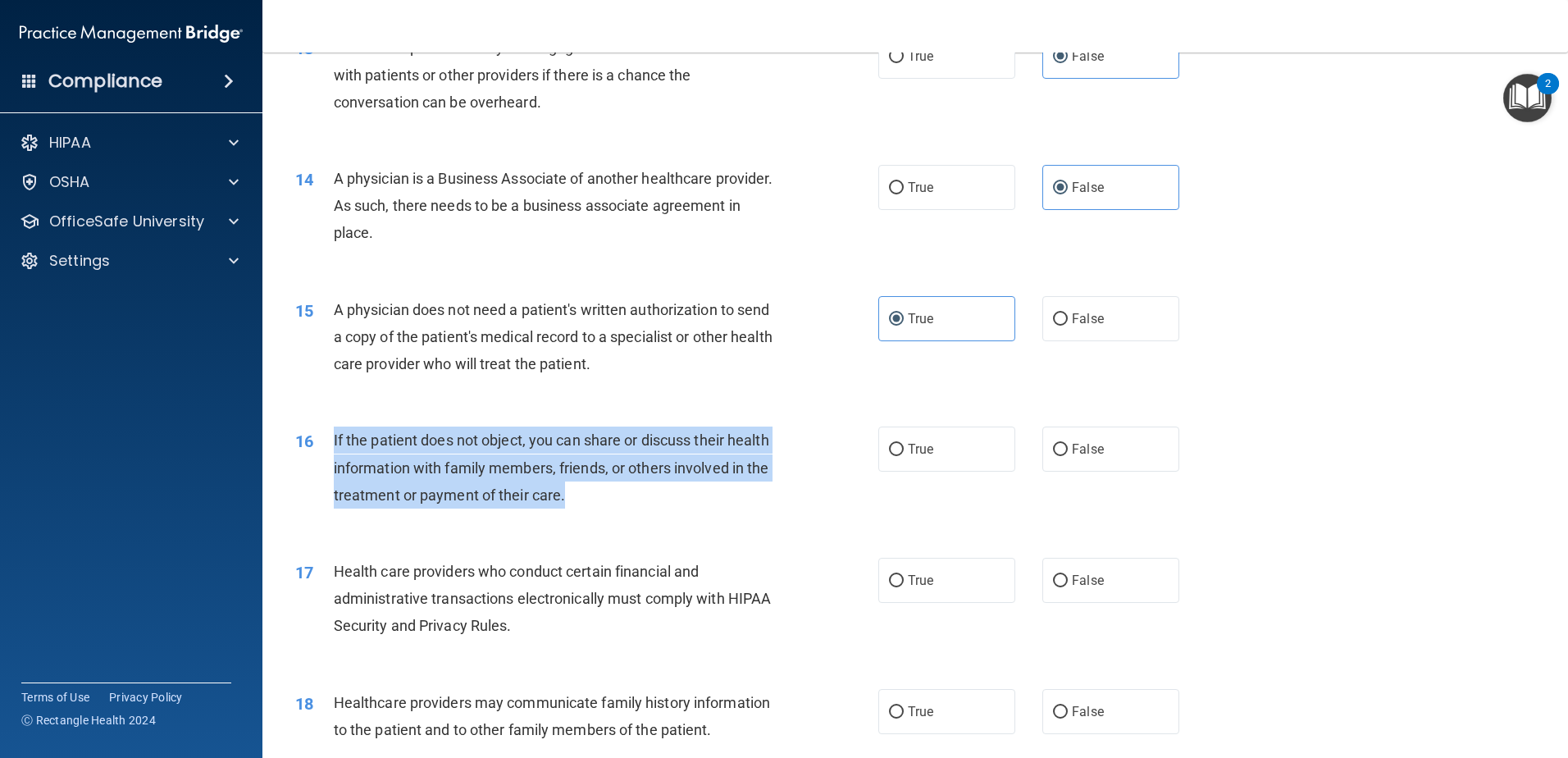
drag, startPoint x: 660, startPoint y: 494, endPoint x: 333, endPoint y: 438, distance: 331.8
click at [334, 438] on div "If the patient does not object, you can share or discuss their health informati…" at bounding box center [562, 468] width 456 height 82
drag, startPoint x: 333, startPoint y: 438, endPoint x: 400, endPoint y: 457, distance: 69.6
click at [1053, 446] on input "False" at bounding box center [1060, 450] width 14 height 12
radio input "true"
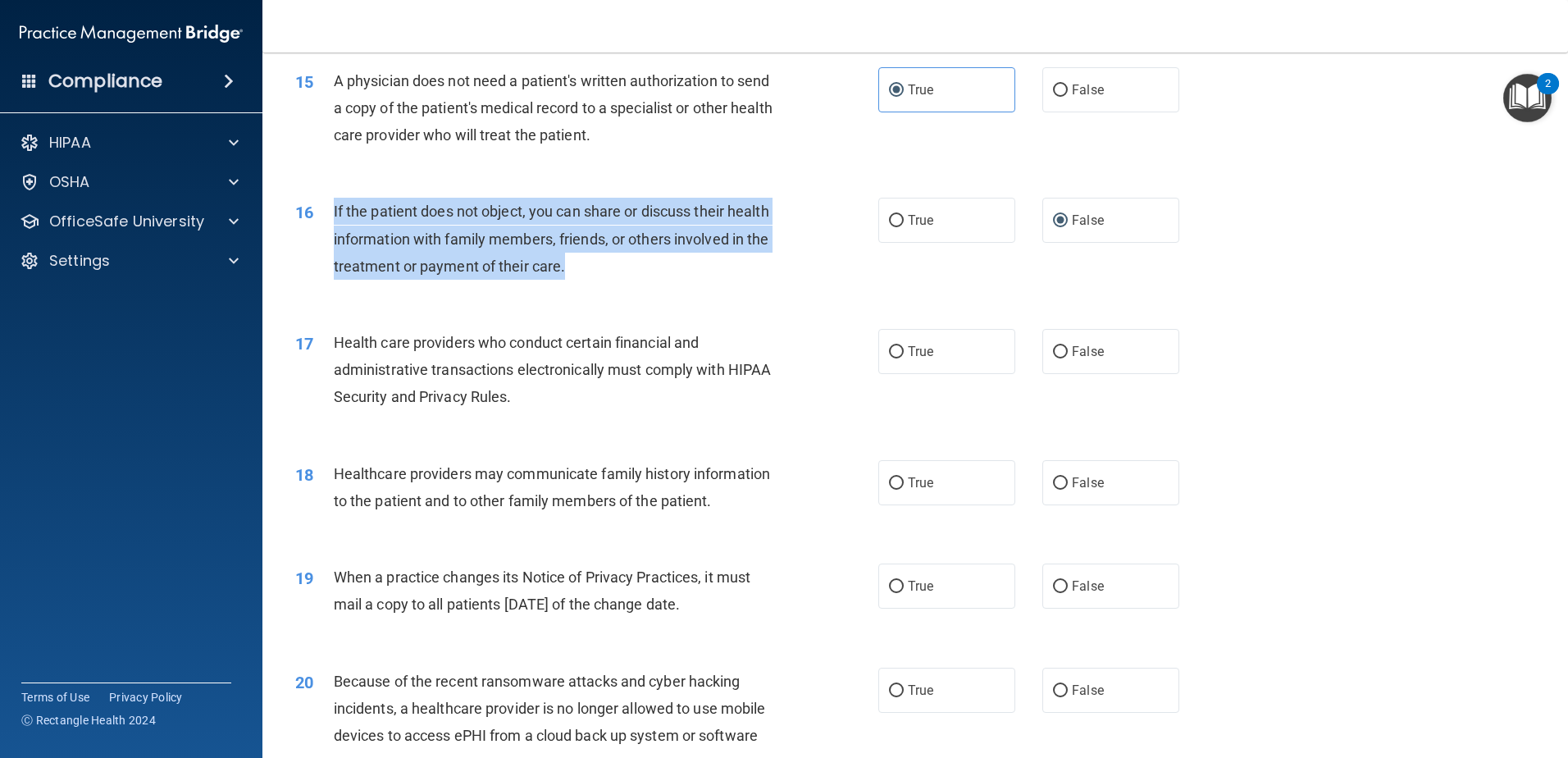
scroll to position [1806, 0]
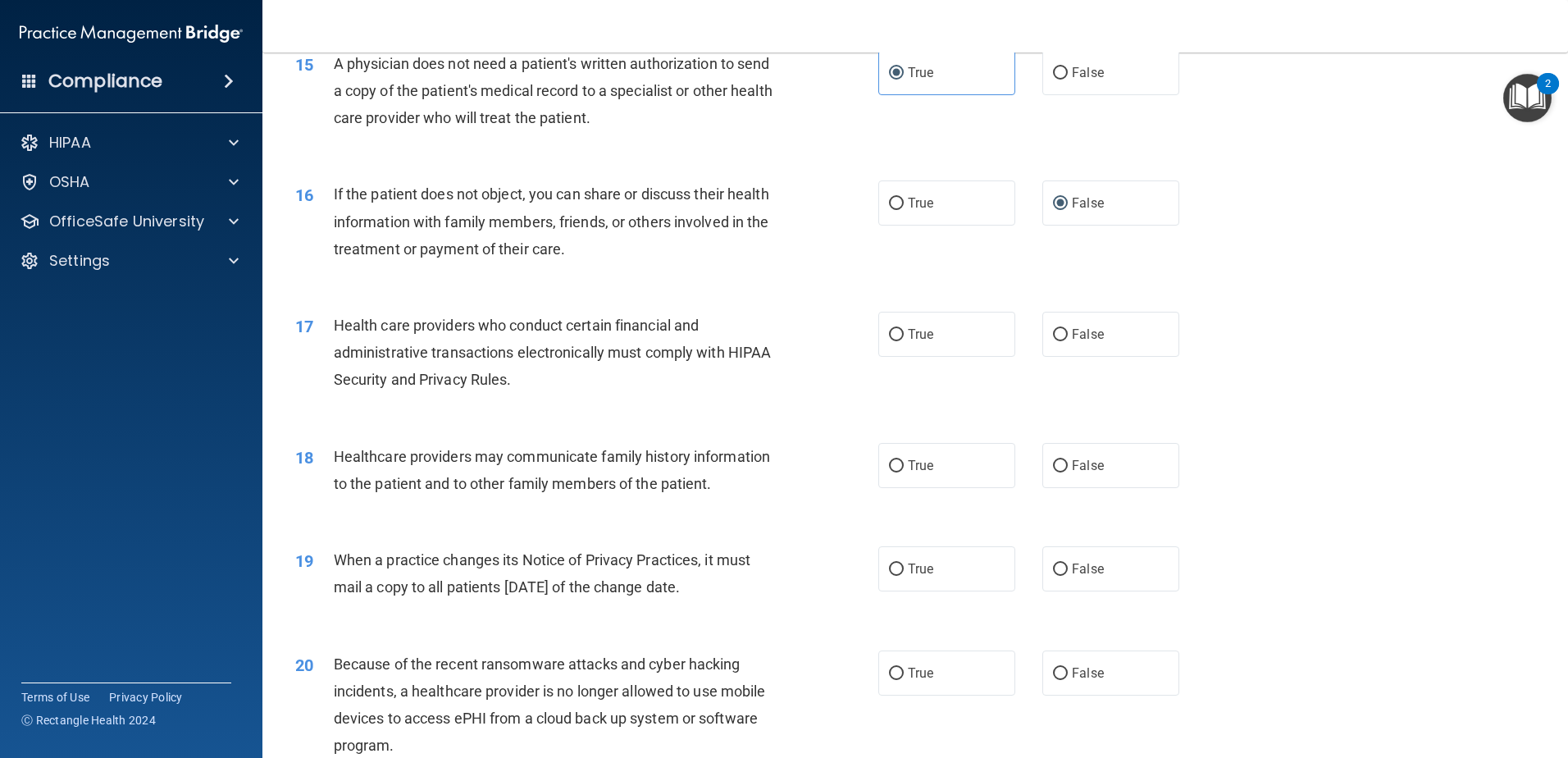
click at [677, 112] on div "A physician does not need a patient's written authorization to send a copy of t…" at bounding box center [562, 91] width 456 height 82
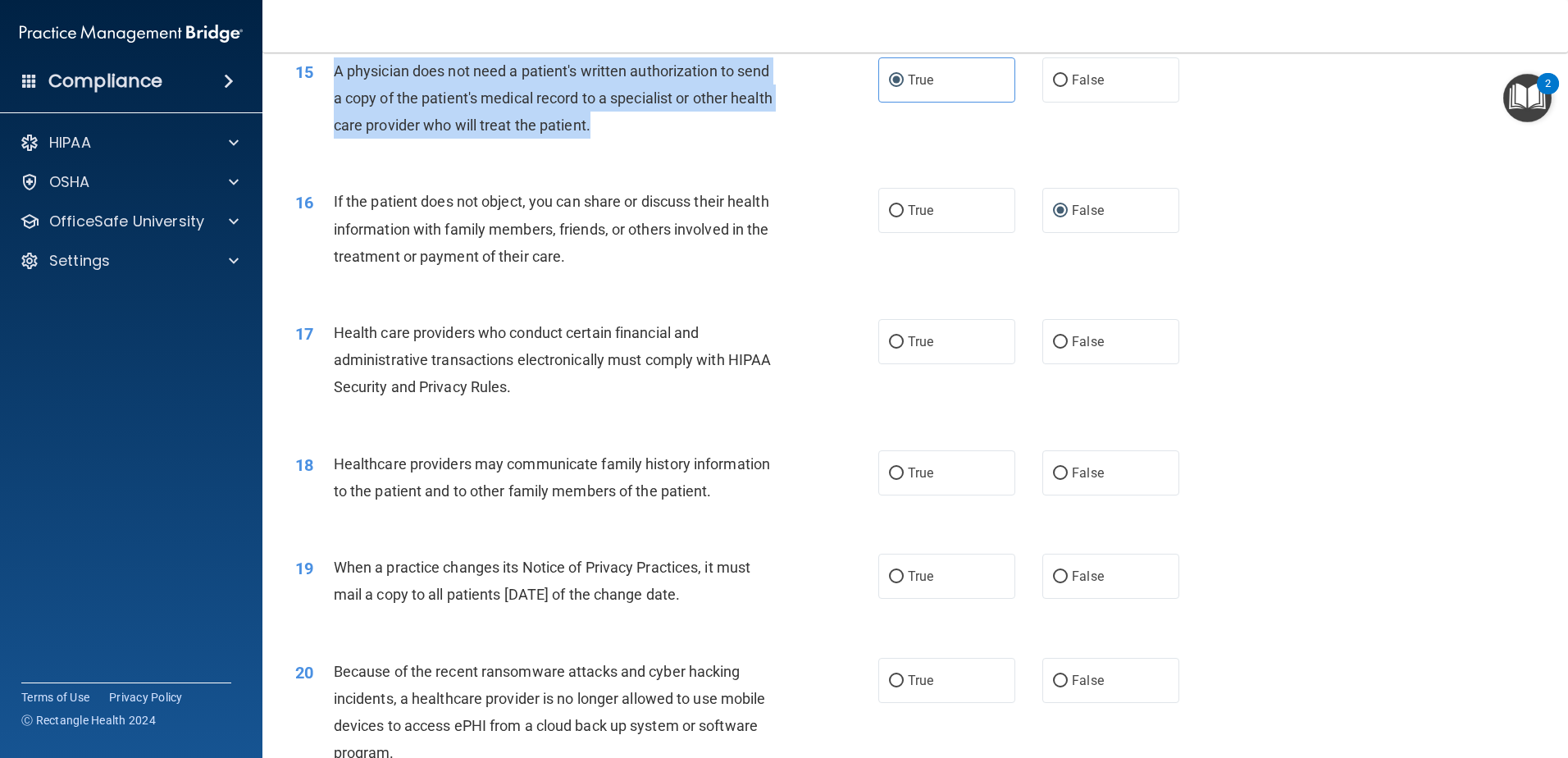
scroll to position [1786, 0]
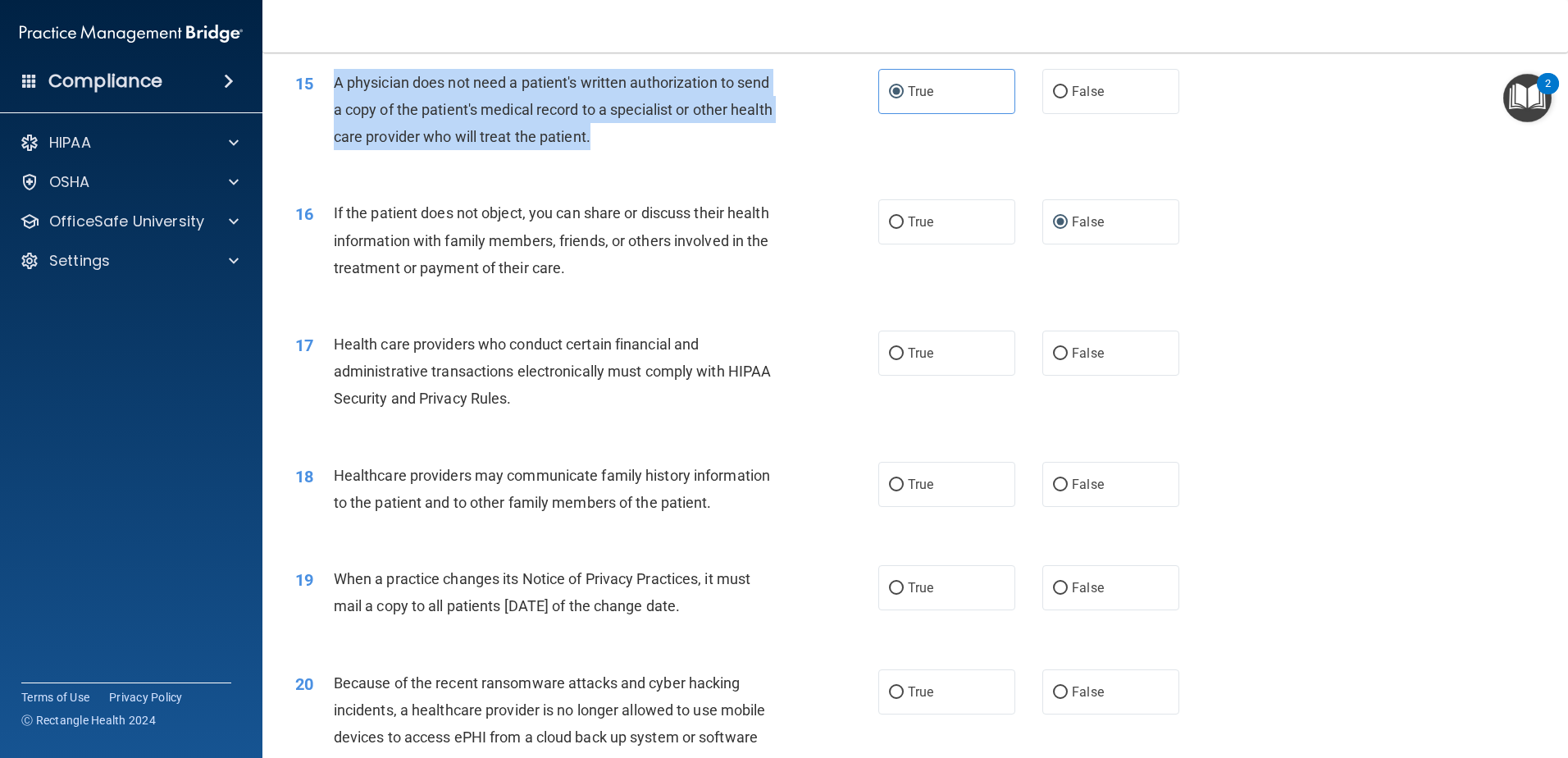
drag, startPoint x: 661, startPoint y: 112, endPoint x: 334, endPoint y: 67, distance: 330.1
click at [334, 67] on div "15 A physician does not need a patient's written authorization to send a copy o…" at bounding box center [915, 114] width 1265 height 131
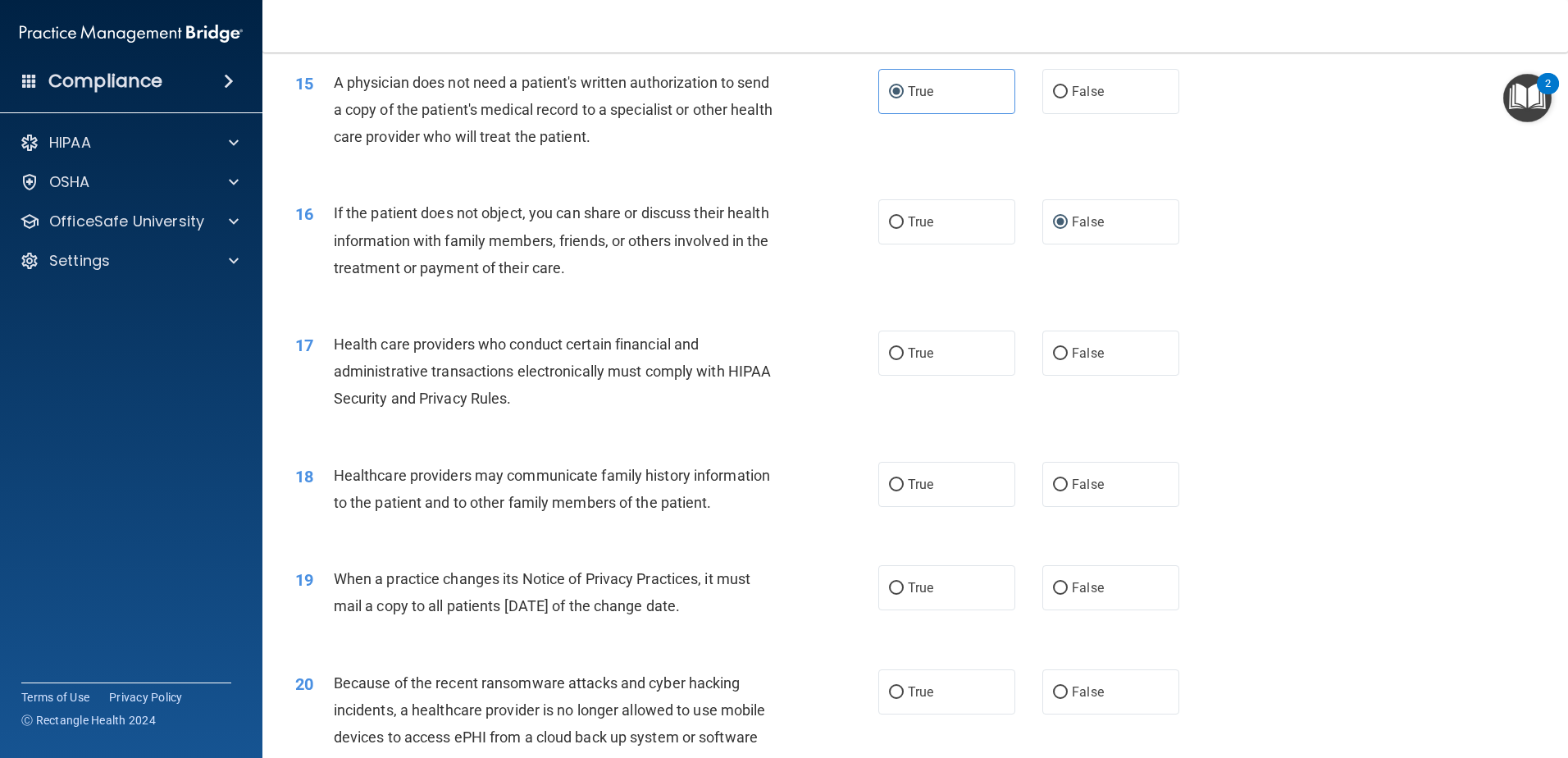
click at [744, 227] on div "If the patient does not object, you can share or discuss their health informati…" at bounding box center [562, 240] width 456 height 82
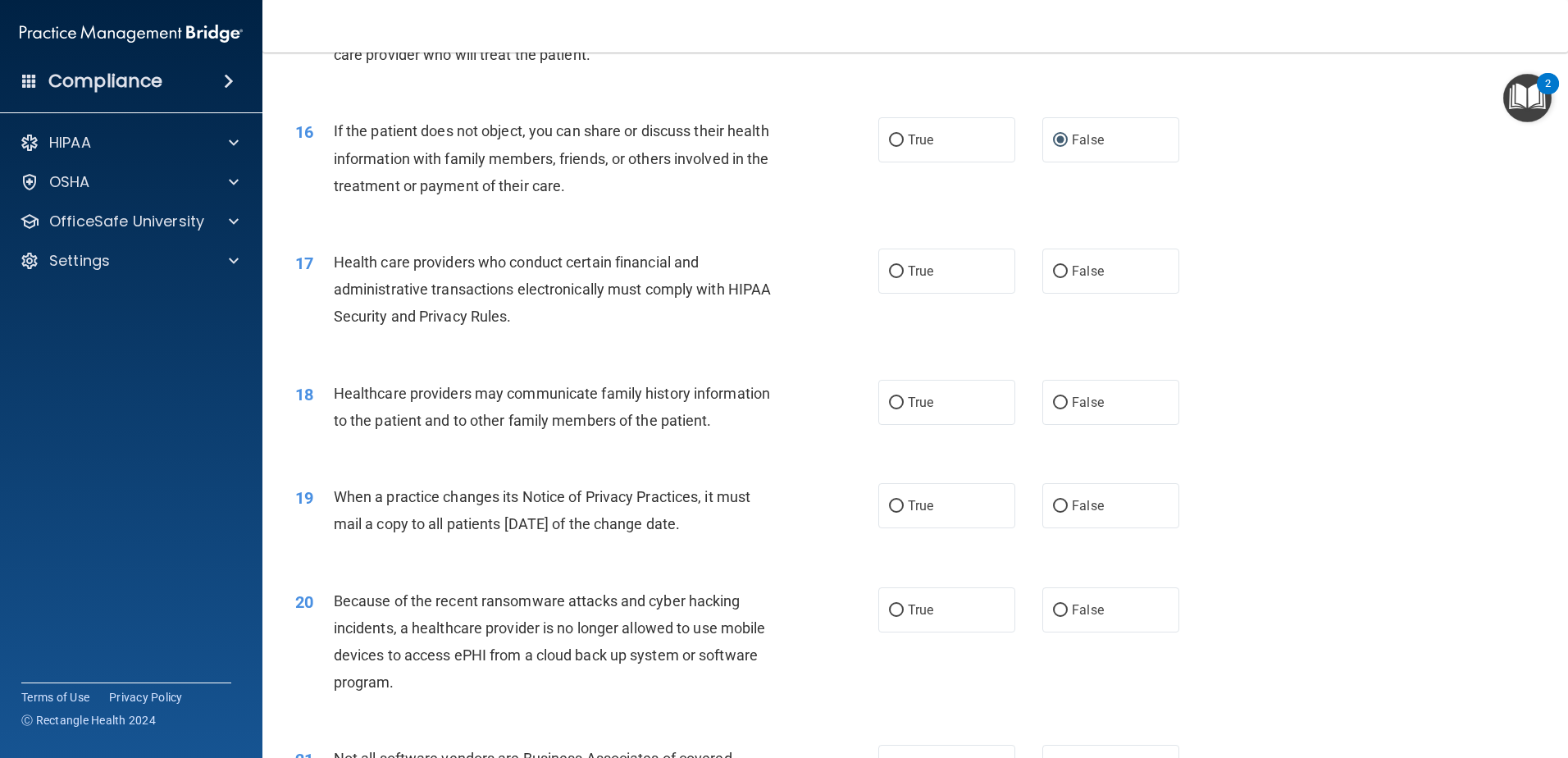
scroll to position [1950, 0]
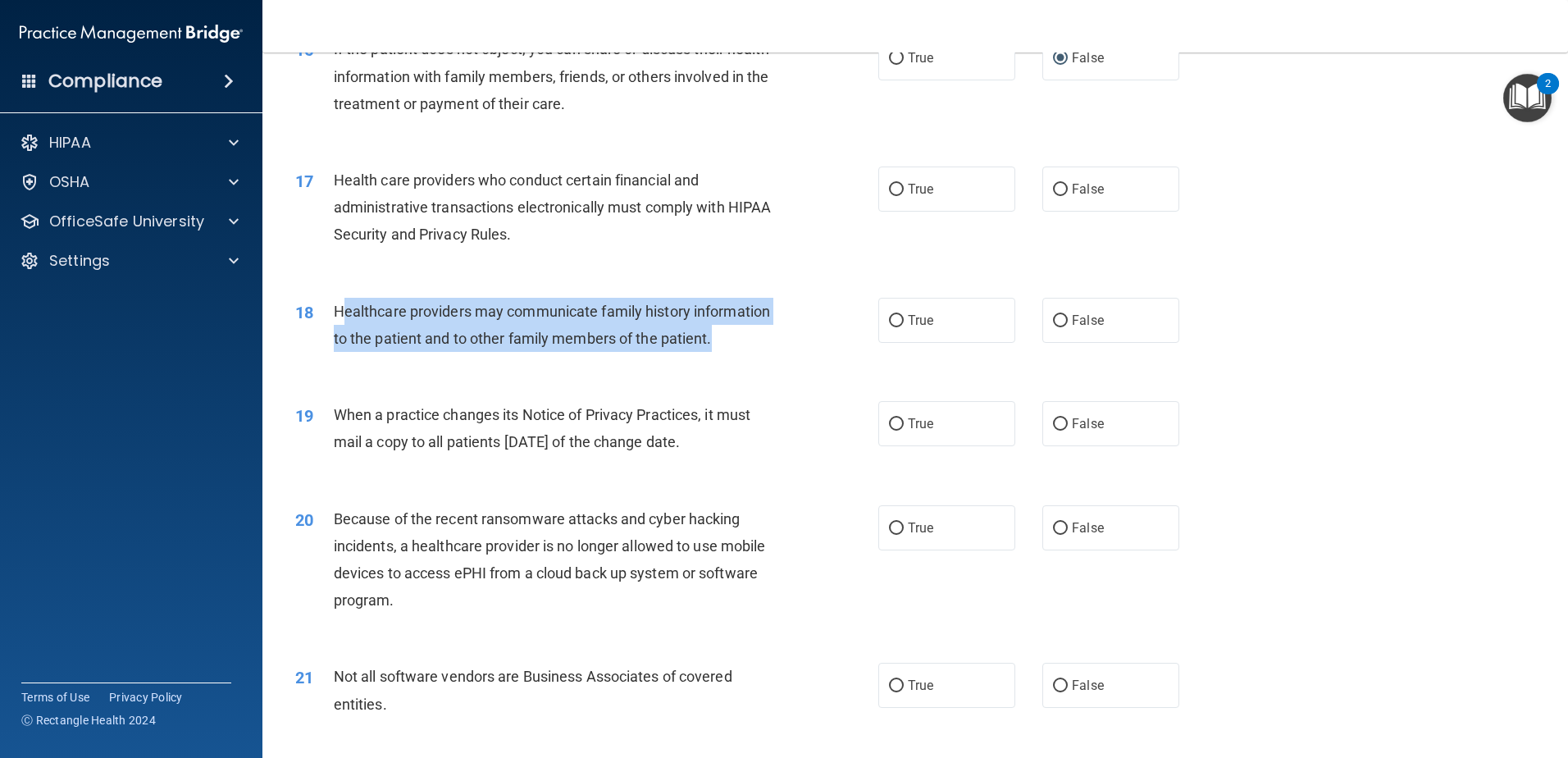
drag, startPoint x: 728, startPoint y: 337, endPoint x: 341, endPoint y: 321, distance: 387.3
click at [341, 321] on div "Healthcare providers may communicate family history information to the patient …" at bounding box center [562, 325] width 456 height 55
click at [462, 347] on div "Healthcare providers may communicate family history information to the patient …" at bounding box center [562, 325] width 456 height 55
drag, startPoint x: 727, startPoint y: 330, endPoint x: 327, endPoint y: 310, distance: 400.5
click at [327, 310] on div "18 Healthcare providers may communicate family history information to the patie…" at bounding box center [587, 329] width 632 height 62
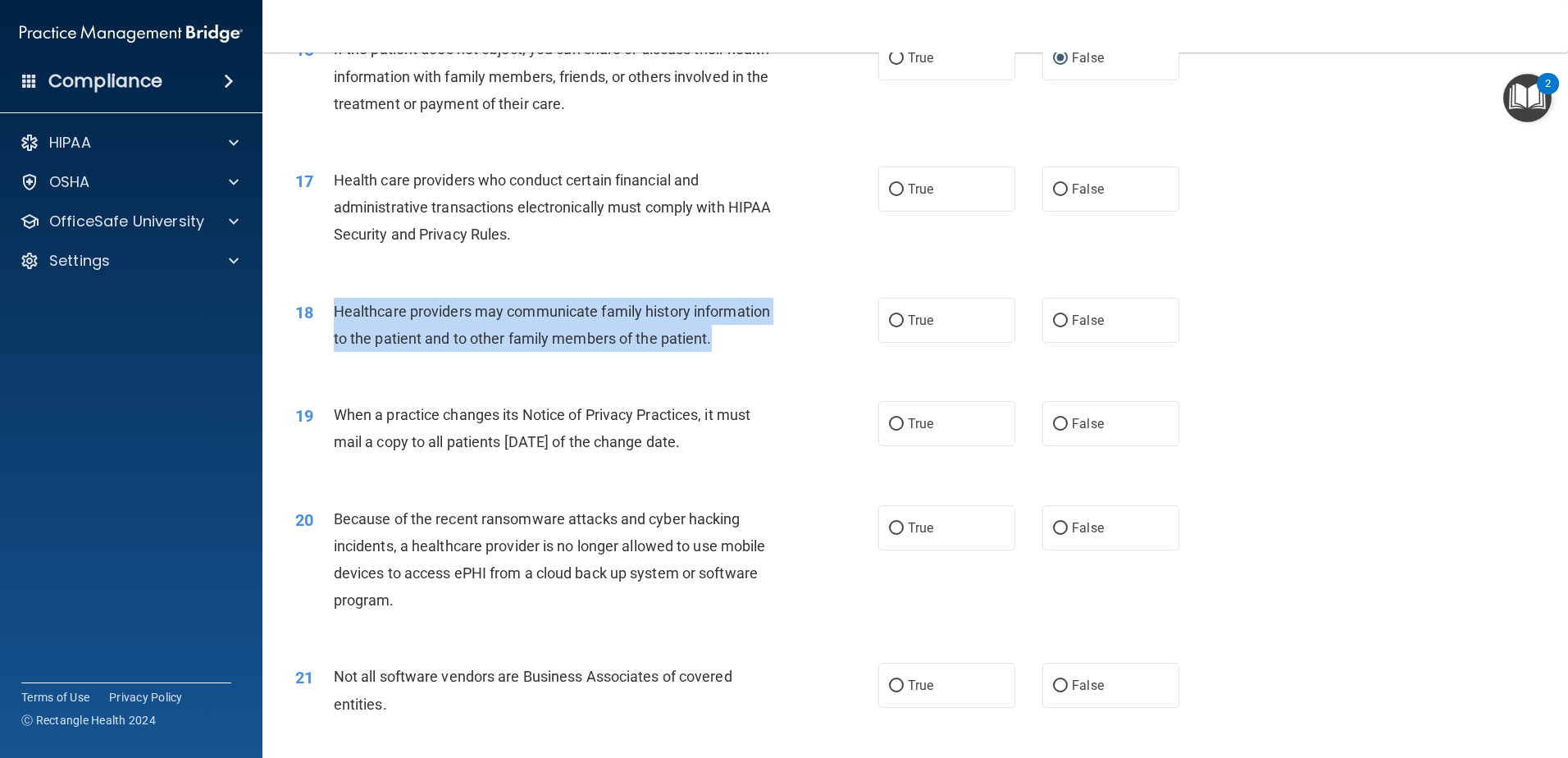
drag, startPoint x: 327, startPoint y: 310, endPoint x: 414, endPoint y: 332, distance: 89.7
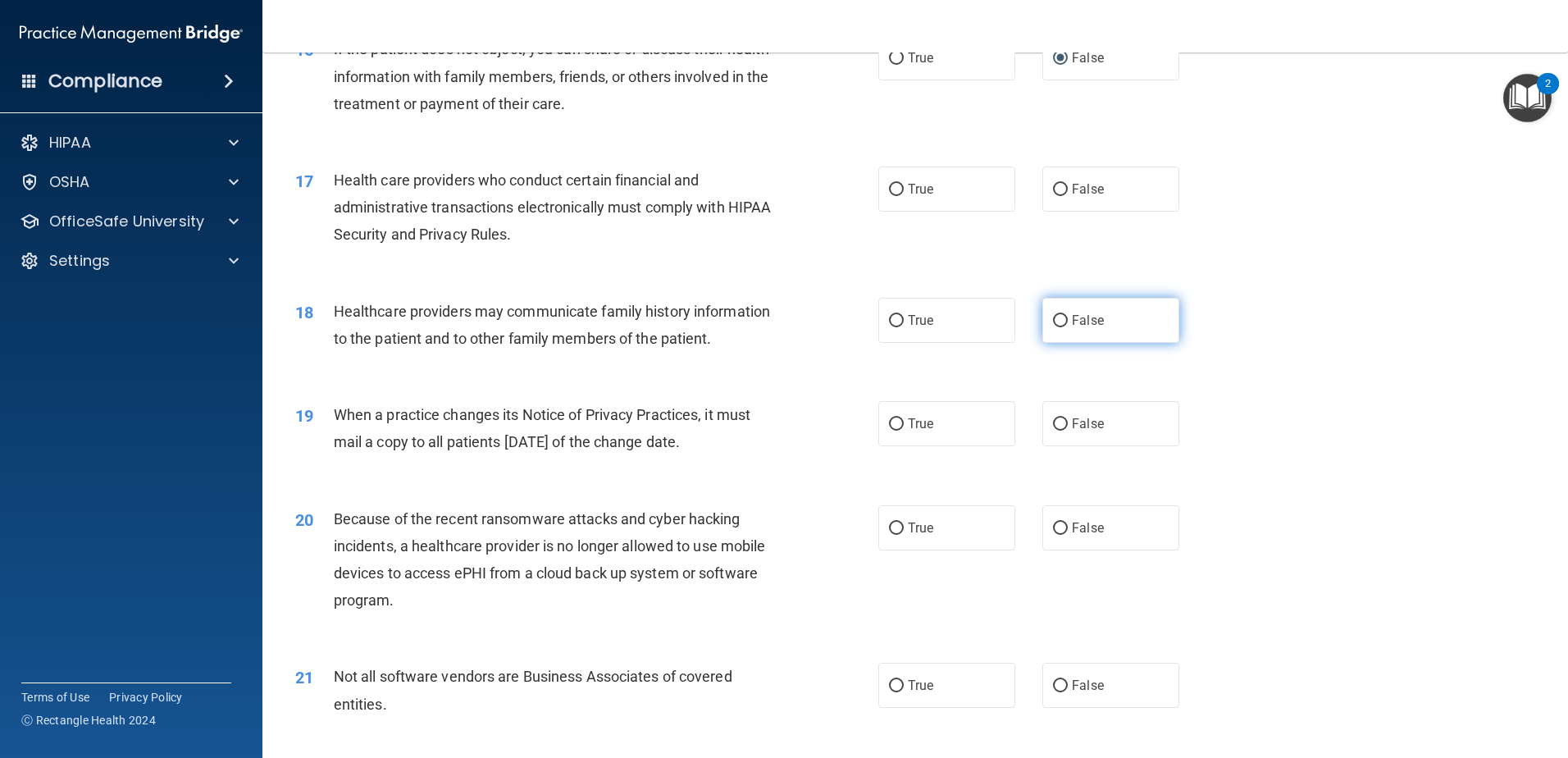
click at [1055, 328] on label "False" at bounding box center [1111, 320] width 137 height 45
click at [1055, 327] on input "False" at bounding box center [1060, 321] width 14 height 12
radio input "true"
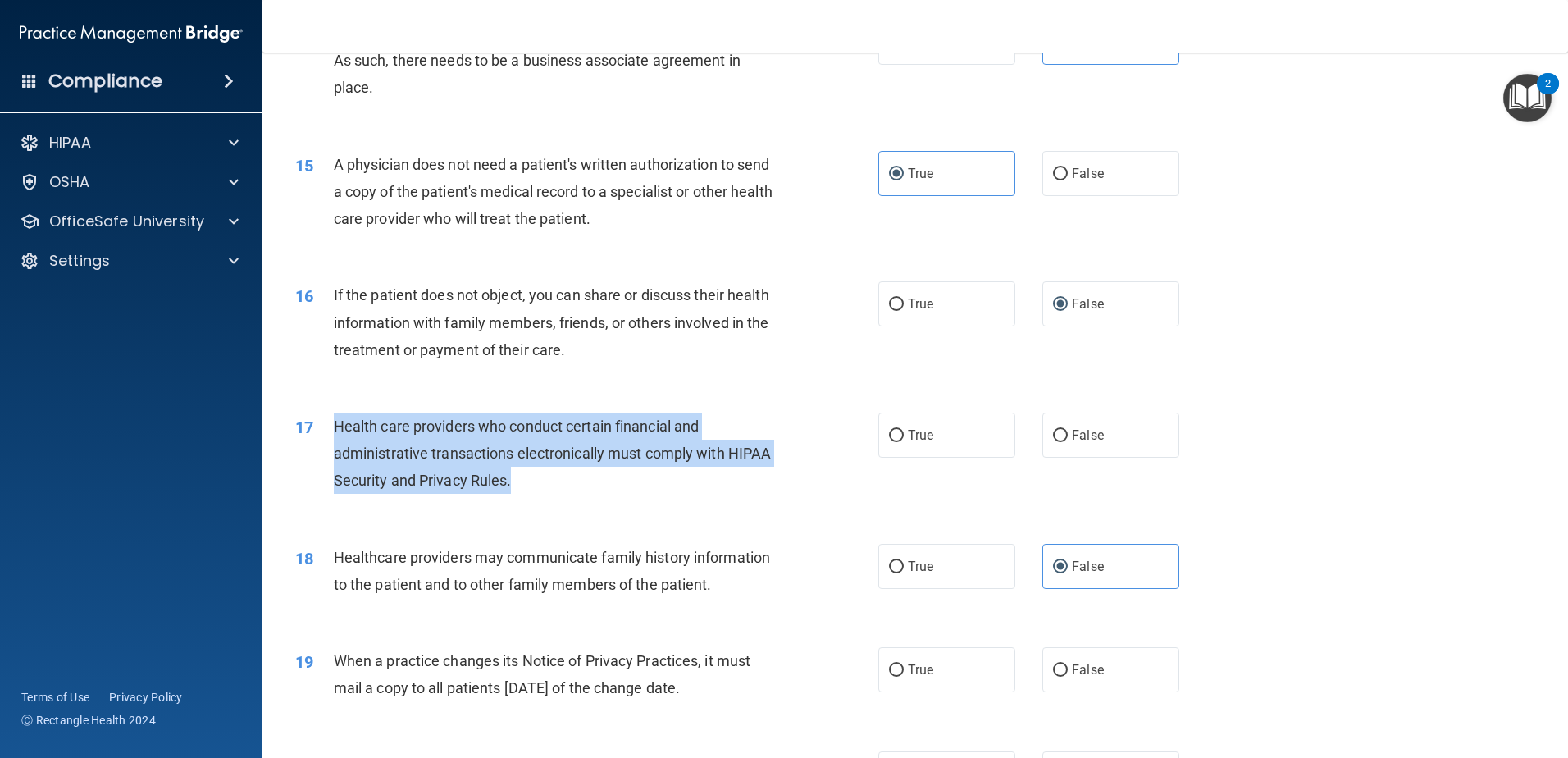
drag, startPoint x: 627, startPoint y: 487, endPoint x: 314, endPoint y: 428, distance: 318.5
click at [314, 428] on div "17 Health care providers who conduct certain financial and administrative trans…" at bounding box center [587, 458] width 632 height 90
drag, startPoint x: 314, startPoint y: 428, endPoint x: 402, endPoint y: 446, distance: 89.8
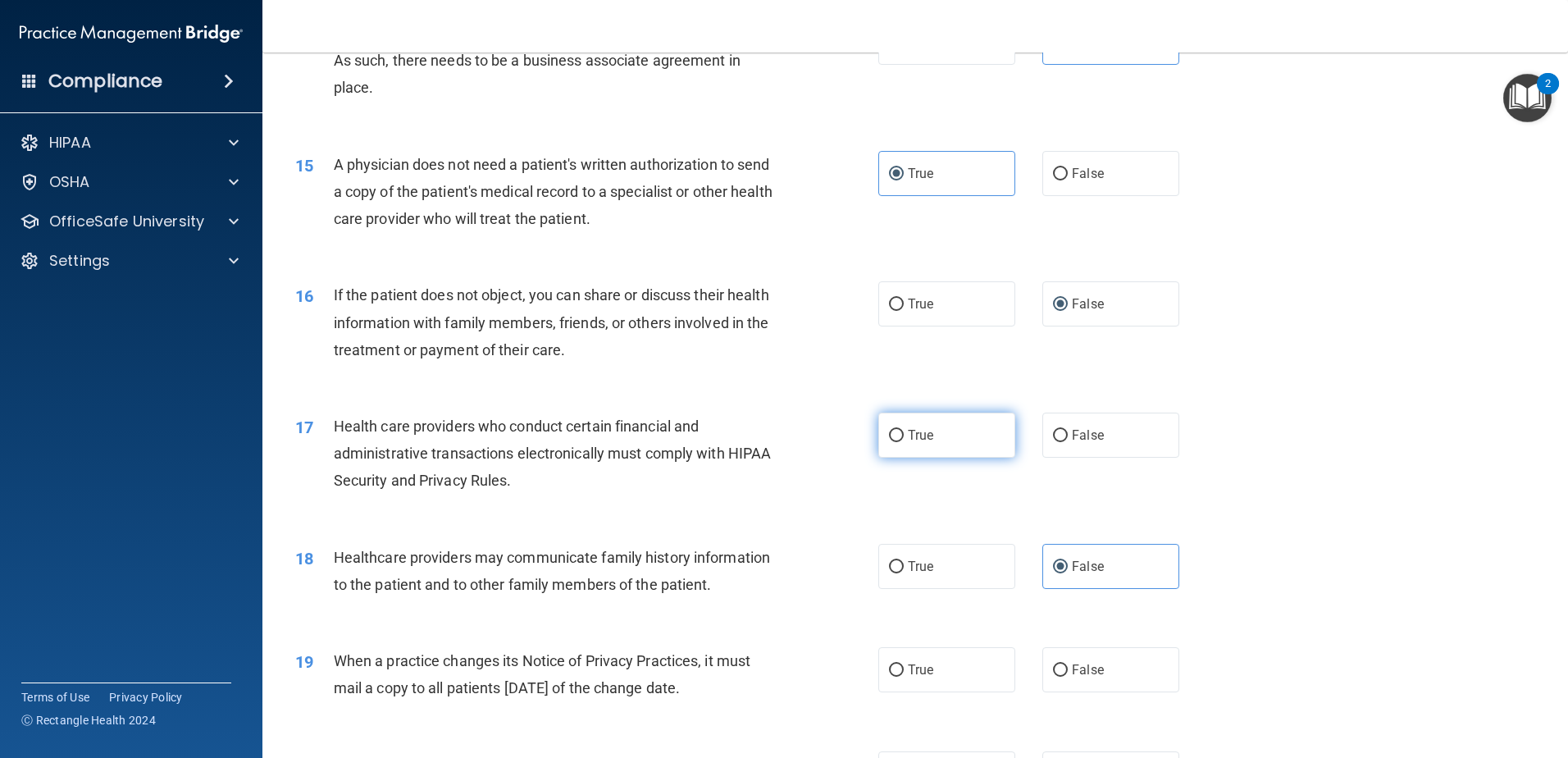
click at [905, 449] on label "True" at bounding box center [947, 435] width 137 height 45
click at [904, 442] on input "True" at bounding box center [896, 436] width 14 height 12
radio input "true"
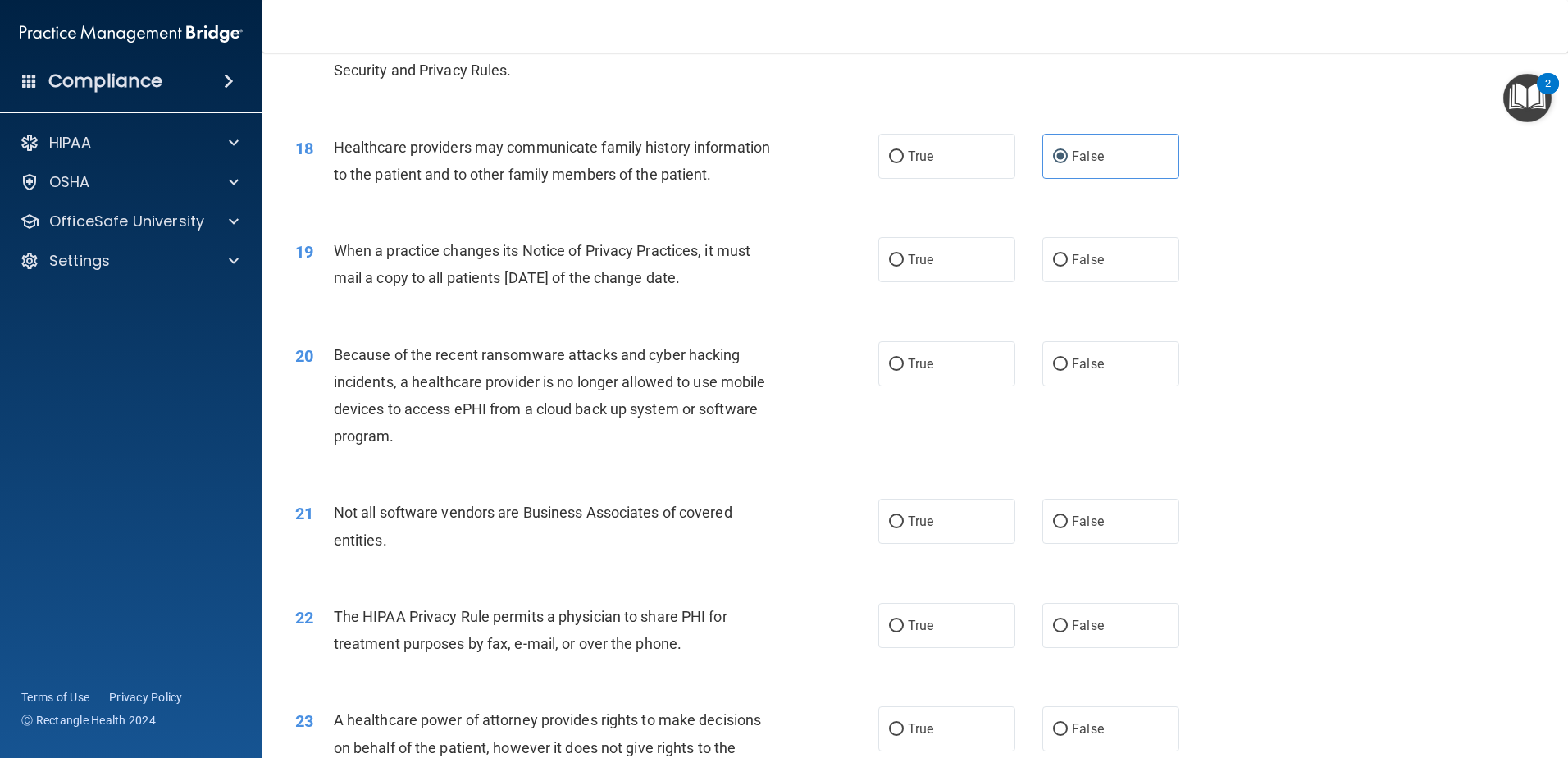
scroll to position [2196, 0]
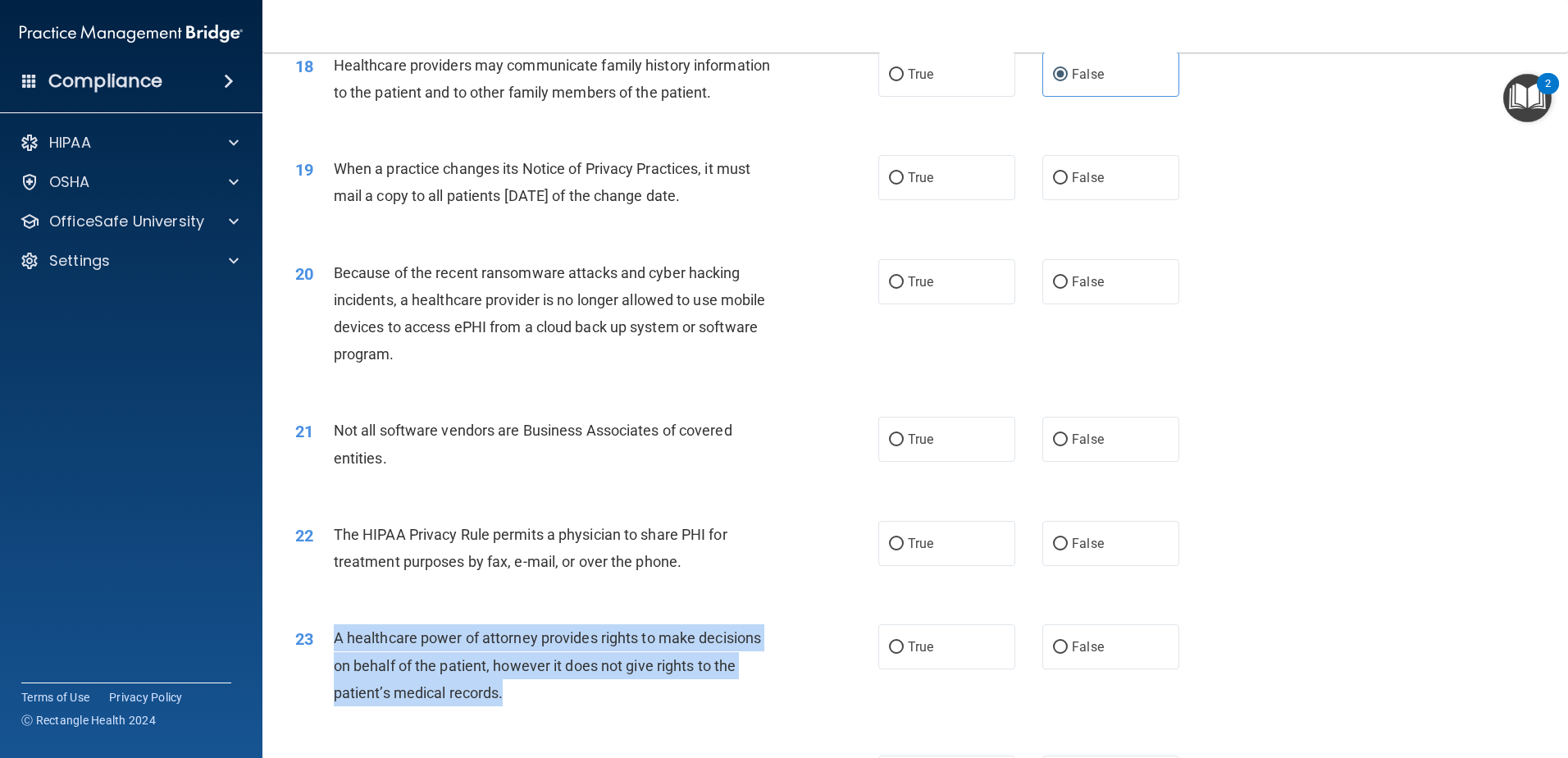
drag, startPoint x: 519, startPoint y: 692, endPoint x: 310, endPoint y: 654, distance: 212.4
click at [310, 654] on div "23 A healthcare power of attorney provides rights to make decisions on behalf o…" at bounding box center [587, 669] width 632 height 90
drag, startPoint x: 310, startPoint y: 654, endPoint x: 402, endPoint y: 652, distance: 92.0
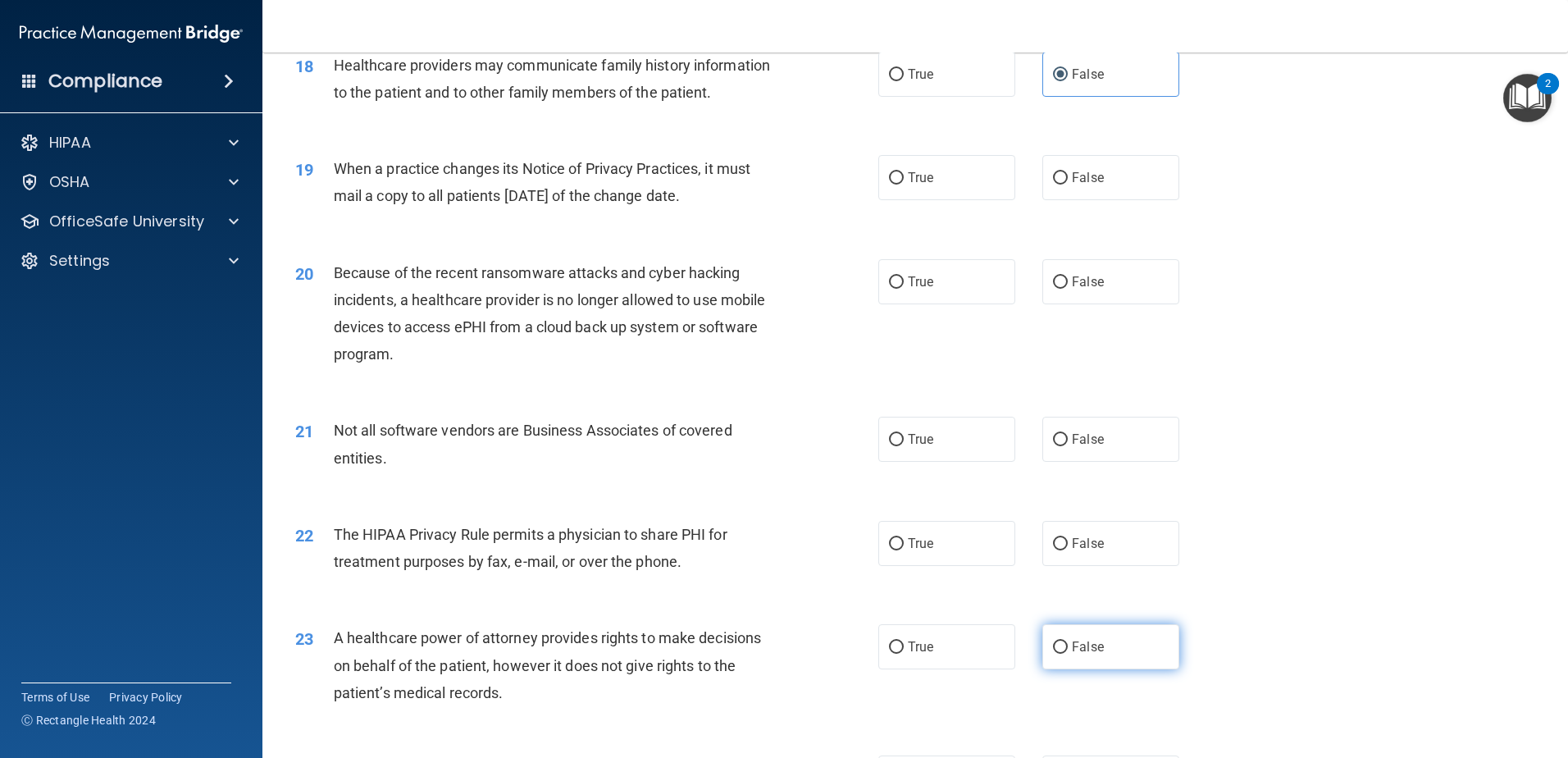
click at [1092, 644] on span "False" at bounding box center [1088, 647] width 32 height 15
click at [1067, 644] on input "False" at bounding box center [1060, 647] width 14 height 12
radio input "true"
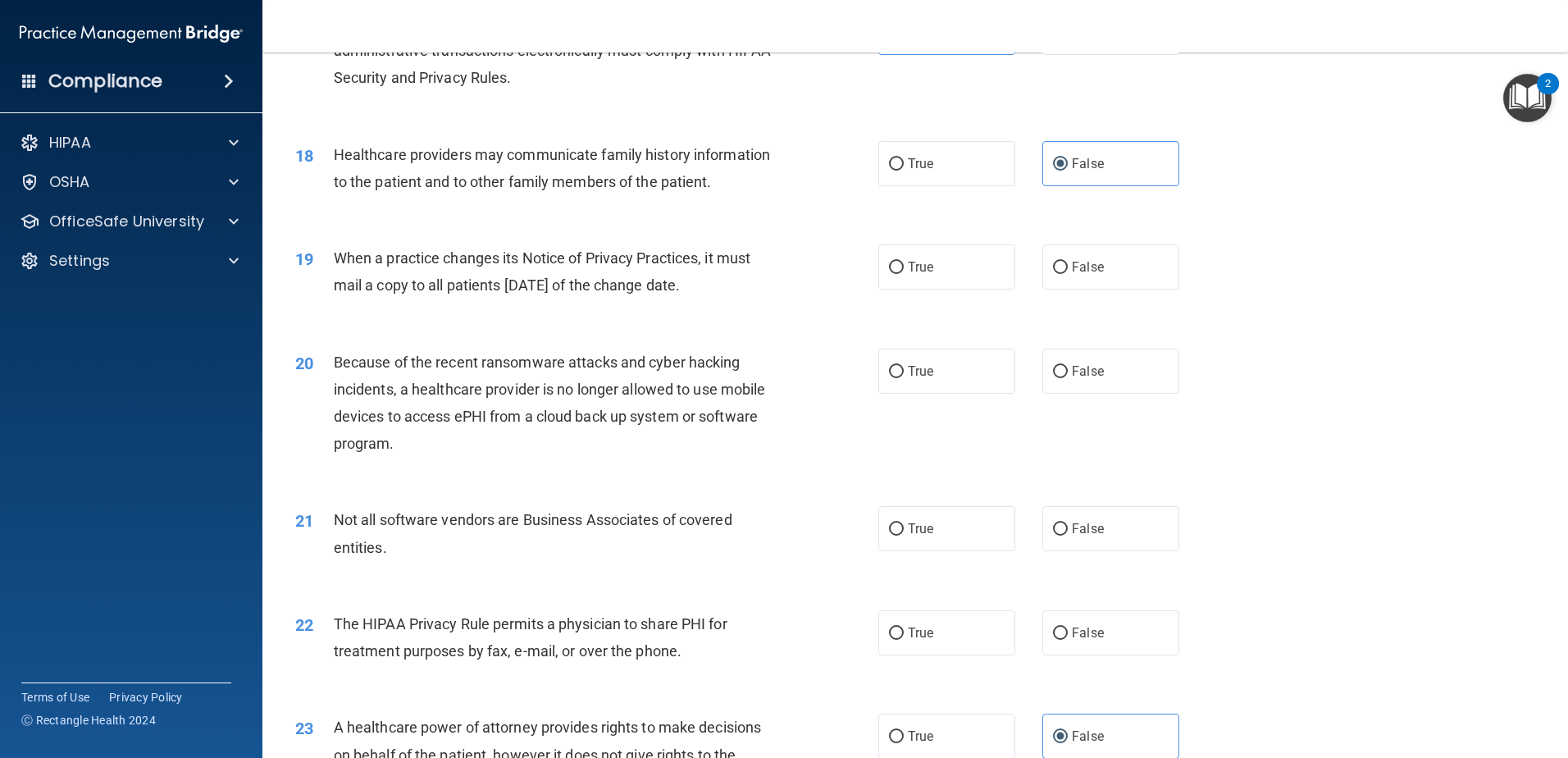
scroll to position [2115, 0]
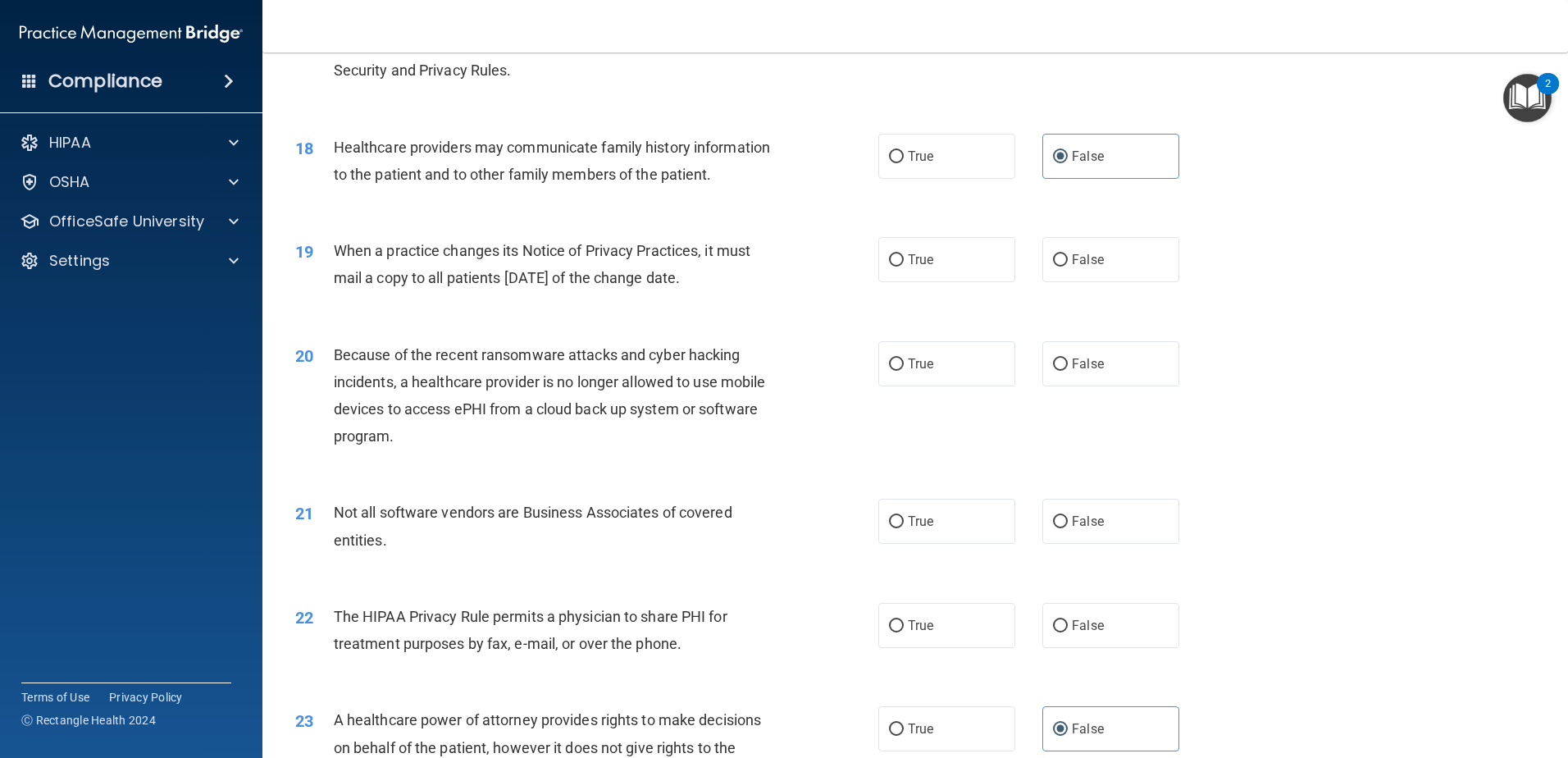
drag, startPoint x: 732, startPoint y: 278, endPoint x: 314, endPoint y: 272, distance: 418.0
click at [314, 272] on div "19 When a practice changes its Notice of Privacy Practices, it must mail a copy…" at bounding box center [587, 267] width 632 height 62
drag, startPoint x: 314, startPoint y: 272, endPoint x: 431, endPoint y: 278, distance: 117.2
click at [1073, 255] on span "False" at bounding box center [1088, 260] width 32 height 15
click at [1067, 255] on input "False" at bounding box center [1060, 261] width 14 height 12
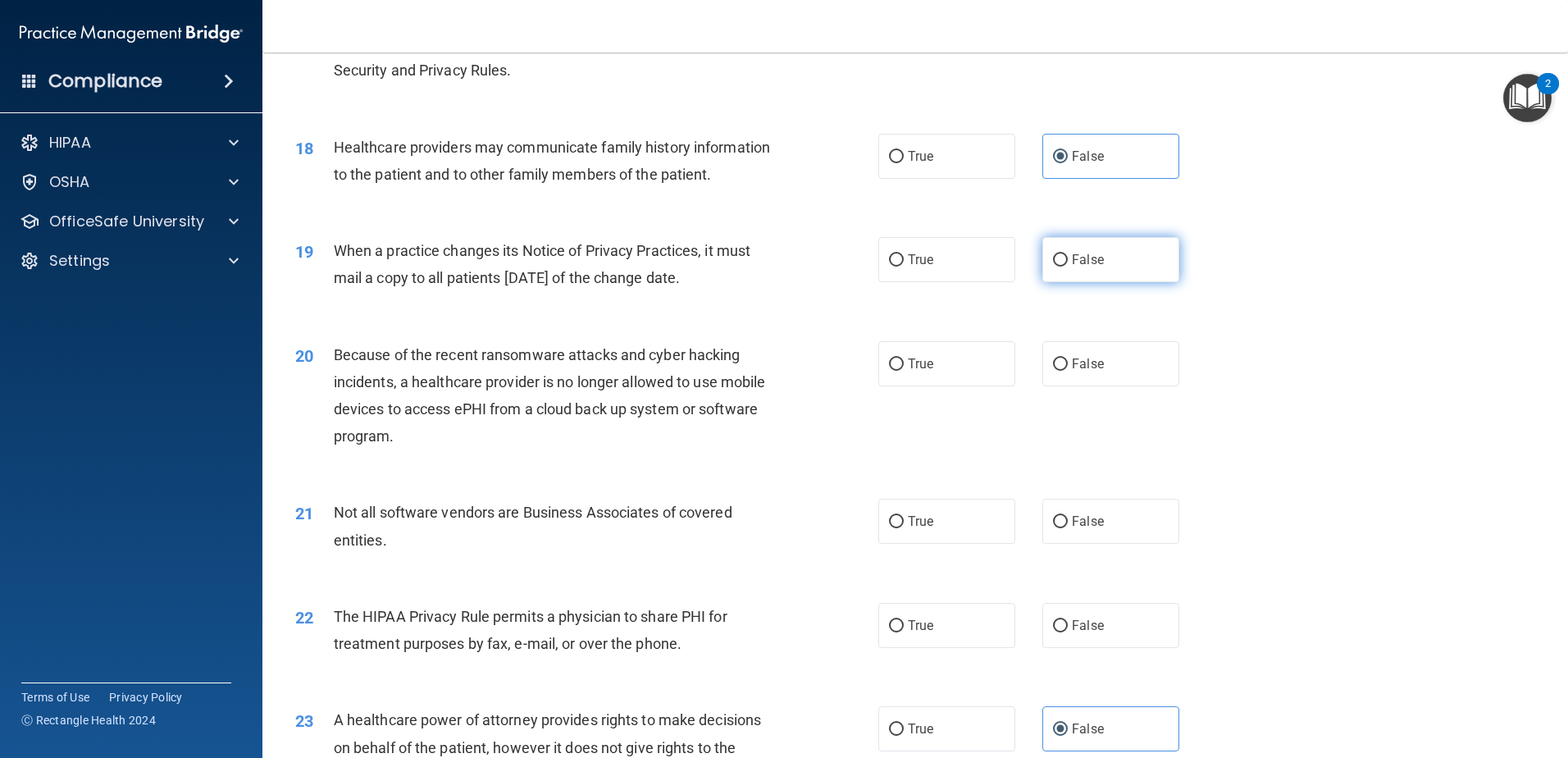
radio input "true"
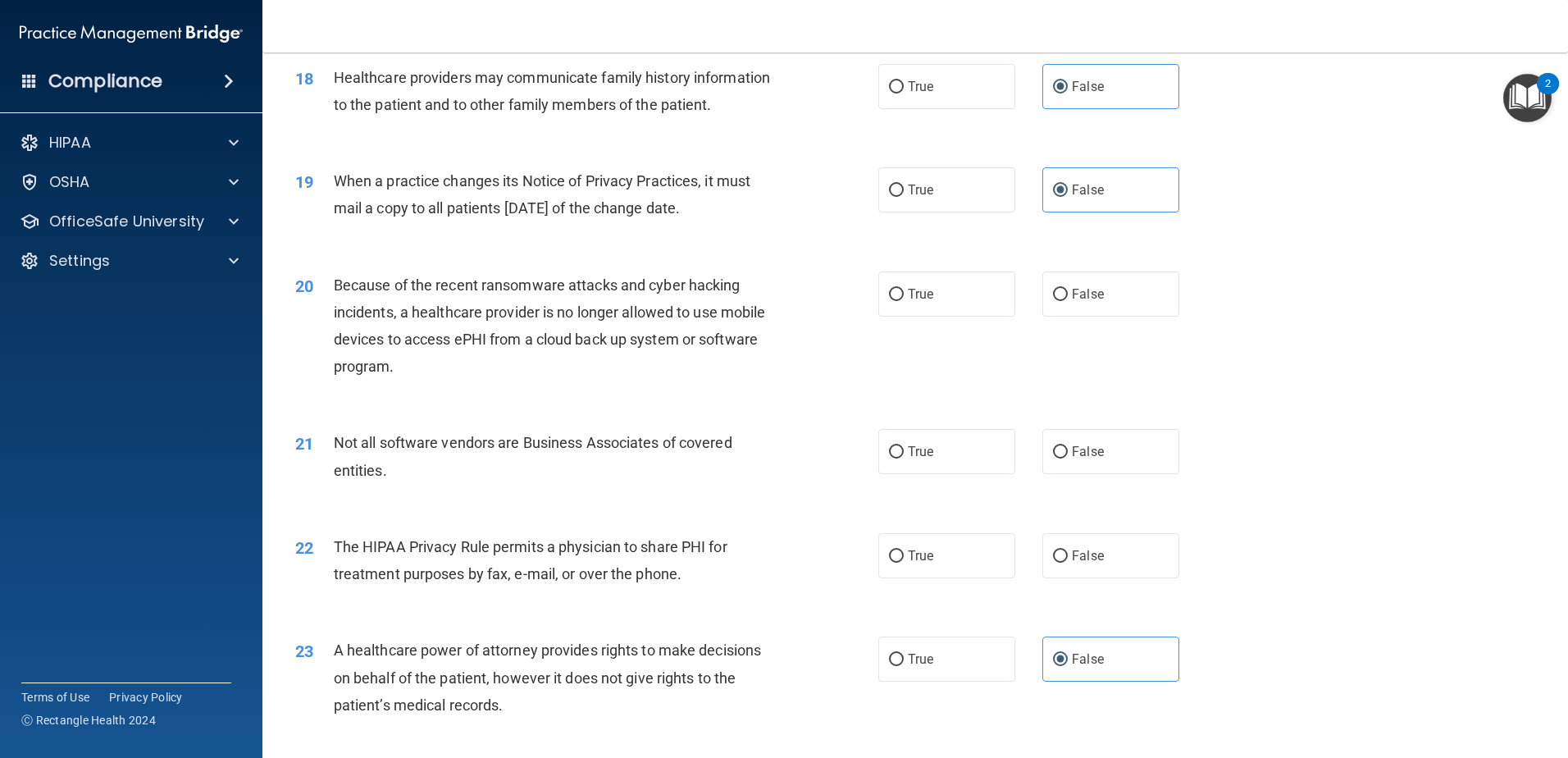
scroll to position [2278, 0]
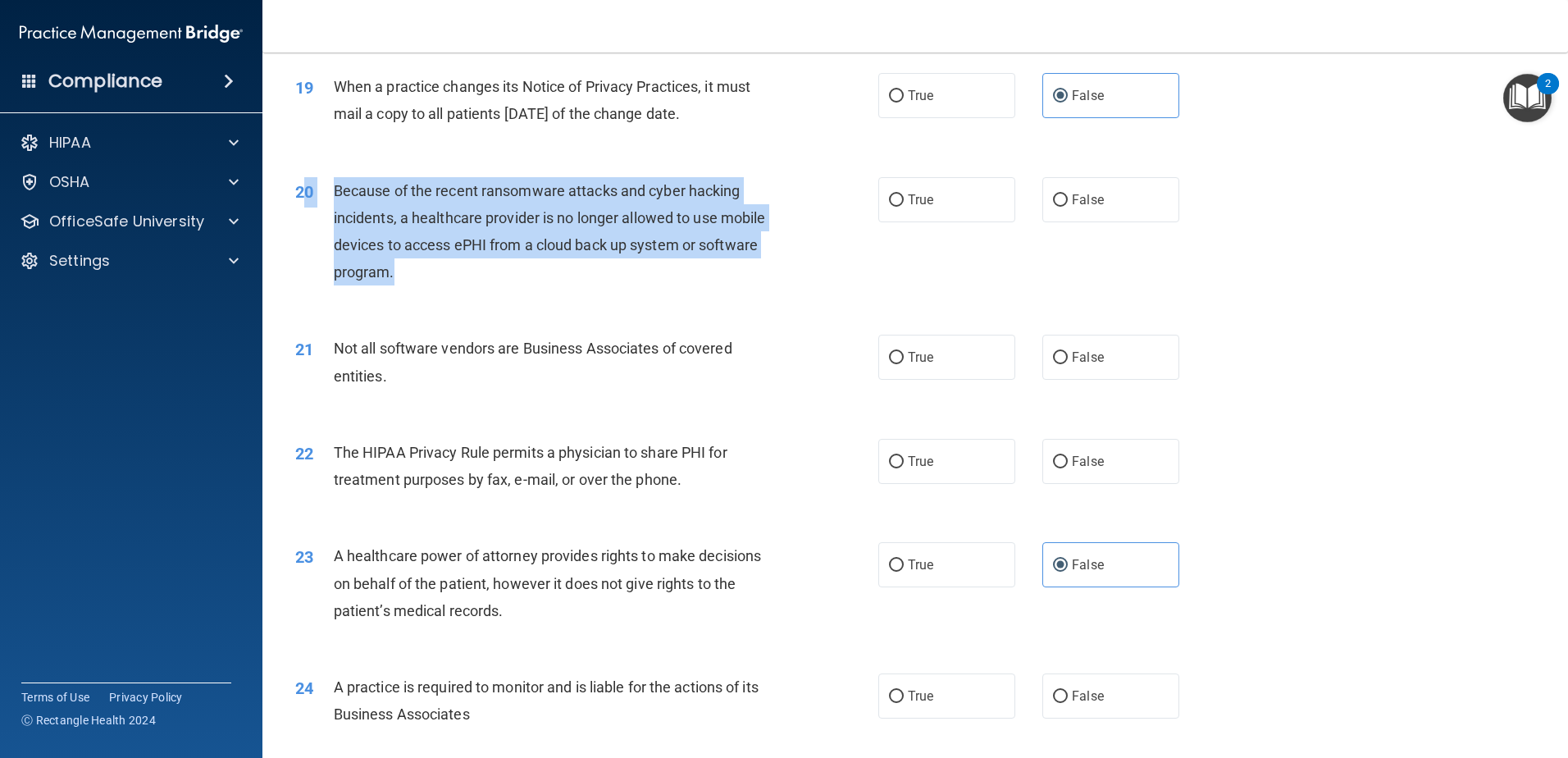
drag, startPoint x: 347, startPoint y: 280, endPoint x: 307, endPoint y: 215, distance: 76.3
click at [307, 215] on div "20 Because of the recent ransomware attacks and cyber hacking incidents, a heal…" at bounding box center [587, 236] width 632 height 118
drag, startPoint x: 307, startPoint y: 215, endPoint x: 375, endPoint y: 206, distance: 68.6
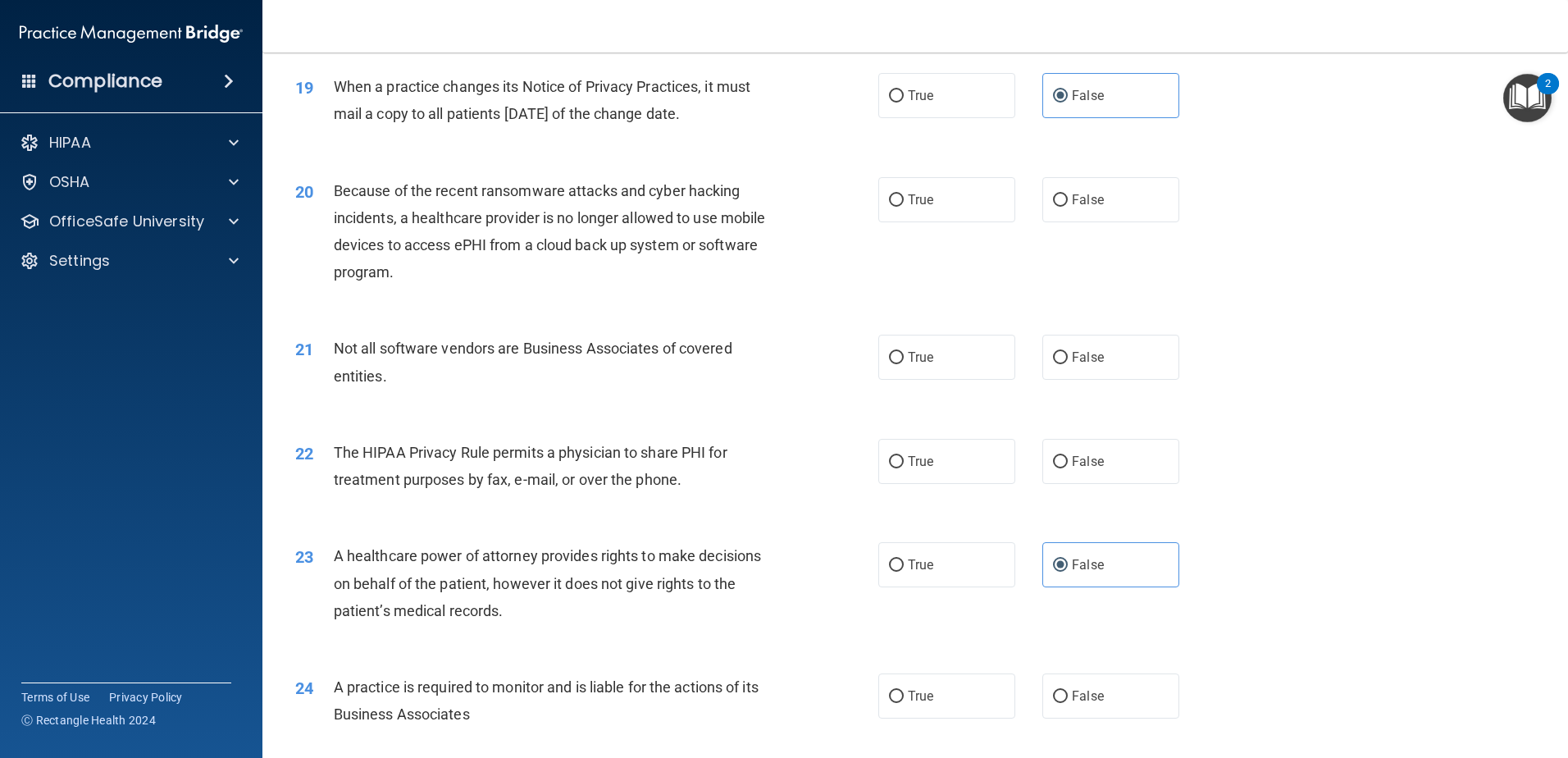
drag, startPoint x: 375, startPoint y: 206, endPoint x: 293, endPoint y: 283, distance: 112.5
click at [285, 283] on div "20 Because of the recent ransomware attacks and cyber hacking incidents, a heal…" at bounding box center [587, 236] width 632 height 118
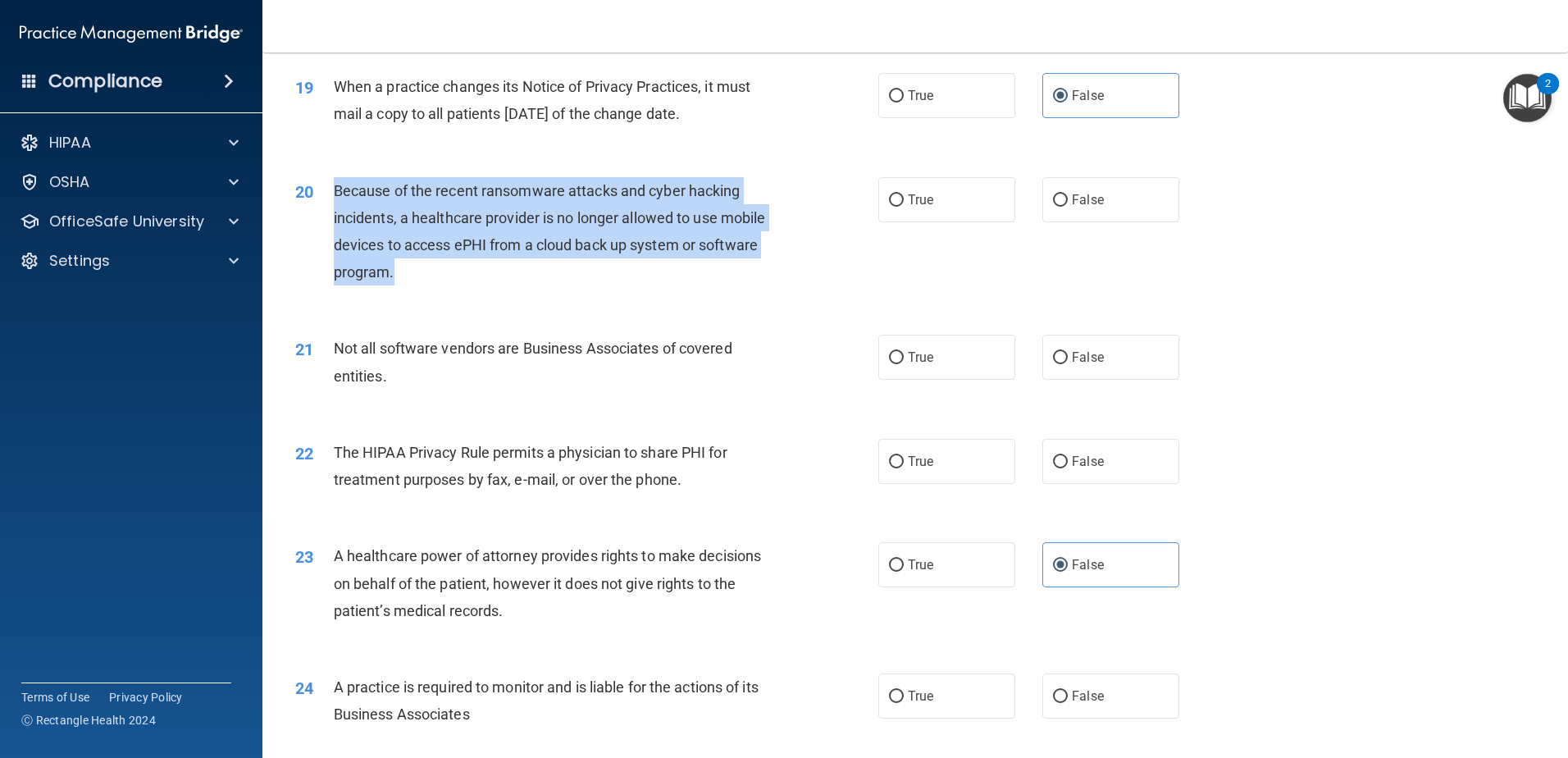
drag, startPoint x: 375, startPoint y: 276, endPoint x: 335, endPoint y: 192, distance: 93.0
click at [335, 192] on div "Because of the recent ransomware attacks and cyber hacking incidents, a healthc…" at bounding box center [562, 232] width 456 height 109
drag, startPoint x: 335, startPoint y: 192, endPoint x: 382, endPoint y: 211, distance: 50.7
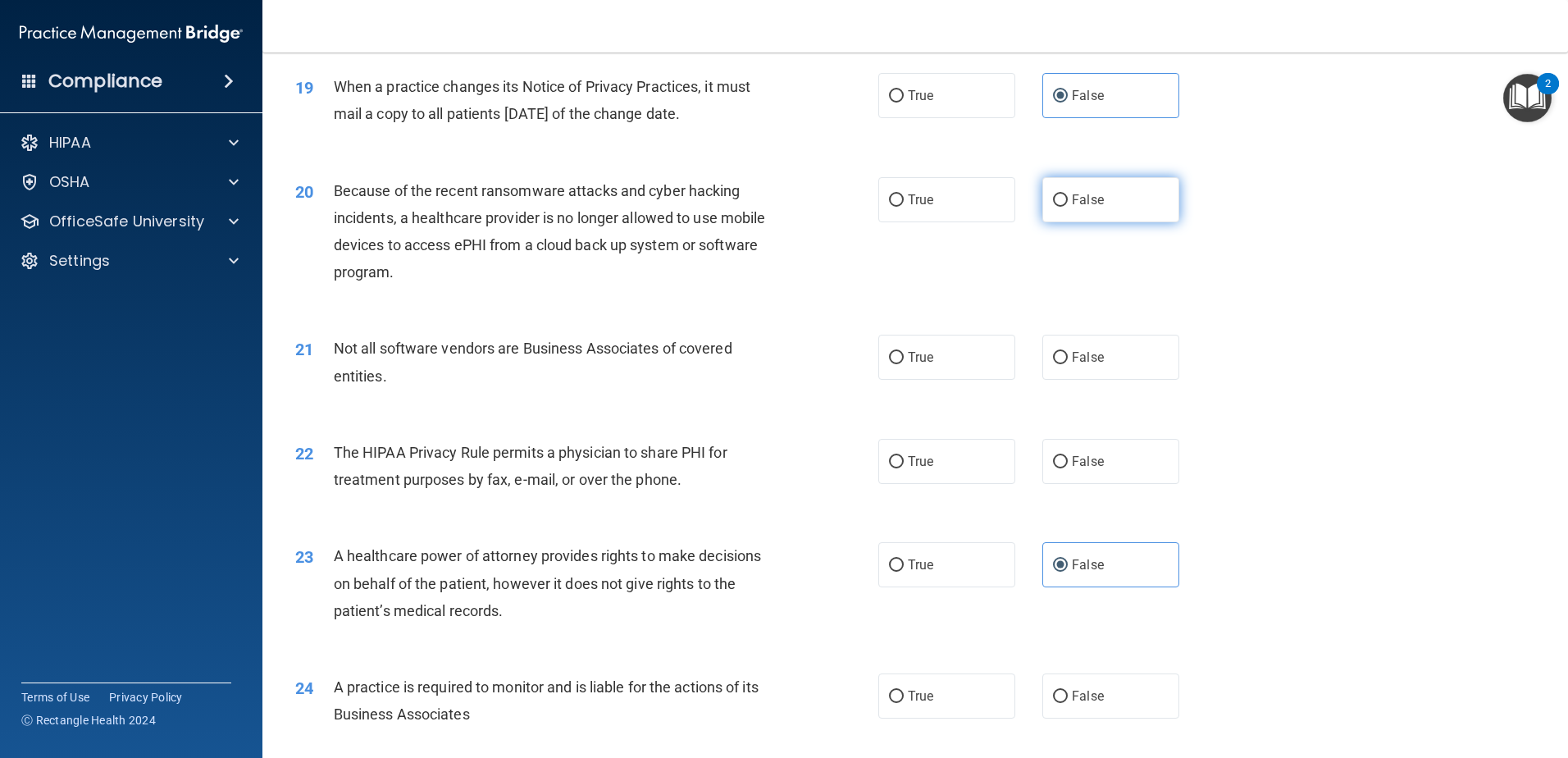
click at [1088, 207] on span "False" at bounding box center [1088, 199] width 32 height 15
click at [1067, 207] on input "False" at bounding box center [1060, 200] width 14 height 12
radio input "true"
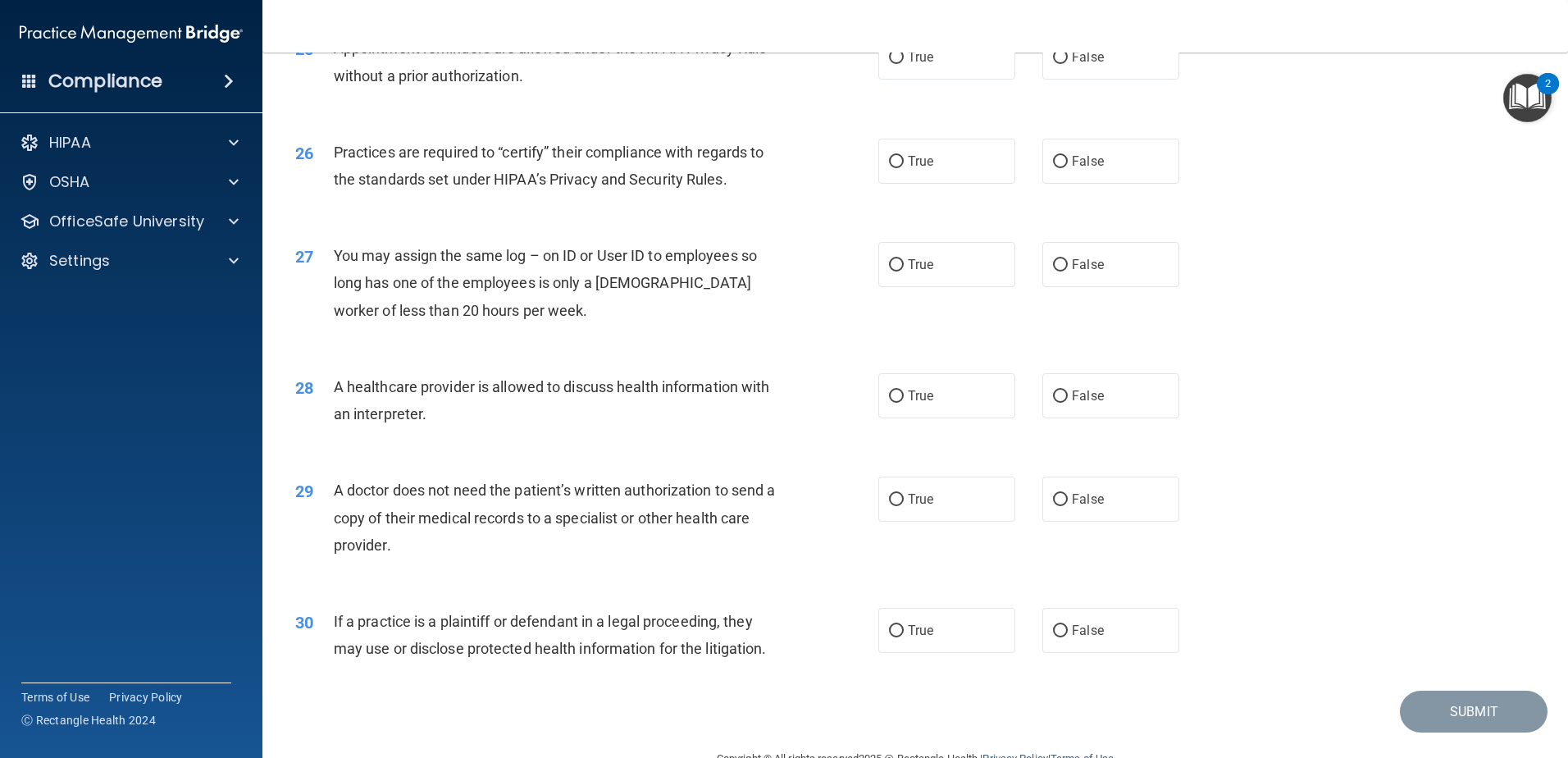
scroll to position [3062, 0]
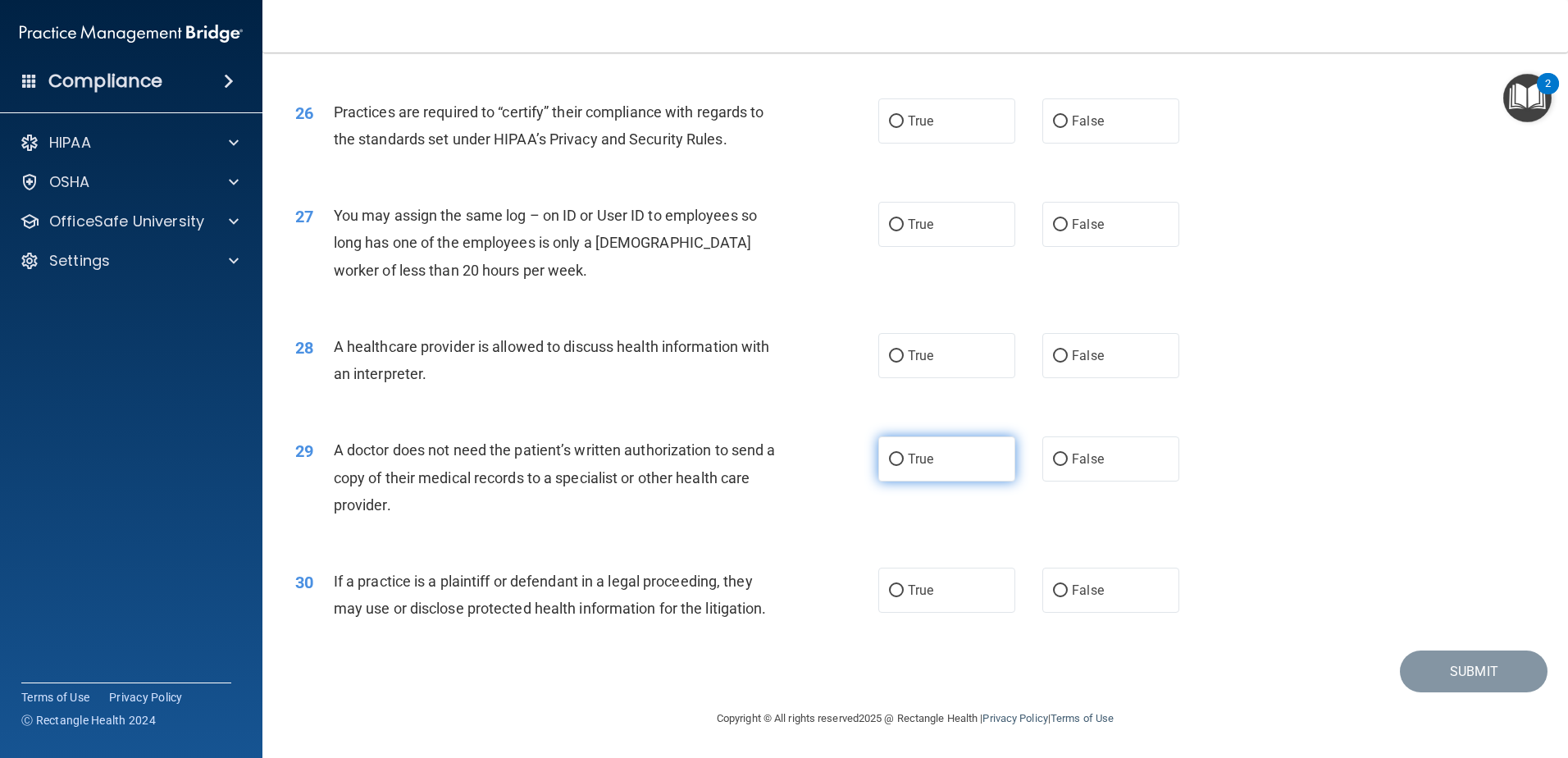
click at [908, 464] on span "True" at bounding box center [921, 459] width 26 height 15
click at [904, 464] on input "True" at bounding box center [896, 460] width 14 height 12
radio input "true"
click at [899, 364] on label "True" at bounding box center [947, 355] width 137 height 45
click at [899, 363] on input "True" at bounding box center [896, 356] width 14 height 12
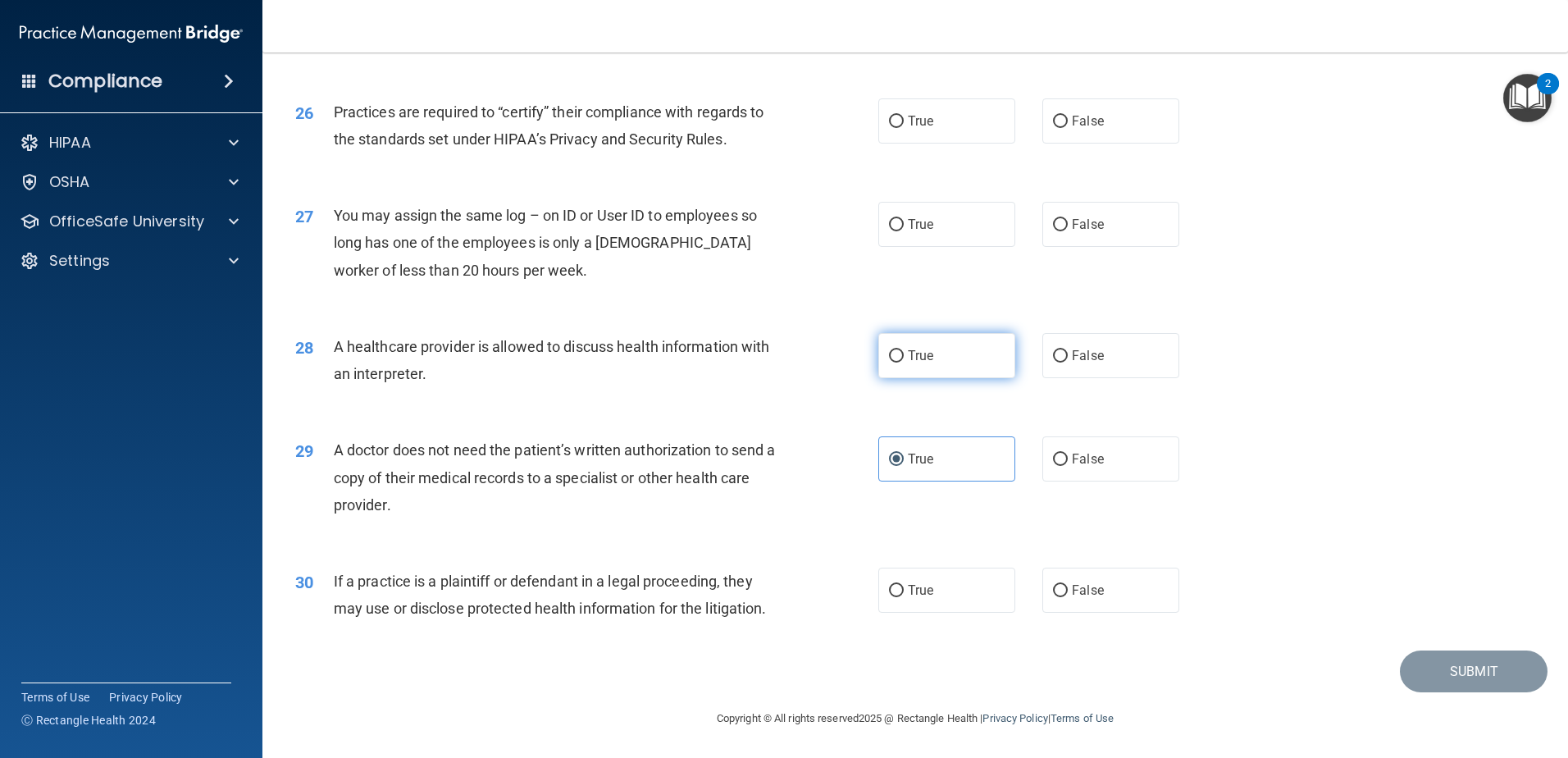
radio input "true"
click at [1098, 227] on label "False" at bounding box center [1111, 224] width 137 height 45
click at [1067, 227] on input "False" at bounding box center [1060, 225] width 14 height 12
radio input "true"
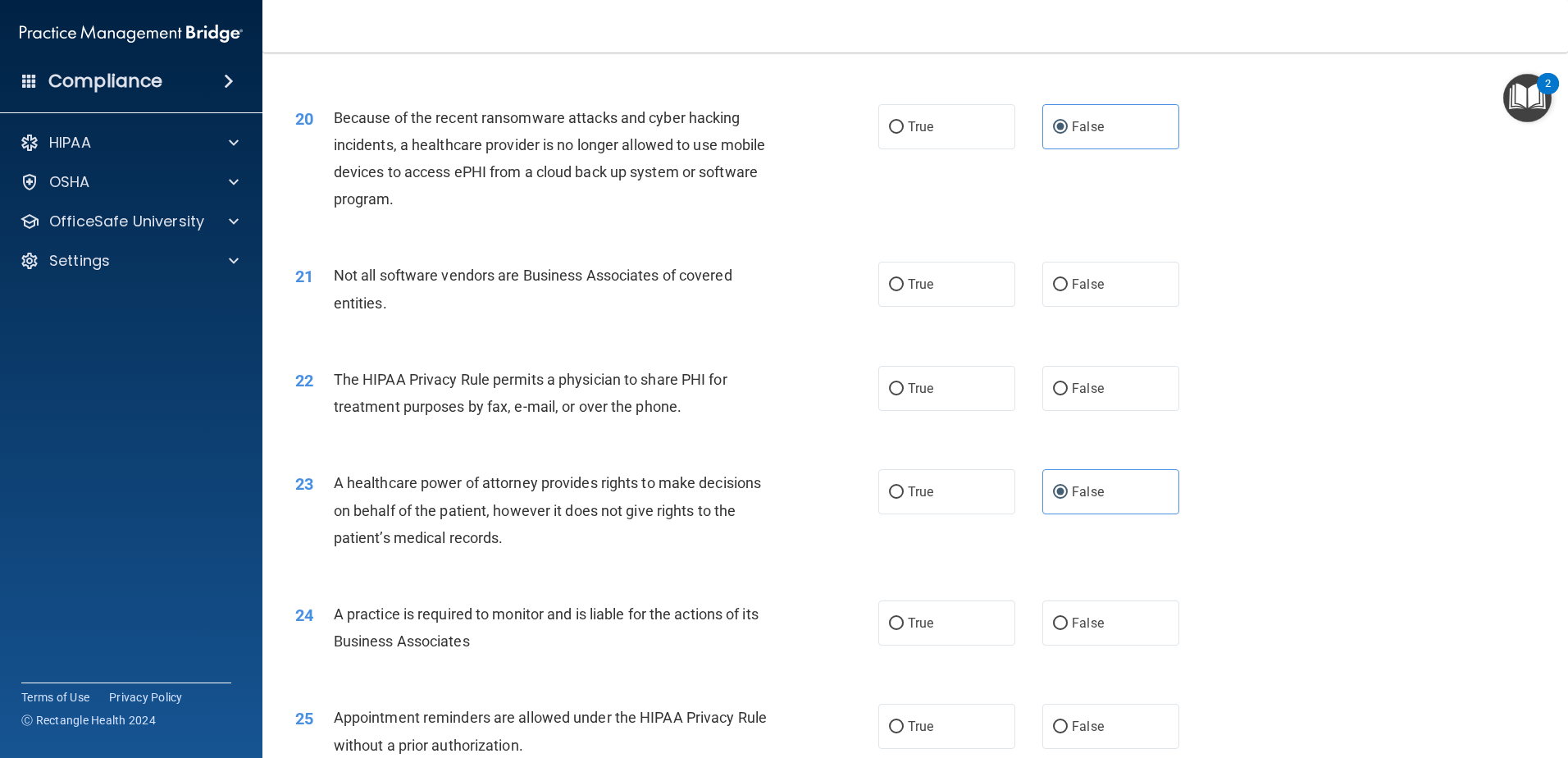
scroll to position [2323, 0]
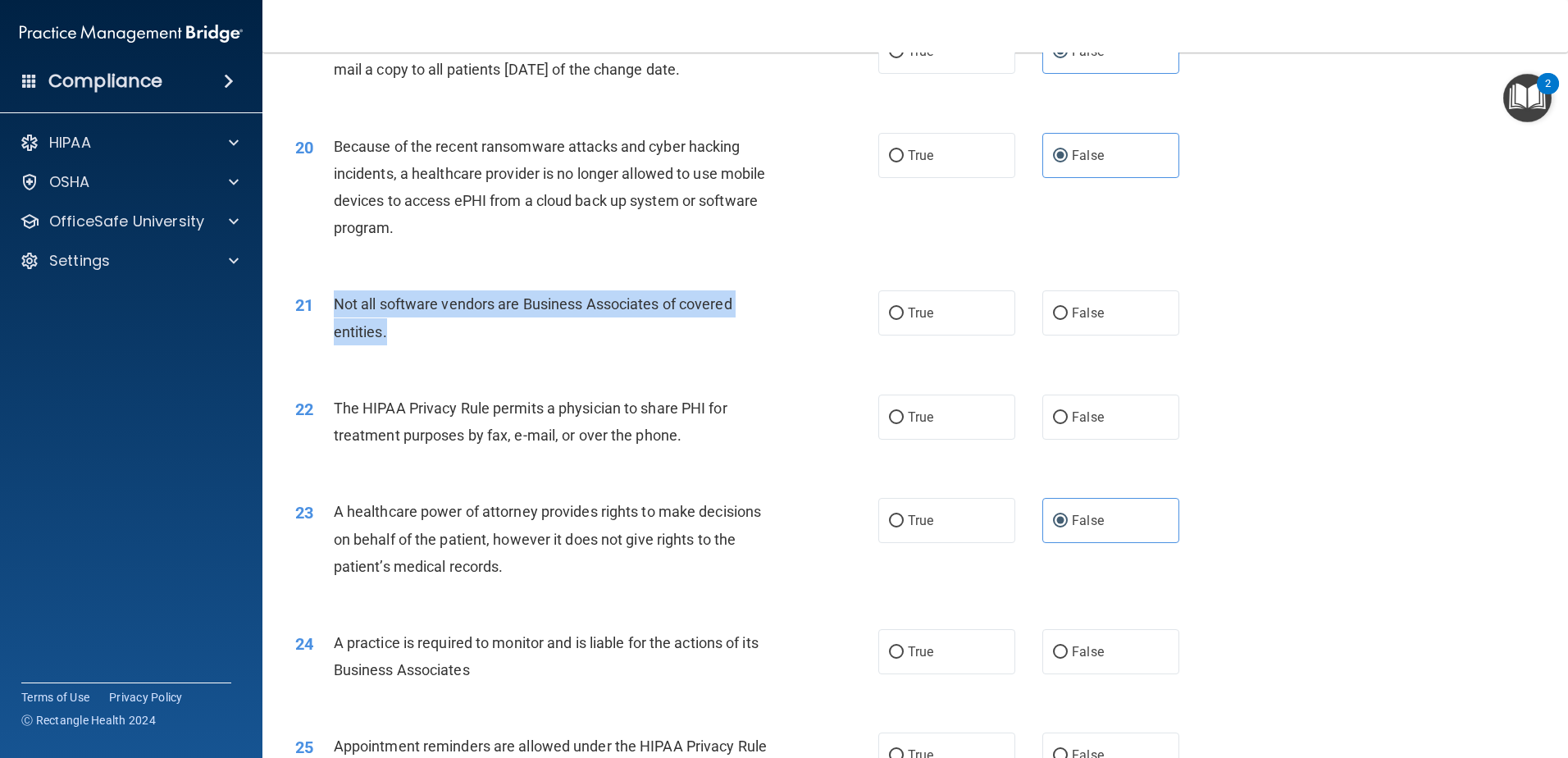
drag, startPoint x: 413, startPoint y: 334, endPoint x: 321, endPoint y: 322, distance: 92.8
click at [321, 322] on div "21 Not all software vendors are Business Associates of covered entities." at bounding box center [587, 321] width 632 height 62
drag, startPoint x: 321, startPoint y: 322, endPoint x: 369, endPoint y: 317, distance: 48.3
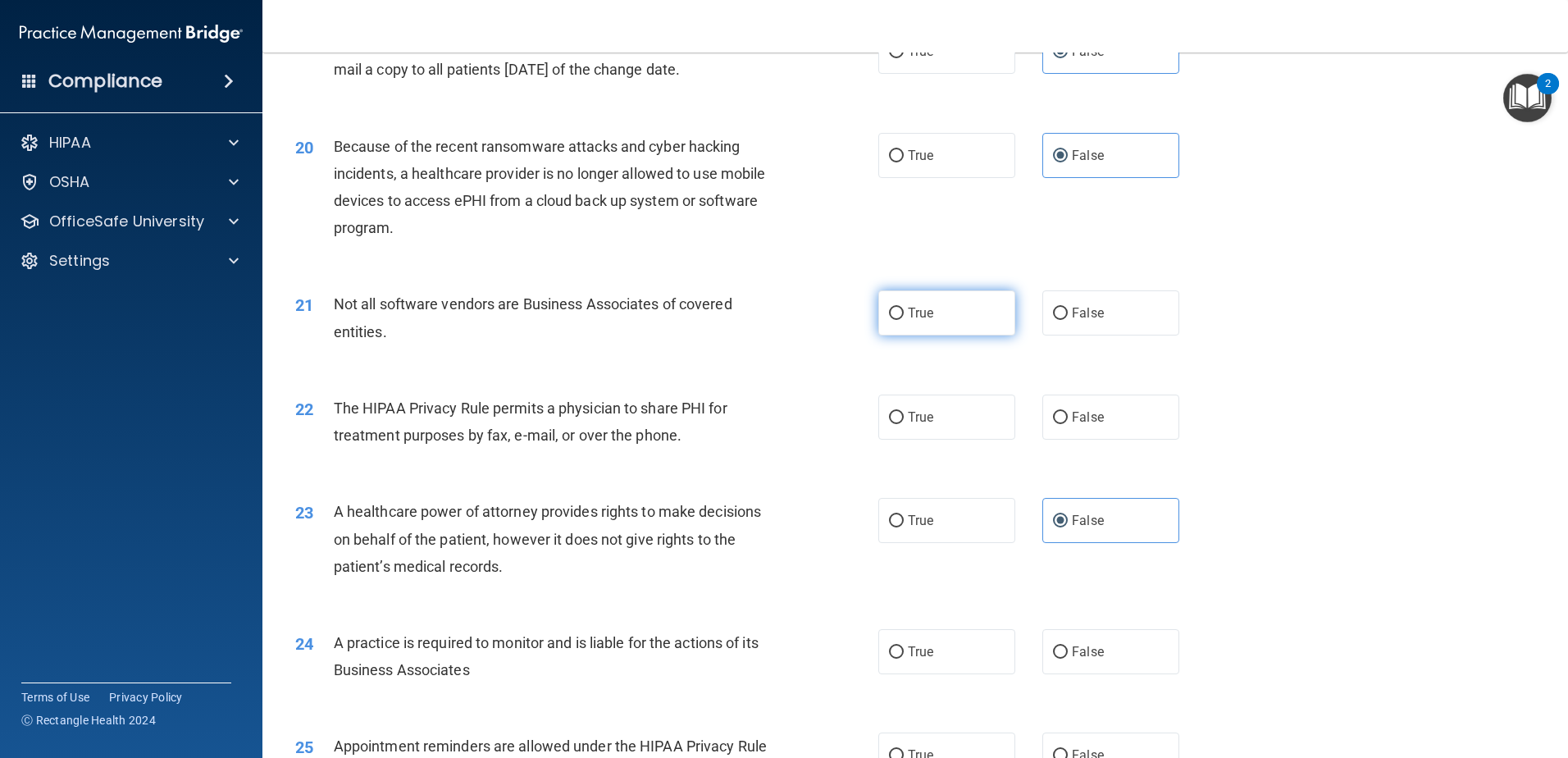
click at [970, 325] on label "True" at bounding box center [947, 313] width 137 height 45
click at [904, 320] on input "True" at bounding box center [896, 313] width 14 height 12
radio input "true"
click at [767, 362] on div "21 Not all software vendors are Business Associates of covered entities. True F…" at bounding box center [915, 321] width 1265 height 103
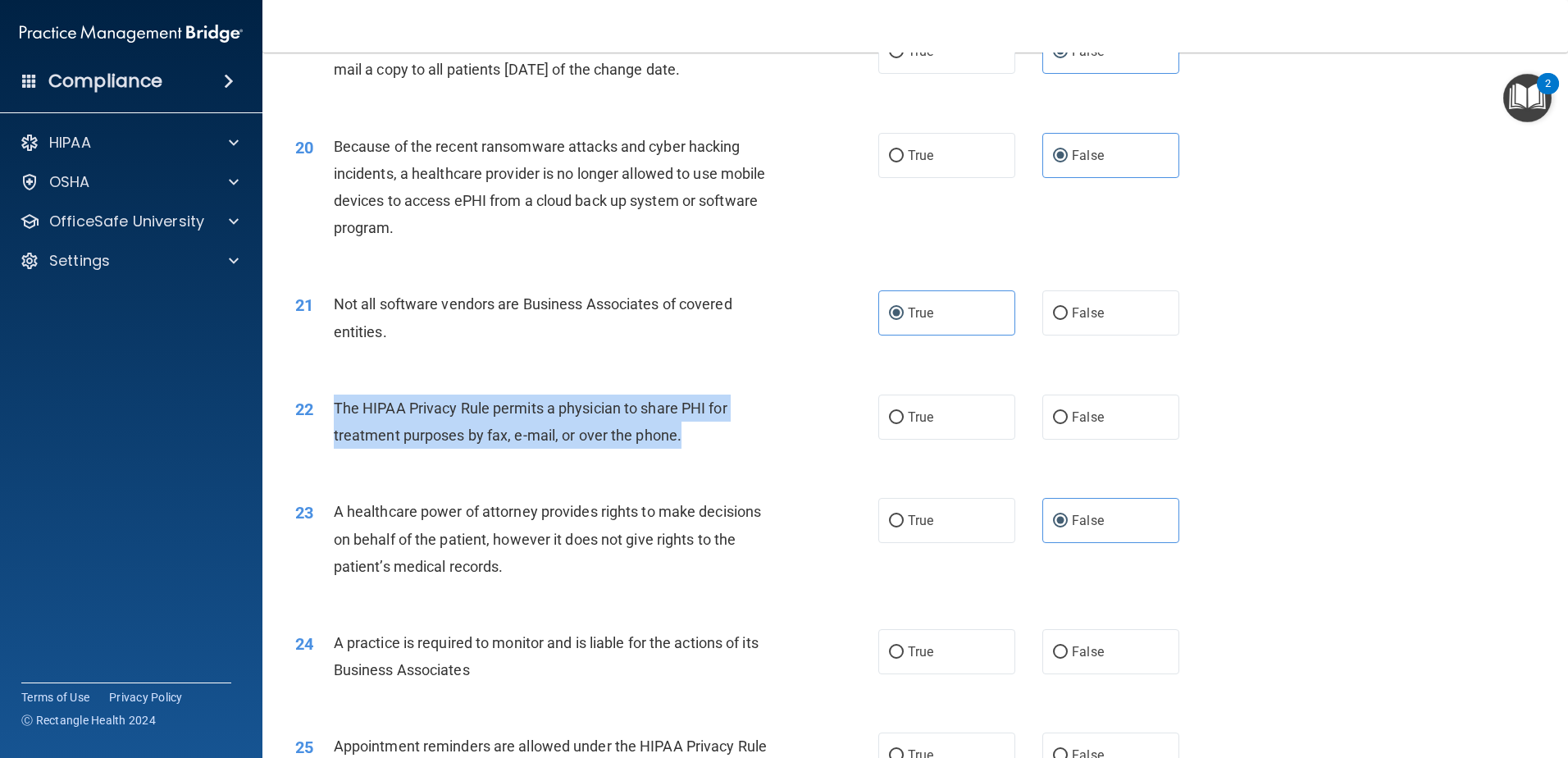
drag, startPoint x: 684, startPoint y: 447, endPoint x: 328, endPoint y: 413, distance: 357.6
click at [328, 413] on div "22 The HIPAA Privacy Rule permits a physician to share PHI for treatment purpos…" at bounding box center [587, 425] width 632 height 62
drag, startPoint x: 328, startPoint y: 413, endPoint x: 362, endPoint y: 414, distance: 34.0
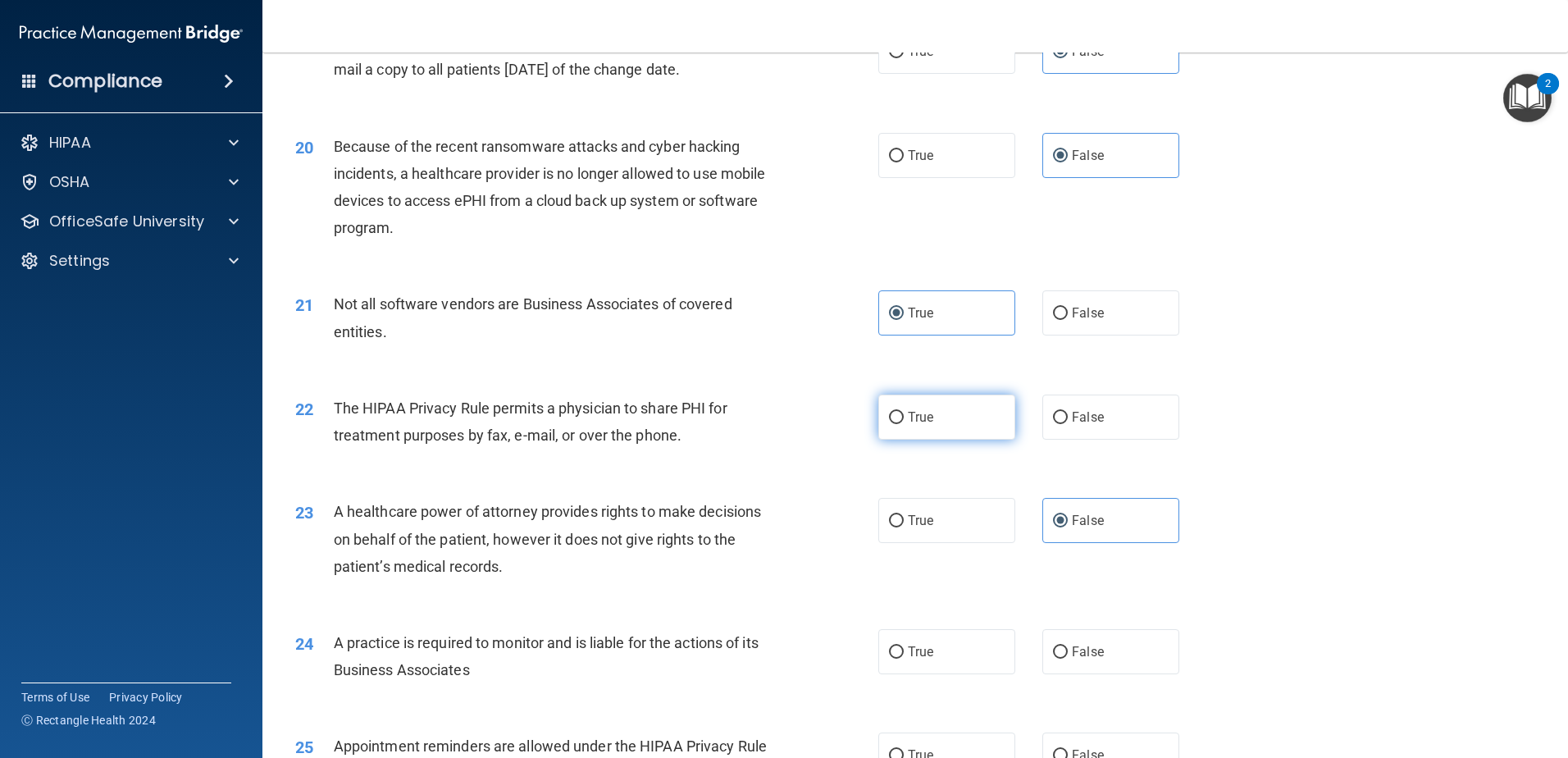
click at [938, 422] on label "True" at bounding box center [947, 416] width 137 height 45
click at [904, 422] on input "True" at bounding box center [896, 418] width 14 height 12
radio input "true"
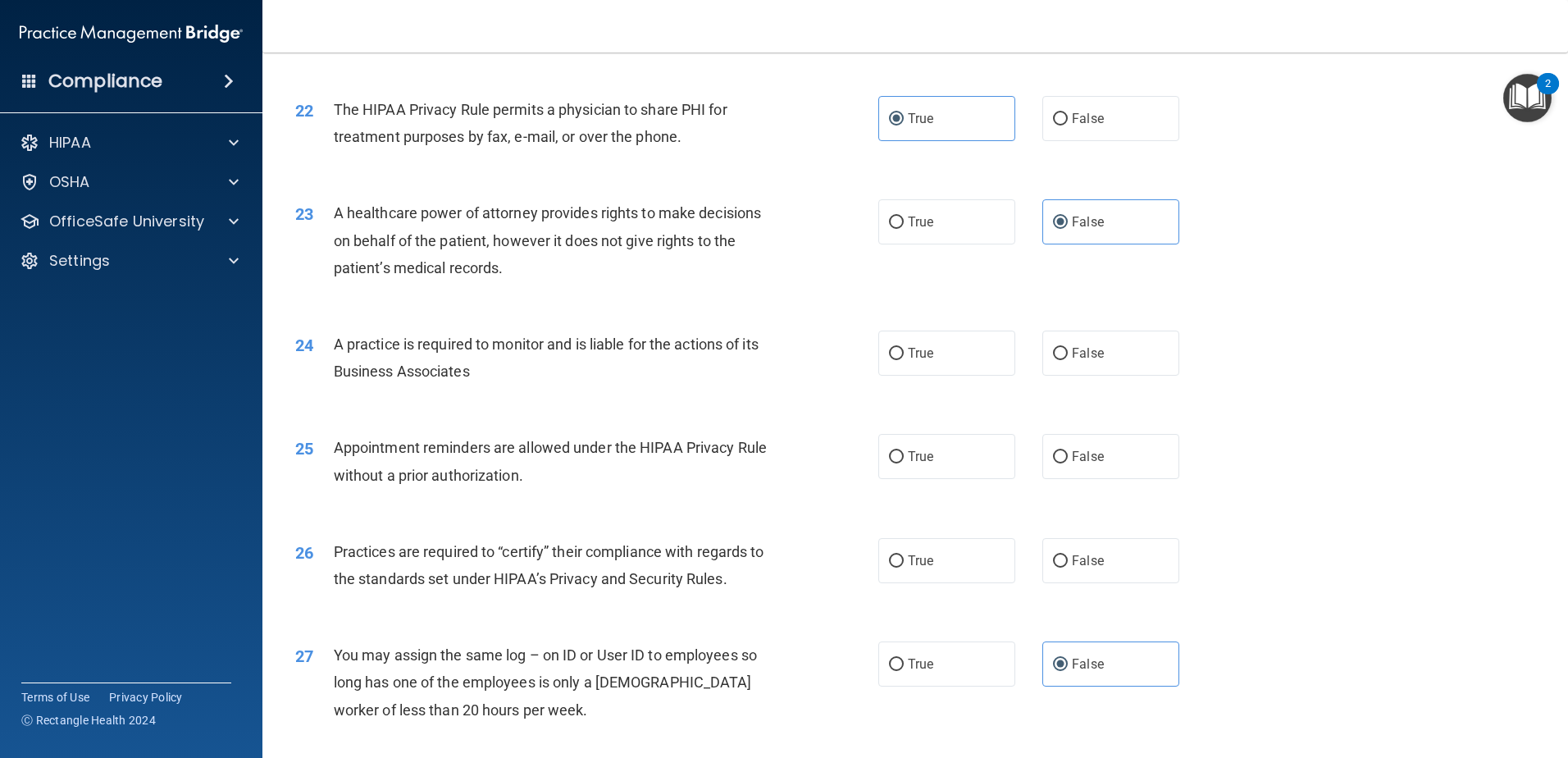
scroll to position [2651, 0]
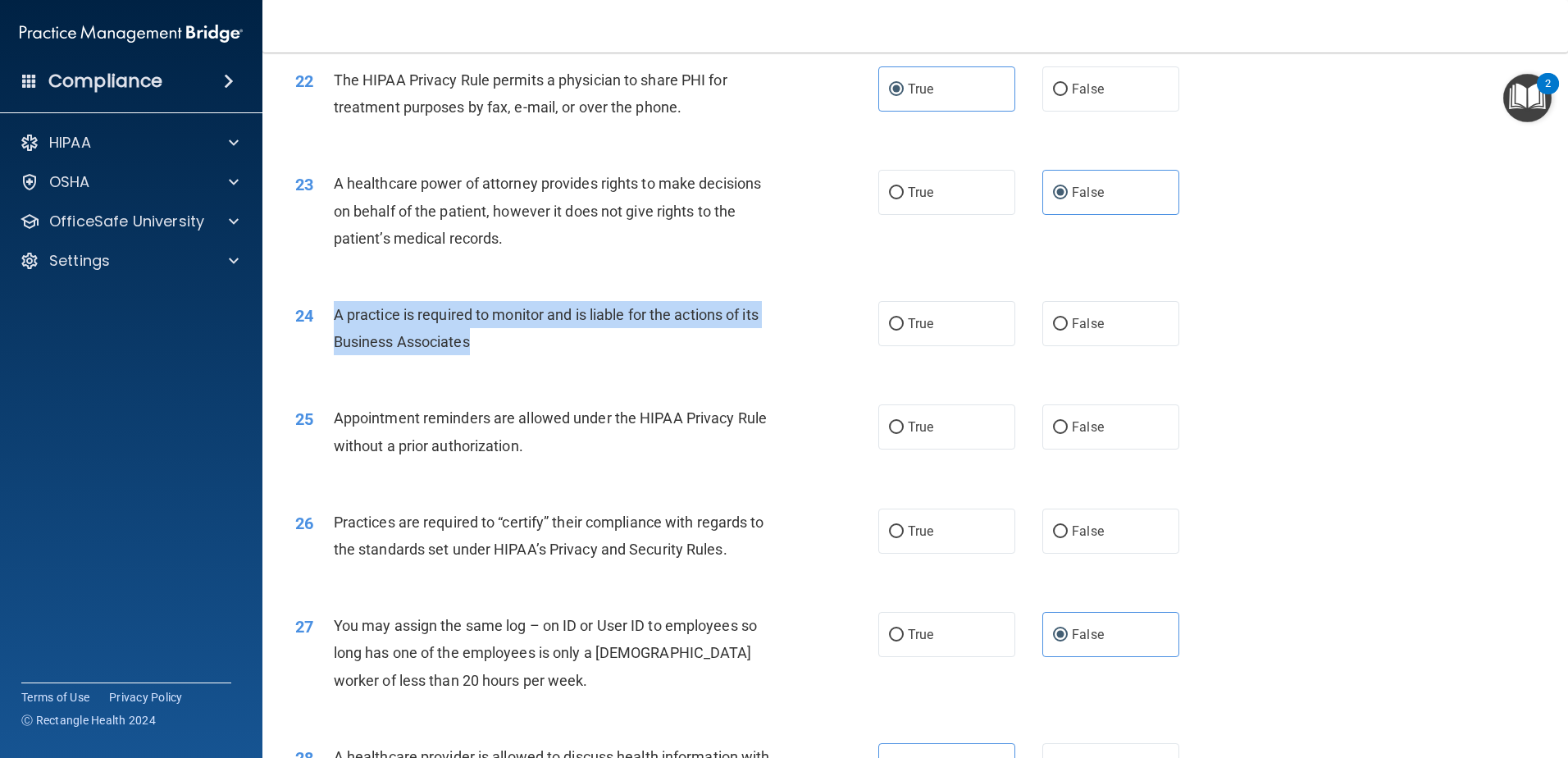
drag, startPoint x: 539, startPoint y: 356, endPoint x: 329, endPoint y: 321, distance: 212.9
click at [329, 321] on div "24 A practice is required to monitor and is liable for the actions of its Busin…" at bounding box center [587, 332] width 632 height 62
drag, startPoint x: 329, startPoint y: 321, endPoint x: 348, endPoint y: 324, distance: 19.2
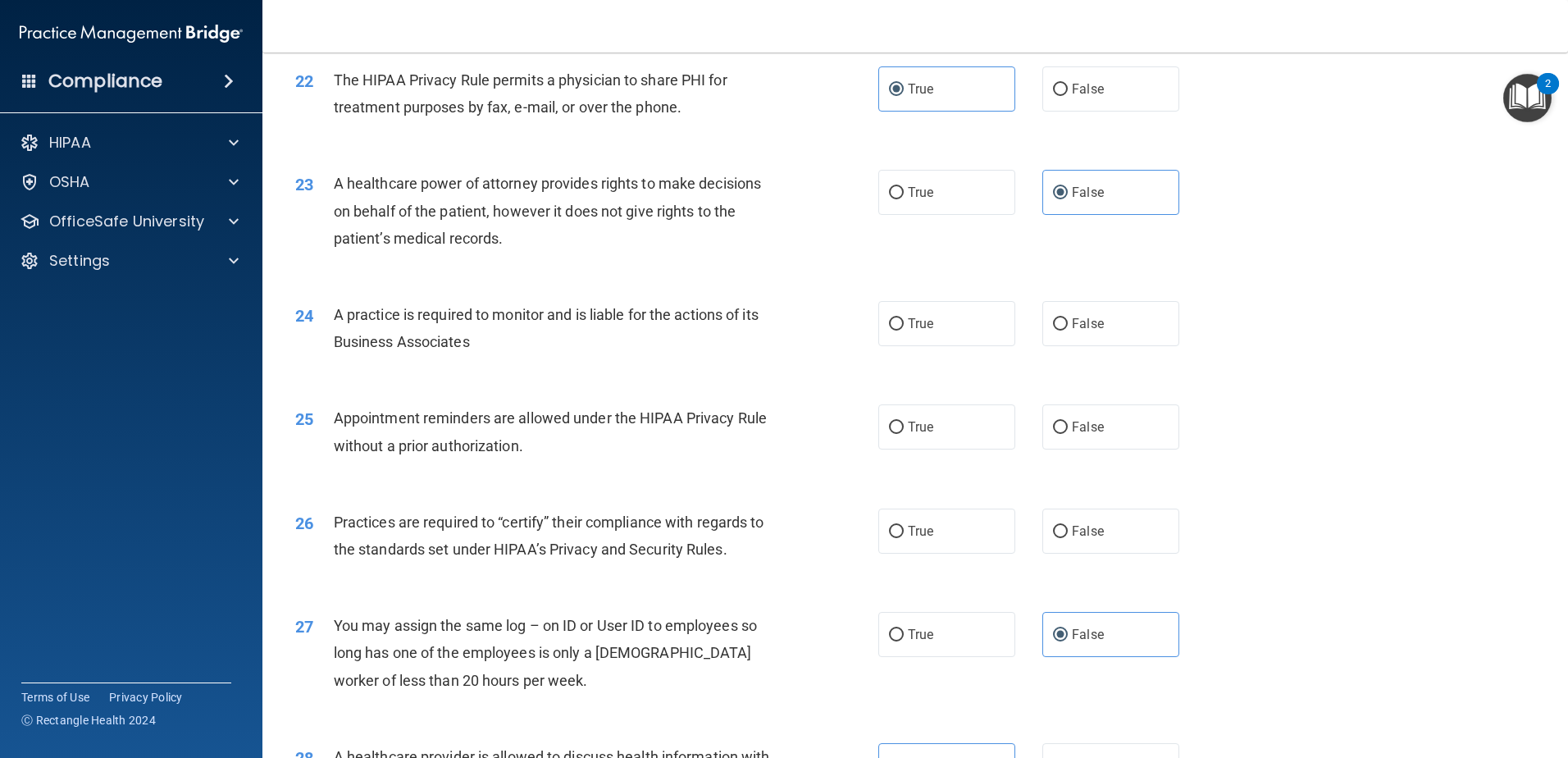
click at [727, 601] on div "27 You may assign the same log – on ID or User ID to employees so long has one …" at bounding box center [915, 658] width 1265 height 131
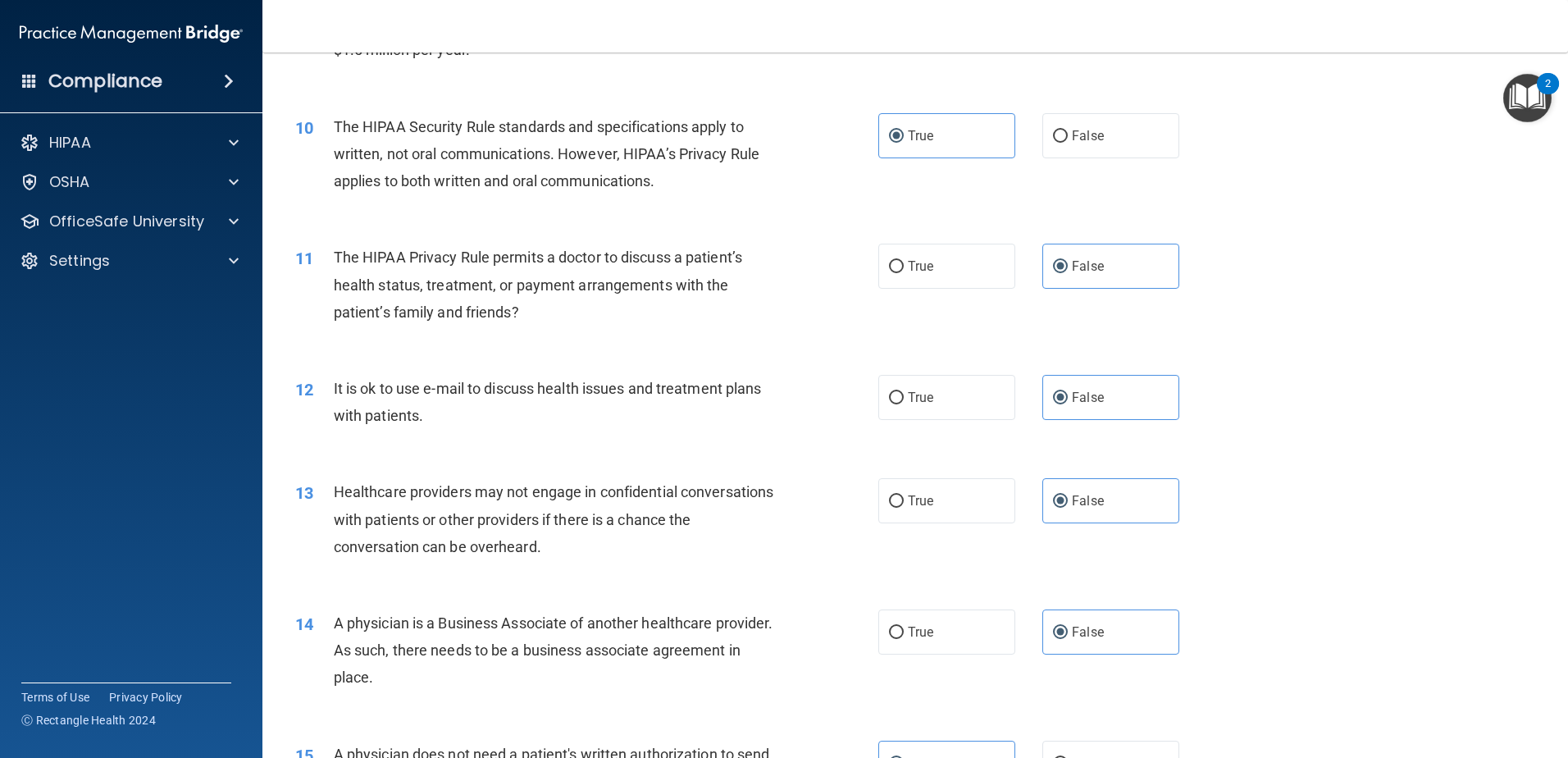
scroll to position [1092, 0]
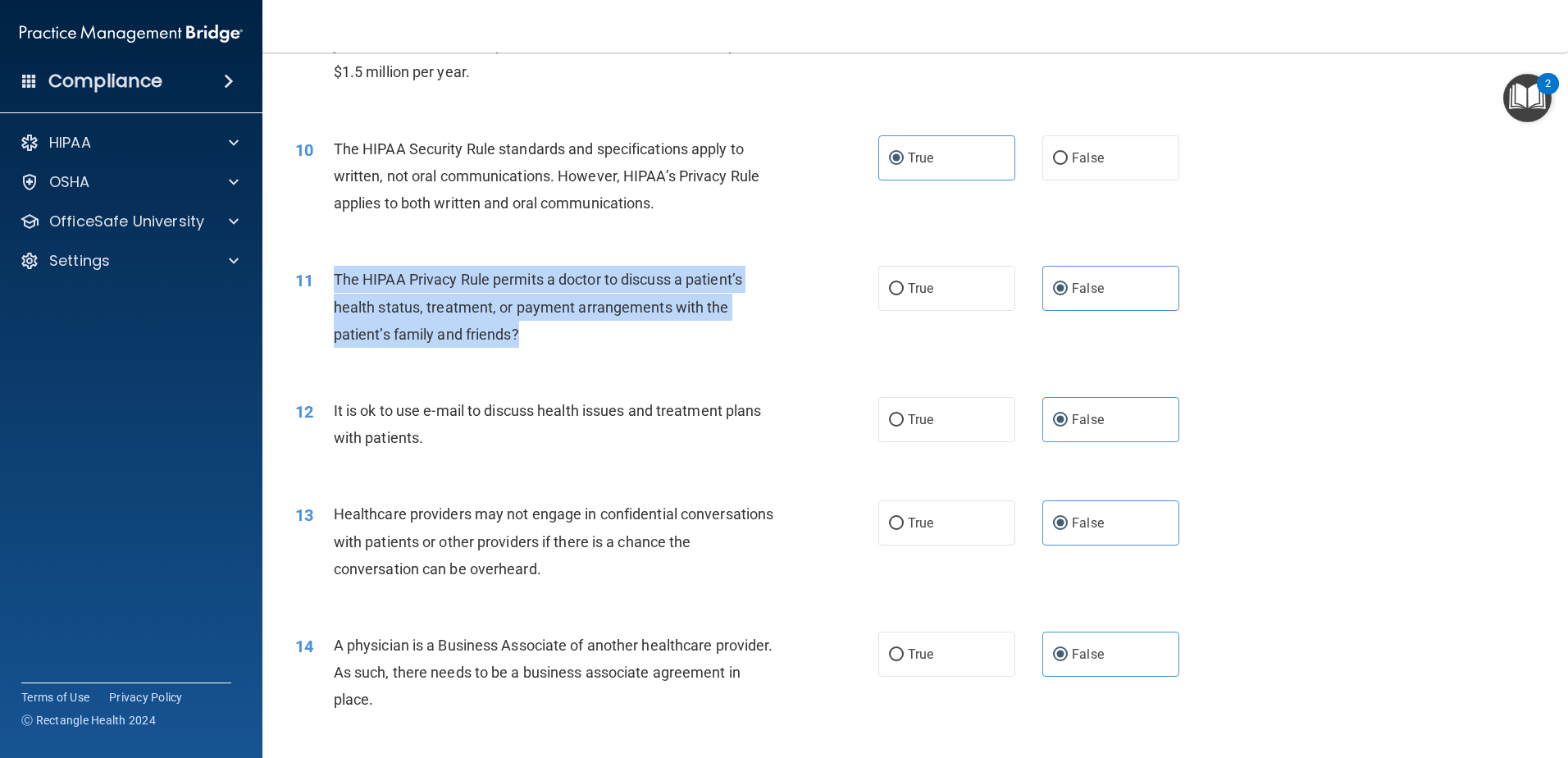
drag, startPoint x: 527, startPoint y: 337, endPoint x: 331, endPoint y: 267, distance: 208.1
click at [331, 267] on div "11 The HIPAA Privacy Rule permits a doctor to discuss a patient’s health status…" at bounding box center [587, 311] width 632 height 90
drag, startPoint x: 331, startPoint y: 267, endPoint x: 348, endPoint y: 283, distance: 23.3
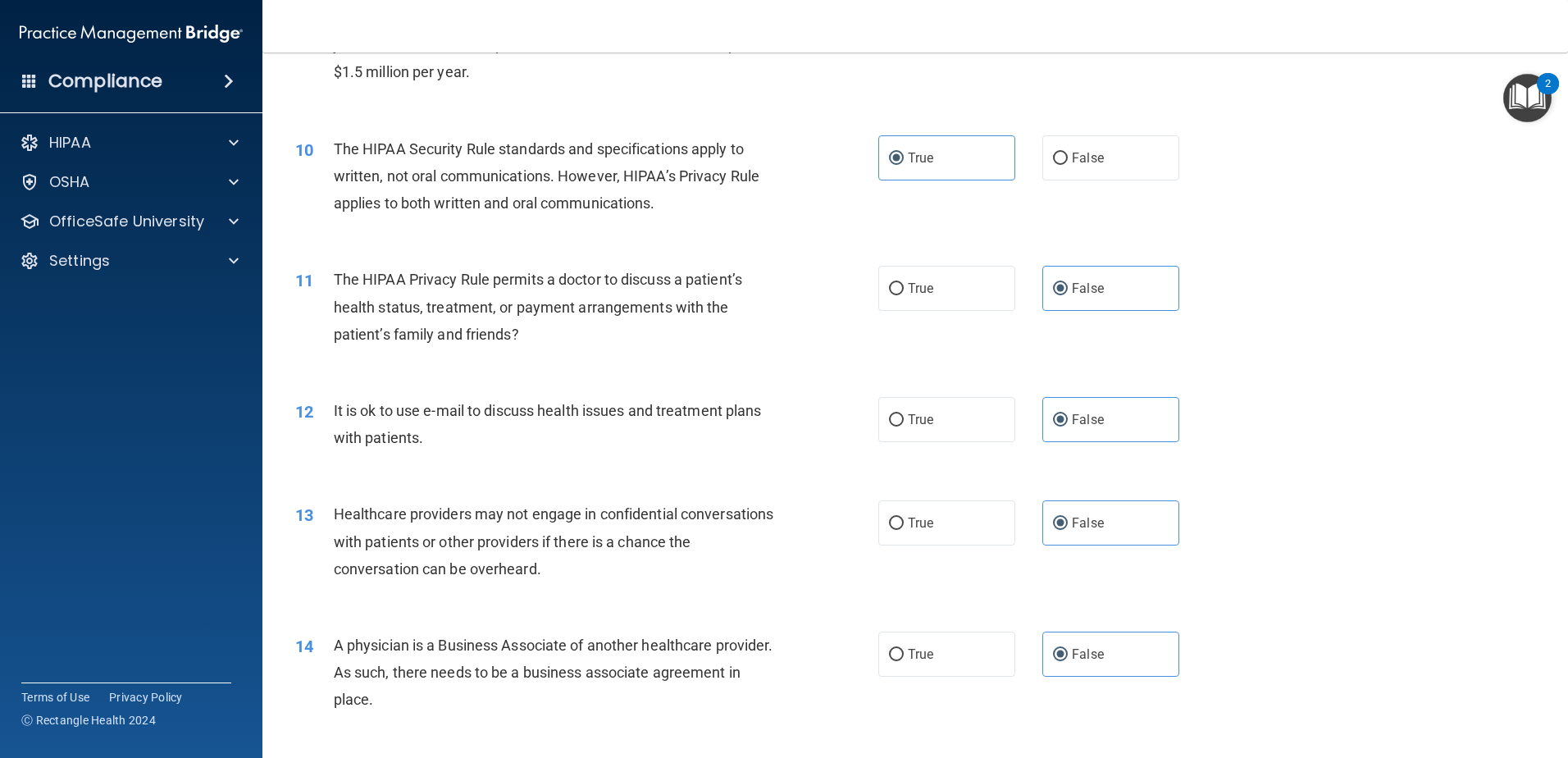
click at [744, 420] on div "It is ok to use e-mail to discuss health issues and treatment plans with patien…" at bounding box center [562, 424] width 456 height 55
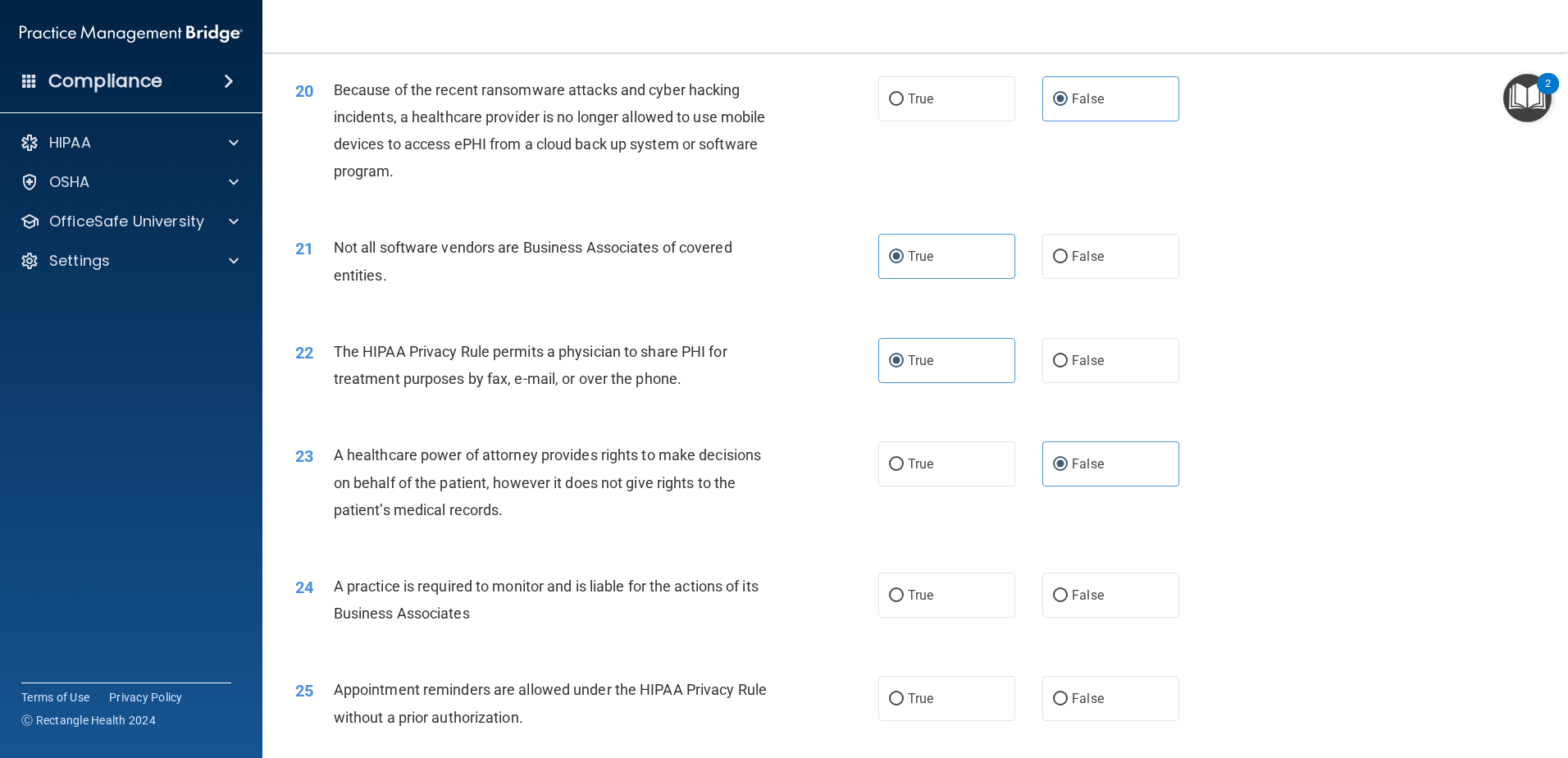
scroll to position [2708, 0]
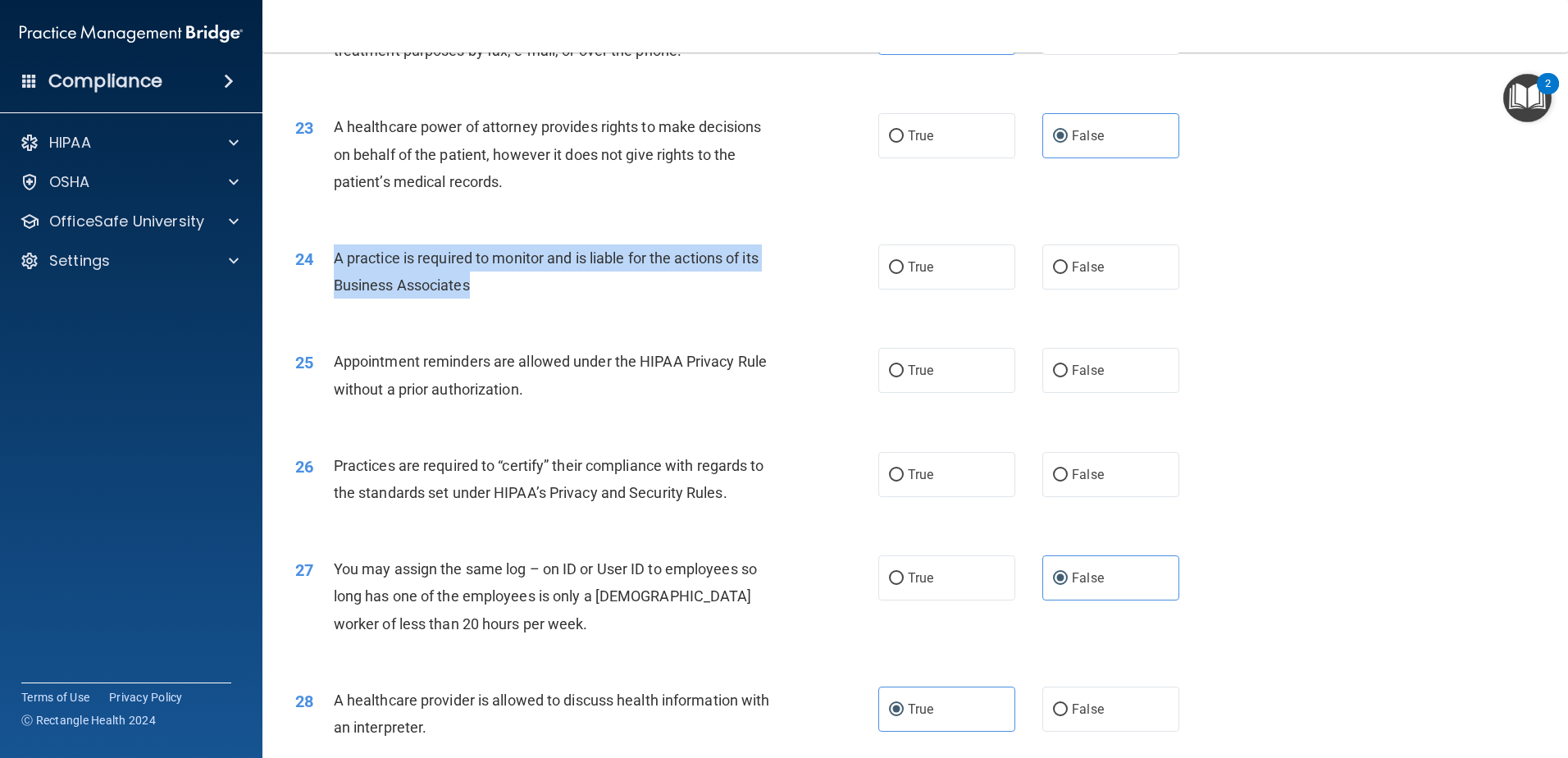
drag, startPoint x: 472, startPoint y: 280, endPoint x: 327, endPoint y: 263, distance: 146.0
click at [327, 263] on div "24 A practice is required to monitor and is liable for the actions of its Busin…" at bounding box center [587, 275] width 632 height 62
drag, startPoint x: 327, startPoint y: 263, endPoint x: 341, endPoint y: 261, distance: 14.1
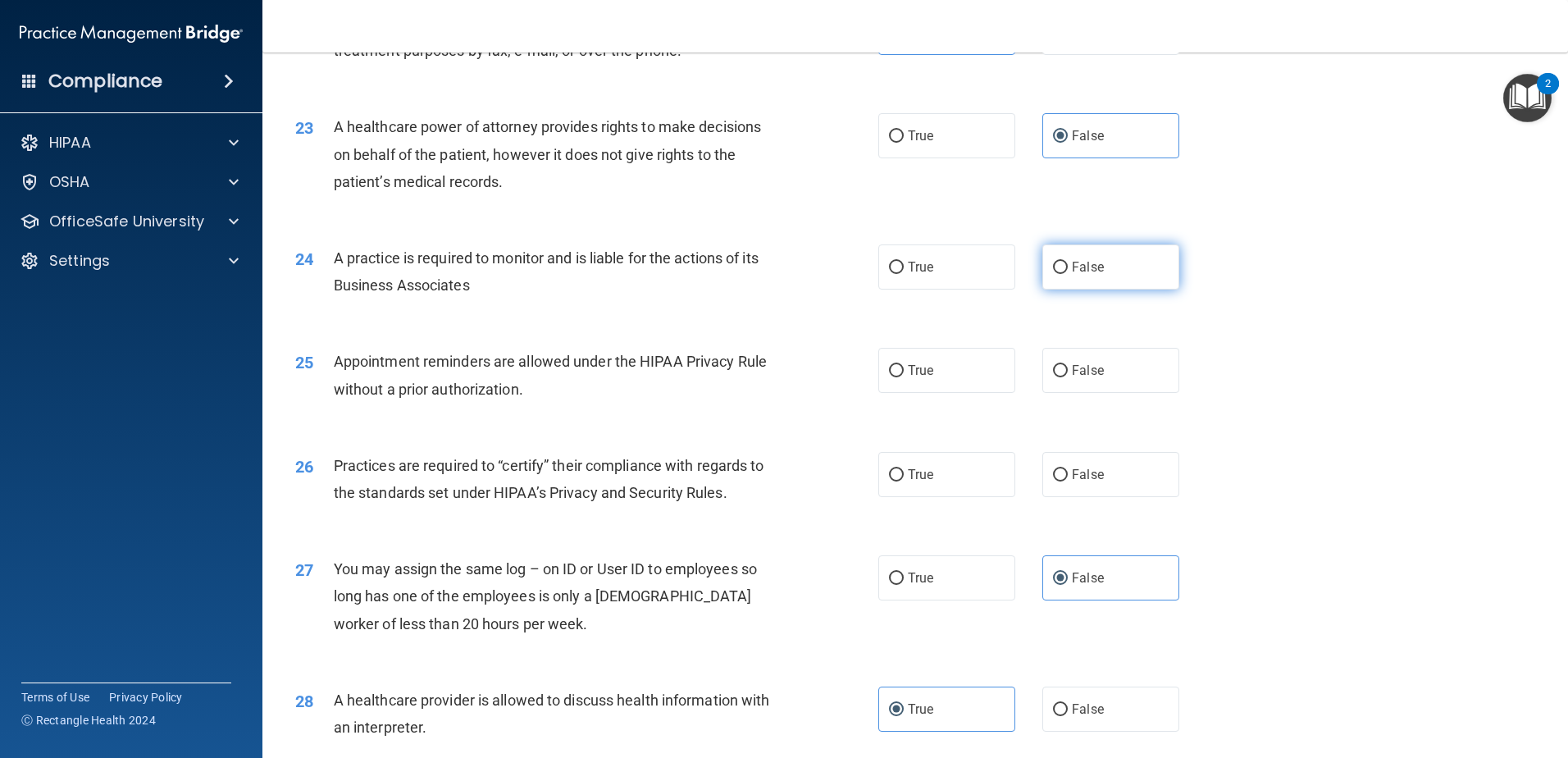
click at [1058, 276] on label "False" at bounding box center [1111, 267] width 137 height 45
click at [1058, 274] on input "False" at bounding box center [1060, 267] width 14 height 12
radio input "true"
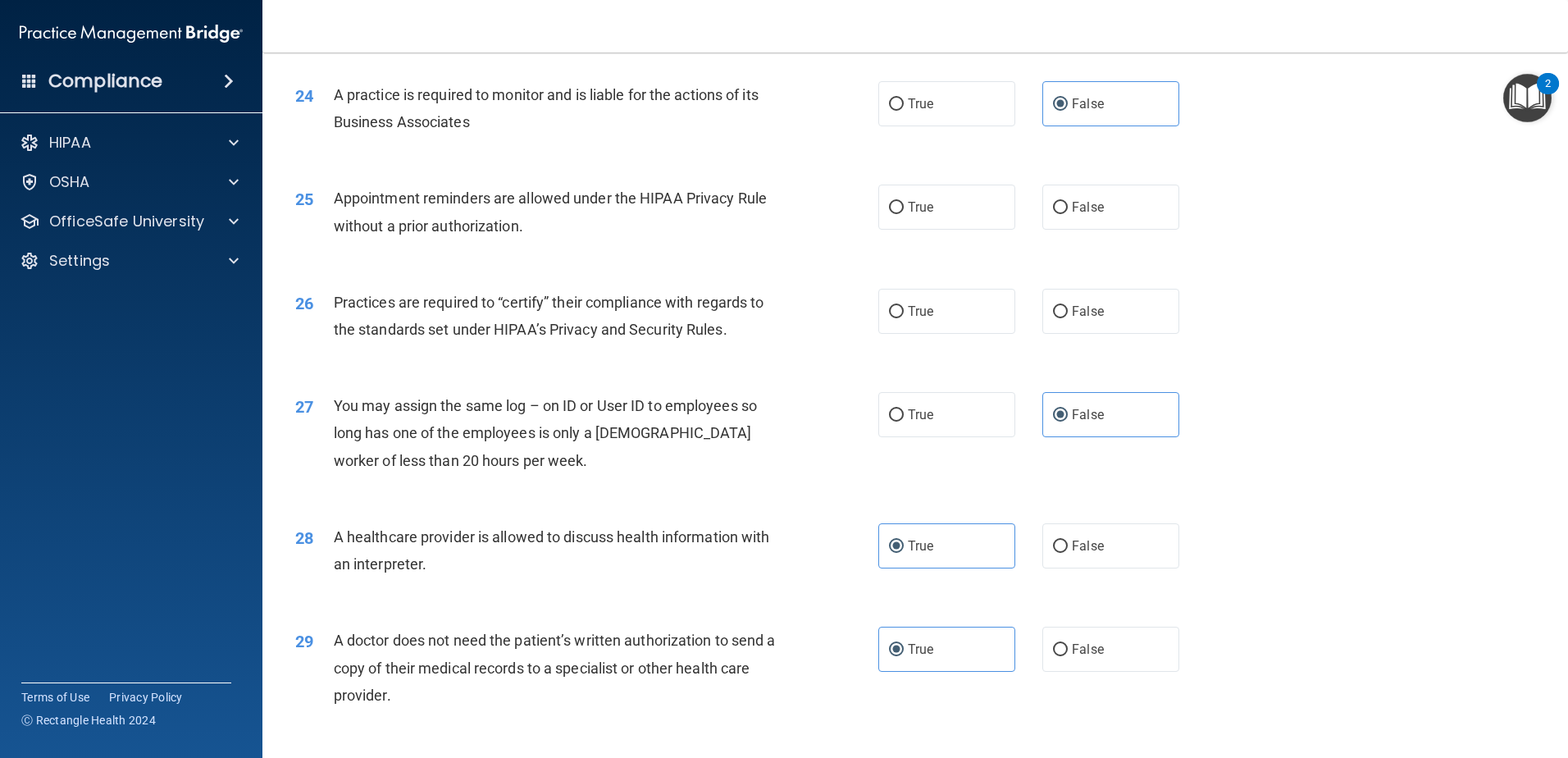
scroll to position [2872, 0]
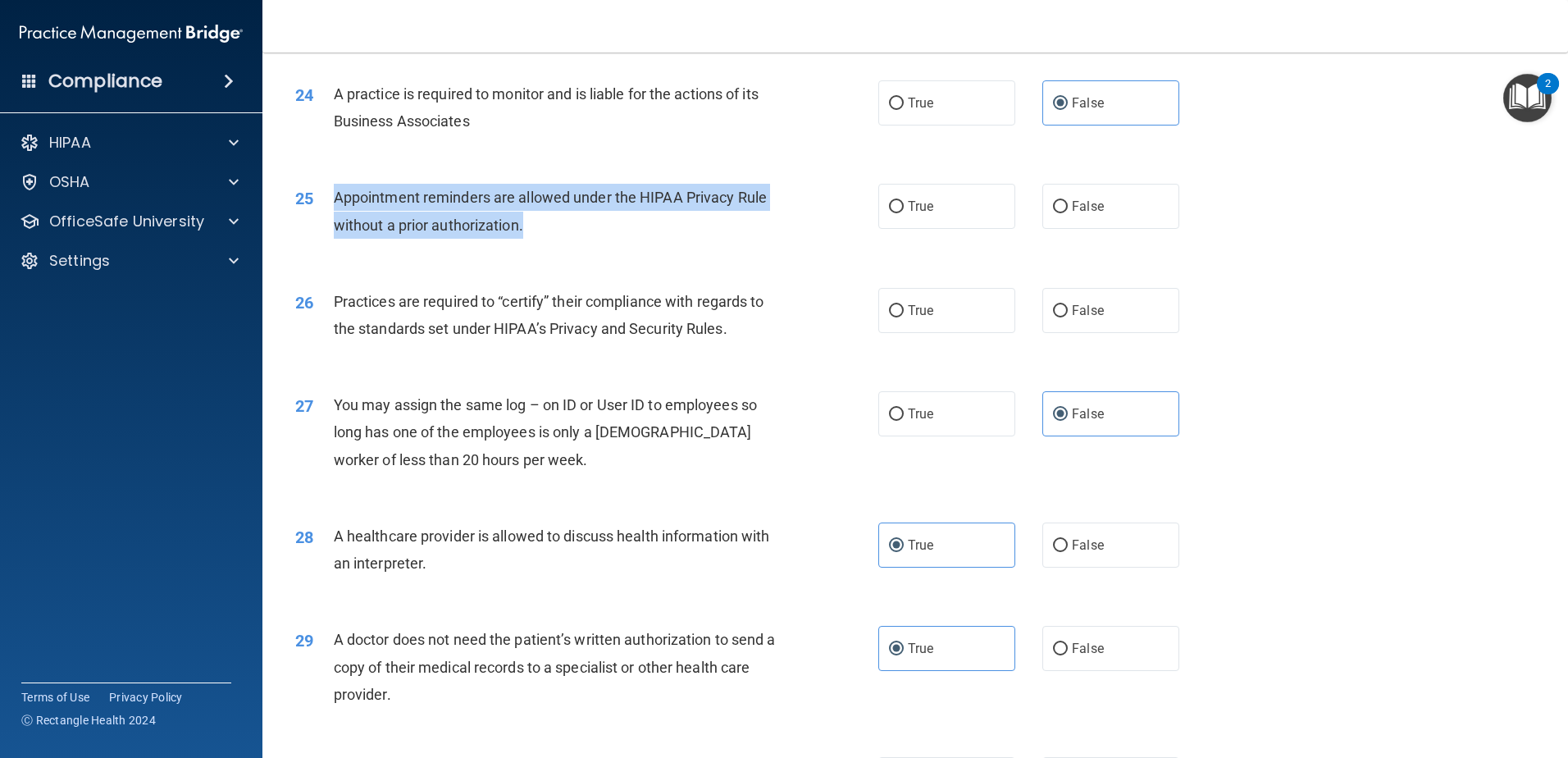
drag, startPoint x: 439, startPoint y: 231, endPoint x: 328, endPoint y: 208, distance: 113.4
click at [328, 208] on div "25 Appointment reminders are allowed under the HIPAA Privacy Rule without a pri…" at bounding box center [587, 215] width 632 height 62
drag, startPoint x: 328, startPoint y: 208, endPoint x: 364, endPoint y: 196, distance: 37.9
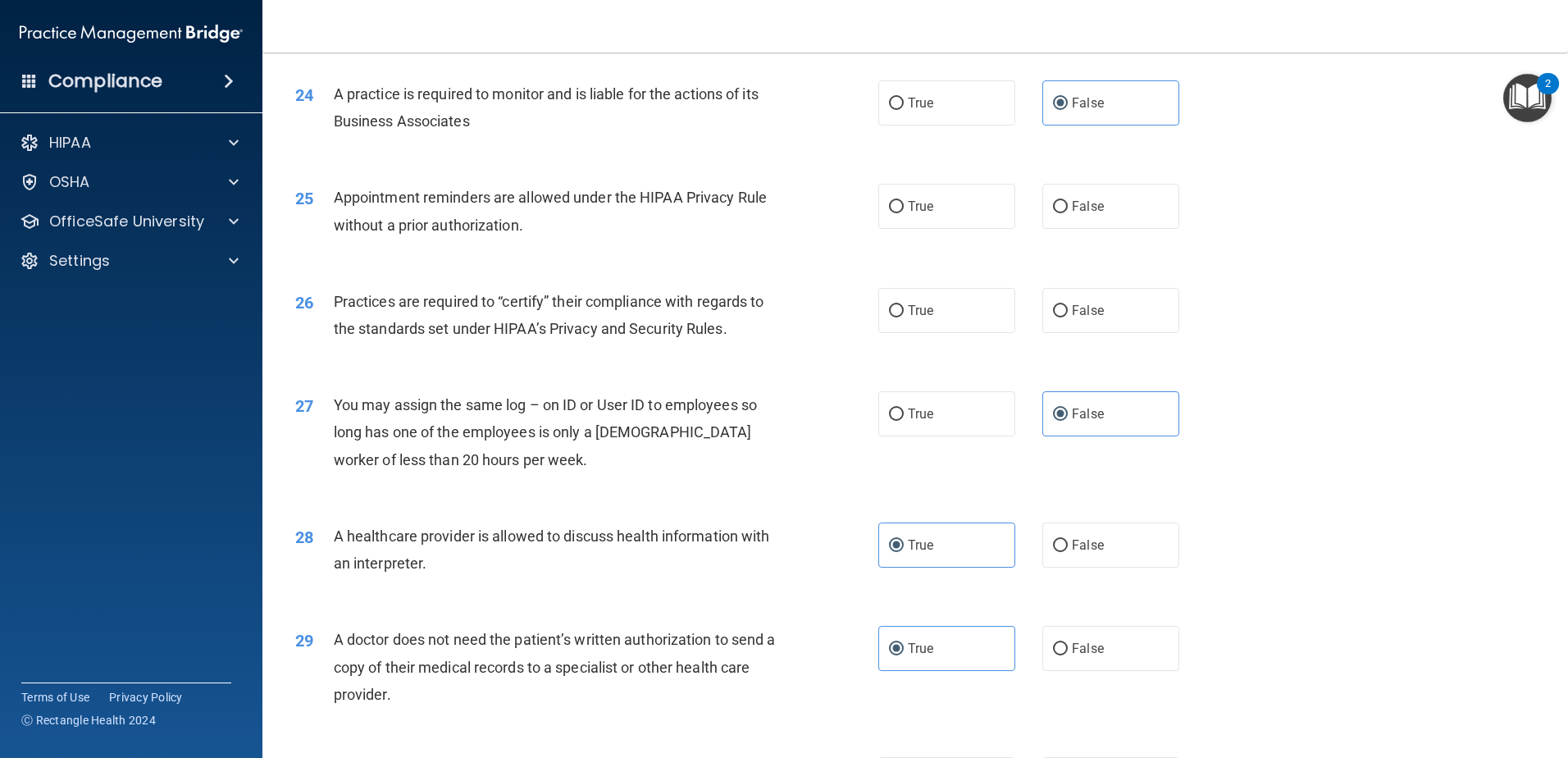
click at [587, 257] on div "25 Appointment reminders are allowed under the HIPAA Privacy Rule without a pri…" at bounding box center [915, 215] width 1265 height 103
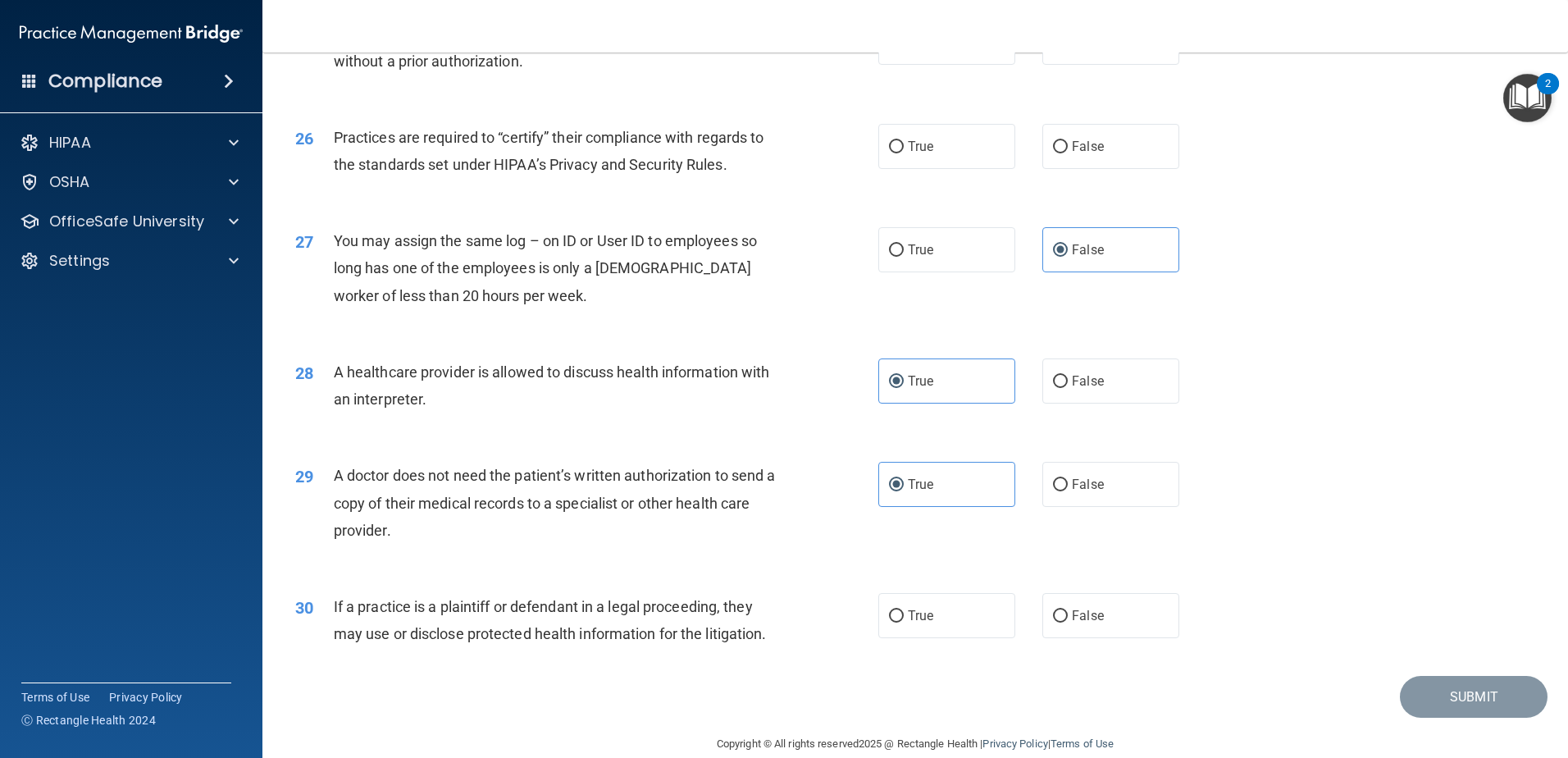
scroll to position [3062, 0]
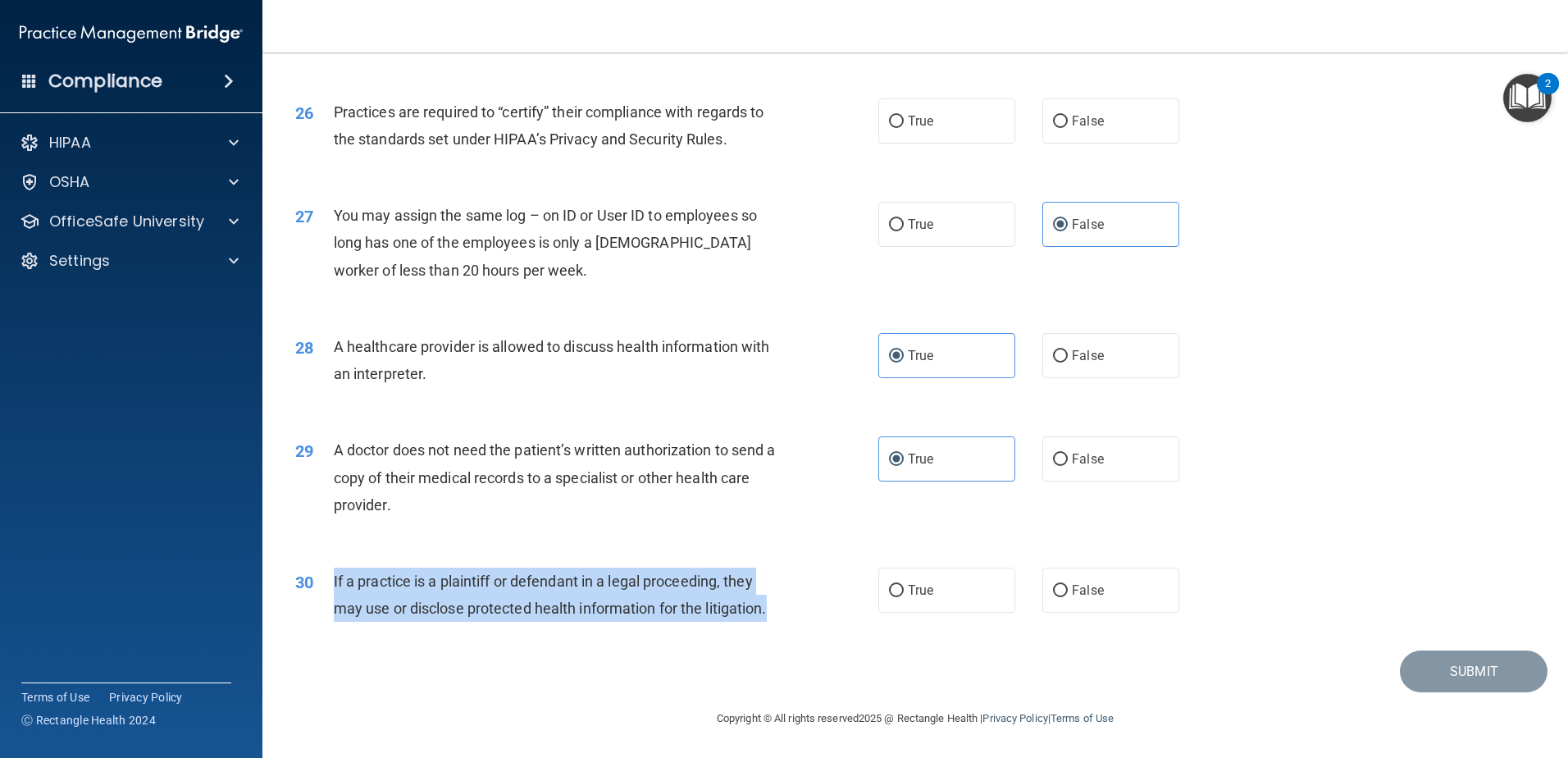
drag, startPoint x: 712, startPoint y: 623, endPoint x: 329, endPoint y: 589, distance: 384.5
click at [329, 589] on div "30 If a practice is a plaintiff or defendant in a legal proceeding, they may us…" at bounding box center [587, 599] width 632 height 62
drag, startPoint x: 329, startPoint y: 589, endPoint x: 369, endPoint y: 582, distance: 40.6
click at [958, 586] on label "True" at bounding box center [947, 590] width 137 height 45
click at [904, 586] on input "True" at bounding box center [896, 591] width 14 height 12
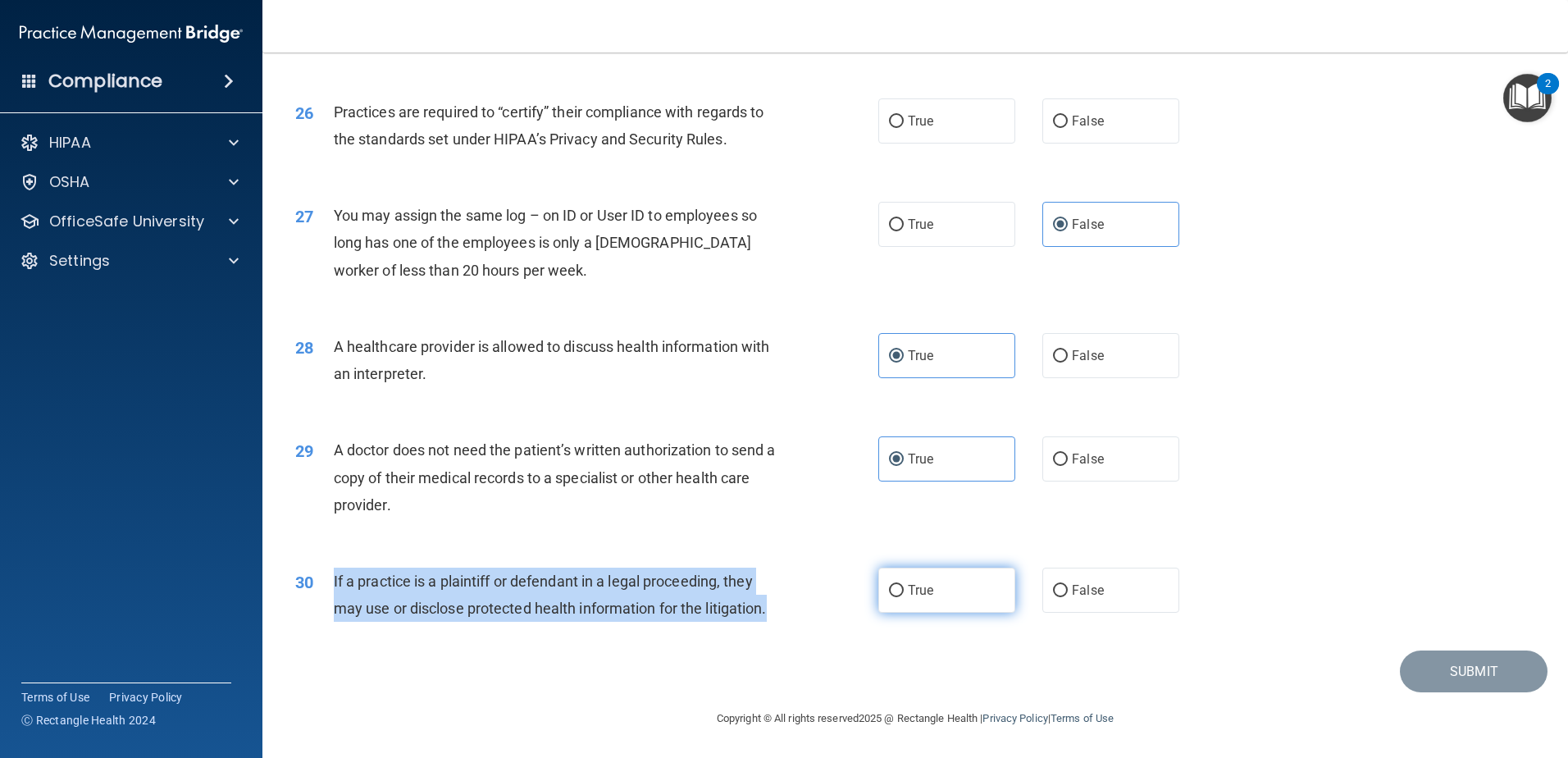
radio input "true"
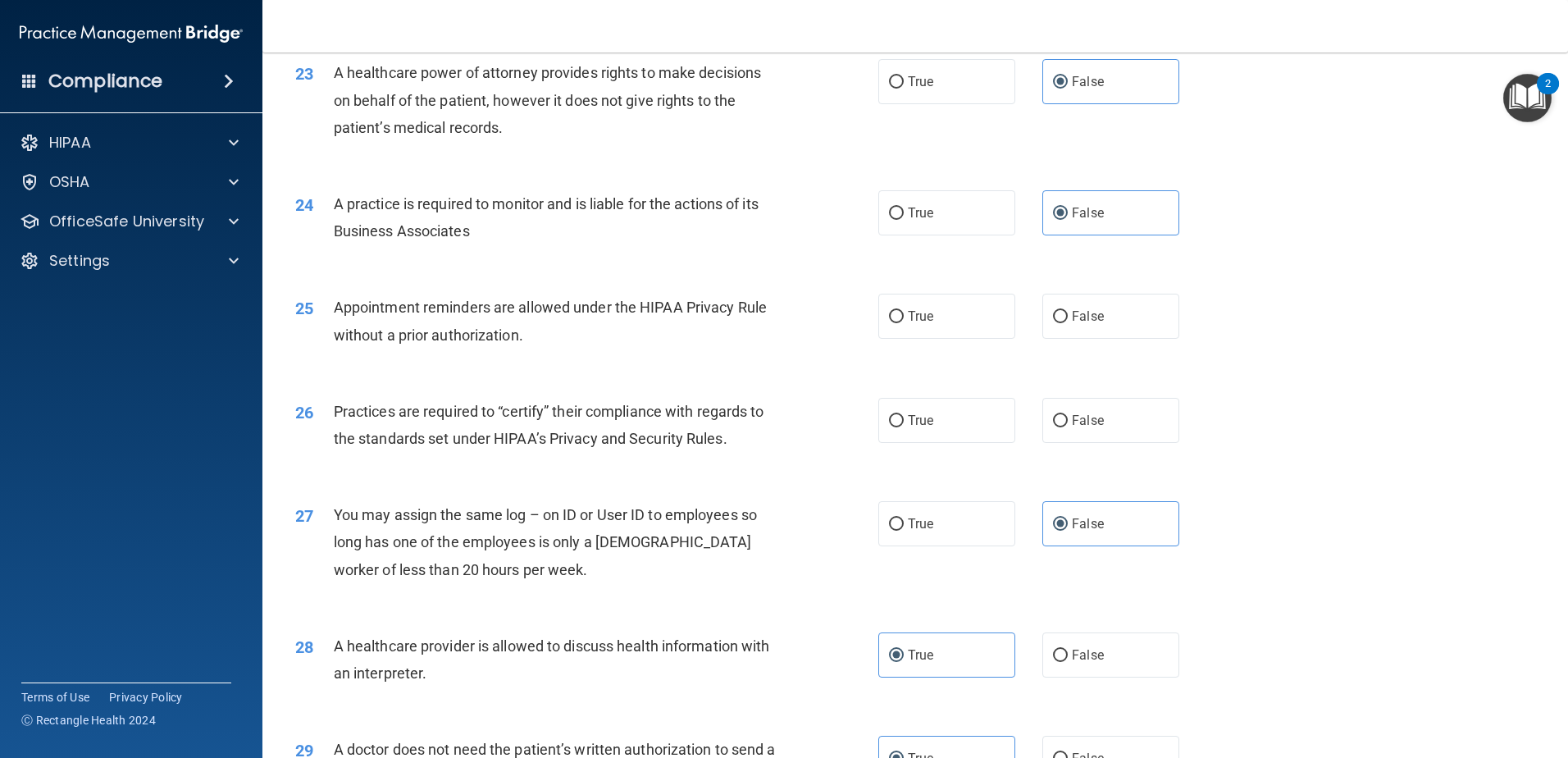
scroll to position [2733, 0]
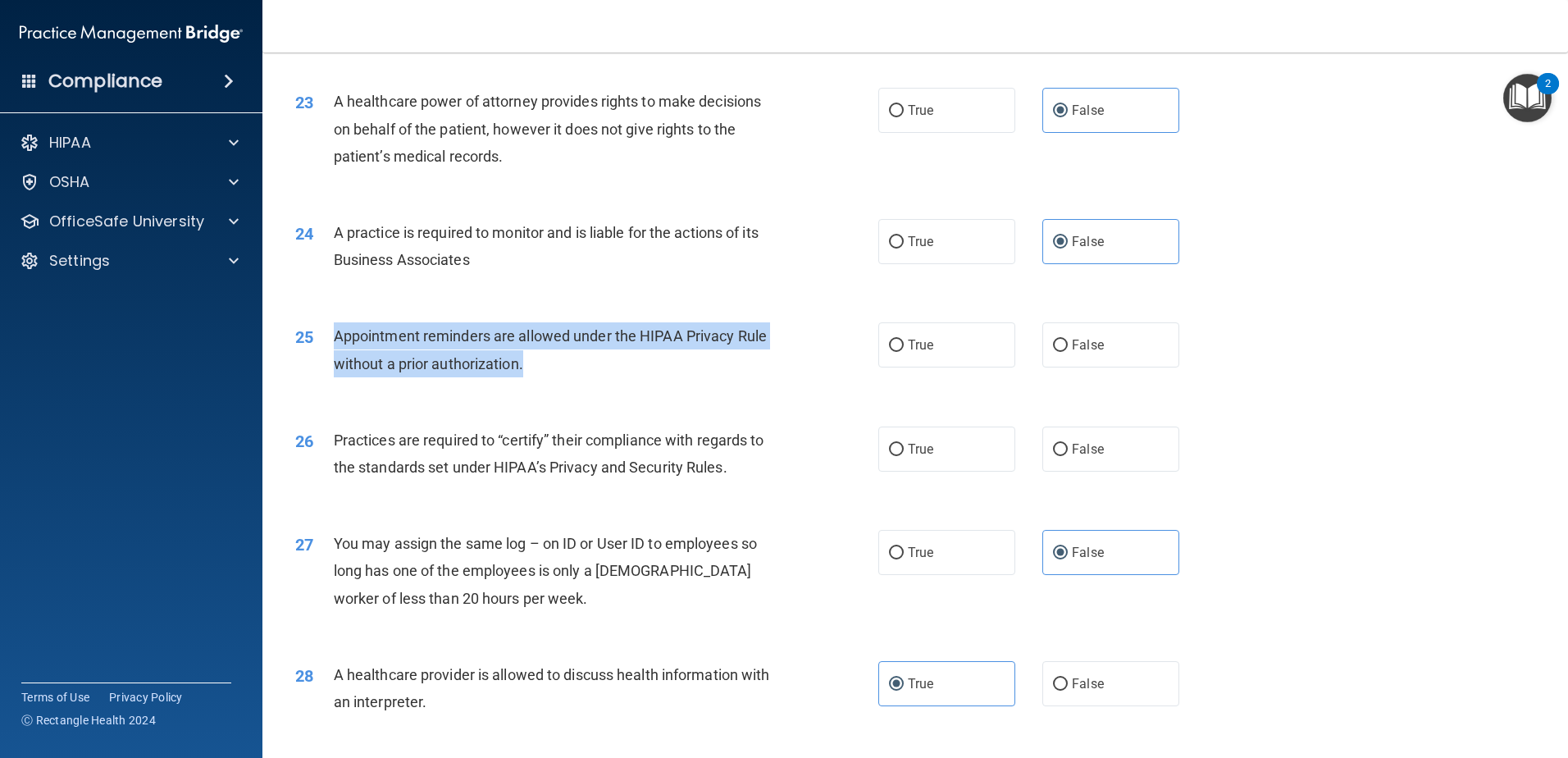
drag, startPoint x: 541, startPoint y: 370, endPoint x: 323, endPoint y: 349, distance: 219.0
click at [323, 349] on div "25 Appointment reminders are allowed under the HIPAA Privacy Rule without a pri…" at bounding box center [587, 353] width 632 height 62
drag, startPoint x: 323, startPoint y: 349, endPoint x: 368, endPoint y: 351, distance: 45.0
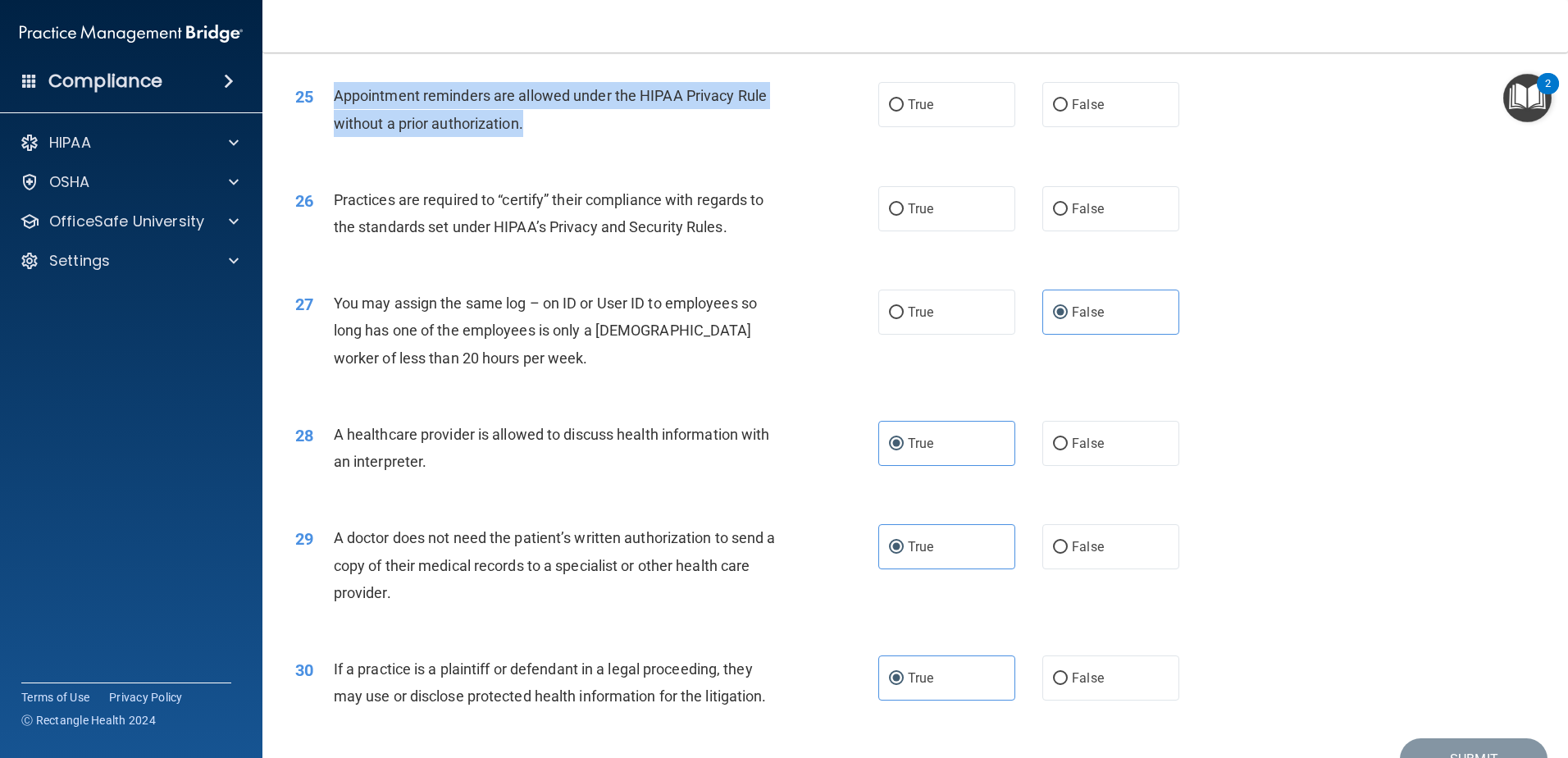
scroll to position [2816, 0]
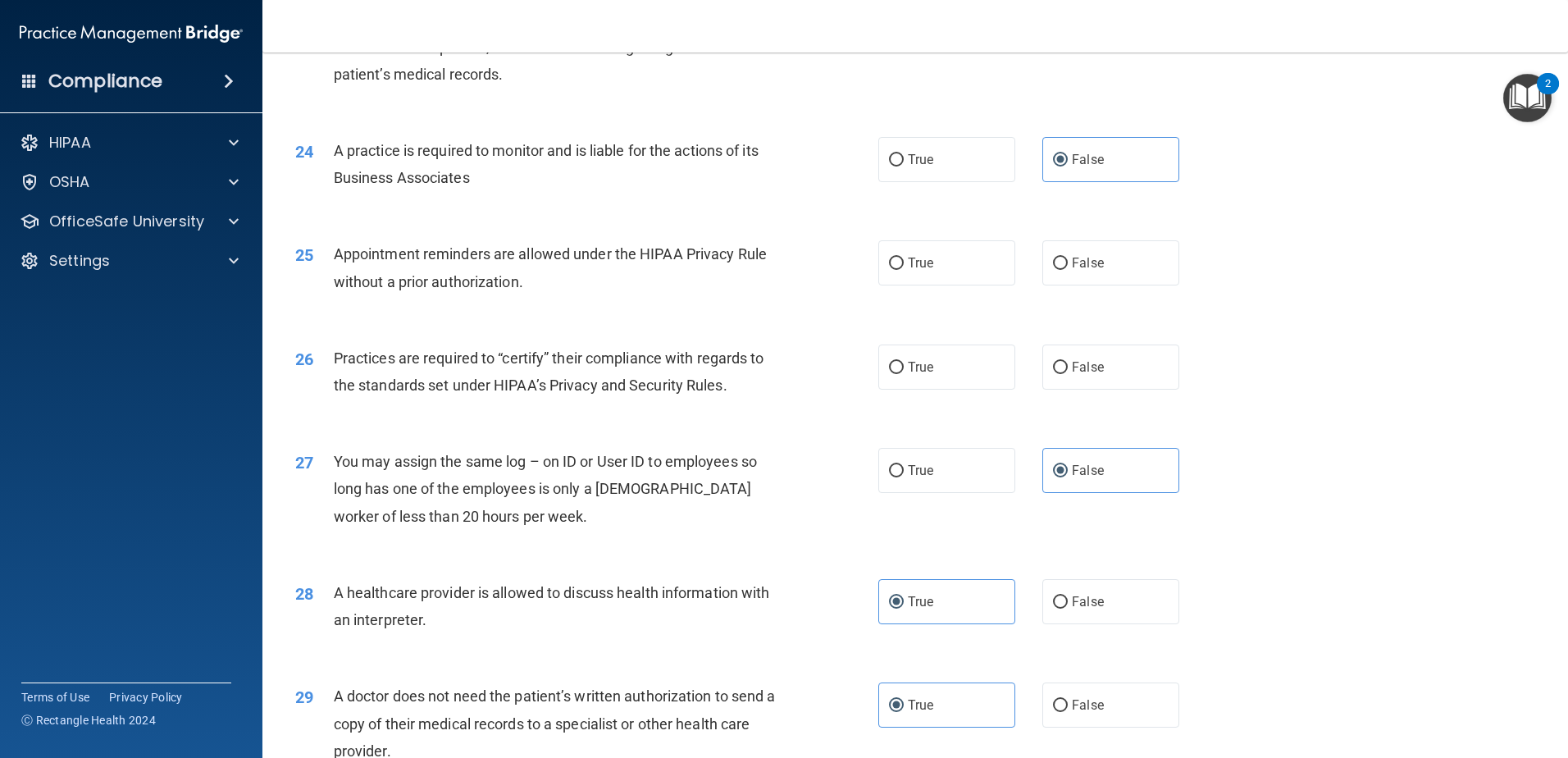
click at [616, 319] on div "25 Appointment reminders are allowed under the HIPAA Privacy Rule without a pri…" at bounding box center [915, 271] width 1265 height 103
click at [971, 273] on label "True" at bounding box center [947, 262] width 137 height 45
click at [904, 270] on input "True" at bounding box center [896, 264] width 14 height 12
radio input "true"
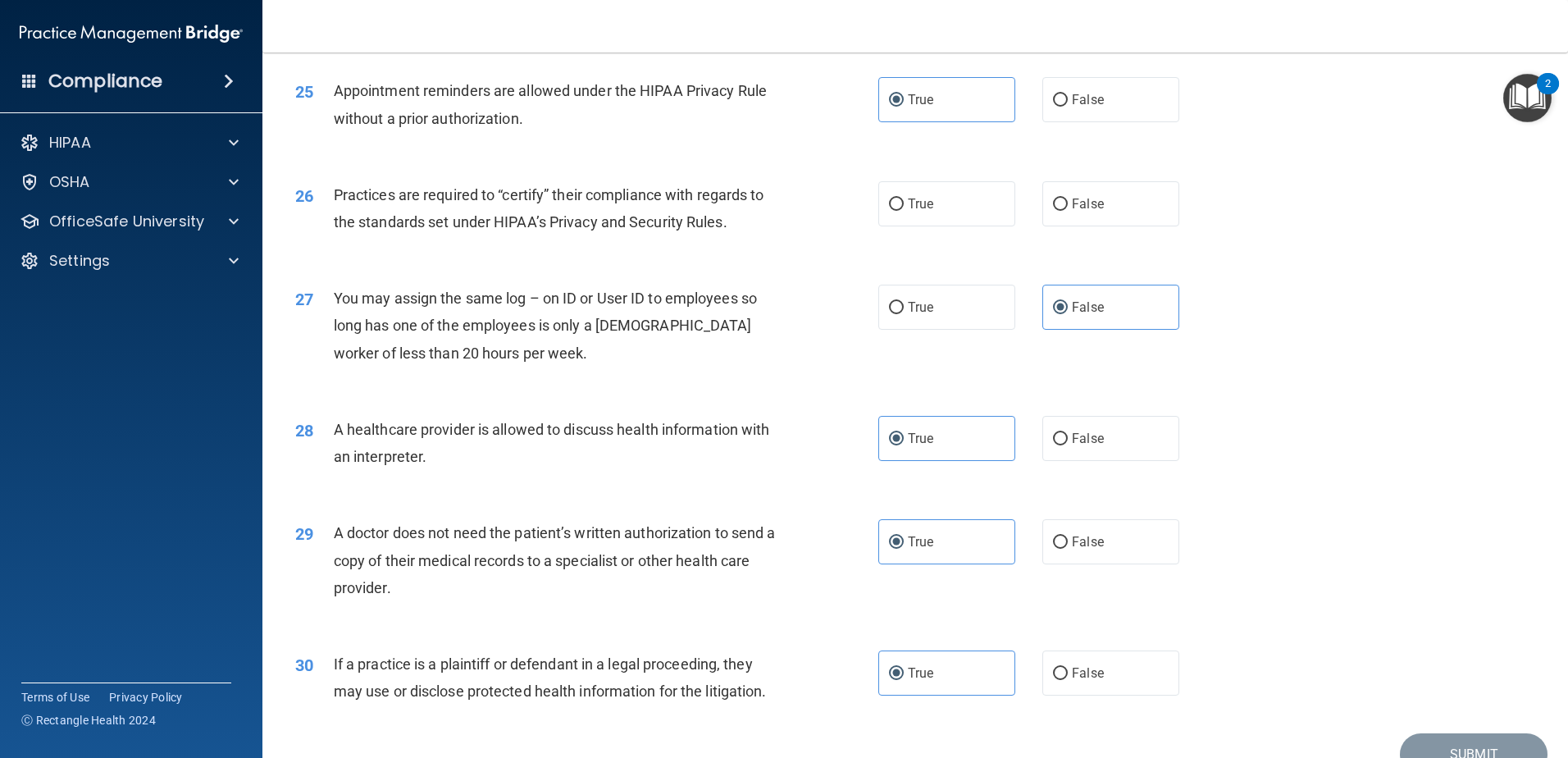
scroll to position [2979, 0]
click at [918, 191] on label "True" at bounding box center [947, 203] width 137 height 45
click at [904, 198] on input "True" at bounding box center [896, 204] width 14 height 12
radio input "true"
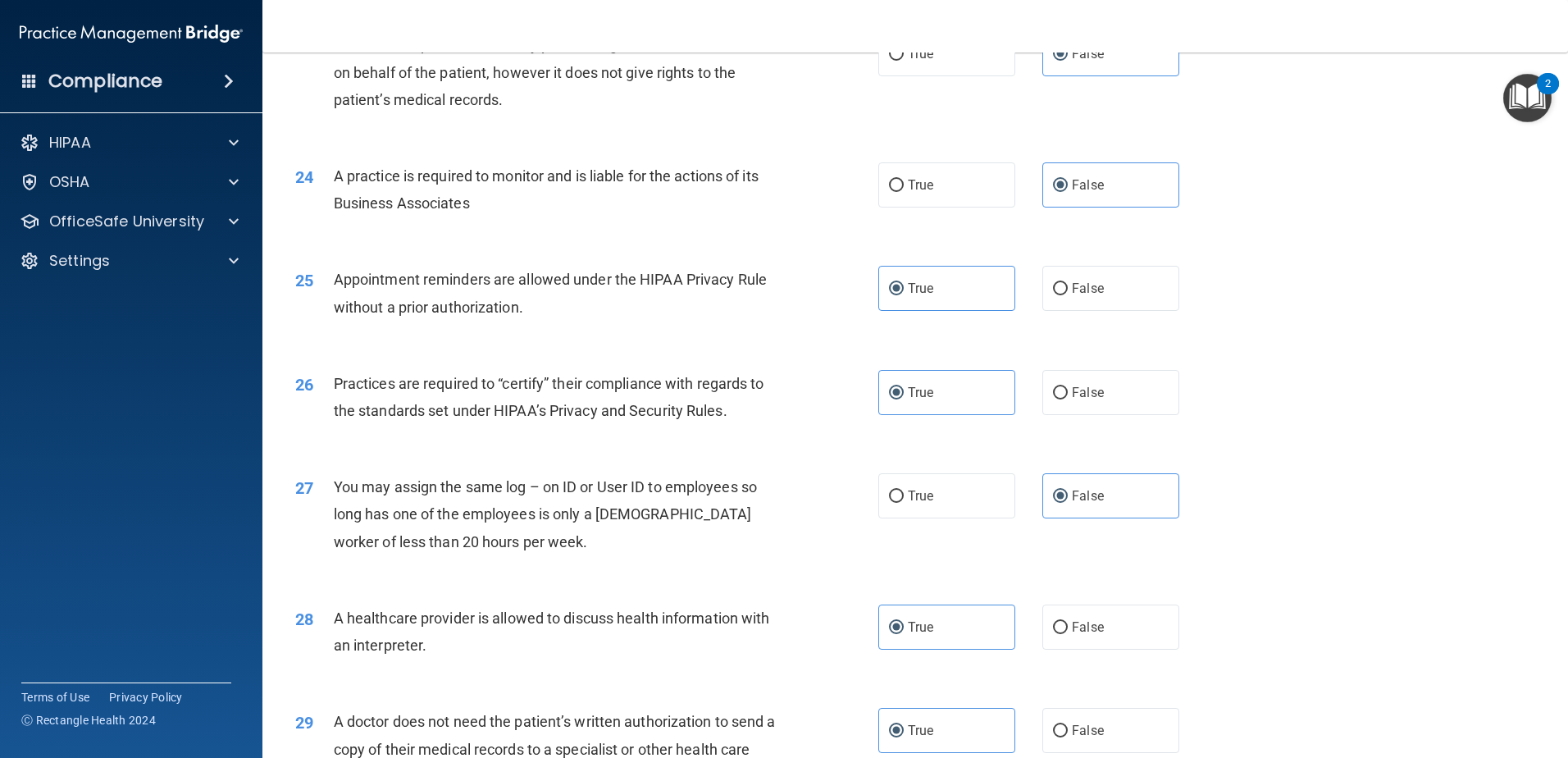
scroll to position [3062, 0]
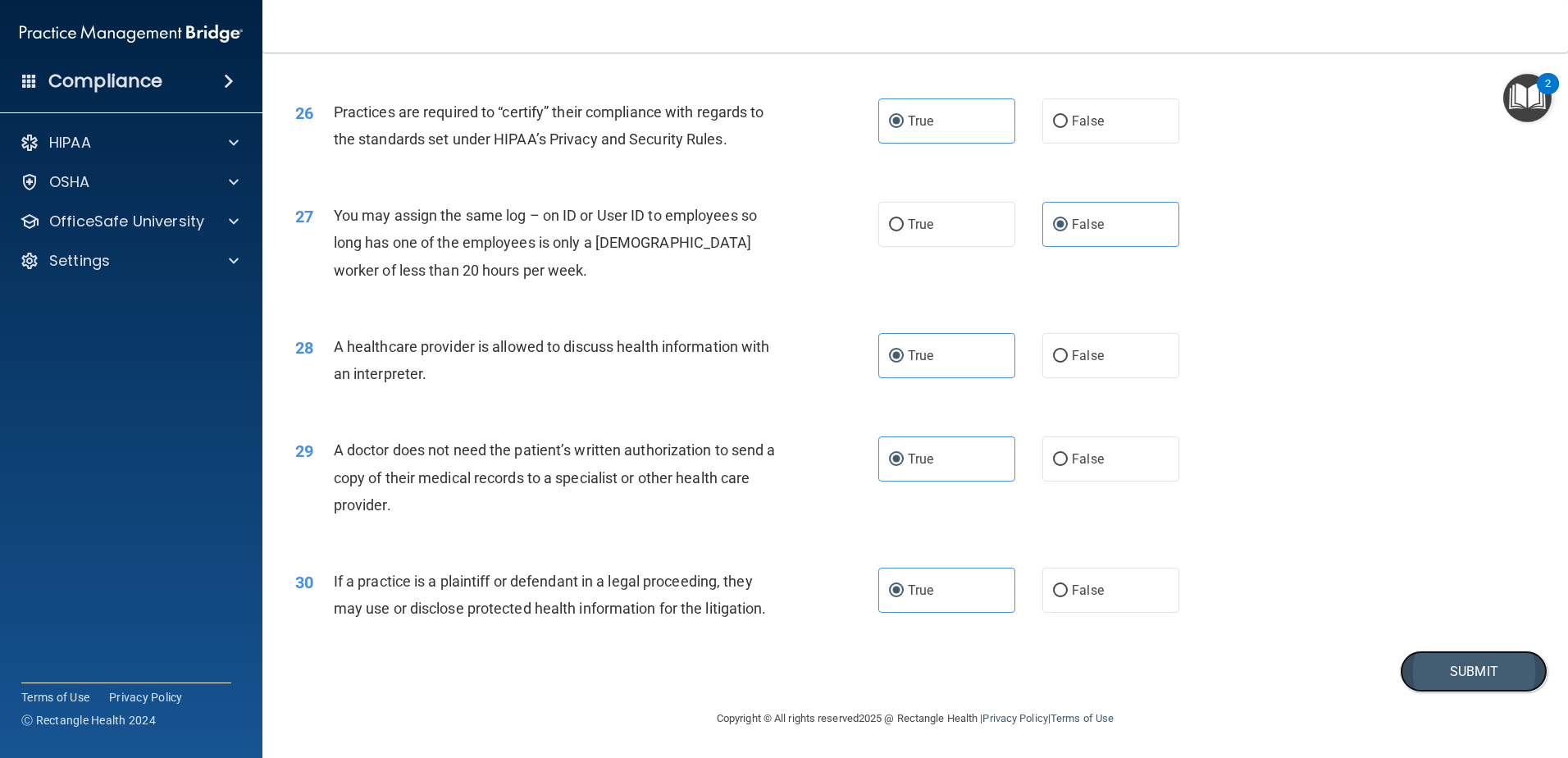
click at [1421, 670] on button "Submit" at bounding box center [1474, 671] width 147 height 42
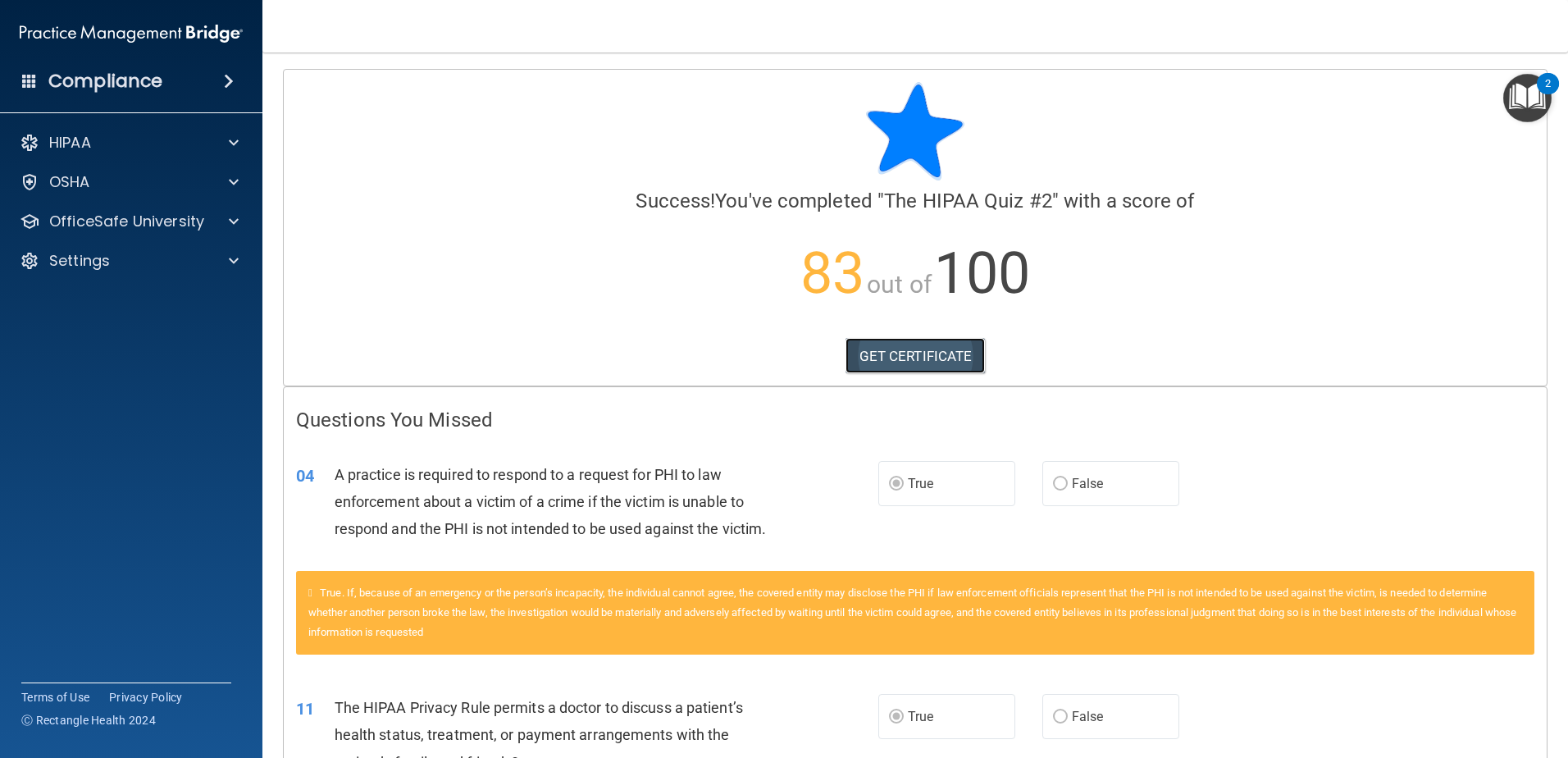
click at [903, 364] on link "GET CERTIFICATE" at bounding box center [915, 356] width 140 height 36
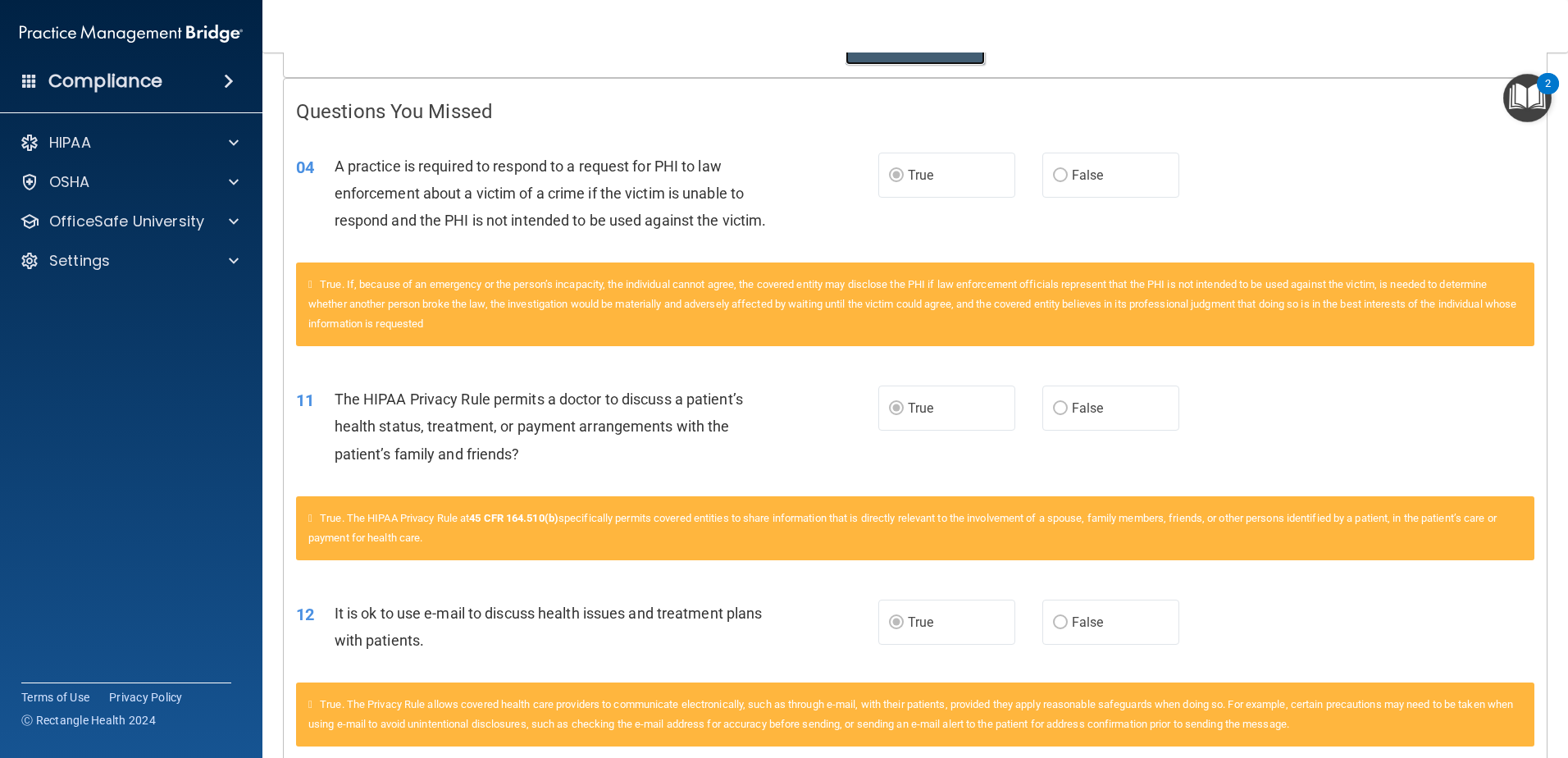
scroll to position [164, 0]
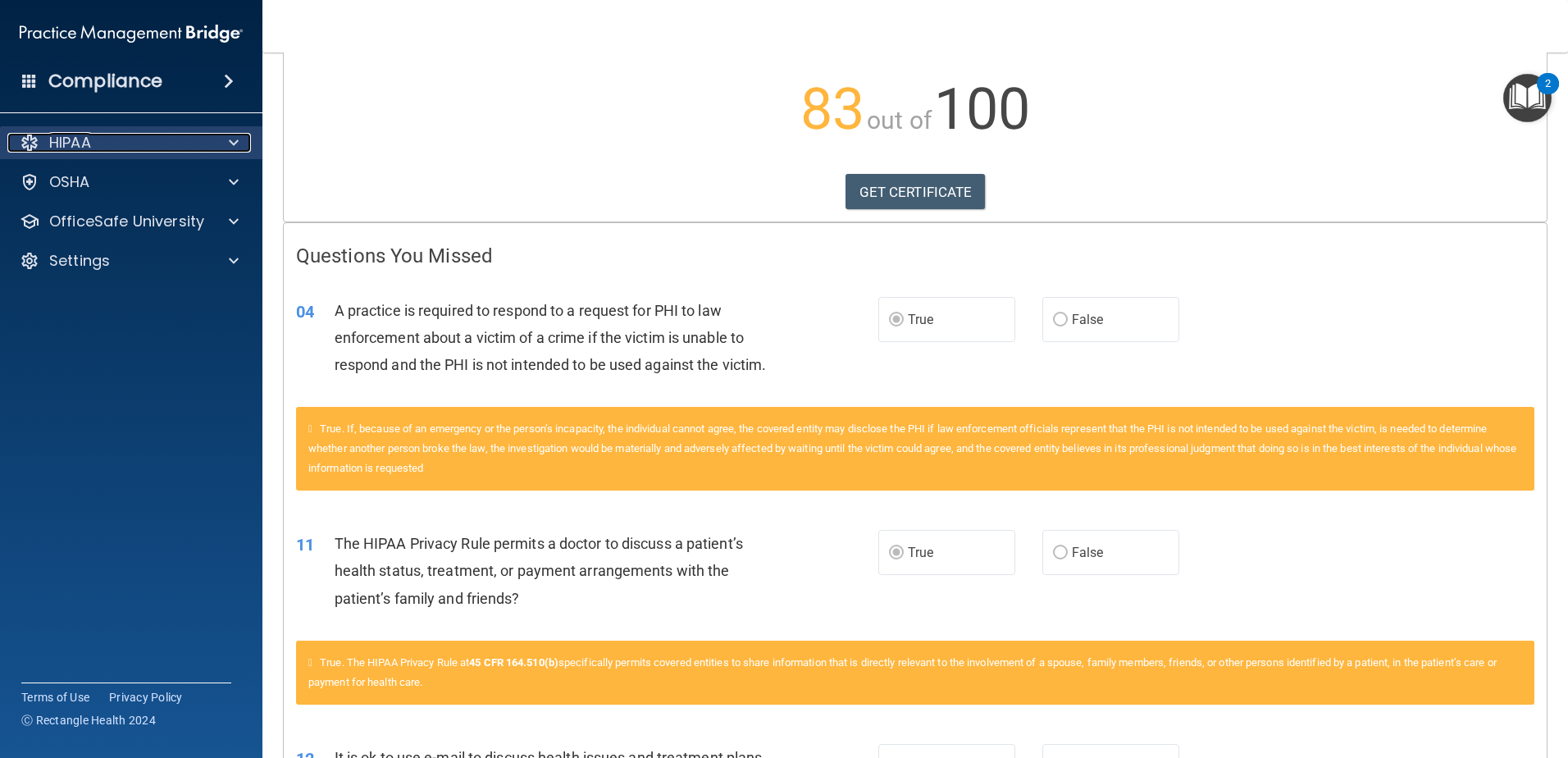
click at [236, 150] on span at bounding box center [234, 142] width 10 height 20
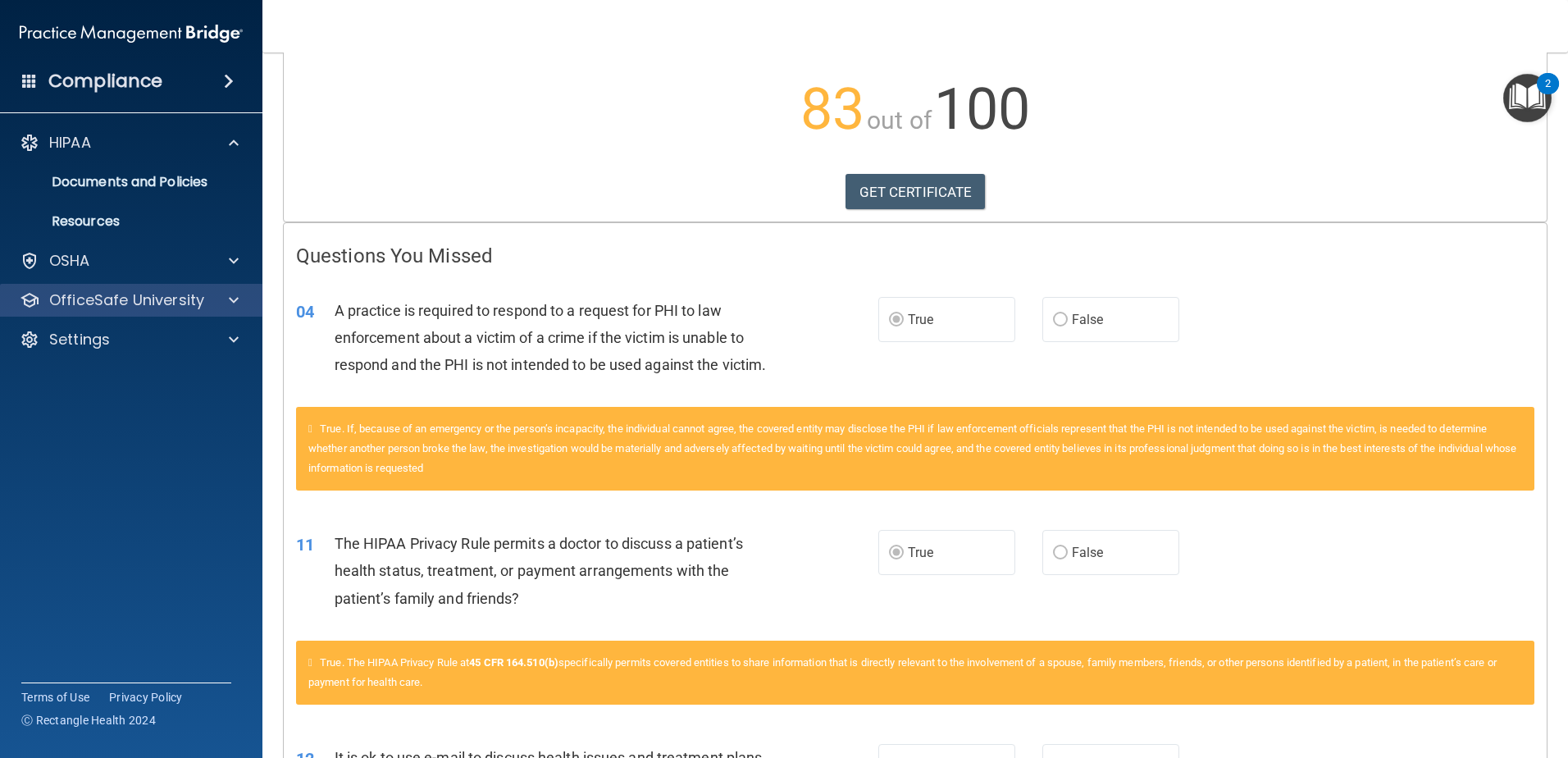
click at [129, 289] on div "OfficeSafe University" at bounding box center [131, 300] width 263 height 33
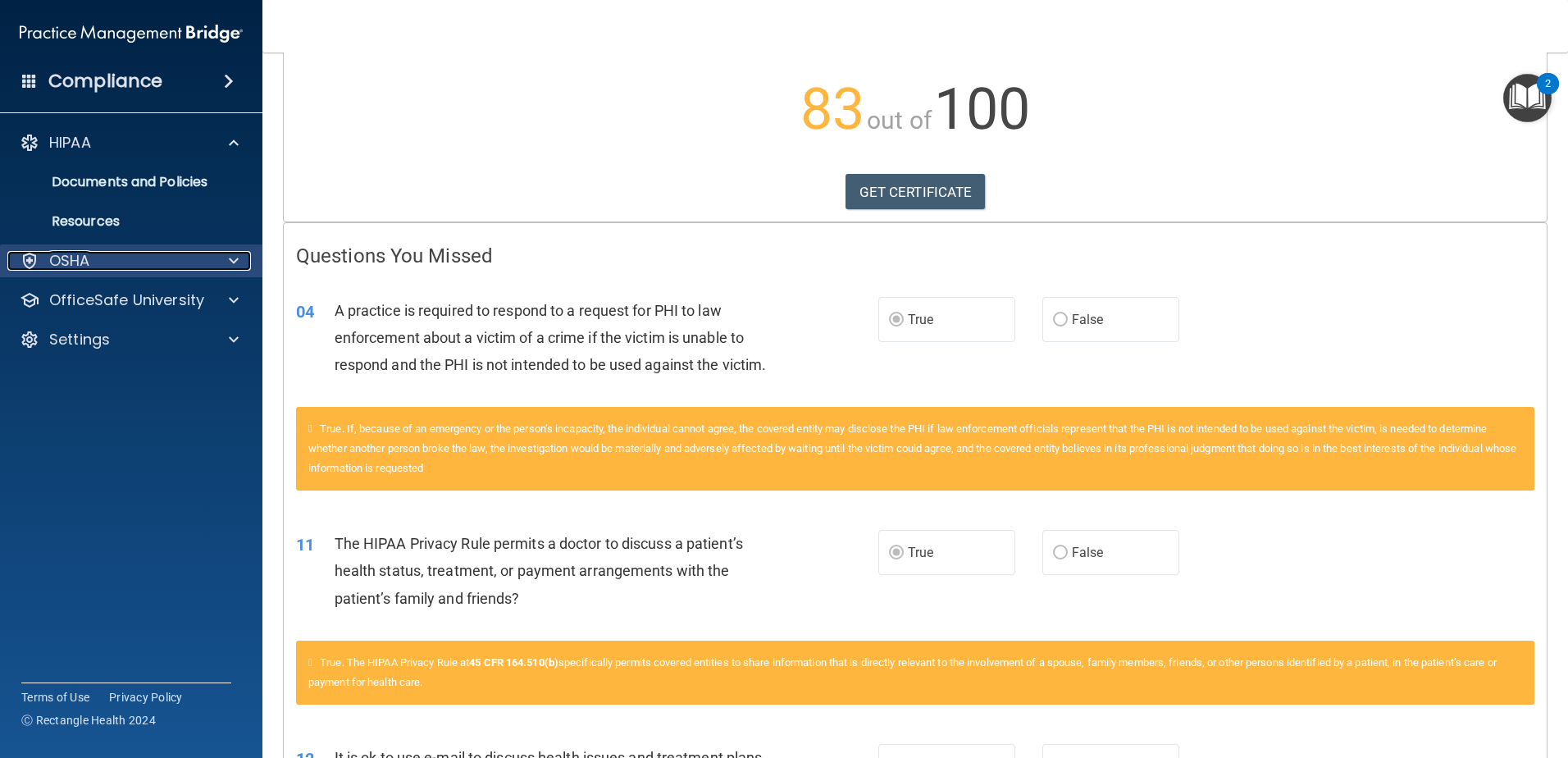
click at [104, 269] on div "OSHA" at bounding box center [109, 261] width 203 height 20
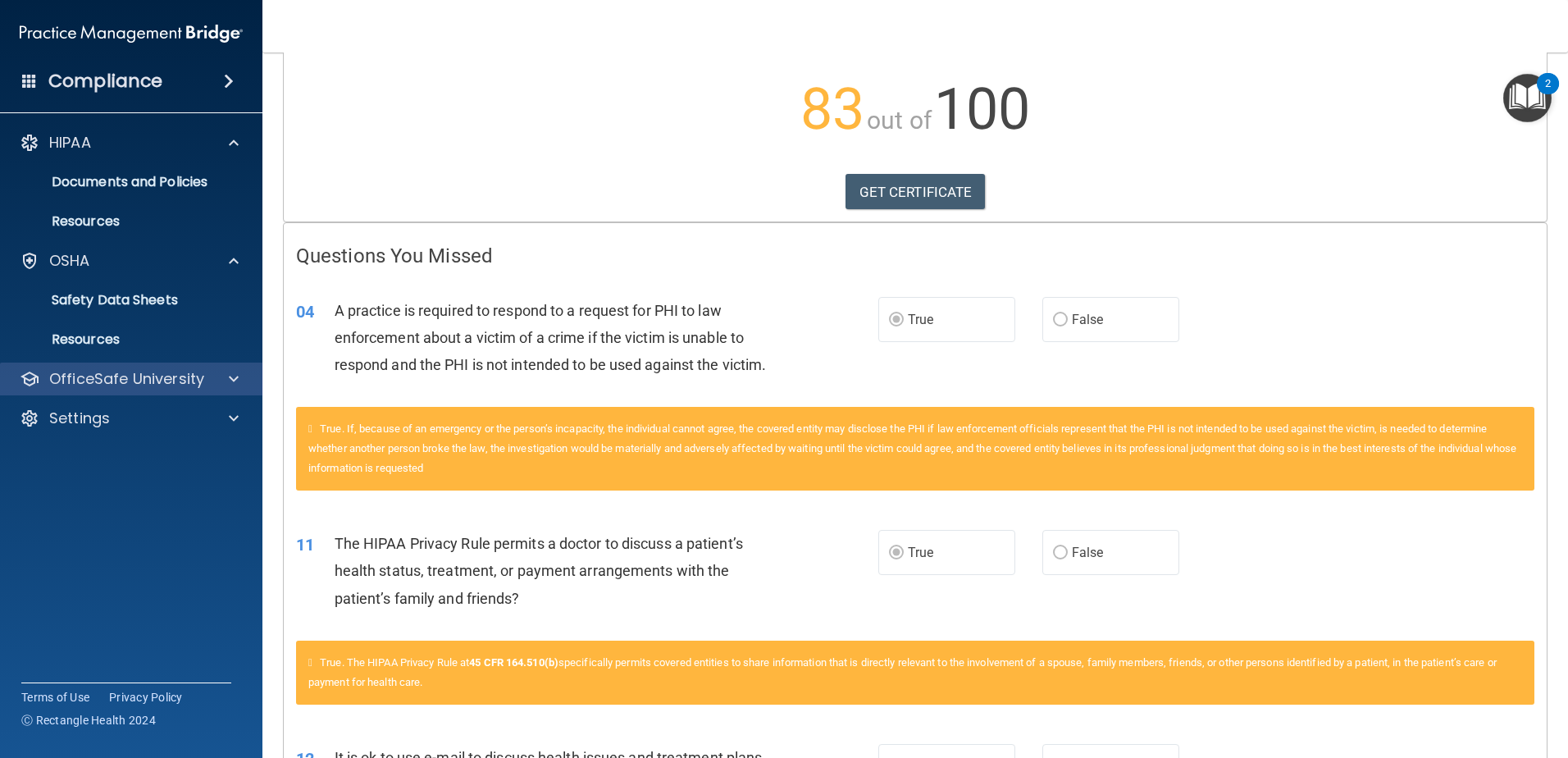
click at [101, 367] on div "OfficeSafe University" at bounding box center [131, 379] width 263 height 33
click at [110, 389] on div "OfficeSafe University" at bounding box center [131, 379] width 263 height 33
click at [212, 373] on div at bounding box center [232, 379] width 41 height 20
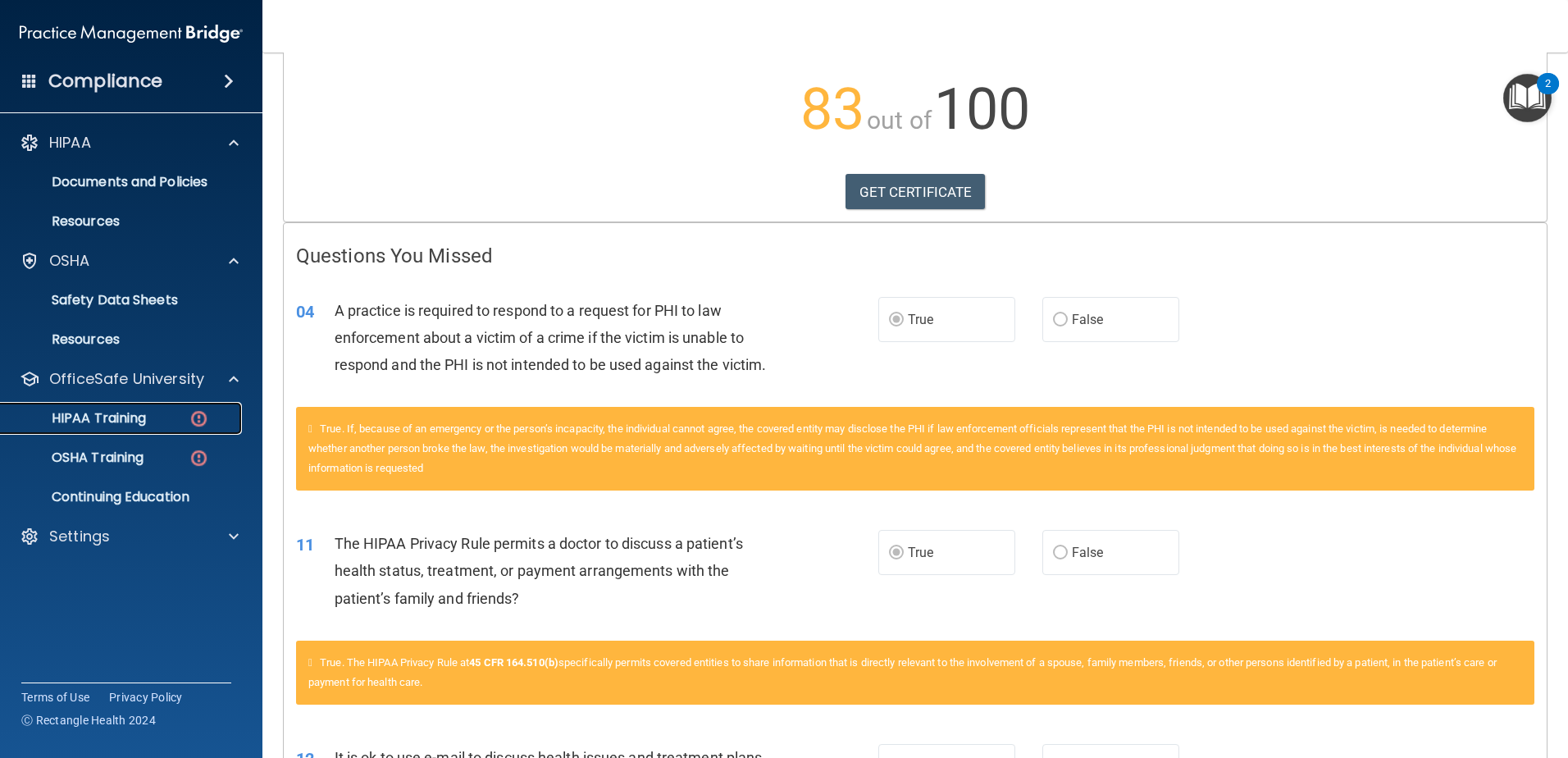
click at [191, 416] on img at bounding box center [199, 419] width 20 height 20
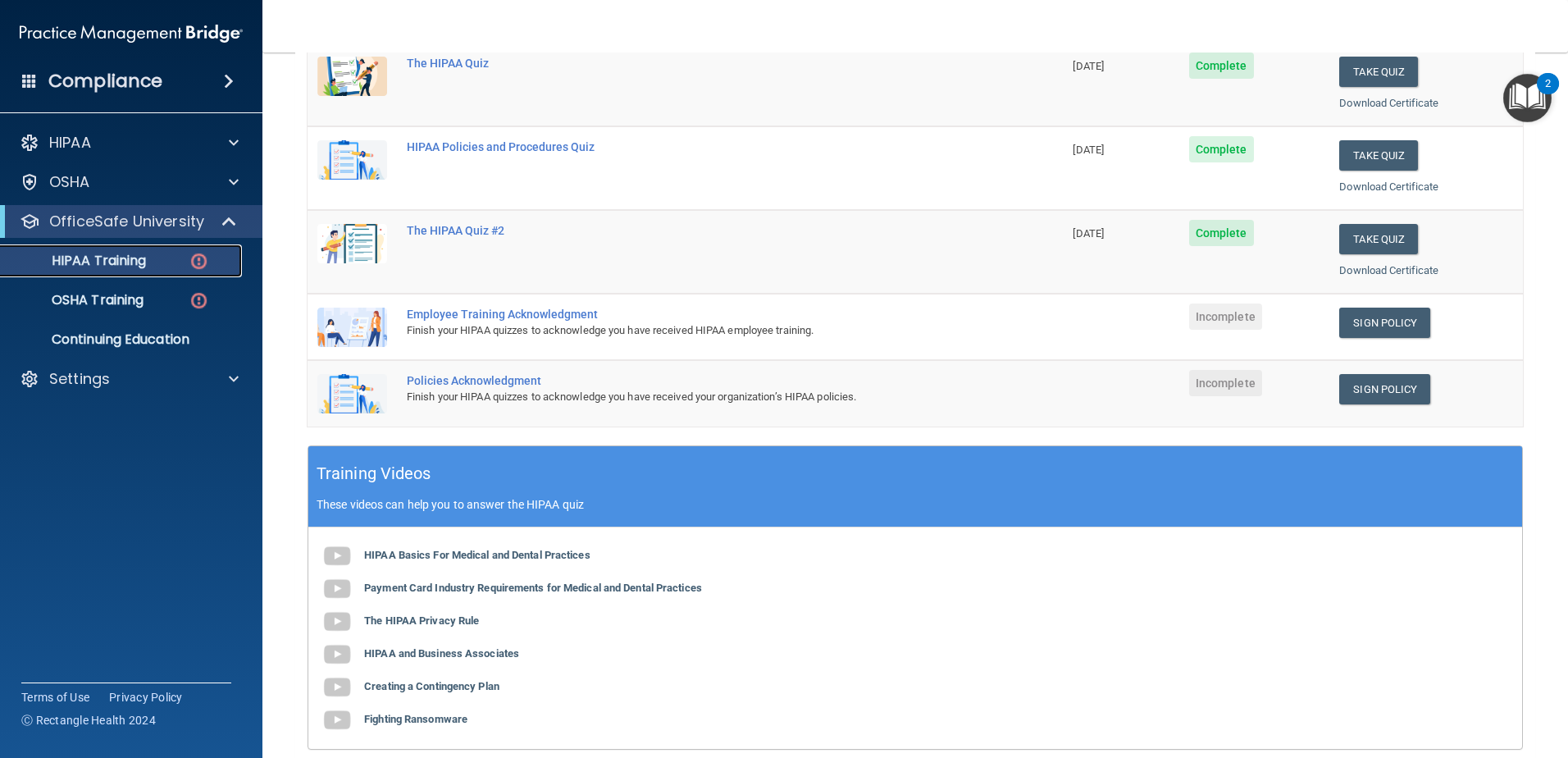
scroll to position [164, 0]
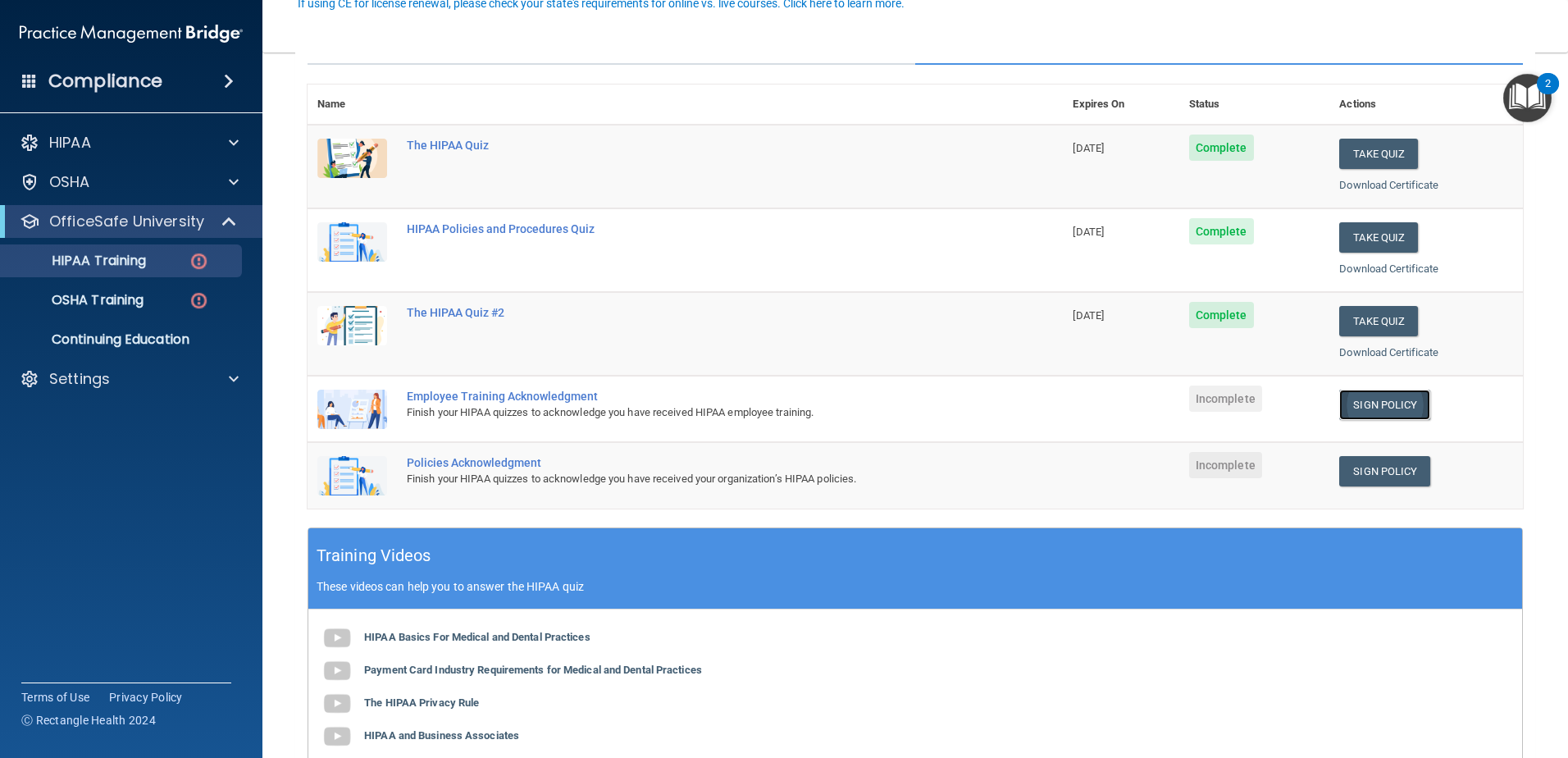
click at [1353, 403] on link "Sign Policy" at bounding box center [1384, 405] width 91 height 31
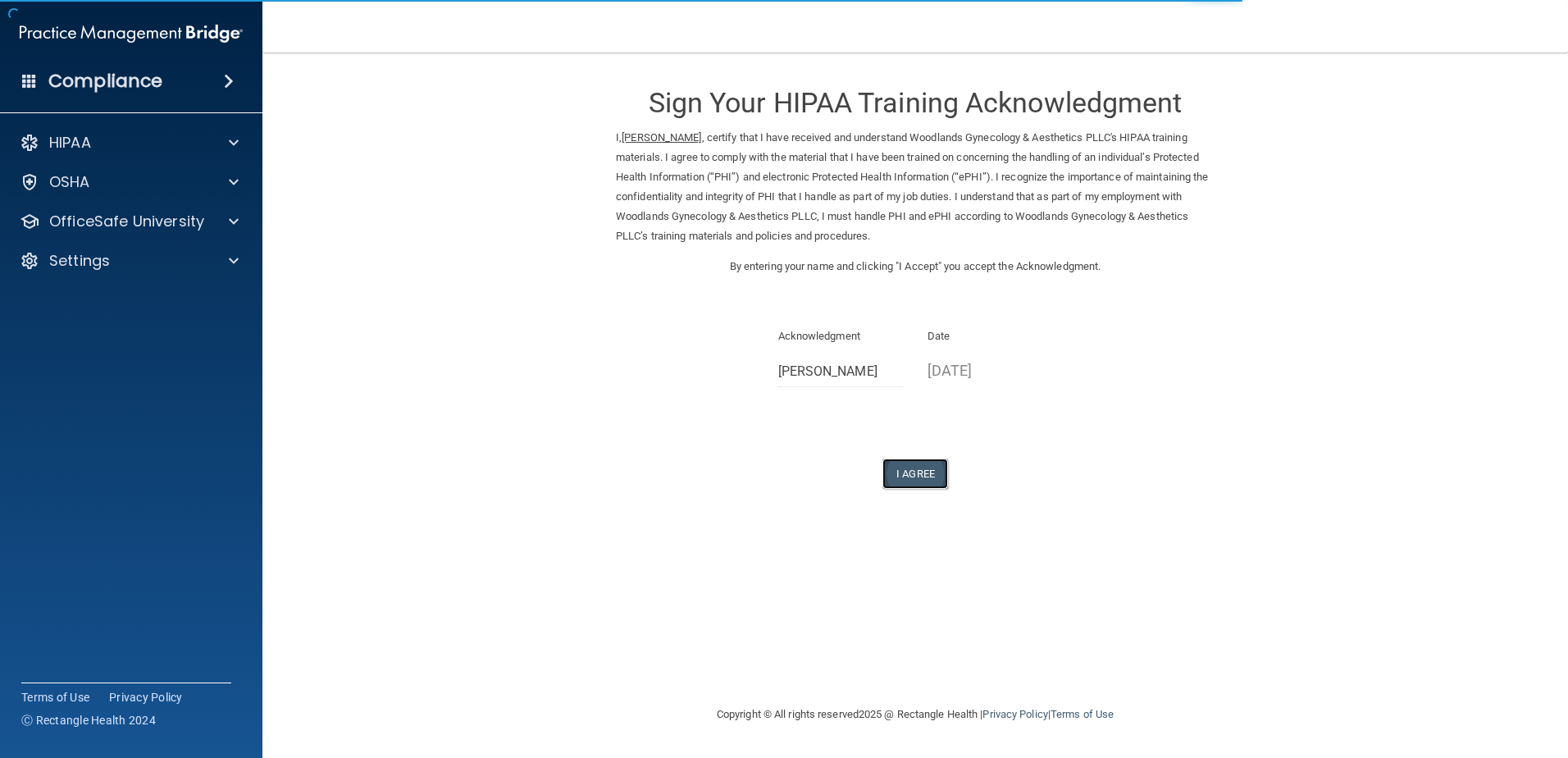
click at [926, 473] on button "I Agree" at bounding box center [915, 474] width 66 height 31
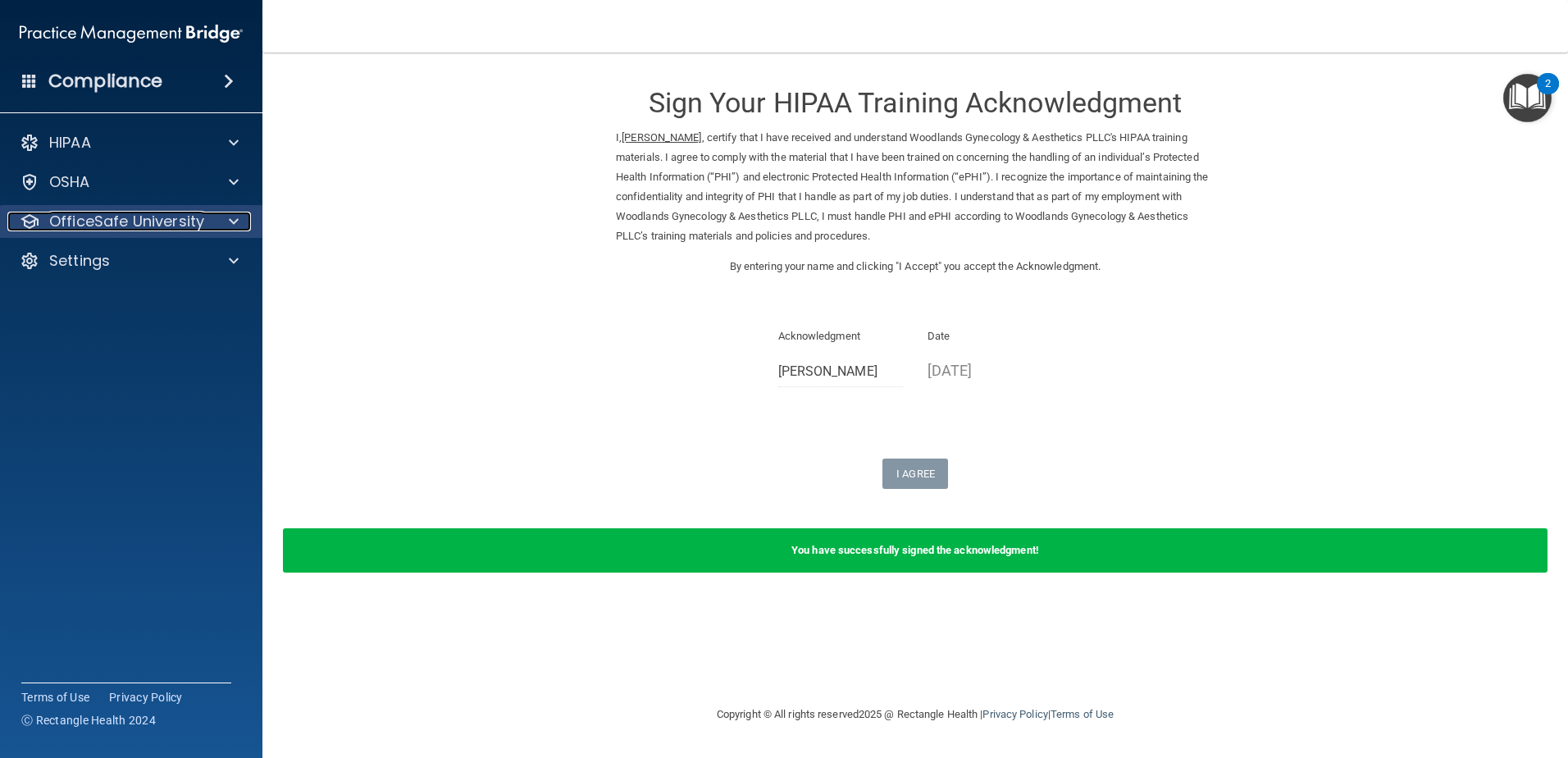
click at [166, 219] on p "OfficeSafe University" at bounding box center [127, 221] width 155 height 20
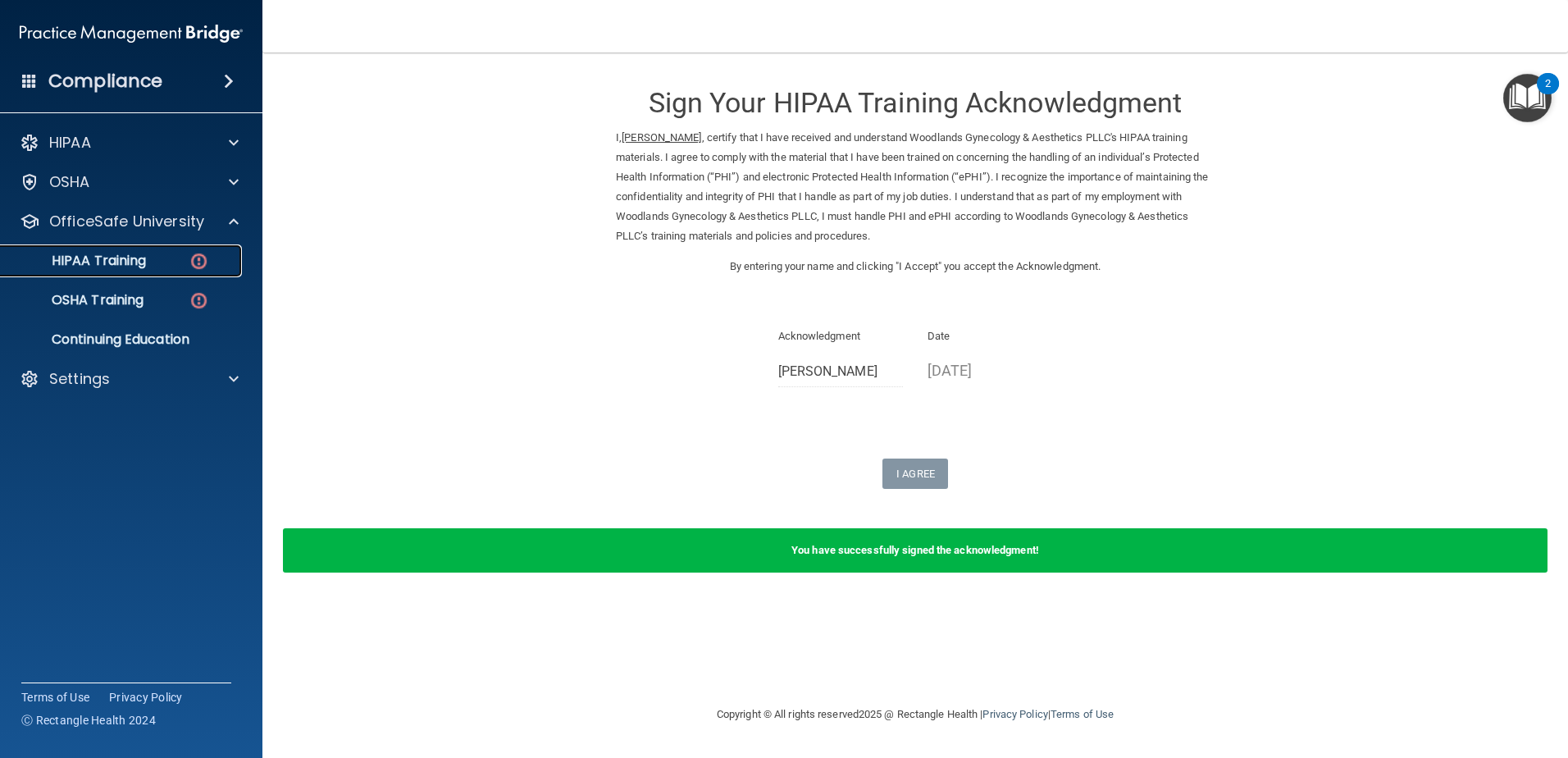
click at [157, 267] on div "HIPAA Training" at bounding box center [123, 261] width 224 height 16
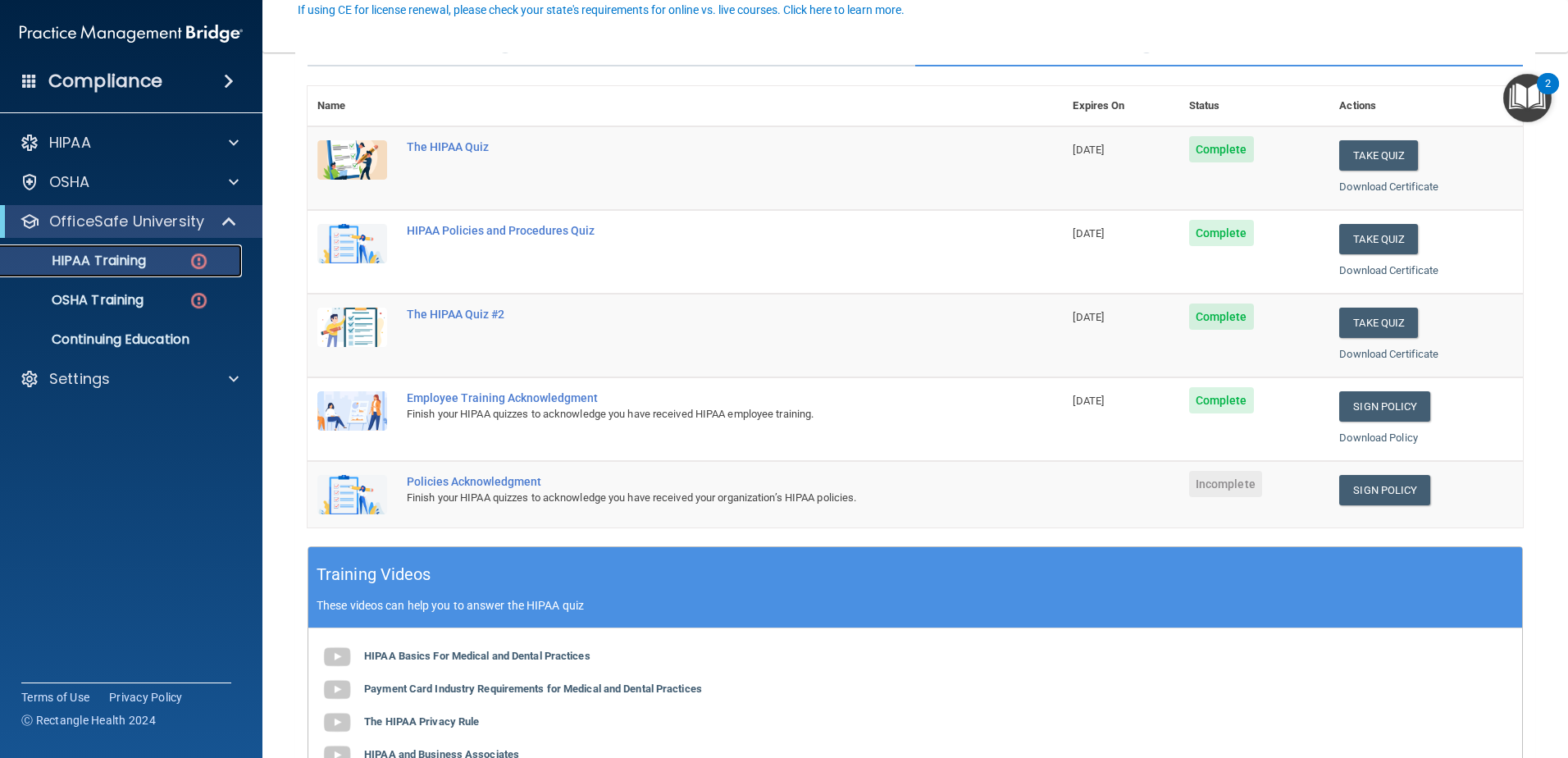
scroll to position [164, 0]
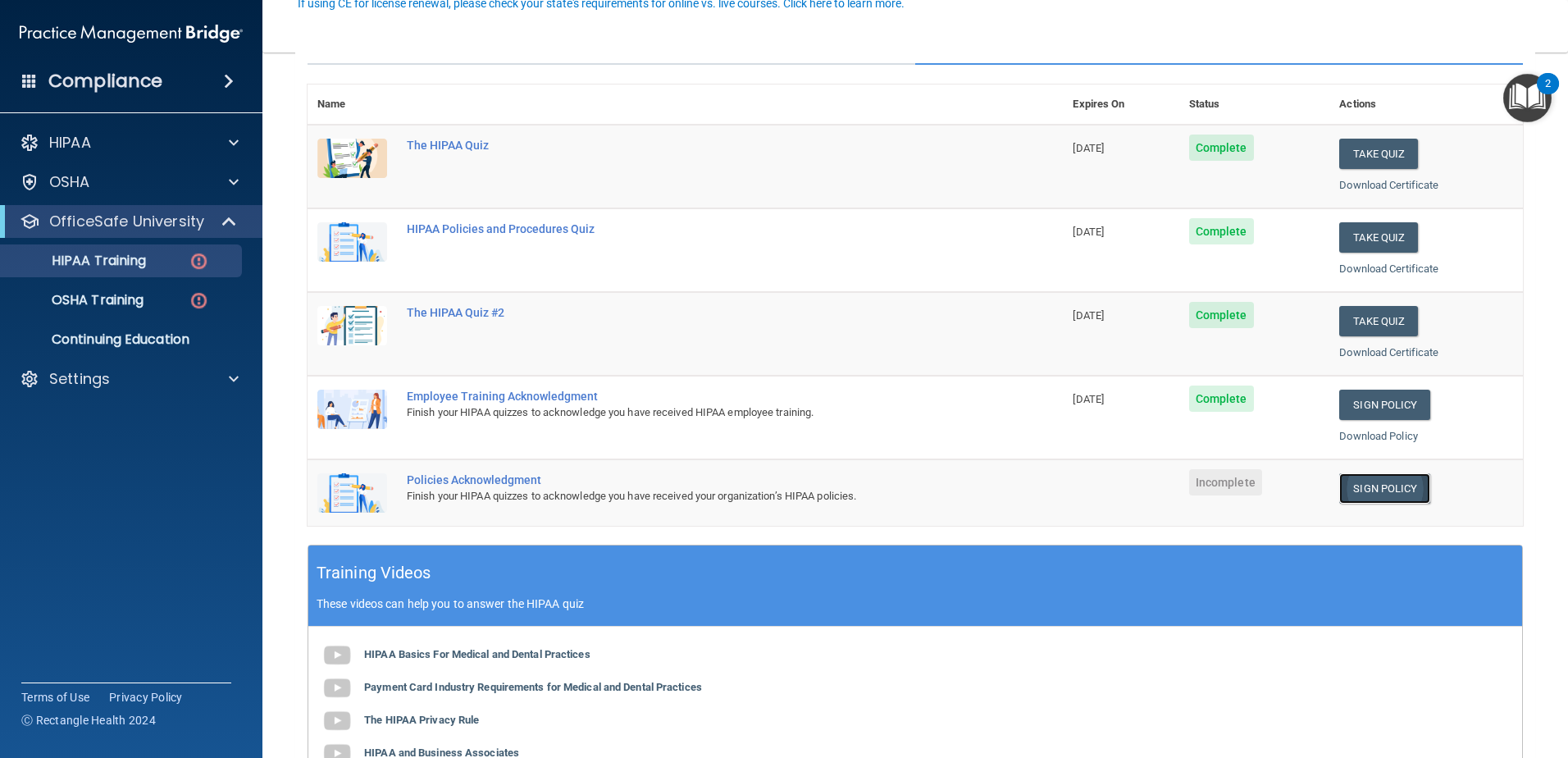
click at [1371, 489] on link "Sign Policy" at bounding box center [1384, 489] width 91 height 31
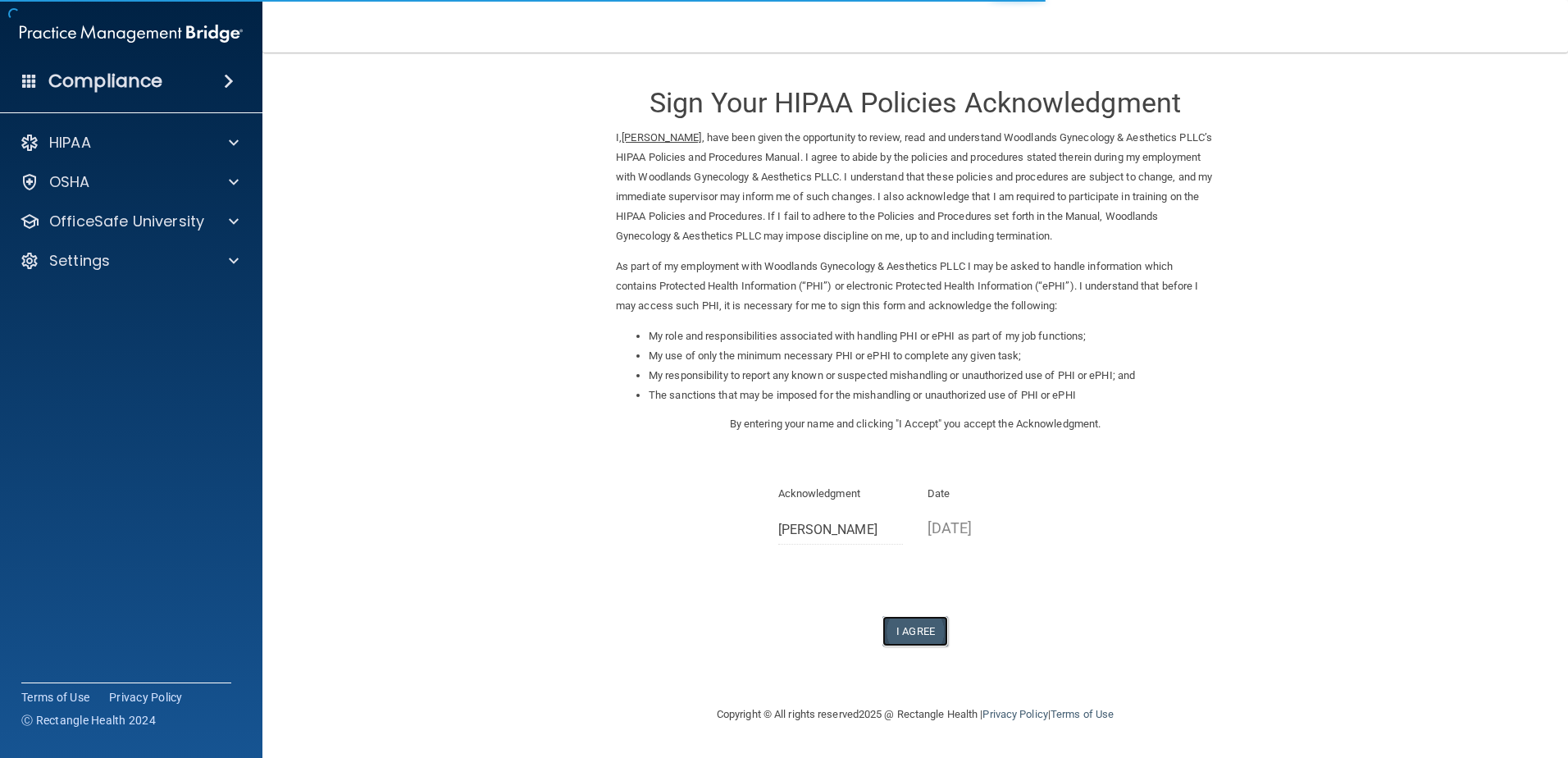
click at [932, 627] on button "I Agree" at bounding box center [915, 632] width 66 height 31
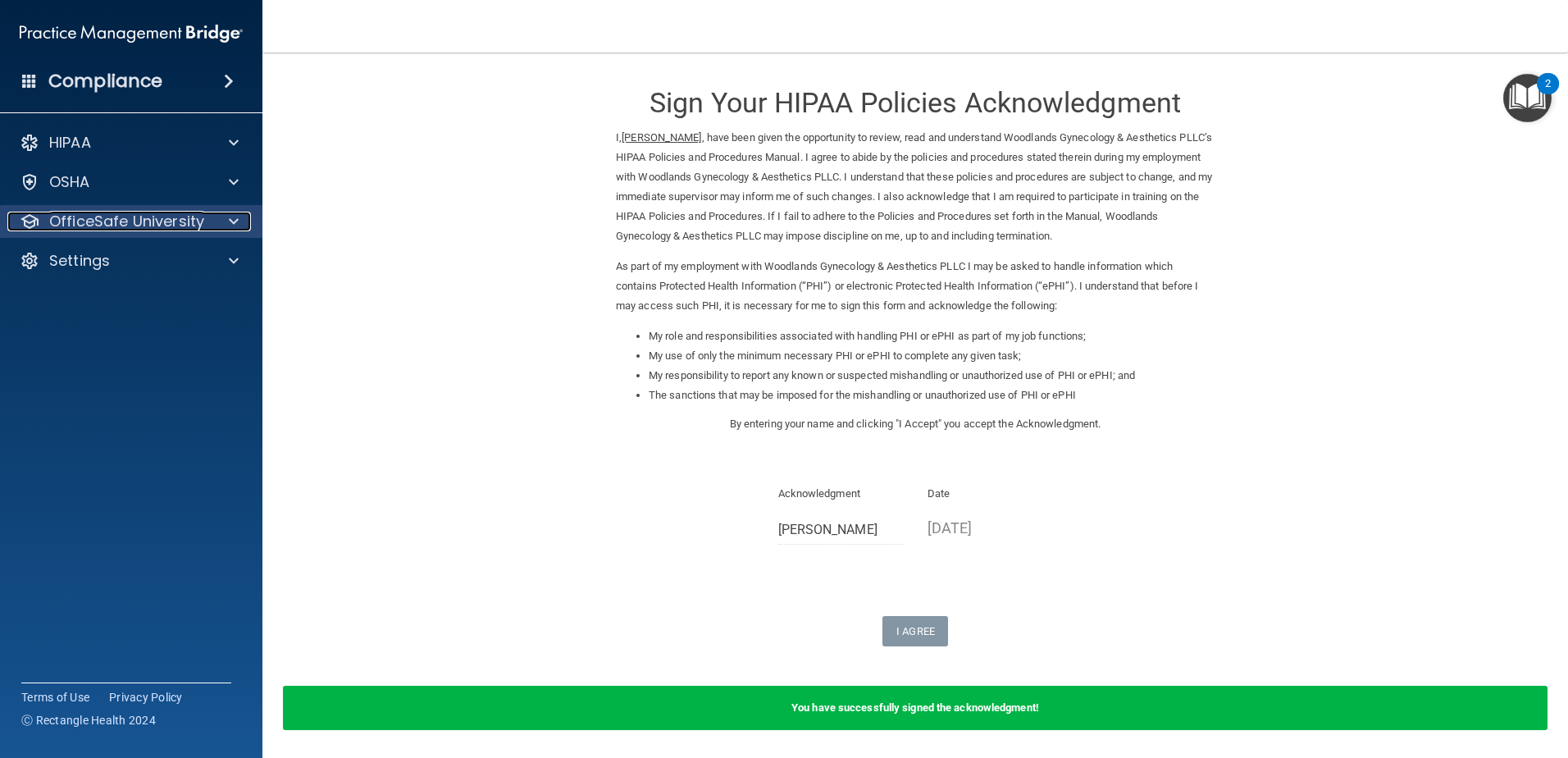
click at [88, 215] on p "OfficeSafe University" at bounding box center [127, 221] width 155 height 20
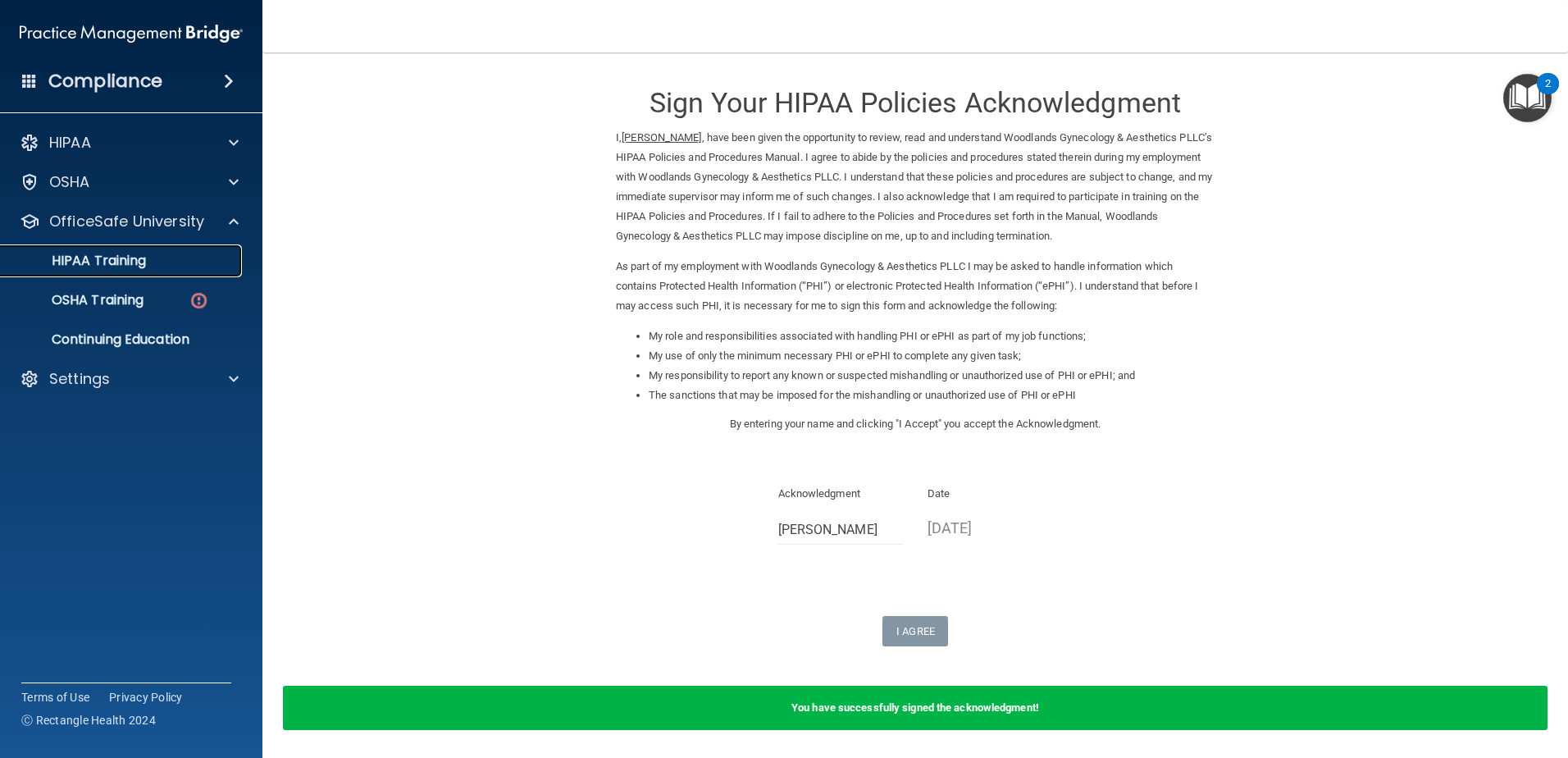
click at [85, 267] on p "HIPAA Training" at bounding box center [78, 261] width 135 height 16
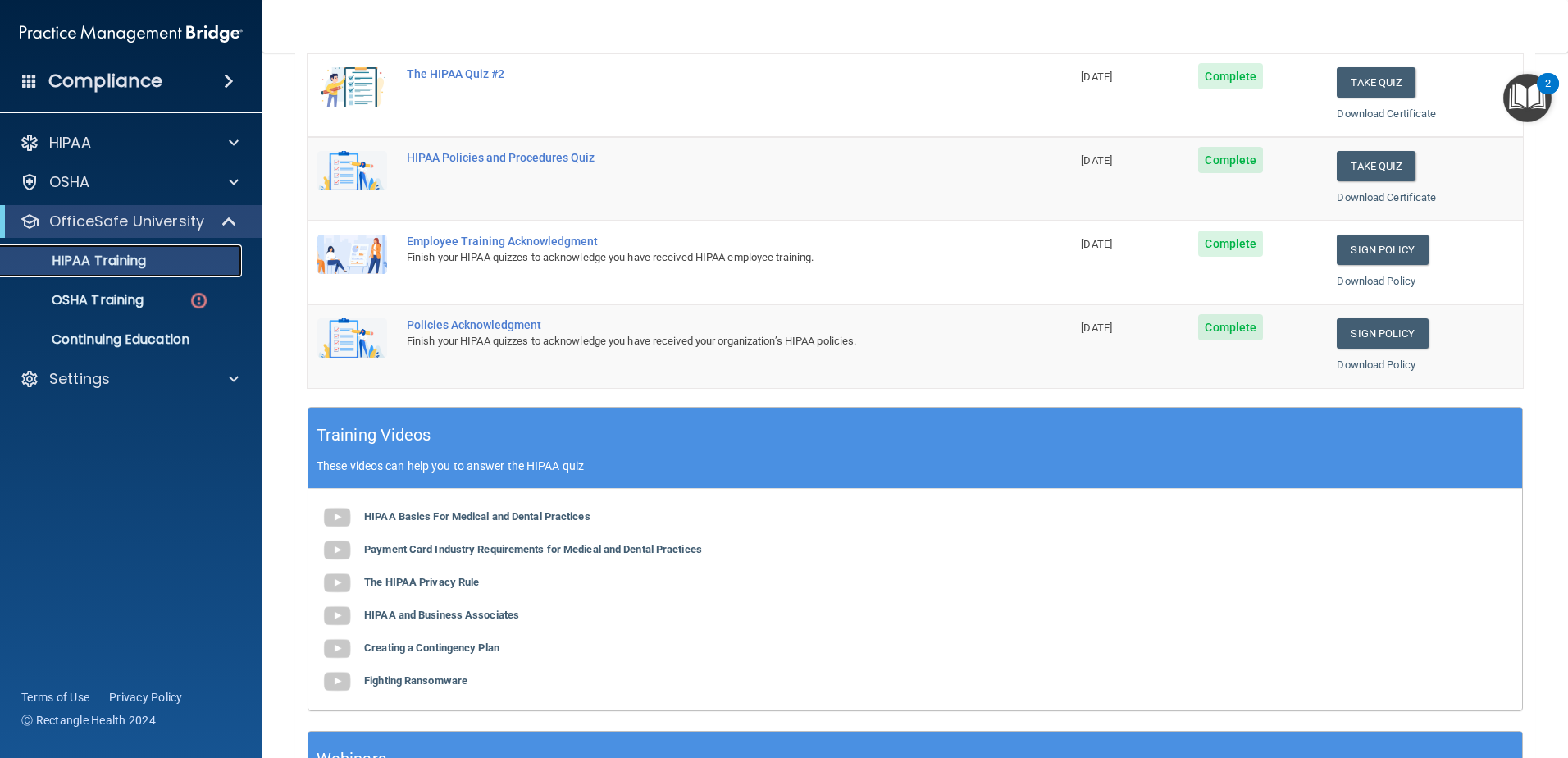
scroll to position [149, 0]
